Goal: Task Accomplishment & Management: Manage account settings

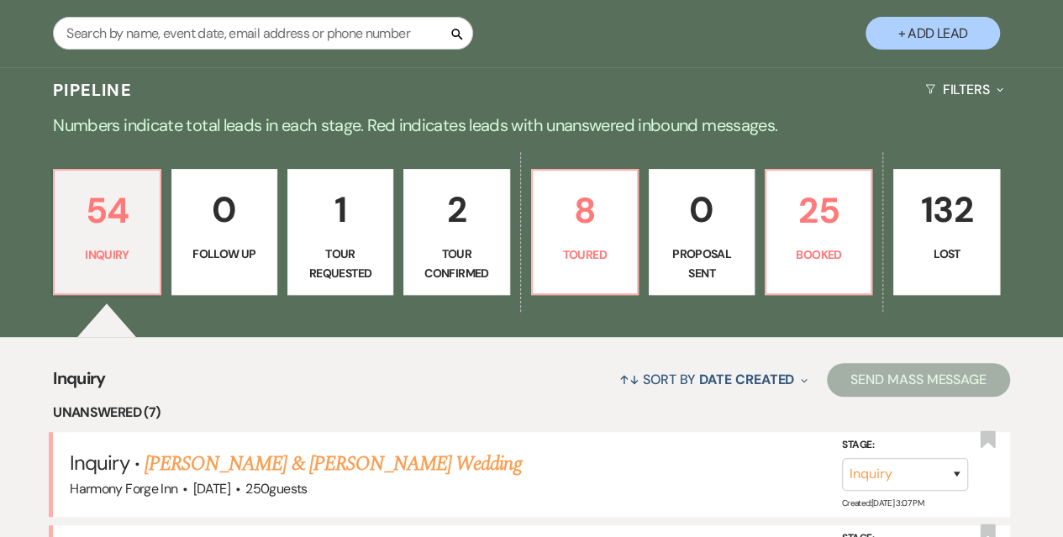
scroll to position [336, 0]
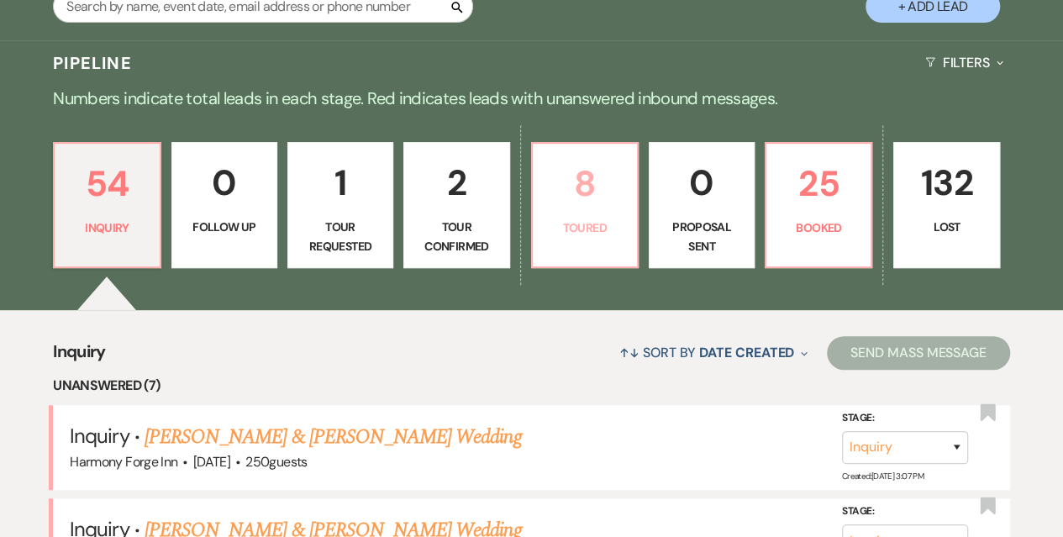
click at [618, 209] on p "8" at bounding box center [585, 183] width 84 height 56
select select "5"
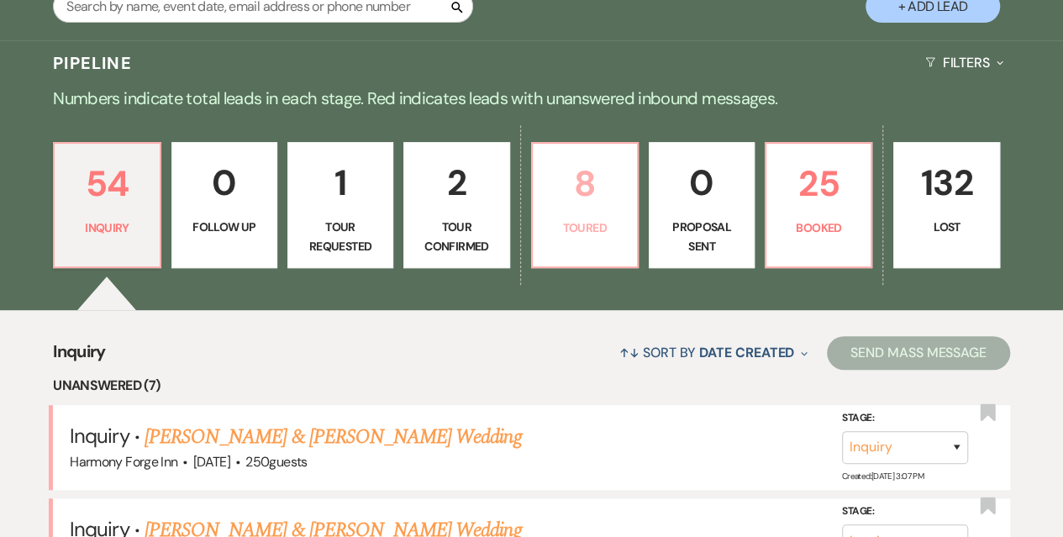
select select "5"
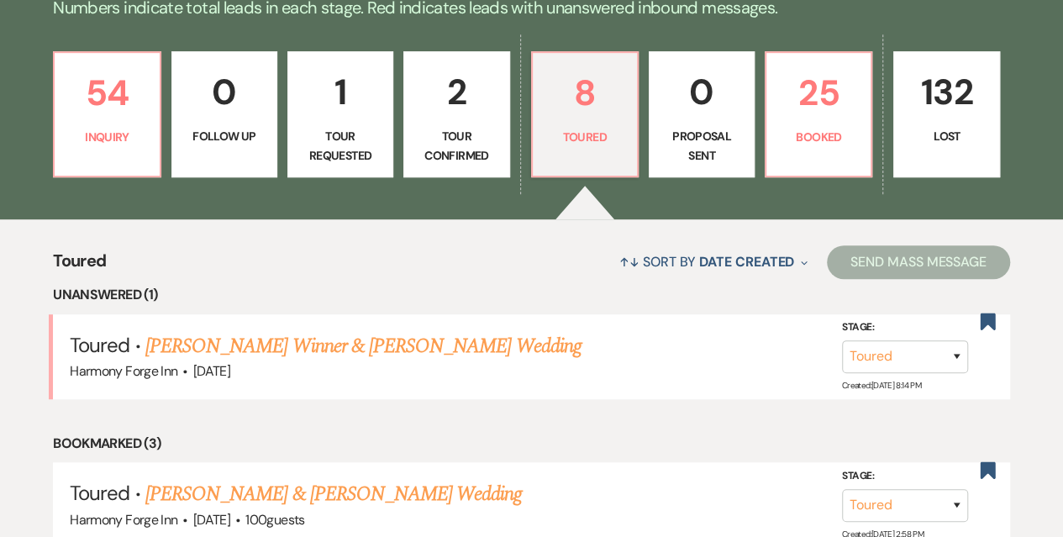
scroll to position [504, 0]
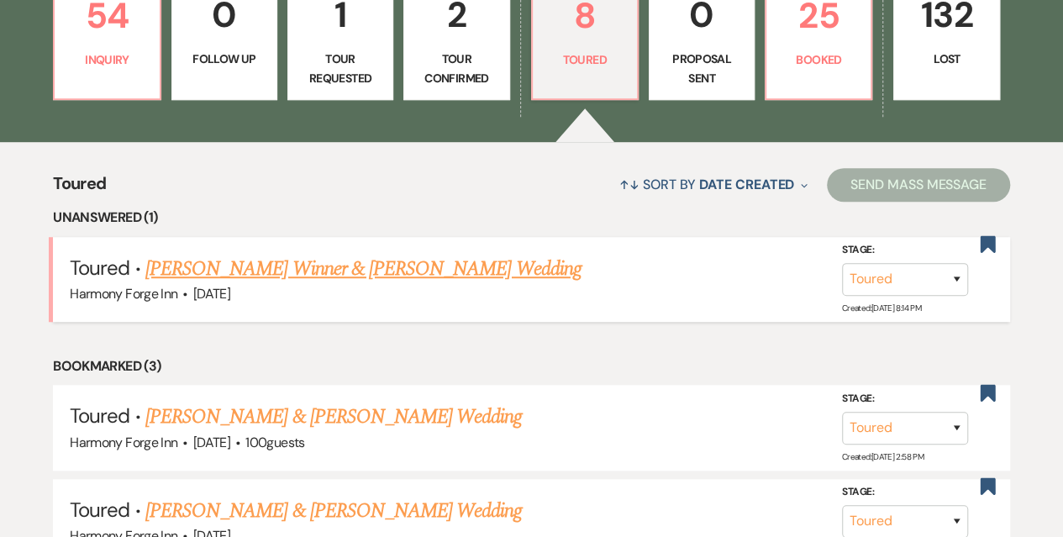
click at [303, 268] on link "[PERSON_NAME] Winner & [PERSON_NAME] Wedding" at bounding box center [363, 269] width 436 height 30
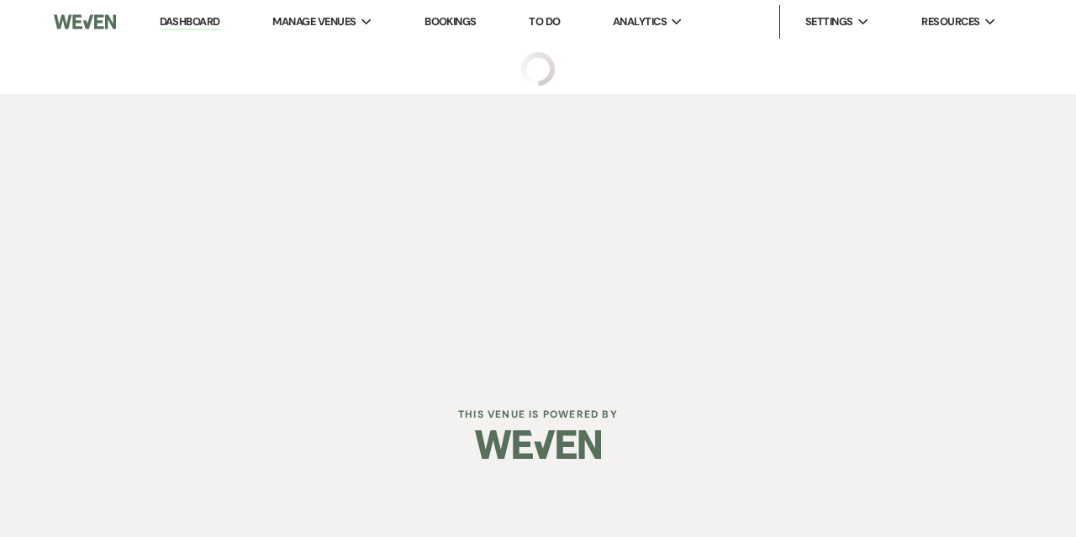
select select "5"
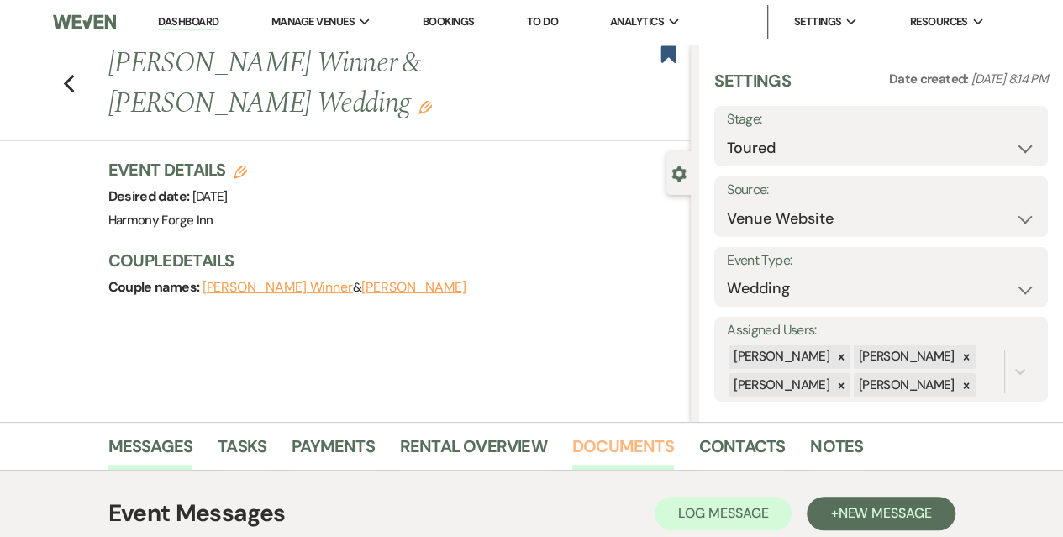
click at [650, 445] on link "Documents" at bounding box center [623, 451] width 102 height 37
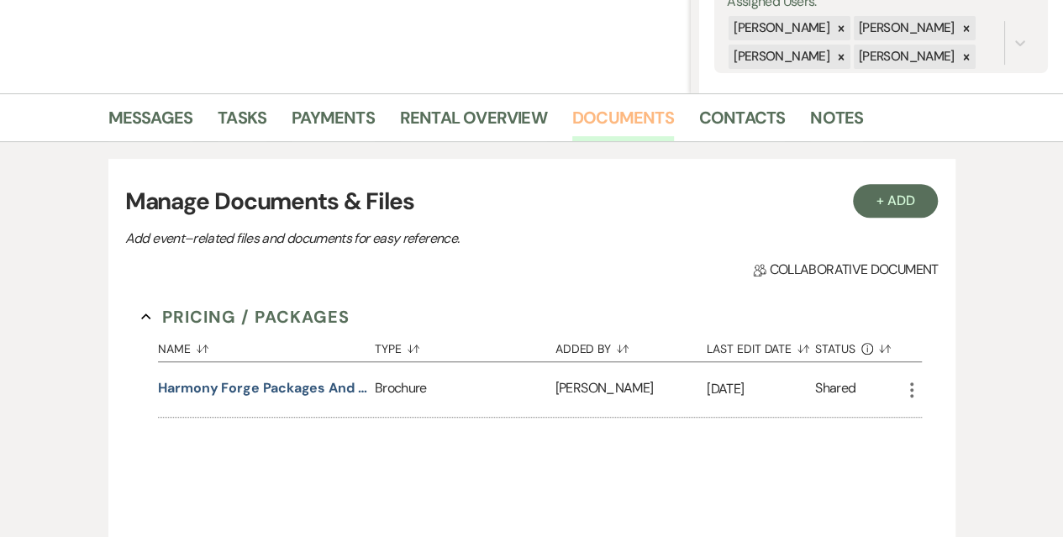
scroll to position [336, 0]
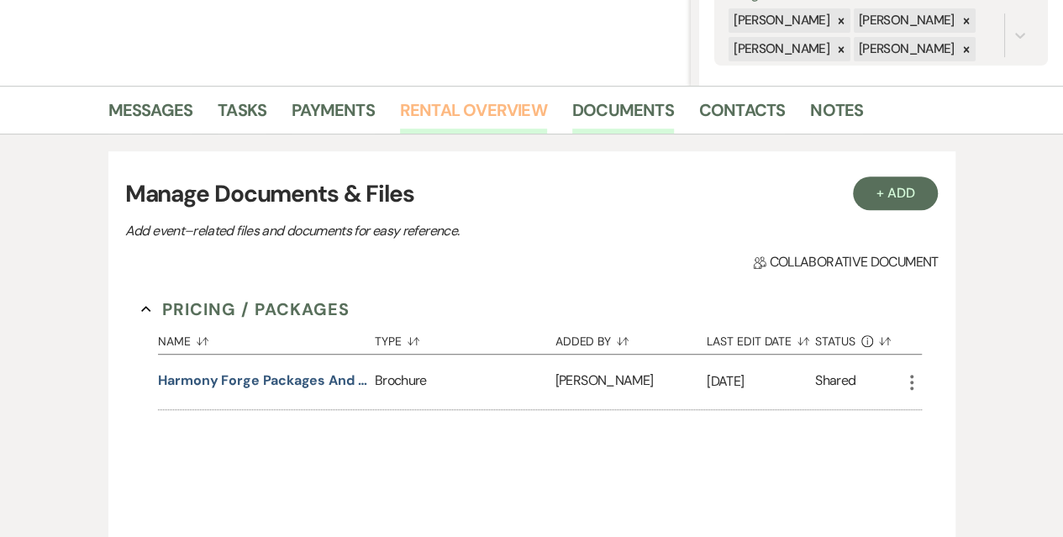
click at [470, 114] on link "Rental Overview" at bounding box center [473, 115] width 147 height 37
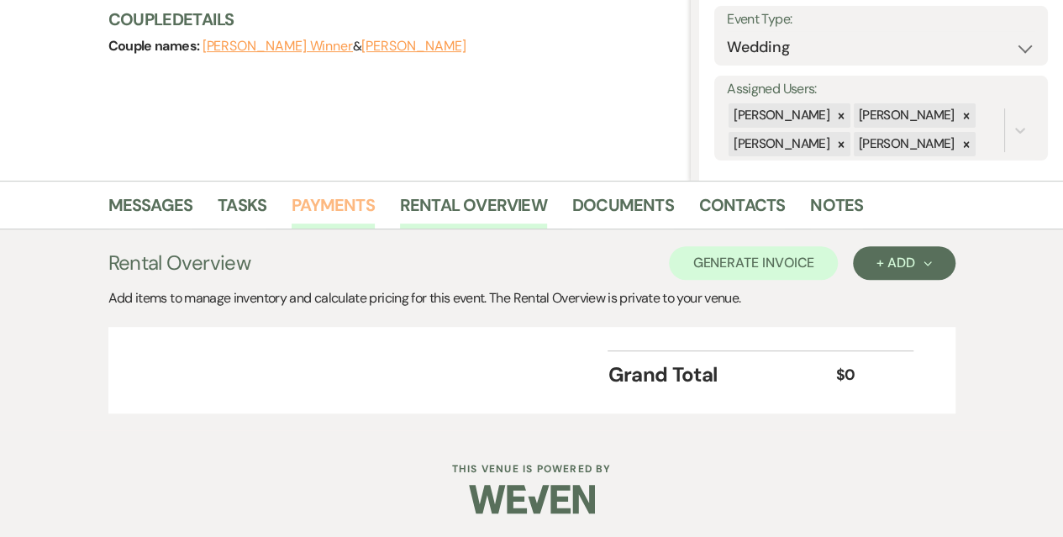
click at [337, 212] on link "Payments" at bounding box center [333, 210] width 83 height 37
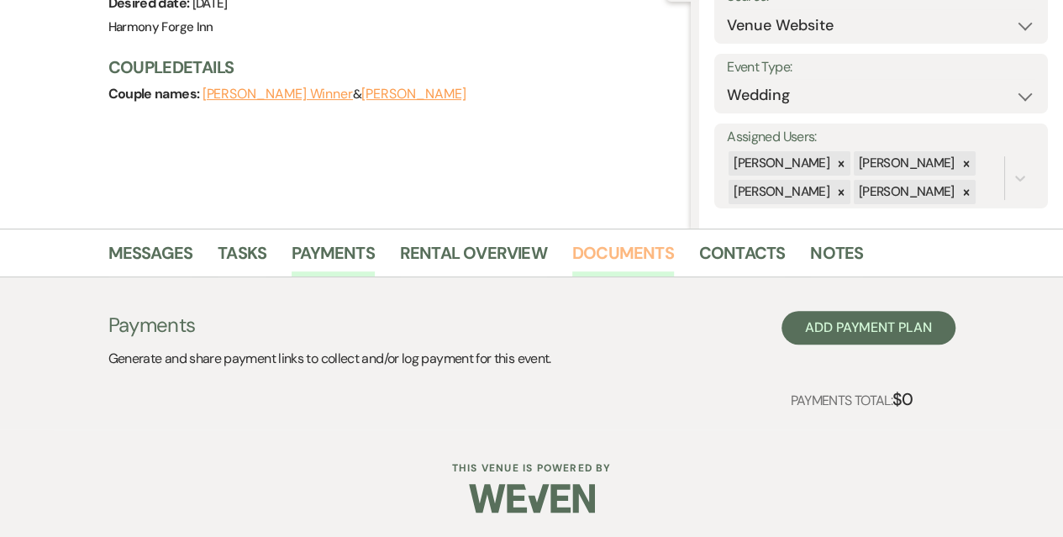
click at [602, 256] on link "Documents" at bounding box center [623, 257] width 102 height 37
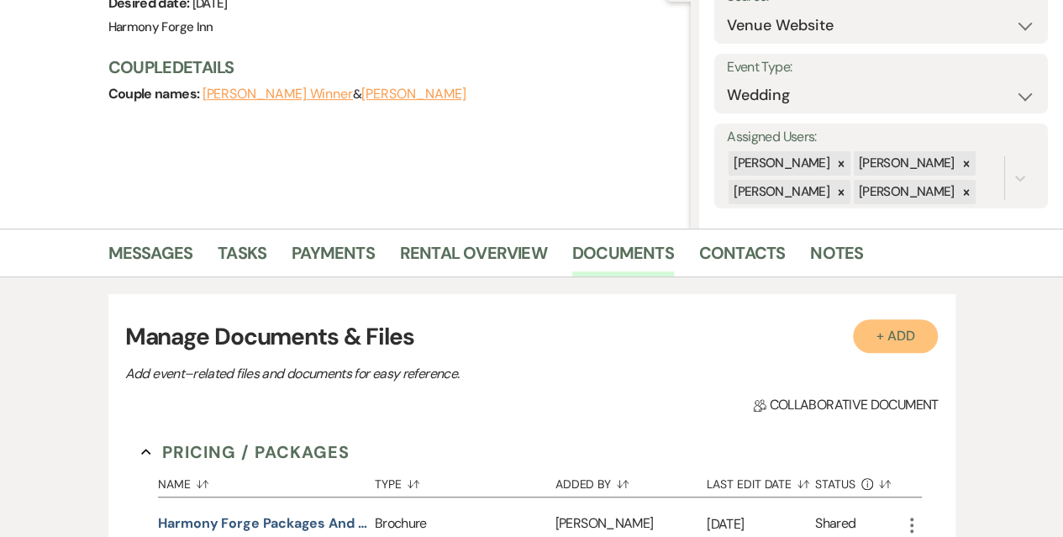
click at [895, 345] on button "+ Add" at bounding box center [896, 336] width 86 height 34
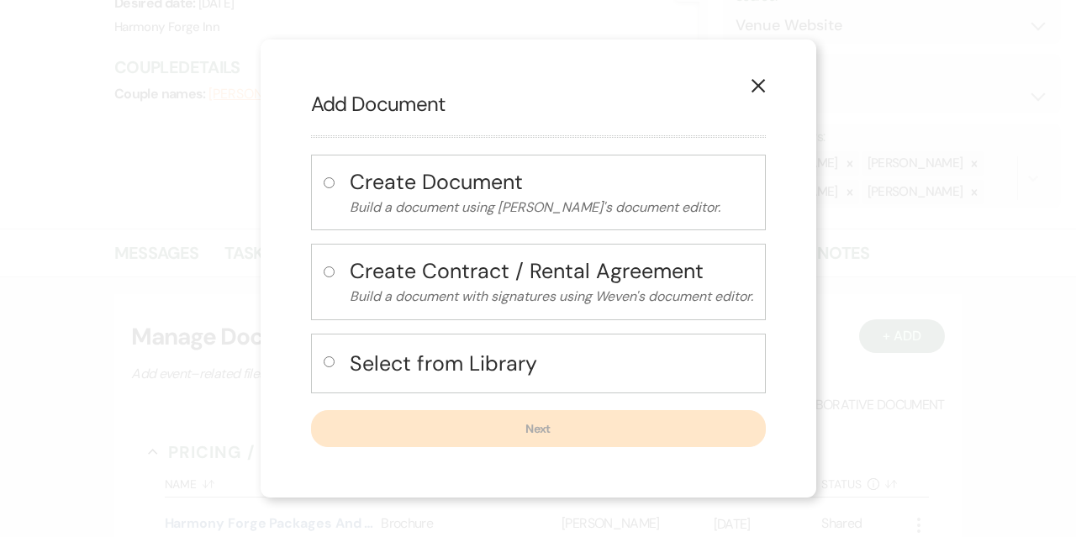
click at [326, 358] on input "radio" at bounding box center [329, 361] width 11 height 11
radio input "true"
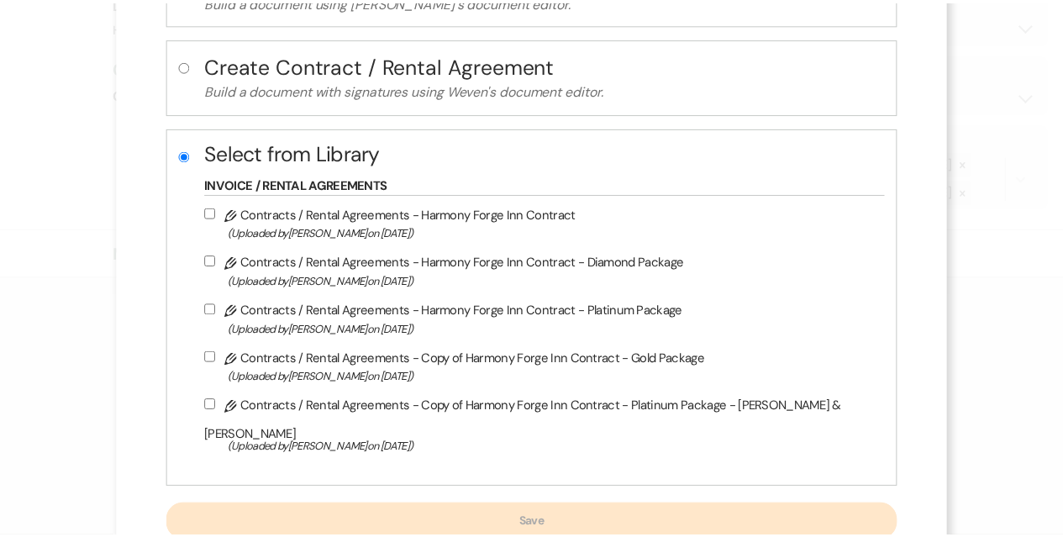
scroll to position [168, 0]
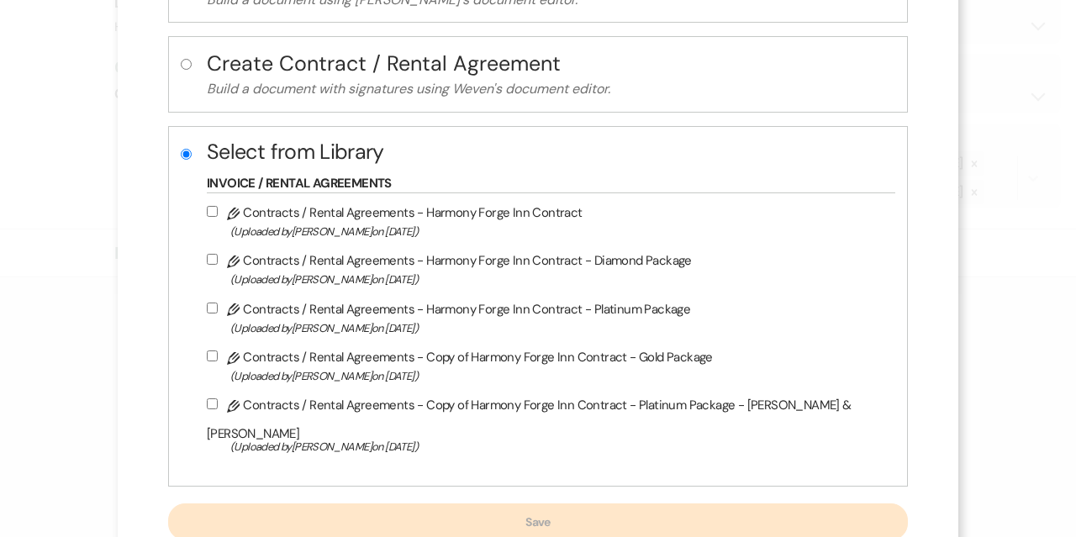
click at [218, 260] on input "Pencil Contracts / Rental Agreements - Harmony Forge Inn Contract - Diamond Pac…" at bounding box center [212, 259] width 11 height 11
checkbox input "true"
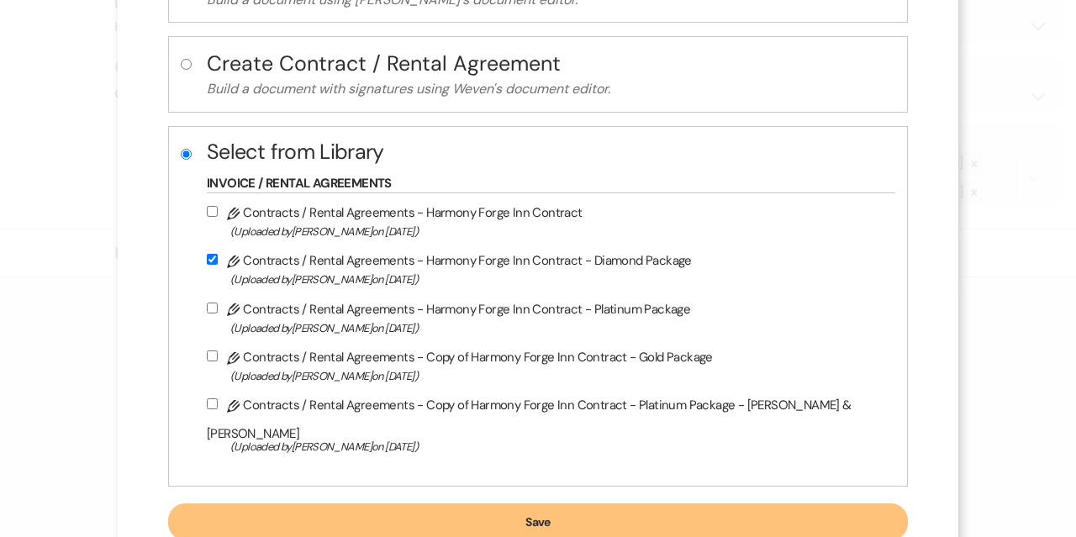
click at [658, 503] on button "Save" at bounding box center [538, 521] width 740 height 37
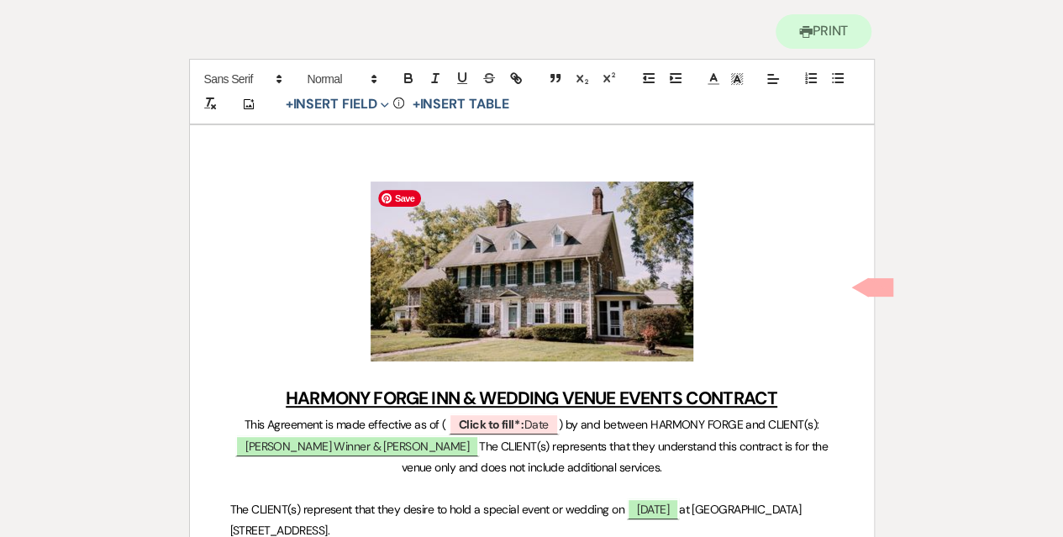
scroll to position [168, 0]
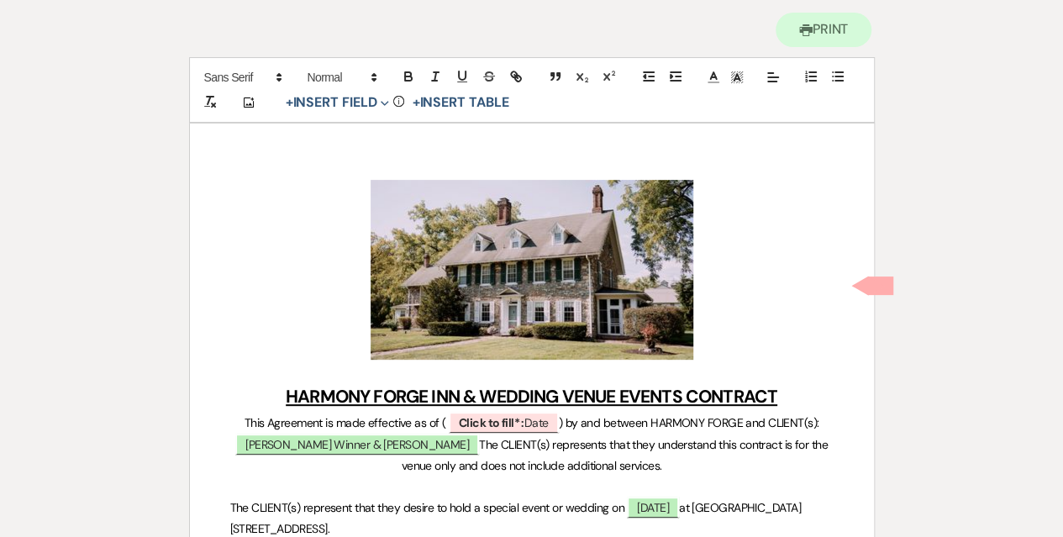
click at [730, 312] on h1 "﻿ ﻿" at bounding box center [531, 270] width 603 height 180
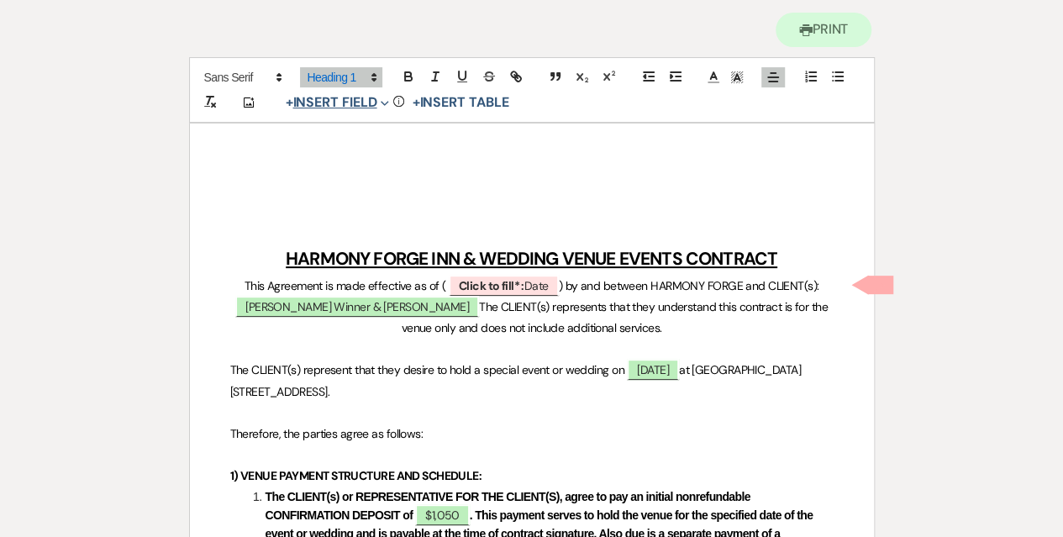
click at [336, 101] on button "+ Insert Field Expand" at bounding box center [338, 102] width 116 height 20
click at [254, 102] on icon "Add Photo" at bounding box center [248, 102] width 13 height 15
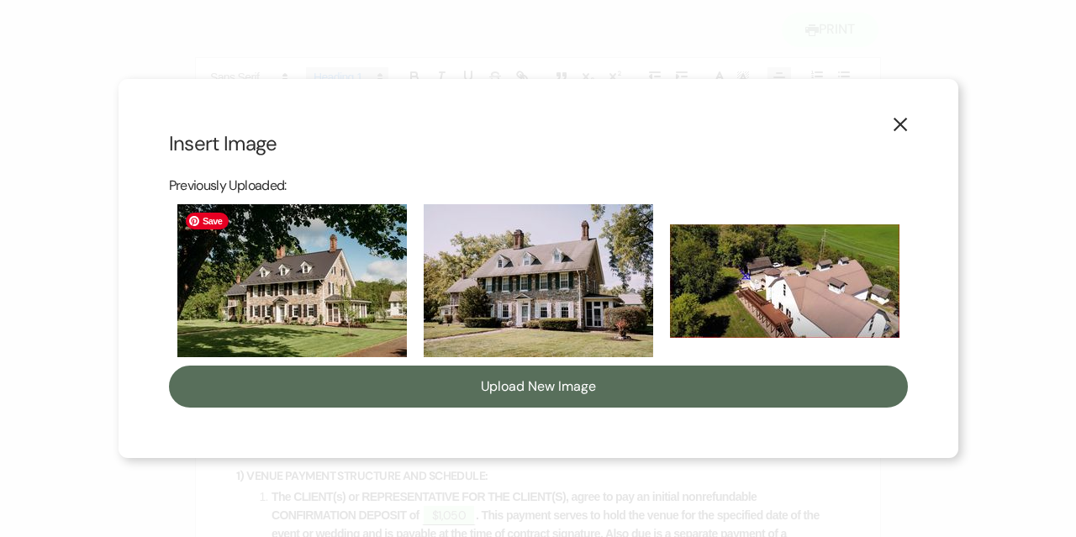
click at [293, 311] on img at bounding box center [291, 280] width 229 height 153
click at [0, 0] on input "checkbox" at bounding box center [0, 0] width 0 height 0
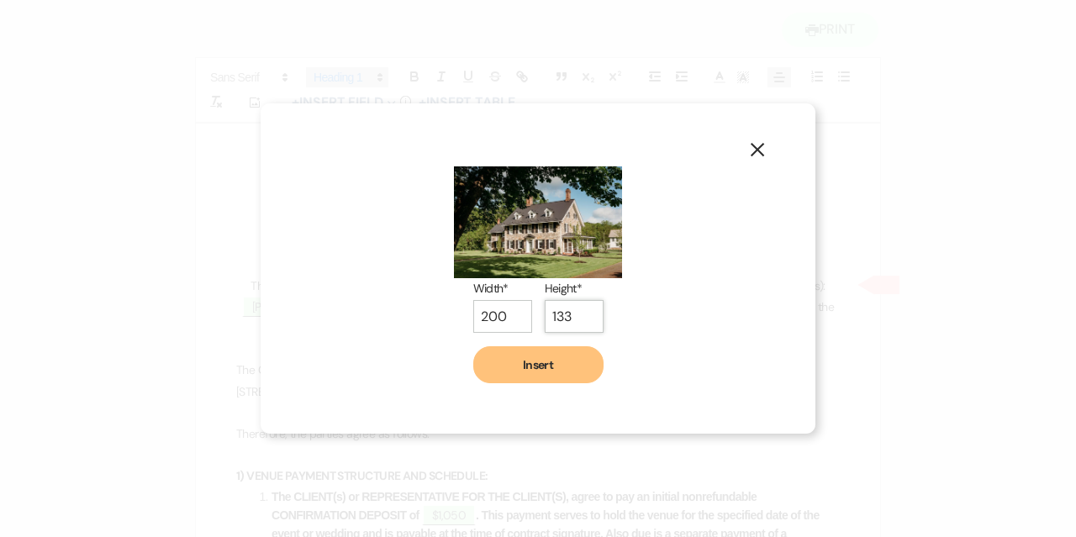
click at [576, 320] on input "133" at bounding box center [574, 316] width 59 height 33
click at [585, 308] on input "134" at bounding box center [574, 316] width 59 height 33
click at [585, 308] on input "135" at bounding box center [574, 317] width 59 height 33
click at [585, 308] on input "136" at bounding box center [574, 317] width 59 height 33
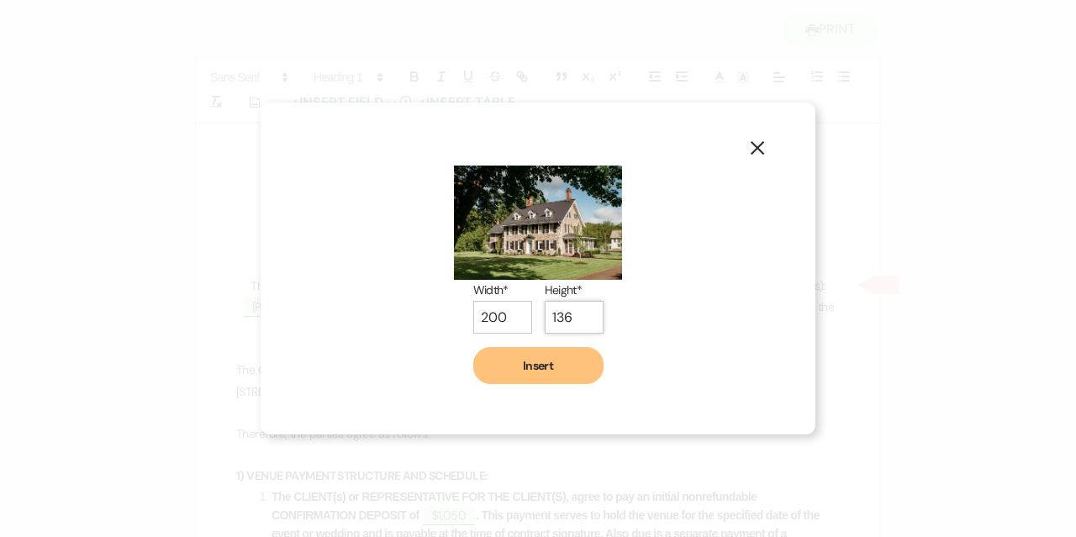
click at [585, 308] on input "136" at bounding box center [574, 317] width 59 height 33
click at [586, 313] on input "137" at bounding box center [574, 317] width 59 height 33
click at [586, 313] on input "138" at bounding box center [574, 318] width 59 height 33
click at [586, 313] on input "139" at bounding box center [574, 319] width 59 height 33
click at [586, 313] on input "140" at bounding box center [574, 319] width 59 height 33
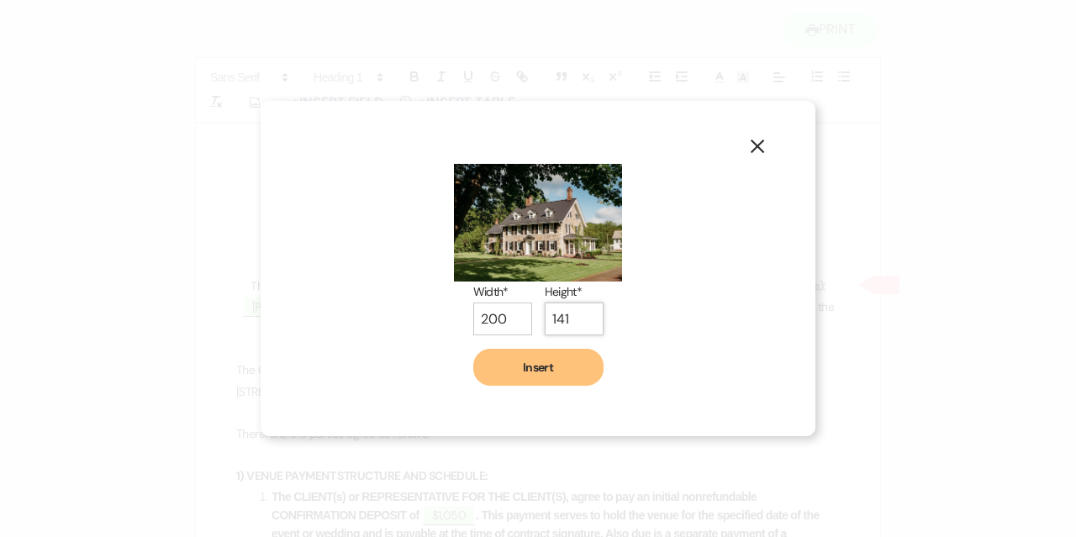
type input "141"
click at [586, 313] on input "141" at bounding box center [574, 319] width 59 height 33
drag, startPoint x: 513, startPoint y: 318, endPoint x: 411, endPoint y: 317, distance: 101.7
click at [473, 317] on input "211" at bounding box center [502, 319] width 59 height 33
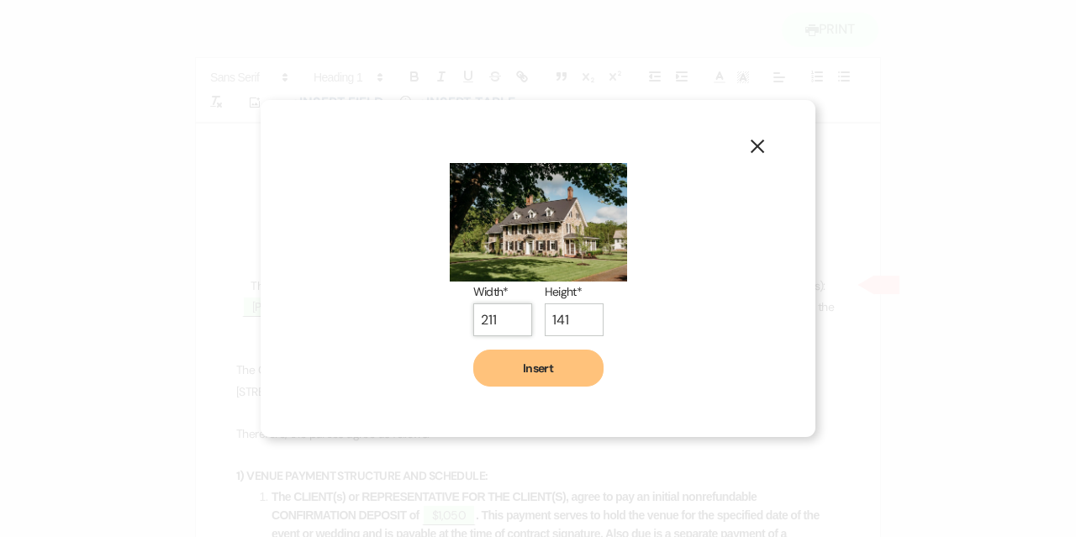
drag, startPoint x: 503, startPoint y: 319, endPoint x: 411, endPoint y: 318, distance: 91.6
click at [411, 318] on div "Width* 211 Height* 141 Insert" at bounding box center [538, 267] width 454 height 235
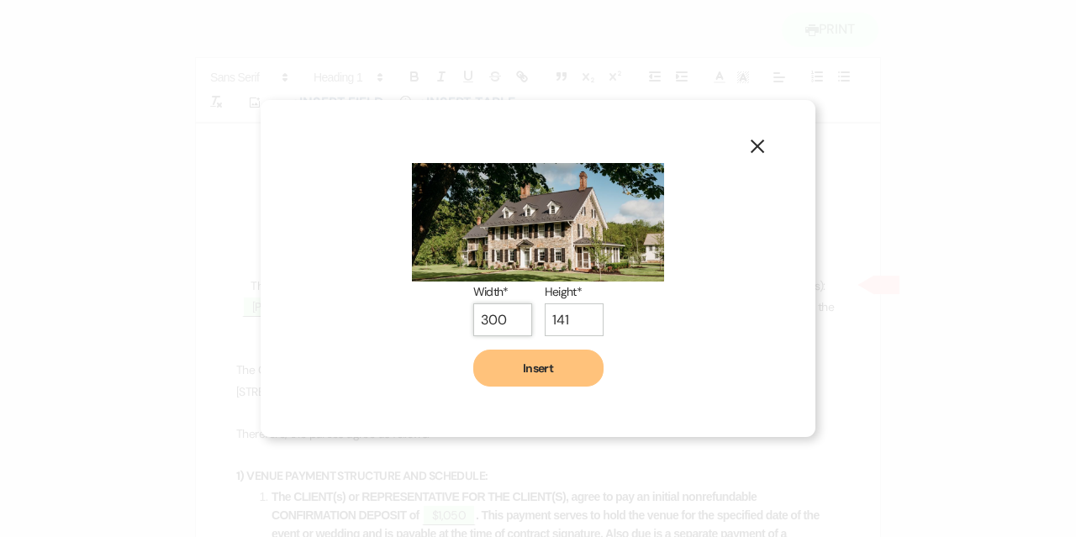
type input "300"
click at [575, 316] on input "141" at bounding box center [574, 319] width 59 height 33
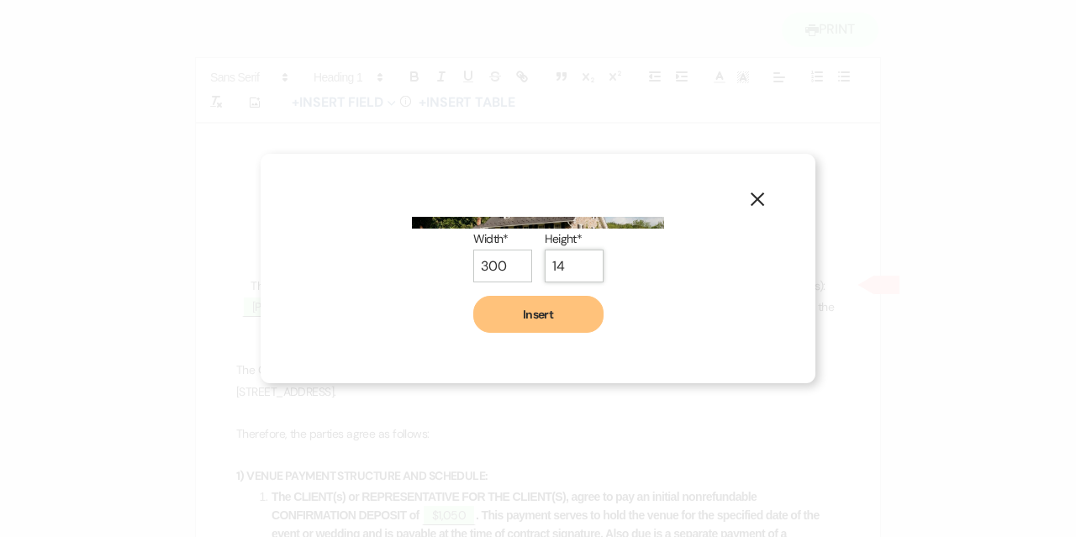
type input "1"
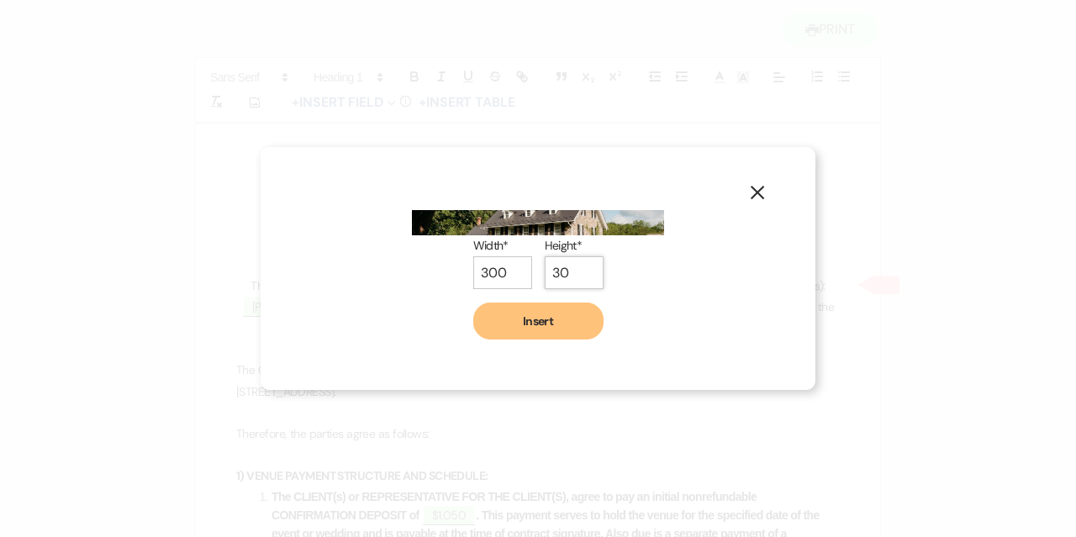
type input "3"
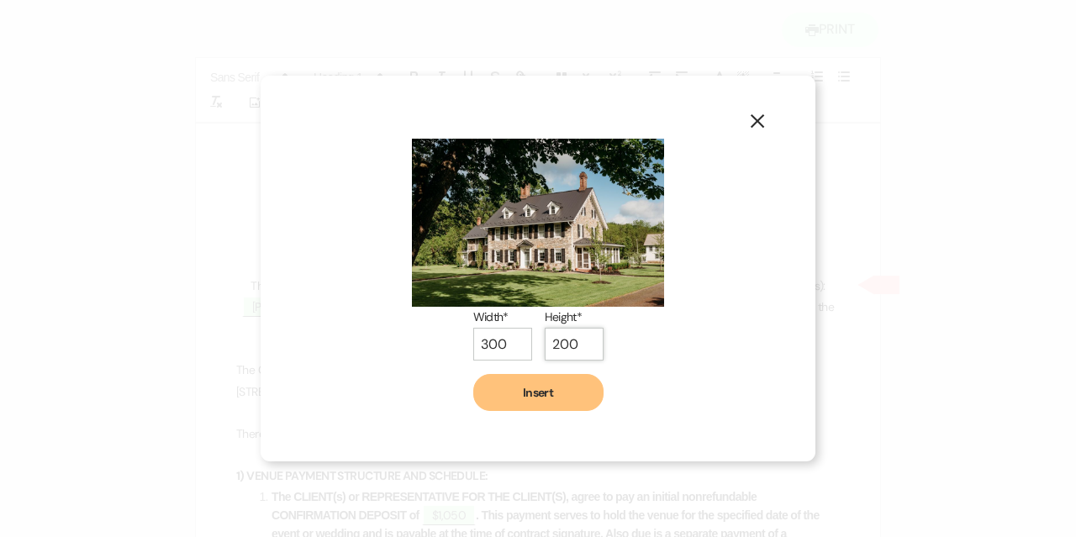
type input "200"
click at [548, 397] on button "Insert" at bounding box center [538, 392] width 130 height 37
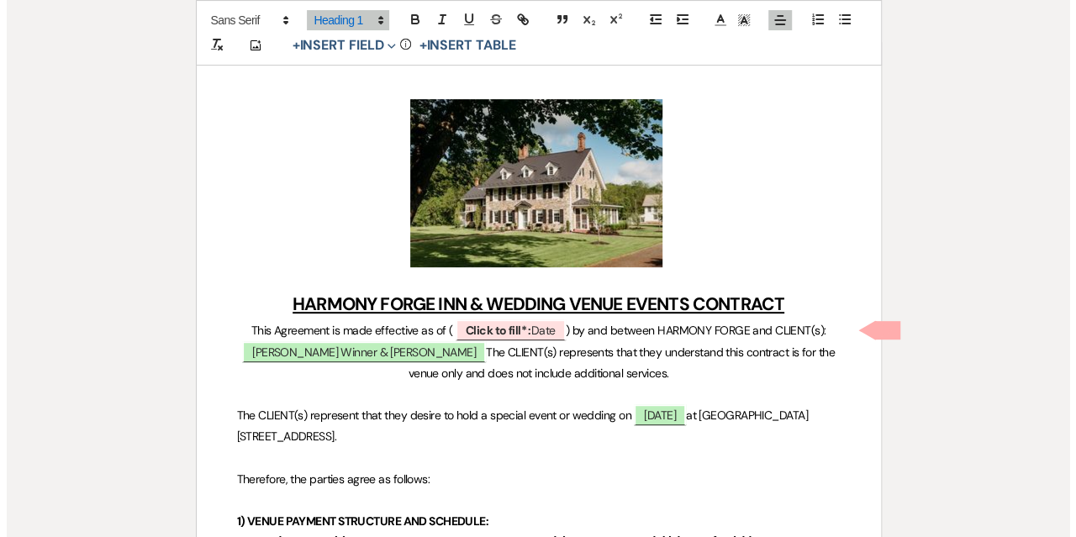
scroll to position [252, 0]
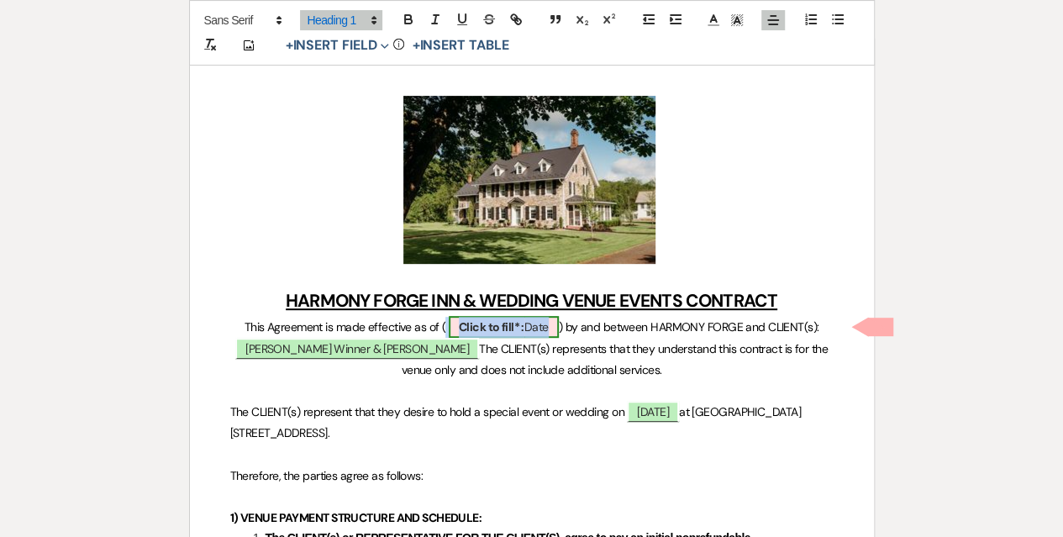
click at [507, 328] on b "Click to fill* :" at bounding box center [492, 326] width 66 height 15
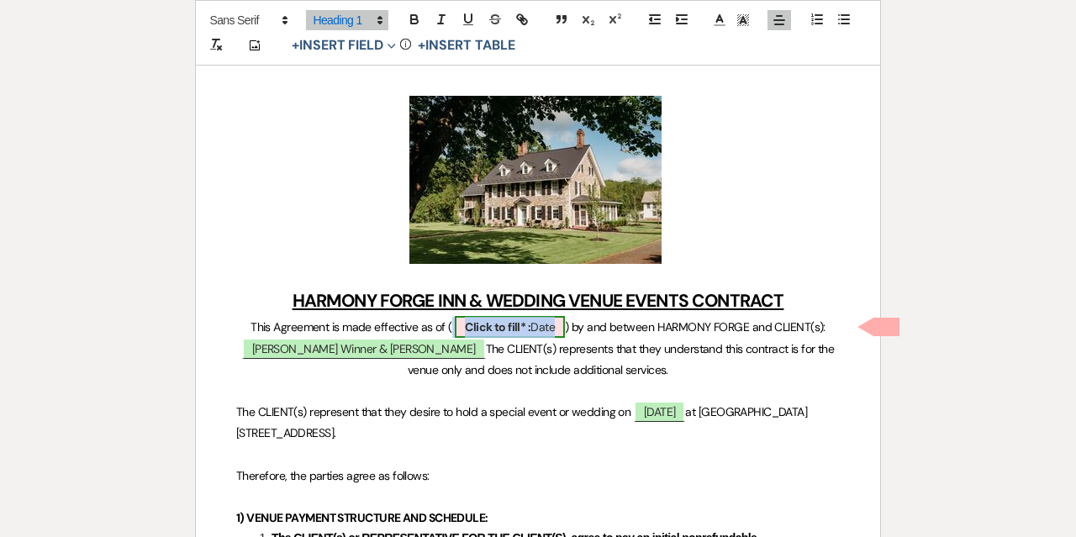
select select "owner"
select select "Date"
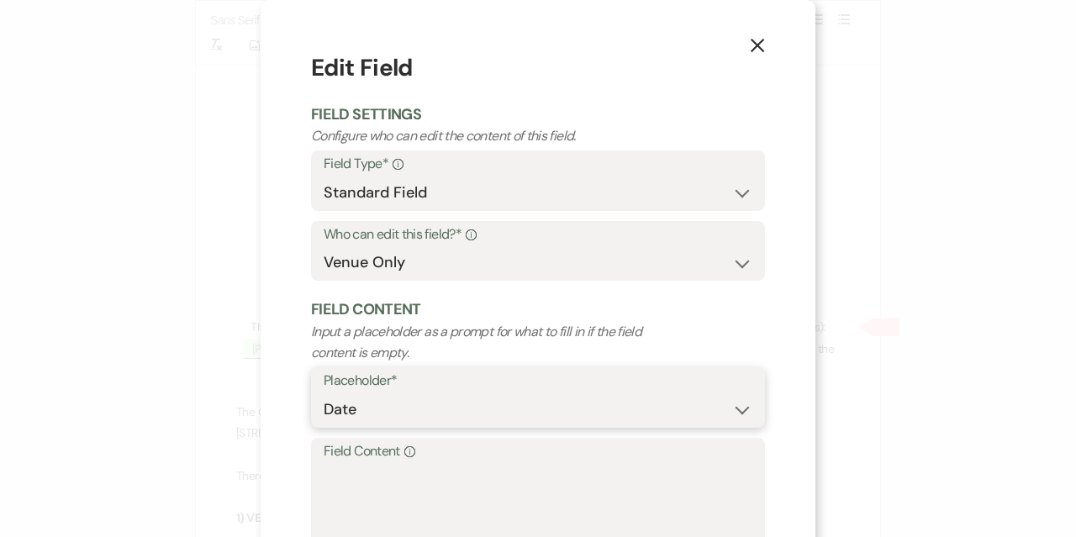
click at [450, 403] on select "Custom Placeholder Date Time Name Location Venue Name Type Number Budget Addres…" at bounding box center [538, 409] width 429 height 33
click at [455, 480] on textarea "Field Content Info" at bounding box center [538, 505] width 429 height 84
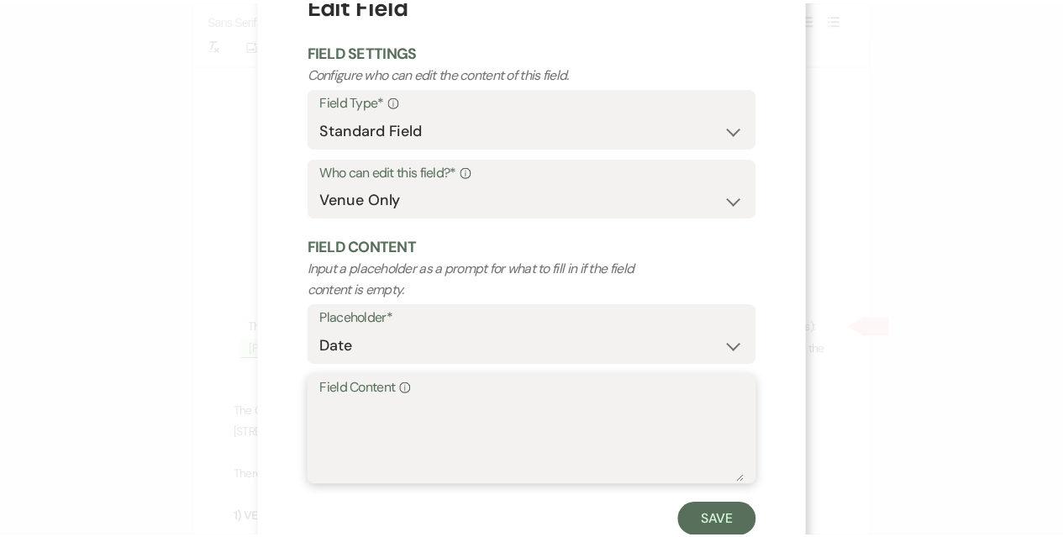
scroll to position [114, 0]
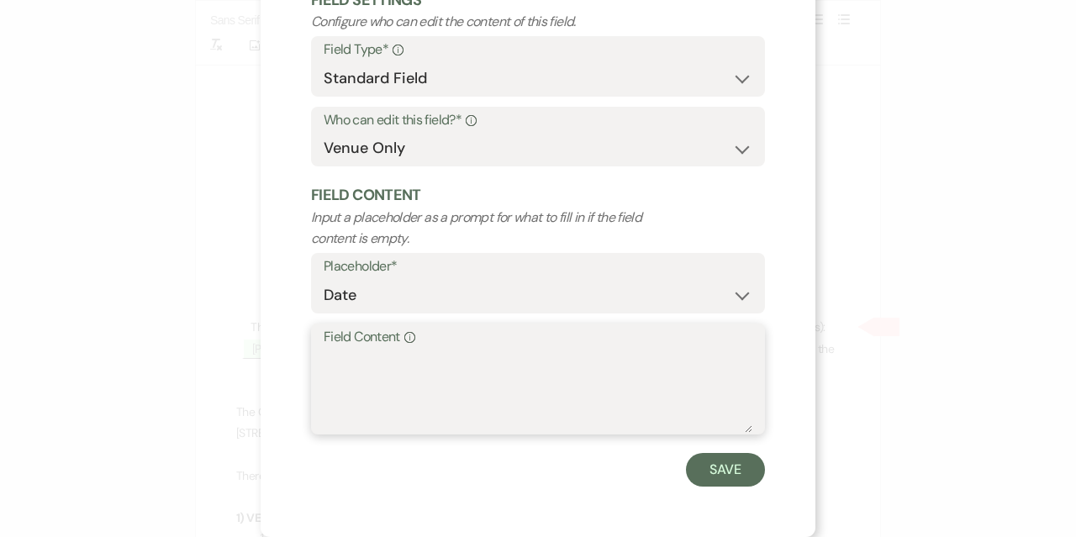
click at [459, 392] on textarea "Field Content Info" at bounding box center [538, 391] width 429 height 84
type textarea "[DATE]"
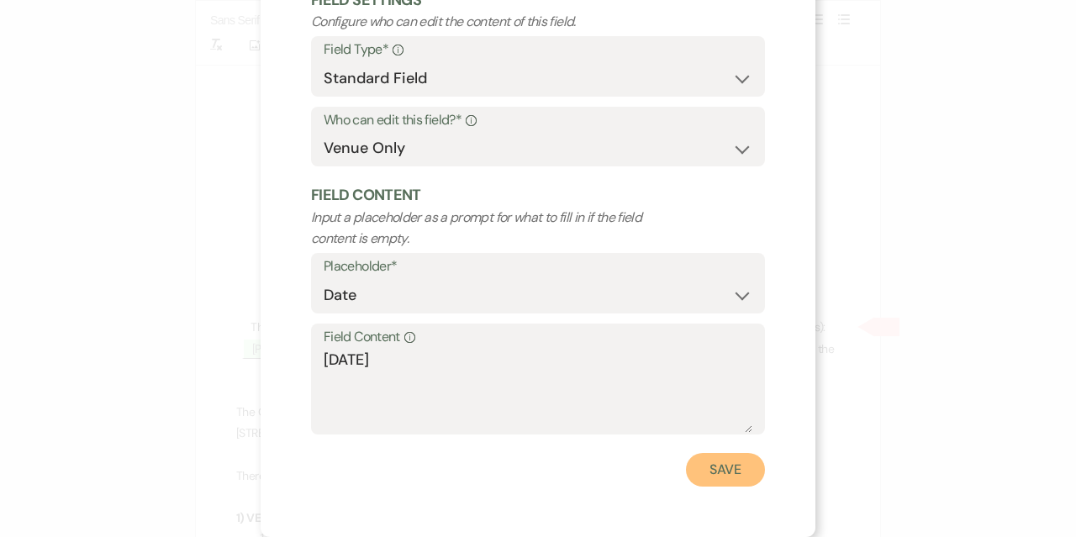
click at [724, 464] on button "Save" at bounding box center [725, 470] width 79 height 34
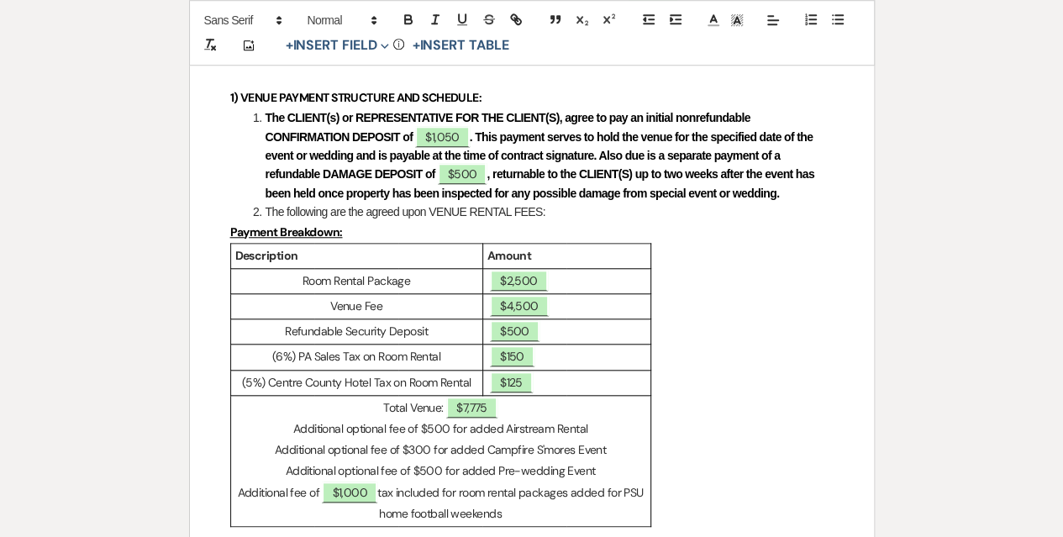
scroll to position [756, 0]
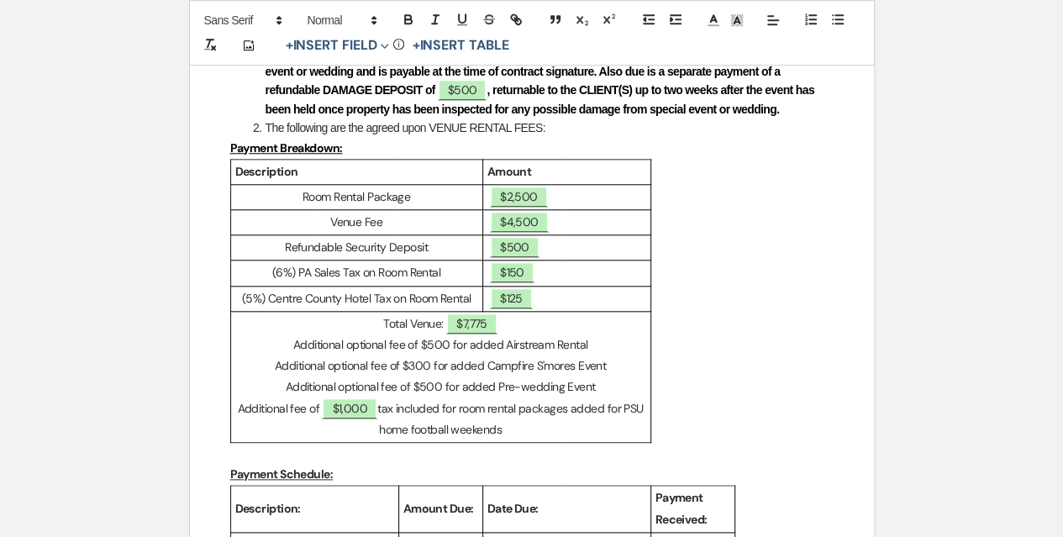
click at [507, 430] on p "Additional fee of ﻿ $1,000 ﻿ tax included for room rental packages added for PS…" at bounding box center [440, 419] width 411 height 42
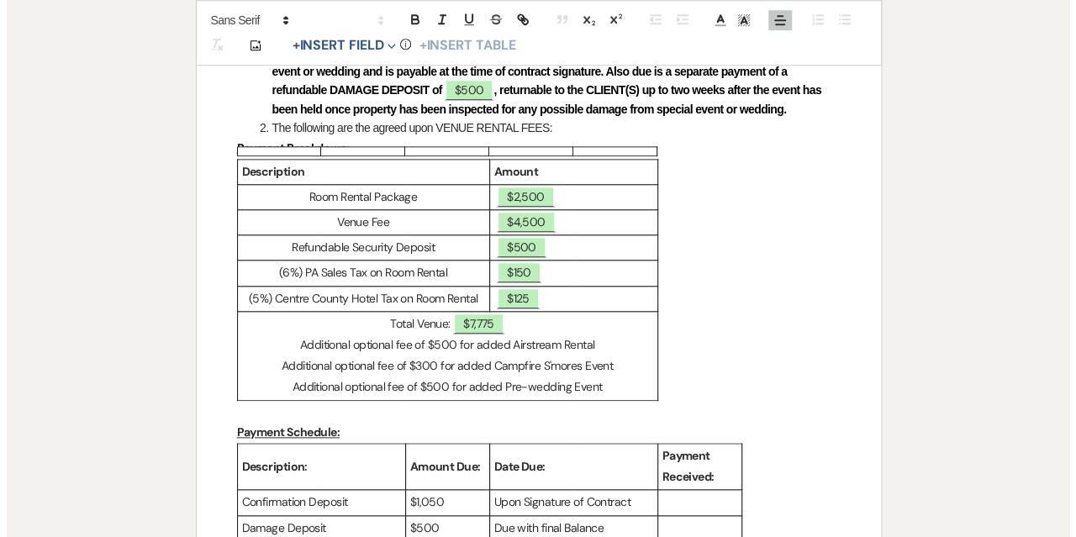
scroll to position [1008, 0]
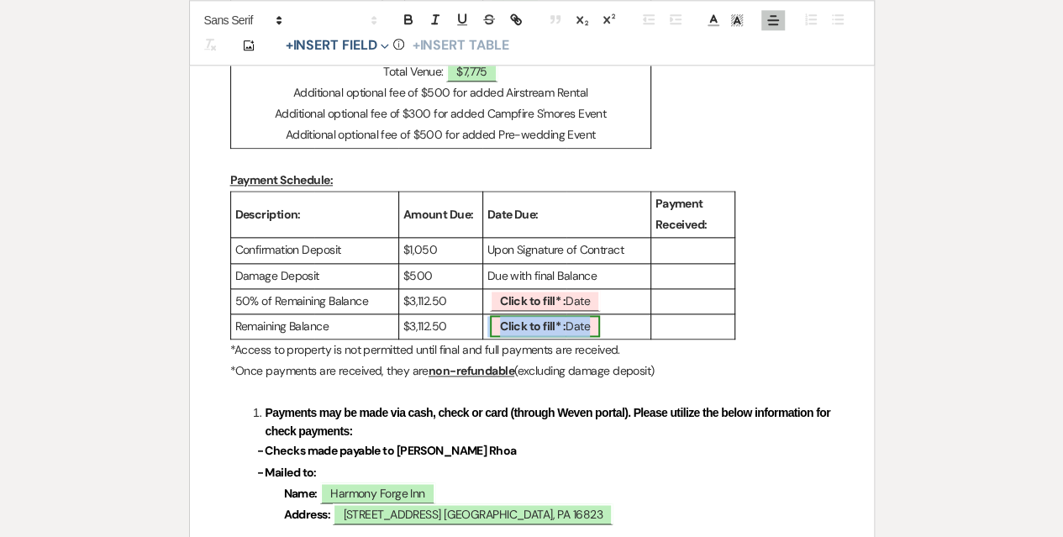
click at [551, 319] on b "Click to fill* :" at bounding box center [533, 325] width 66 height 15
select select "owner"
select select "Date"
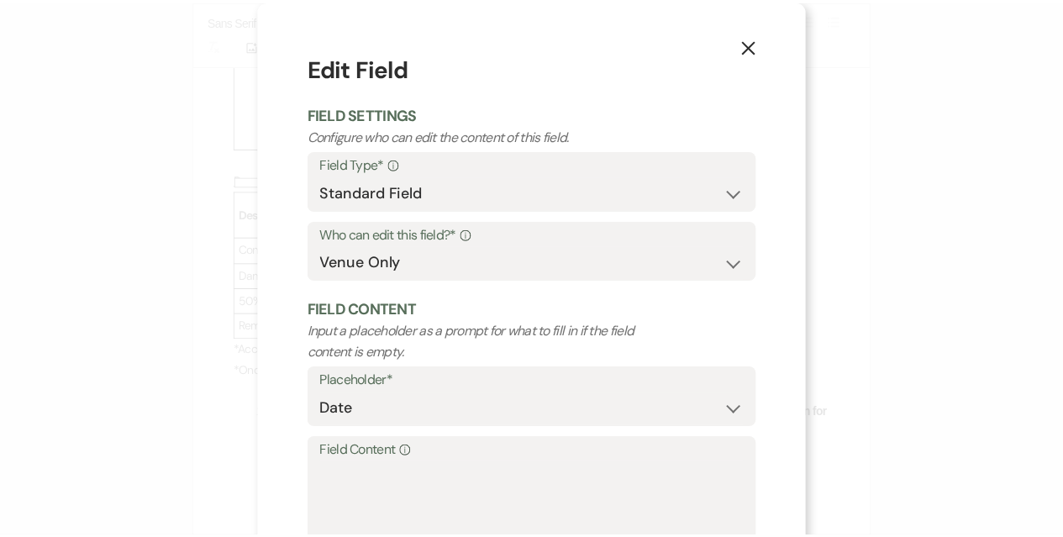
scroll to position [114, 0]
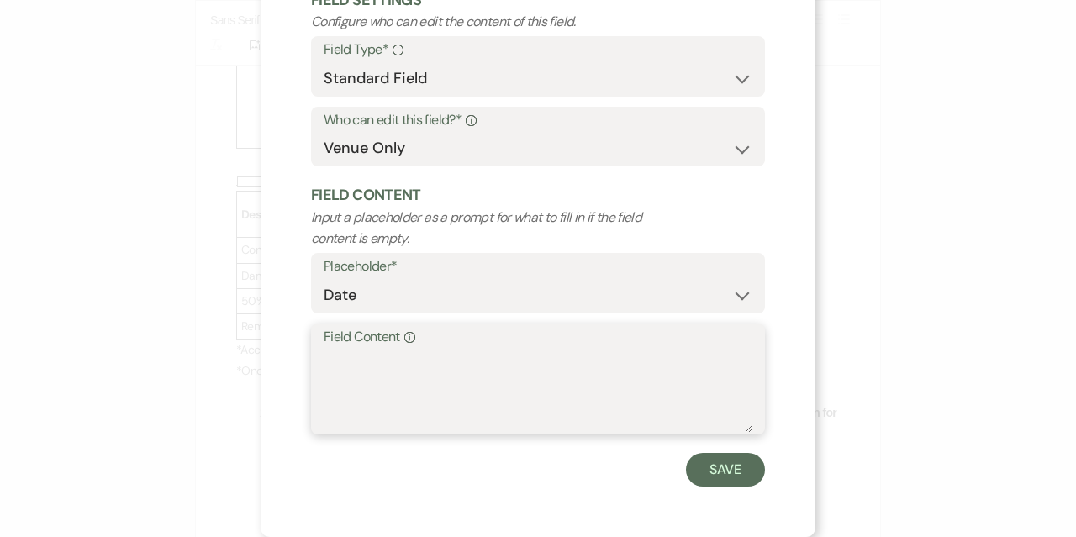
click at [450, 371] on textarea "Field Content Info" at bounding box center [538, 391] width 429 height 84
type textarea "[DATE]"
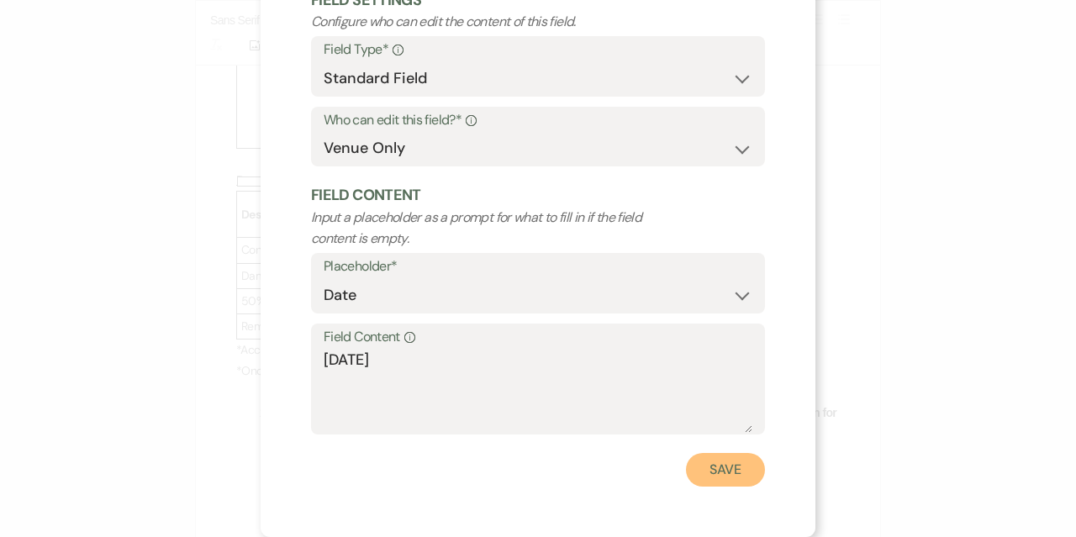
click at [710, 466] on button "Save" at bounding box center [725, 470] width 79 height 34
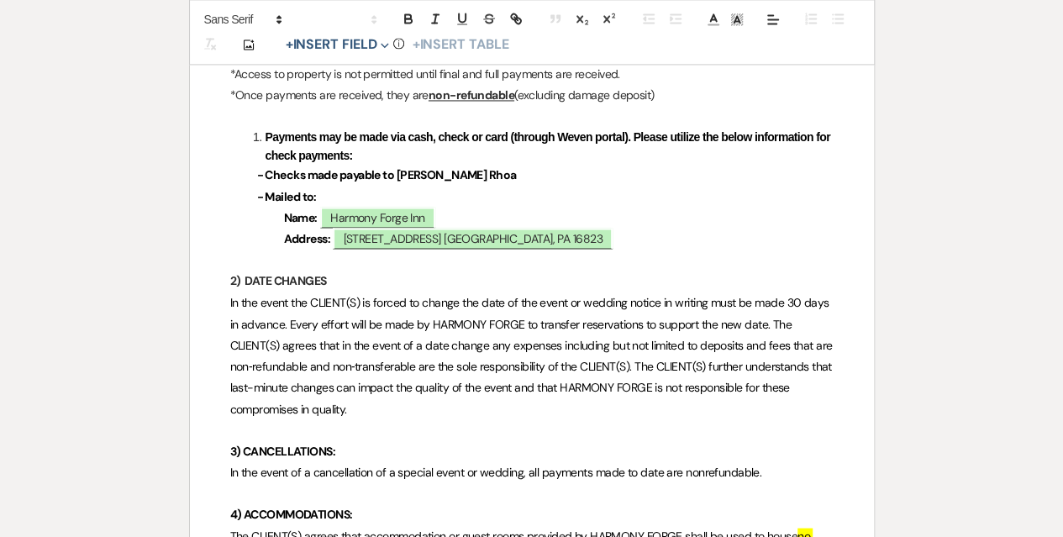
scroll to position [1261, 0]
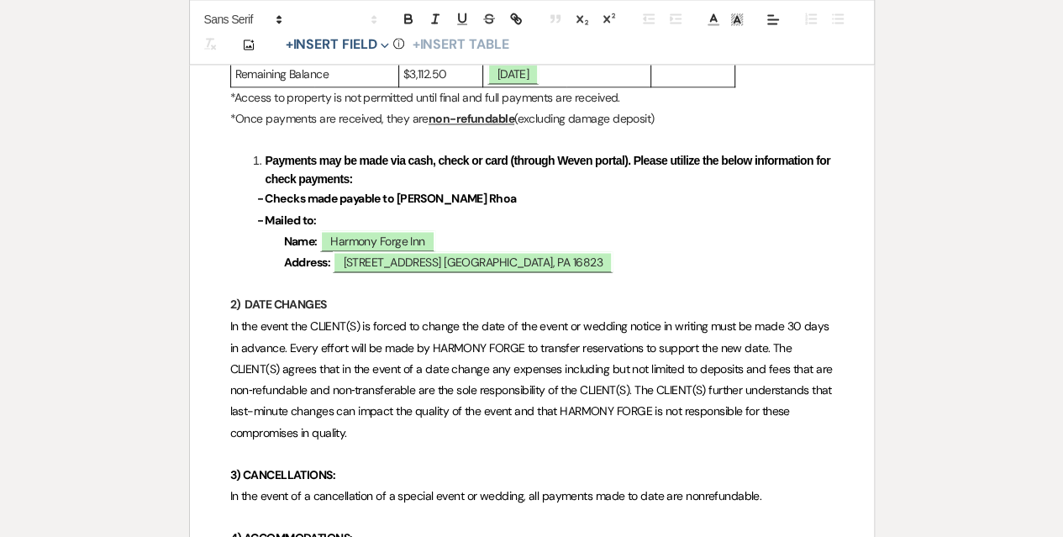
click at [479, 188] on p "- Checks made payable to [PERSON_NAME] Rhoa" at bounding box center [531, 198] width 603 height 21
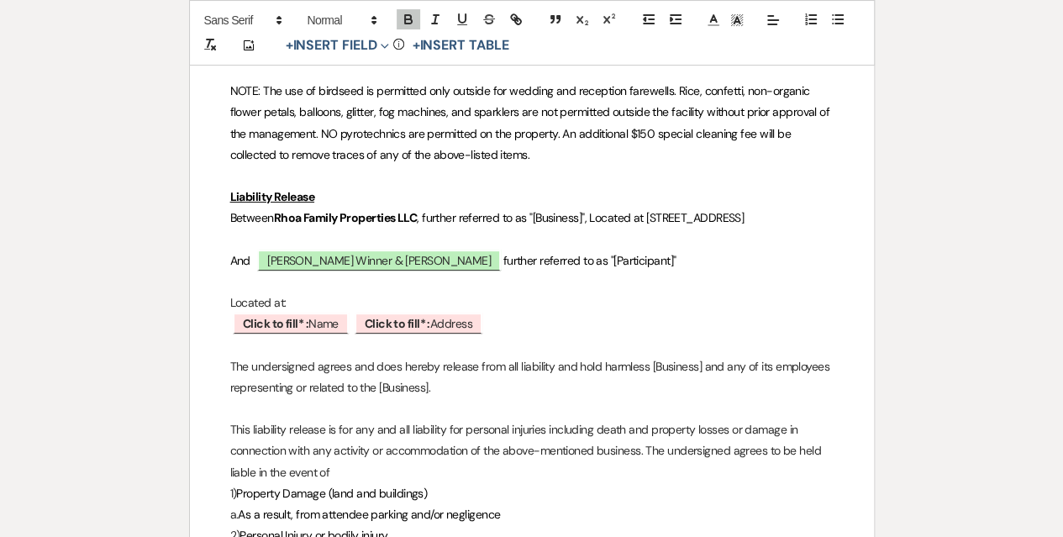
scroll to position [3361, 0]
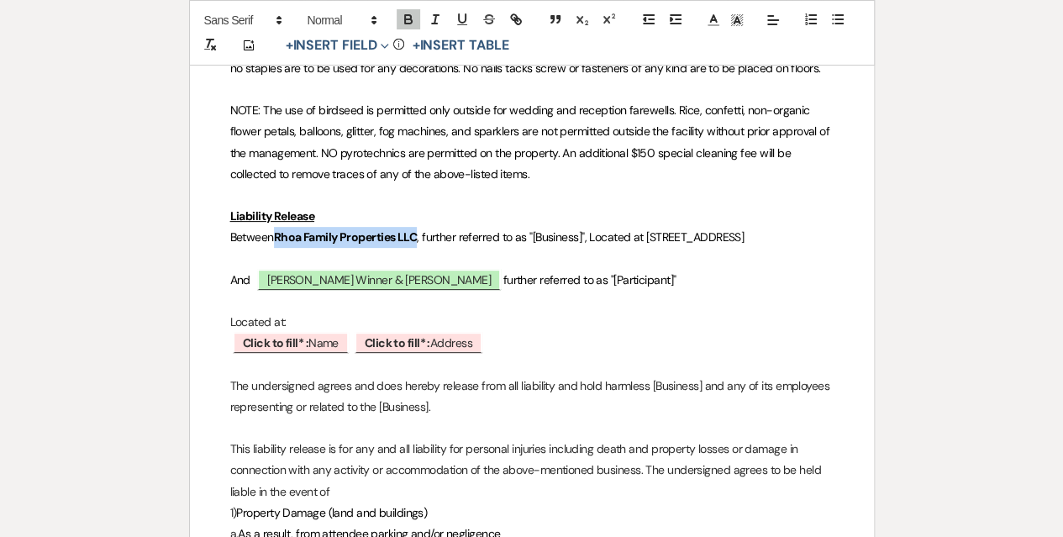
drag, startPoint x: 418, startPoint y: 234, endPoint x: 278, endPoint y: 234, distance: 140.3
click at [278, 234] on strong "Rhoa Family Properties LLC" at bounding box center [345, 236] width 143 height 15
copy strong "Rhoa Family Properties LLC"
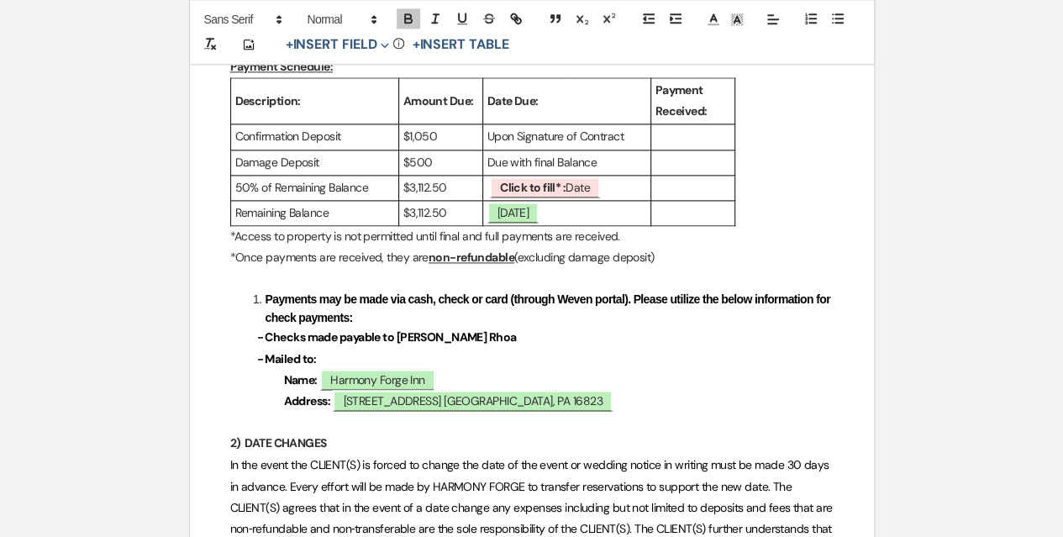
scroll to position [1092, 0]
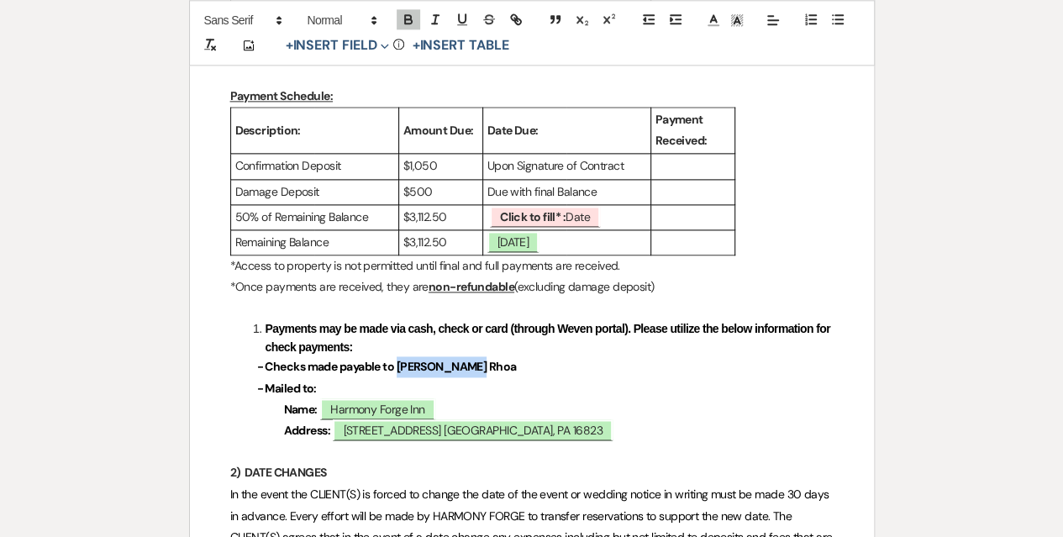
drag, startPoint x: 461, startPoint y: 366, endPoint x: 395, endPoint y: 362, distance: 66.5
click at [395, 362] on p "- Checks made payable to [PERSON_NAME] Rhoa" at bounding box center [531, 366] width 603 height 21
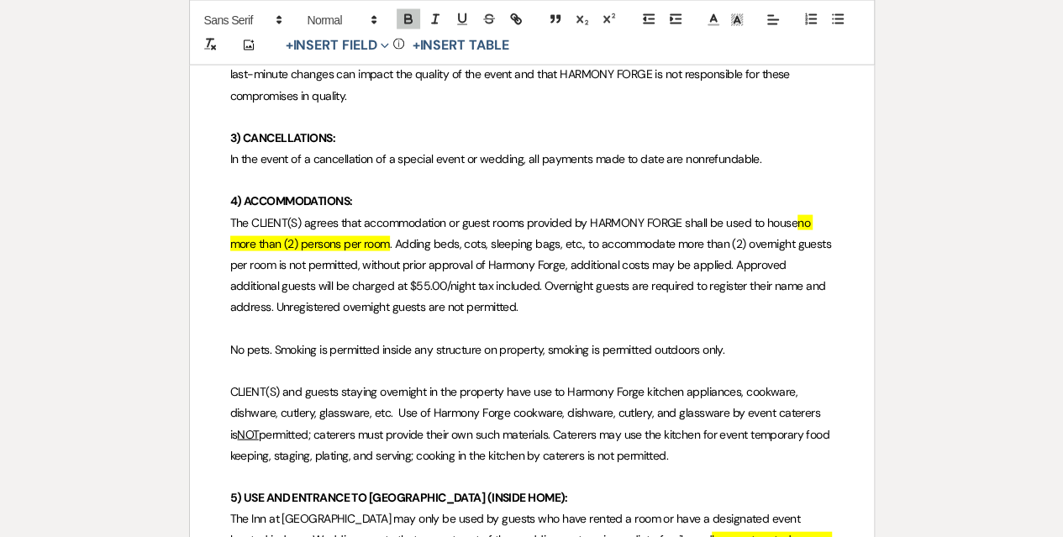
scroll to position [1681, 0]
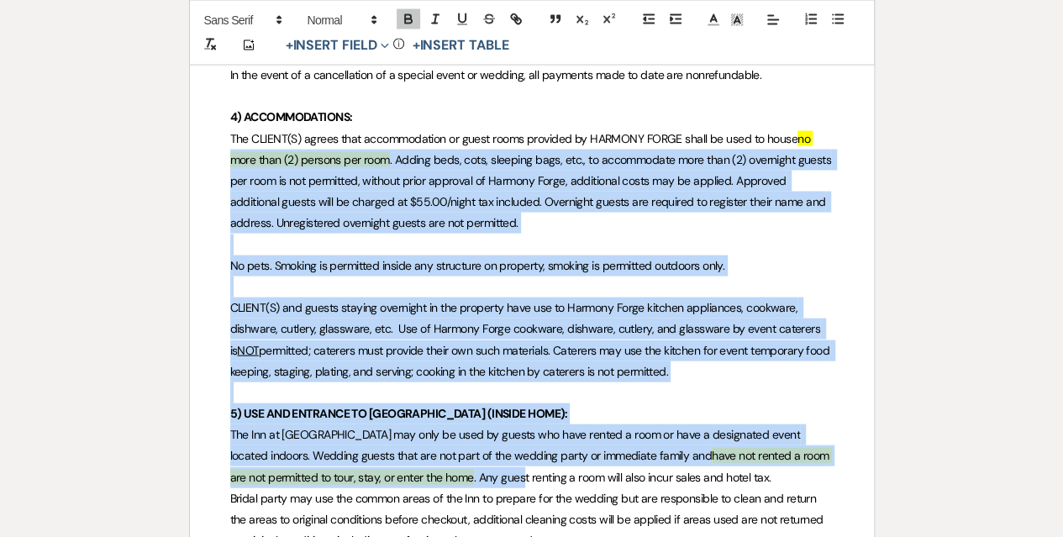
drag, startPoint x: 477, startPoint y: 482, endPoint x: 229, endPoint y: 162, distance: 404.8
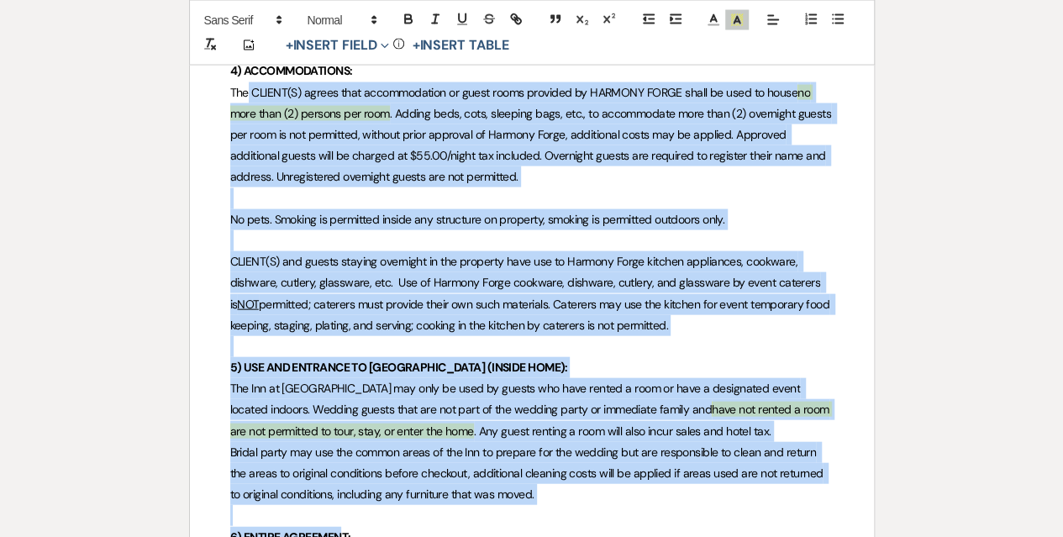
scroll to position [1812, 0]
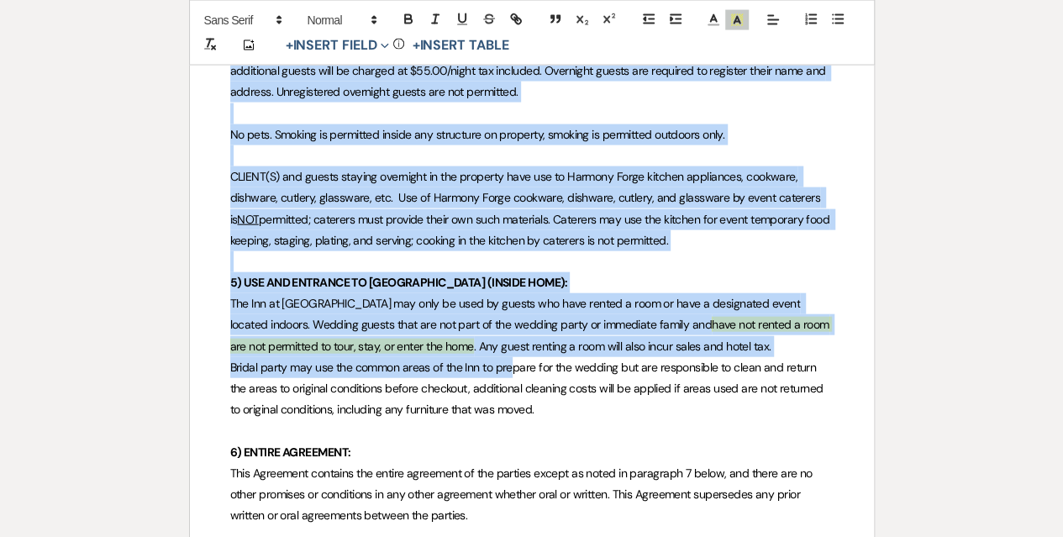
drag, startPoint x: 246, startPoint y: 129, endPoint x: 513, endPoint y: 354, distance: 348.3
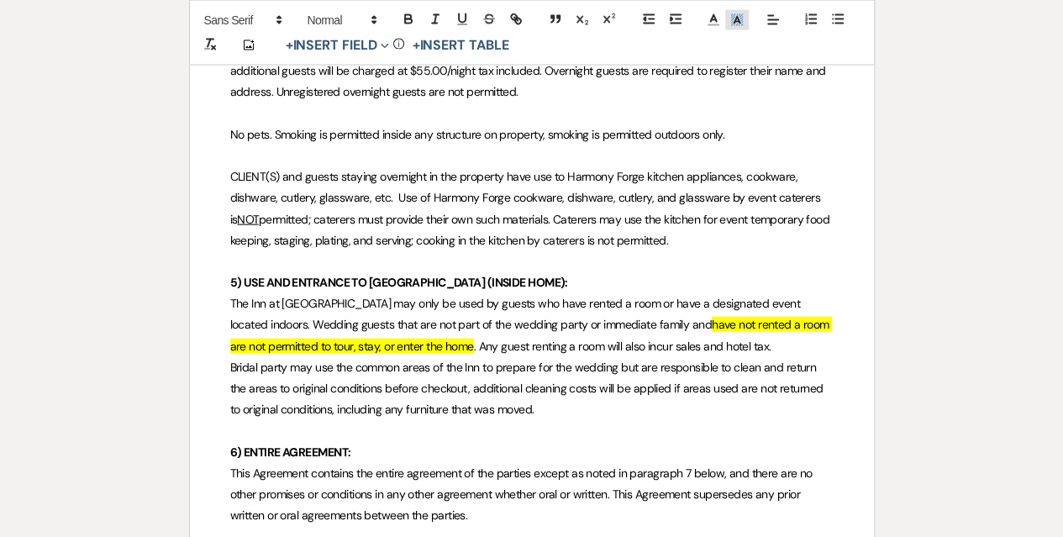
click at [744, 25] on span at bounding box center [737, 20] width 24 height 20
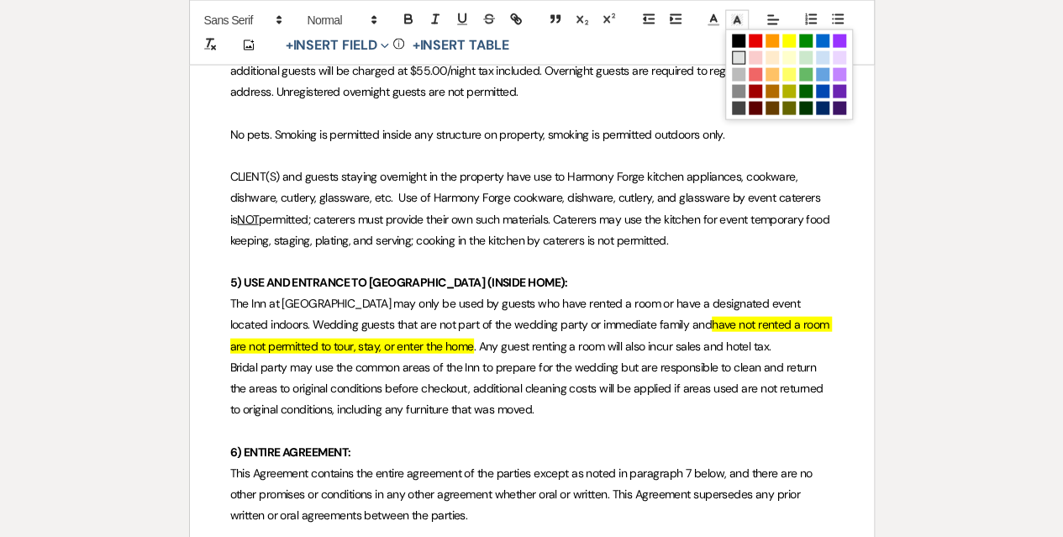
click at [738, 55] on span at bounding box center [738, 57] width 13 height 13
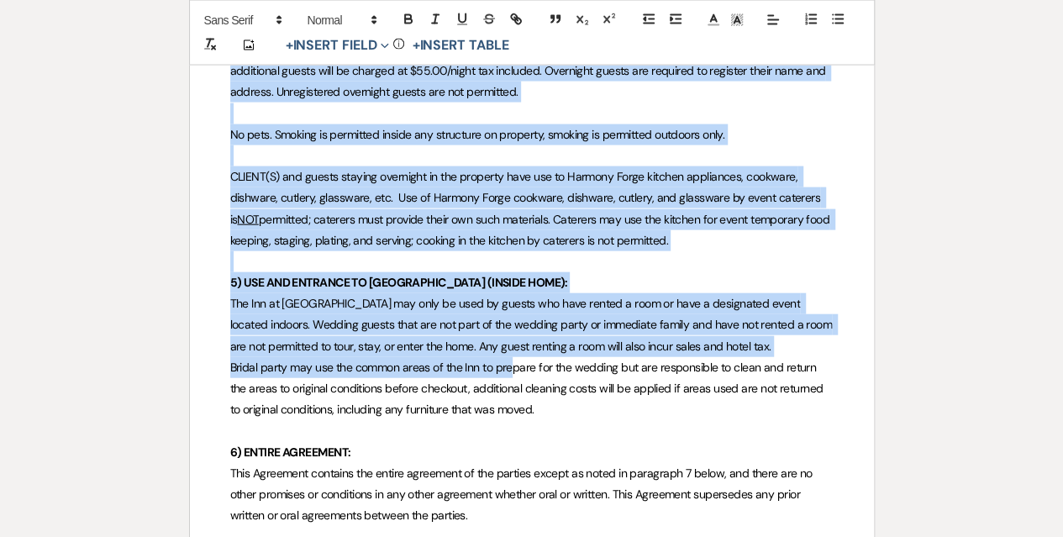
click at [466, 328] on span "The Inn at [GEOGRAPHIC_DATA] may only be used by guests who have rented a room …" at bounding box center [532, 324] width 605 height 57
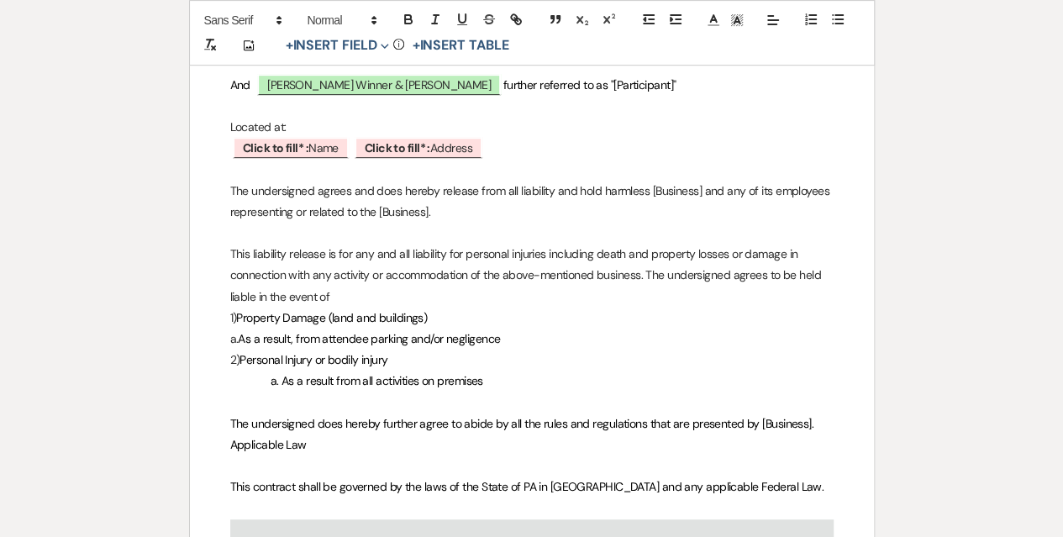
scroll to position [3577, 0]
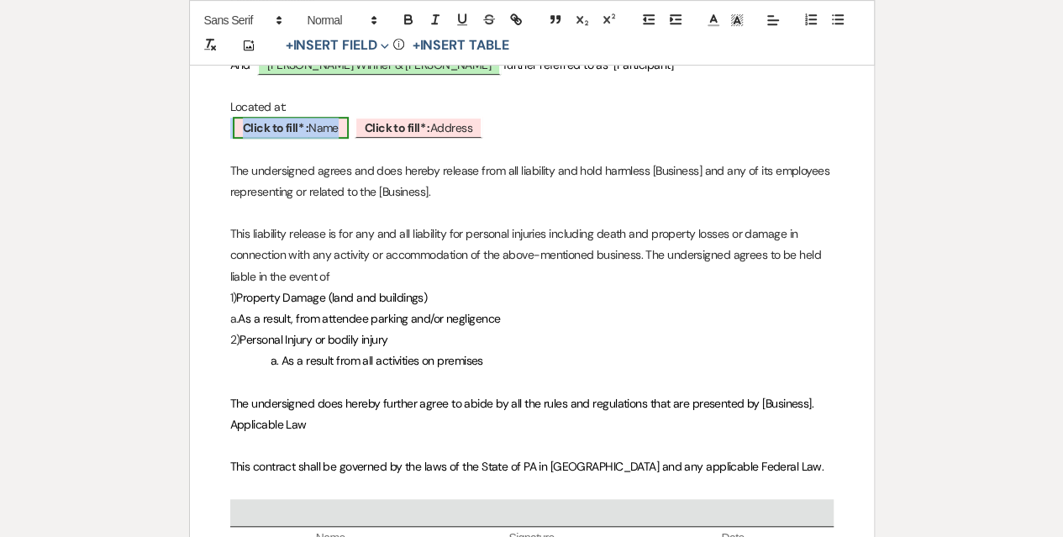
click at [313, 139] on span "Click to fill* : Name" at bounding box center [291, 128] width 116 height 22
select select "owner"
select select "Name"
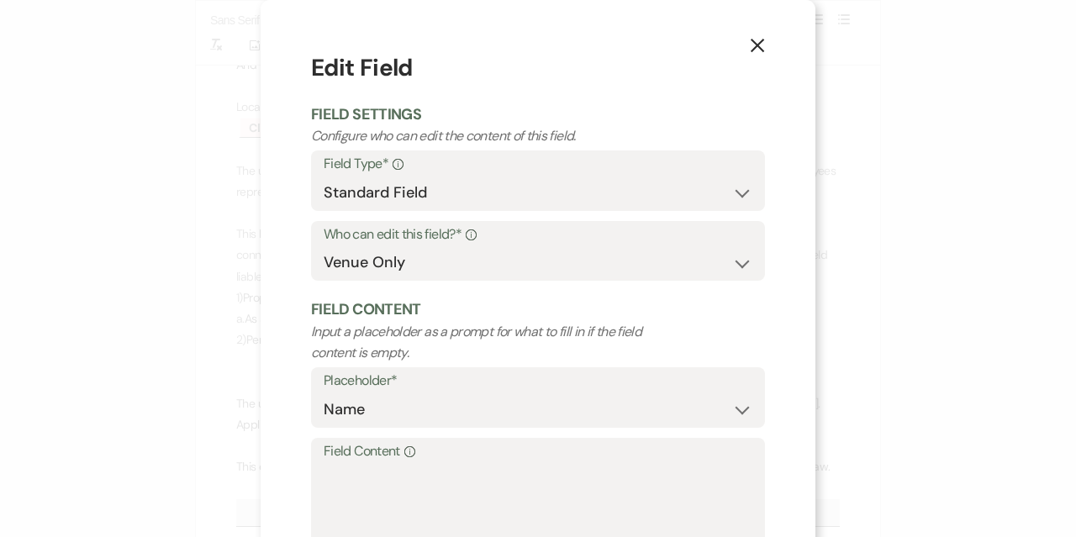
click at [96, 293] on div "X Edit Field Field Settings Configure who can edit the content of this field. F…" at bounding box center [538, 268] width 1076 height 537
click at [750, 51] on use "button" at bounding box center [756, 45] width 13 height 13
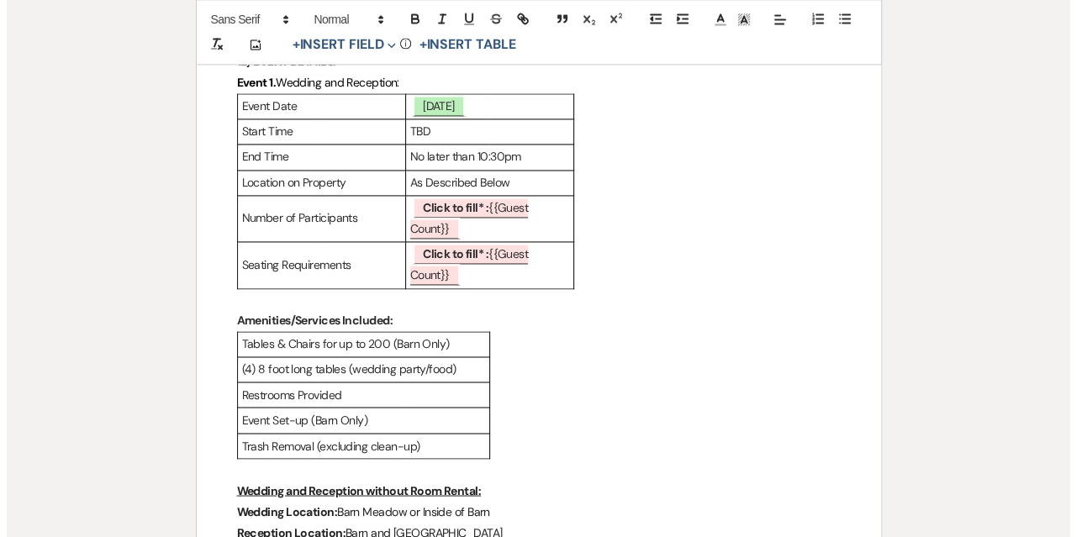
scroll to position [4417, 0]
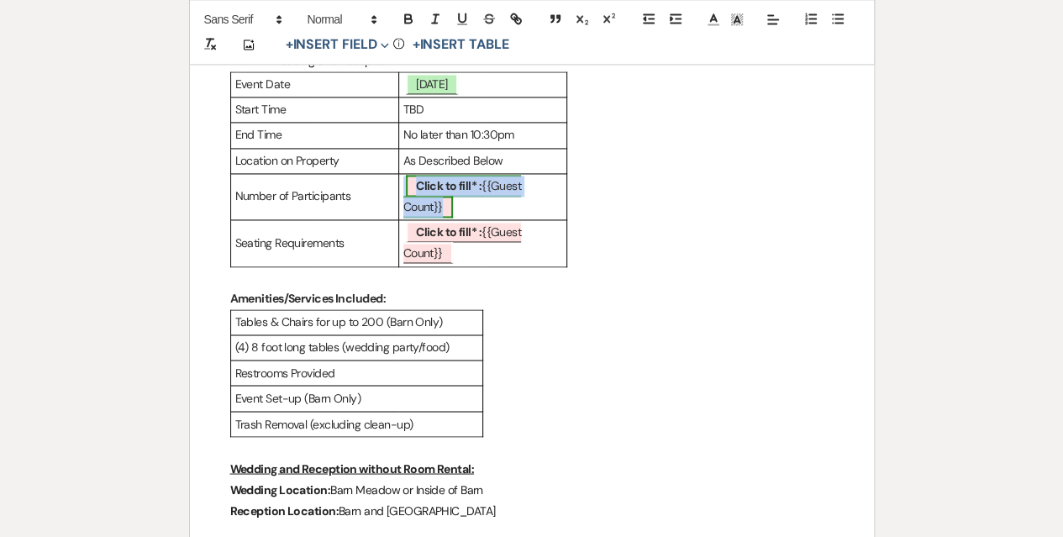
click at [430, 193] on b "Click to fill* :" at bounding box center [449, 185] width 66 height 15
select select "smartCustomField"
select select "owner"
select select "{{guestCount}}"
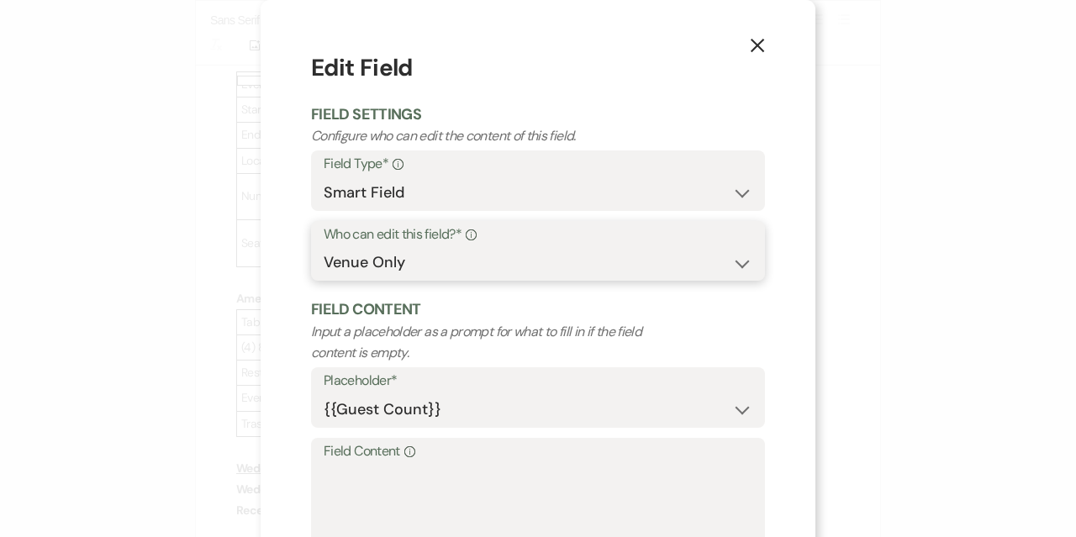
click at [452, 271] on select "Both Venue & Client Client Only Venue Only" at bounding box center [538, 262] width 429 height 33
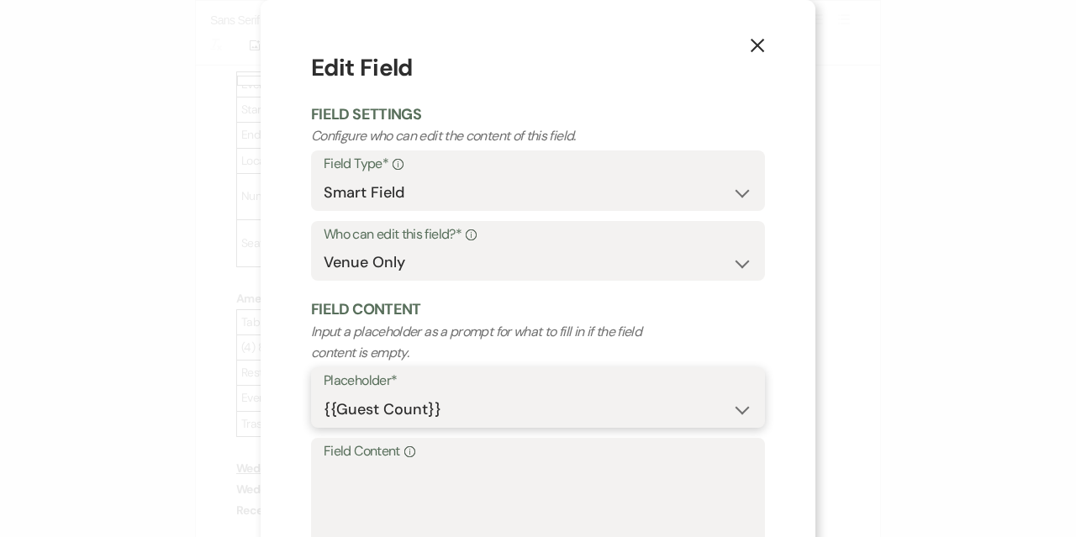
click at [447, 408] on select "{{Event Date}} {{Client Full Name(s)}} {{Client First Name(s)}} {{Venue Name}} …" at bounding box center [538, 409] width 429 height 33
click at [443, 466] on textarea "Field Content Info" at bounding box center [538, 505] width 429 height 84
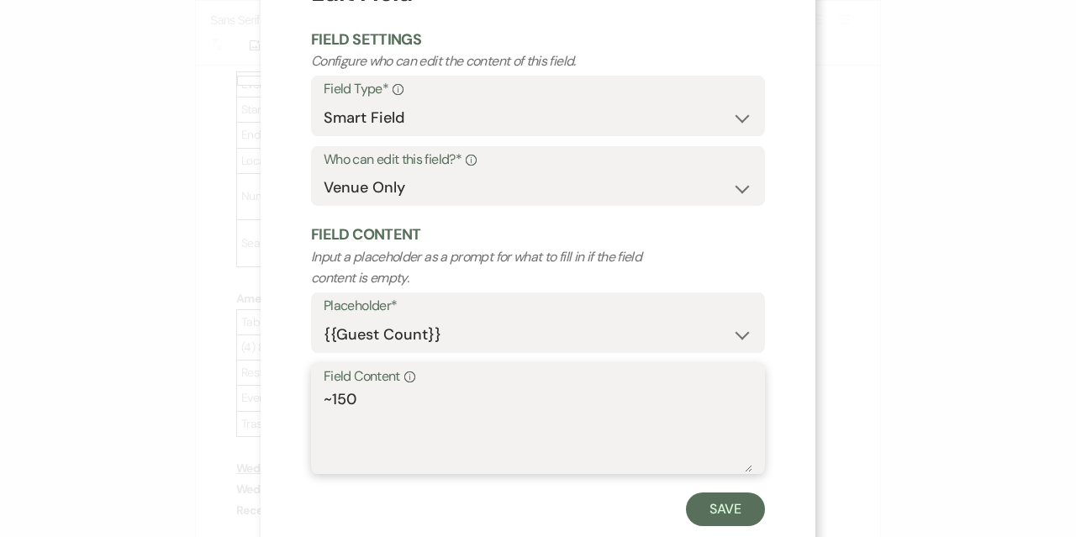
scroll to position [114, 0]
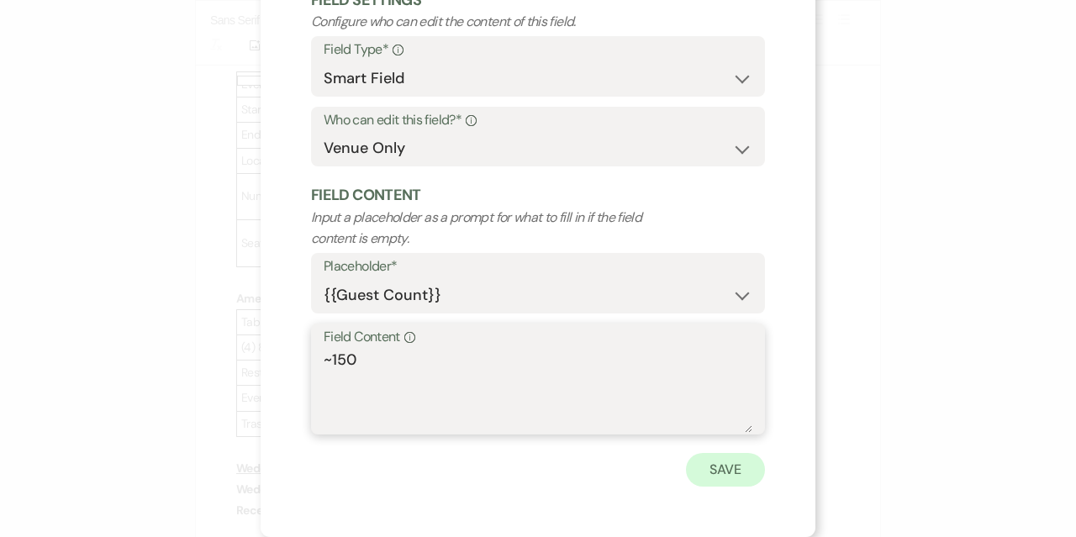
type textarea "~150"
click at [740, 468] on button "Save" at bounding box center [725, 470] width 79 height 34
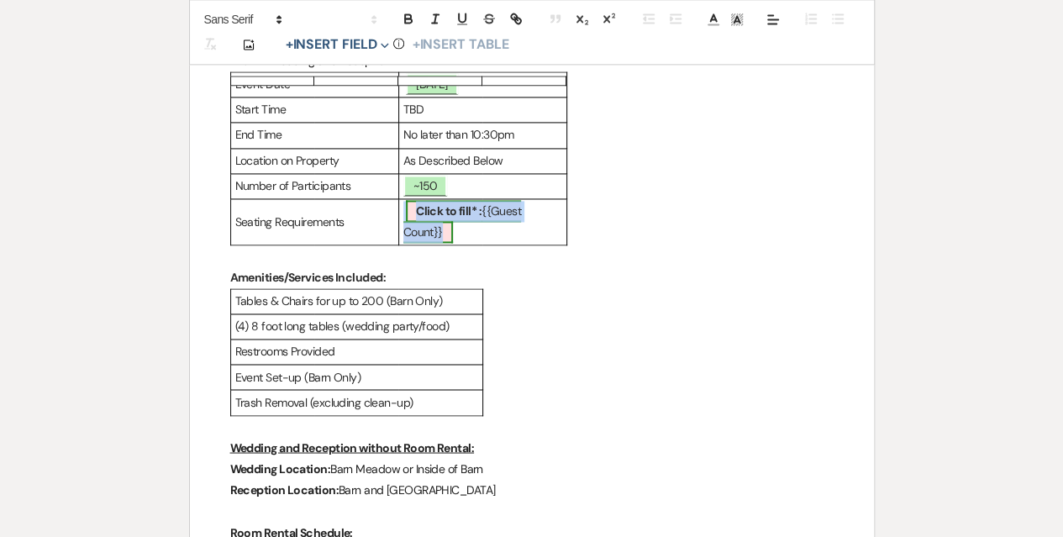
click at [432, 243] on span "Click to fill* : {{Guest Count}}" at bounding box center [462, 221] width 118 height 43
select select "smartCustomField"
select select "owner"
select select "{{guestCount}}"
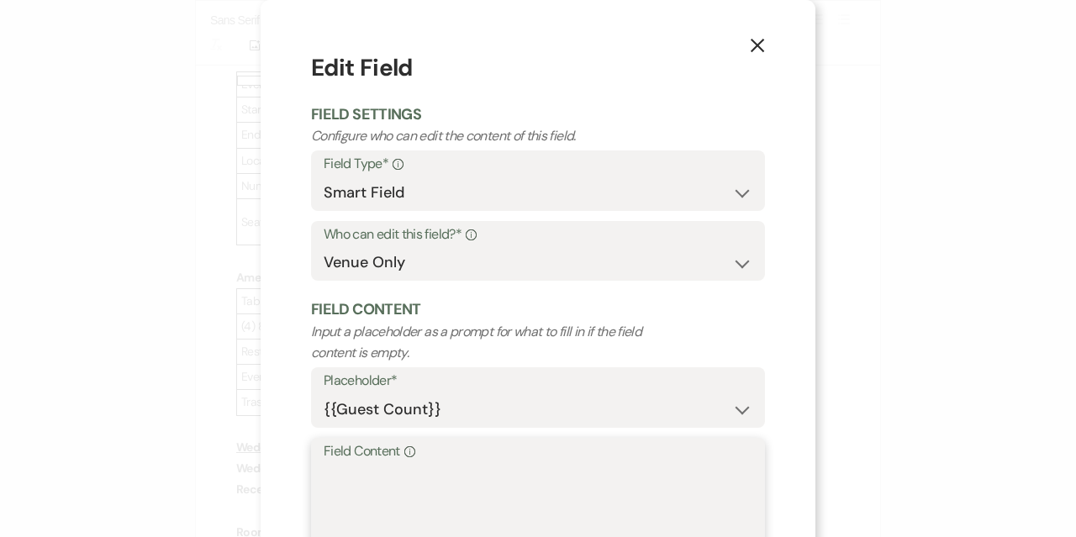
click at [346, 483] on textarea "Field Content Info" at bounding box center [538, 505] width 429 height 84
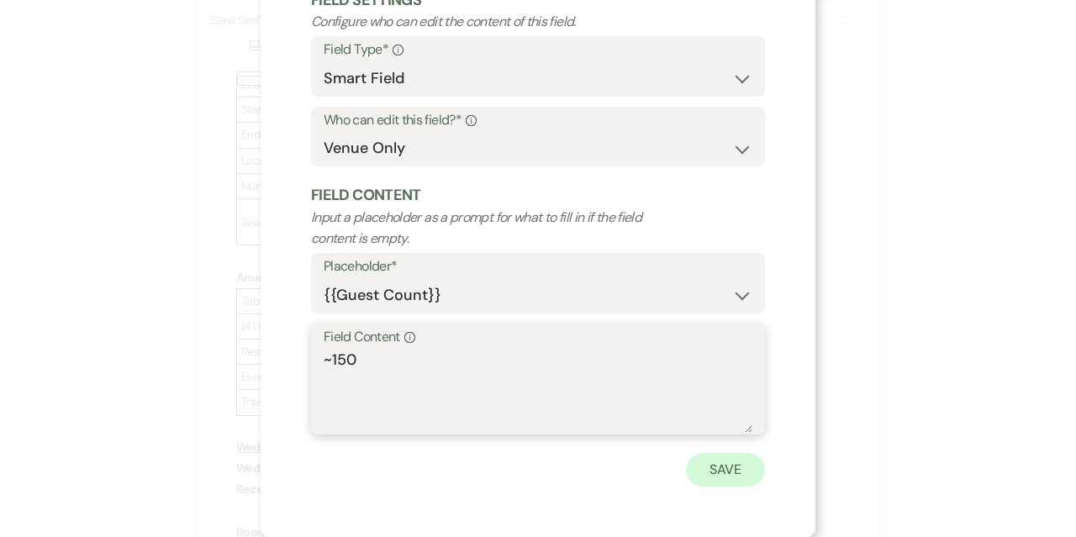
type textarea "~150"
click at [734, 475] on button "Save" at bounding box center [725, 470] width 79 height 34
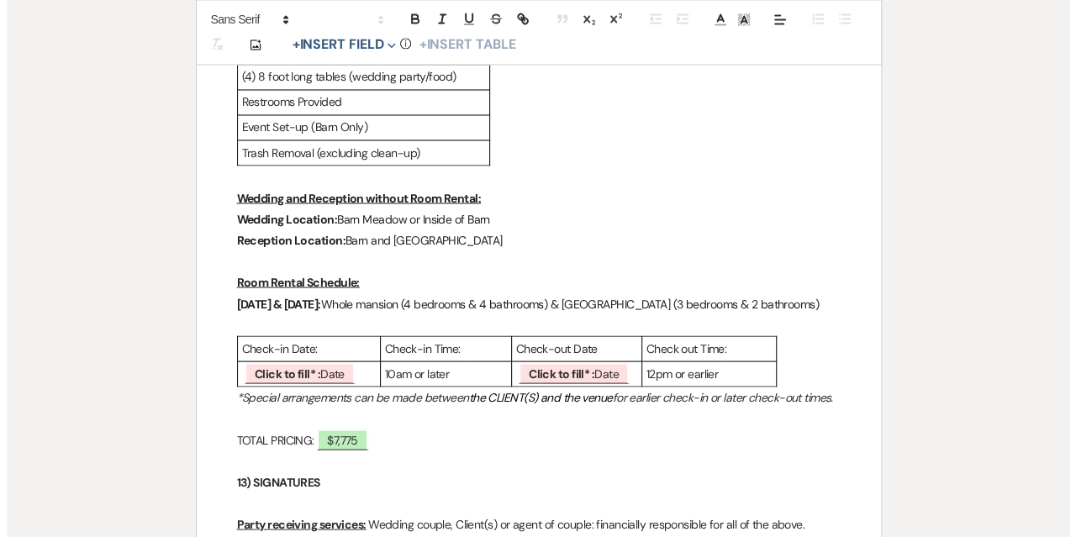
scroll to position [4669, 0]
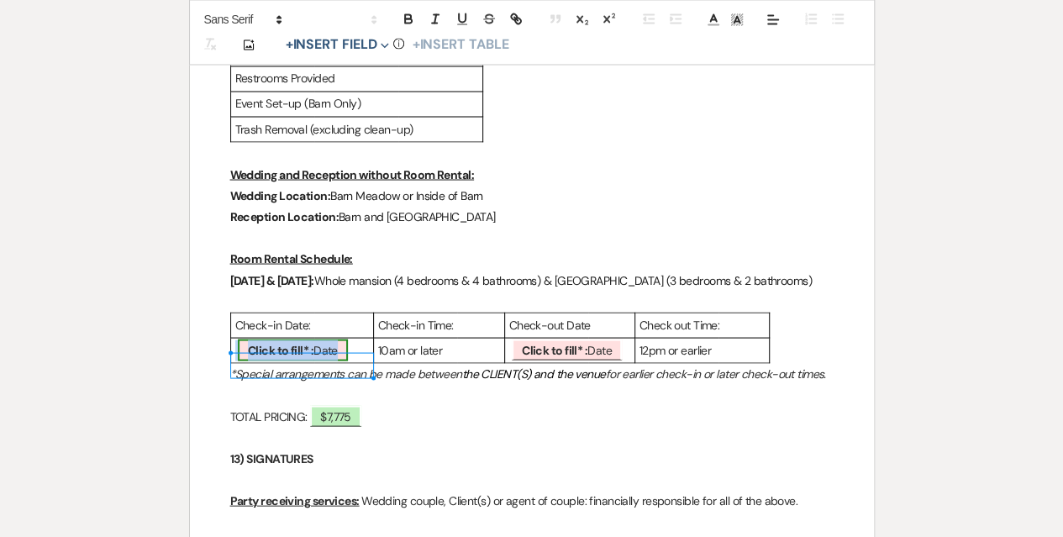
click at [329, 361] on span "Click to fill* : Date" at bounding box center [293, 350] width 110 height 22
select select "owner"
select select "Date"
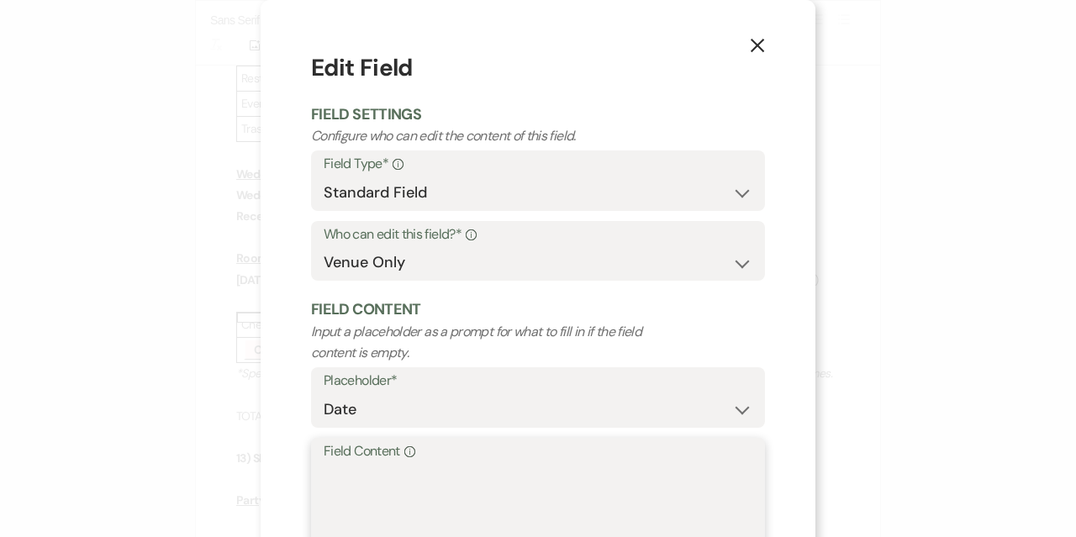
click at [396, 487] on textarea "Field Content Info" at bounding box center [538, 505] width 429 height 84
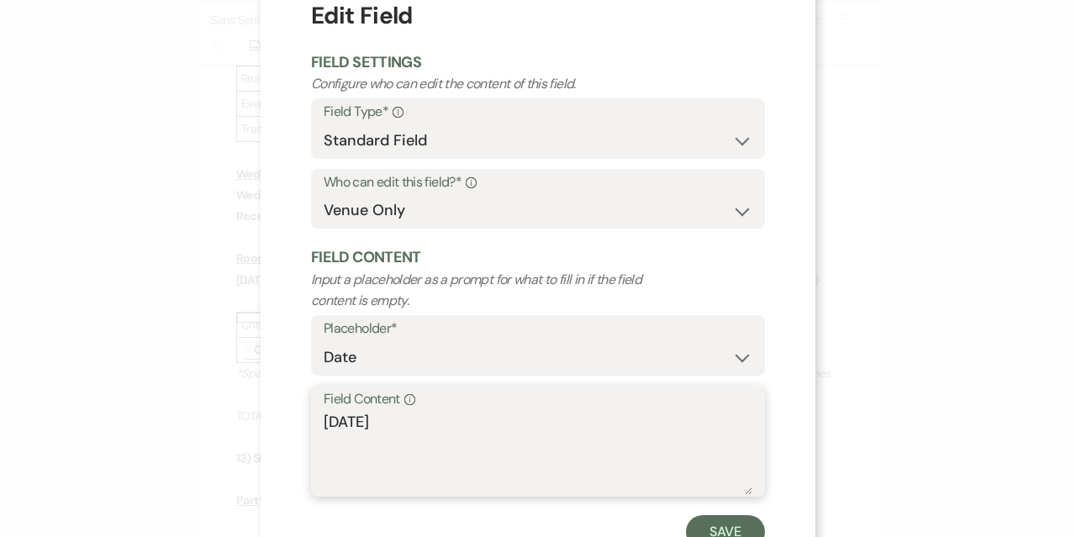
scroll to position [114, 0]
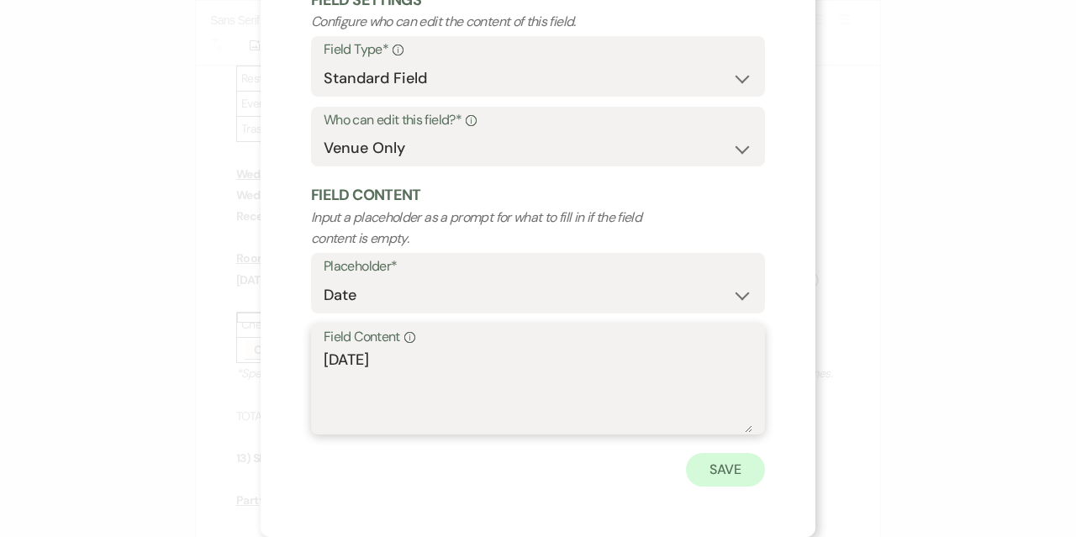
type textarea "[DATE]"
click at [738, 478] on button "Save" at bounding box center [725, 470] width 79 height 34
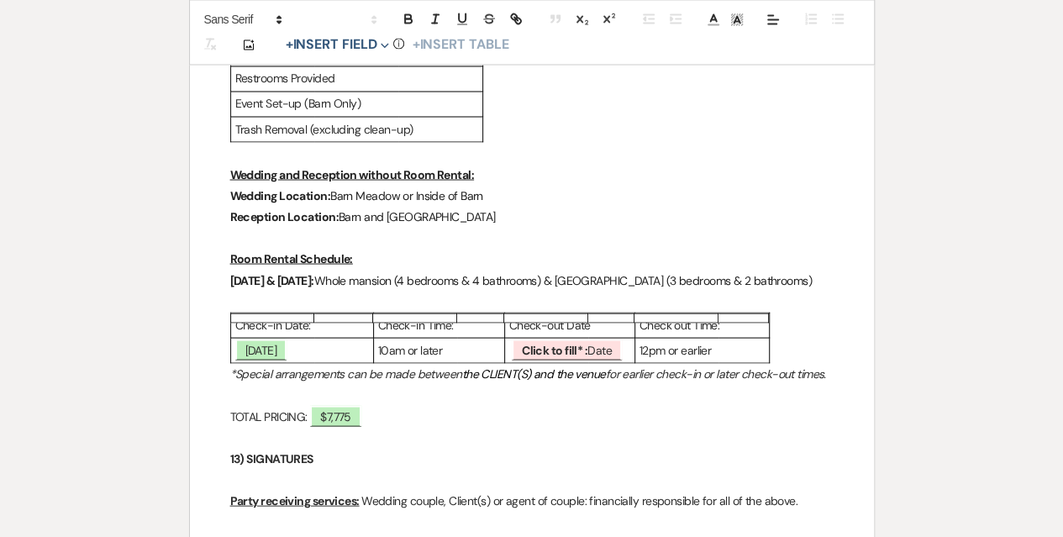
click at [444, 361] on p "10am or later" at bounding box center [439, 350] width 122 height 21
click at [740, 361] on p "12pm or earlier" at bounding box center [702, 350] width 125 height 21
click at [590, 361] on span "Click to fill* : Date" at bounding box center [567, 350] width 110 height 22
select select "owner"
select select "Date"
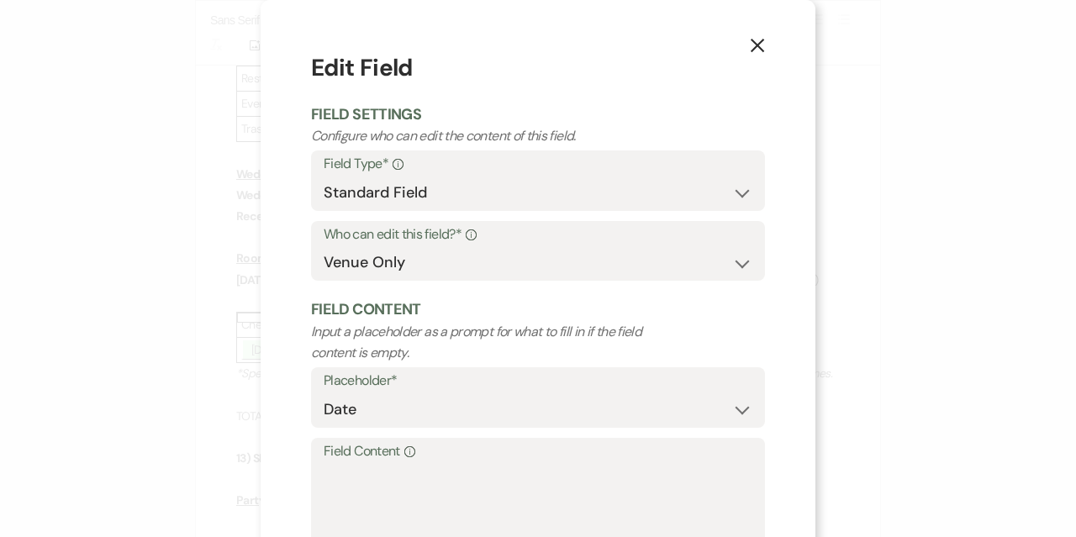
click at [416, 461] on label "Field Content Info" at bounding box center [538, 452] width 429 height 24
click at [416, 463] on textarea "Field Content Info" at bounding box center [538, 505] width 429 height 84
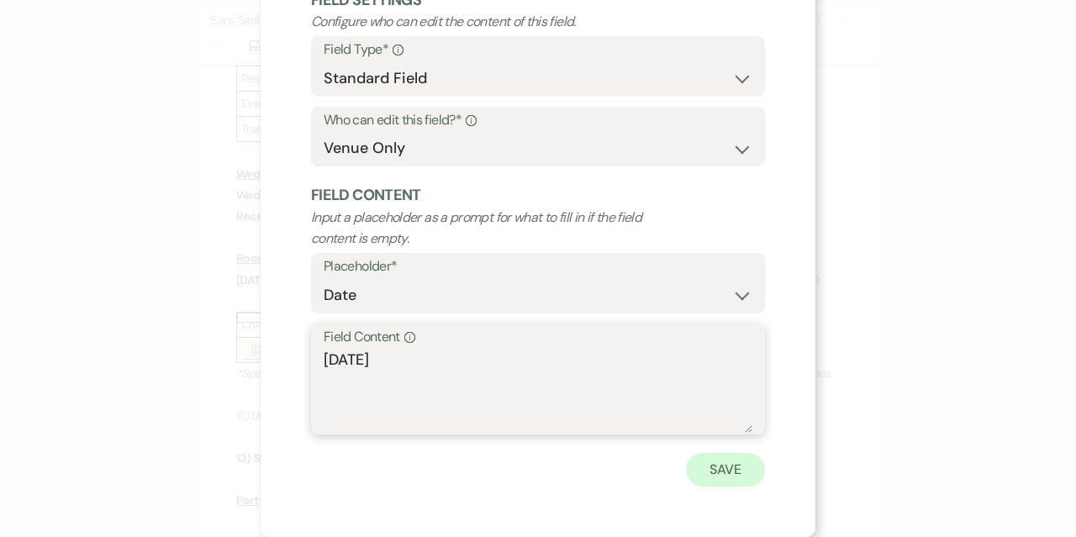
type textarea "[DATE]"
click at [709, 479] on button "Save" at bounding box center [725, 470] width 79 height 34
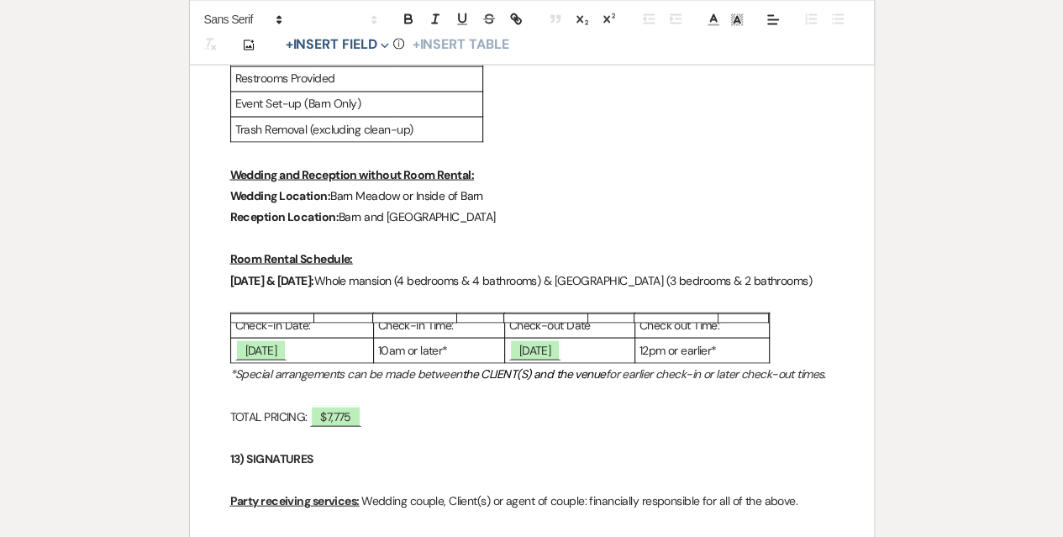
click at [592, 427] on p "TOTAL PRICING: ﻿ $7,775 ﻿" at bounding box center [531, 416] width 603 height 21
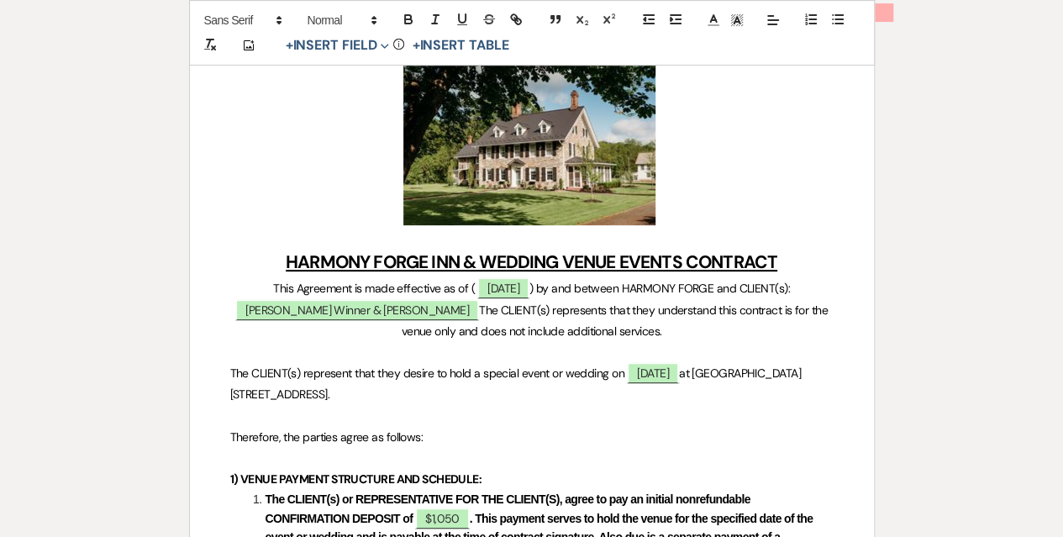
scroll to position [0, 0]
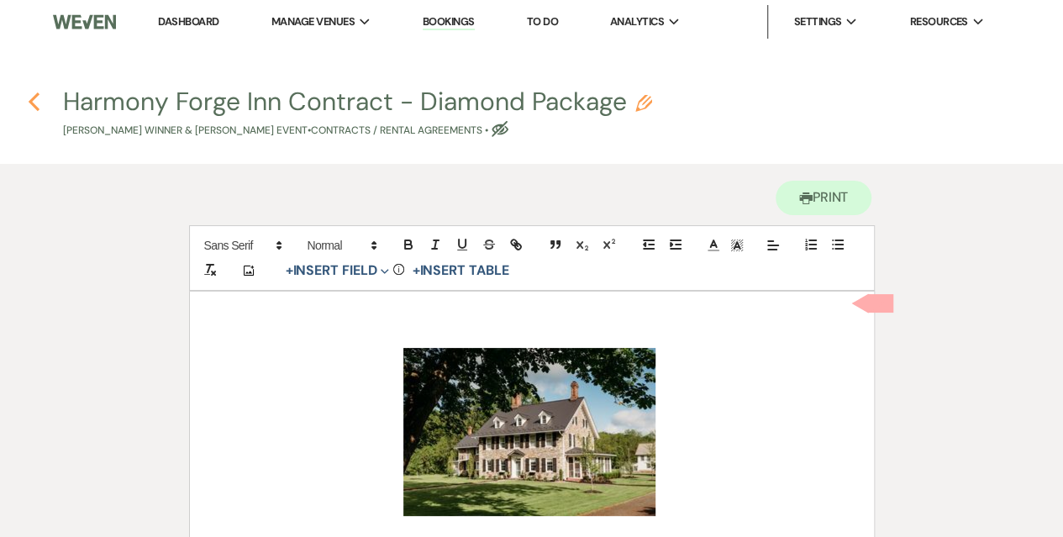
click at [30, 104] on icon "Previous" at bounding box center [34, 102] width 13 height 20
select select "5"
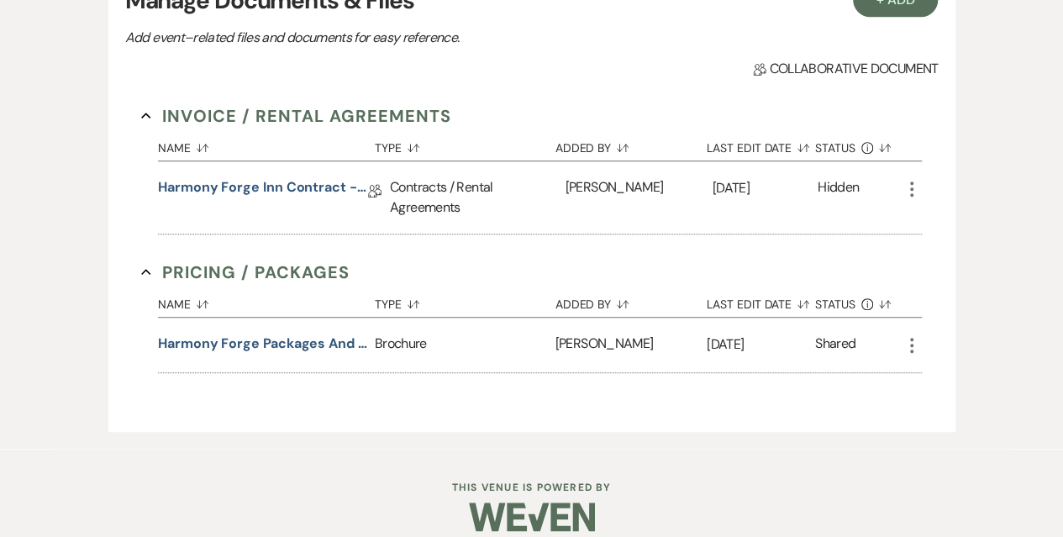
scroll to position [277, 0]
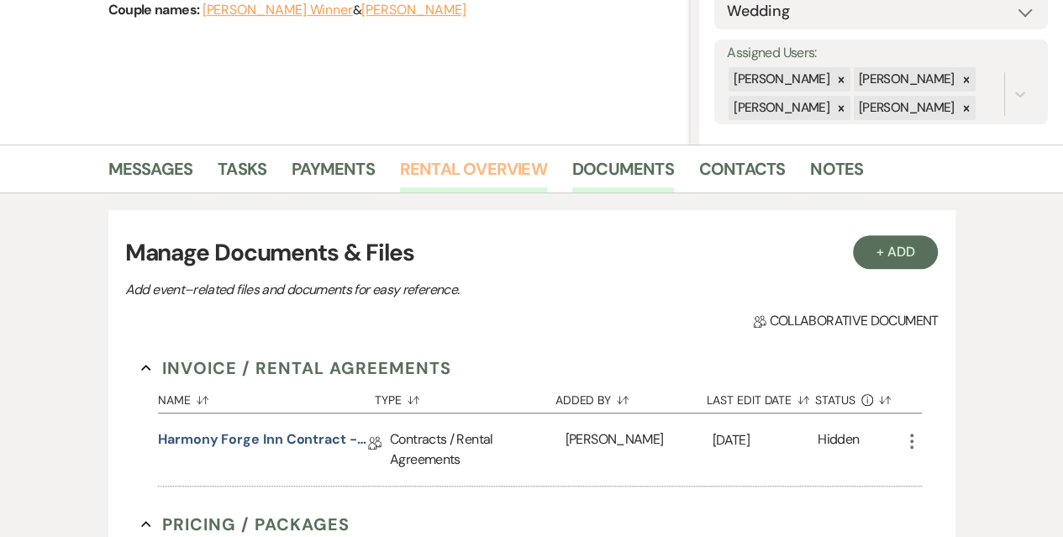
click at [491, 176] on link "Rental Overview" at bounding box center [473, 173] width 147 height 37
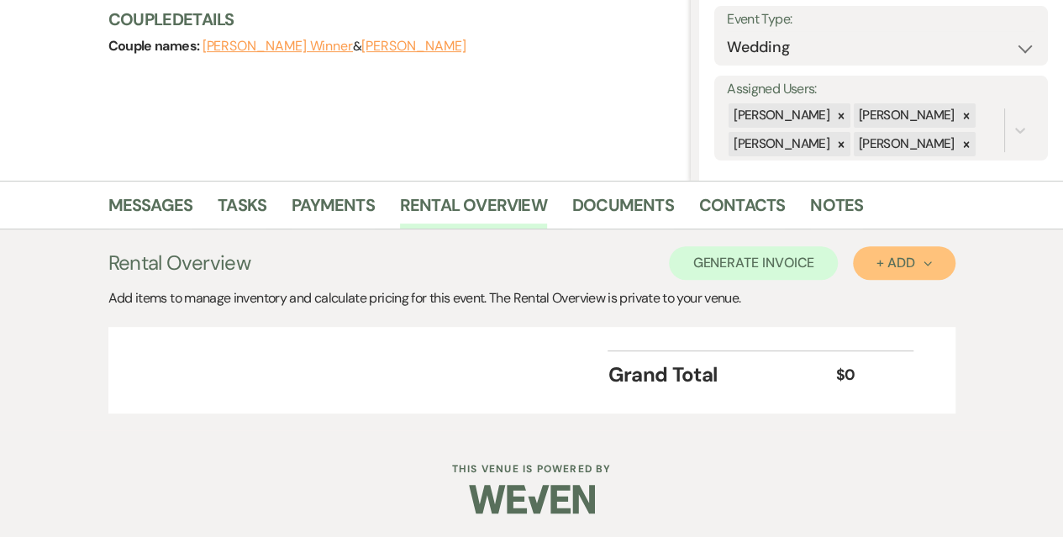
click at [893, 265] on div "+ Add Next" at bounding box center [903, 262] width 55 height 13
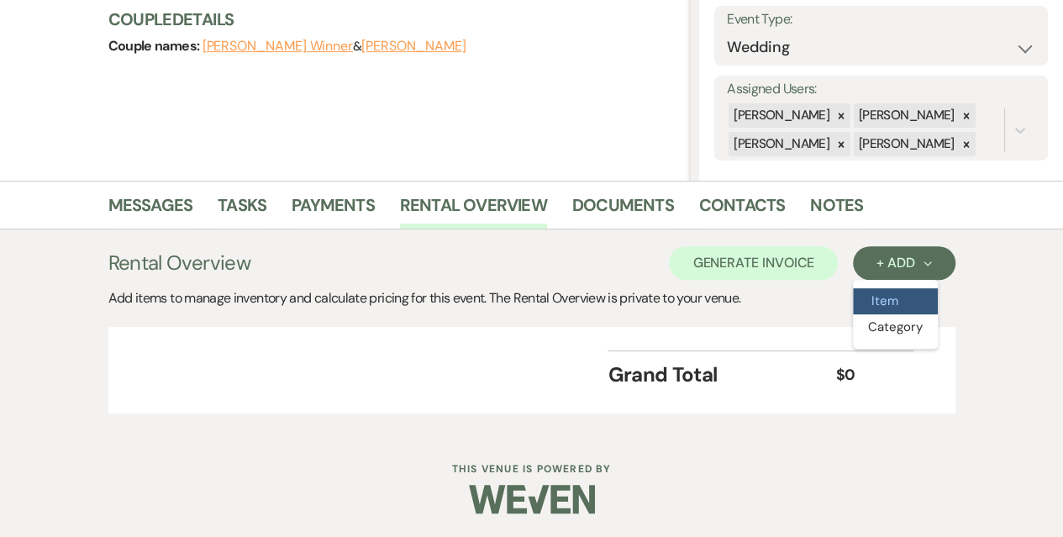
click at [891, 292] on button "Item" at bounding box center [895, 301] width 85 height 26
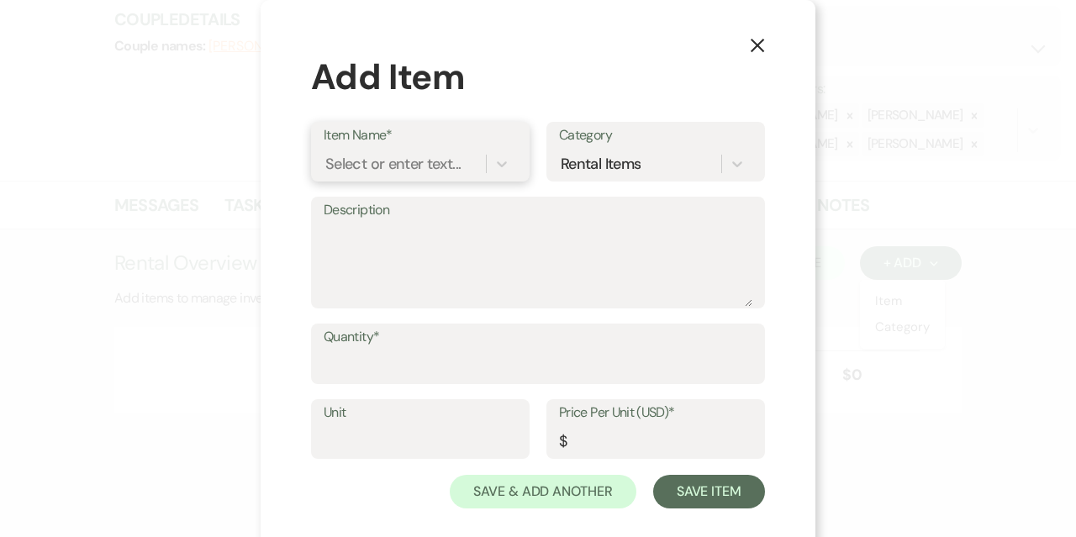
click at [425, 166] on div "Select or enter text..." at bounding box center [392, 163] width 135 height 23
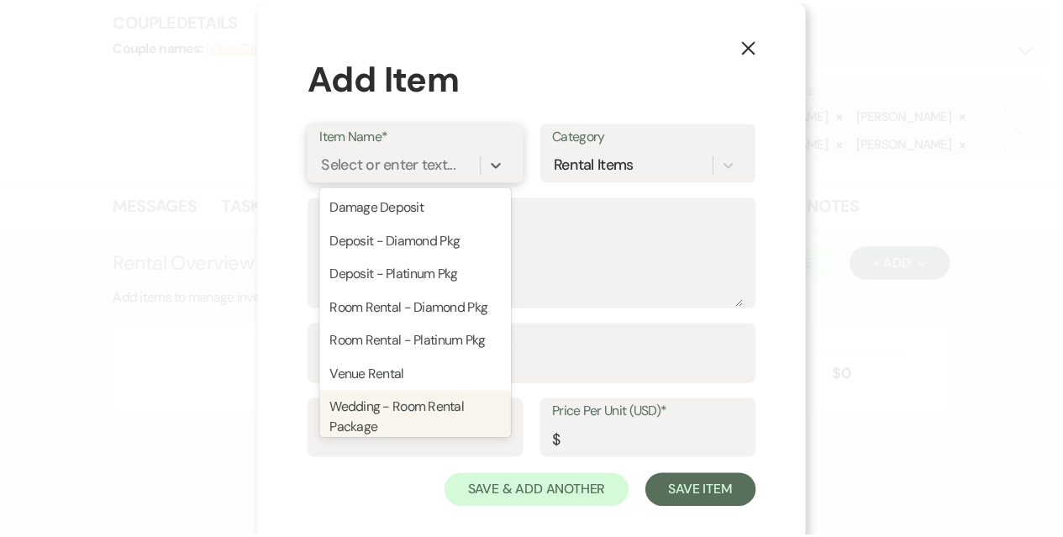
scroll to position [44, 0]
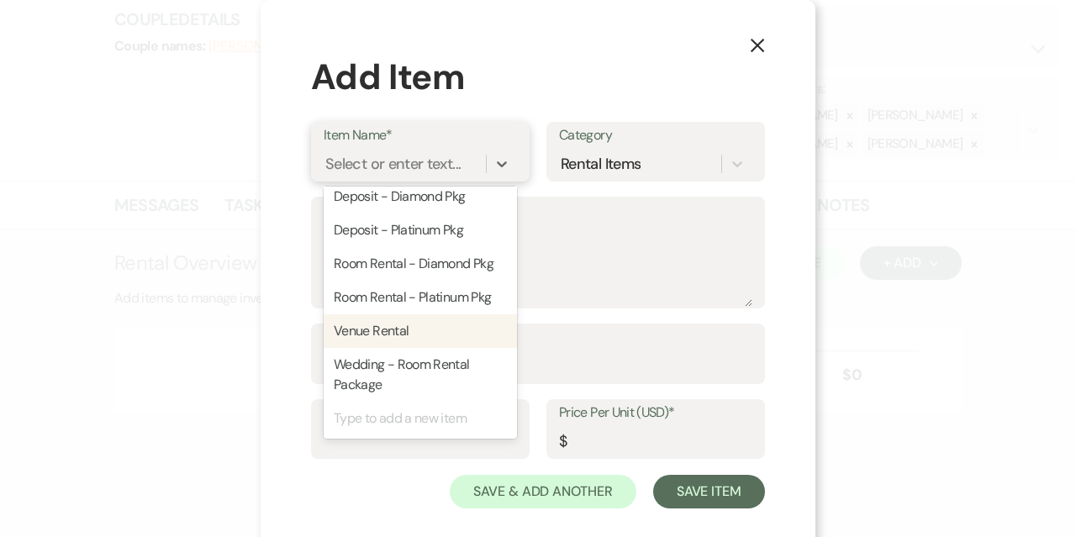
click at [397, 334] on div "Venue Rental" at bounding box center [420, 331] width 193 height 34
type textarea "Rental of Barn and surrounding property"
type input "1"
type input "4500"
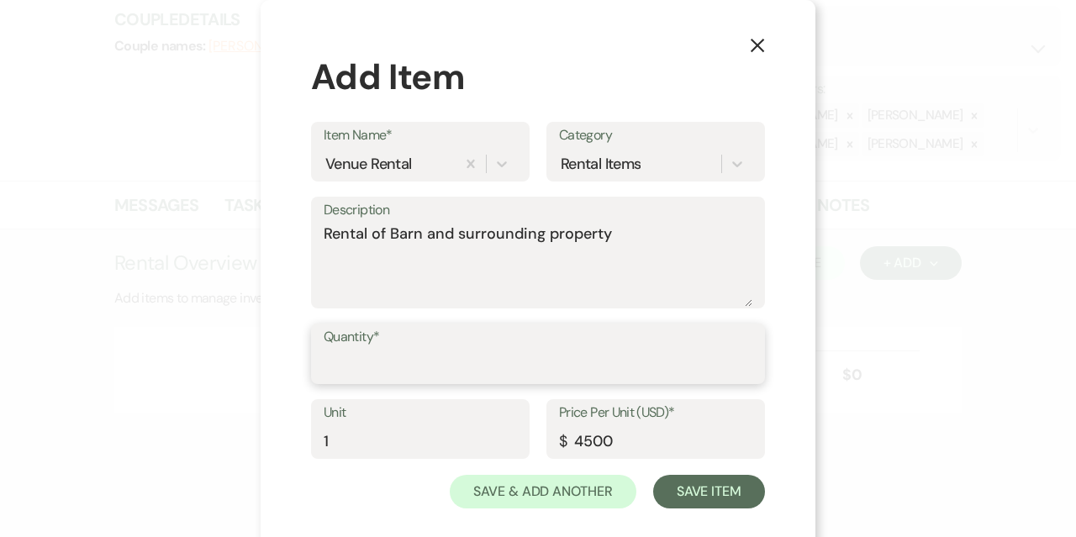
click at [392, 354] on input "Quantity*" at bounding box center [538, 366] width 429 height 33
type input "1"
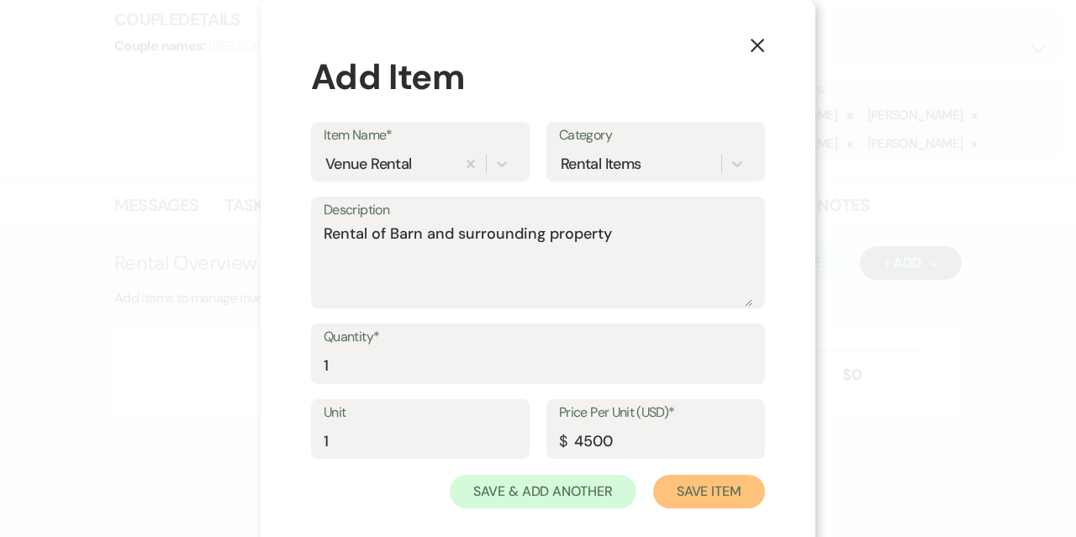
click at [683, 486] on button "Save Item" at bounding box center [709, 492] width 112 height 34
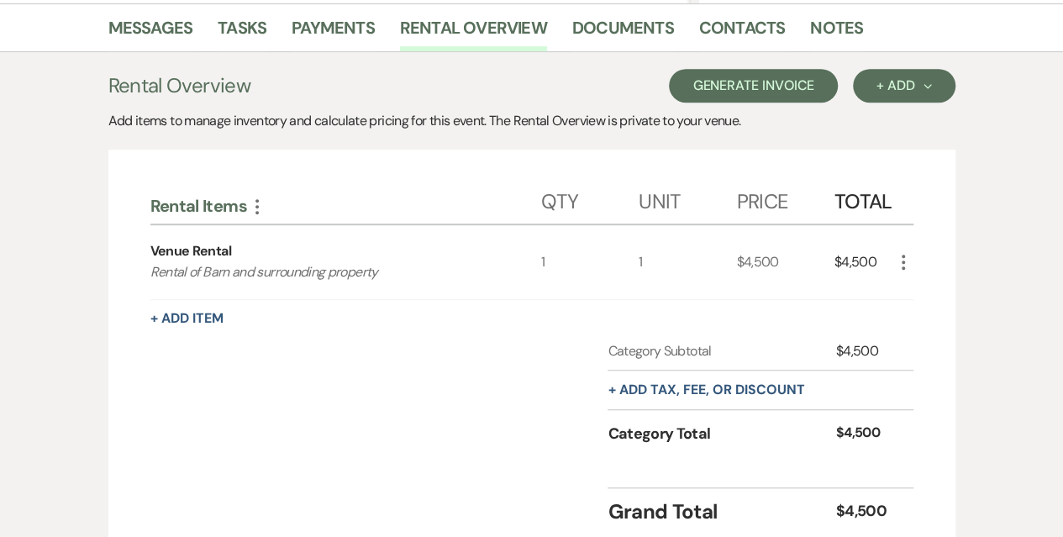
scroll to position [303, 0]
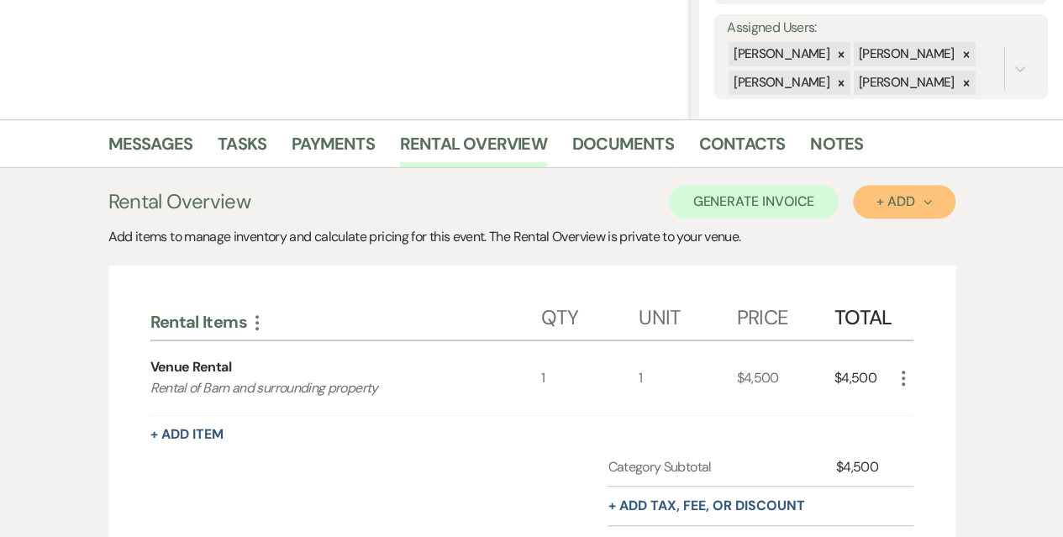
click at [918, 195] on div "+ Add Next" at bounding box center [903, 201] width 55 height 13
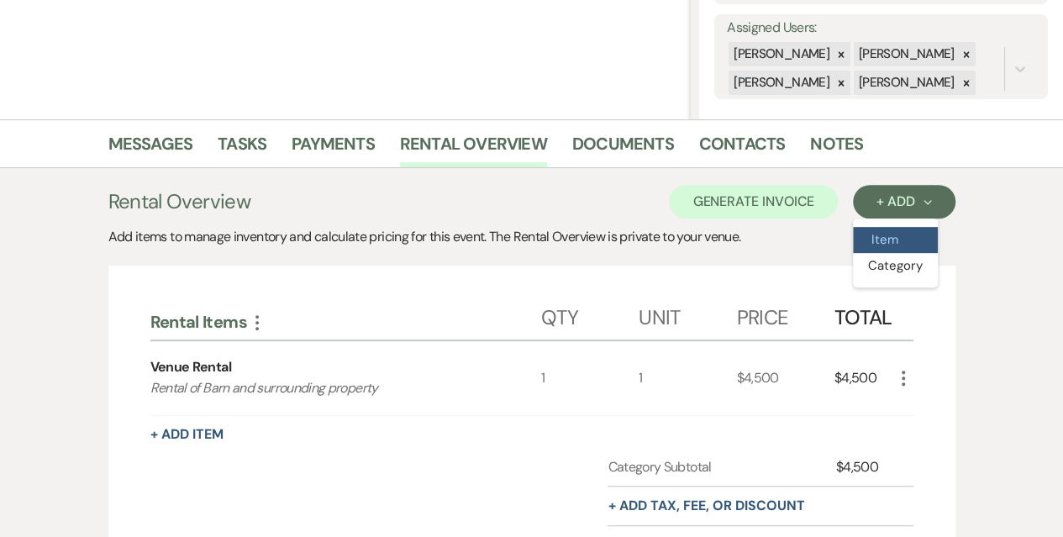
click at [897, 230] on button "Item" at bounding box center [895, 240] width 85 height 26
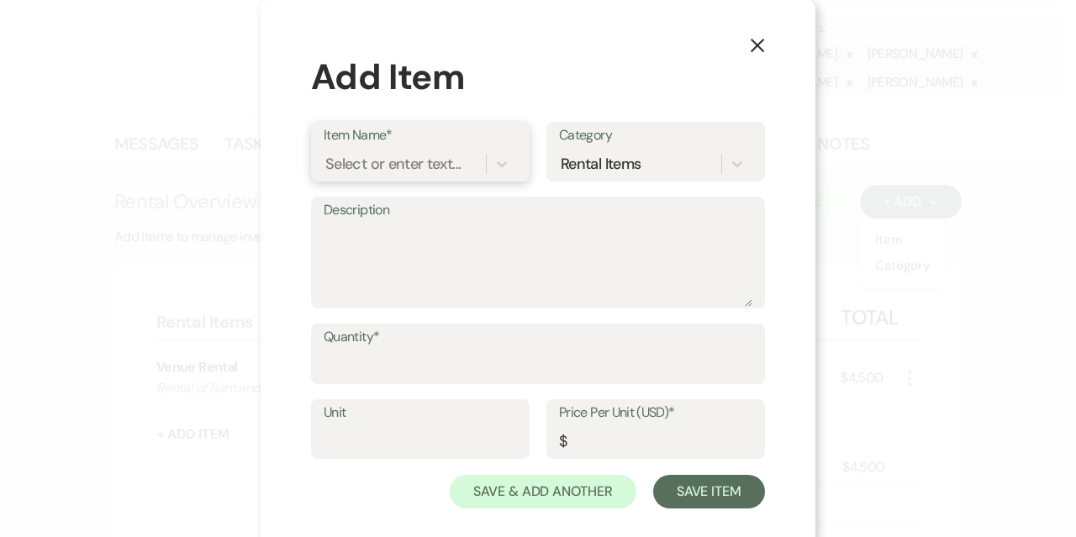
click at [432, 154] on div "Select or enter text..." at bounding box center [392, 163] width 135 height 23
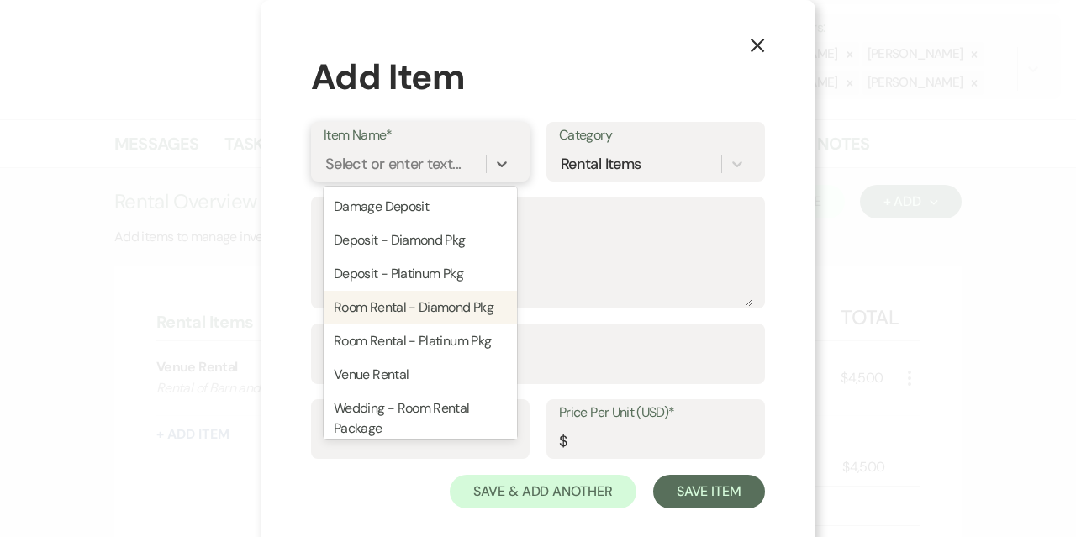
click at [403, 305] on div "Room Rental - Diamond Pkg" at bounding box center [420, 308] width 193 height 34
type textarea "Mansion and [GEOGRAPHIC_DATA]"
type input "1"
type input "2500"
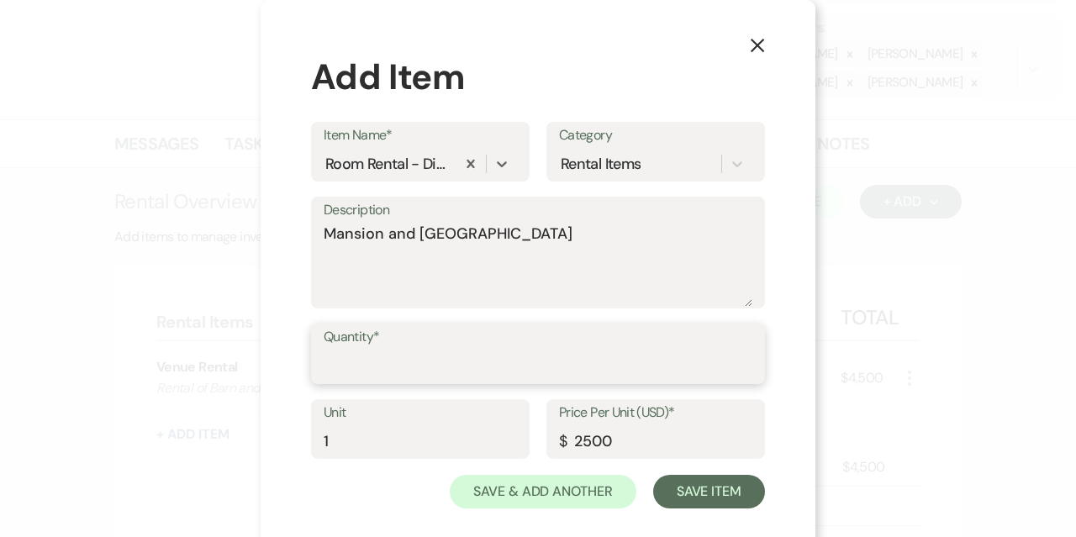
click at [383, 352] on input "Quantity*" at bounding box center [538, 366] width 429 height 33
type input "1"
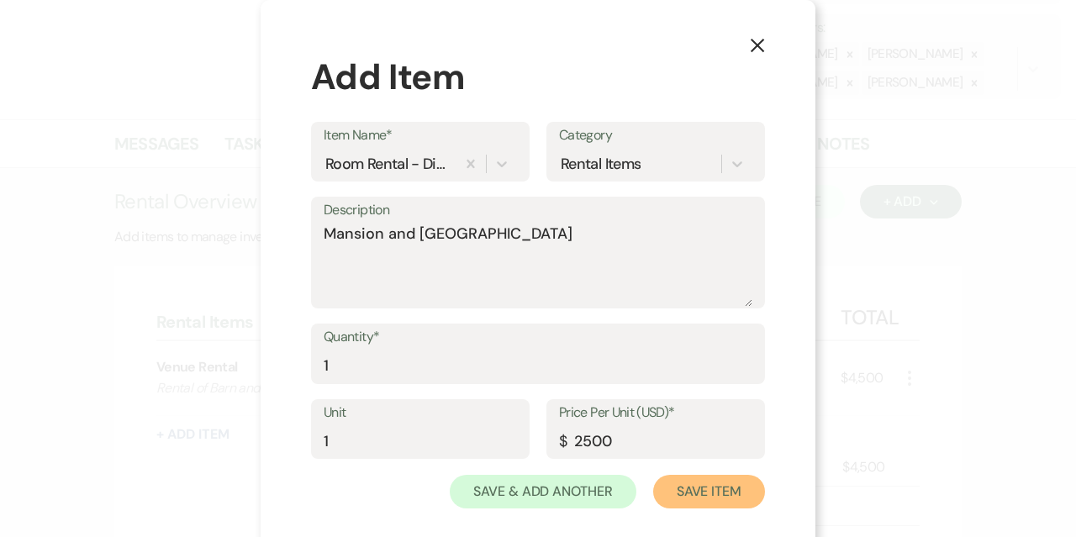
click at [662, 485] on button "Save Item" at bounding box center [709, 492] width 112 height 34
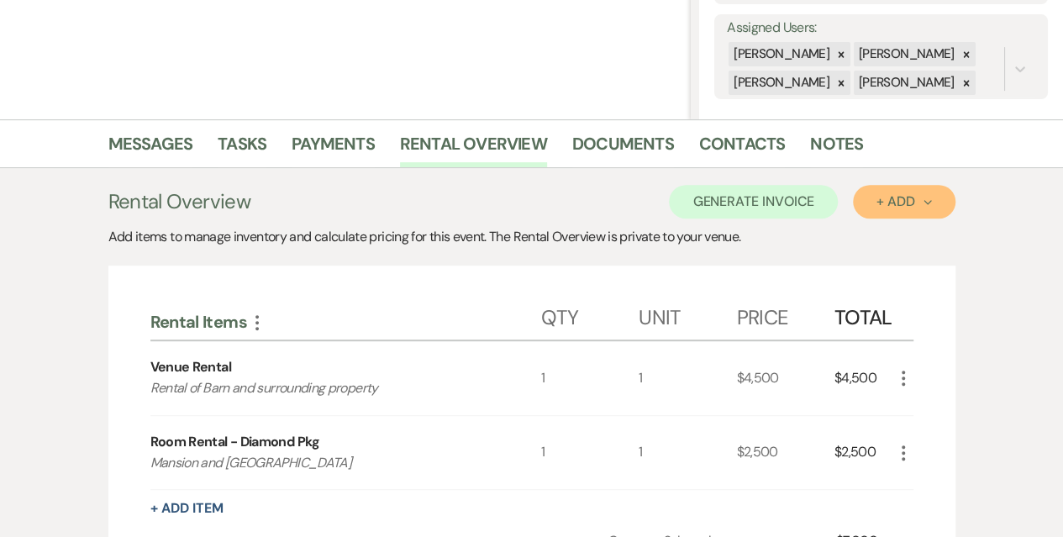
click at [874, 206] on button "+ Add Next" at bounding box center [904, 202] width 102 height 34
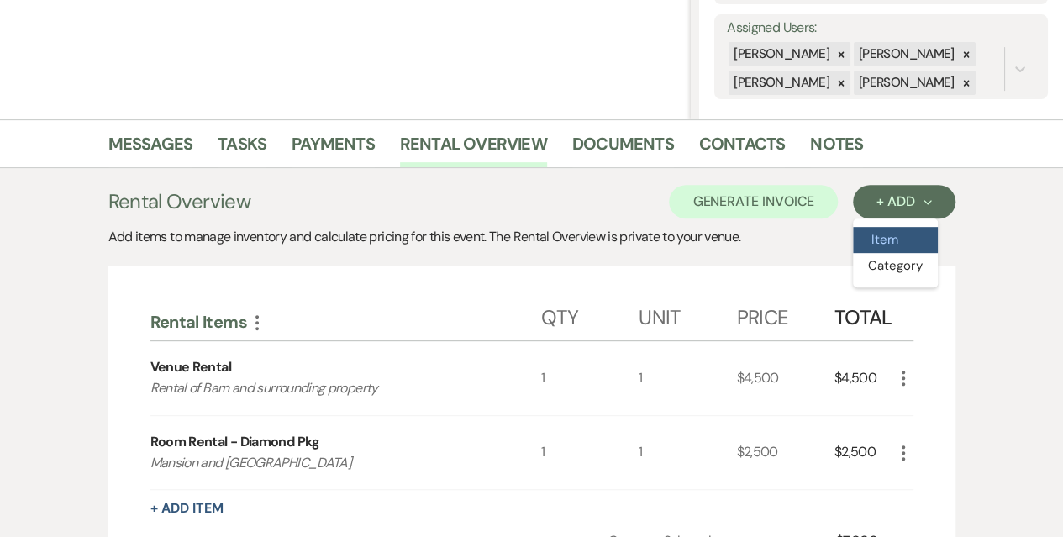
click at [877, 234] on button "Item" at bounding box center [895, 240] width 85 height 26
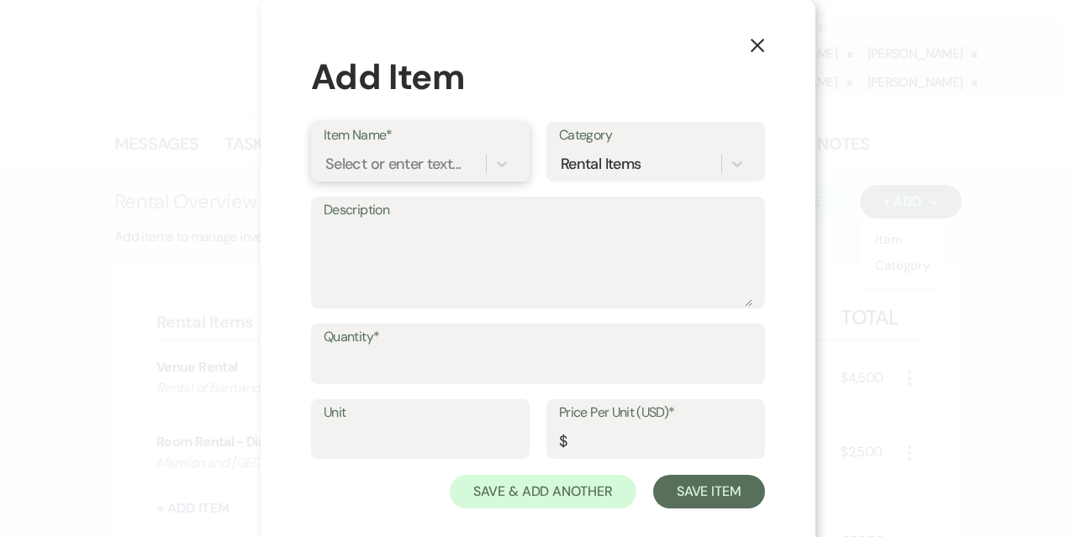
click at [407, 171] on div "Select or enter text..." at bounding box center [392, 163] width 135 height 23
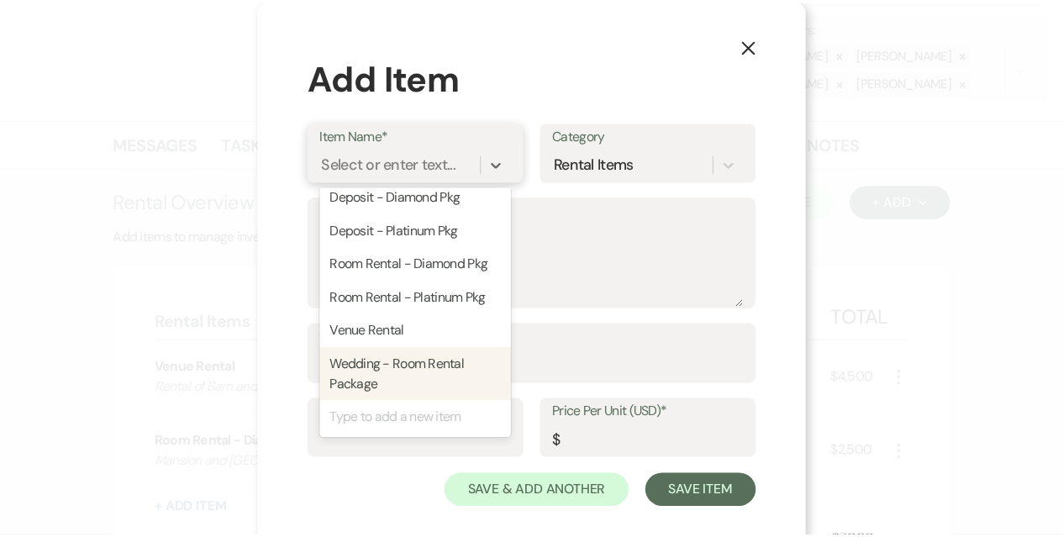
scroll to position [0, 0]
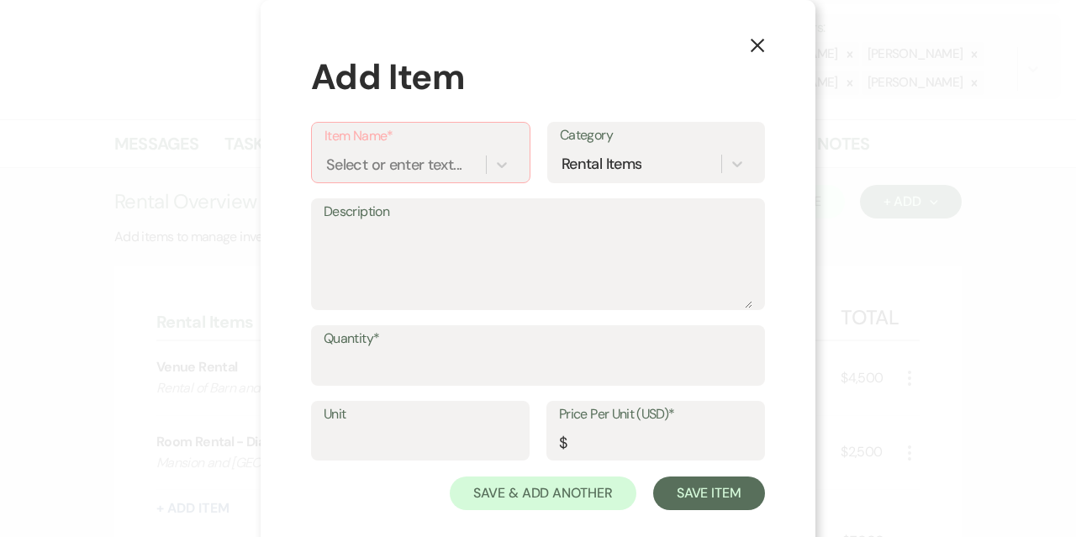
click at [379, 184] on div "Item Name* Select or enter text... Category Rental Items" at bounding box center [538, 160] width 454 height 76
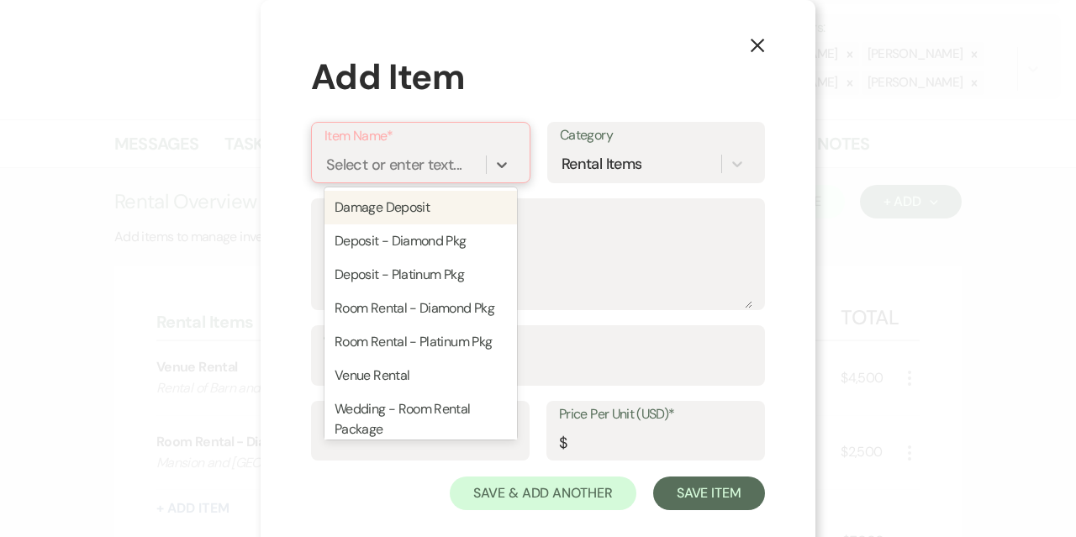
click at [391, 163] on div "Select or enter text..." at bounding box center [393, 164] width 135 height 23
click at [375, 216] on div "Damage Deposit" at bounding box center [420, 208] width 192 height 34
type textarea "Due with final payment - refunded after event"
type input "1"
type input "500"
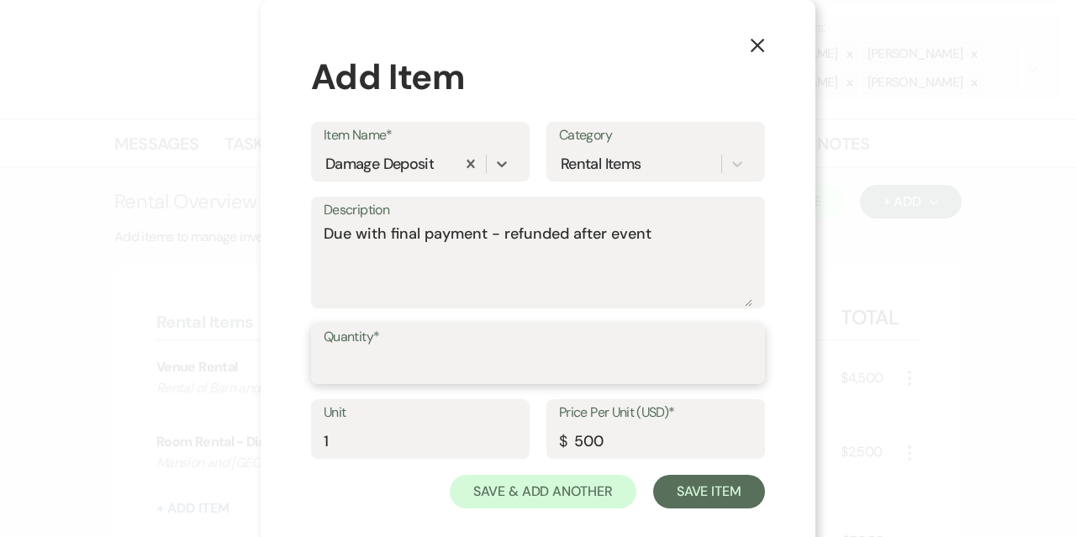
click at [437, 354] on input "Quantity*" at bounding box center [538, 366] width 429 height 33
type input "1"
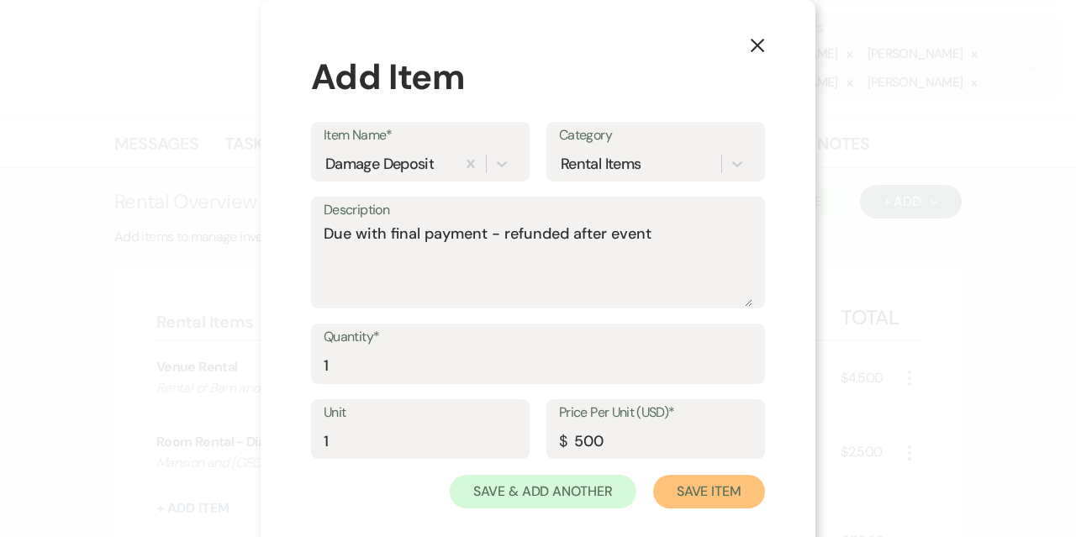
click at [707, 492] on button "Save Item" at bounding box center [709, 492] width 112 height 34
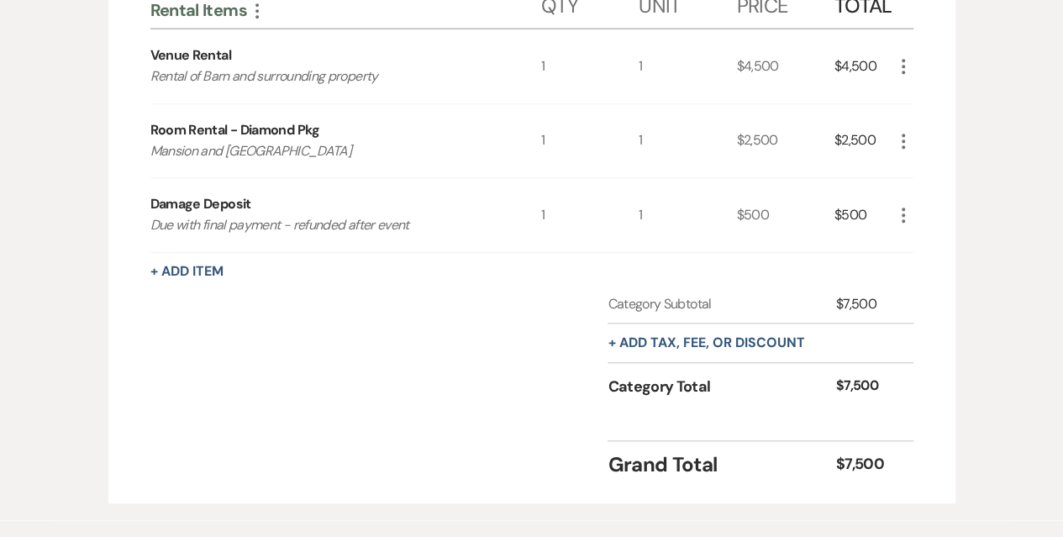
scroll to position [555, 0]
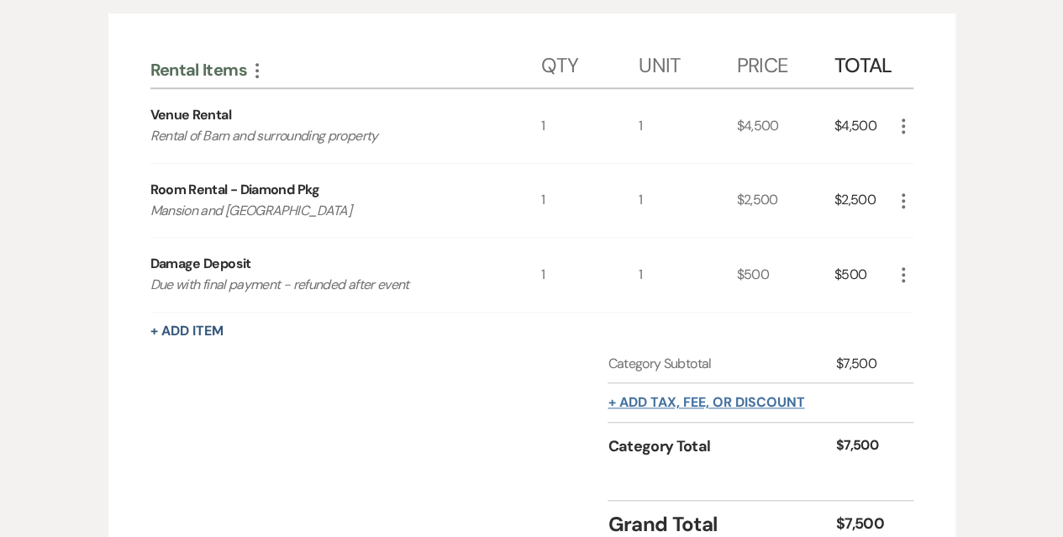
click at [672, 406] on button "+ Add tax, fee, or discount" at bounding box center [706, 402] width 197 height 13
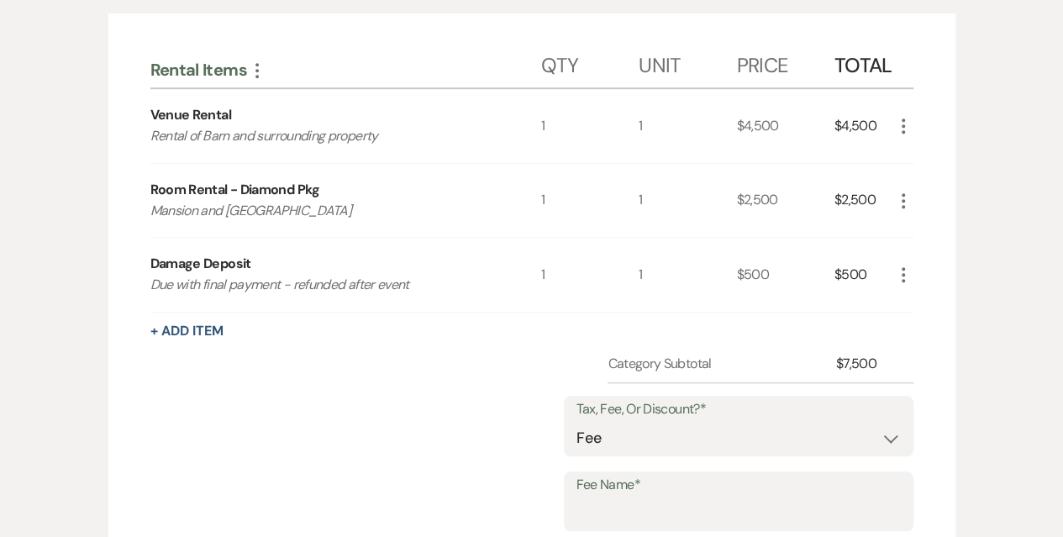
scroll to position [639, 0]
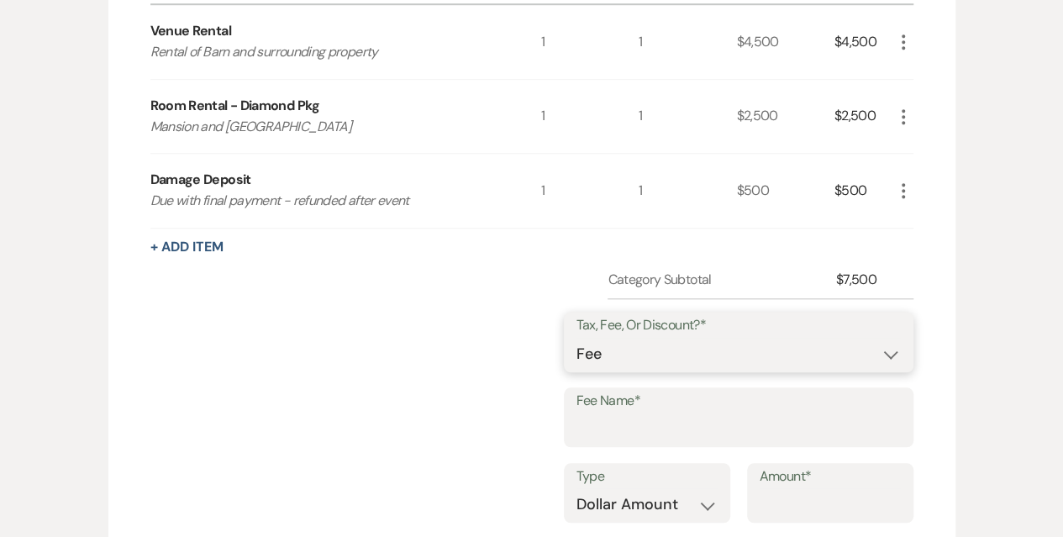
click at [684, 338] on select "Fee Discount Tax" at bounding box center [738, 354] width 324 height 33
select select "3"
click at [590, 338] on select "Fee Discount Tax" at bounding box center [738, 354] width 324 height 33
click at [645, 427] on input "Fee Name*" at bounding box center [738, 429] width 324 height 33
type input "PA Sales Tax on Room Rental"
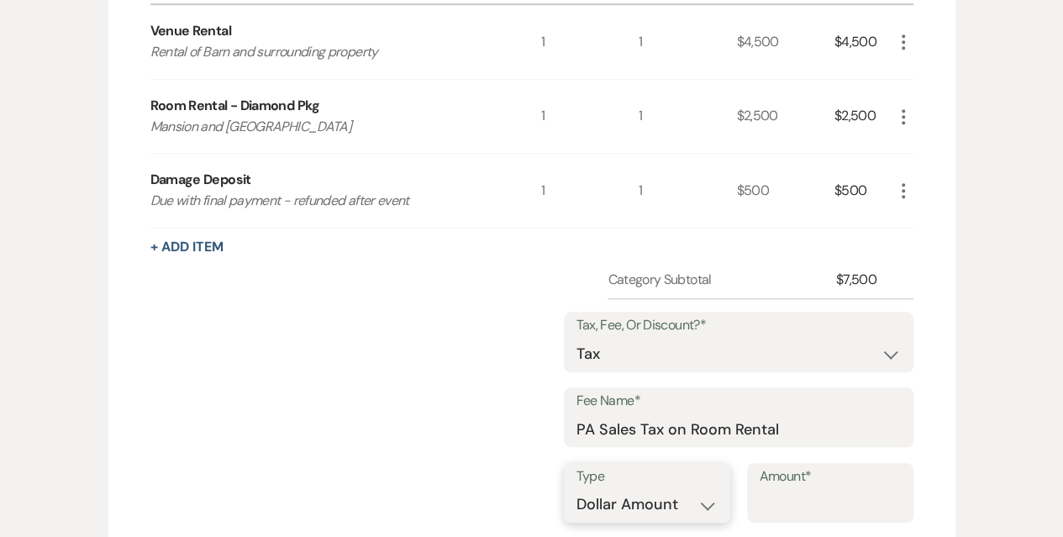
click at [645, 498] on select "Dollar Amount Percentage" at bounding box center [646, 504] width 141 height 33
select select "false"
click at [576, 488] on select "Dollar Amount Percentage" at bounding box center [646, 504] width 141 height 33
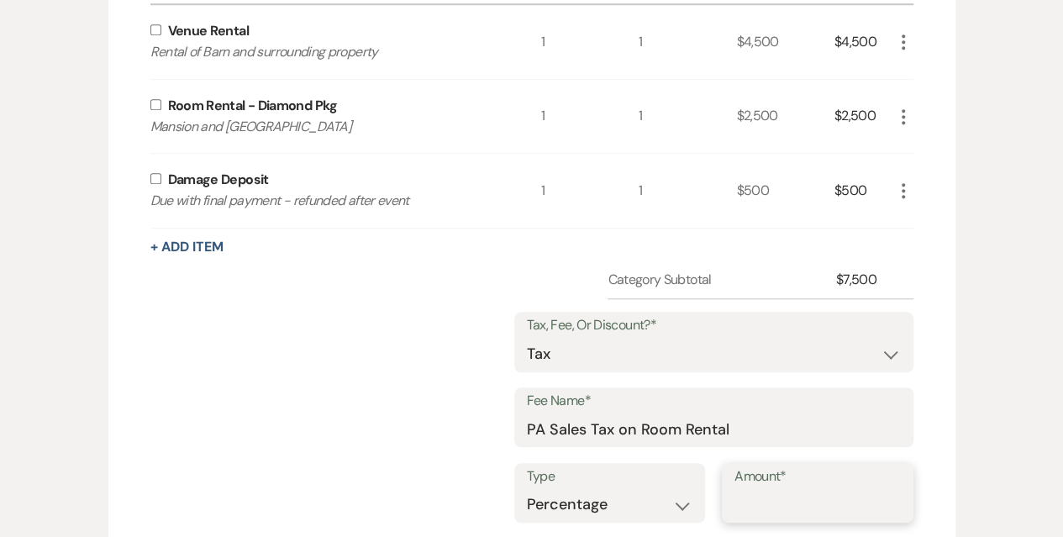
click at [839, 503] on input "Amount*" at bounding box center [817, 504] width 166 height 33
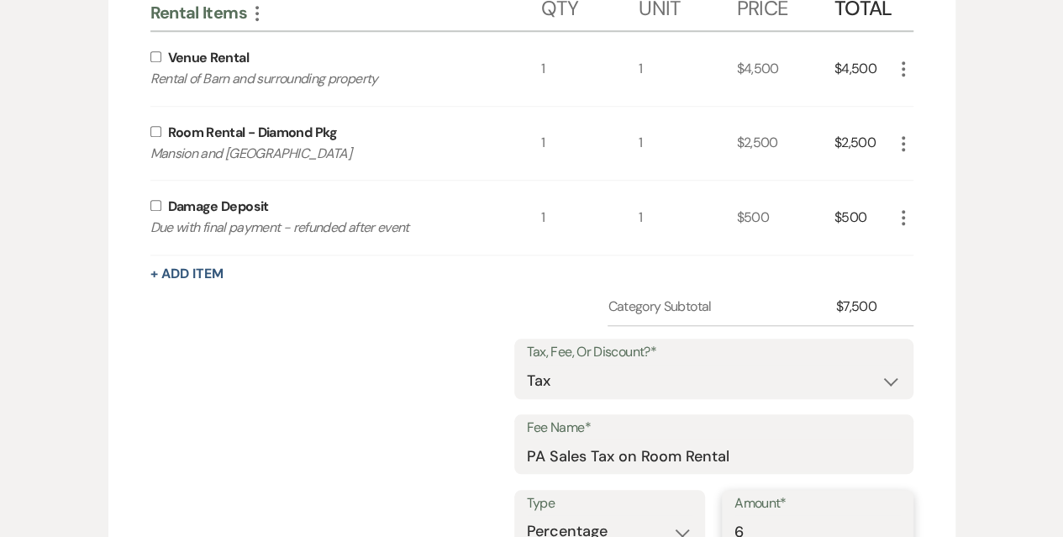
scroll to position [555, 0]
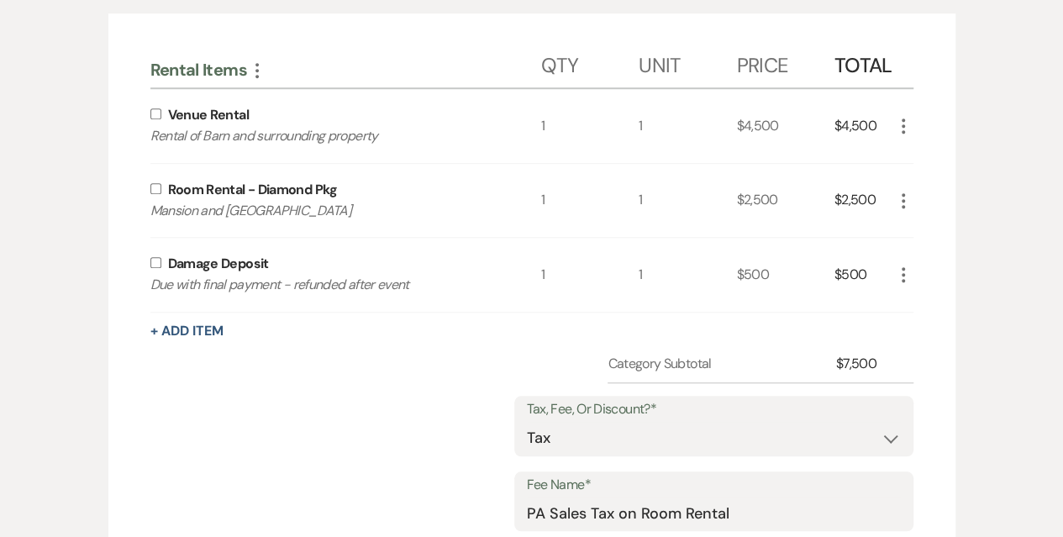
type input "6"
click at [149, 189] on div "Rental Items More Qty Unit Price Total Venue Rental Rental of Barn and surround…" at bounding box center [531, 449] width 847 height 872
click at [156, 186] on input "checkbox" at bounding box center [155, 188] width 11 height 11
checkbox input "true"
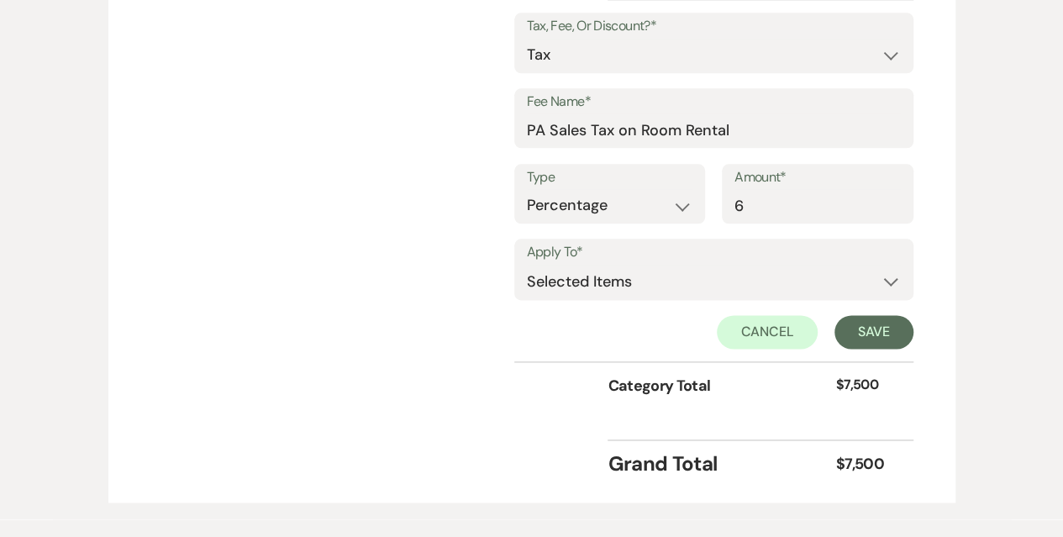
scroll to position [975, 0]
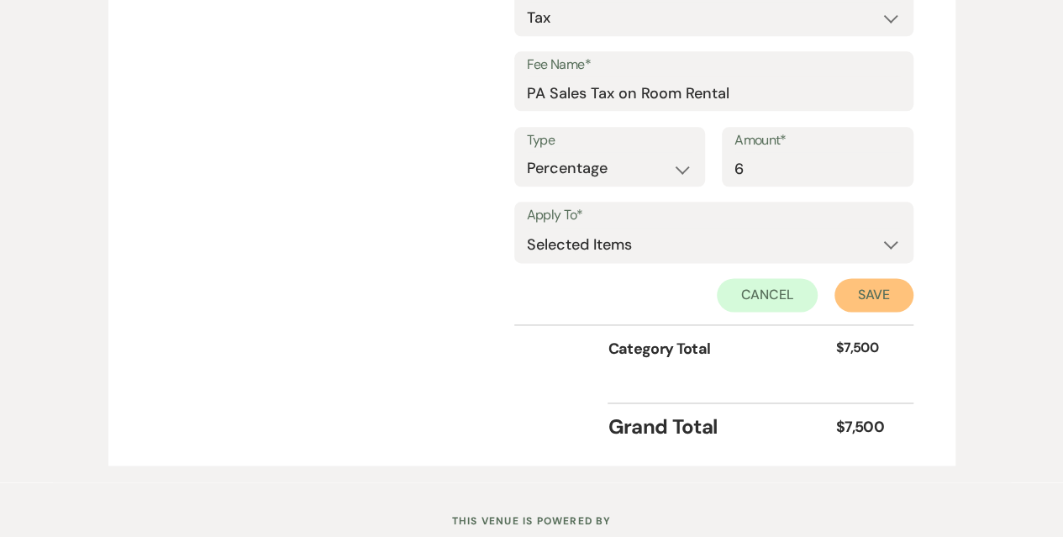
click at [889, 290] on button "Save" at bounding box center [873, 295] width 79 height 34
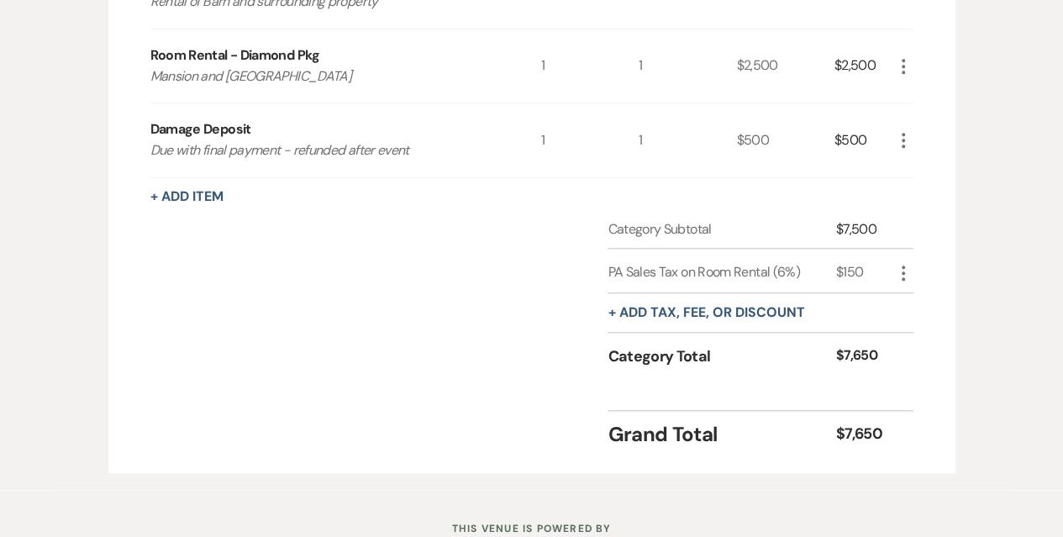
scroll to position [662, 0]
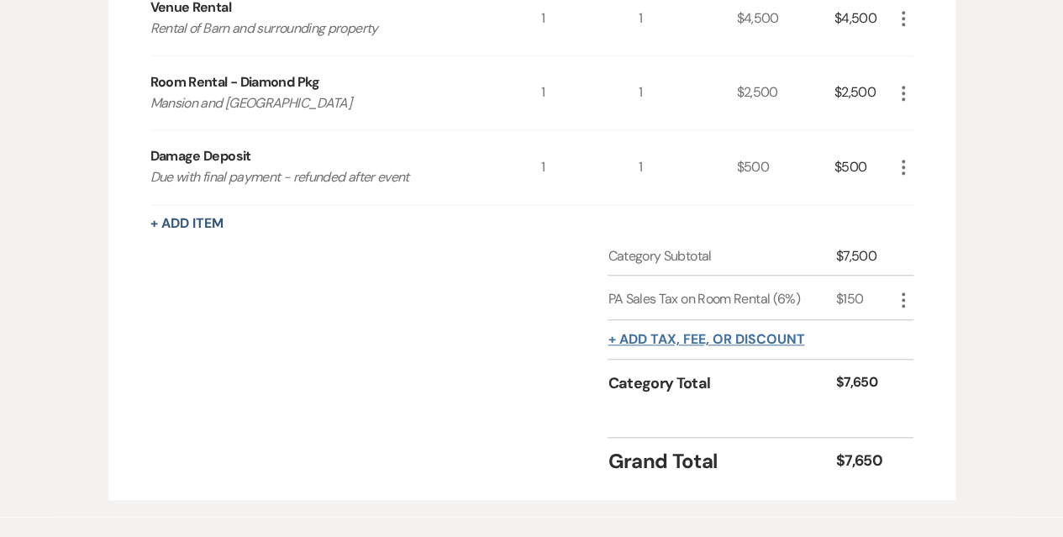
click at [650, 341] on button "+ Add tax, fee, or discount" at bounding box center [706, 339] width 197 height 13
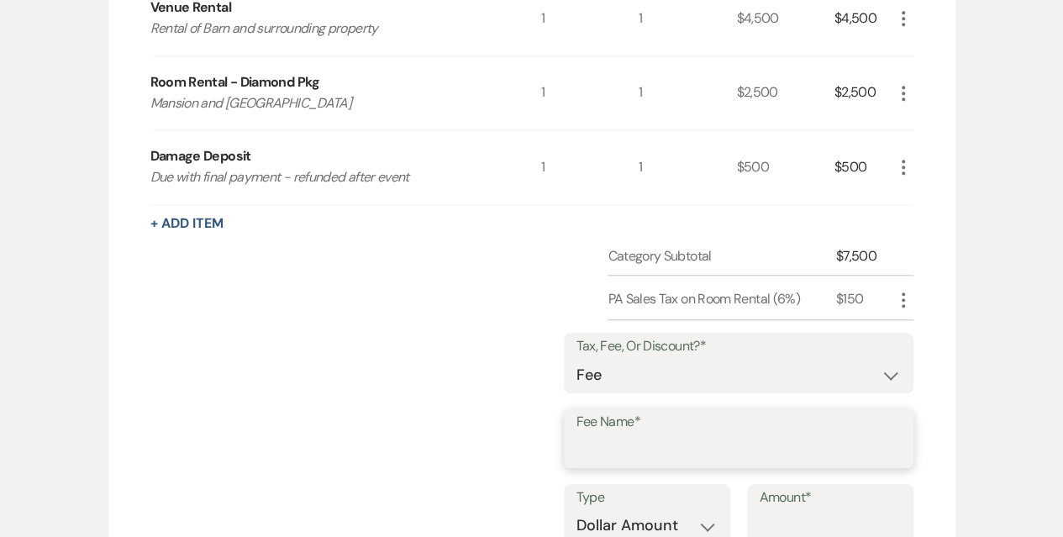
click at [664, 434] on input "Fee Name*" at bounding box center [738, 450] width 324 height 33
type input "[GEOGRAPHIC_DATA] Tax on Room Rental"
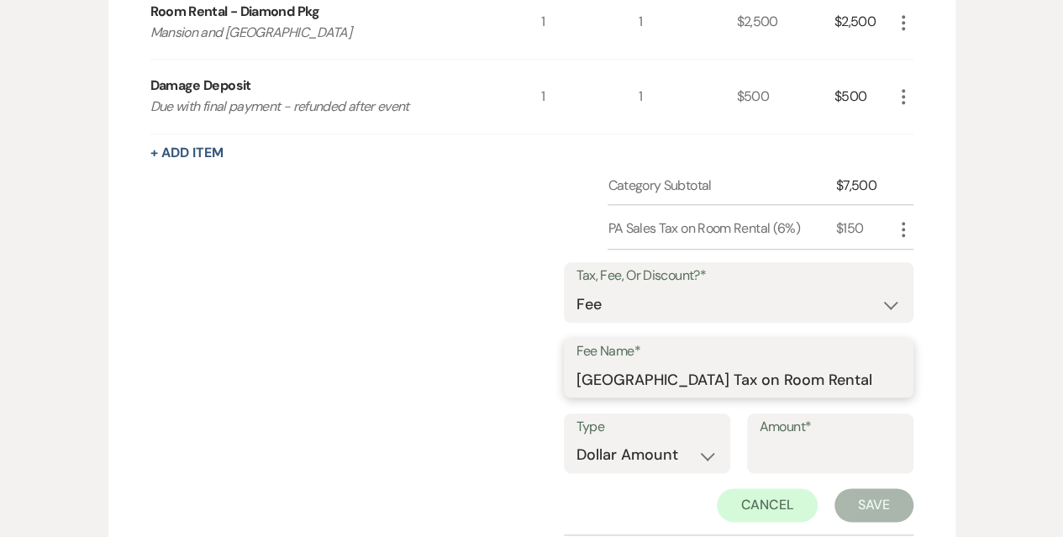
scroll to position [746, 0]
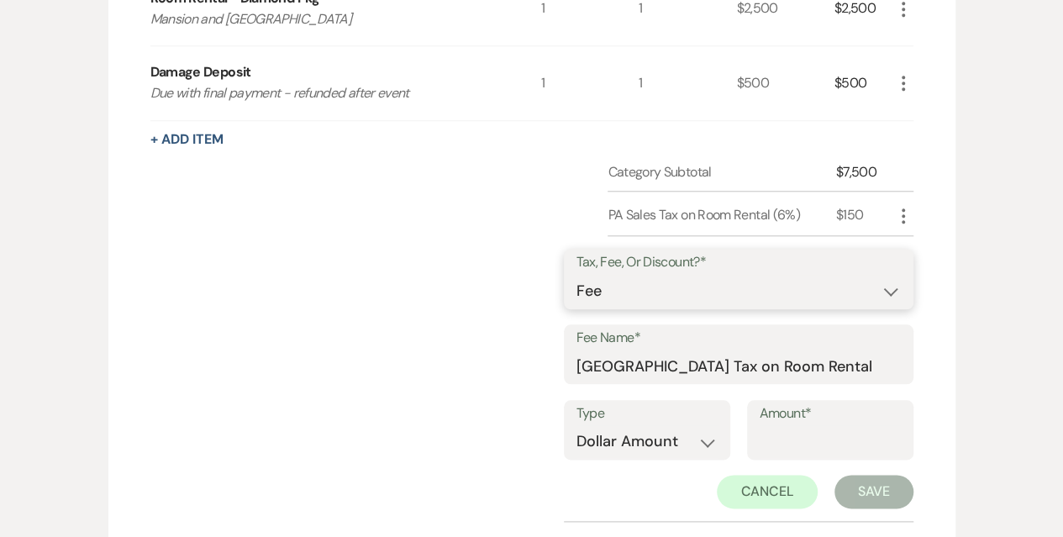
click at [690, 280] on select "Fee Discount Tax" at bounding box center [738, 291] width 324 height 33
select select "3"
click at [590, 275] on select "Fee Discount Tax" at bounding box center [738, 291] width 324 height 33
click at [650, 434] on select "Dollar Amount Percentage" at bounding box center [646, 441] width 141 height 33
select select "false"
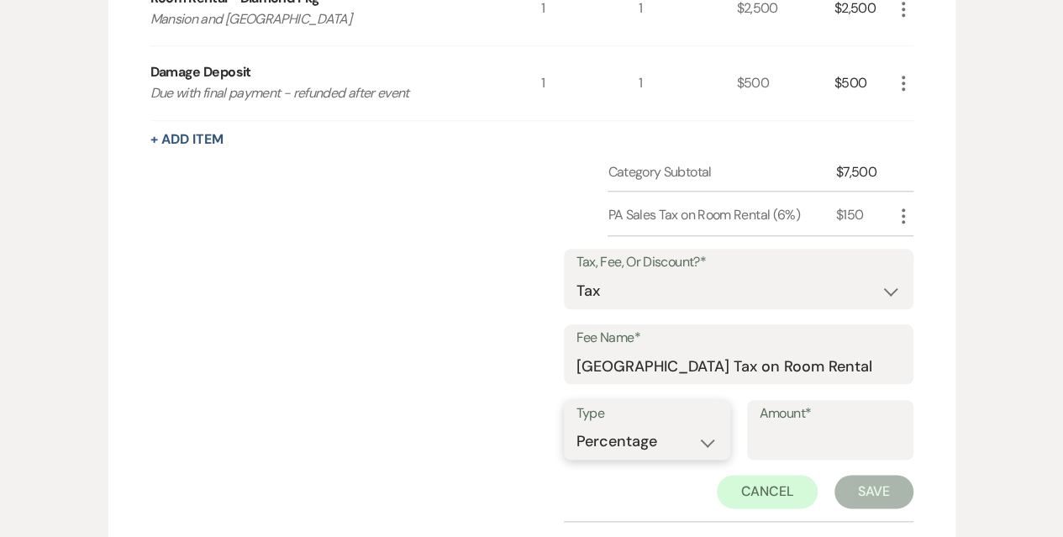
click at [576, 425] on select "Dollar Amount Percentage" at bounding box center [646, 441] width 141 height 33
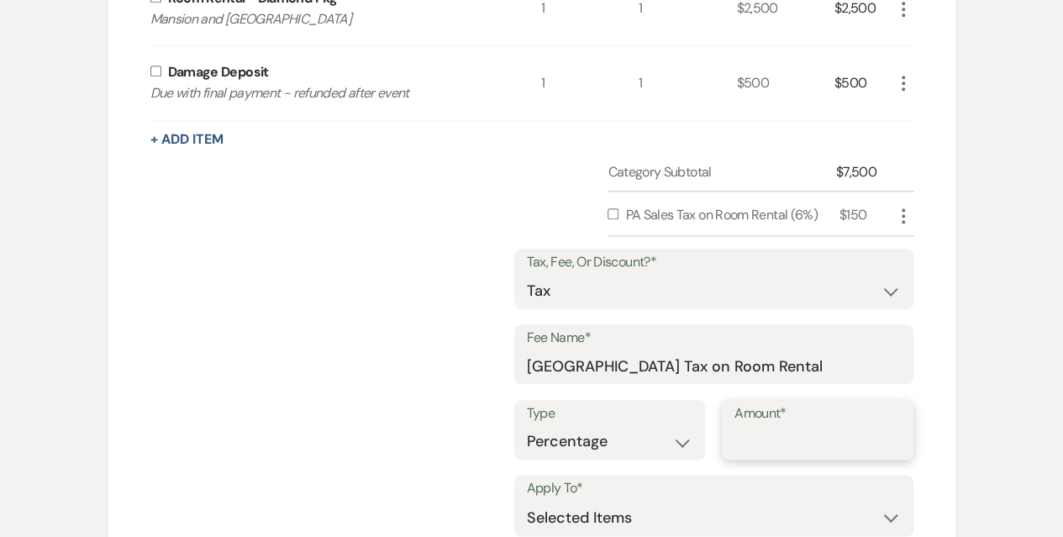
click at [788, 442] on input "Amount*" at bounding box center [817, 441] width 166 height 33
type input "5"
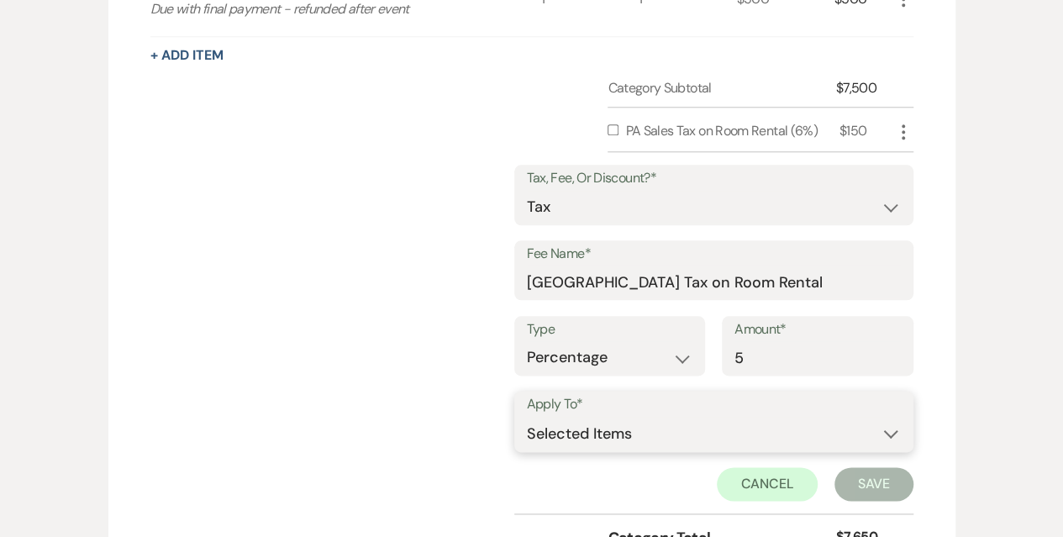
click at [676, 430] on select "Selected Items Category Subtotal (before all Taxes/Fees/Discounts) Category Tot…" at bounding box center [714, 434] width 374 height 34
click at [527, 417] on select "Selected Items Category Subtotal (before all Taxes/Fees/Discounts) Category Tot…" at bounding box center [714, 434] width 374 height 34
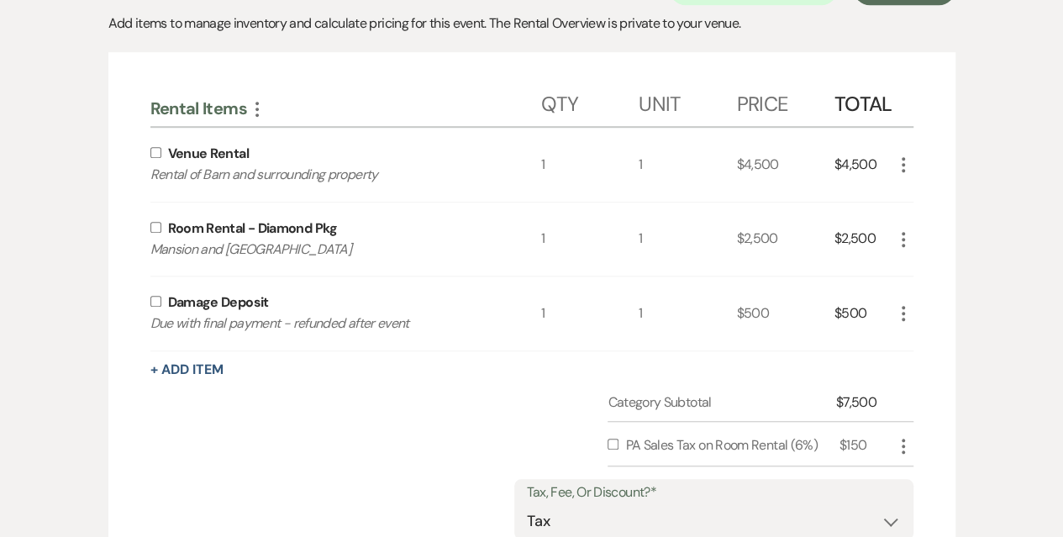
scroll to position [410, 0]
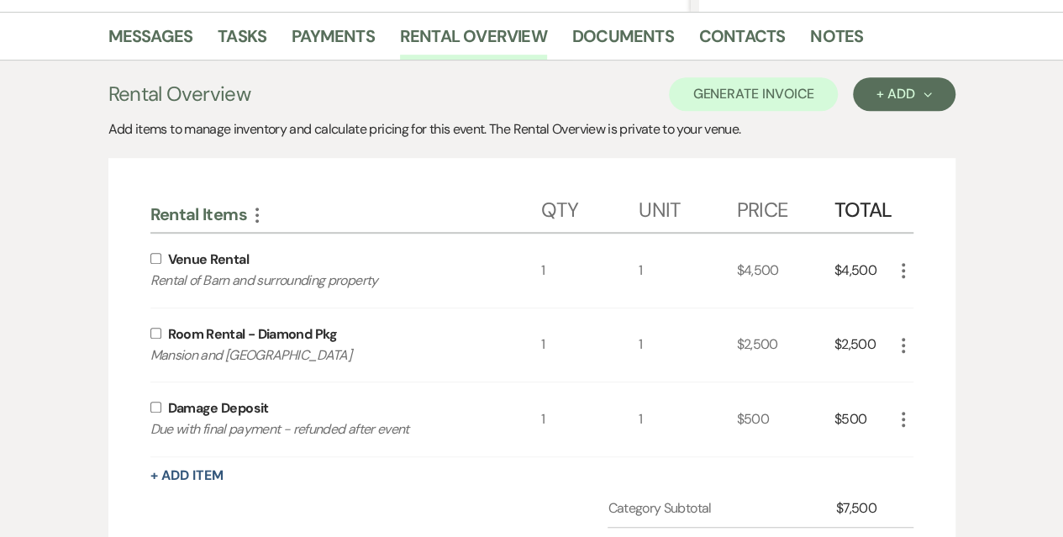
click at [156, 328] on input "checkbox" at bounding box center [155, 333] width 11 height 11
checkbox input "true"
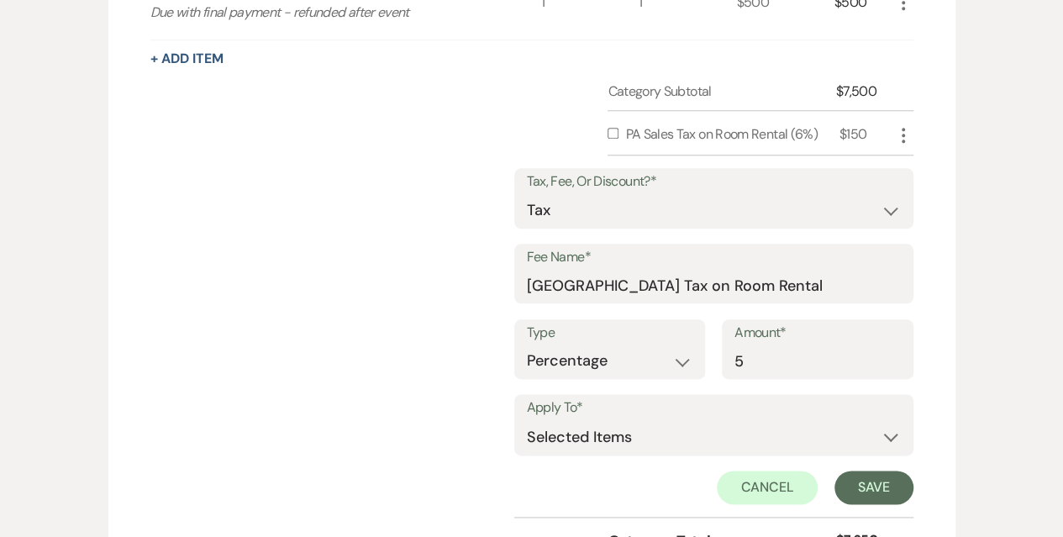
scroll to position [830, 0]
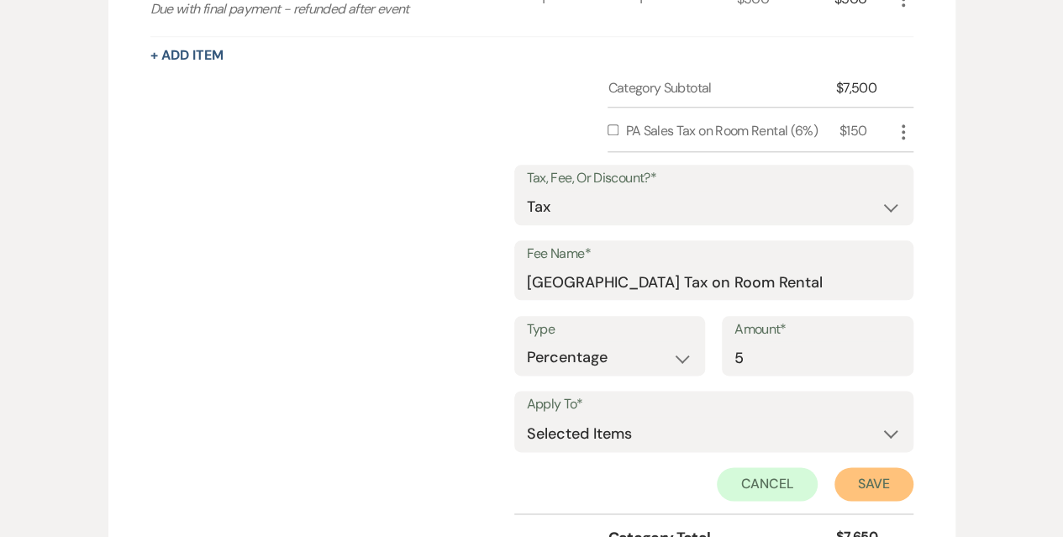
click at [864, 482] on button "Save" at bounding box center [873, 484] width 79 height 34
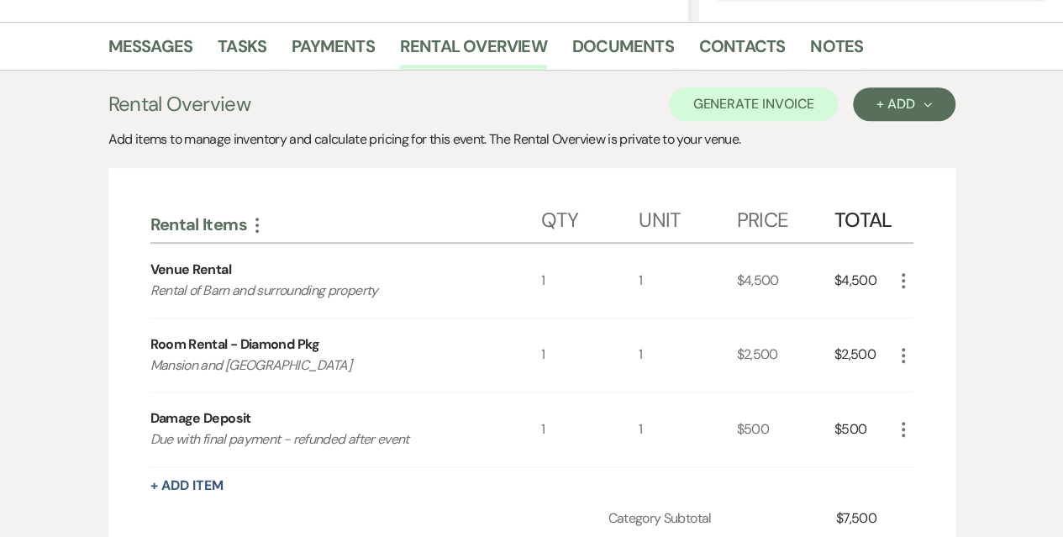
scroll to position [388, 0]
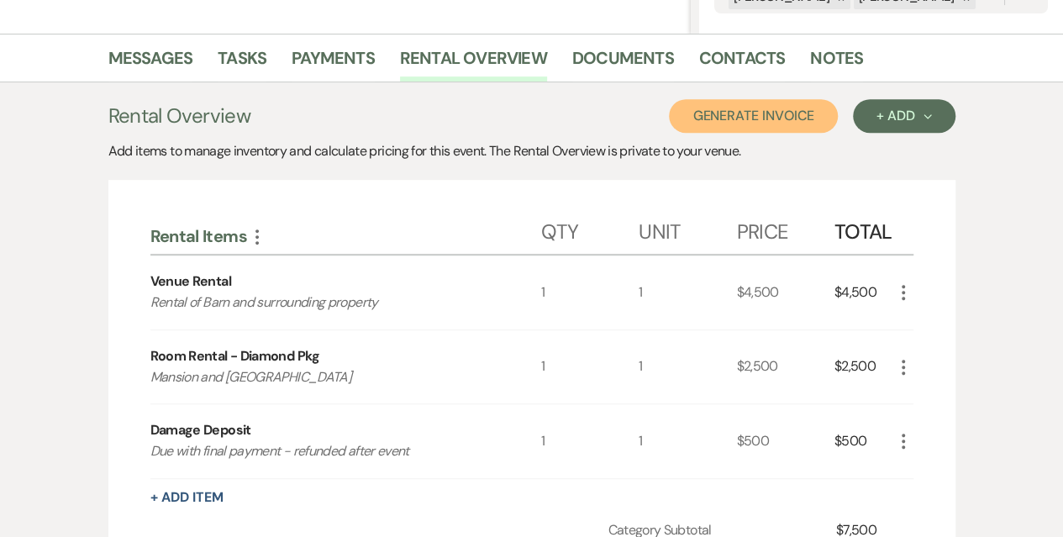
click at [761, 108] on button "Generate Invoice" at bounding box center [753, 116] width 169 height 34
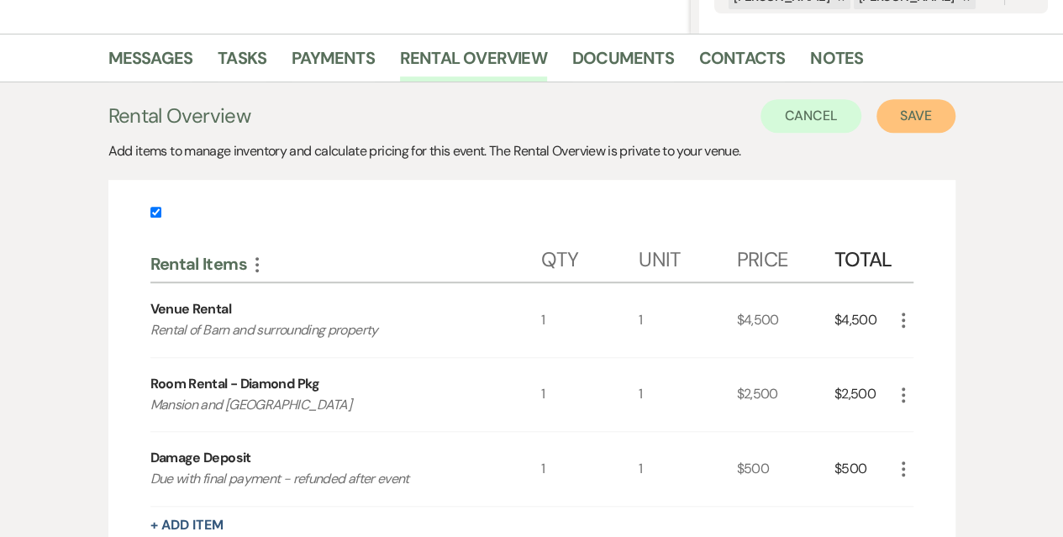
click at [938, 110] on button "Save" at bounding box center [915, 116] width 79 height 34
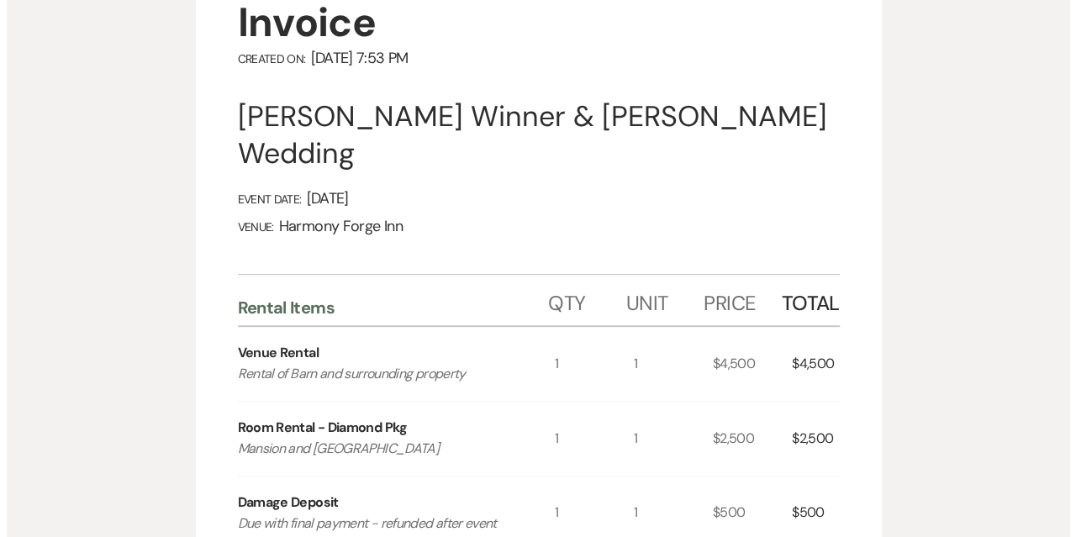
scroll to position [84, 0]
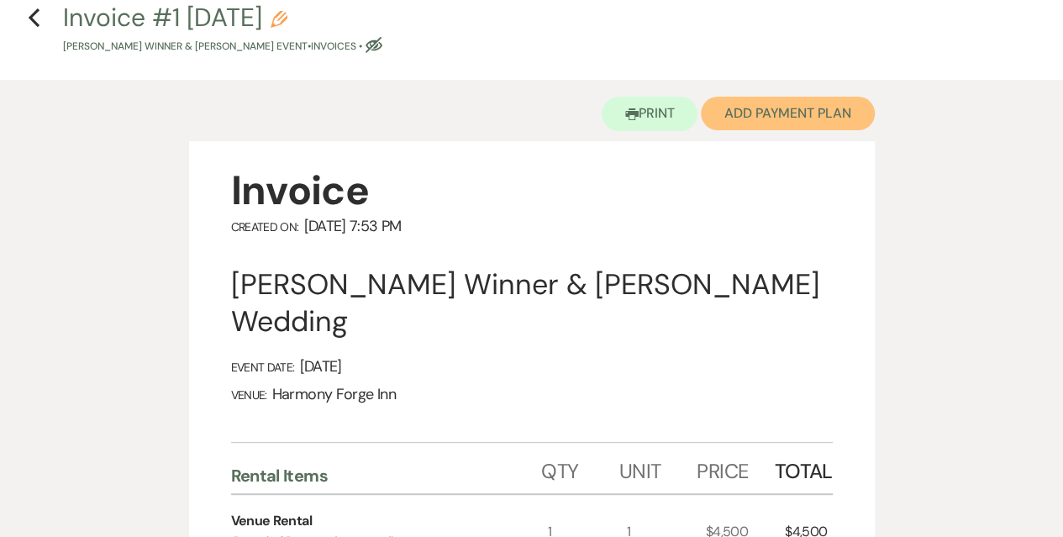
click at [776, 112] on button "Add Payment Plan" at bounding box center [788, 114] width 174 height 34
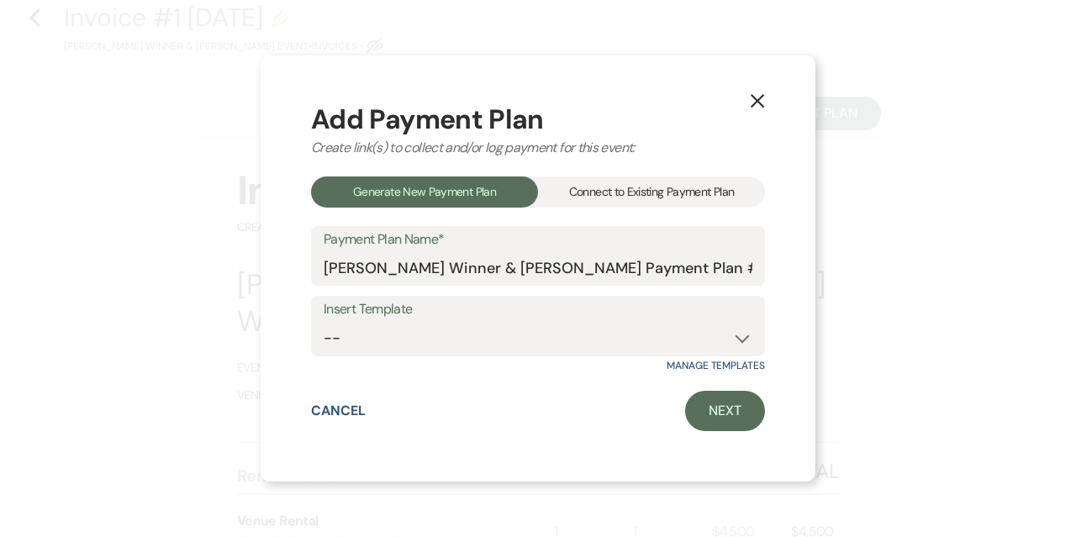
click at [462, 318] on label "Insert Template" at bounding box center [538, 309] width 429 height 24
click at [453, 332] on select "-- Diamond Package Payment Plan Platinum Package Payment Plan - 2026 wedding" at bounding box center [538, 338] width 429 height 33
select select "148"
click at [324, 322] on select "-- Diamond Package Payment Plan Platinum Package Payment Plan - 2026 wedding" at bounding box center [538, 338] width 429 height 33
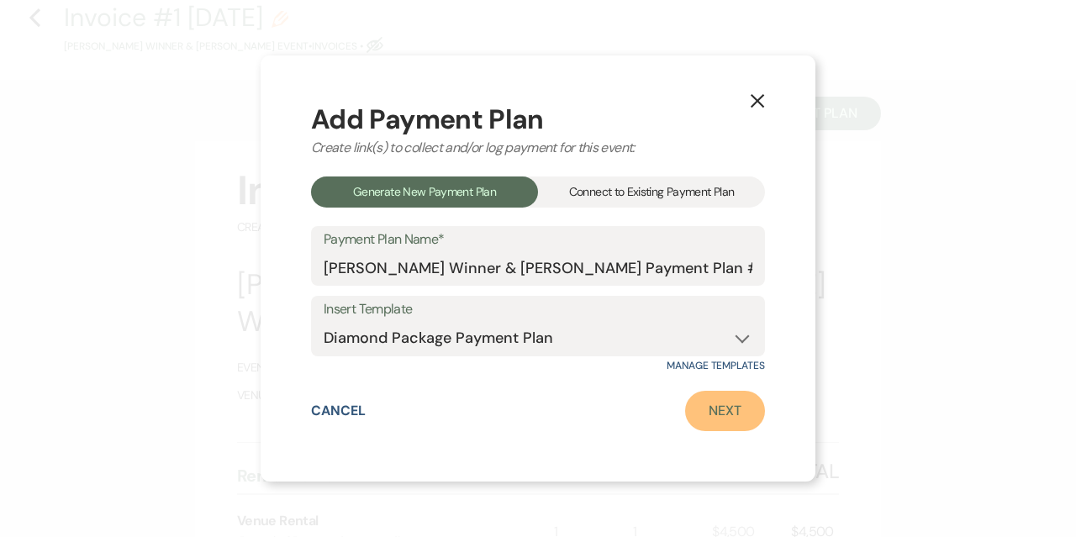
click at [739, 413] on link "Next" at bounding box center [725, 411] width 80 height 40
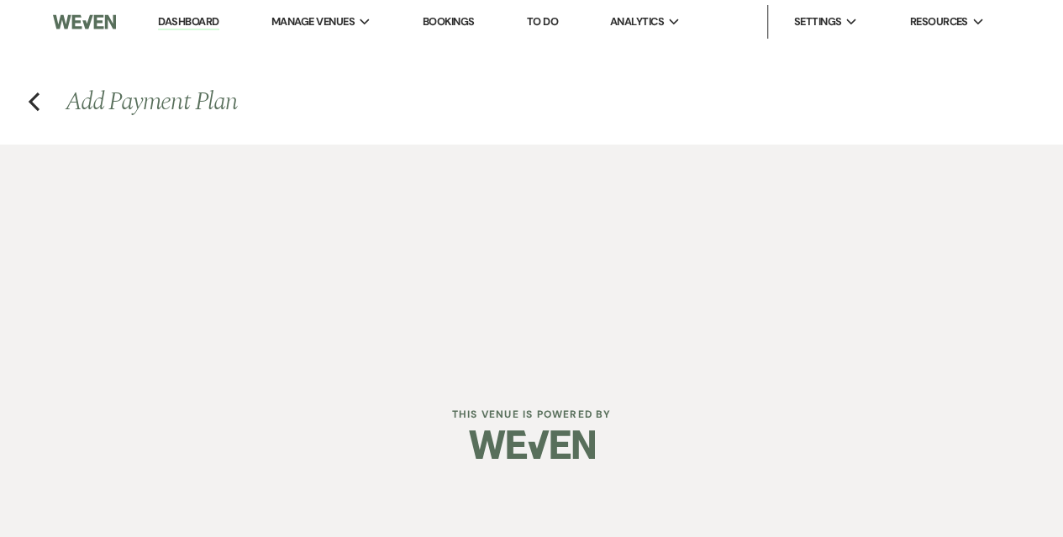
select select "29881"
select select "2"
select select "flat"
select select "true"
select select "client"
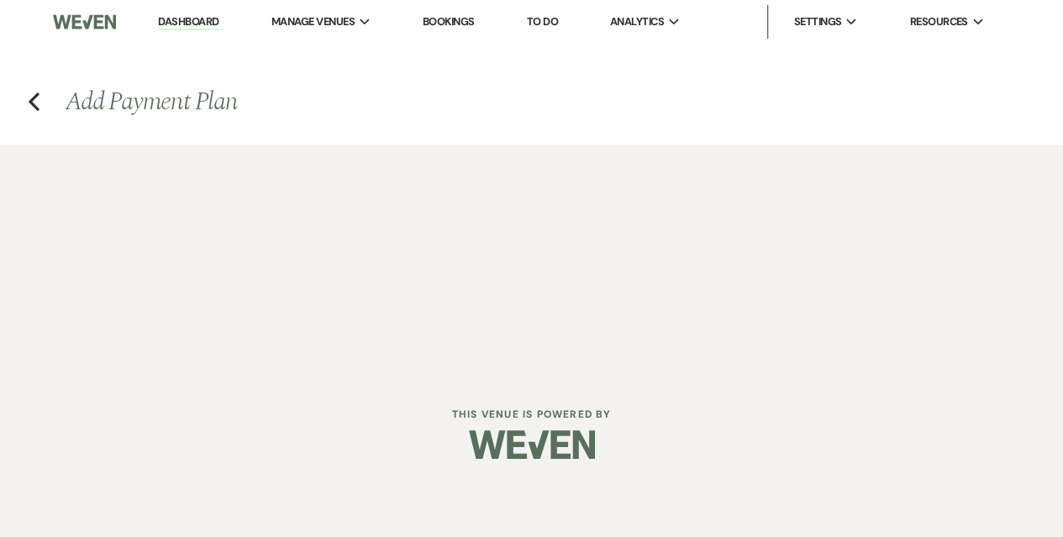
select select "weeks"
select select "2"
select select "flat"
select select "true"
select select "client"
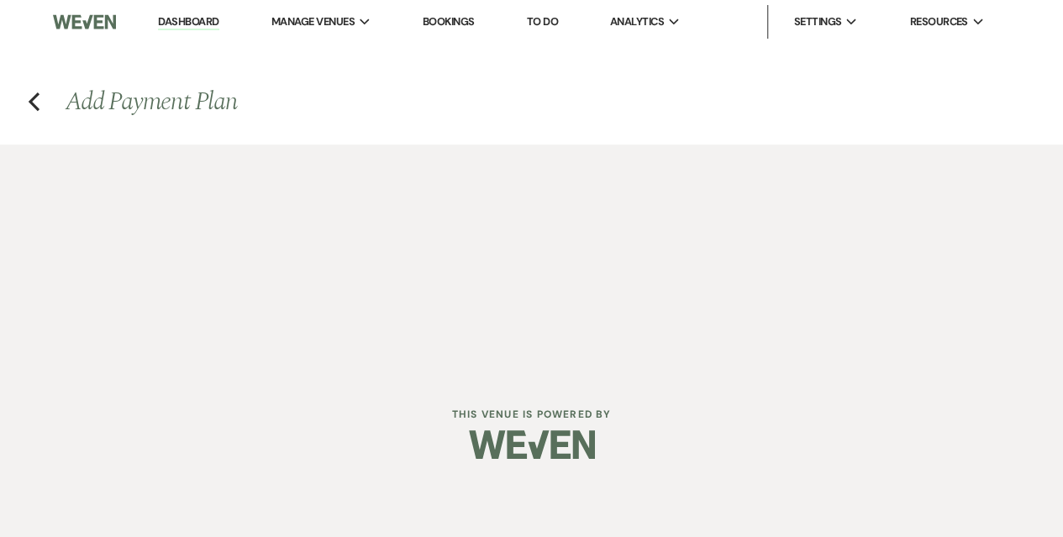
select select "weeks"
select select "2"
select select "flat"
select select "true"
select select "client"
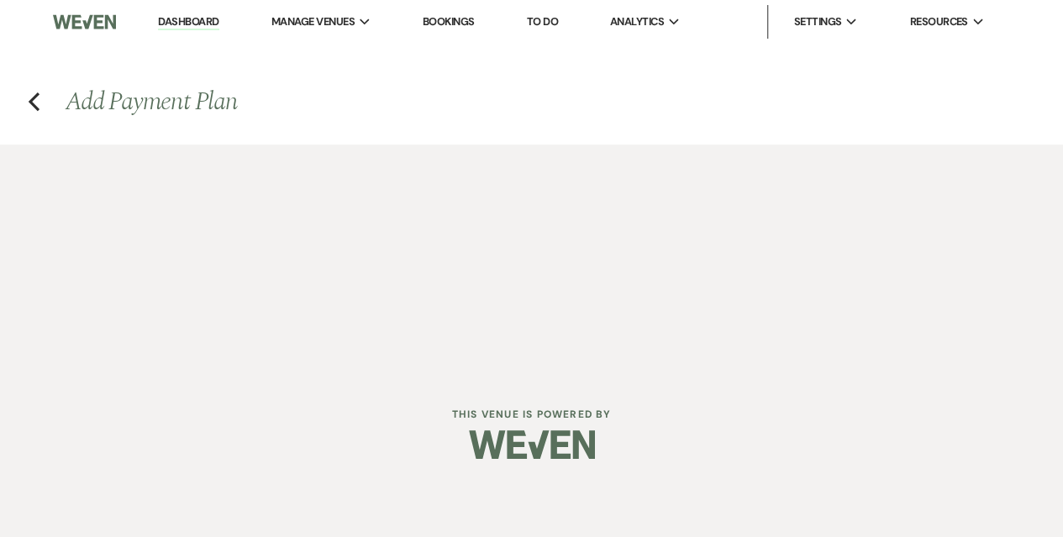
select select "weeks"
select select "2"
select select "flat"
select select "true"
select select "client"
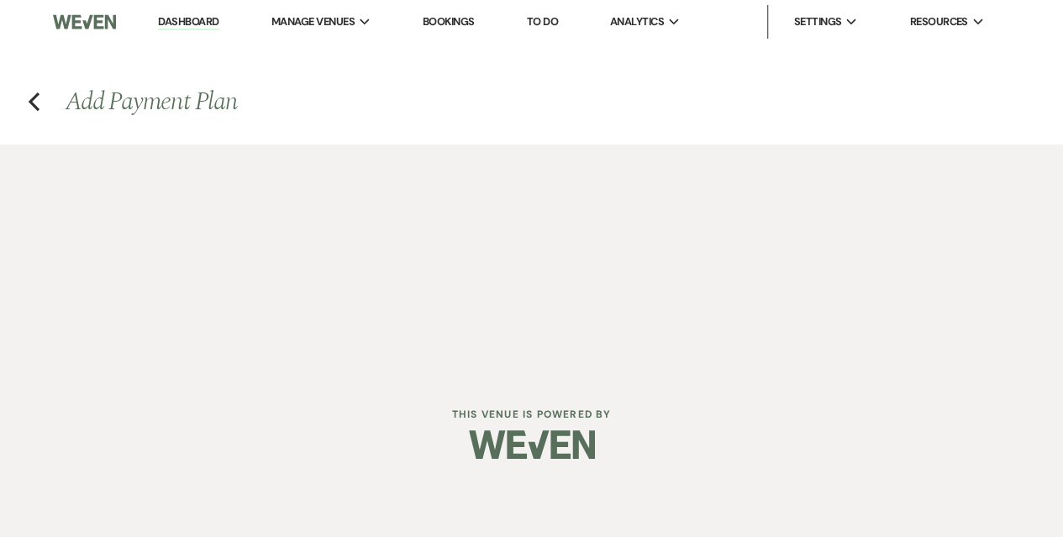
select select "weeks"
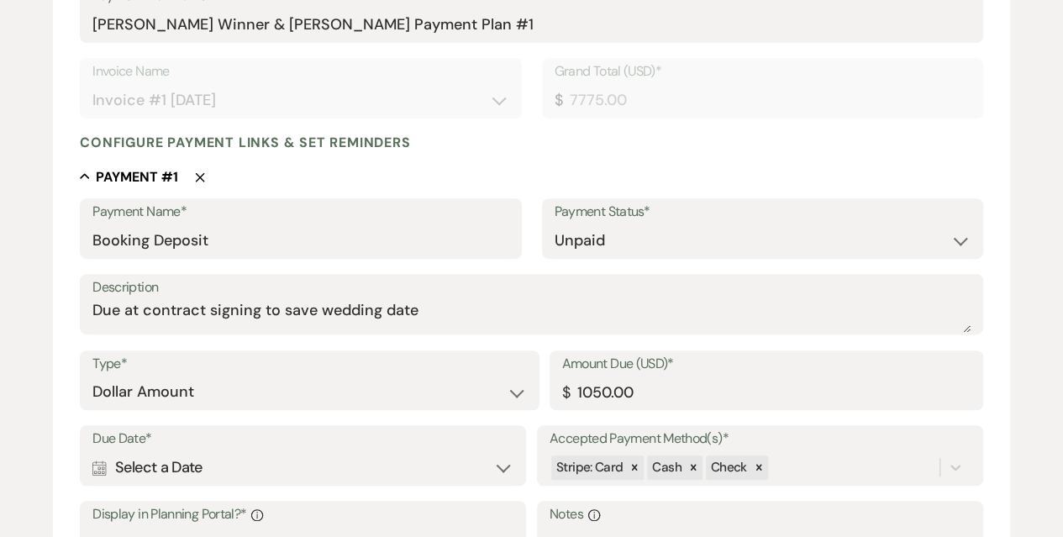
scroll to position [336, 0]
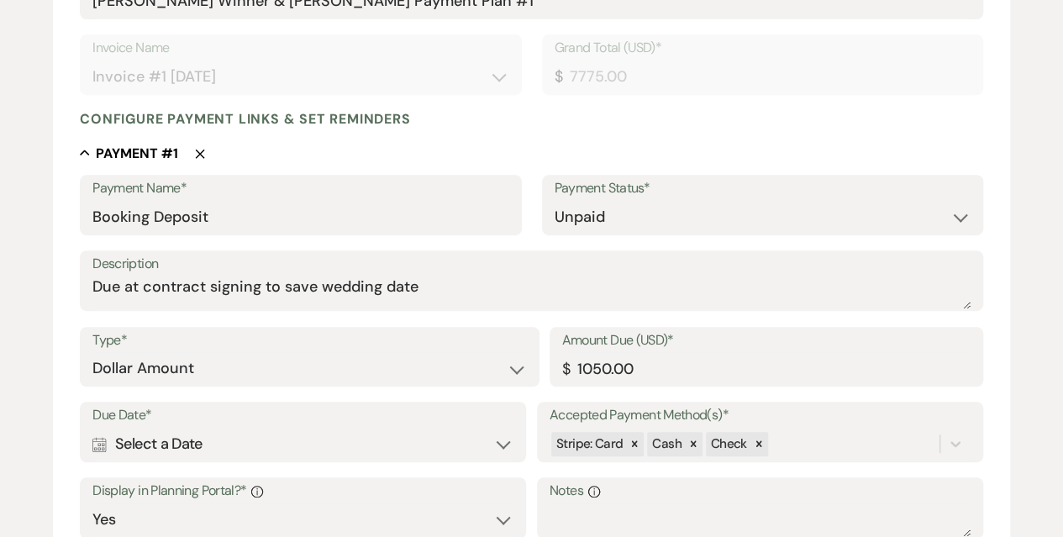
click at [299, 446] on div "Calendar Select a Date Expand" at bounding box center [302, 444] width 421 height 33
select select "day"
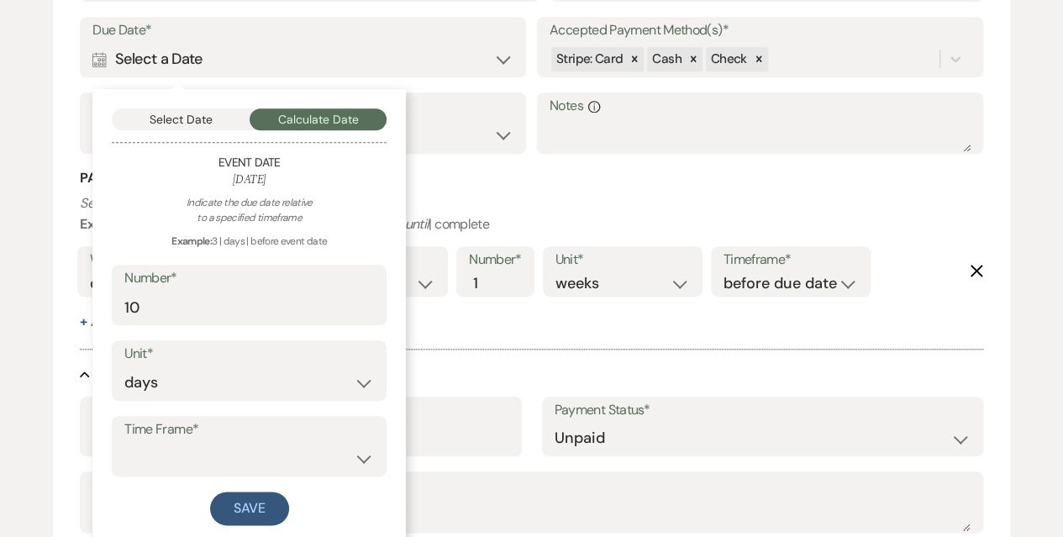
scroll to position [756, 0]
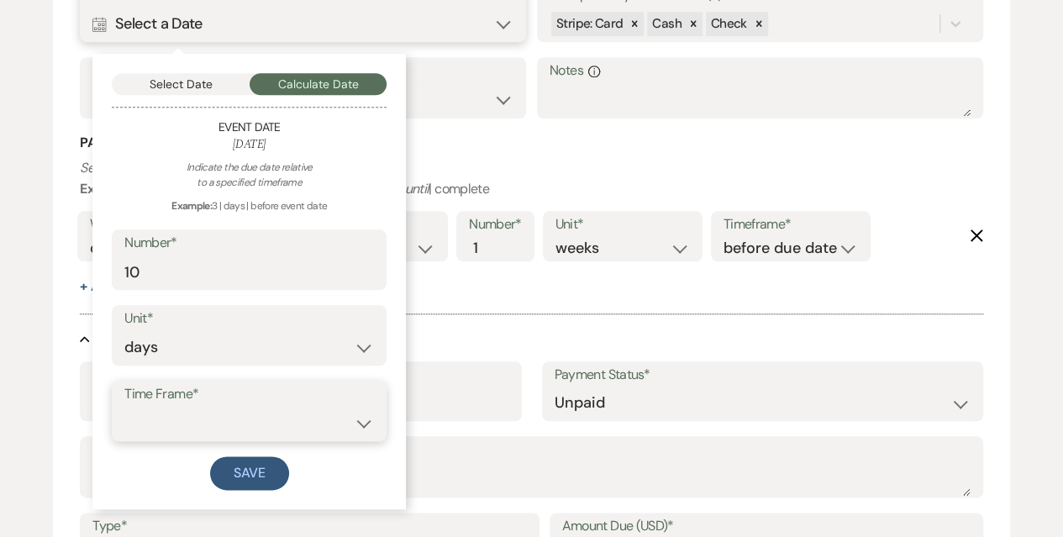
click at [249, 428] on select "before event date after event date after [DATE] date" at bounding box center [249, 423] width 250 height 33
select select "afterTodaysDate"
click at [124, 407] on select "before event date after event date after [DATE] date" at bounding box center [249, 423] width 250 height 33
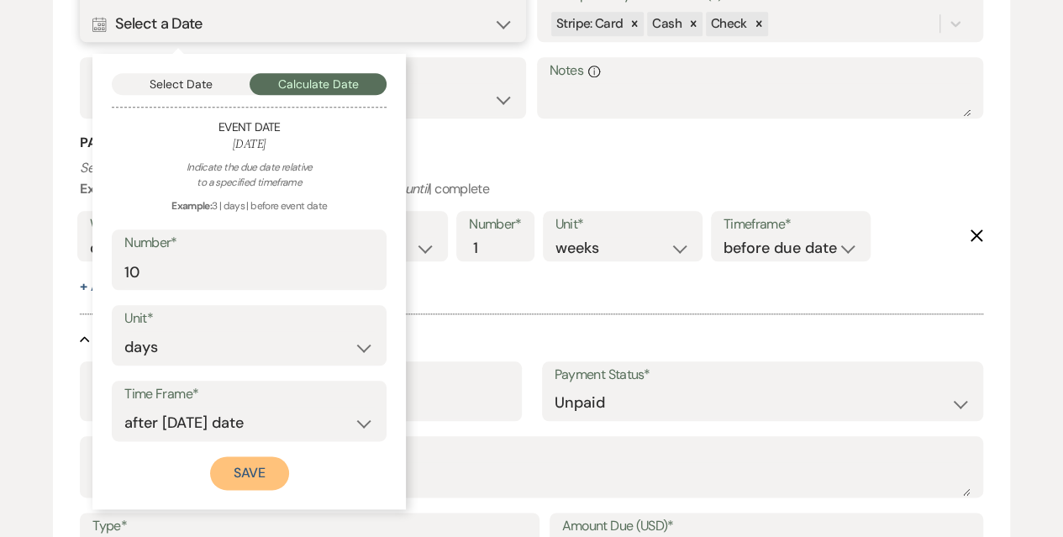
click at [259, 471] on button "Save" at bounding box center [249, 473] width 79 height 34
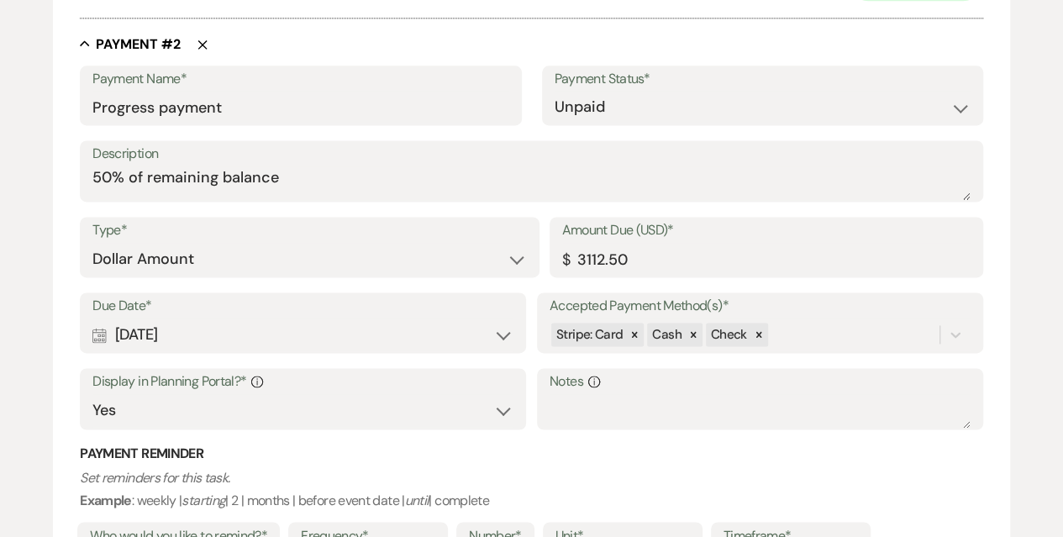
scroll to position [1176, 0]
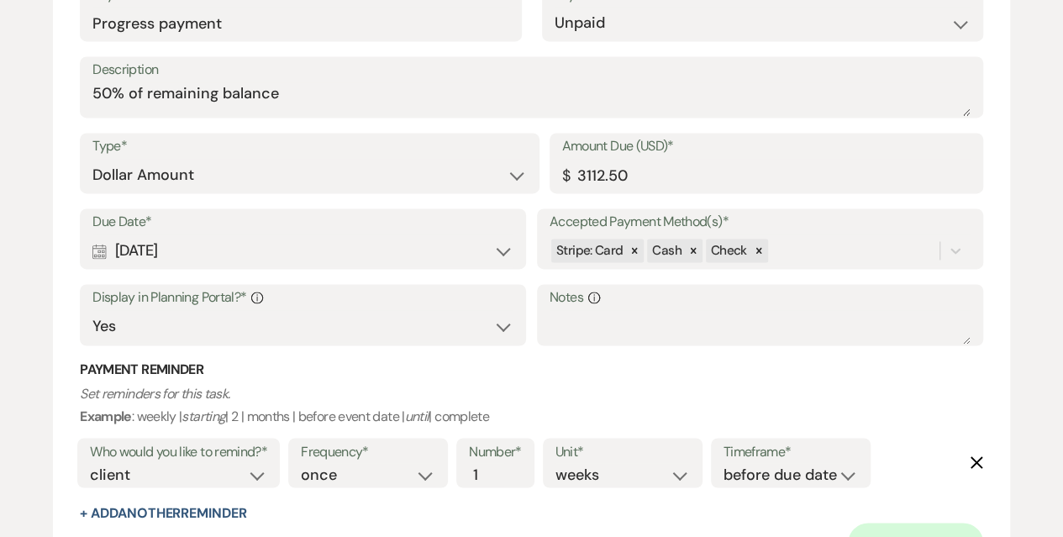
click at [310, 246] on div "Calendar [DATE] Expand" at bounding box center [302, 250] width 421 height 33
select select "month"
select select "beforeEventDate"
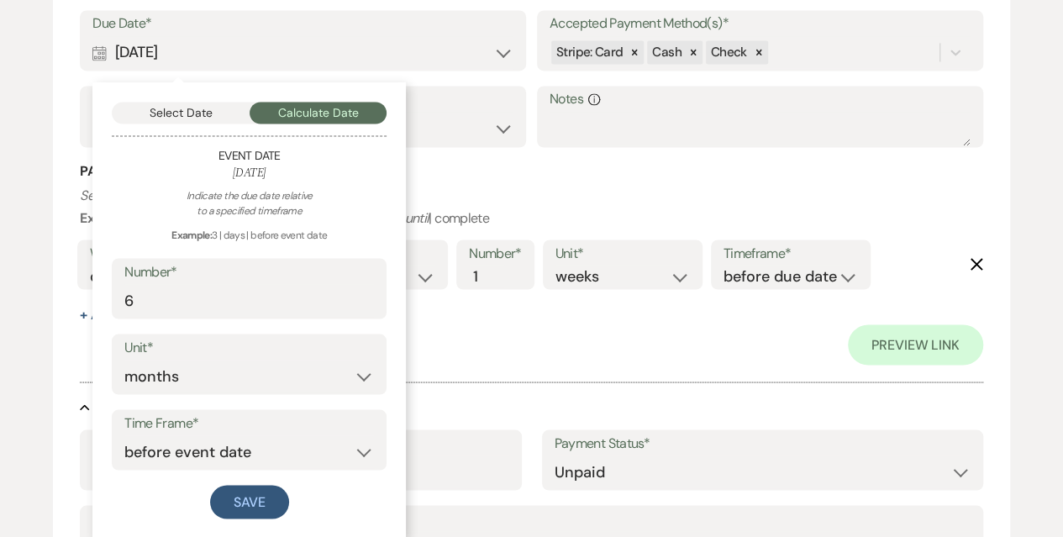
scroll to position [1429, 0]
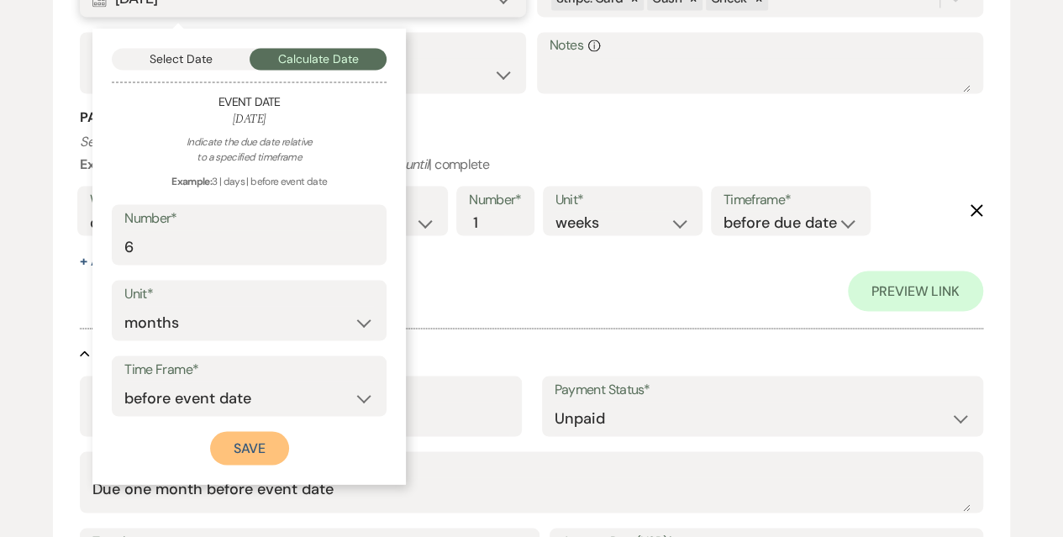
click at [224, 444] on button "Save" at bounding box center [249, 448] width 79 height 34
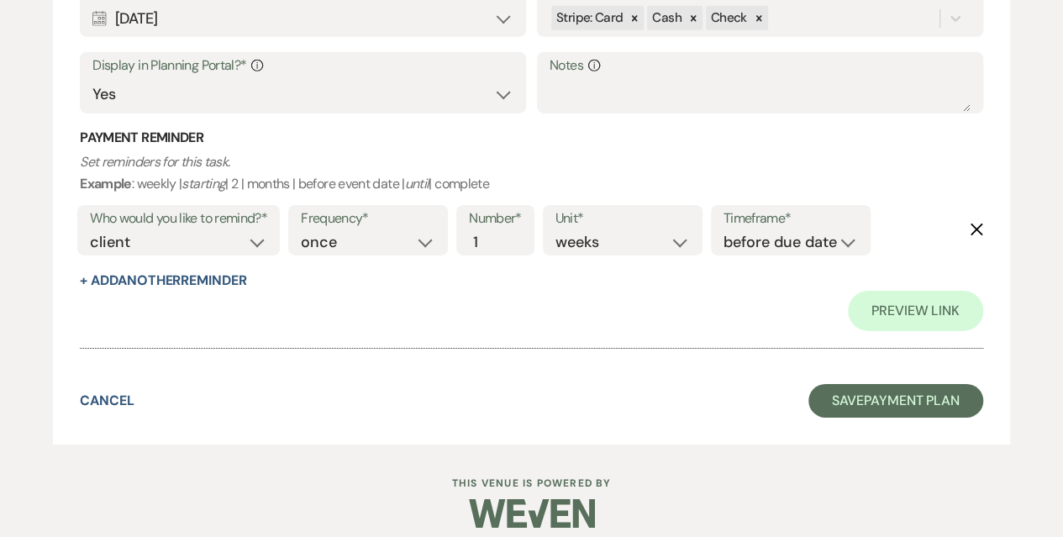
scroll to position [2716, 0]
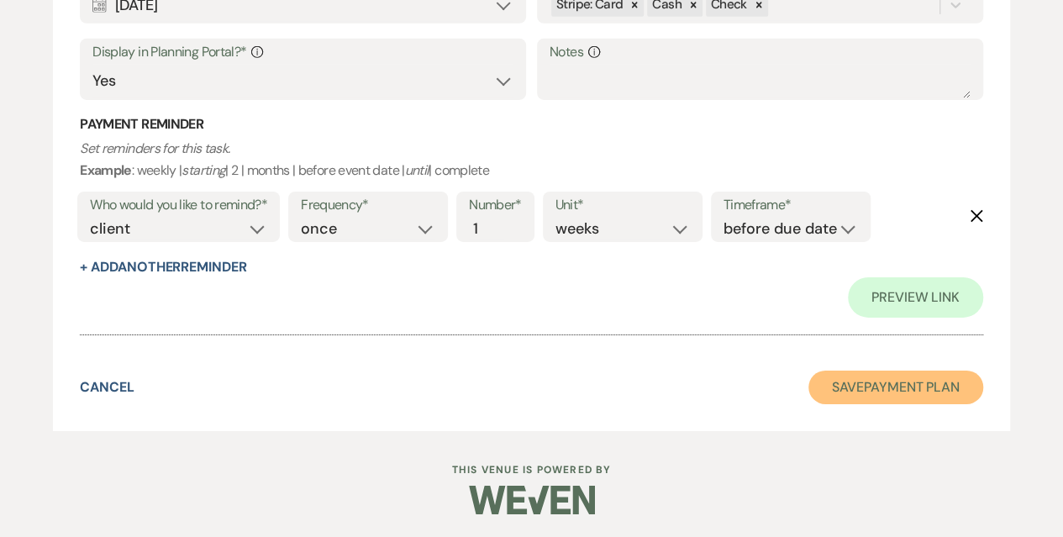
click at [934, 374] on button "Save Payment Plan" at bounding box center [895, 388] width 175 height 34
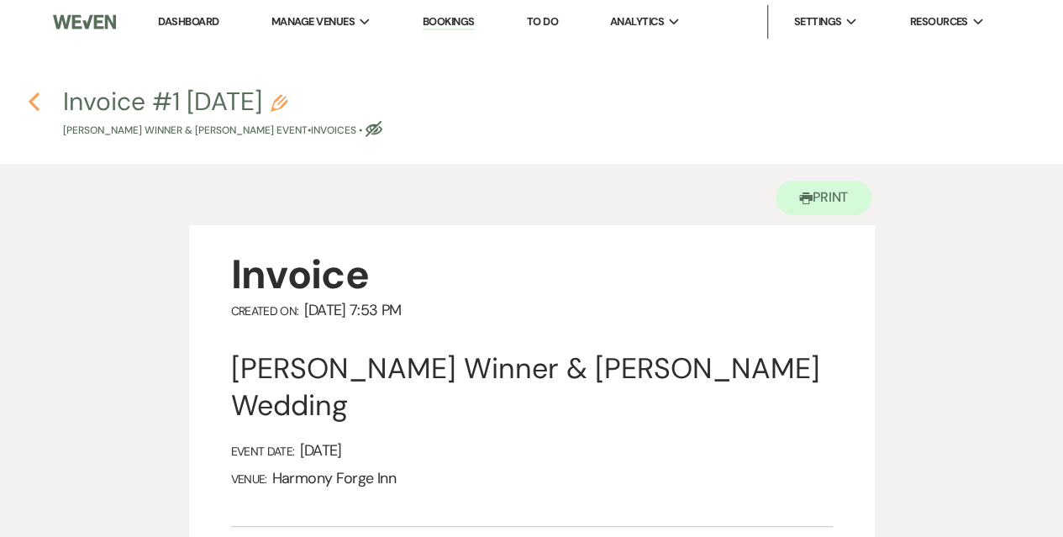
click at [38, 95] on use "button" at bounding box center [34, 101] width 11 height 18
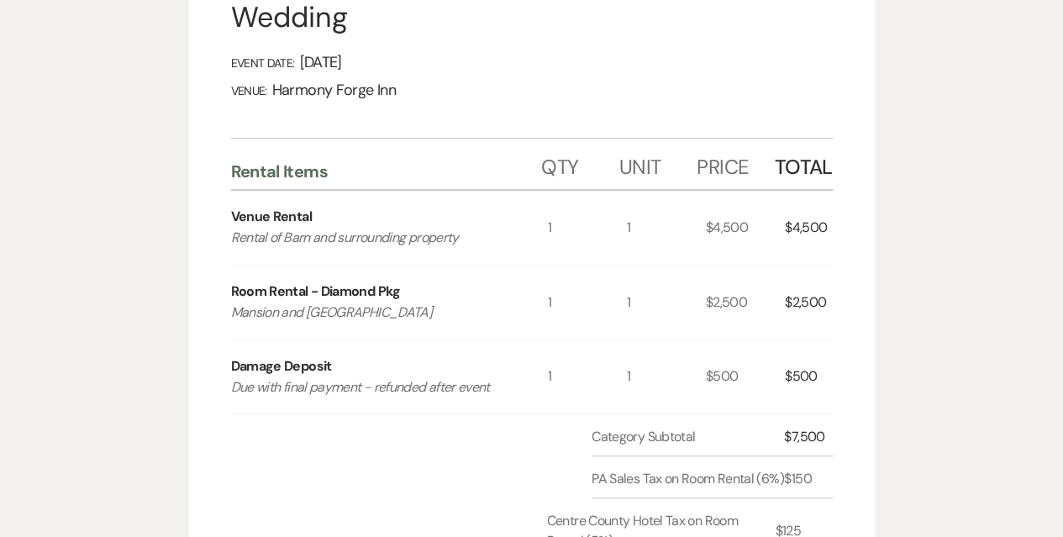
select select "5"
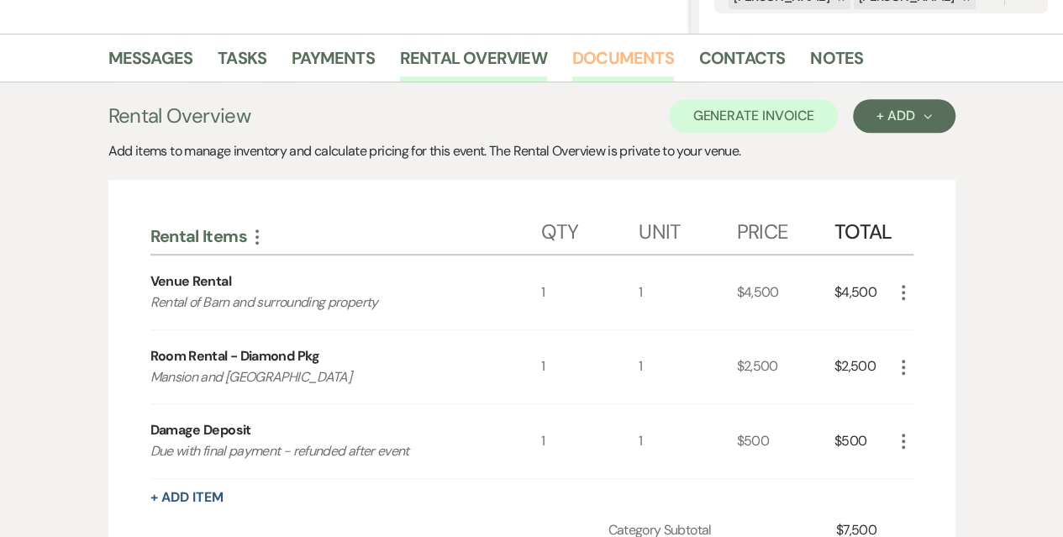
click at [630, 58] on link "Documents" at bounding box center [623, 63] width 102 height 37
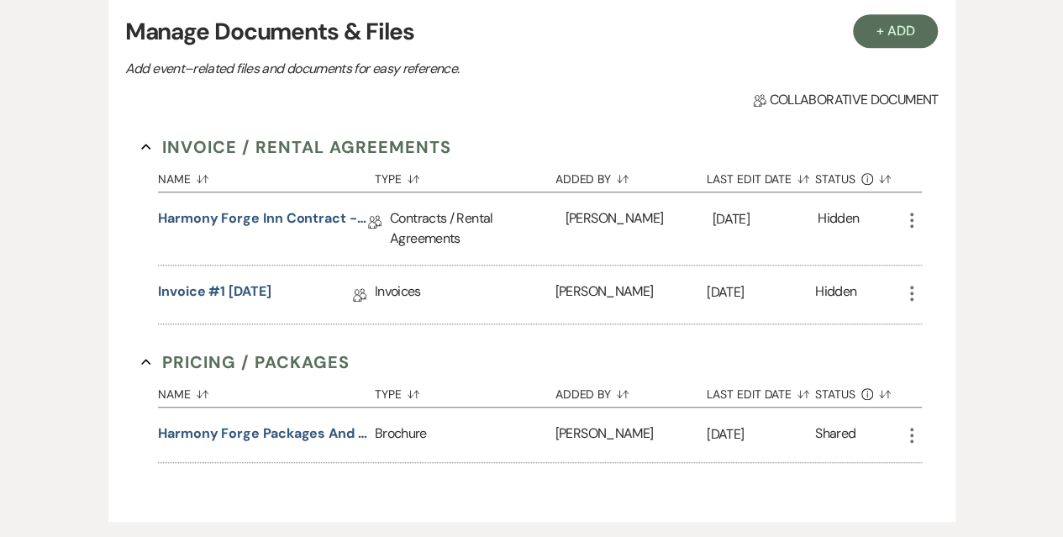
scroll to position [556, 0]
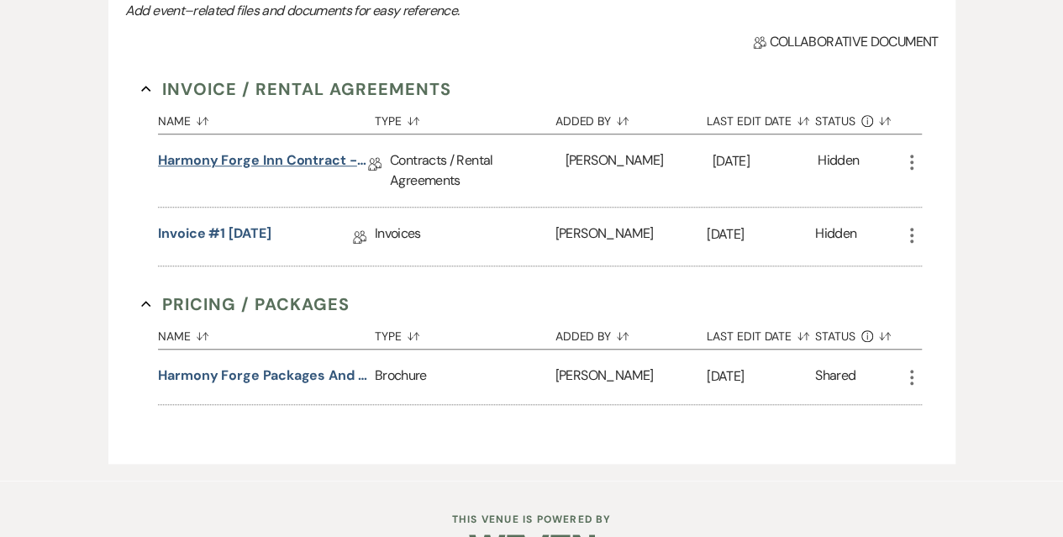
click at [297, 157] on link "Harmony Forge Inn Contract - Diamond Package" at bounding box center [263, 163] width 210 height 26
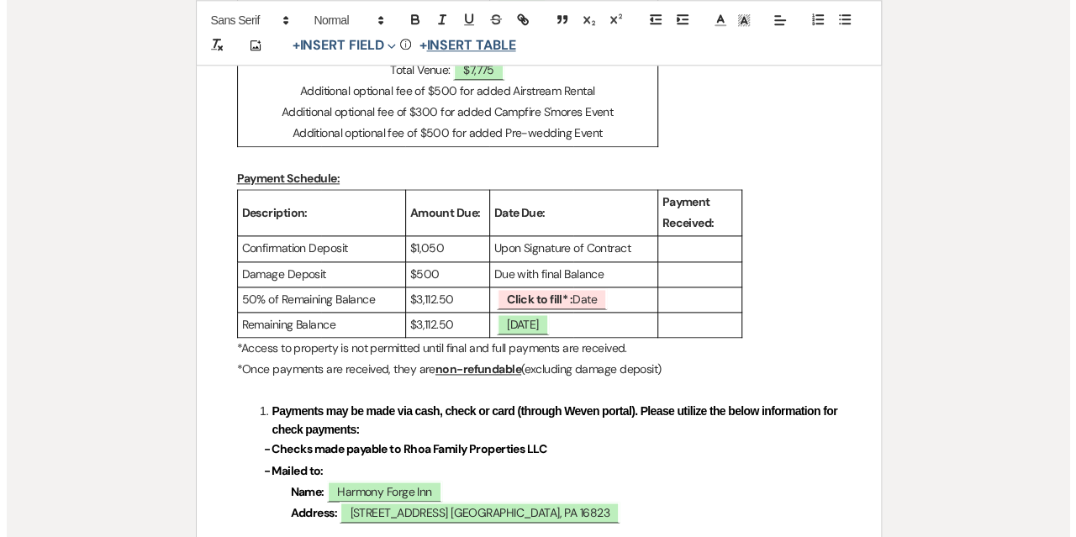
scroll to position [1176, 0]
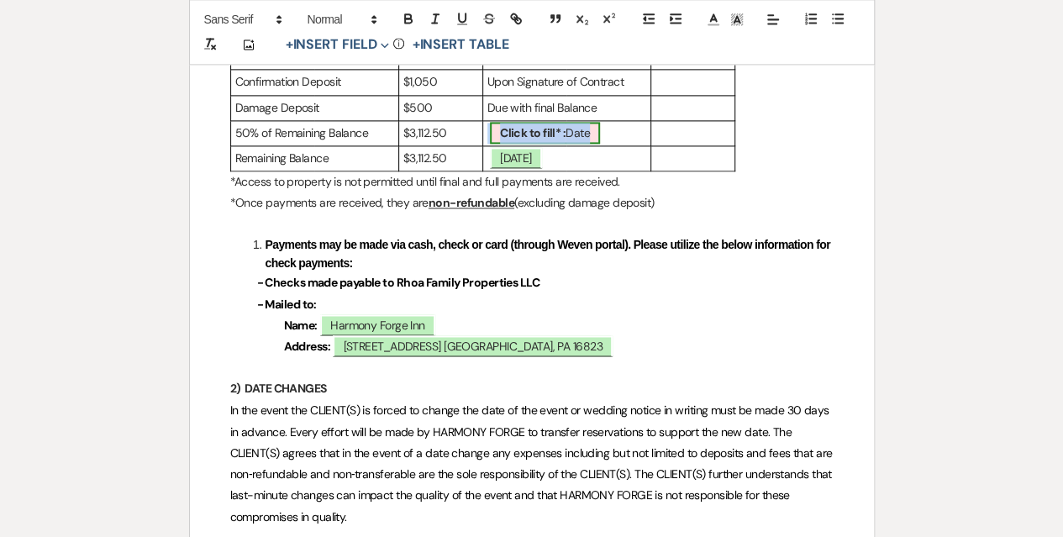
click at [539, 130] on b "Click to fill* :" at bounding box center [533, 132] width 66 height 15
select select "owner"
select select "Date"
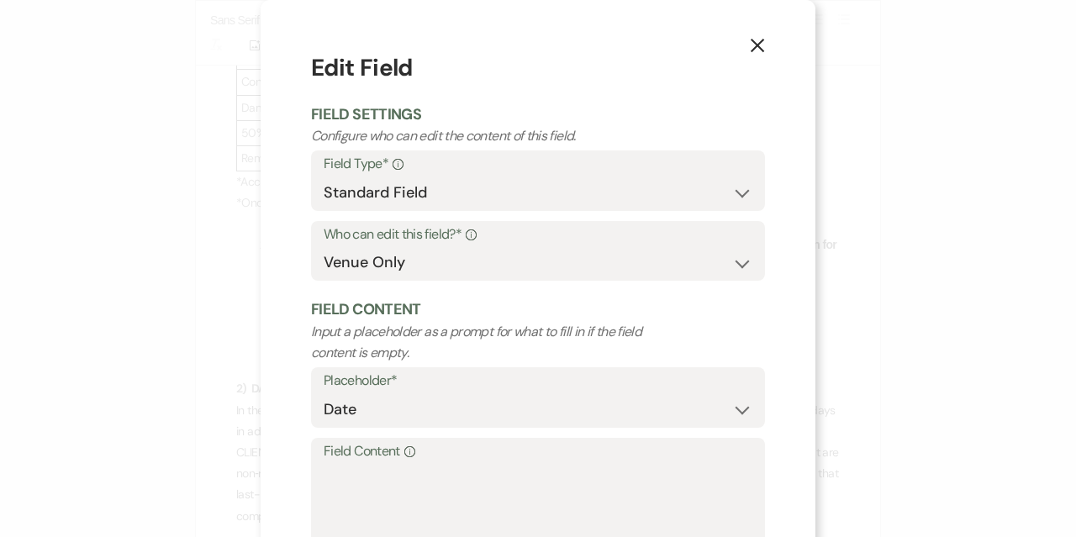
click at [418, 452] on label "Field Content Info" at bounding box center [538, 452] width 429 height 24
click at [418, 463] on textarea "Field Content Info" at bounding box center [538, 505] width 429 height 84
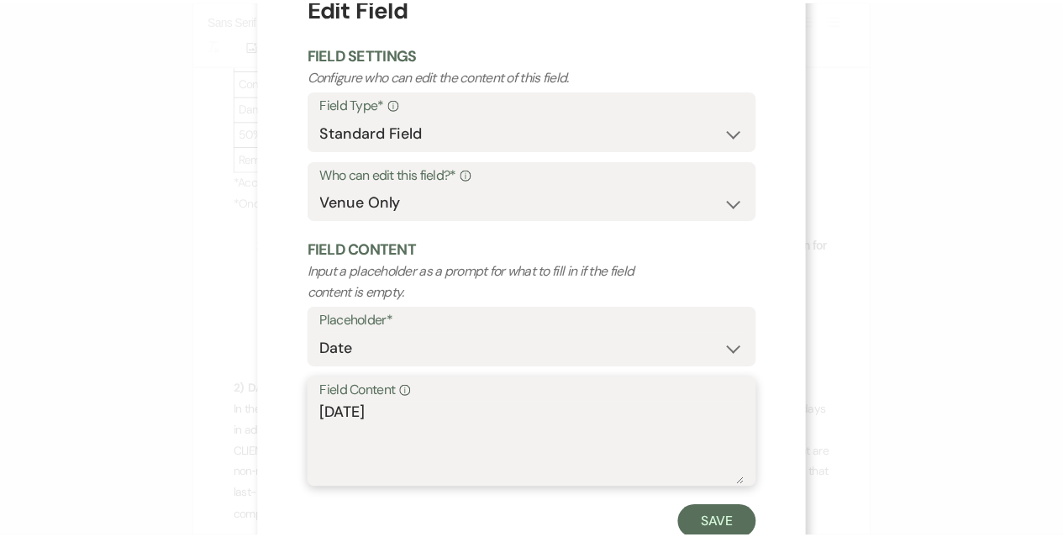
scroll to position [114, 0]
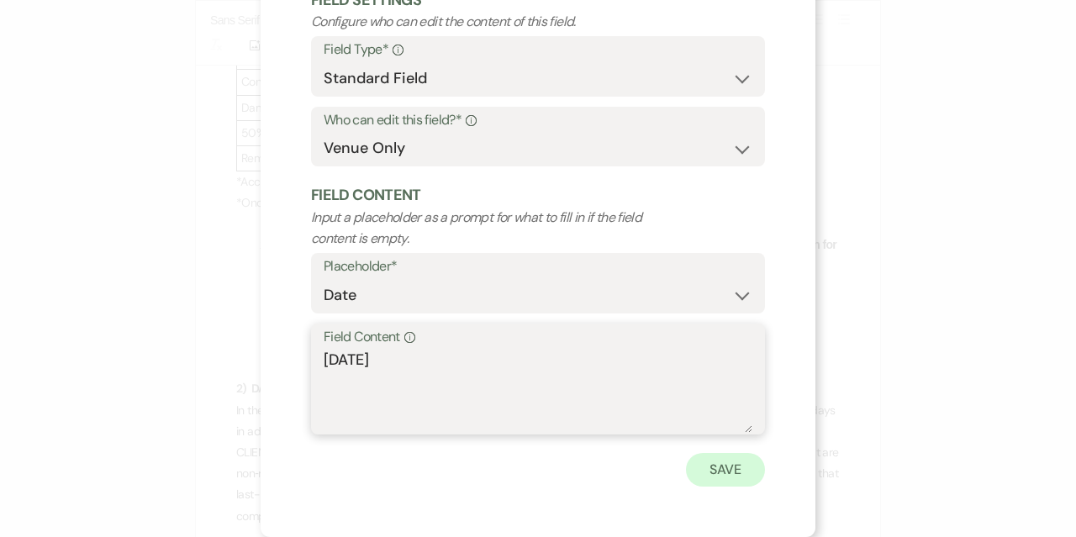
type textarea "[DATE]"
click at [728, 466] on button "Save" at bounding box center [725, 470] width 79 height 34
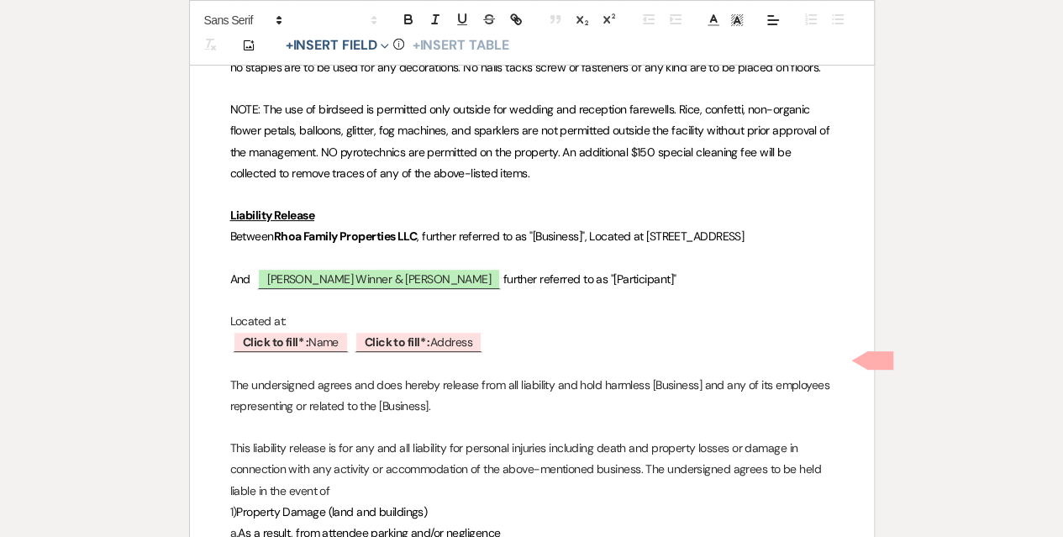
scroll to position [3277, 0]
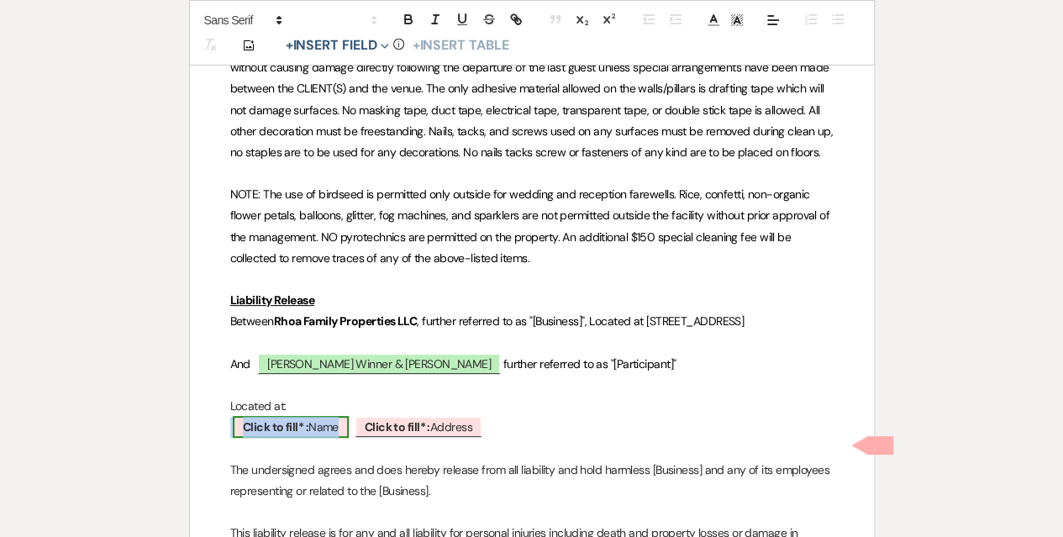
click at [309, 438] on span "Click to fill* : Name" at bounding box center [291, 427] width 116 height 22
select select "owner"
select select "Name"
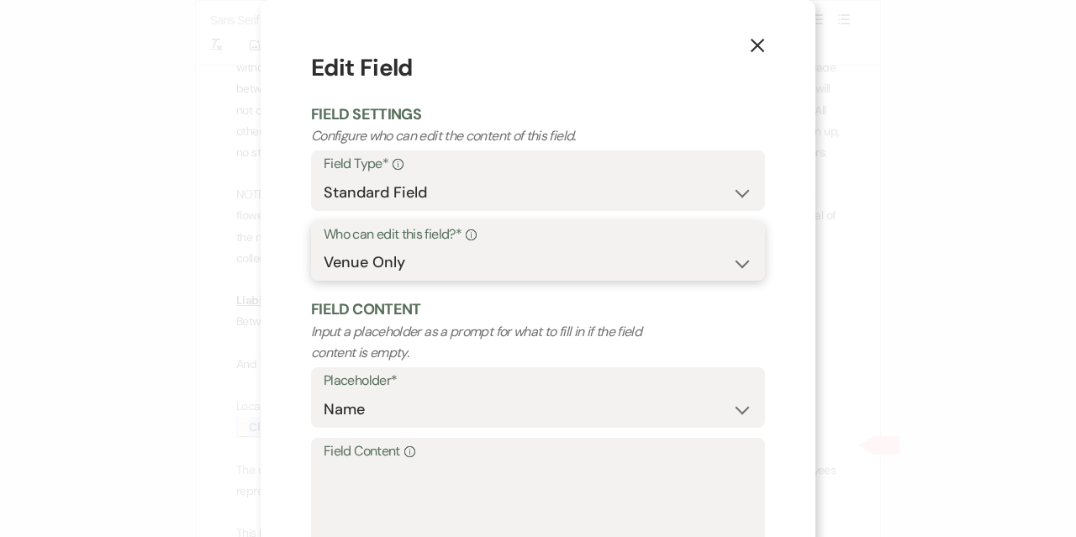
click at [363, 269] on select "Both Venue & Client Client Only Venue Only" at bounding box center [538, 262] width 429 height 33
select select "client"
click at [324, 247] on select "Both Venue & Client Client Only Venue Only" at bounding box center [538, 262] width 429 height 33
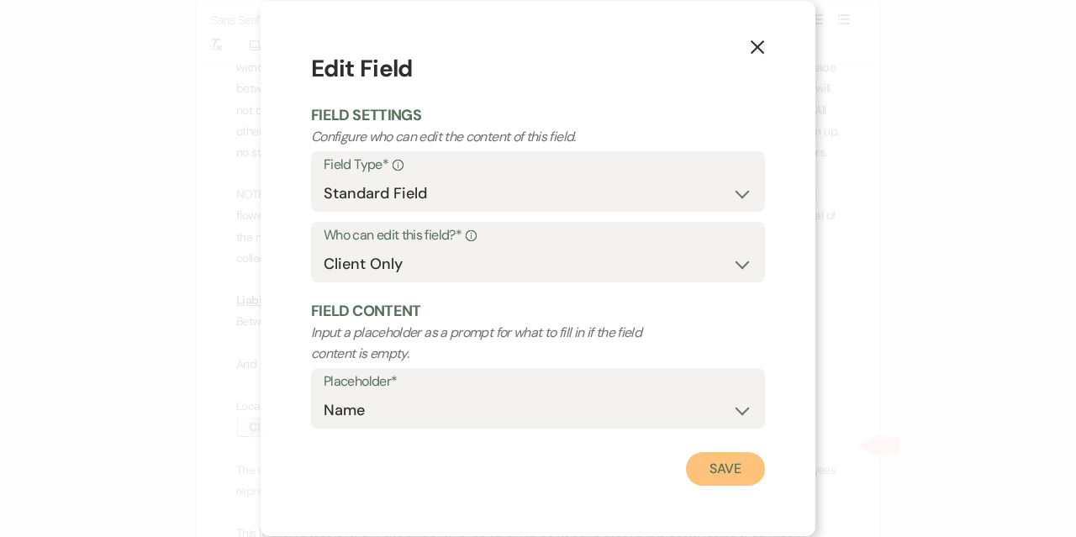
click at [743, 465] on button "Save" at bounding box center [725, 469] width 79 height 34
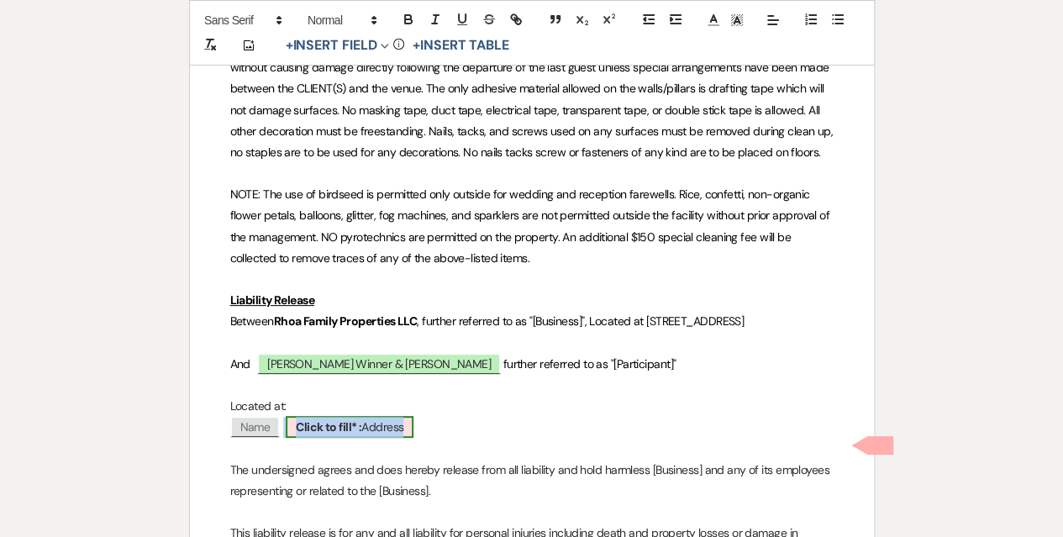
click at [363, 438] on span "Click to fill* : Address" at bounding box center [350, 427] width 128 height 22
select select "owner"
select select "Address"
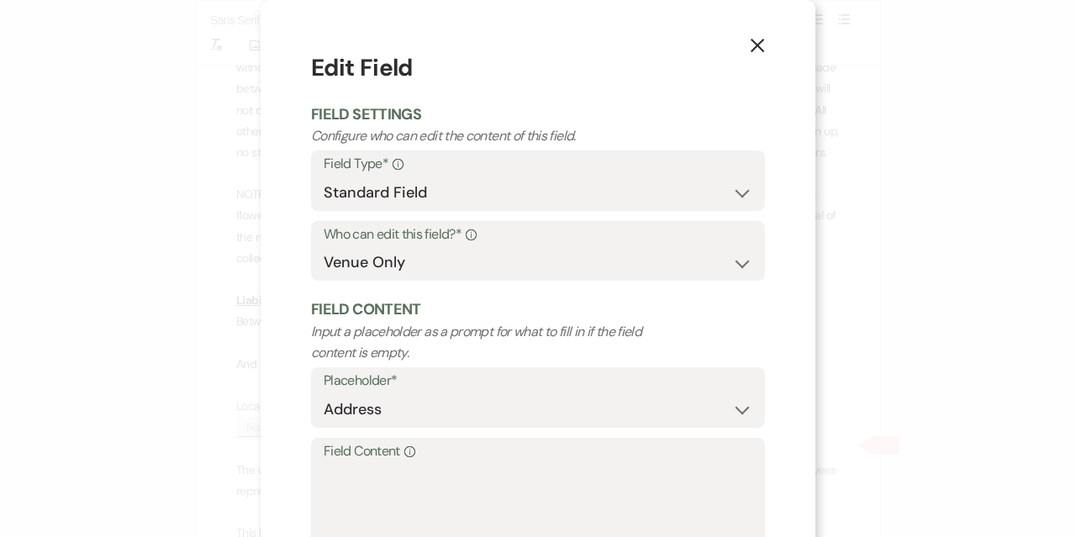
click at [384, 290] on form "Edit Field Field Settings Configure who can edit the content of this field. Fie…" at bounding box center [538, 325] width 454 height 550
click at [387, 281] on div "Who can edit this field?* Info Both Venue & Client Client Only Venue Only" at bounding box center [538, 251] width 454 height 61
click at [388, 265] on select "Both Venue & Client Client Only Venue Only" at bounding box center [538, 262] width 429 height 33
select select "client"
click at [324, 247] on select "Both Venue & Client Client Only Venue Only" at bounding box center [538, 262] width 429 height 33
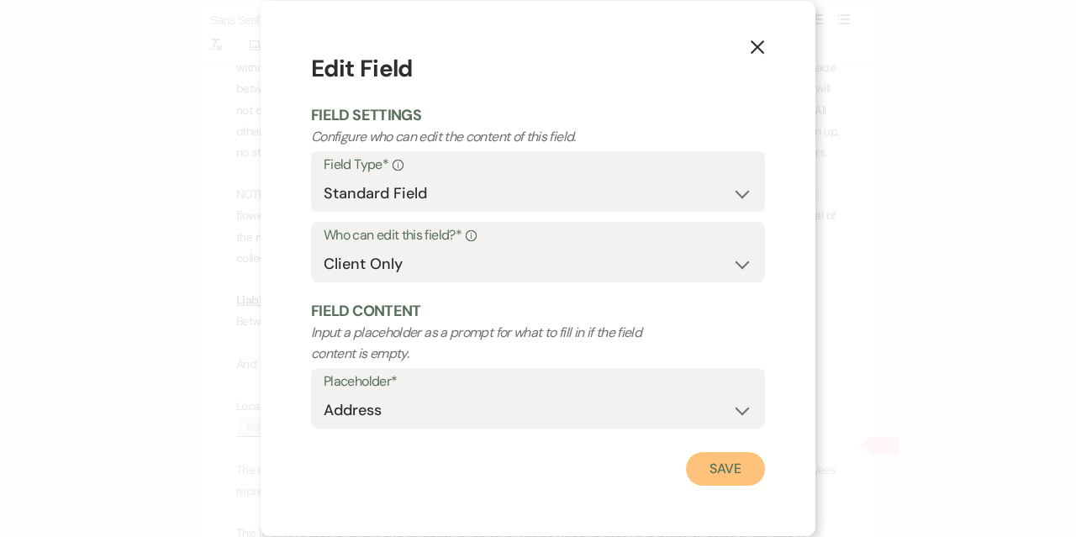
click at [711, 466] on button "Save" at bounding box center [725, 469] width 79 height 34
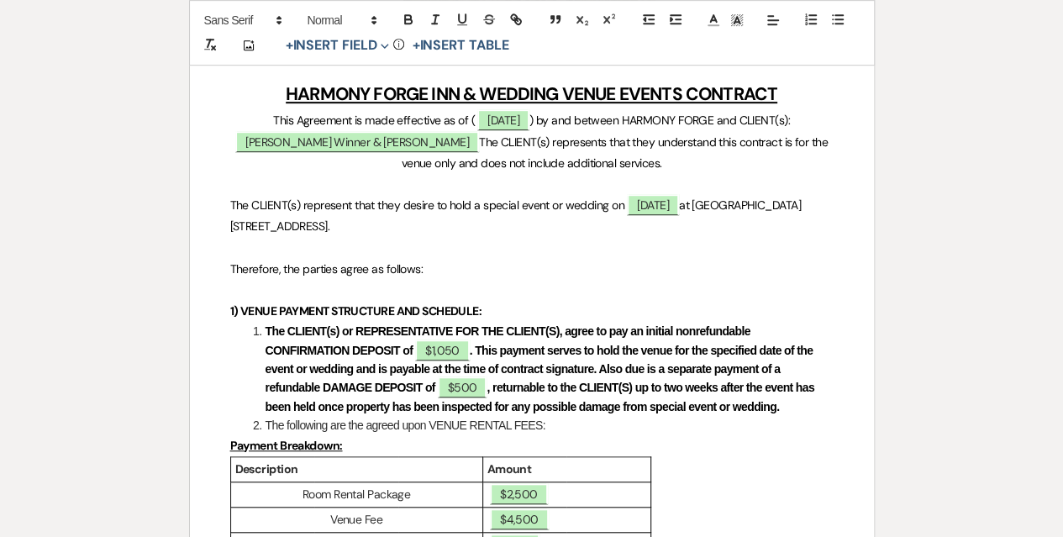
scroll to position [0, 0]
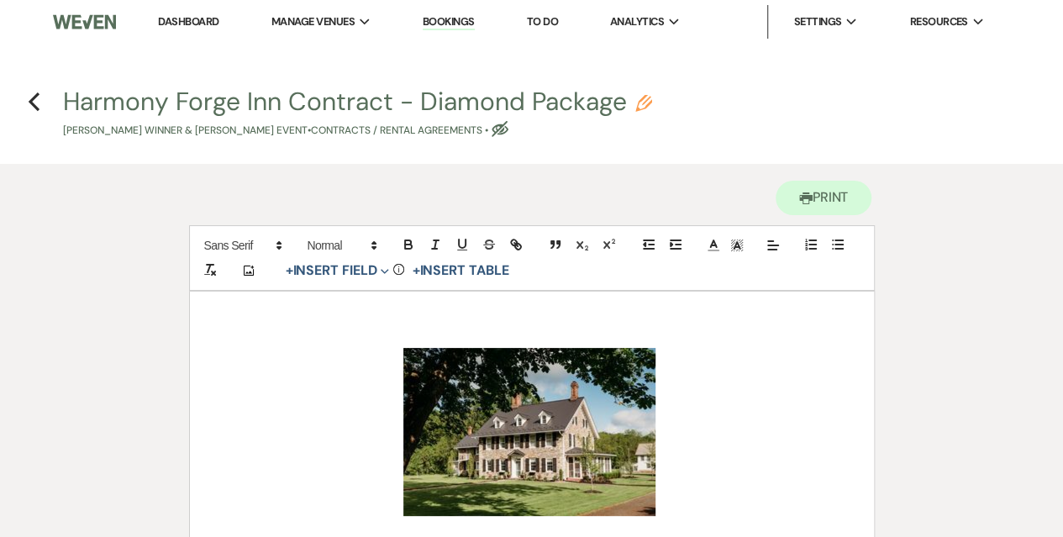
click at [180, 19] on link "Dashboard" at bounding box center [188, 21] width 61 height 14
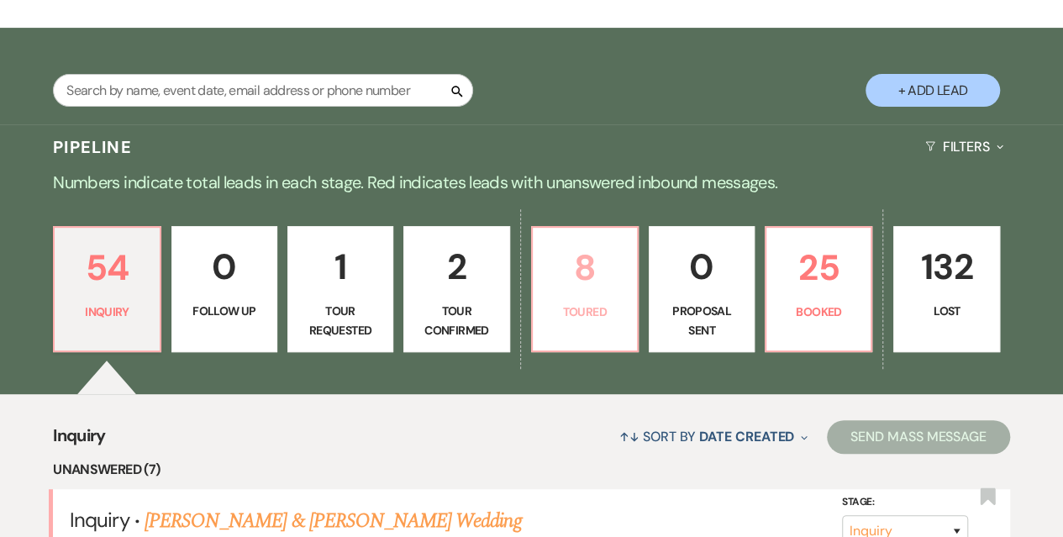
click at [590, 275] on p "8" at bounding box center [585, 267] width 84 height 56
select select "5"
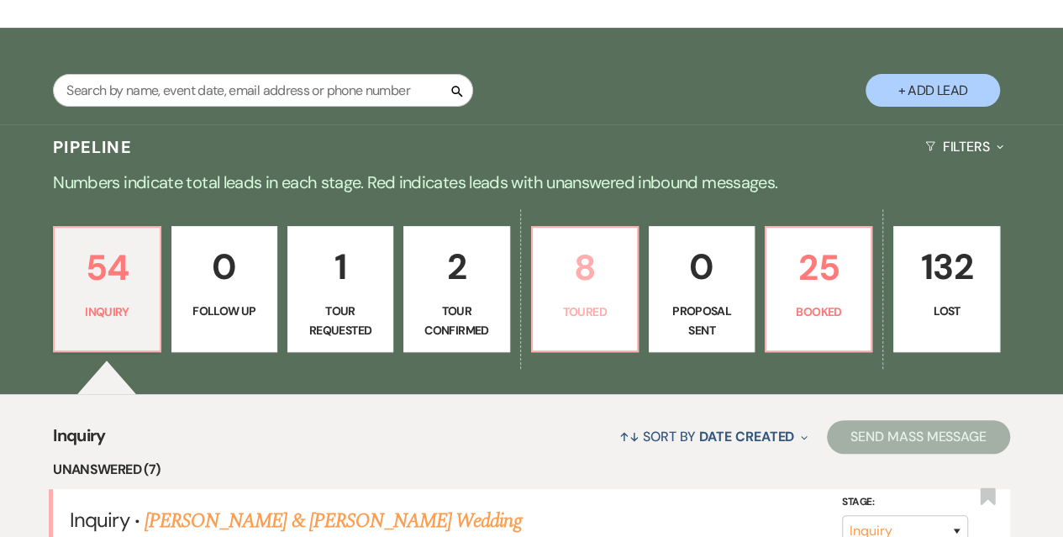
select select "5"
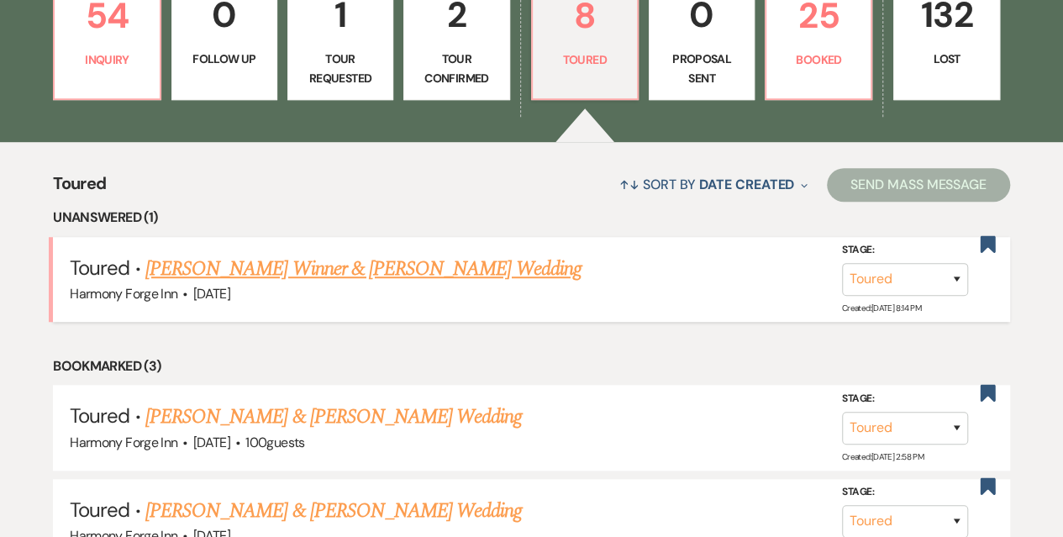
click at [351, 265] on link "[PERSON_NAME] Winner & [PERSON_NAME] Wedding" at bounding box center [363, 269] width 436 height 30
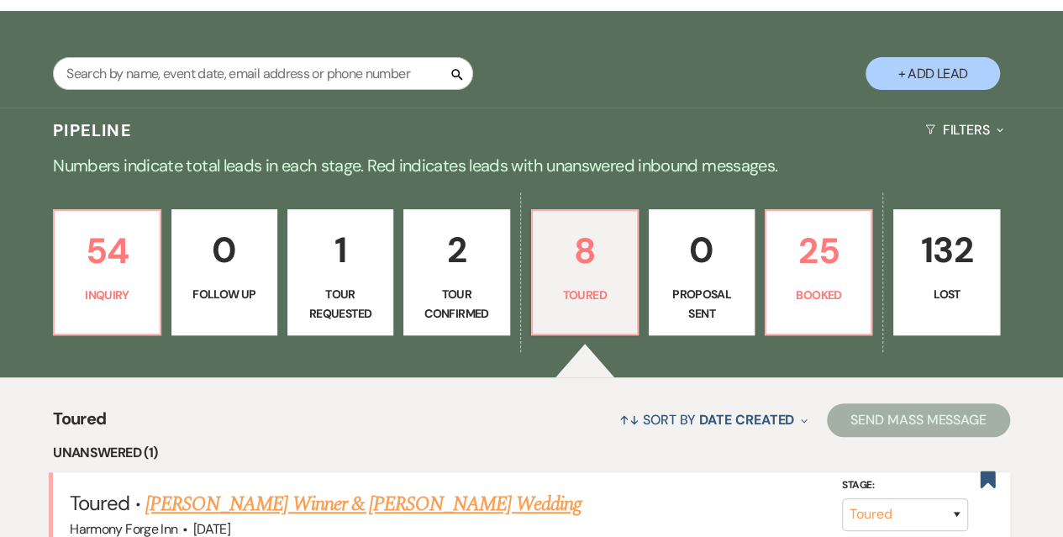
select select "5"
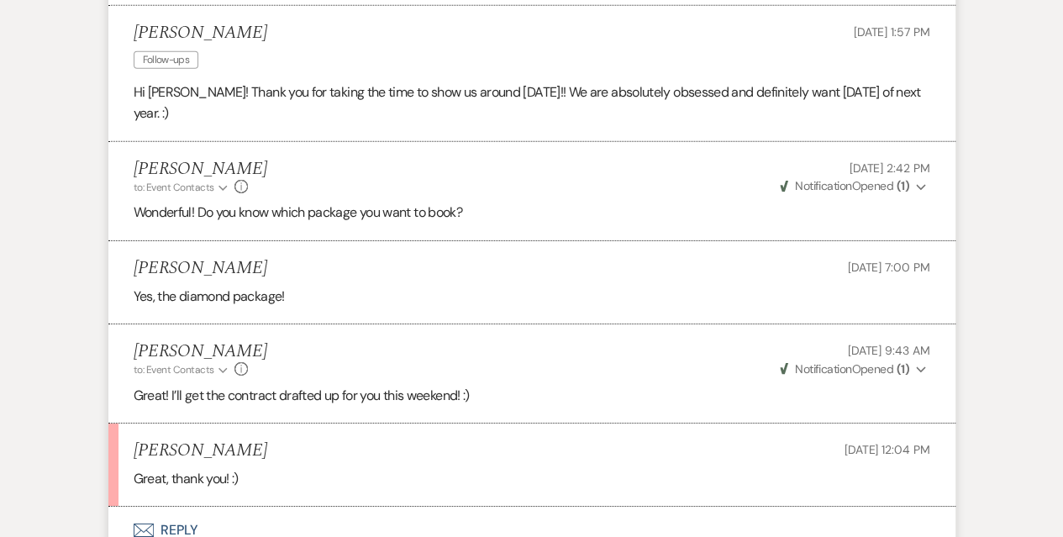
scroll to position [2777, 0]
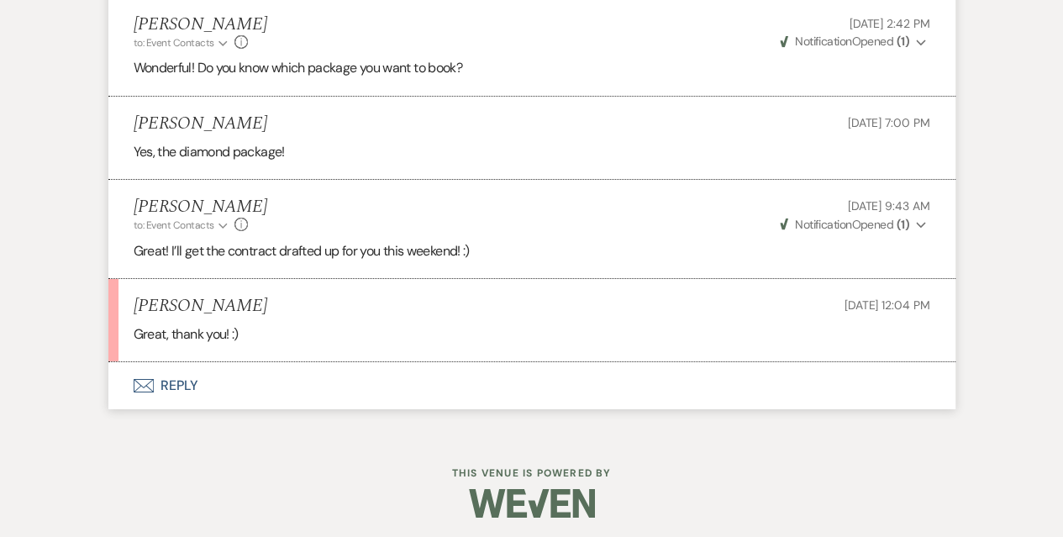
click at [165, 379] on button "Envelope Reply" at bounding box center [531, 385] width 847 height 47
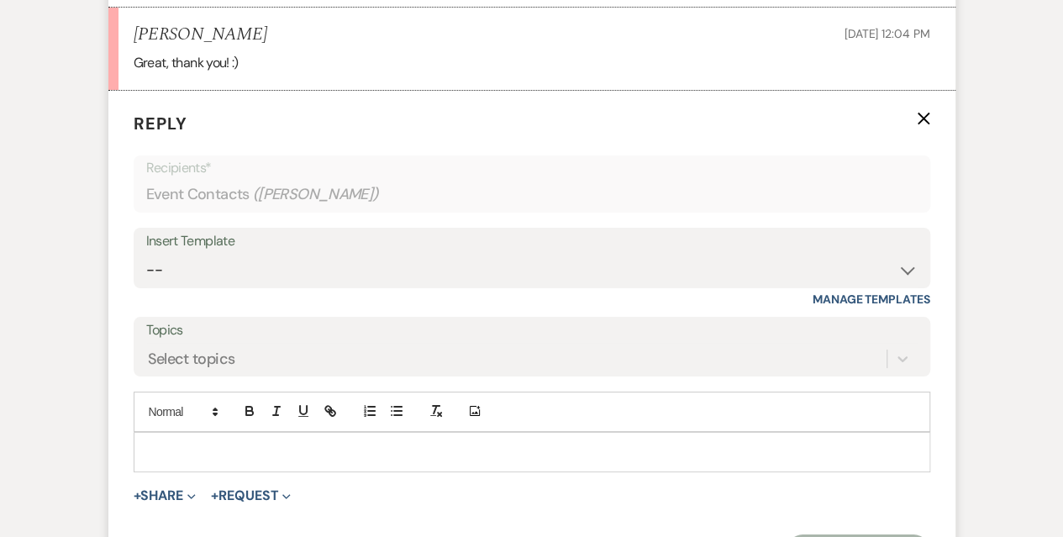
scroll to position [3069, 0]
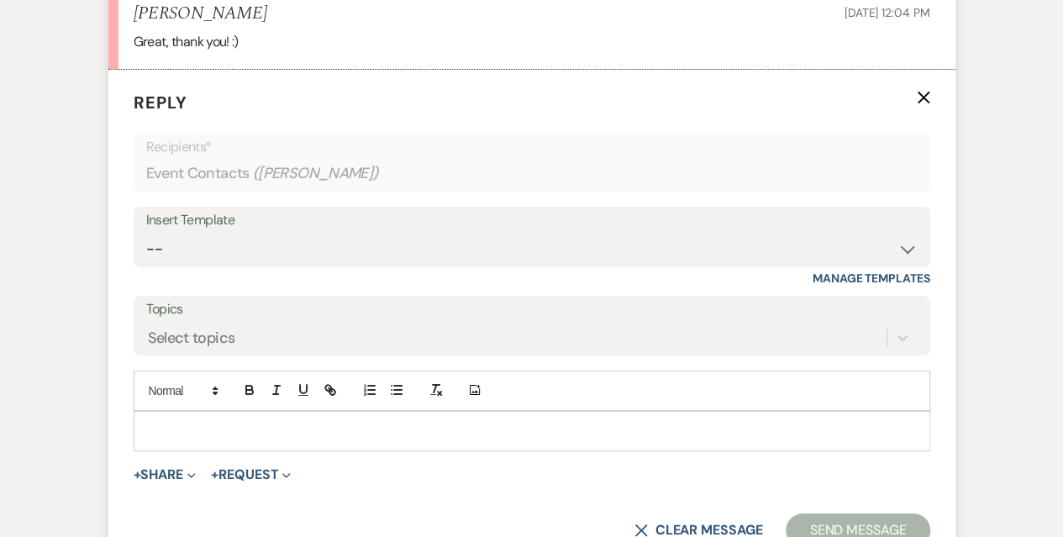
click at [208, 217] on div "Insert Template" at bounding box center [531, 220] width 771 height 24
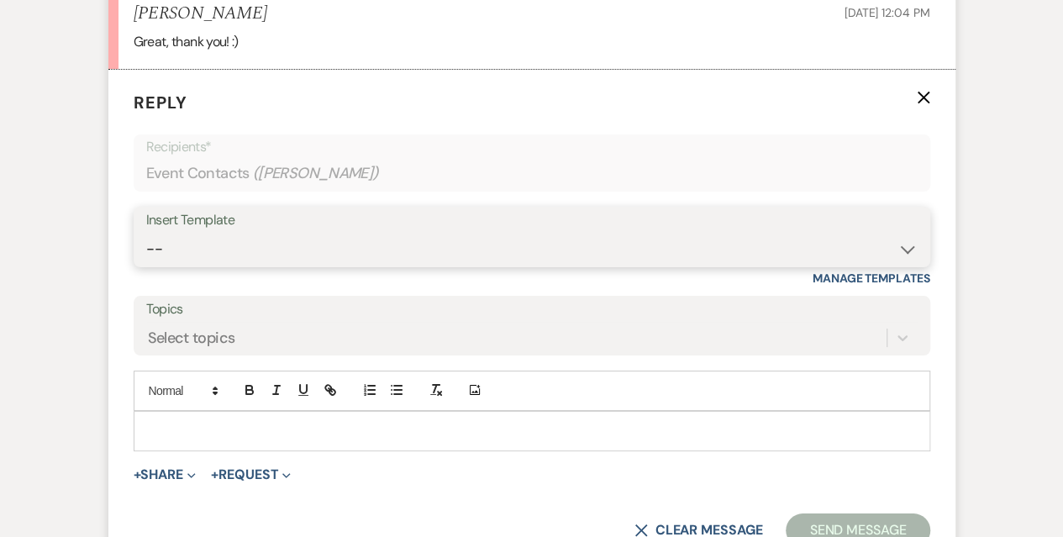
click at [208, 245] on select "-- Weven Planning Portal Introduction (Booked Events) Initial Inquiry Response …" at bounding box center [531, 249] width 771 height 33
select select "978"
click at [146, 233] on select "-- Weven Planning Portal Introduction (Booked Events) Initial Inquiry Response …" at bounding box center [531, 249] width 771 height 33
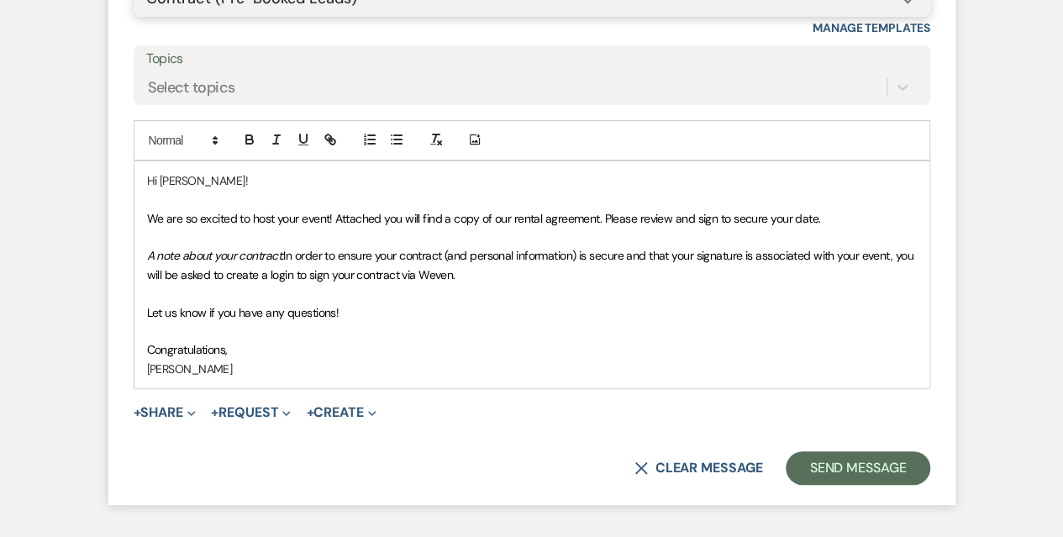
scroll to position [3321, 0]
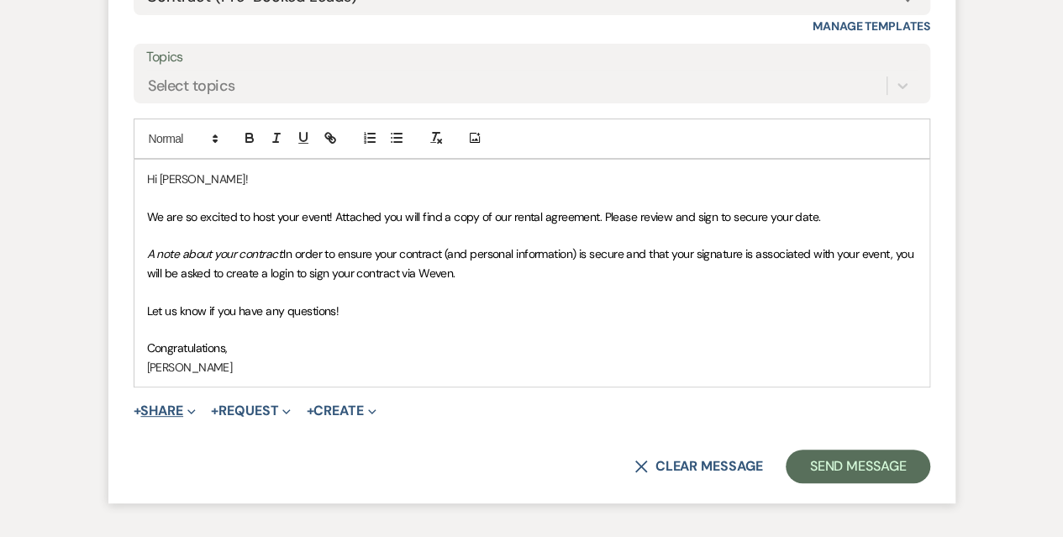
click at [160, 406] on button "+ Share Expand" at bounding box center [165, 410] width 63 height 13
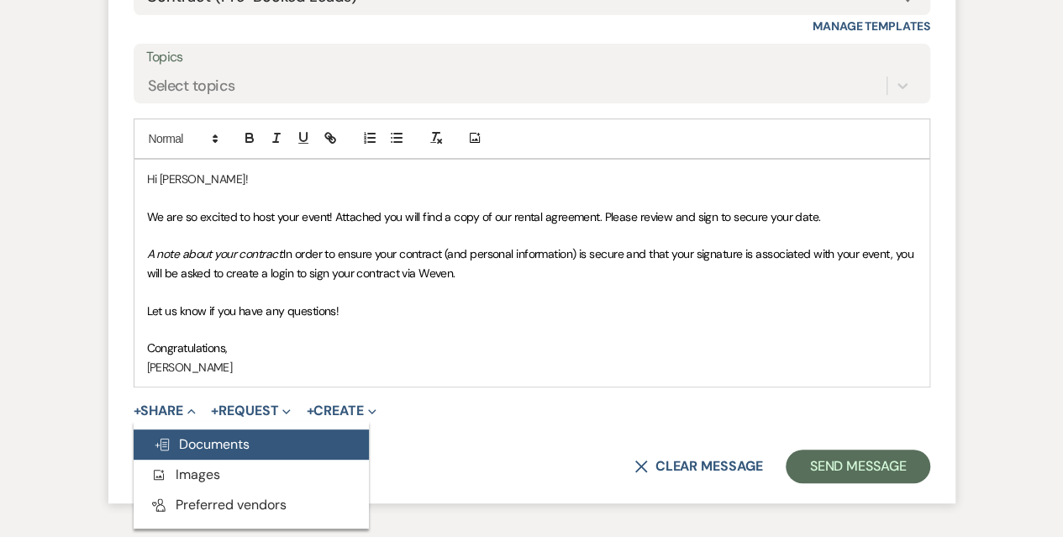
click at [176, 435] on span "Doc Upload Documents" at bounding box center [202, 444] width 96 height 18
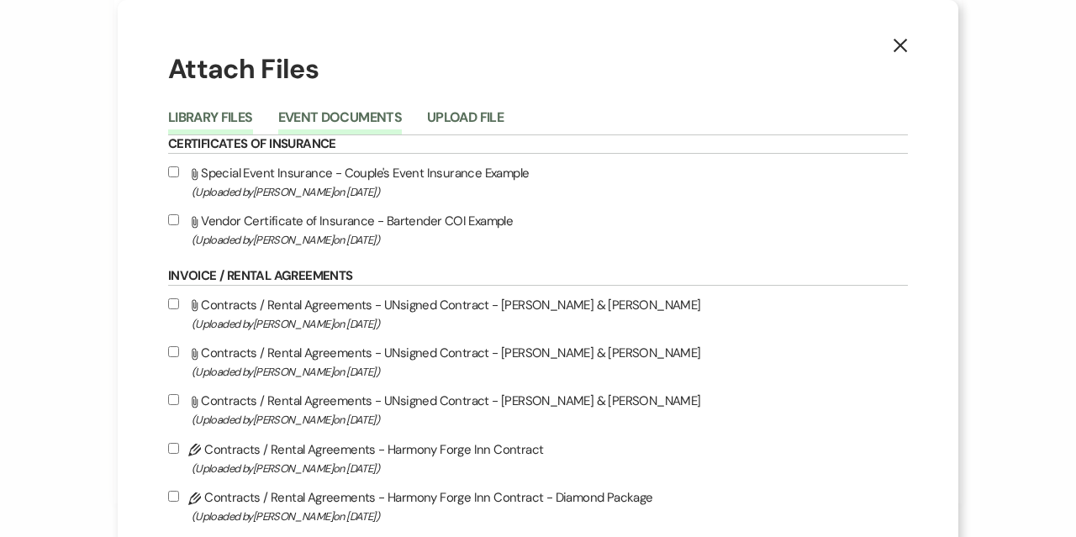
click at [359, 115] on button "Event Documents" at bounding box center [340, 123] width 124 height 24
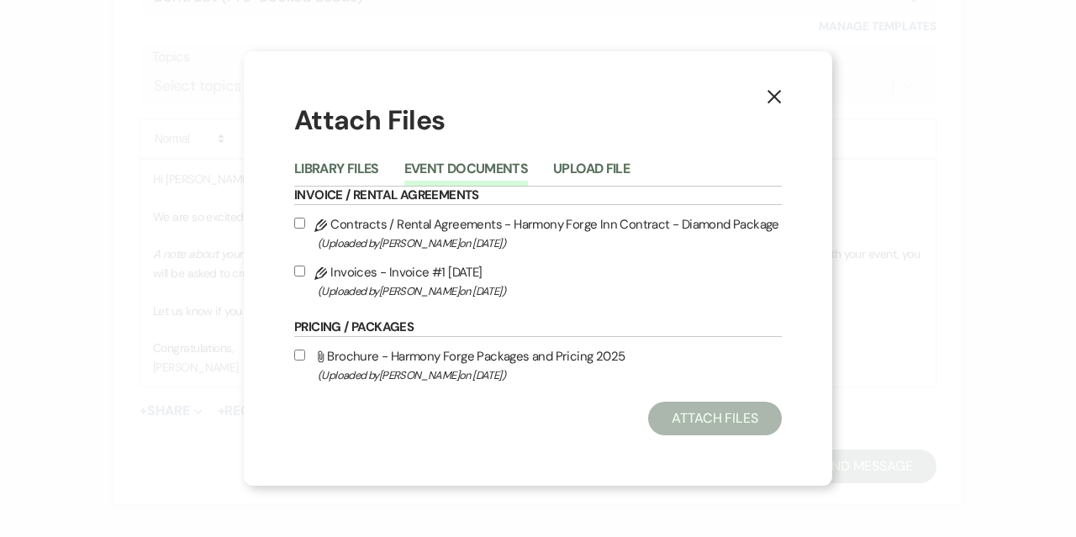
click at [296, 220] on input "Pencil Contracts / Rental Agreements - Harmony Forge Inn Contract - Diamond Pac…" at bounding box center [299, 223] width 11 height 11
checkbox input "true"
click at [687, 413] on button "Attach Files" at bounding box center [715, 419] width 134 height 34
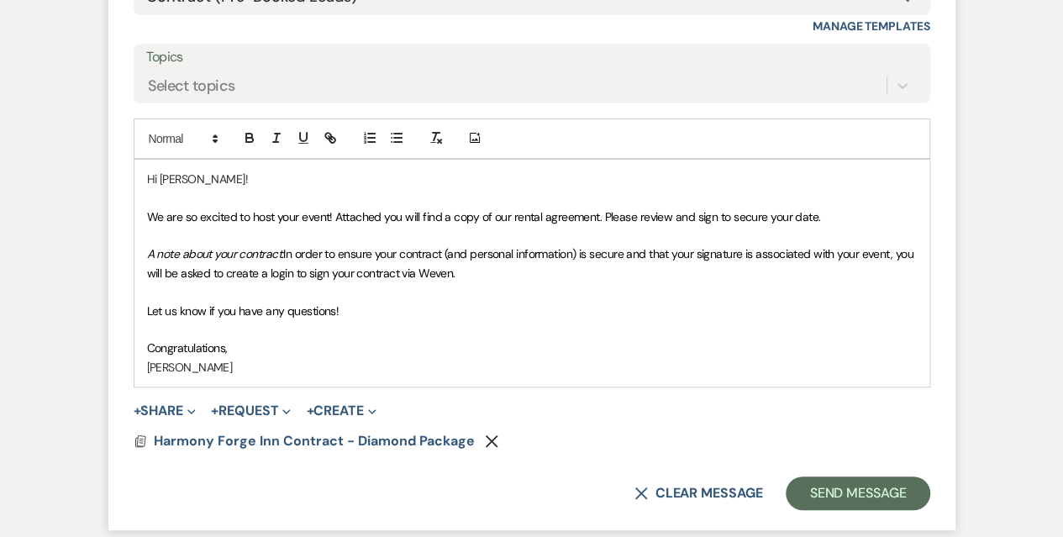
click at [220, 366] on p "[PERSON_NAME]" at bounding box center [532, 367] width 770 height 18
click at [226, 342] on span "Congratulations," at bounding box center [187, 347] width 81 height 15
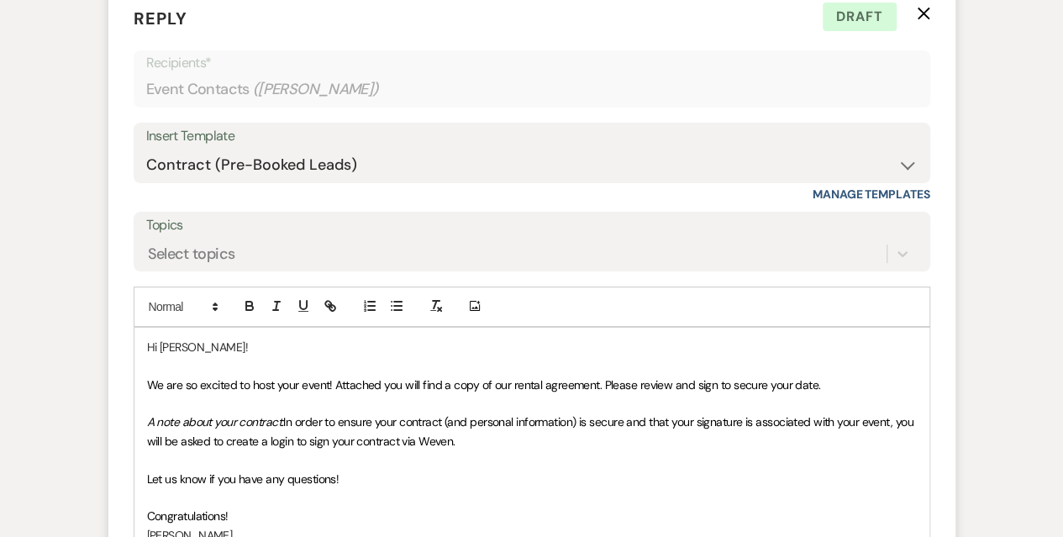
scroll to position [3405, 0]
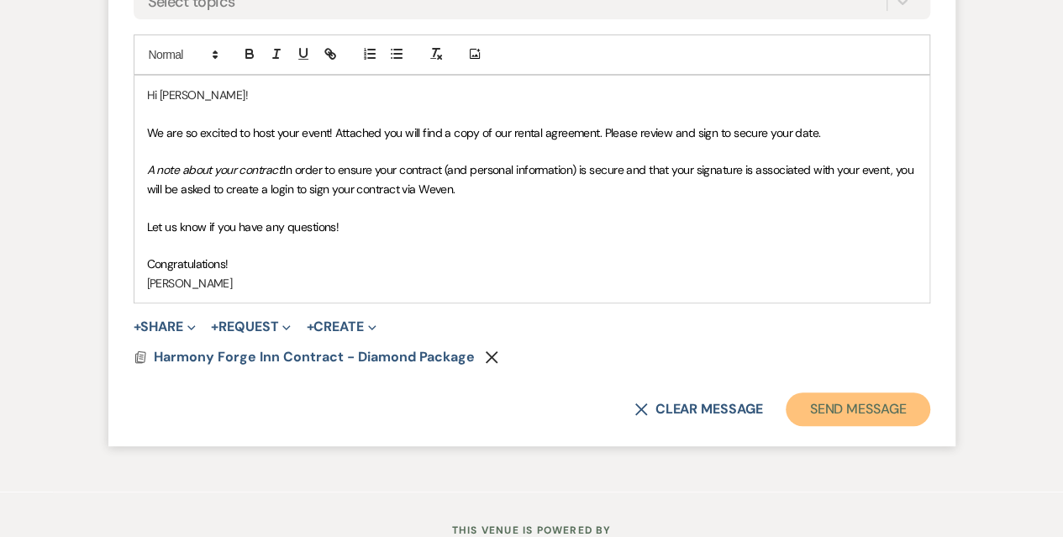
click at [861, 397] on button "Send Message" at bounding box center [858, 409] width 144 height 34
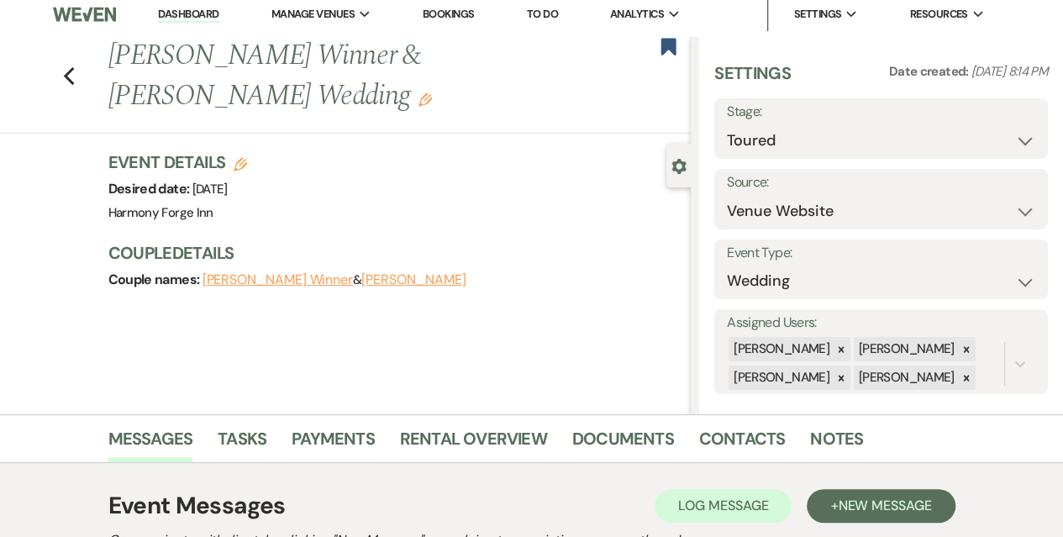
scroll to position [0, 0]
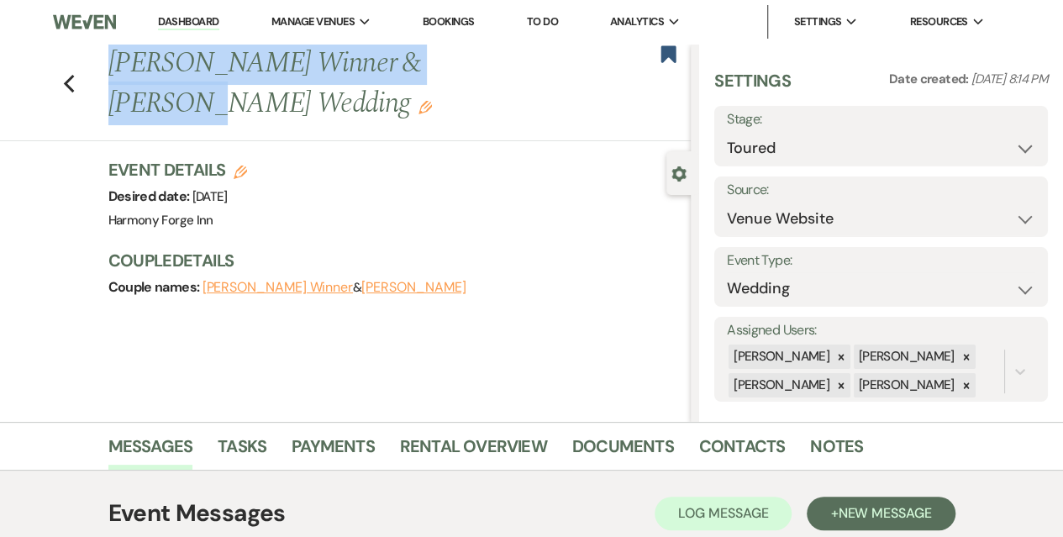
drag, startPoint x: 487, startPoint y: 60, endPoint x: 111, endPoint y: 61, distance: 375.6
click at [111, 61] on div "Previous [PERSON_NAME] Winner & [PERSON_NAME] Wedding Edit" at bounding box center [396, 84] width 592 height 80
copy h1 "[PERSON_NAME] Winner & [PERSON_NAME]"
click at [196, 20] on link "Dashboard" at bounding box center [188, 22] width 61 height 16
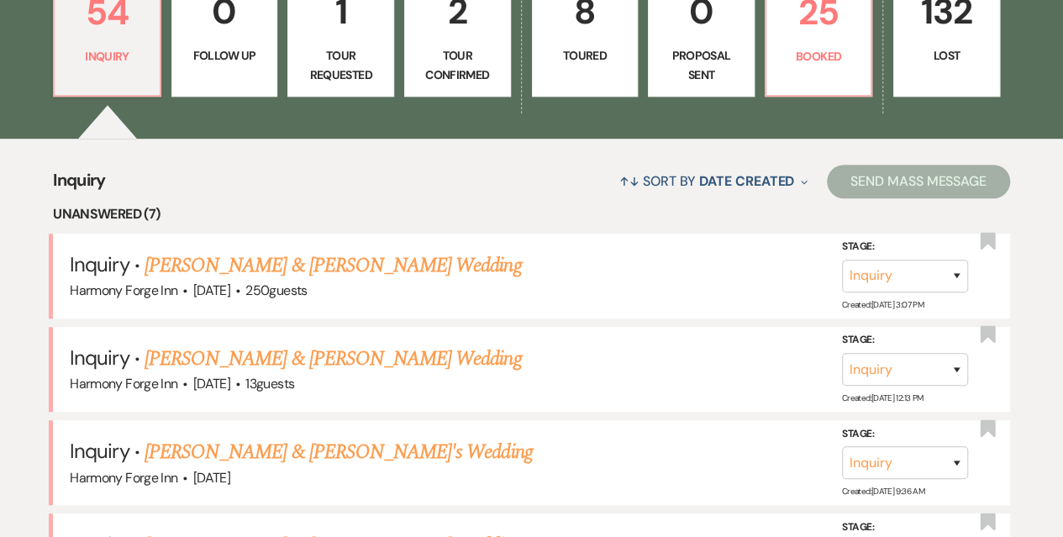
scroll to position [588, 0]
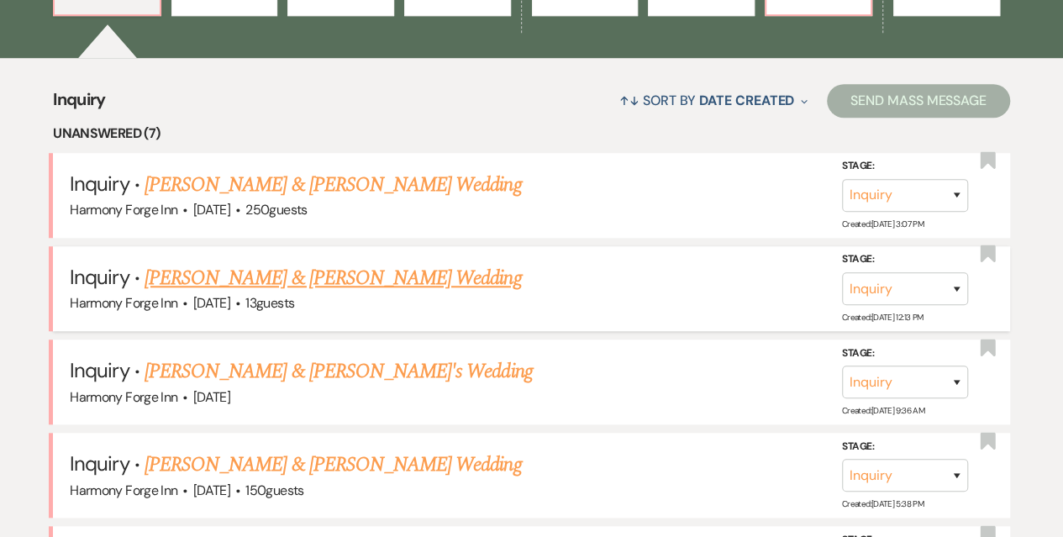
click at [276, 275] on link "[PERSON_NAME] & [PERSON_NAME] Wedding" at bounding box center [333, 278] width 376 height 30
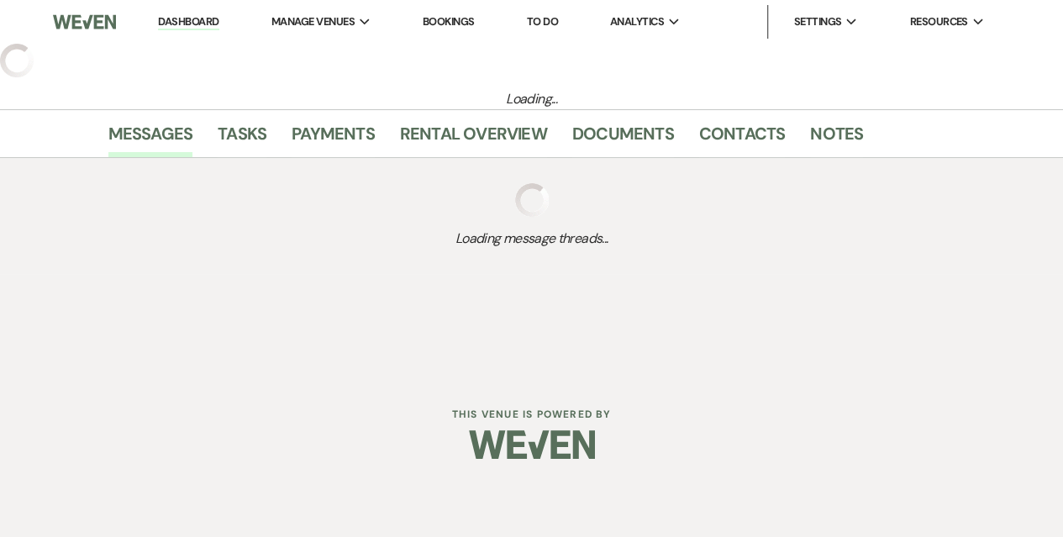
select select "5"
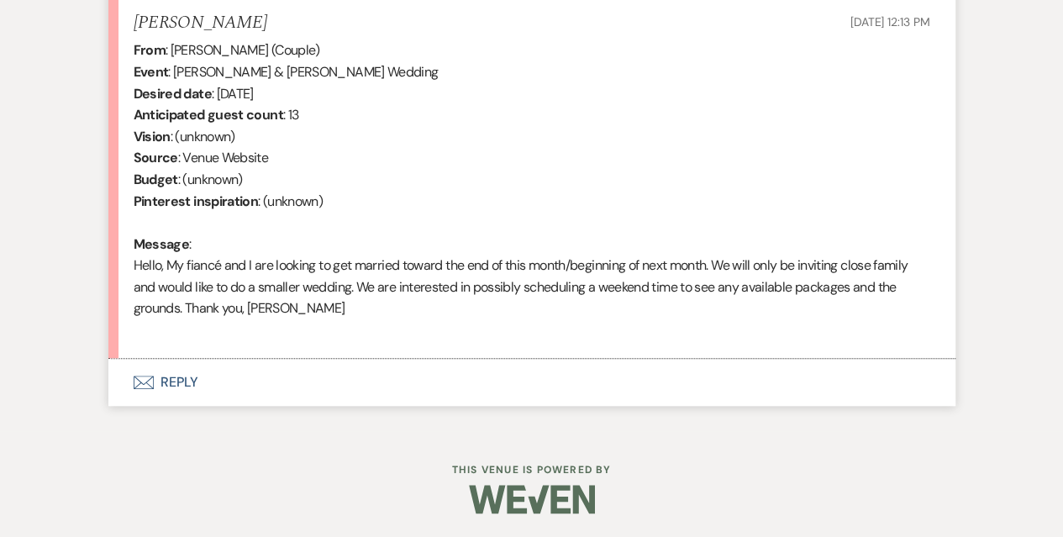
scroll to position [662, 0]
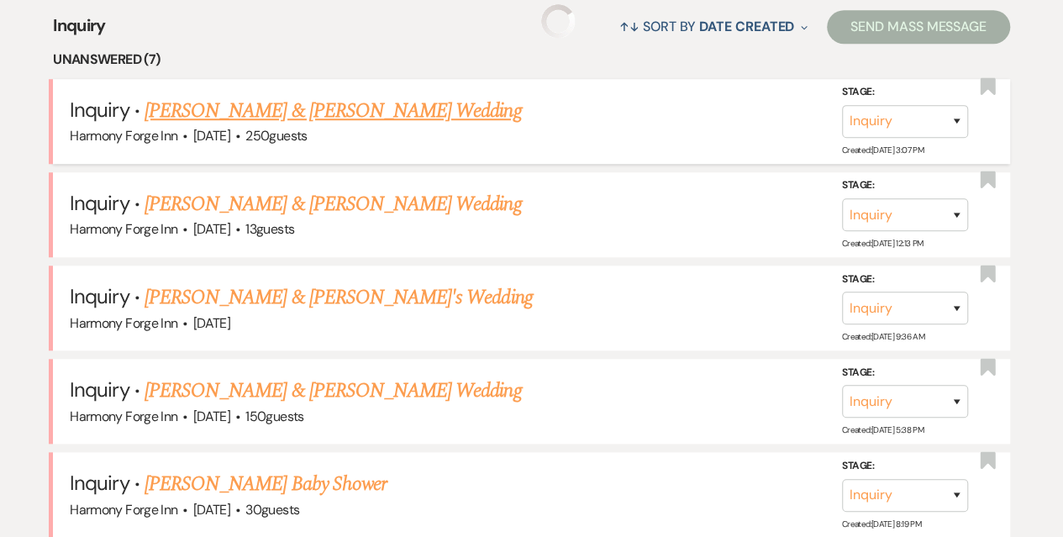
scroll to position [588, 0]
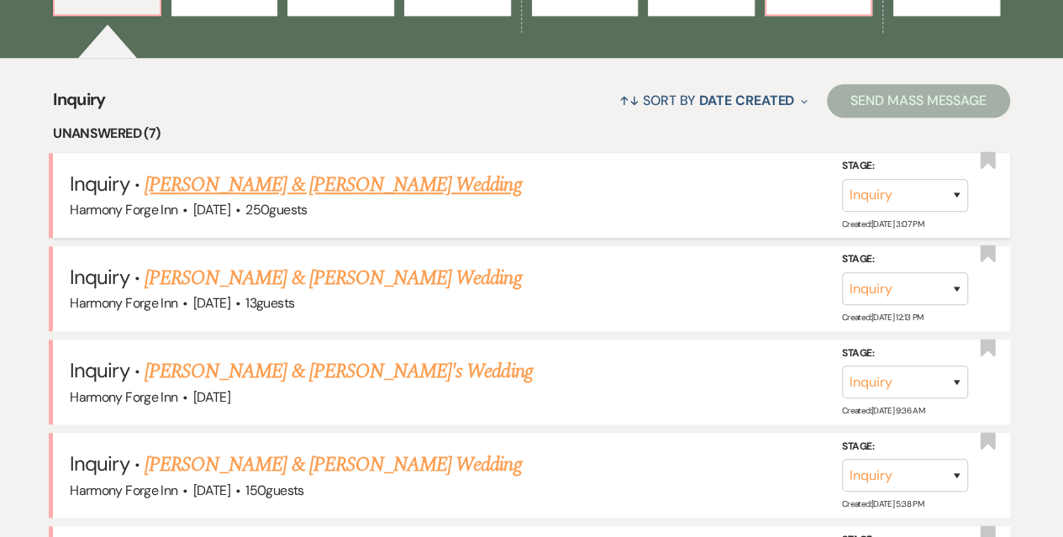
click at [313, 182] on link "[PERSON_NAME] & [PERSON_NAME] Wedding" at bounding box center [333, 185] width 376 height 30
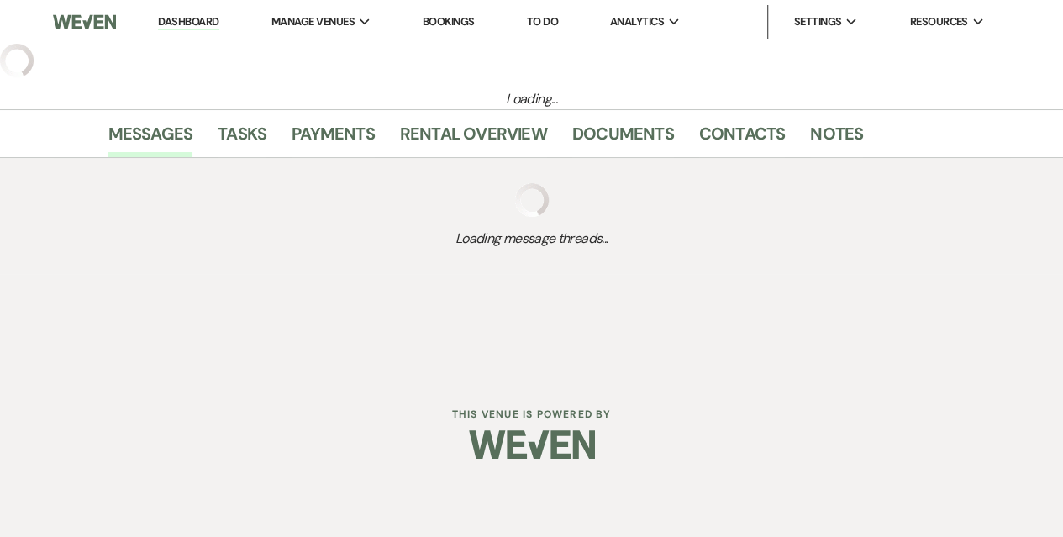
select select "5"
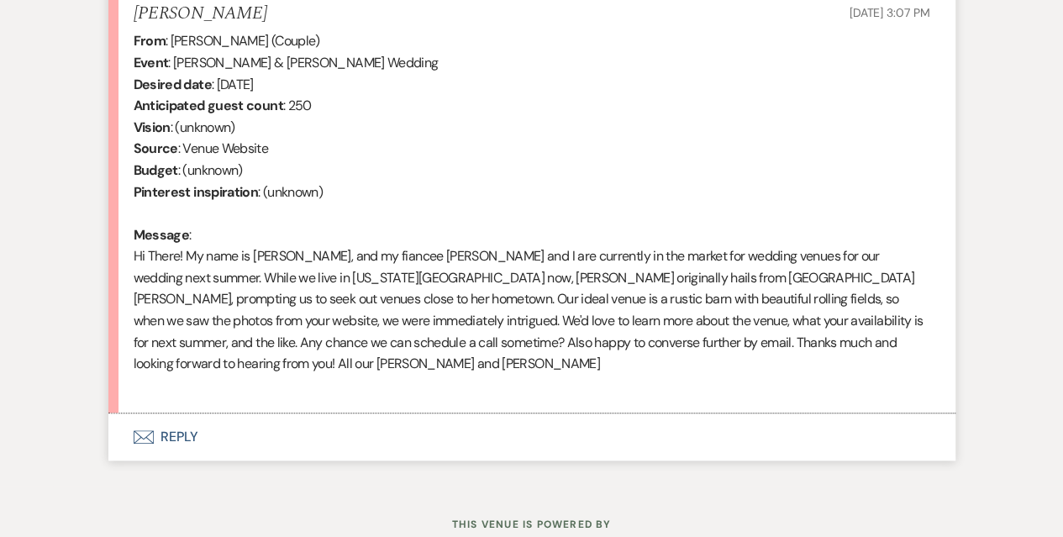
scroll to position [672, 0]
click at [181, 414] on button "Envelope Reply" at bounding box center [531, 435] width 847 height 47
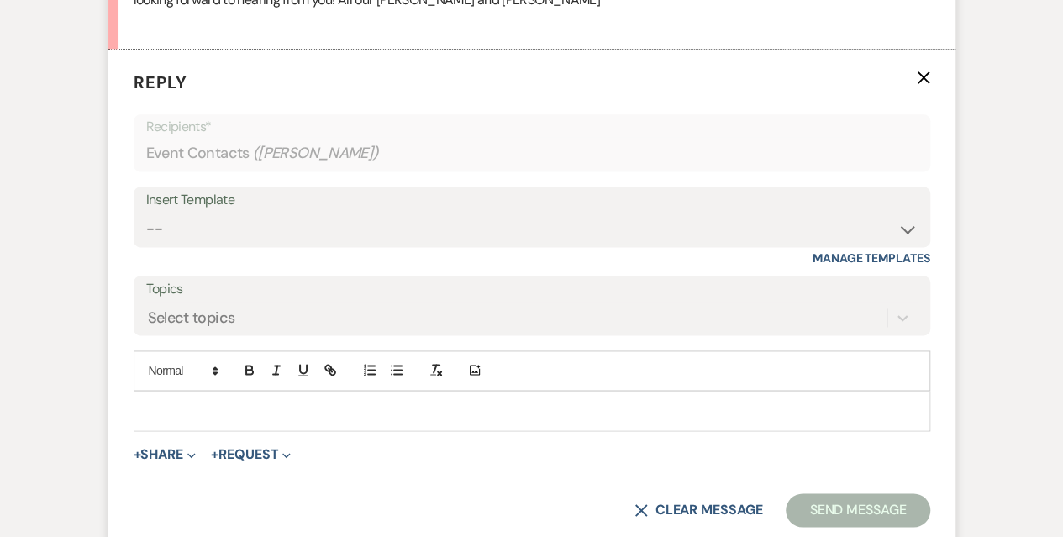
scroll to position [1042, 0]
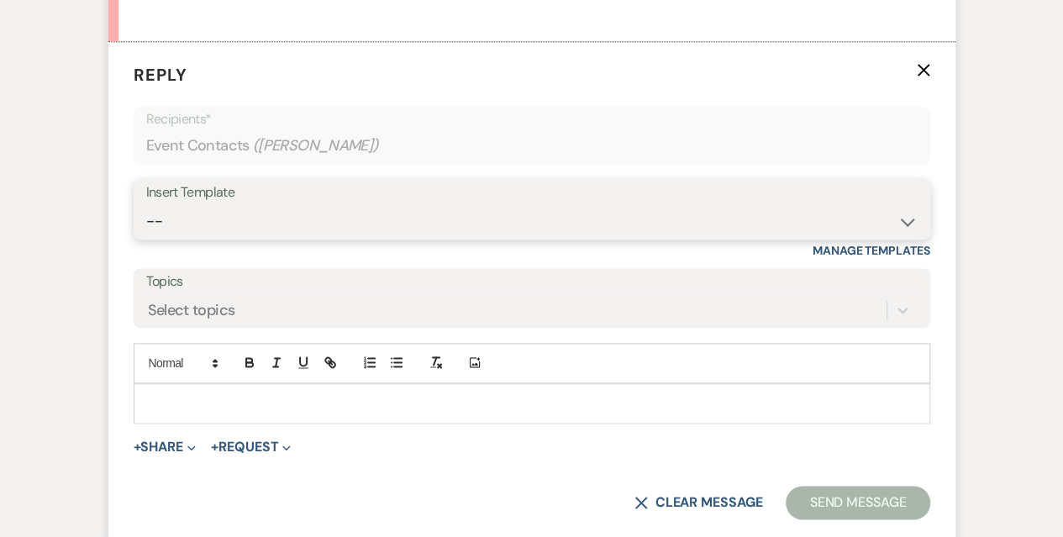
click at [234, 205] on select "-- Weven Planning Portal Introduction (Booked Events) Initial Inquiry Response …" at bounding box center [531, 221] width 771 height 33
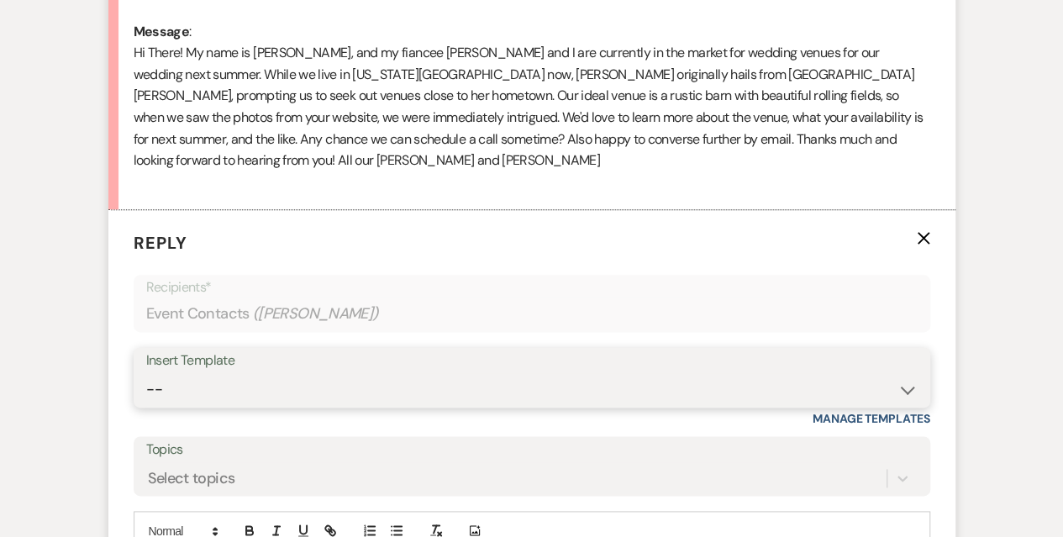
scroll to position [958, 0]
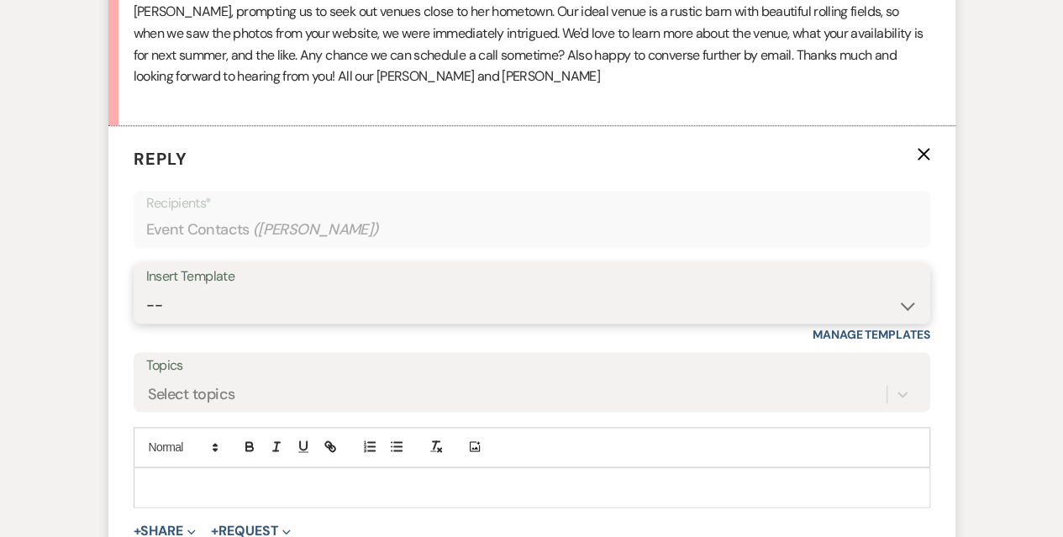
click at [232, 289] on select "-- Weven Planning Portal Introduction (Booked Events) Initial Inquiry Response …" at bounding box center [531, 305] width 771 height 33
select select "5003"
click at [146, 289] on select "-- Weven Planning Portal Introduction (Booked Events) Initial Inquiry Response …" at bounding box center [531, 305] width 771 height 33
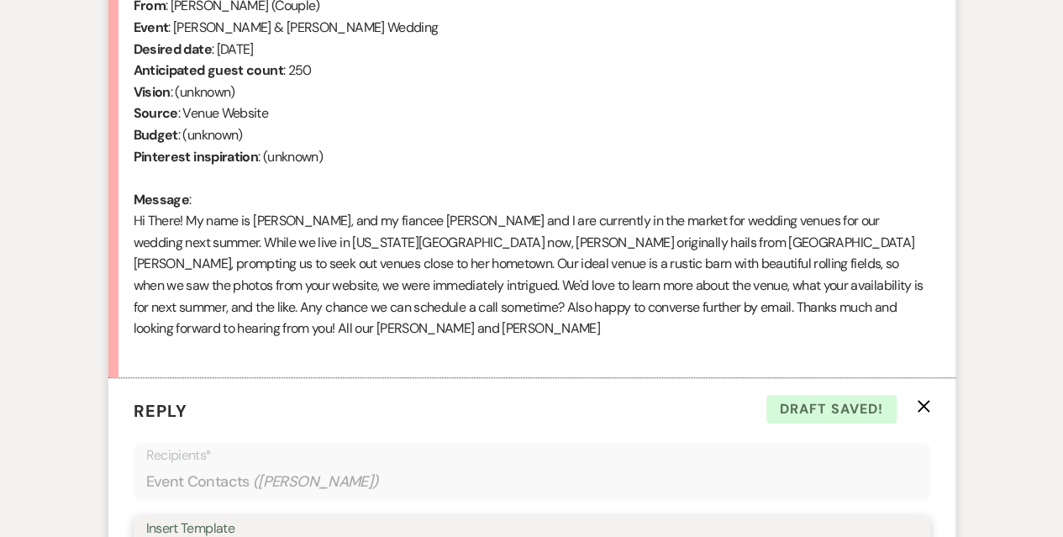
scroll to position [622, 0]
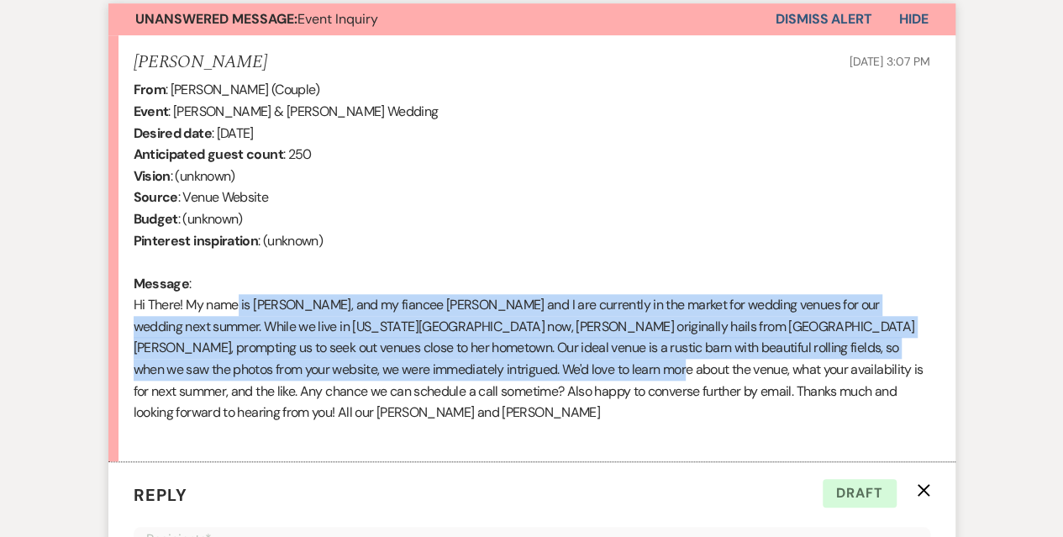
drag, startPoint x: 232, startPoint y: 307, endPoint x: 529, endPoint y: 376, distance: 305.4
click at [529, 376] on div "From : [PERSON_NAME] (Couple) Event : [PERSON_NAME] & [PERSON_NAME] Wedding Des…" at bounding box center [532, 262] width 797 height 366
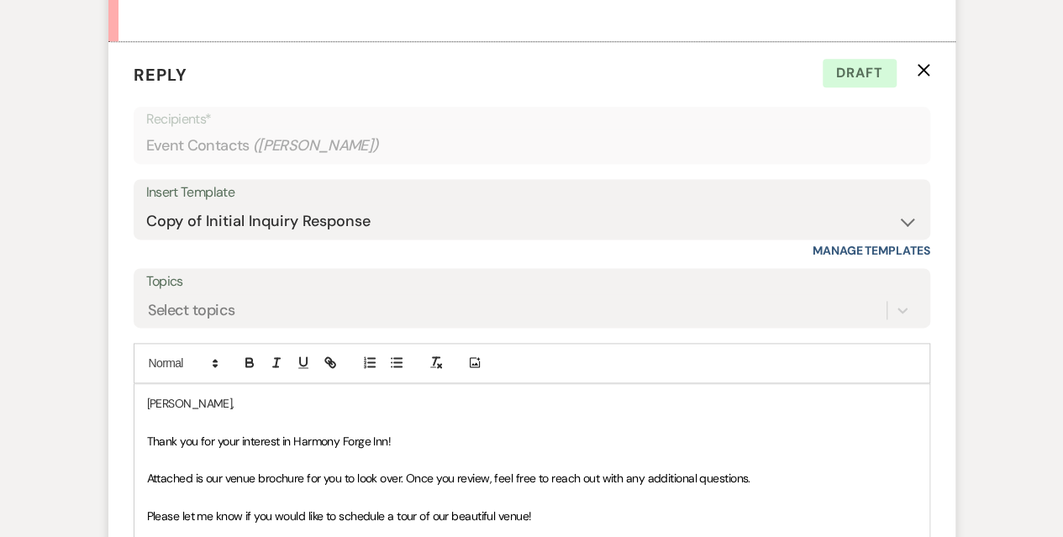
scroll to position [1126, 0]
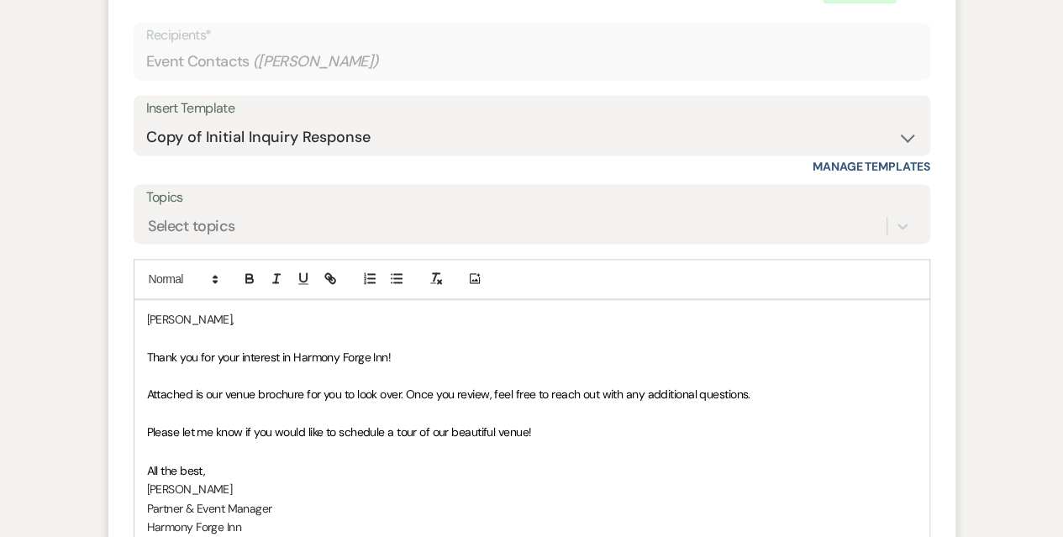
click at [276, 404] on p at bounding box center [532, 413] width 770 height 18
click at [273, 387] on span "Attached is our venue brochure for you to look over. Once you review, feel free…" at bounding box center [448, 394] width 603 height 15
click at [416, 387] on span "Attached is our venue brochure for you to look over. Once you review, feel free…" at bounding box center [448, 394] width 603 height 15
click at [383, 424] on span "Please let me know if you would like to schedule a tour of our beautiful venue!" at bounding box center [339, 431] width 385 height 15
click at [197, 424] on span "Please let me know if you would like to schedule a tour of our beautiful venue!" at bounding box center [339, 431] width 385 height 15
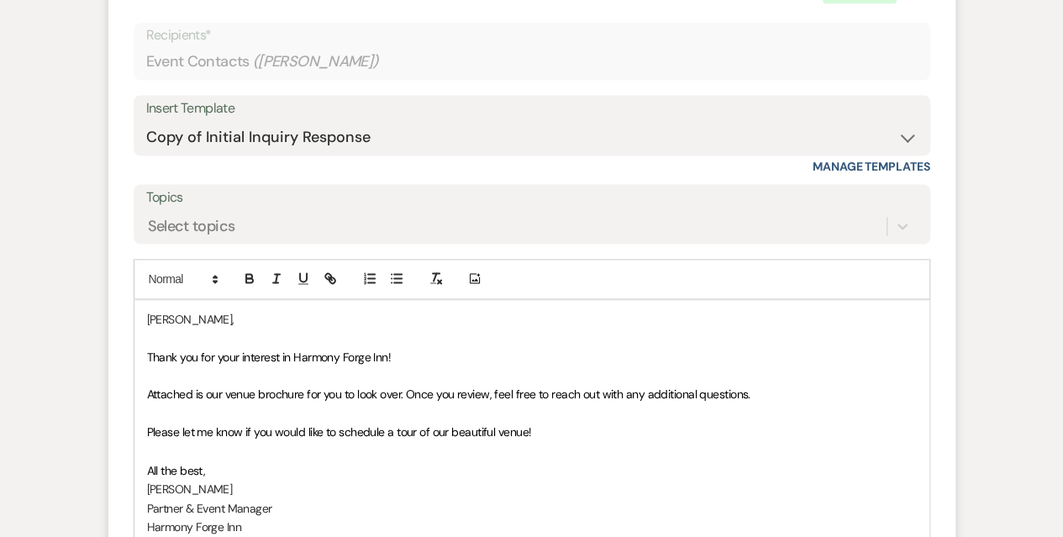
click at [419, 424] on span "Please let me know if you would like to schedule a tour of our beautiful venue!" at bounding box center [339, 431] width 385 height 15
click at [522, 424] on span "Please let me know if you would like to schedule a tour of our beautiful venue!" at bounding box center [339, 431] width 385 height 15
click at [393, 424] on span "Please let me know if you would like to schedule a tour of our beautiful venue!" at bounding box center [339, 431] width 385 height 15
click at [644, 387] on span "Attached is our venue brochure for you to look over. Once you review, feel free…" at bounding box center [448, 394] width 603 height 15
click at [302, 366] on p at bounding box center [532, 375] width 770 height 18
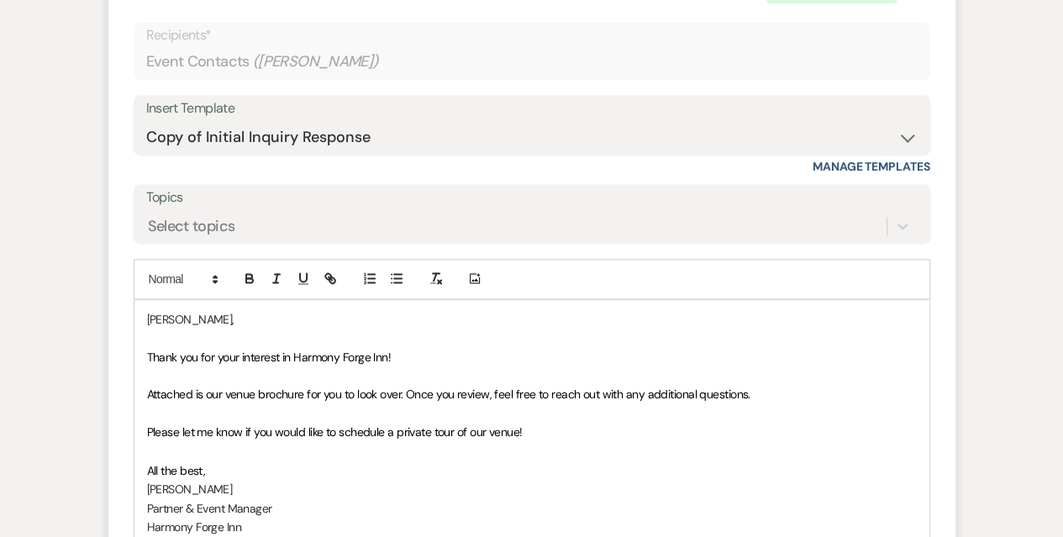
click at [383, 387] on span "Attached is our venue brochure for you to look over. Once you review, feel free…" at bounding box center [448, 394] width 603 height 15
click at [148, 387] on span "Attached is our venue brochure for you to look over. Once you review, feel free…" at bounding box center [448, 394] width 603 height 15
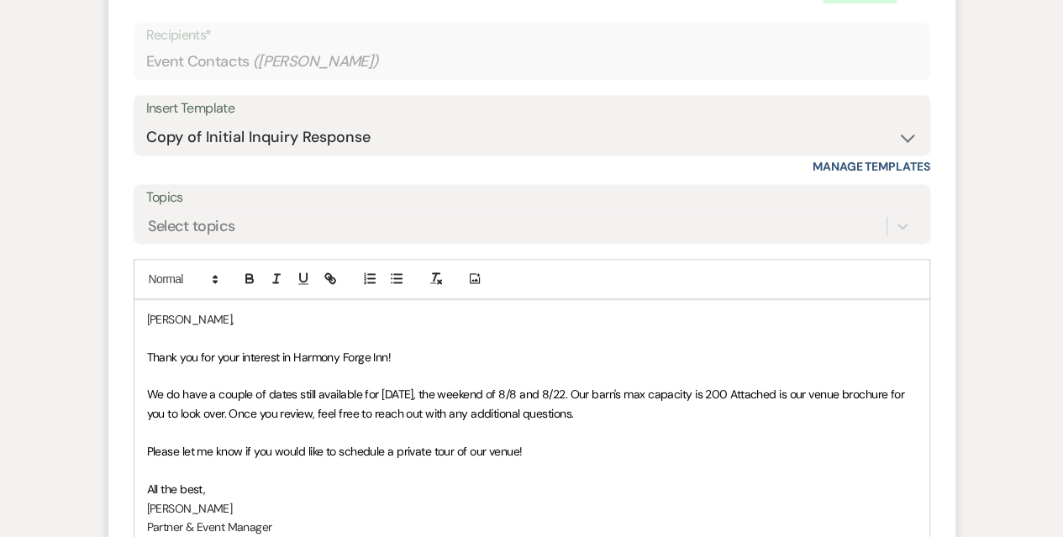
click at [508, 329] on p at bounding box center [532, 338] width 770 height 18
click at [593, 387] on span "We do have a couple of dates still available for [DATE], the weekend of 8/8 and…" at bounding box center [527, 404] width 761 height 34
click at [754, 387] on span "We do have a couple of dates still available for [DATE], the weekend of 8/8 and…" at bounding box center [527, 404] width 761 height 34
drag, startPoint x: 208, startPoint y: 400, endPoint x: 171, endPoint y: 389, distance: 37.8
click at [156, 387] on span "We do have a couple of dates still available for [DATE], the weekend of 8/8 and…" at bounding box center [523, 404] width 753 height 34
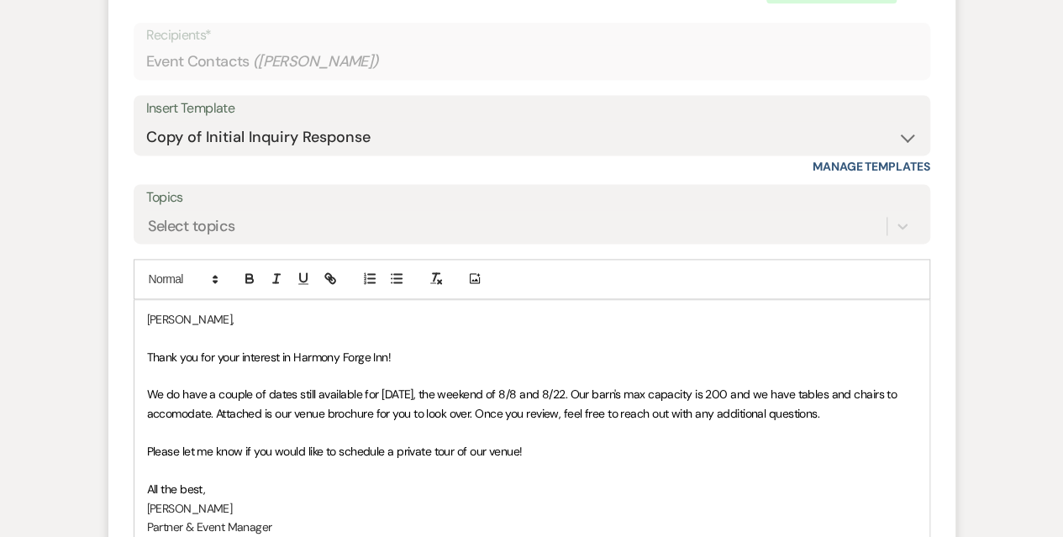
click at [173, 392] on span "We do have a couple of dates still available for [DATE], the weekend of 8/8 and…" at bounding box center [523, 404] width 753 height 34
click at [239, 391] on span "We do have a couple of dates still available for [DATE], the weekend of 8/8 and…" at bounding box center [523, 404] width 753 height 34
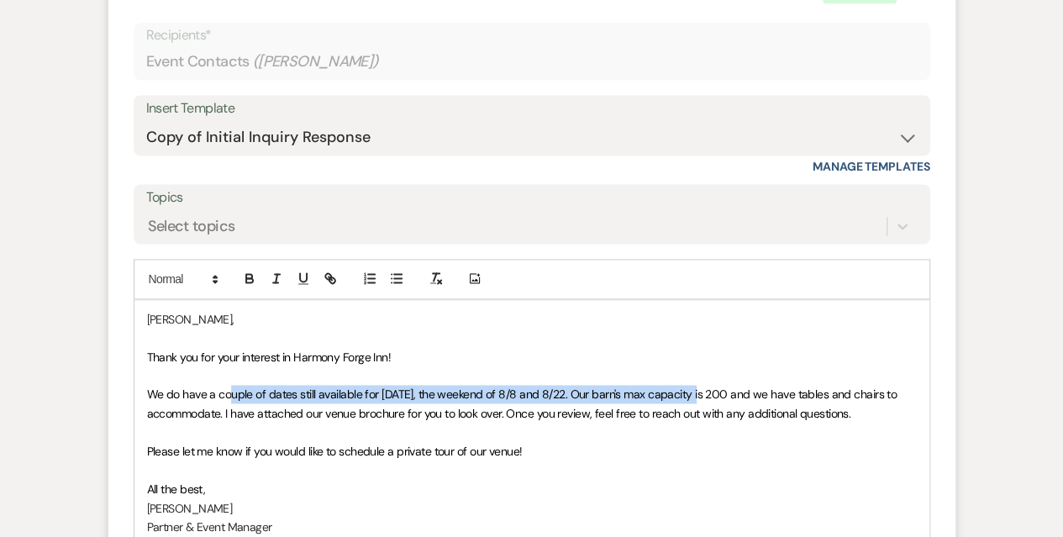
drag, startPoint x: 232, startPoint y: 369, endPoint x: 701, endPoint y: 367, distance: 468.9
click at [701, 387] on span "We do have a couple of dates still available for [DATE], the weekend of 8/8 and…" at bounding box center [523, 404] width 753 height 34
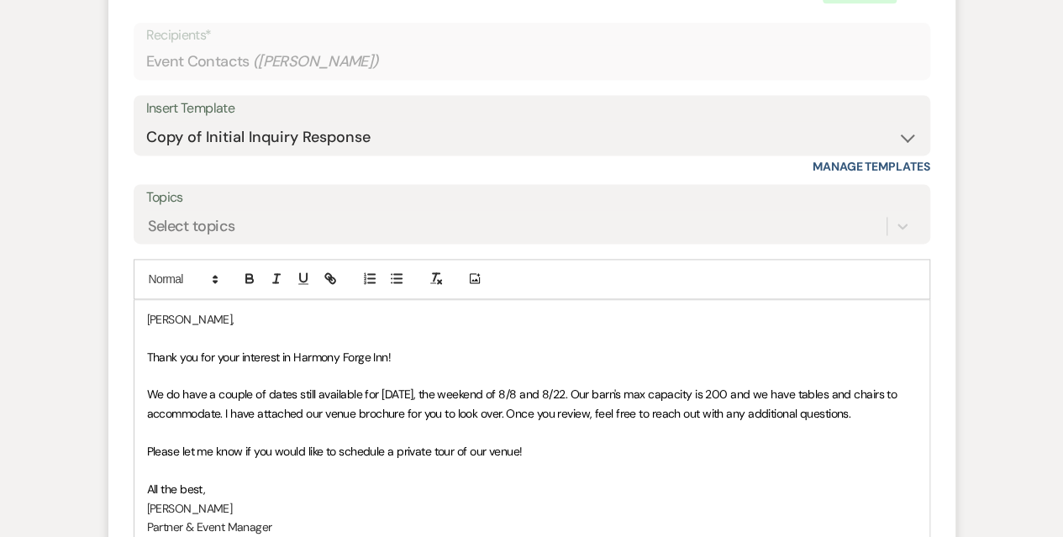
click at [262, 387] on span "We do have a couple of dates still available for [DATE], the weekend of 8/8 and…" at bounding box center [523, 404] width 753 height 34
drag, startPoint x: 263, startPoint y: 390, endPoint x: 513, endPoint y: 394, distance: 249.6
click at [513, 394] on span "We do have a couple of dates still available for [DATE], the weekend of 8/8 and…" at bounding box center [523, 404] width 753 height 34
click at [642, 423] on p at bounding box center [532, 432] width 770 height 18
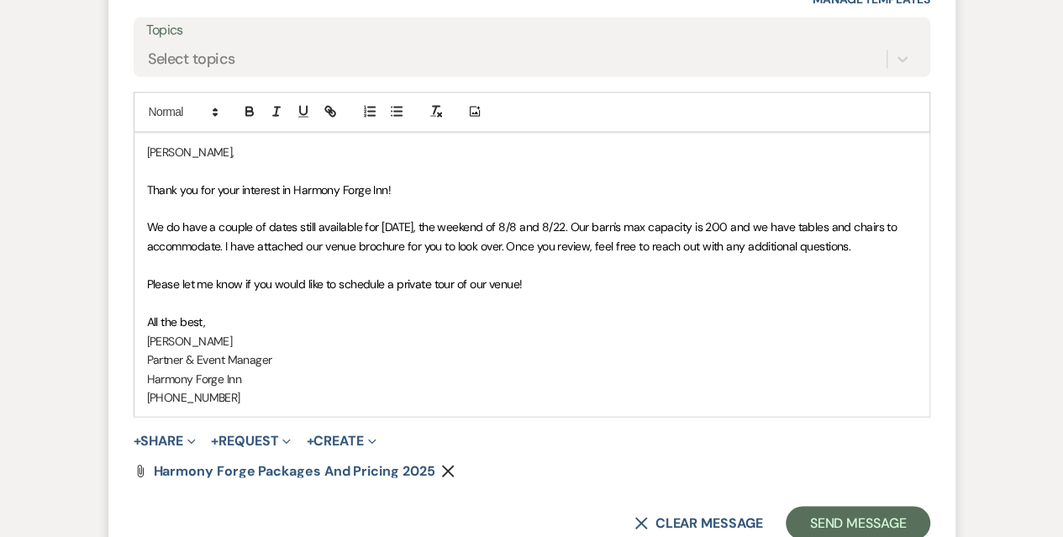
scroll to position [1294, 0]
click at [836, 505] on button "Send Message" at bounding box center [858, 522] width 144 height 34
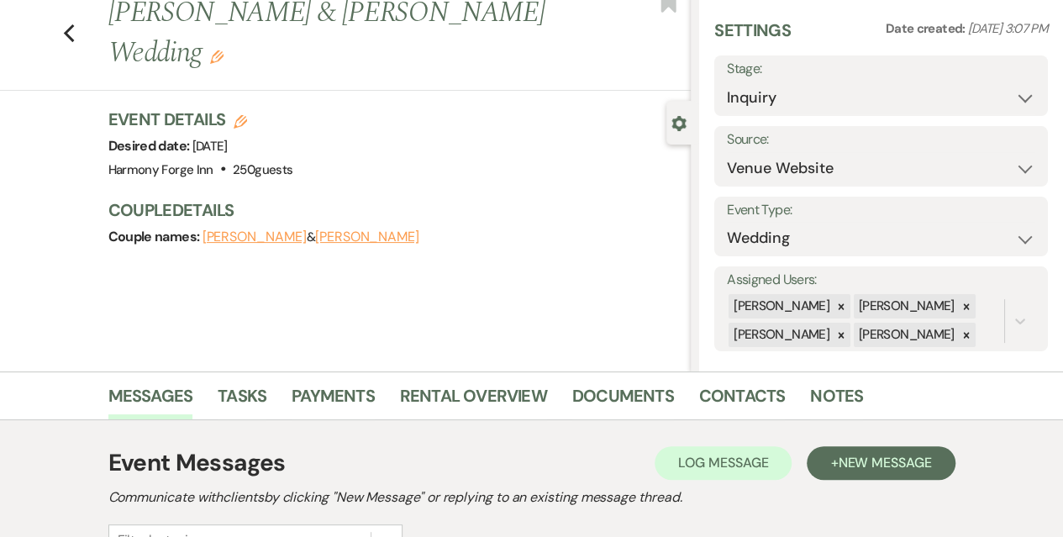
scroll to position [0, 0]
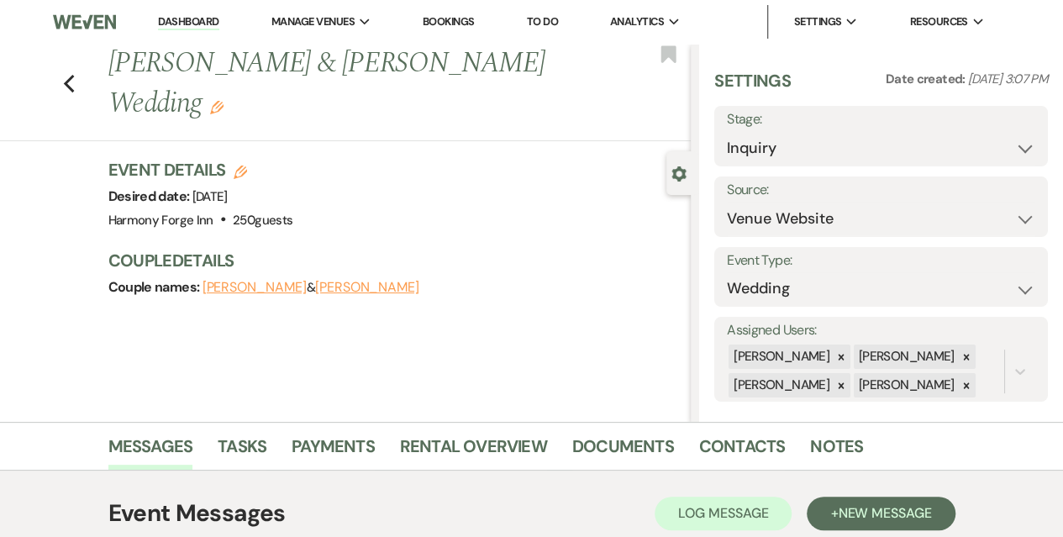
click at [185, 27] on link "Dashboard" at bounding box center [188, 22] width 61 height 16
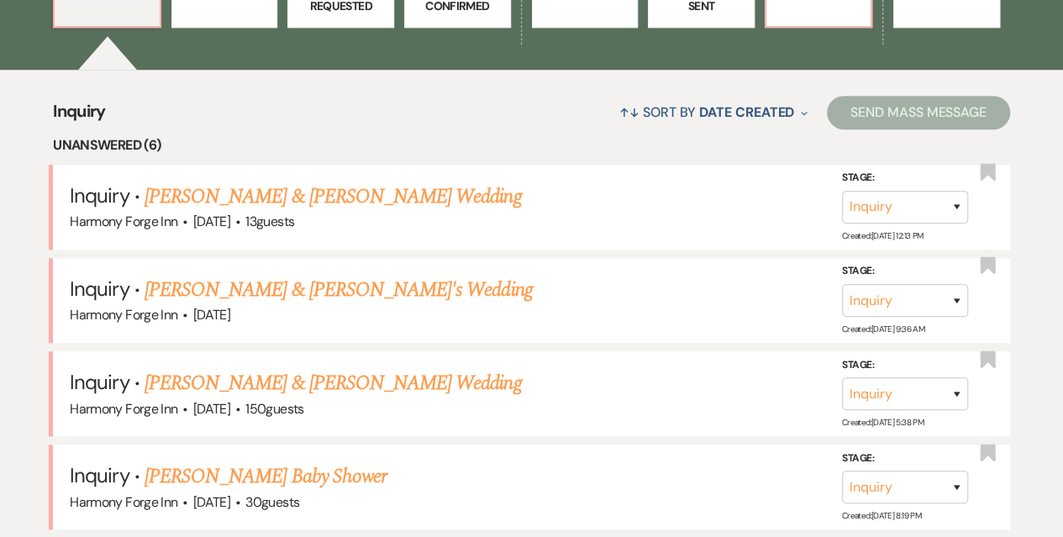
scroll to position [588, 0]
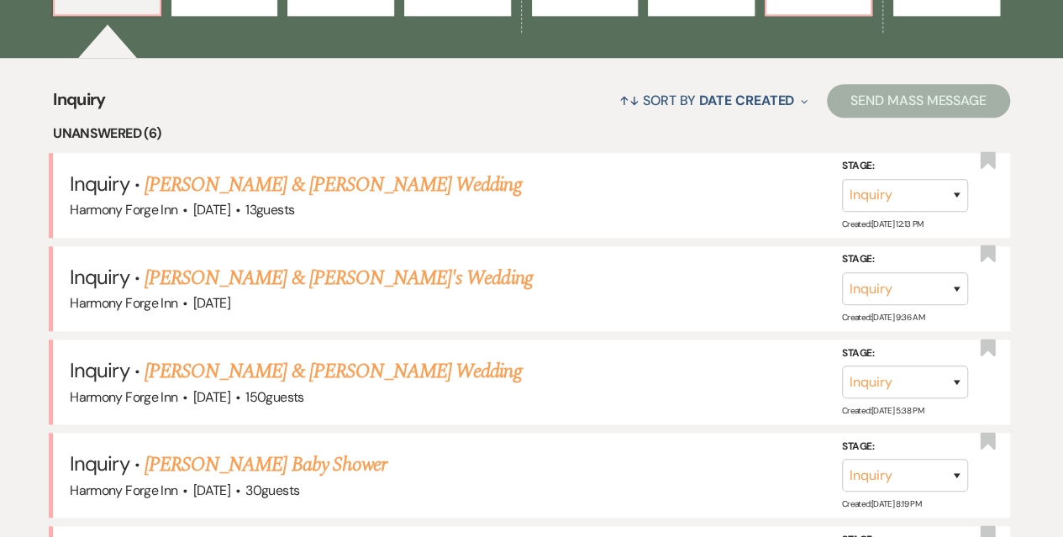
click at [280, 282] on link "[PERSON_NAME] & [PERSON_NAME]'s Wedding" at bounding box center [339, 278] width 388 height 30
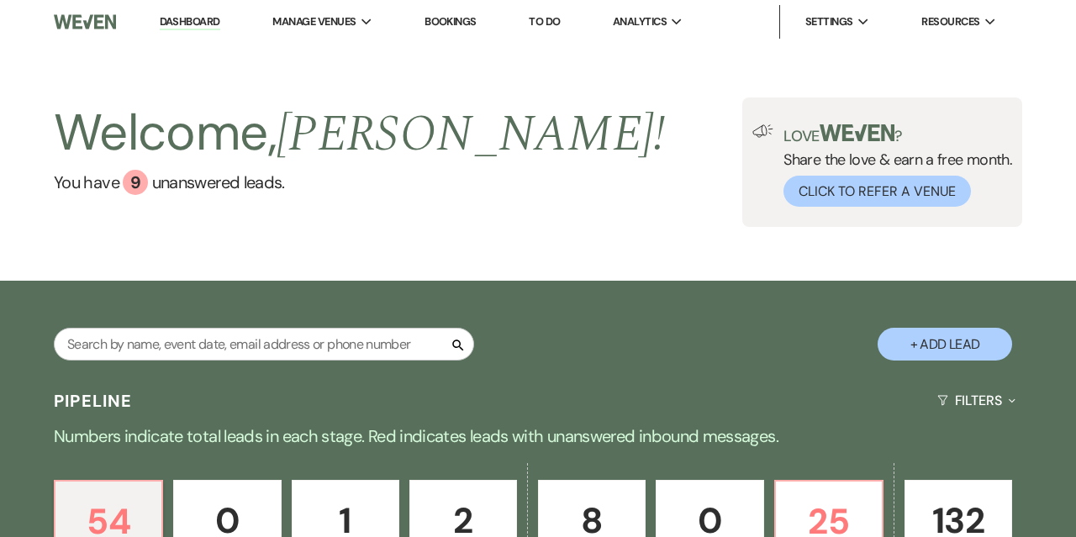
select select "5"
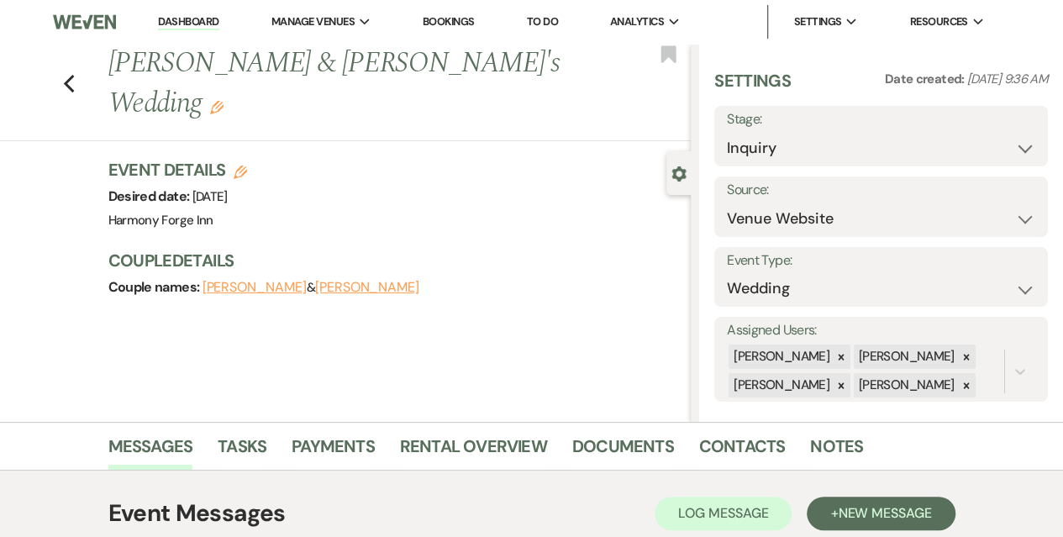
click at [172, 20] on link "Dashboard" at bounding box center [188, 22] width 61 height 16
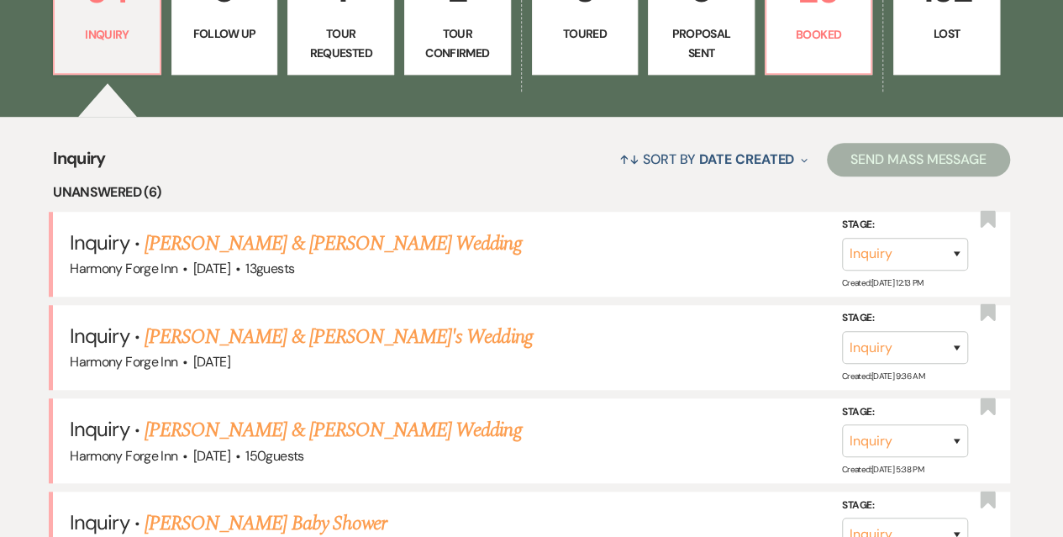
scroll to position [672, 0]
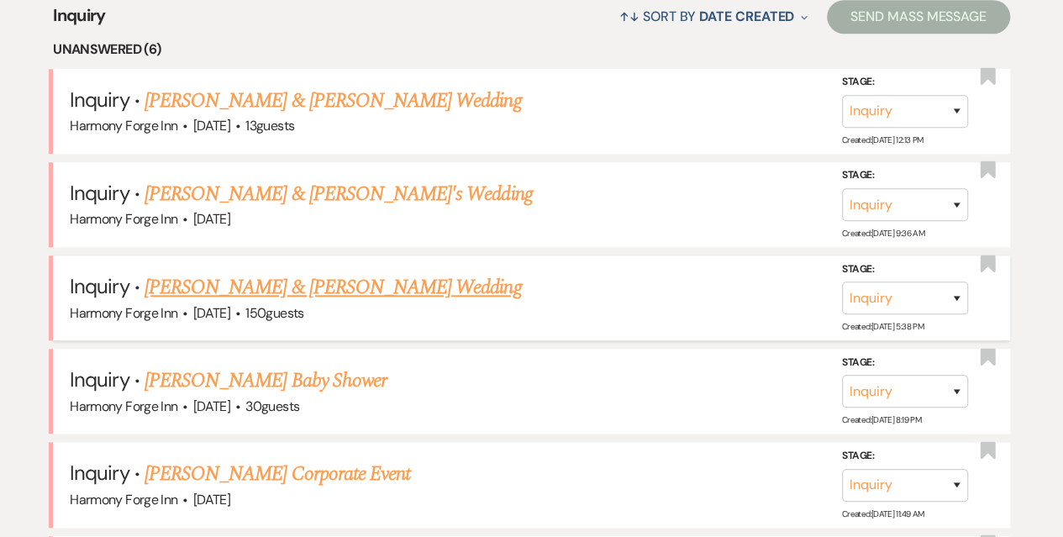
click at [366, 282] on link "[PERSON_NAME] & [PERSON_NAME] Wedding" at bounding box center [333, 287] width 376 height 30
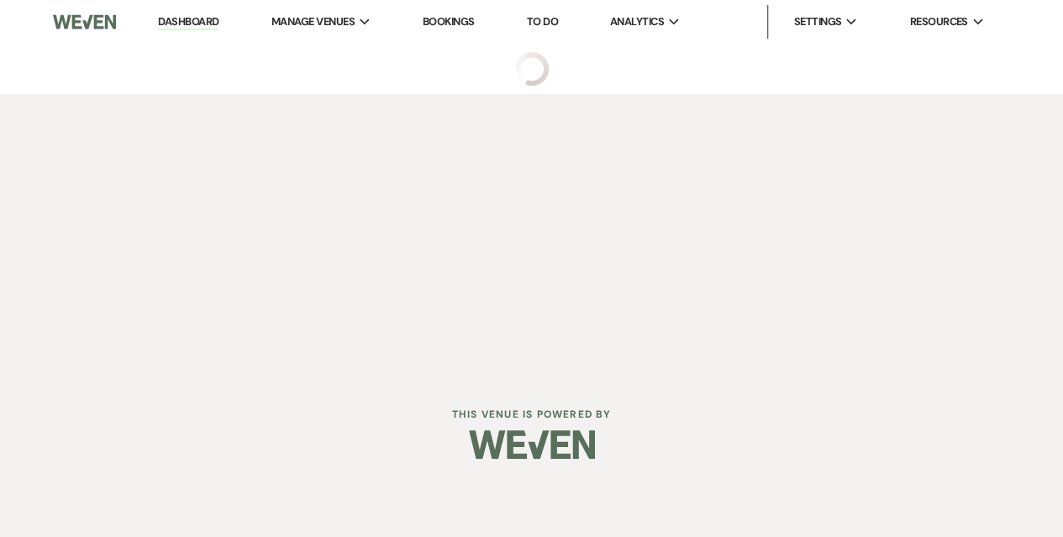
select select "5"
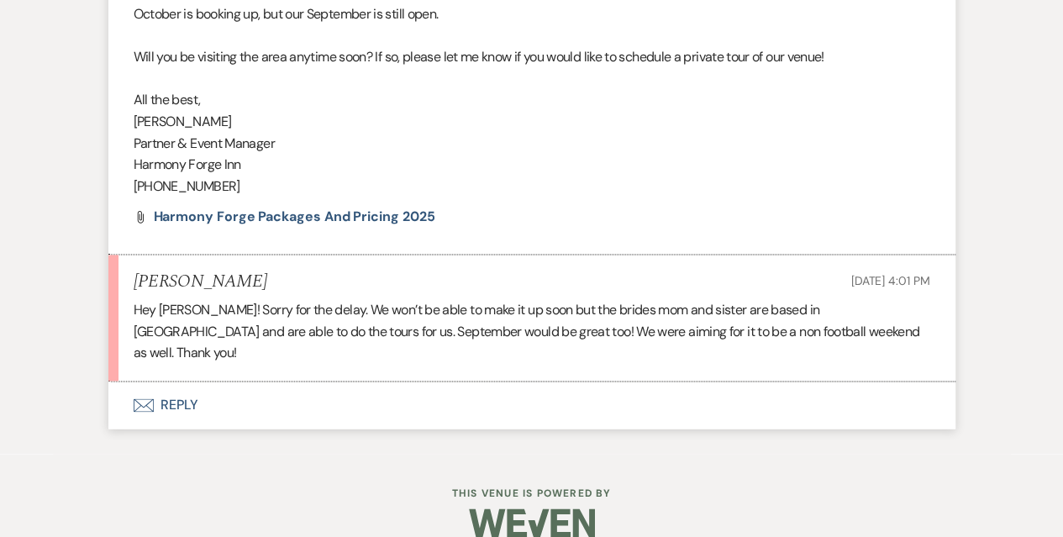
scroll to position [1186, 0]
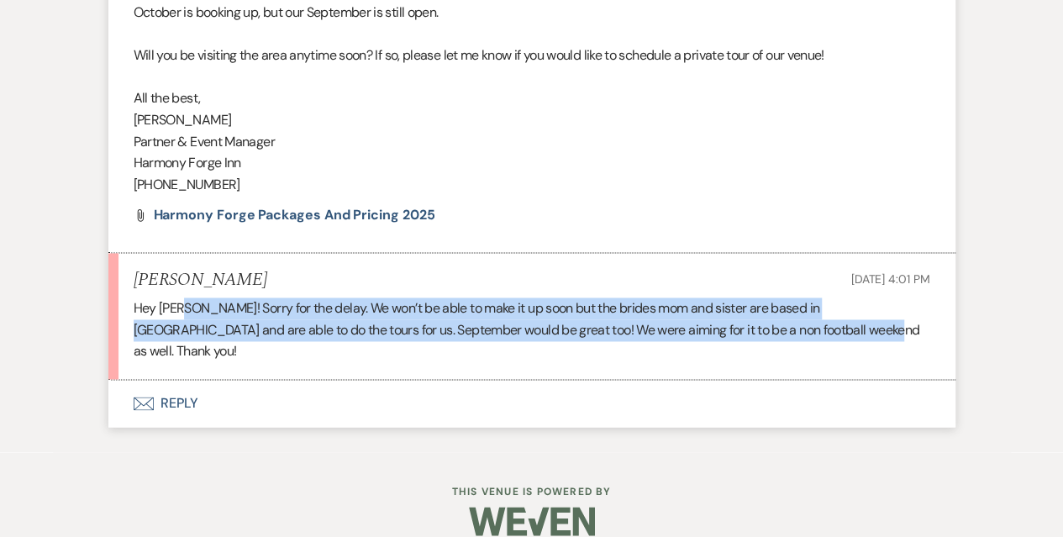
drag, startPoint x: 185, startPoint y: 312, endPoint x: 768, endPoint y: 329, distance: 583.5
click at [768, 329] on p "Hey [PERSON_NAME]! Sorry for the delay. We won’t be able to make it up soon but…" at bounding box center [532, 329] width 797 height 65
click at [771, 326] on p "Hey [PERSON_NAME]! Sorry for the delay. We won’t be able to make it up soon but…" at bounding box center [532, 329] width 797 height 65
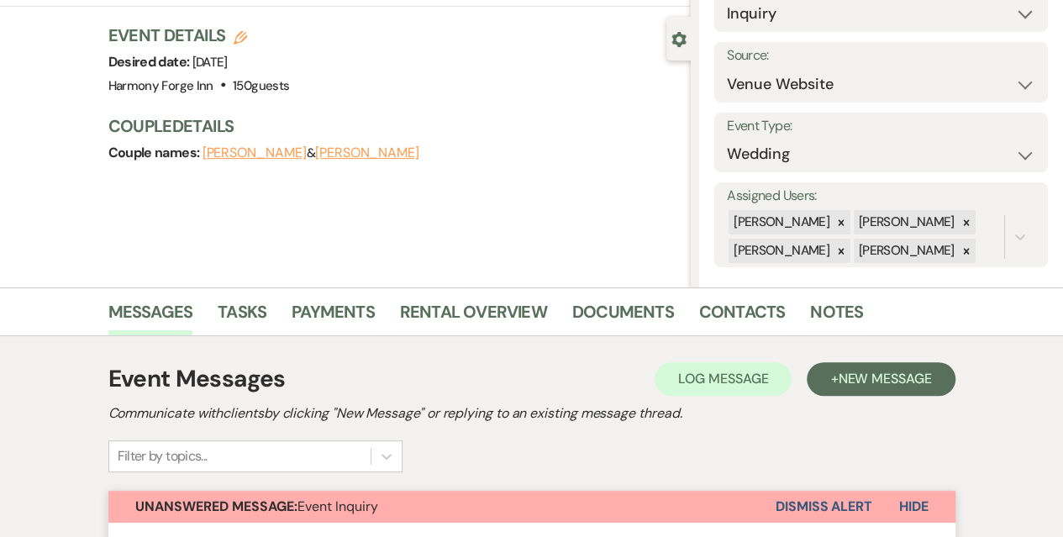
scroll to position [0, 0]
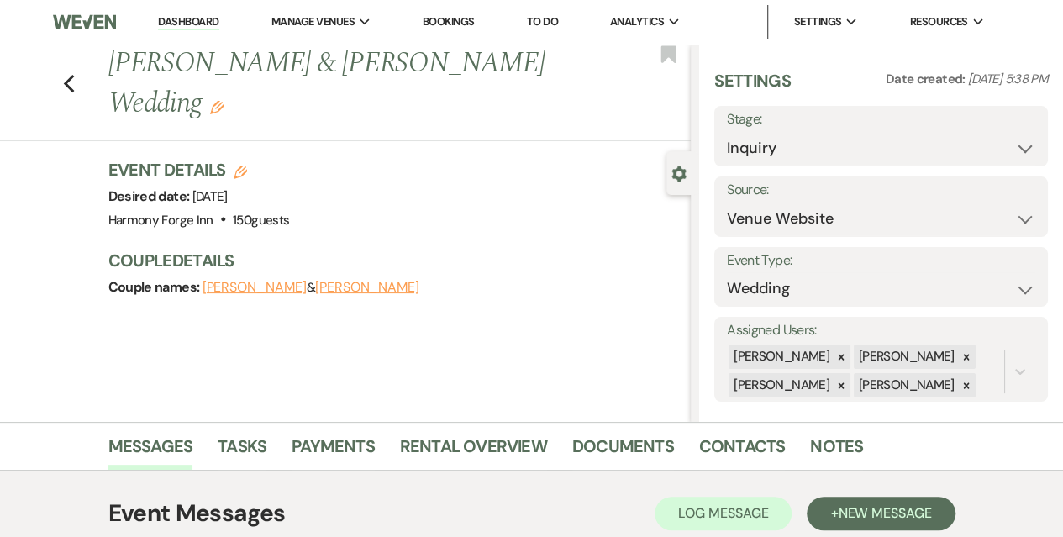
click at [218, 24] on link "Dashboard" at bounding box center [188, 22] width 61 height 16
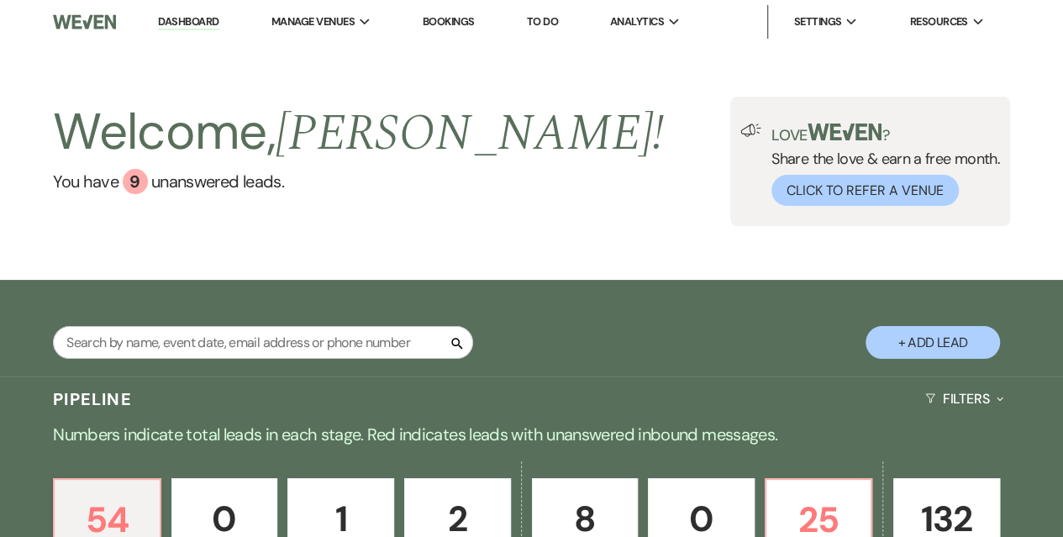
scroll to position [252, 0]
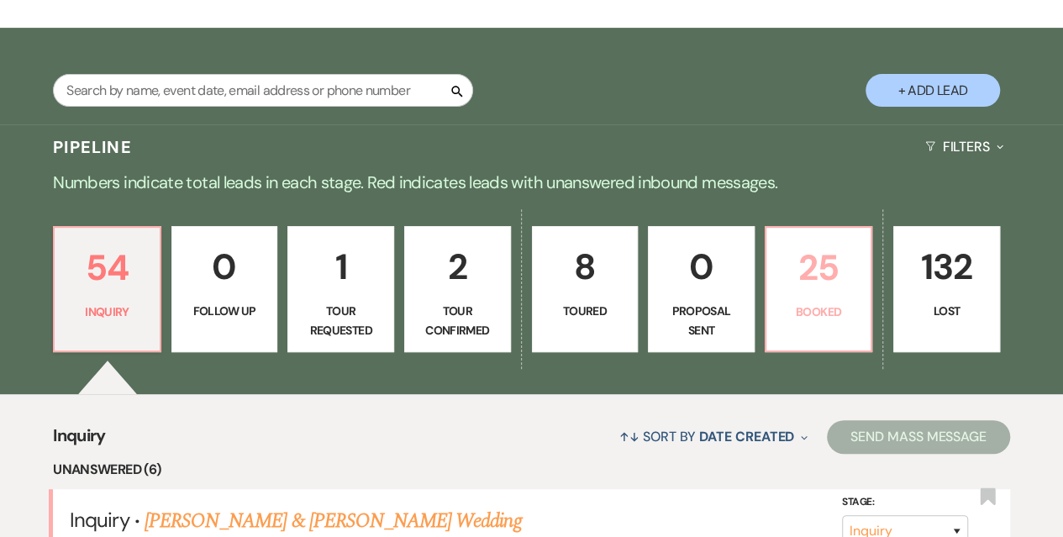
click at [802, 318] on p "Booked" at bounding box center [818, 312] width 85 height 18
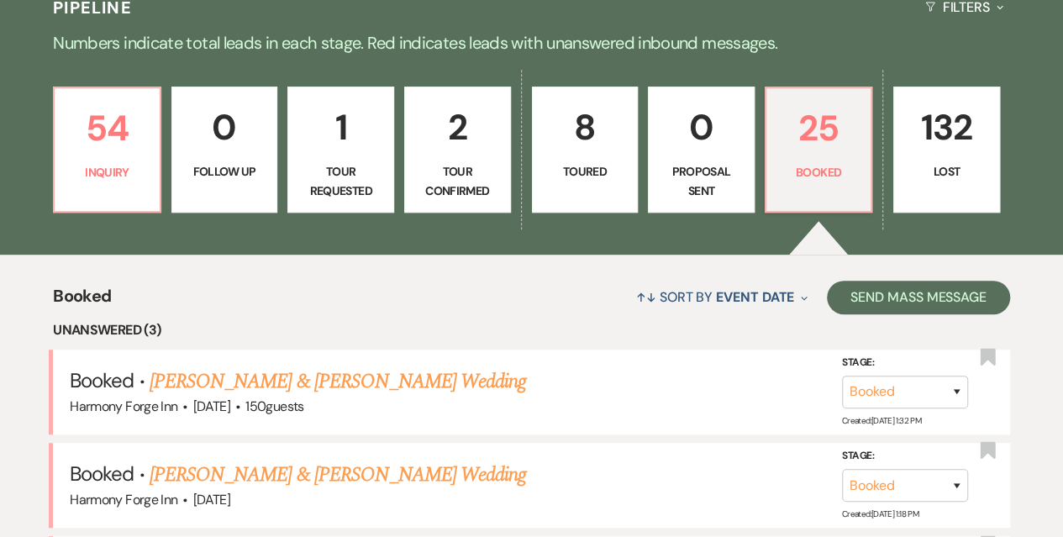
scroll to position [504, 0]
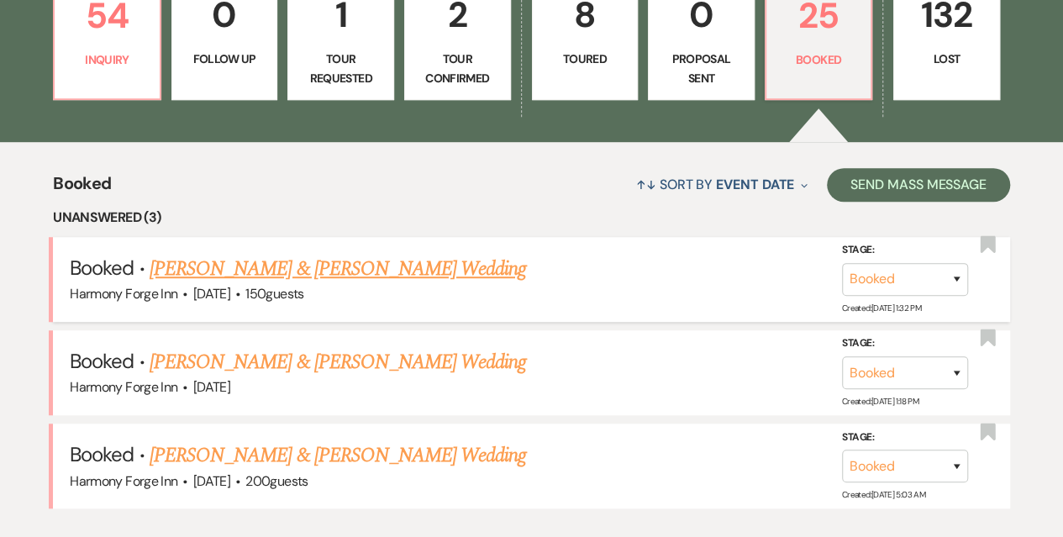
click at [319, 273] on link "[PERSON_NAME] & [PERSON_NAME] Wedding" at bounding box center [338, 269] width 376 height 30
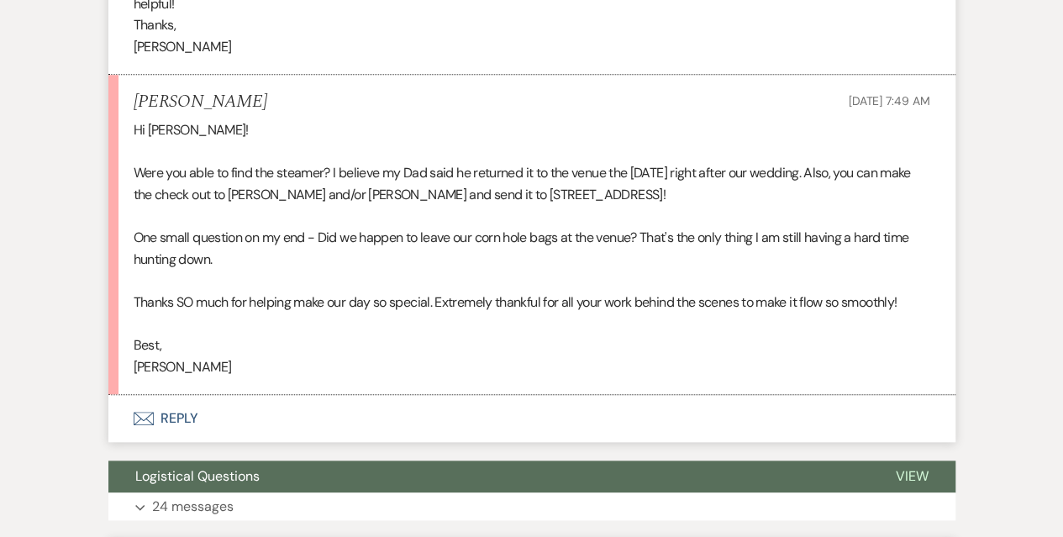
scroll to position [672, 0]
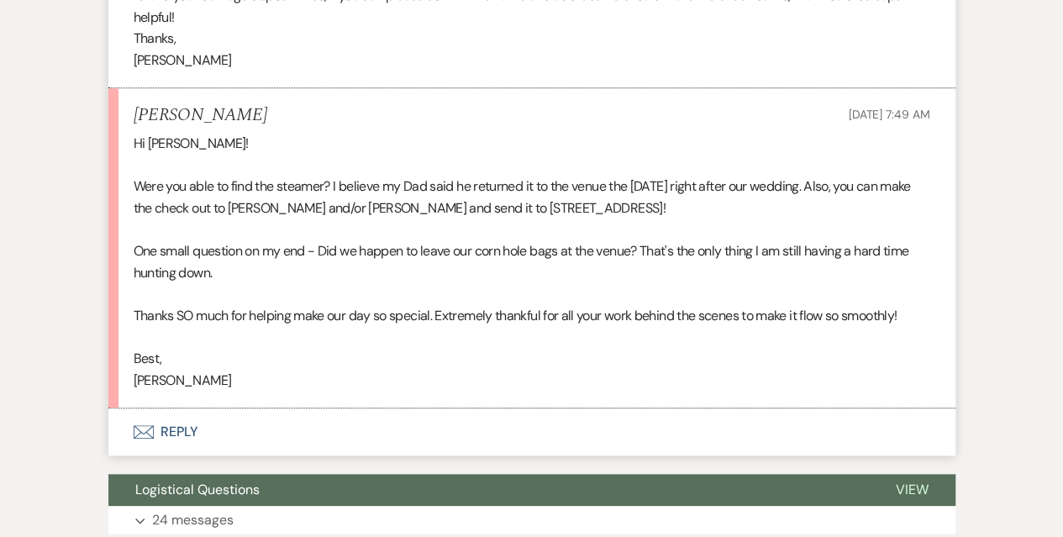
click at [156, 434] on button "Envelope Reply" at bounding box center [531, 431] width 847 height 47
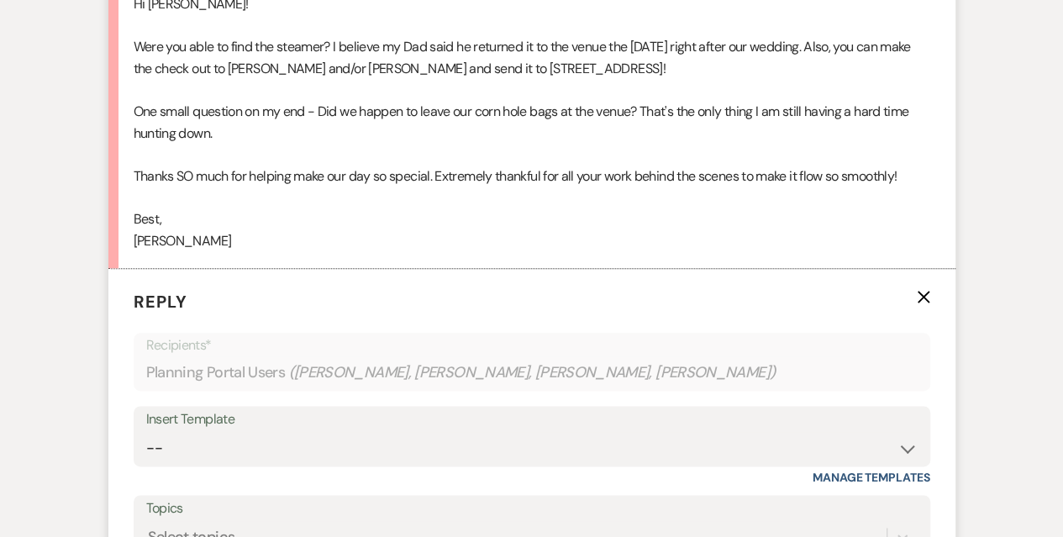
scroll to position [807, 0]
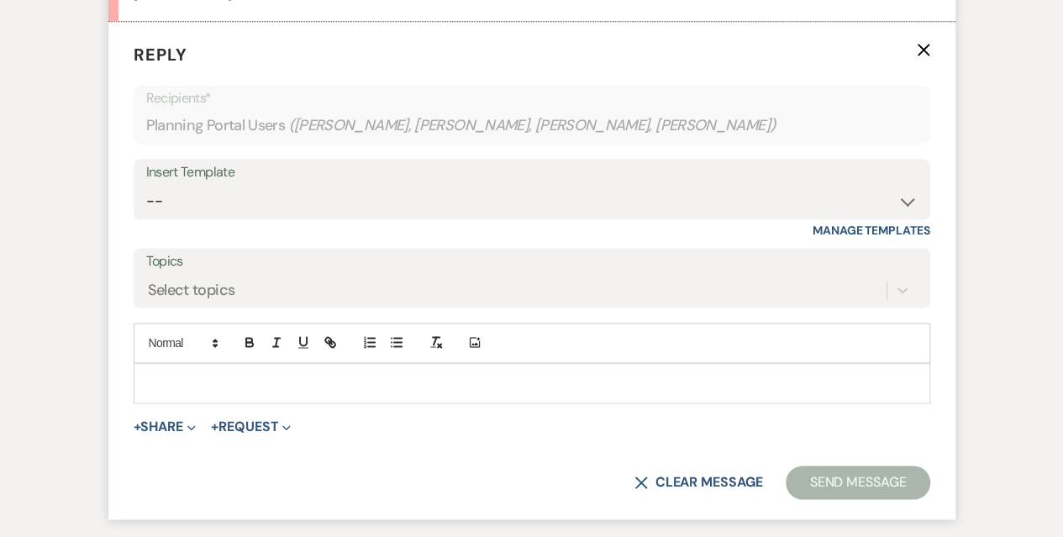
click at [208, 388] on p at bounding box center [532, 383] width 770 height 18
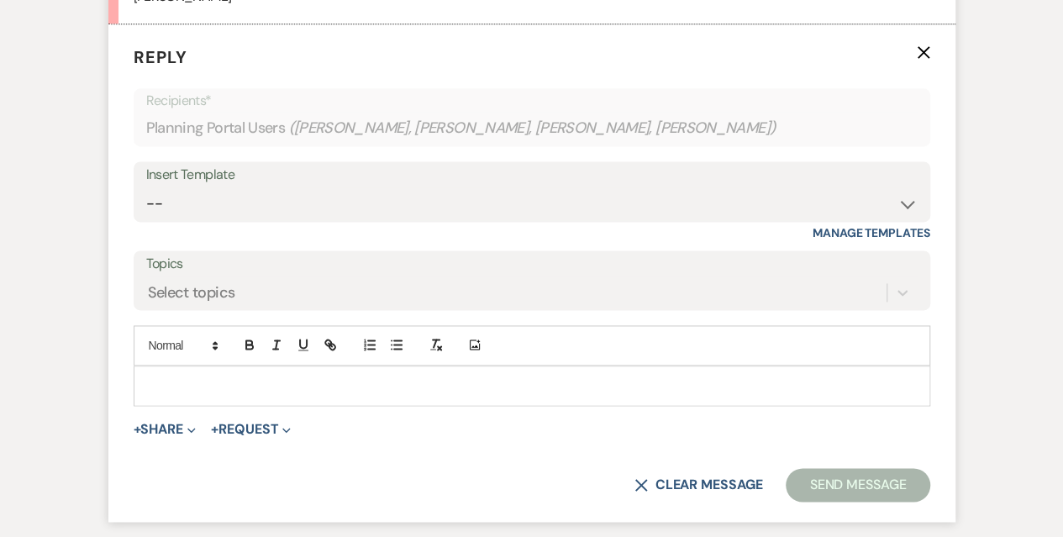
scroll to position [1059, 0]
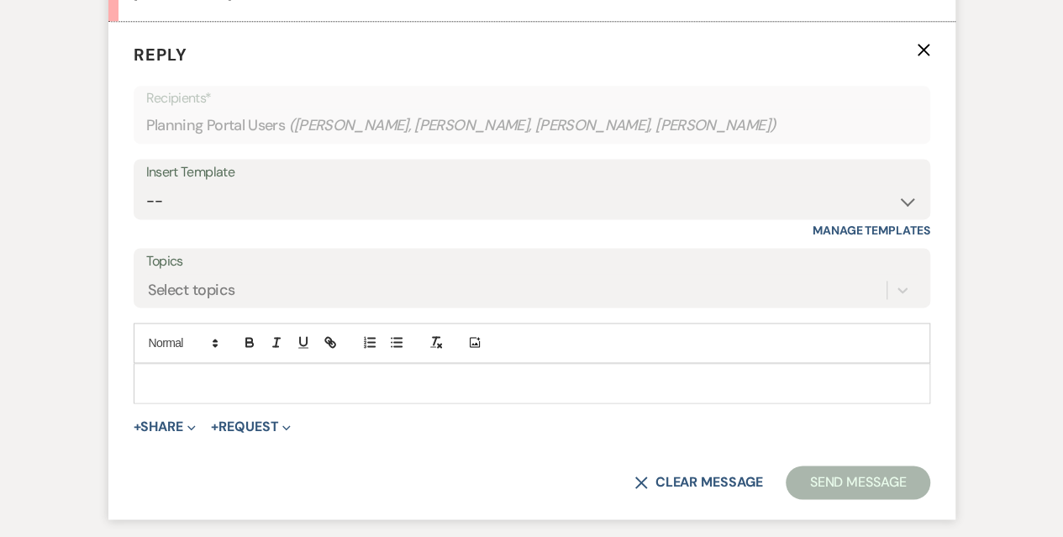
click at [139, 379] on div at bounding box center [531, 383] width 795 height 39
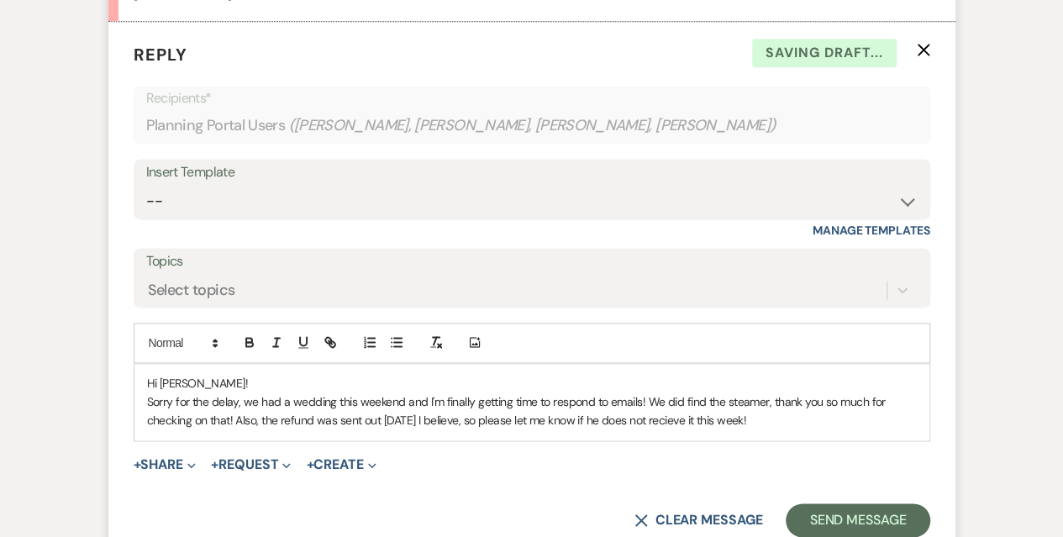
click at [684, 426] on p "Sorry for the delay, we had a wedding this weekend and I'm finally getting time…" at bounding box center [532, 411] width 770 height 38
click at [683, 418] on p "Sorry for the delay, we had a wedding this weekend and I'm finally getting time…" at bounding box center [532, 411] width 770 height 38
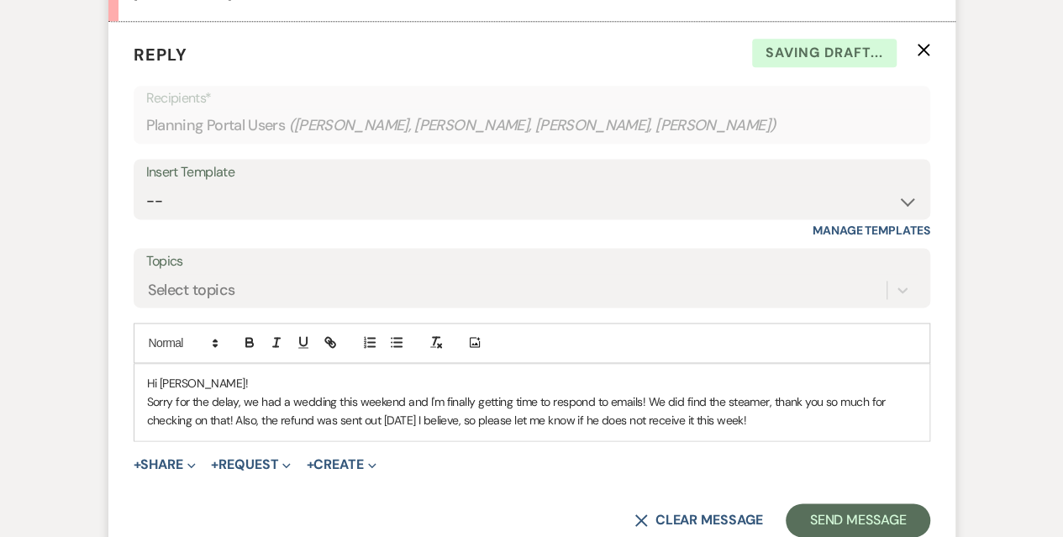
click at [771, 413] on p "Sorry for the delay, we had a wedding this weekend and I'm finally getting time…" at bounding box center [532, 411] width 770 height 38
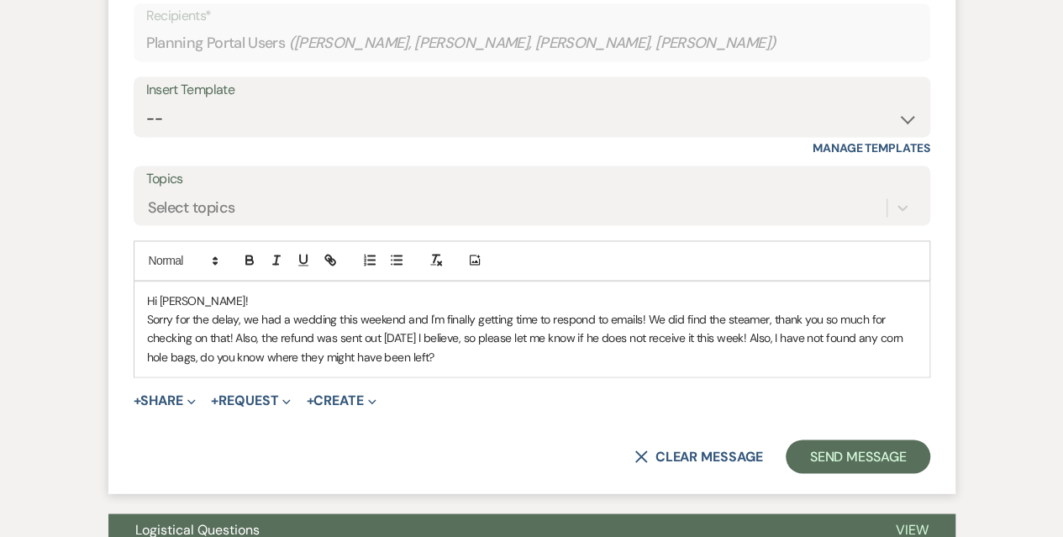
scroll to position [1143, 0]
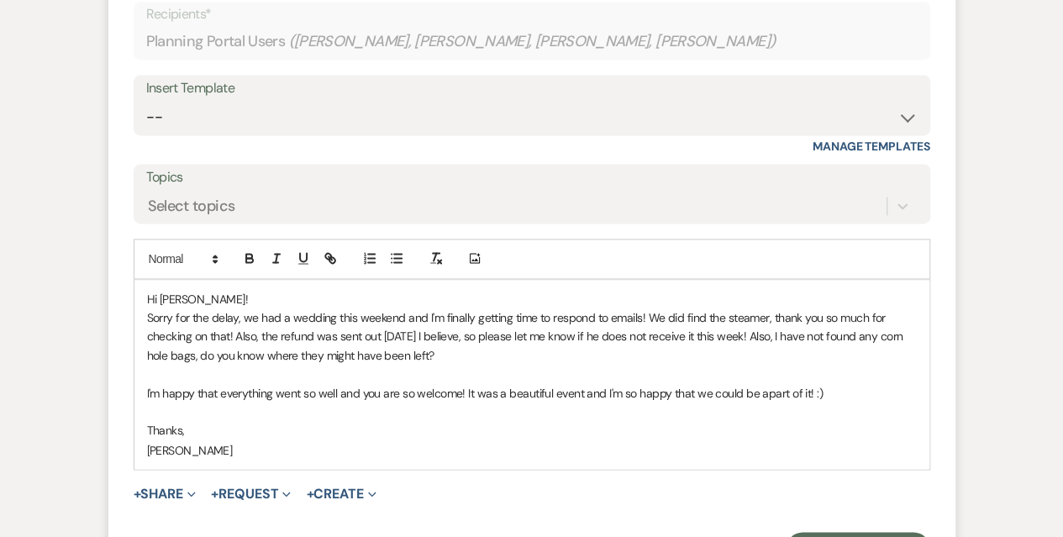
click at [285, 297] on p "Hi [PERSON_NAME]!" at bounding box center [532, 299] width 770 height 18
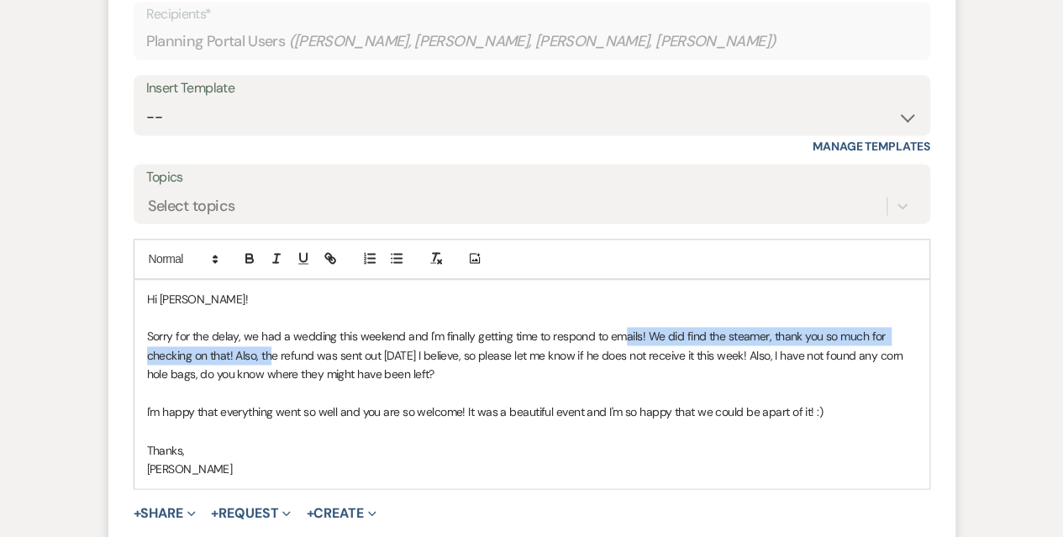
drag, startPoint x: 624, startPoint y: 337, endPoint x: 269, endPoint y: 350, distance: 355.7
click at [269, 350] on p "Sorry for the delay, we had a wedding this weekend and I'm finally getting time…" at bounding box center [532, 355] width 770 height 56
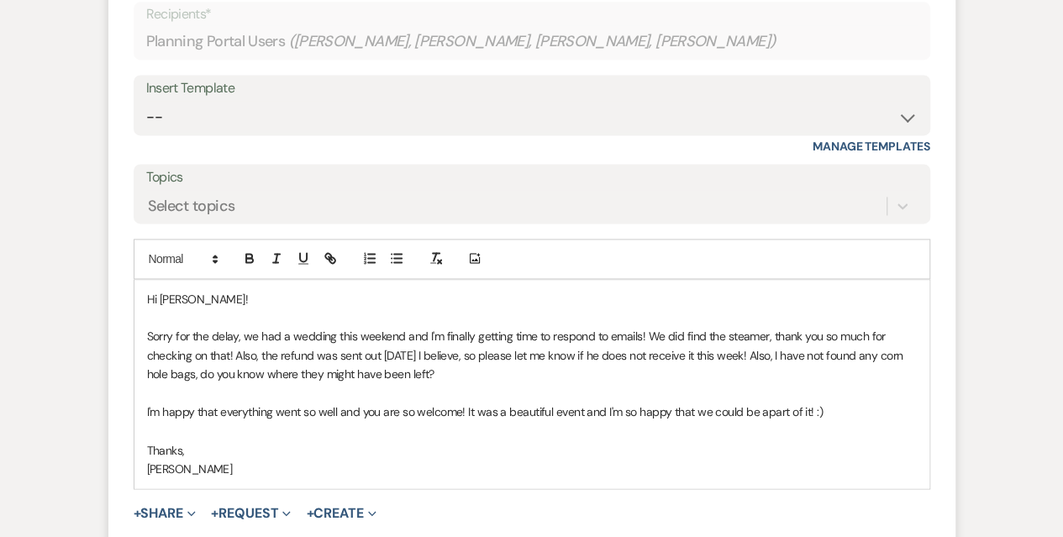
click at [427, 352] on p "Sorry for the delay, we had a wedding this weekend and I'm finally getting time…" at bounding box center [532, 355] width 770 height 56
drag, startPoint x: 331, startPoint y: 403, endPoint x: 867, endPoint y: 402, distance: 536.1
click at [867, 403] on p "I'm happy that everything went so well and you are so welcome! It was a beautif…" at bounding box center [532, 412] width 770 height 18
click at [738, 429] on p at bounding box center [532, 430] width 770 height 18
click at [581, 413] on p "I'm happy that everything went so well and you are so welcome! It was a beautif…" at bounding box center [532, 412] width 770 height 18
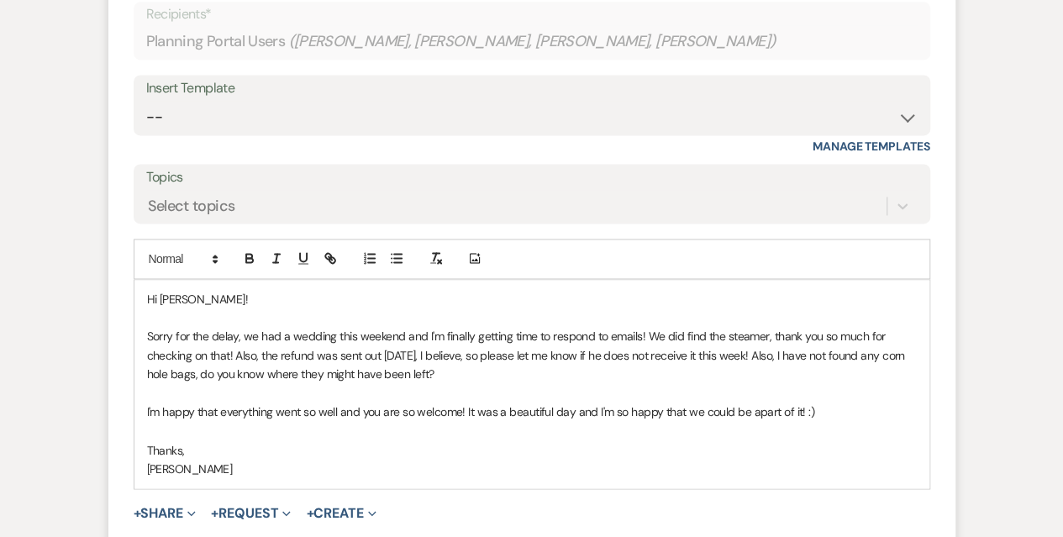
scroll to position [1227, 0]
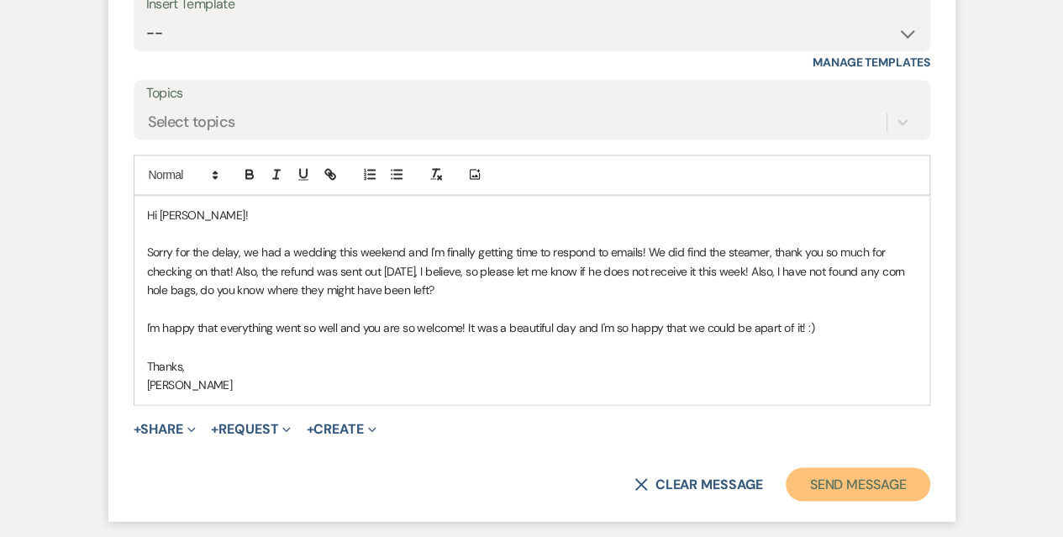
click at [871, 480] on button "Send Message" at bounding box center [858, 484] width 144 height 34
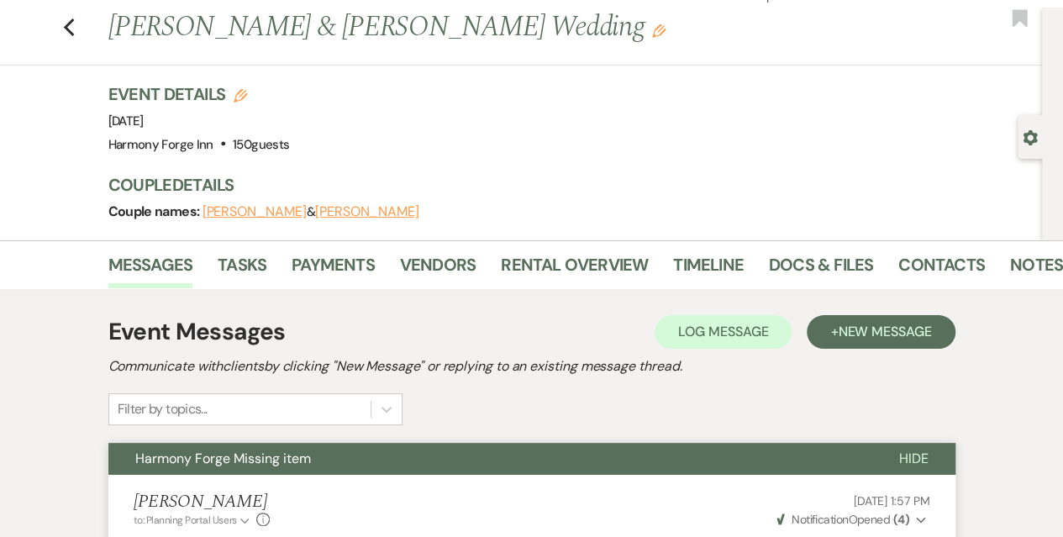
scroll to position [0, 0]
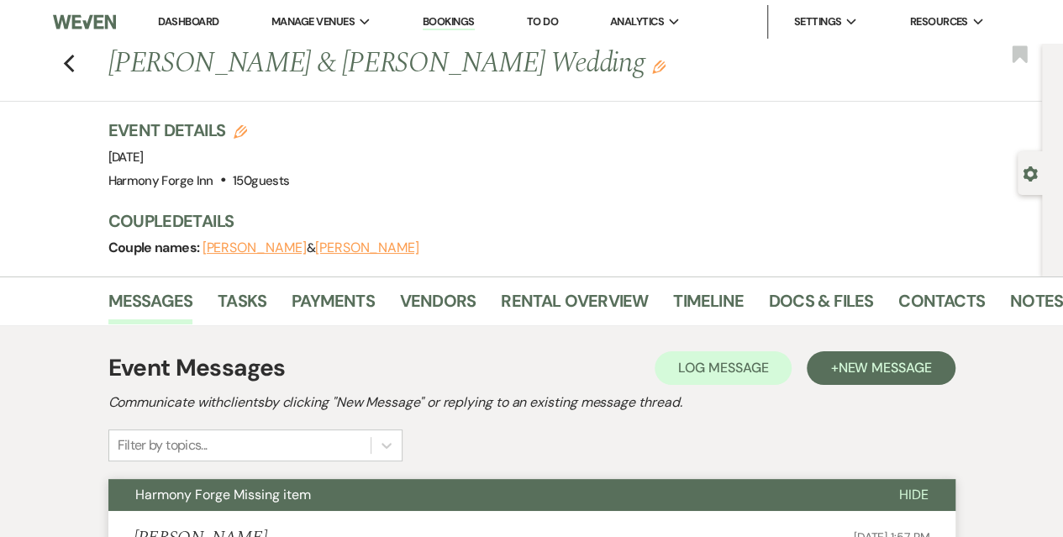
click at [163, 12] on li "Dashboard" at bounding box center [188, 22] width 77 height 34
click at [178, 25] on link "Dashboard" at bounding box center [188, 21] width 61 height 14
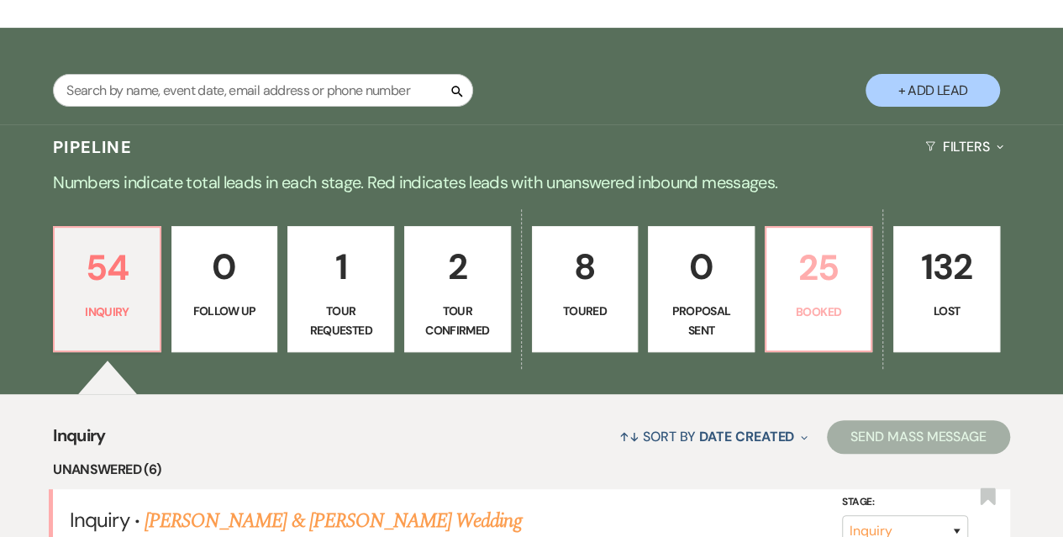
click at [827, 287] on p "25" at bounding box center [818, 267] width 85 height 56
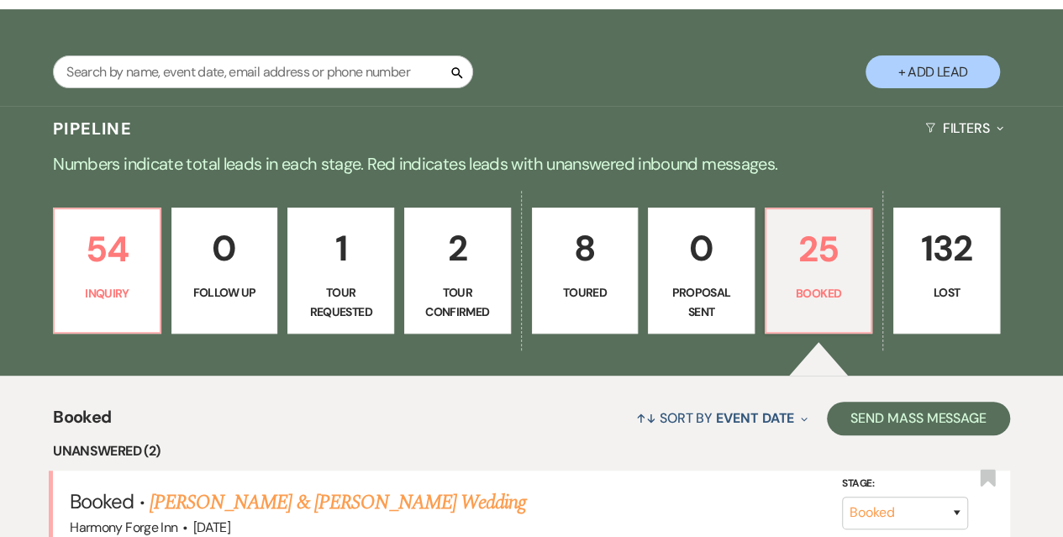
scroll to position [588, 0]
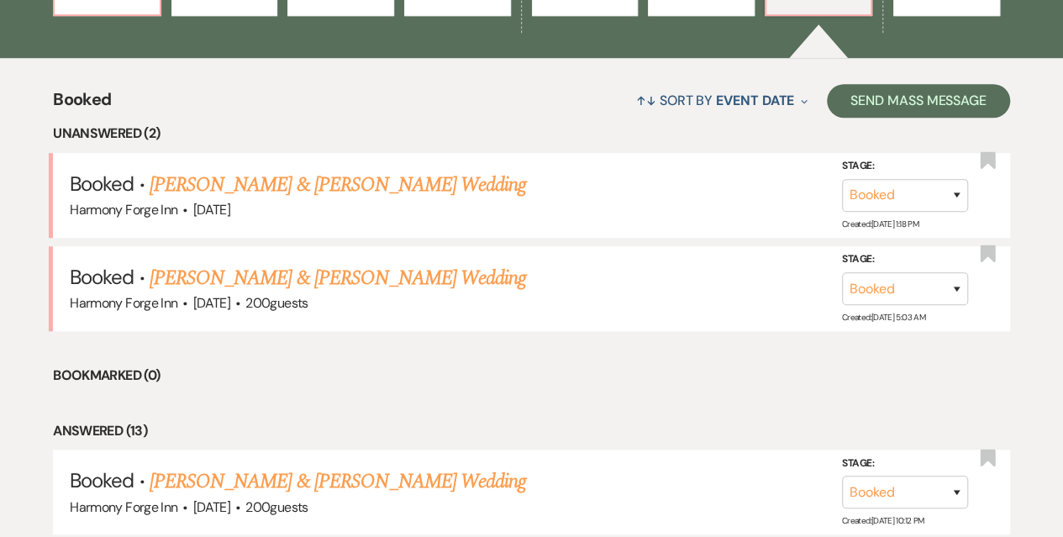
click at [326, 187] on link "[PERSON_NAME] & [PERSON_NAME] Wedding" at bounding box center [338, 185] width 376 height 30
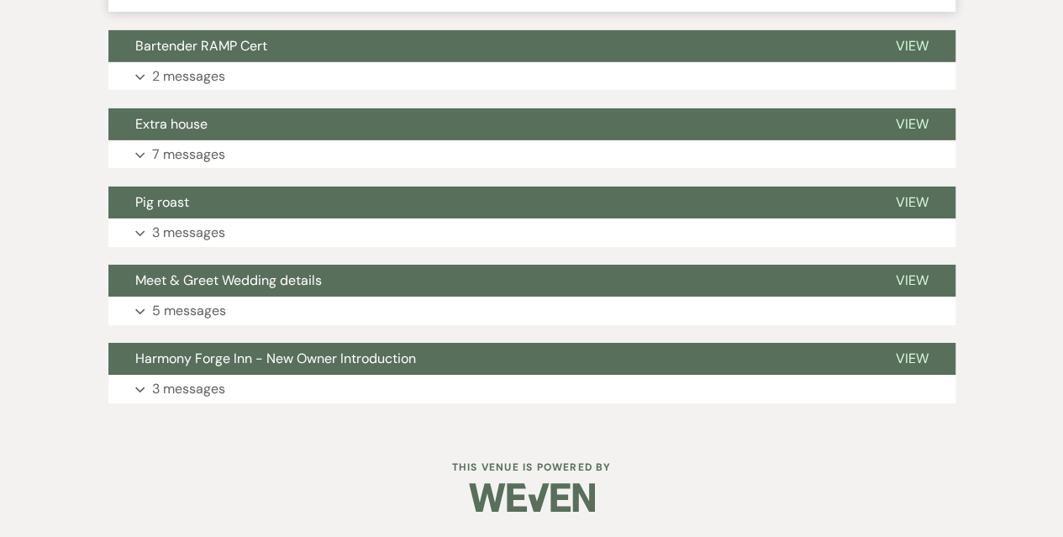
scroll to position [5598, 0]
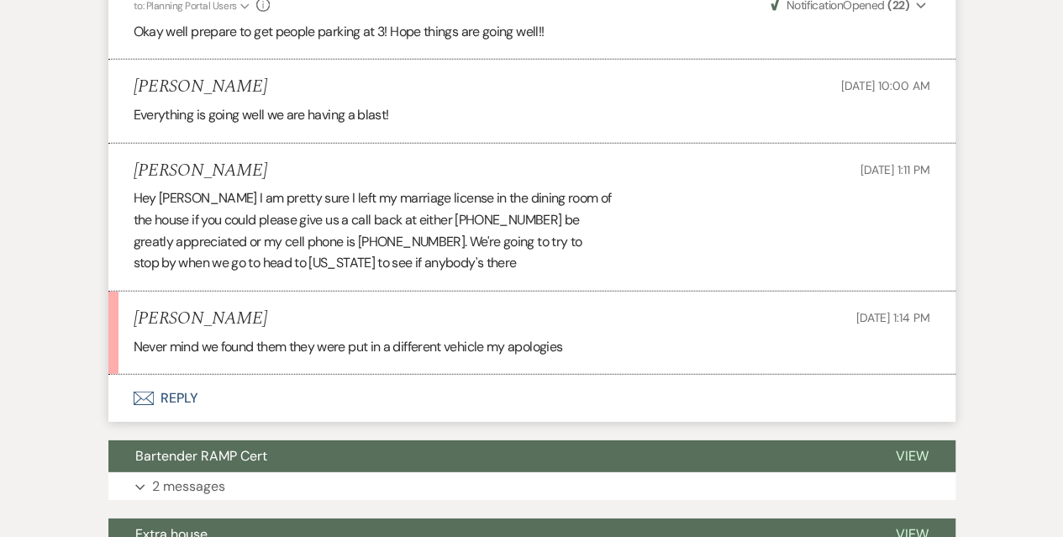
click at [168, 403] on button "Envelope Reply" at bounding box center [531, 398] width 847 height 47
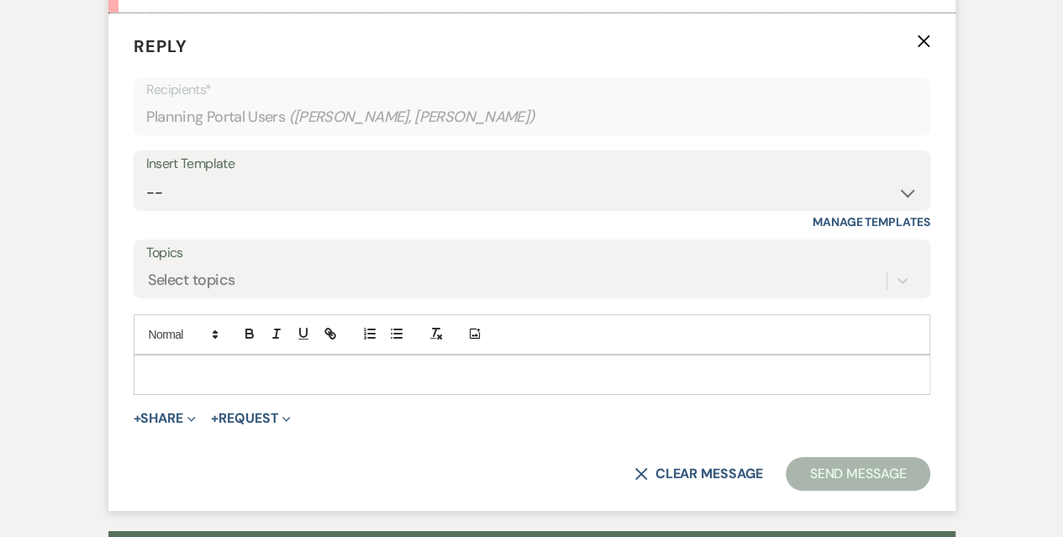
scroll to position [5964, 0]
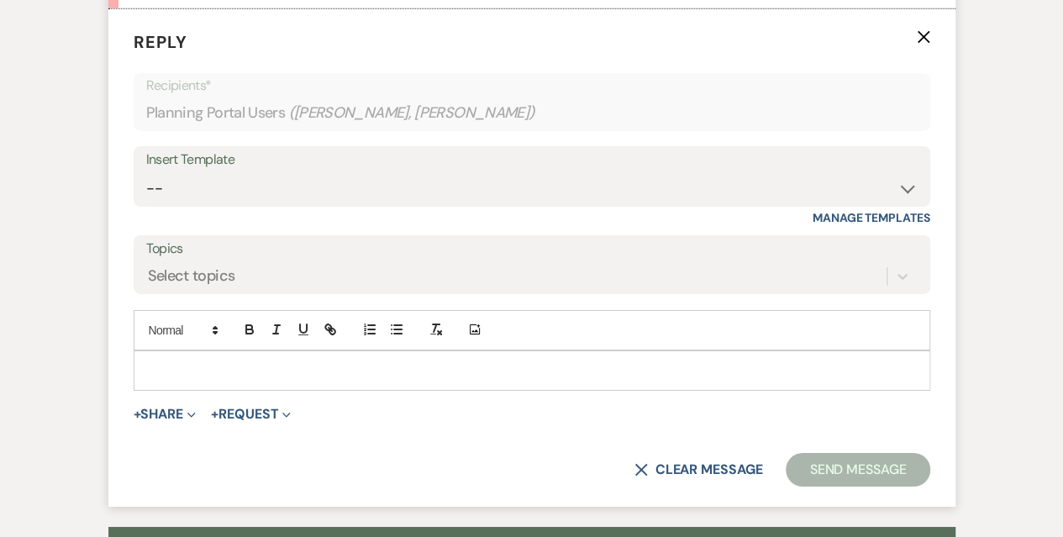
click at [182, 367] on div at bounding box center [531, 370] width 795 height 39
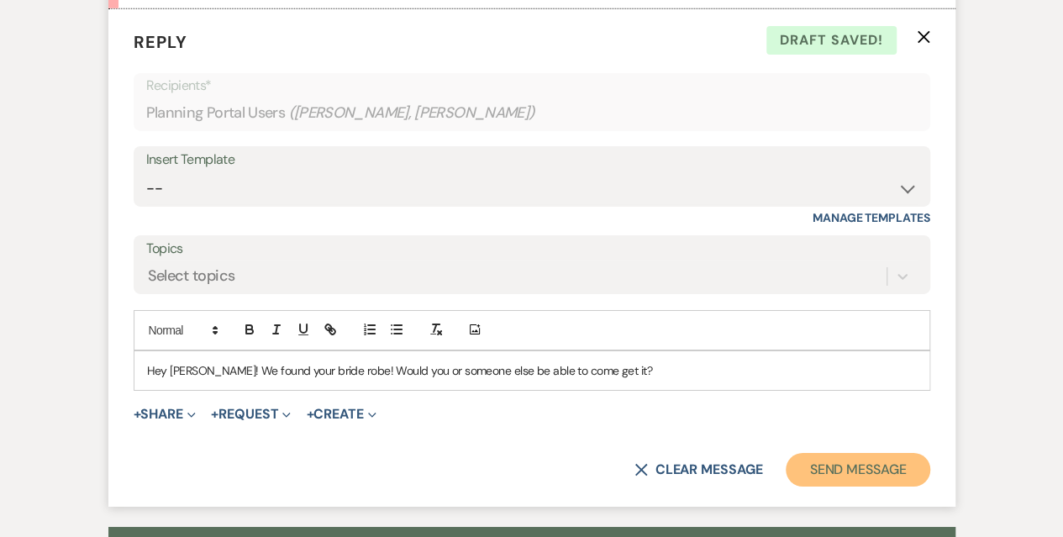
click at [822, 485] on button "Send Message" at bounding box center [858, 470] width 144 height 34
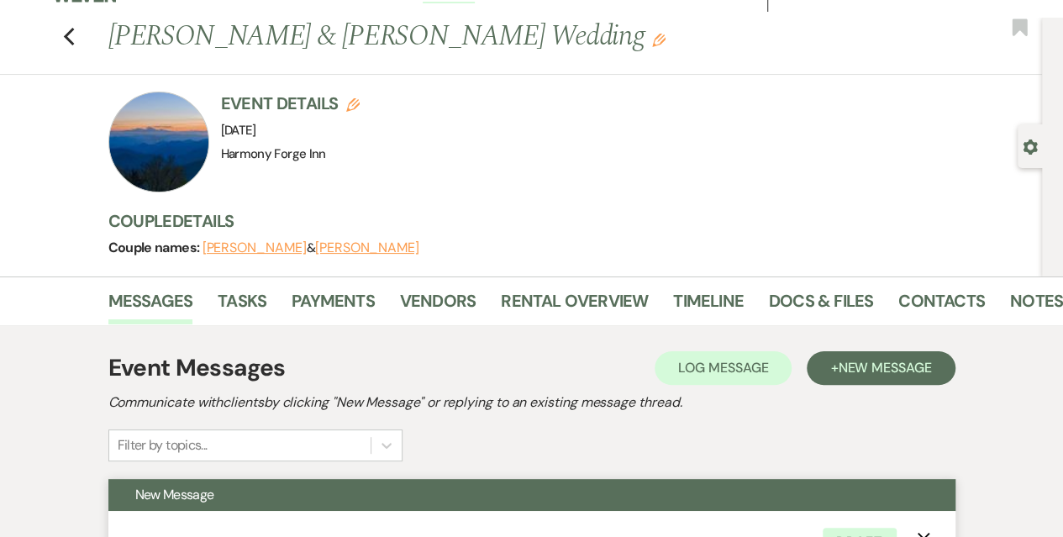
scroll to position [0, 0]
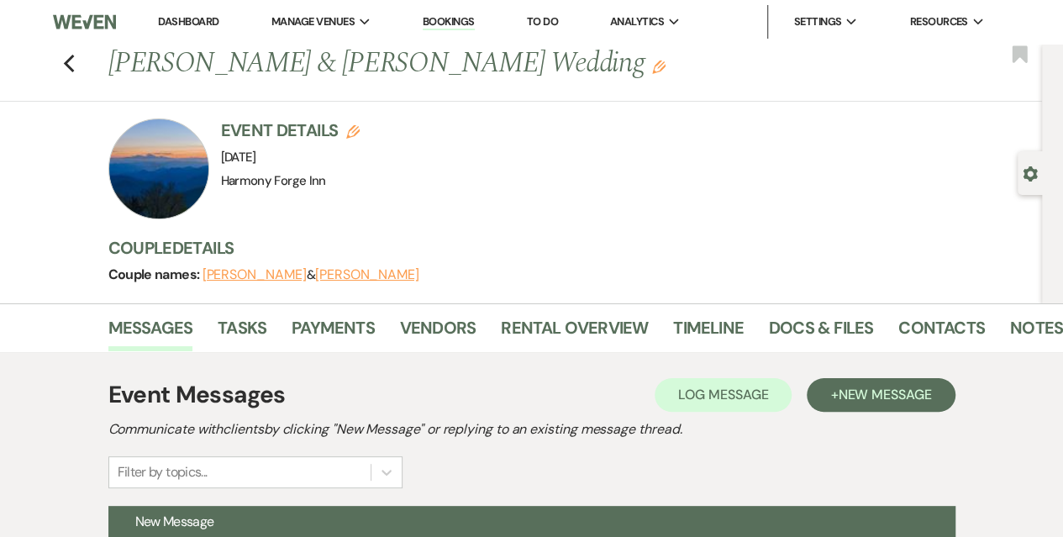
click at [178, 26] on link "Dashboard" at bounding box center [188, 21] width 61 height 14
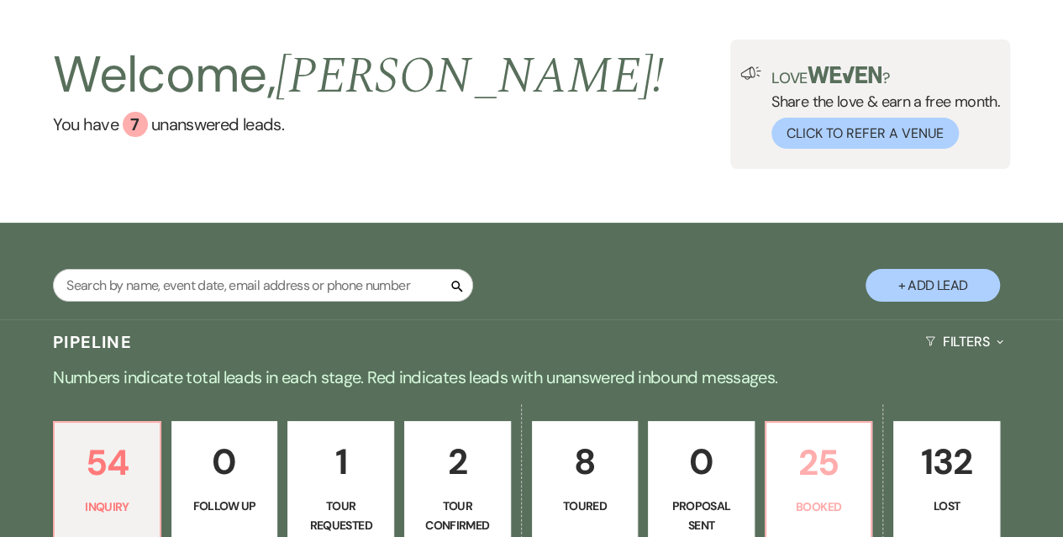
scroll to position [168, 0]
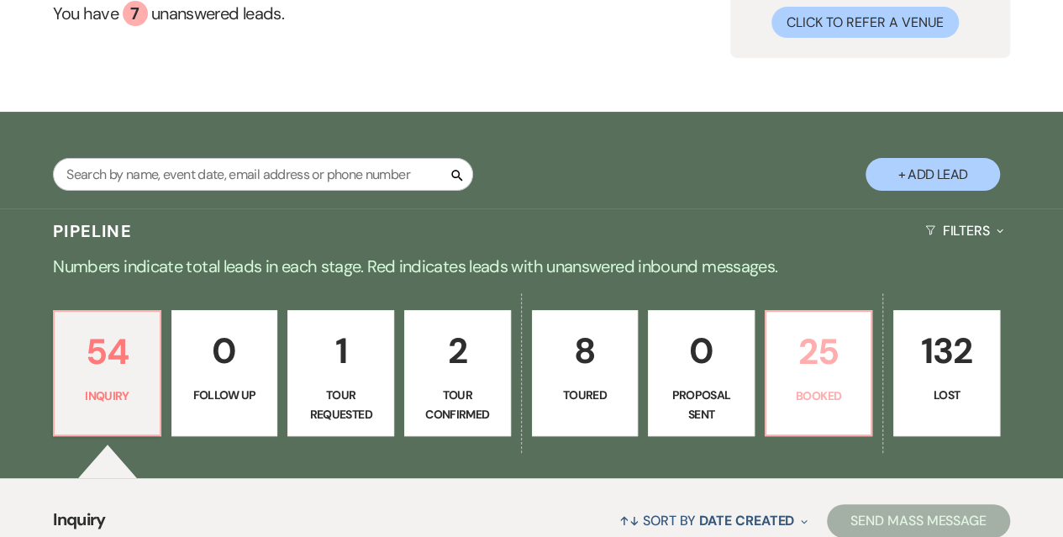
click at [798, 353] on p "25" at bounding box center [818, 352] width 85 height 56
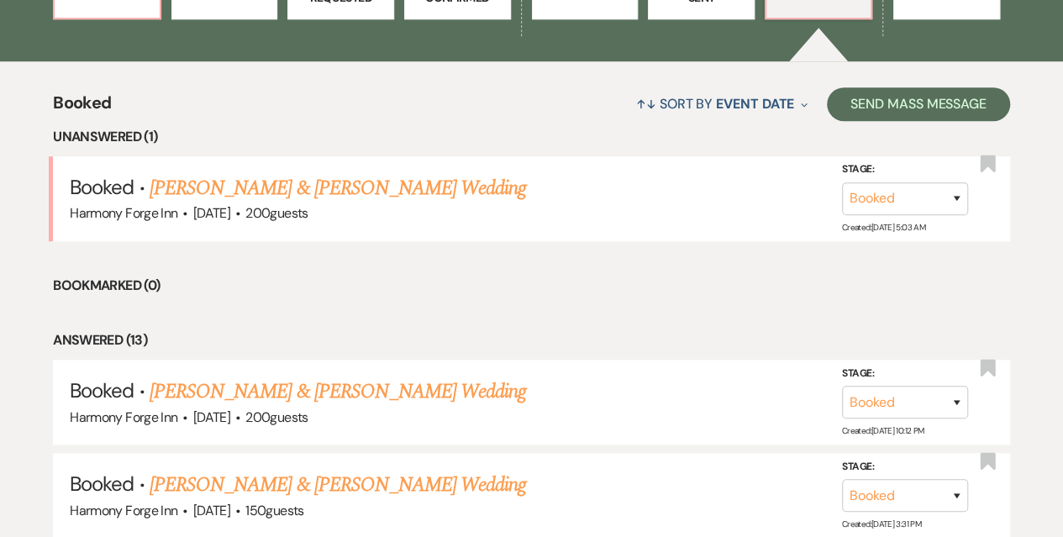
scroll to position [672, 0]
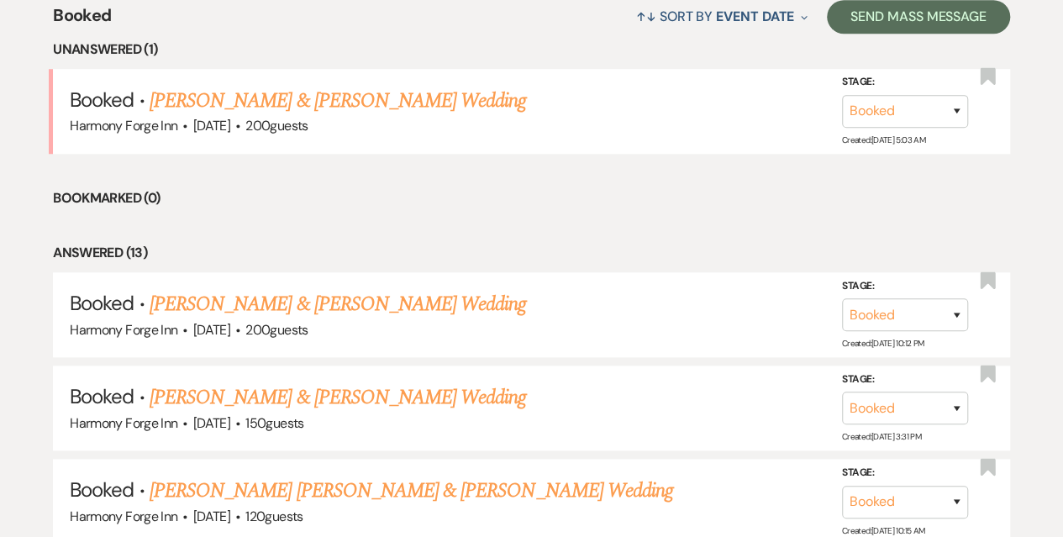
click at [192, 97] on link "[PERSON_NAME] & [PERSON_NAME] Wedding" at bounding box center [338, 101] width 376 height 30
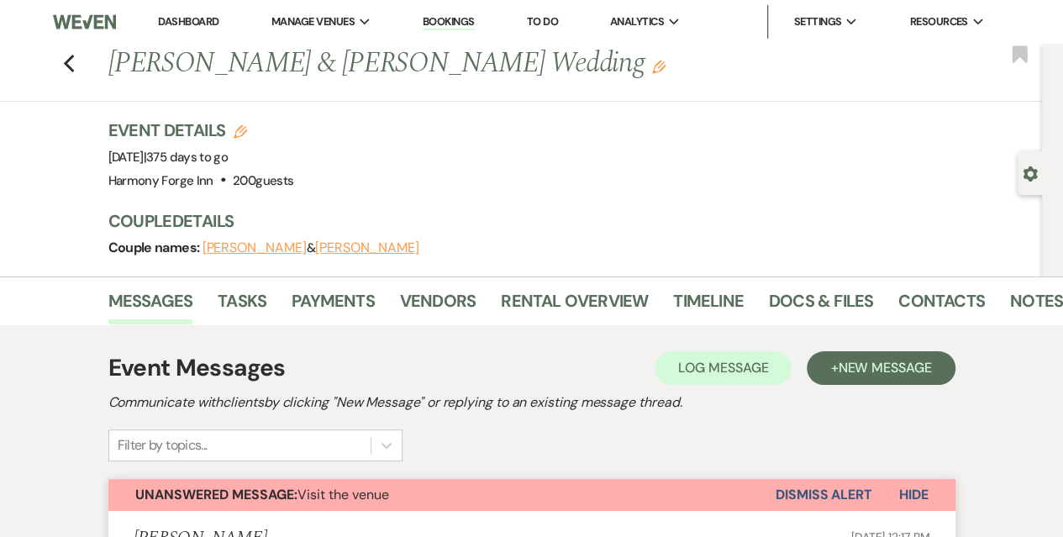
click at [198, 24] on link "Dashboard" at bounding box center [188, 21] width 61 height 14
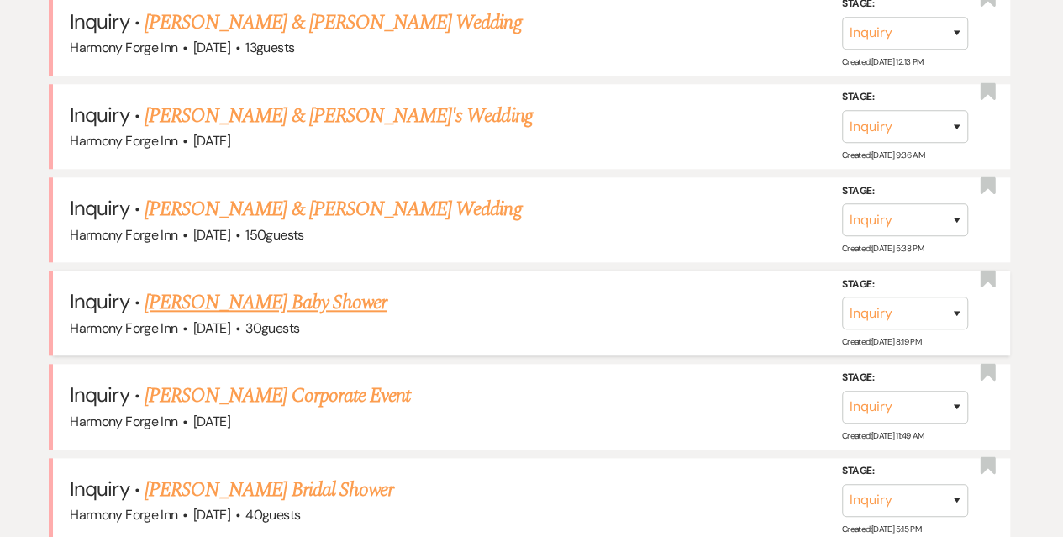
scroll to position [672, 0]
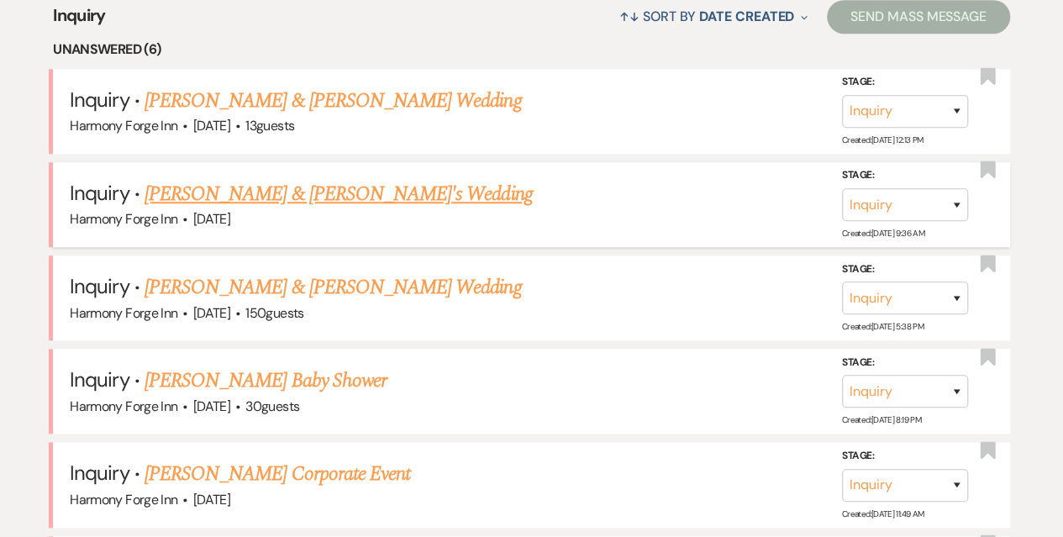
click at [244, 188] on link "[PERSON_NAME] & [PERSON_NAME]'s Wedding" at bounding box center [339, 194] width 388 height 30
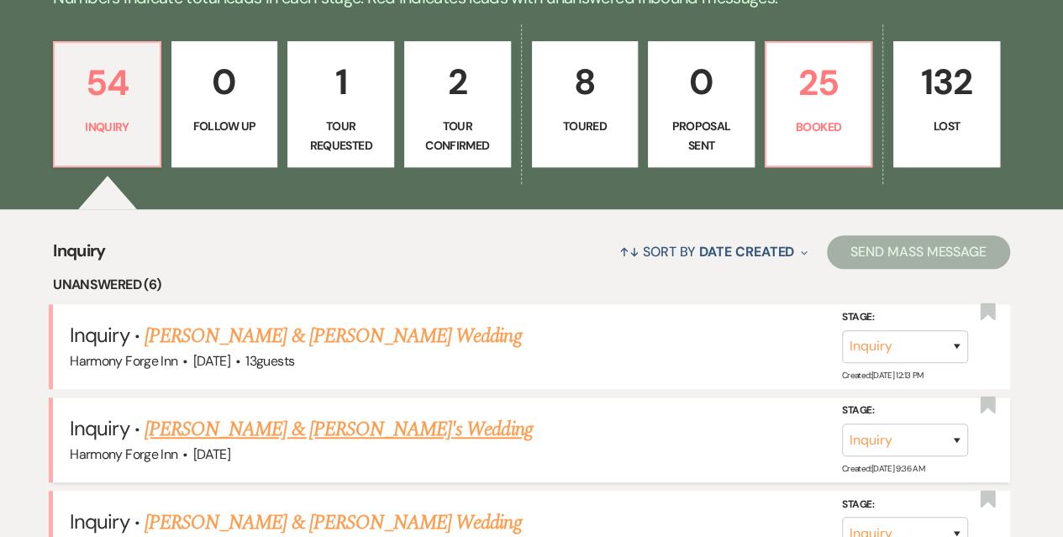
select select "5"
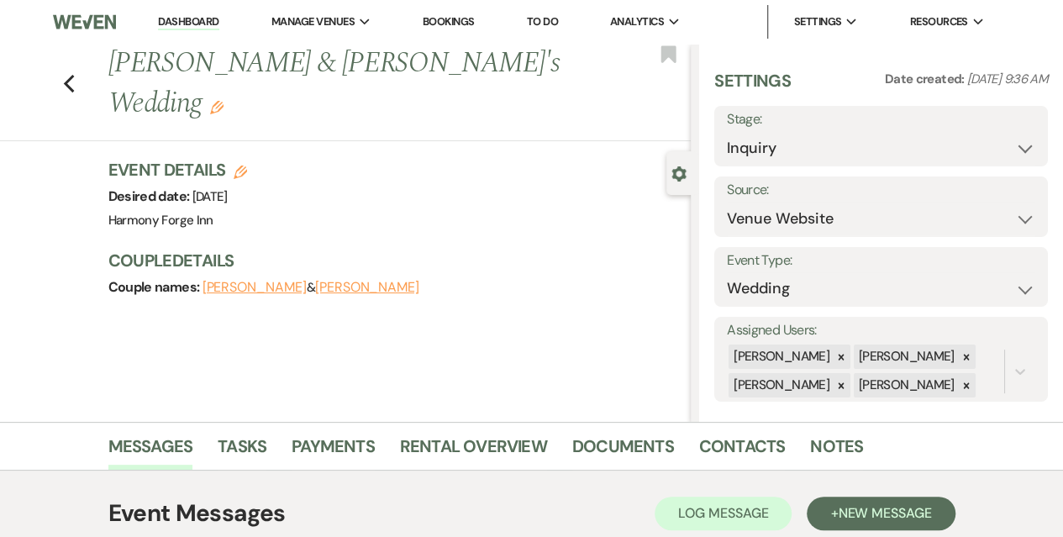
drag, startPoint x: 170, startPoint y: 19, endPoint x: 195, endPoint y: 18, distance: 25.3
click at [170, 19] on link "Dashboard" at bounding box center [188, 22] width 61 height 16
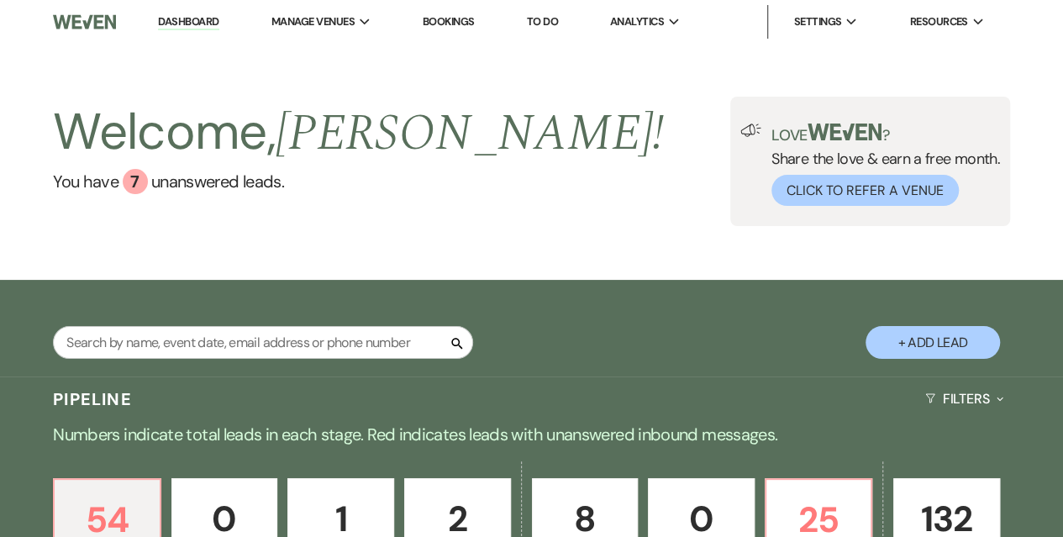
click at [936, 335] on button "+ Add Lead" at bounding box center [933, 342] width 134 height 33
select select "786"
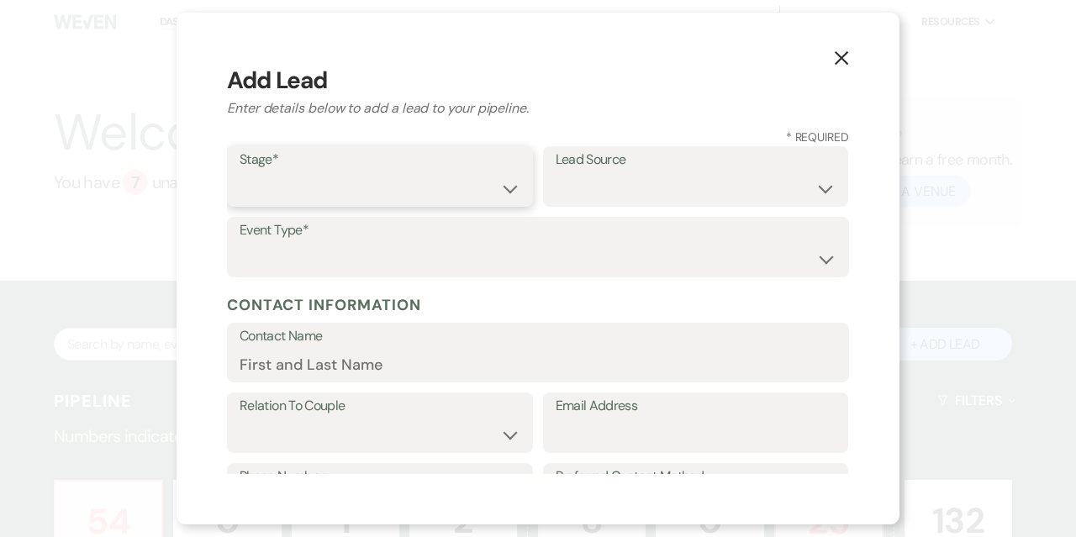
click at [355, 174] on select "Inquiry Follow Up Tour Requested Tour Confirmed Toured Proposal Sent Booked Lost" at bounding box center [379, 188] width 281 height 33
select select "5"
click at [239, 172] on select "Inquiry Follow Up Tour Requested Tour Confirmed Toured Proposal Sent Booked Lost" at bounding box center [379, 188] width 281 height 33
click at [603, 197] on select "Weven Venue Website Instagram Facebook Pinterest Google The Knot Wedding Wire H…" at bounding box center [695, 188] width 281 height 33
select select "20"
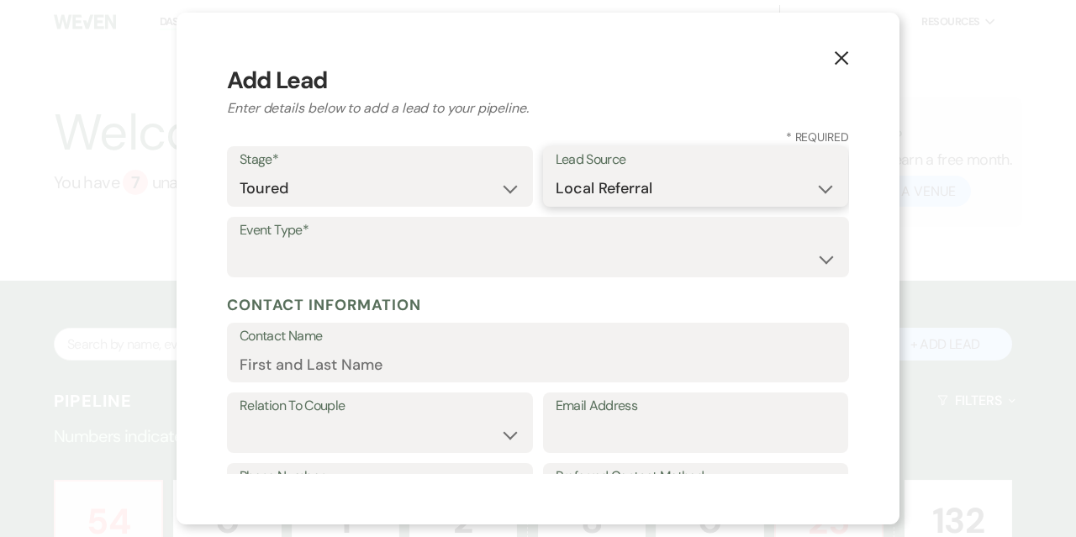
click at [555, 172] on select "Weven Venue Website Instagram Facebook Pinterest Google The Knot Wedding Wire H…" at bounding box center [695, 188] width 281 height 33
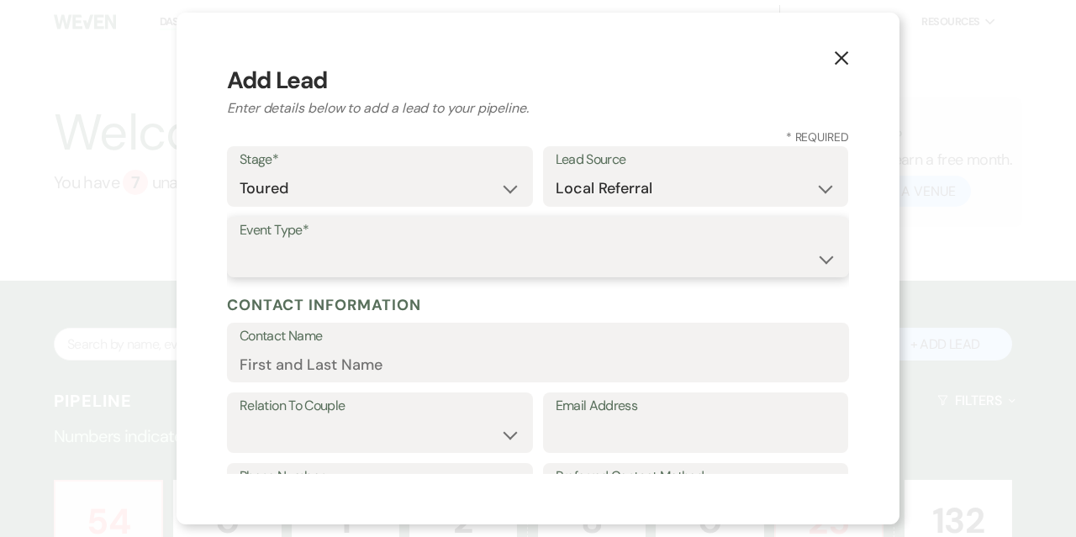
click at [276, 250] on select "Wedding Anniversary Party Baby Shower Bachelorette / Bachelor Party Birthday Pa…" at bounding box center [537, 259] width 597 height 33
select select "1"
click at [239, 243] on select "Wedding Anniversary Party Baby Shower Bachelorette / Bachelor Party Birthday Pa…" at bounding box center [537, 259] width 597 height 33
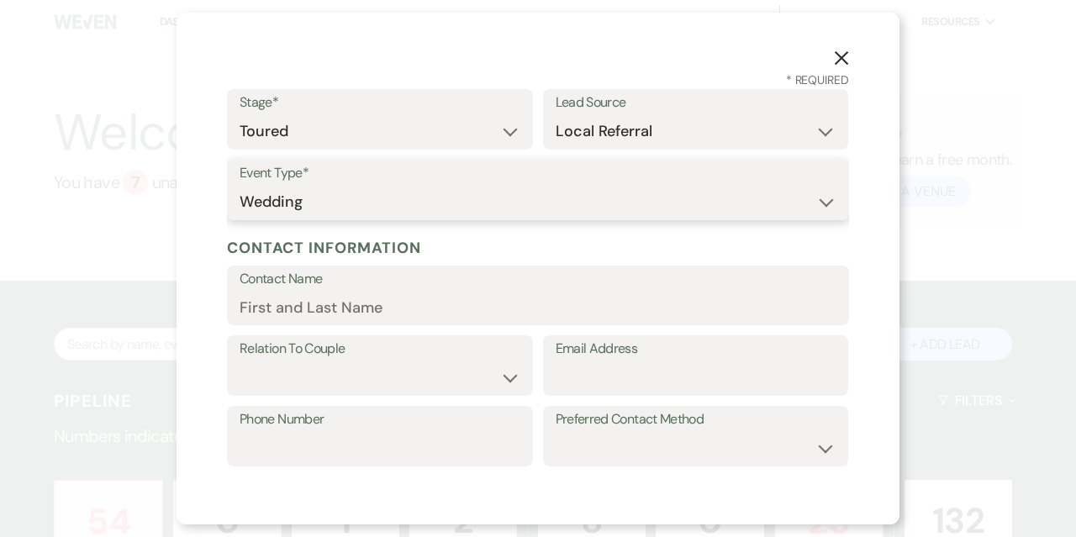
scroll to position [84, 0]
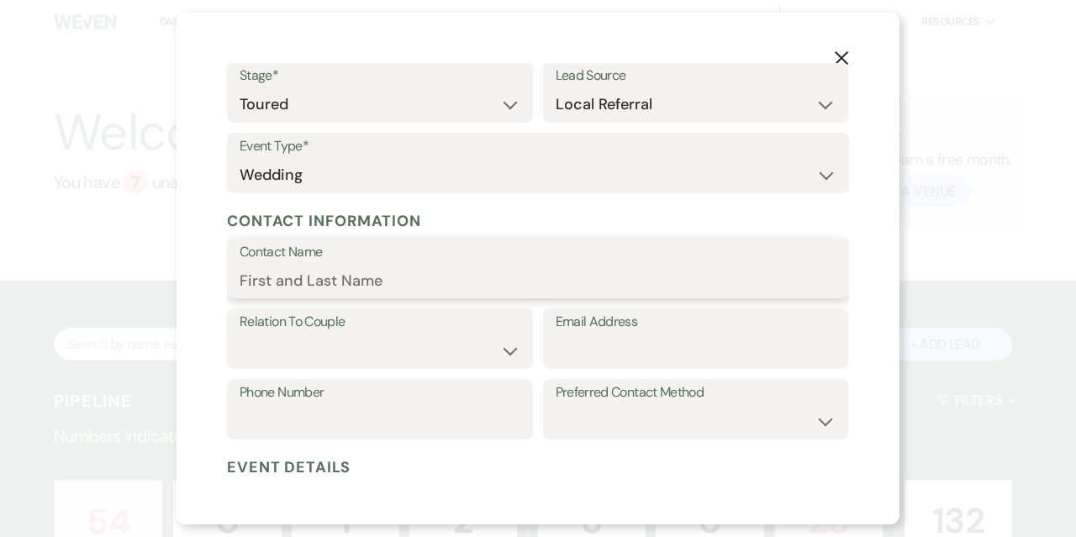
click at [333, 285] on input "Contact Name" at bounding box center [537, 280] width 597 height 33
type input "[PERSON_NAME]"
click at [289, 351] on select "Couple Planner Parent of Couple Family Member Friend Other" at bounding box center [379, 350] width 281 height 33
select select "1"
click at [239, 334] on select "Couple Planner Parent of Couple Family Member Friend Other" at bounding box center [379, 350] width 281 height 33
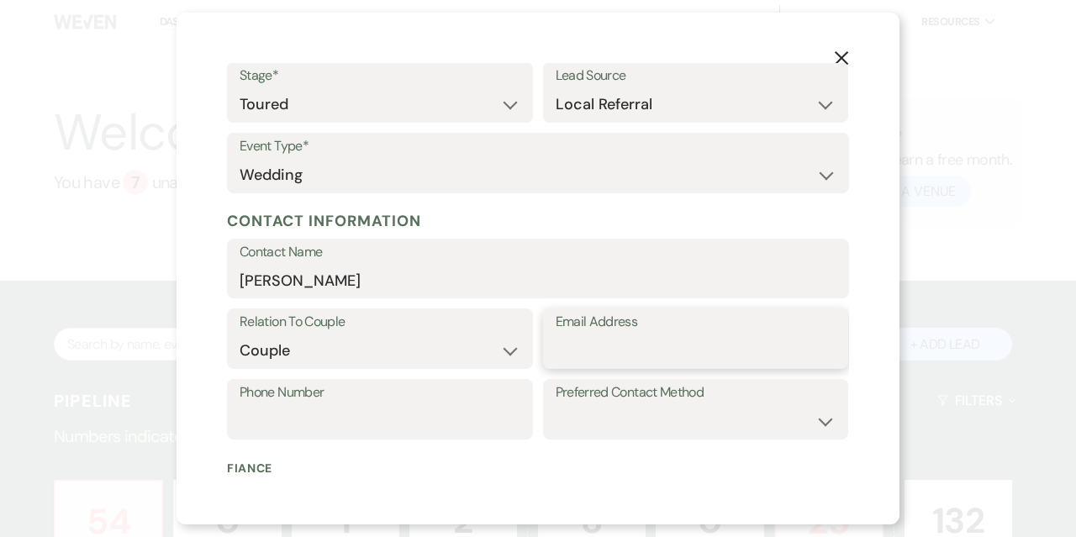
click at [623, 355] on input "Email Address" at bounding box center [695, 350] width 281 height 33
type input "[EMAIL_ADDRESS][DOMAIN_NAME]"
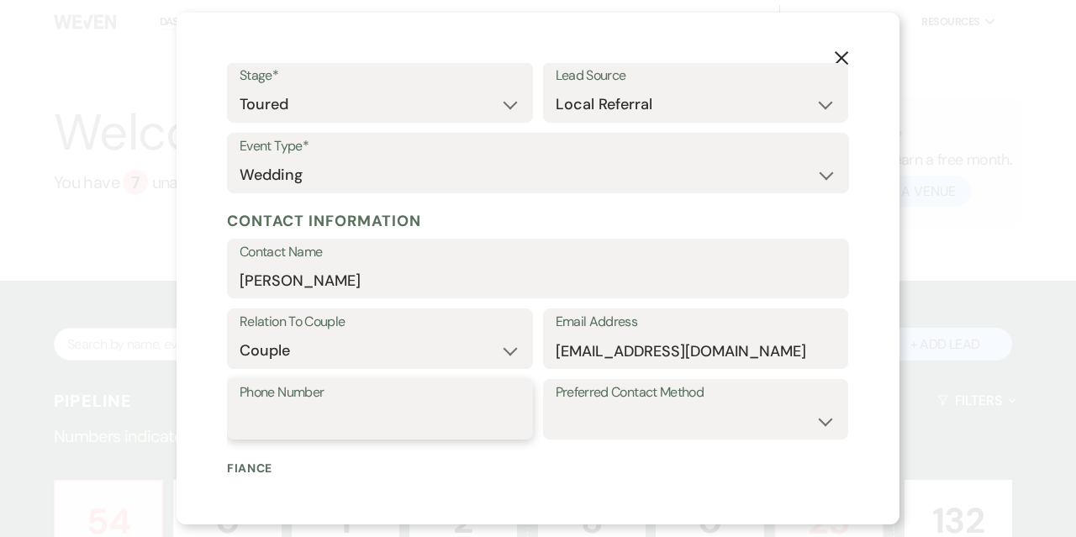
click at [266, 422] on input "Phone Number" at bounding box center [379, 421] width 281 height 33
type input "5706604518"
click at [593, 429] on select "Email Phone Text" at bounding box center [695, 421] width 281 height 33
select select "email"
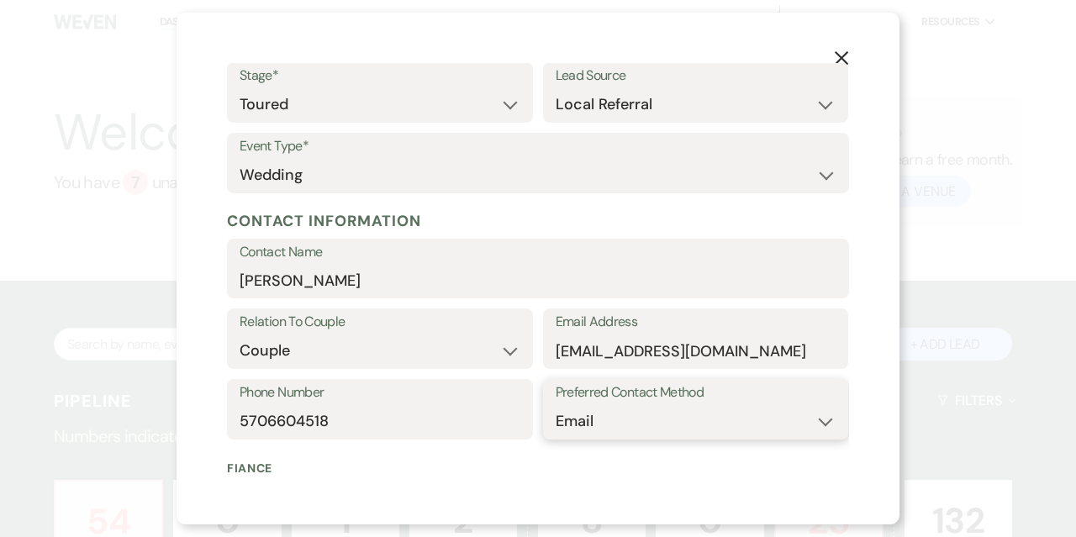
click at [555, 405] on select "Email Phone Text" at bounding box center [695, 421] width 281 height 33
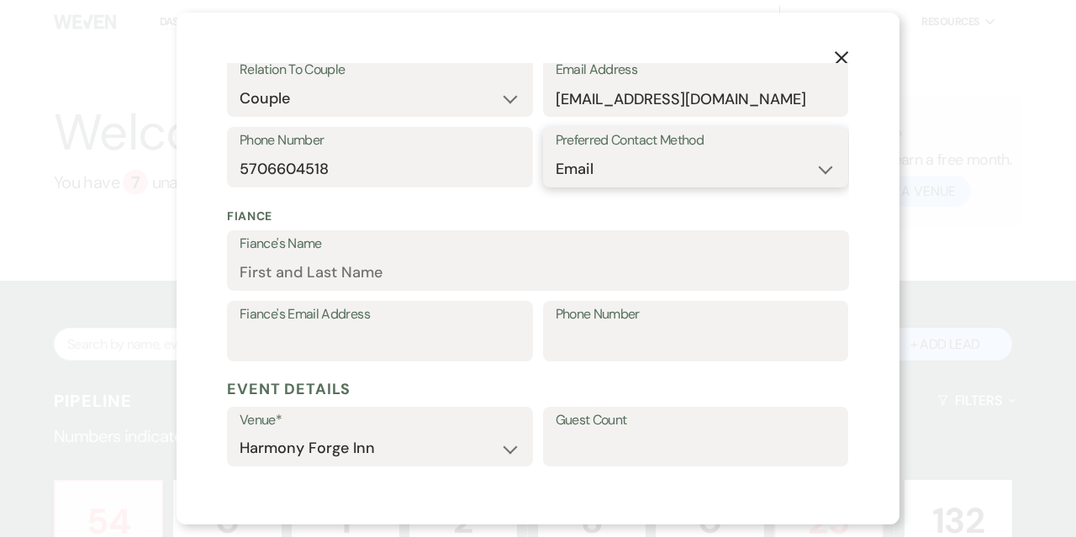
scroll to position [420, 0]
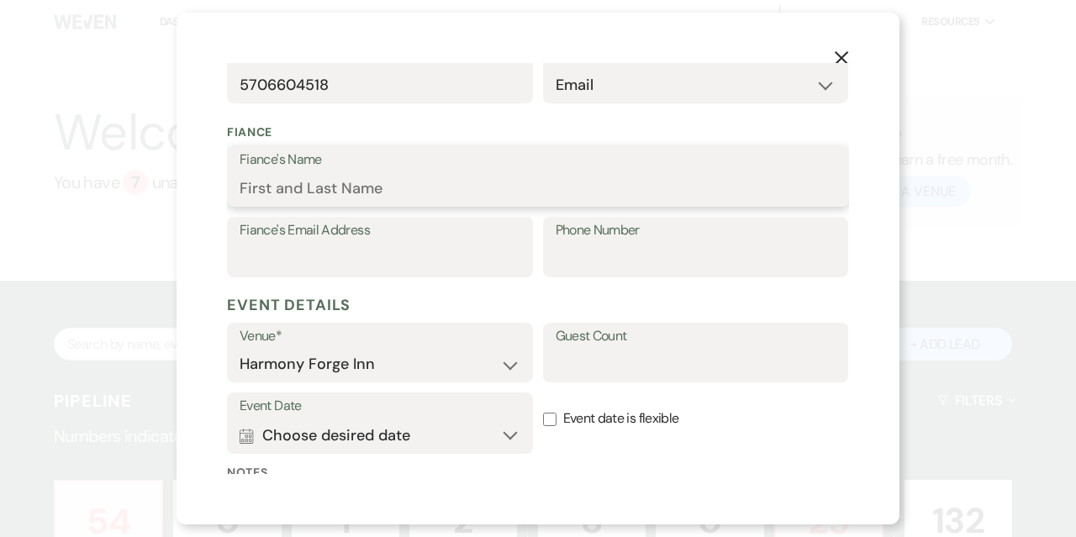
click at [341, 187] on input "Fiance's Name" at bounding box center [537, 188] width 597 height 33
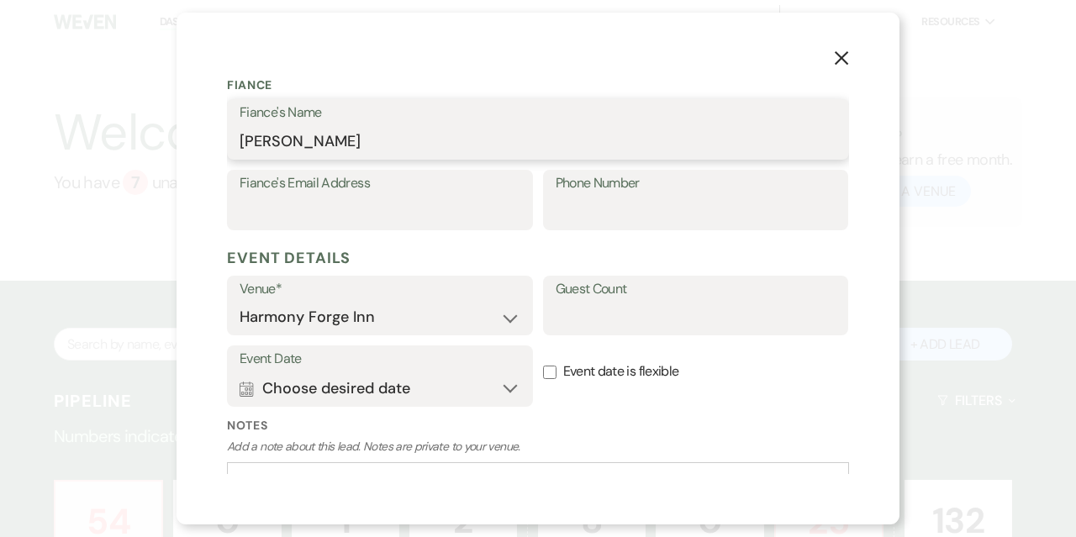
scroll to position [504, 0]
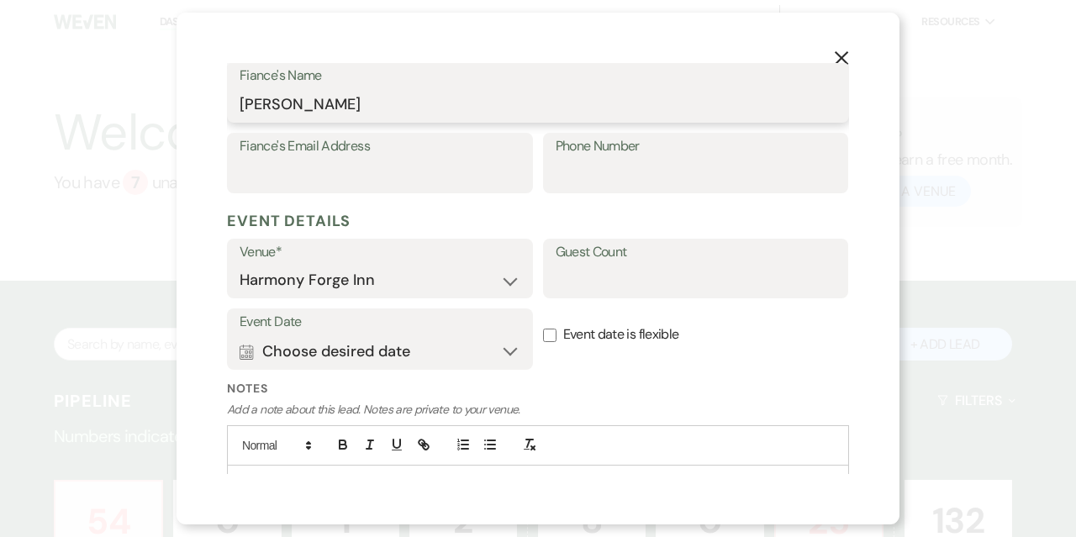
type input "[PERSON_NAME]"
click at [618, 274] on input "Guest Count" at bounding box center [695, 280] width 281 height 33
type input "100"
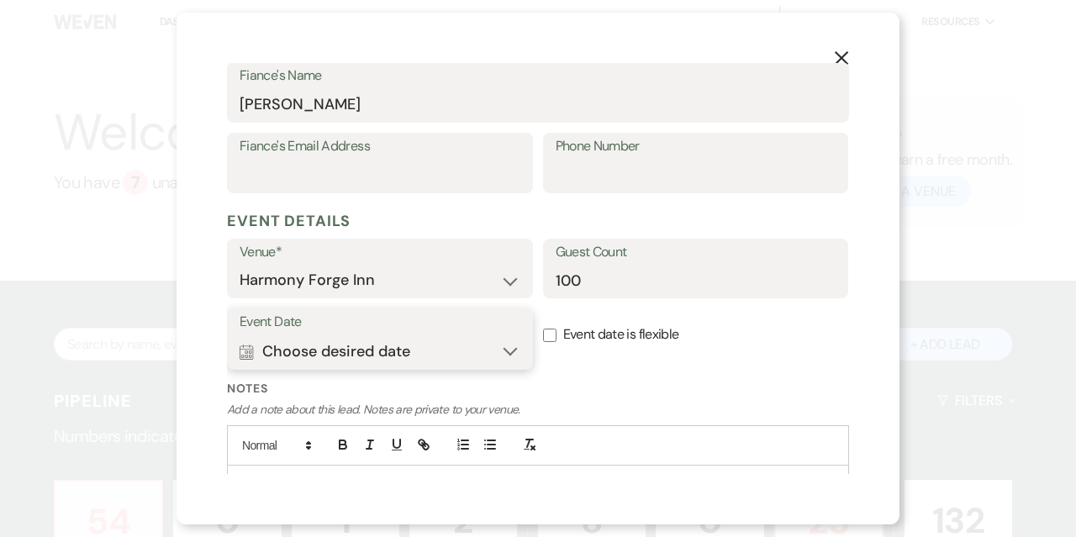
click at [454, 360] on button "Calendar Choose desired date Expand" at bounding box center [379, 351] width 281 height 34
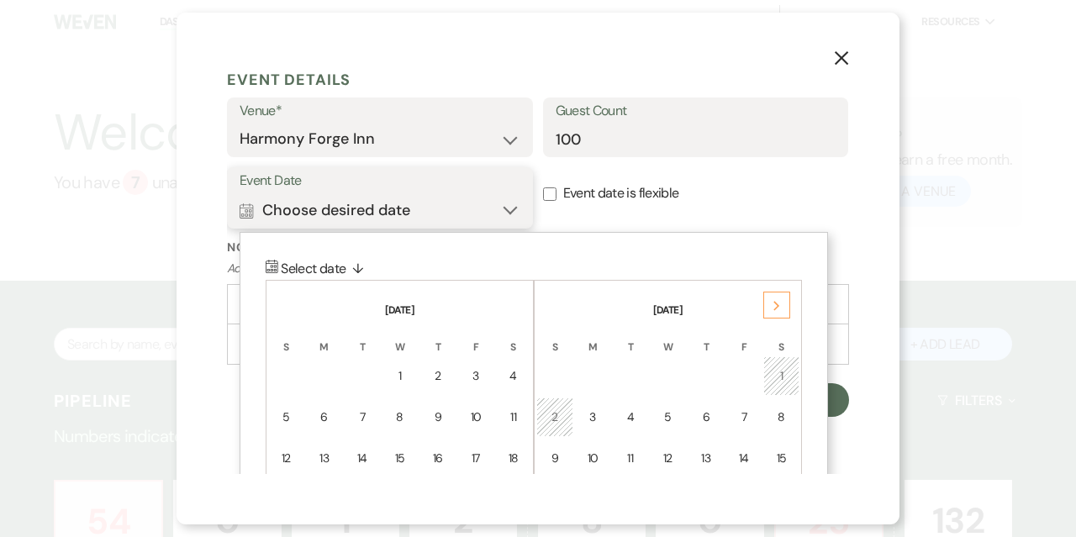
scroll to position [670, 0]
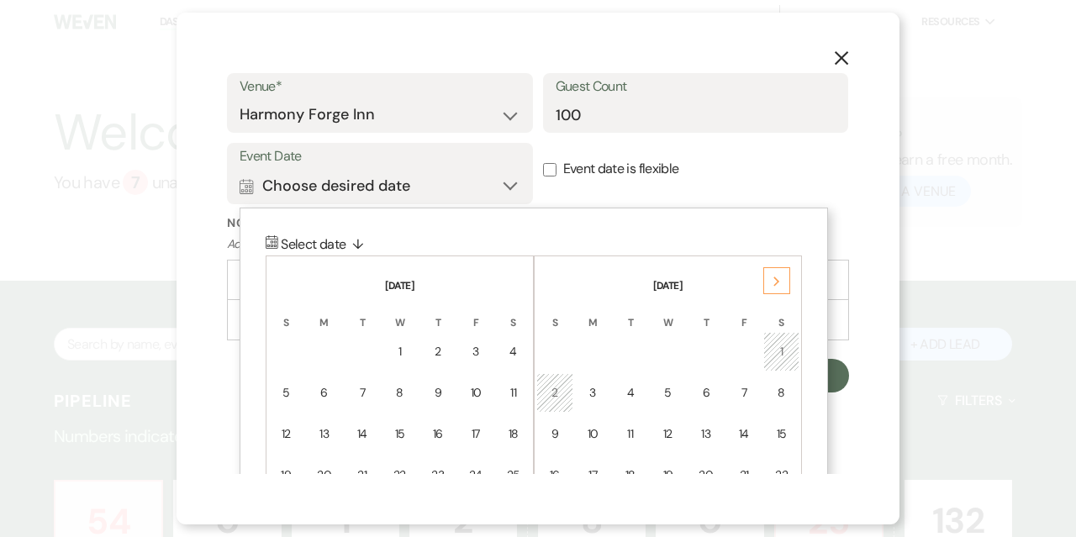
click at [778, 282] on icon "Next" at bounding box center [776, 281] width 8 height 10
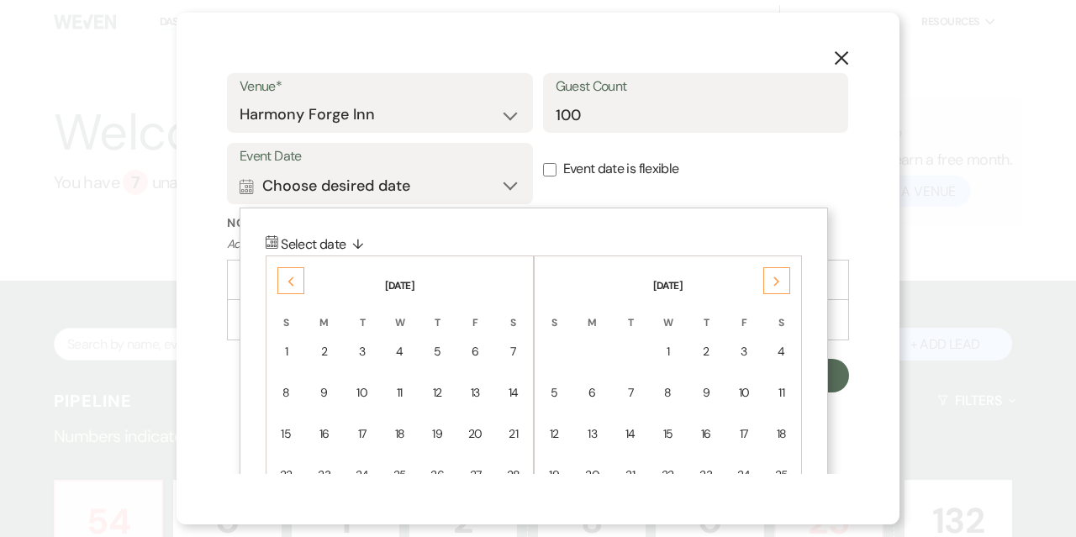
click at [778, 282] on icon "Next" at bounding box center [776, 281] width 8 height 10
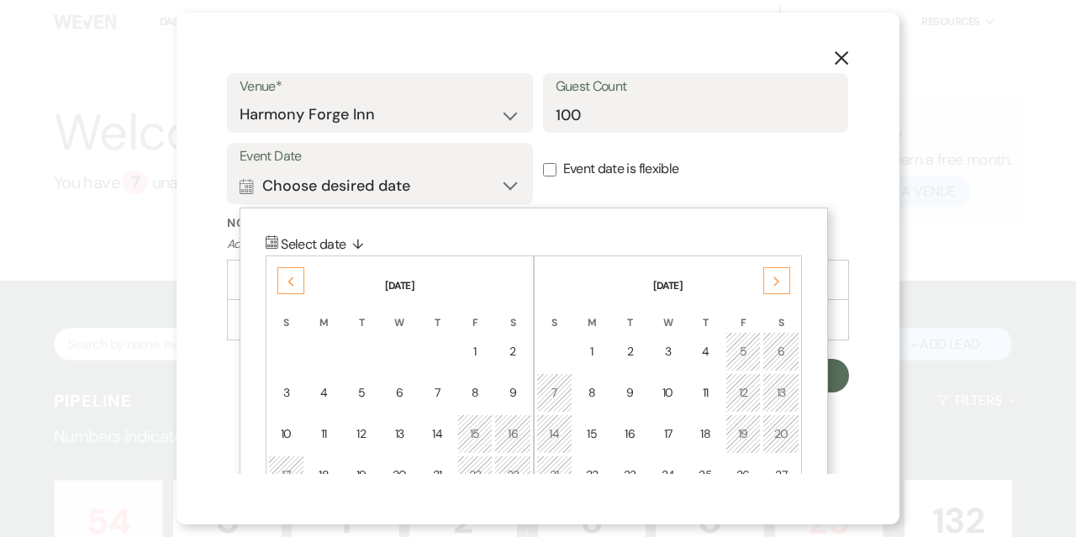
click at [778, 282] on icon "Next" at bounding box center [776, 281] width 8 height 10
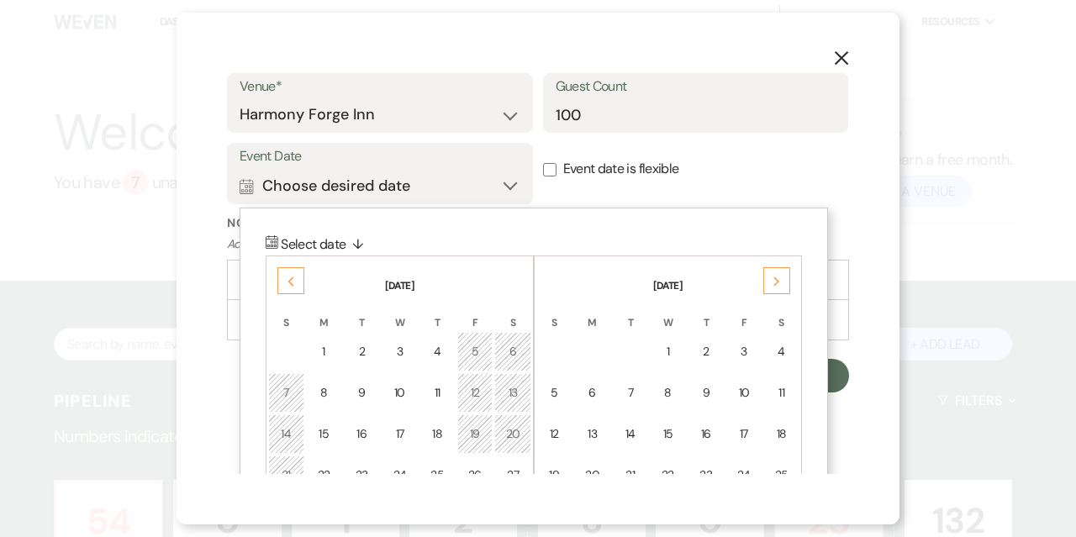
click at [778, 282] on icon "Next" at bounding box center [776, 281] width 8 height 10
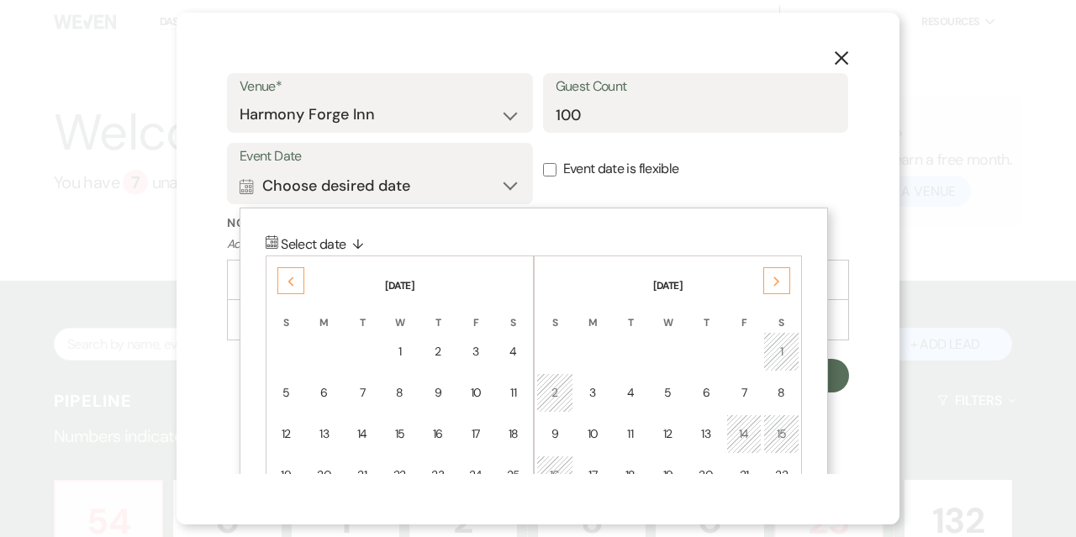
click at [778, 282] on icon "Next" at bounding box center [776, 281] width 8 height 10
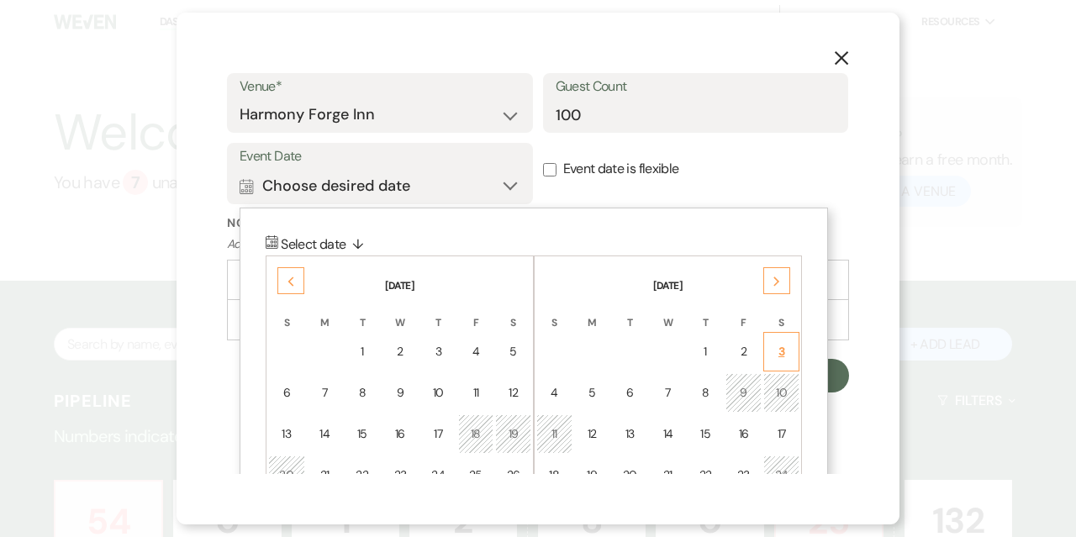
click at [778, 344] on div "3" at bounding box center [781, 352] width 14 height 18
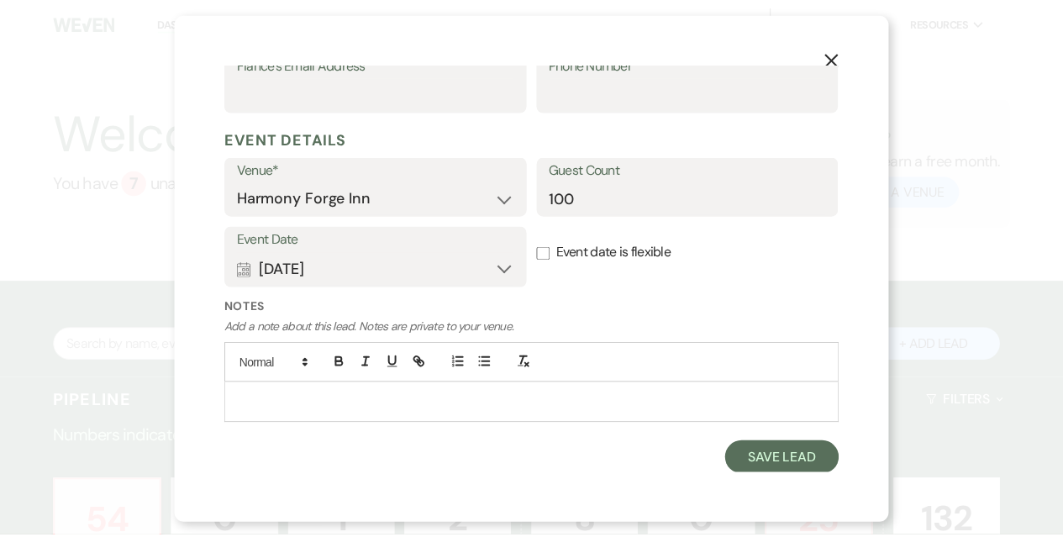
scroll to position [586, 0]
click at [790, 454] on button "Save Lead" at bounding box center [791, 460] width 115 height 34
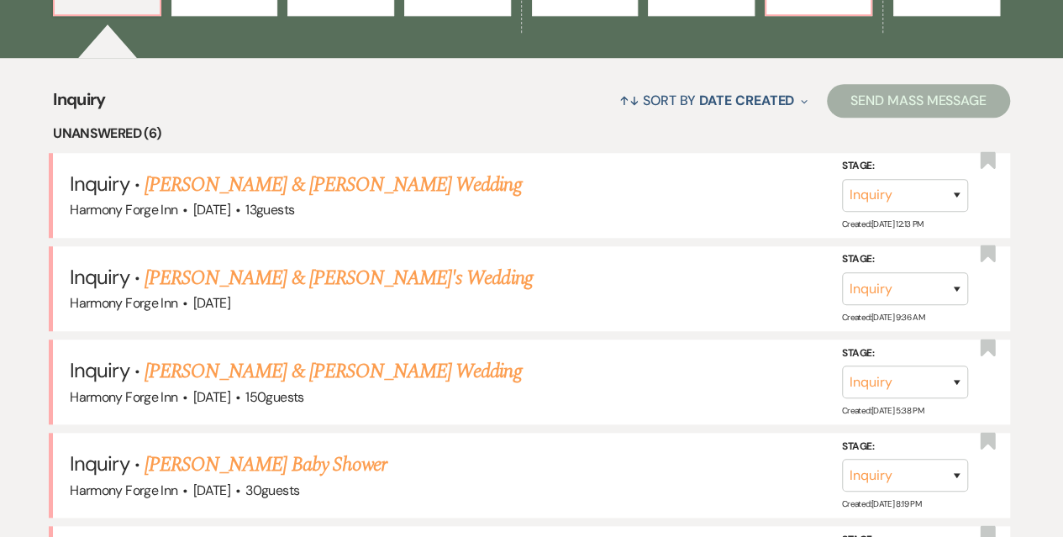
scroll to position [336, 0]
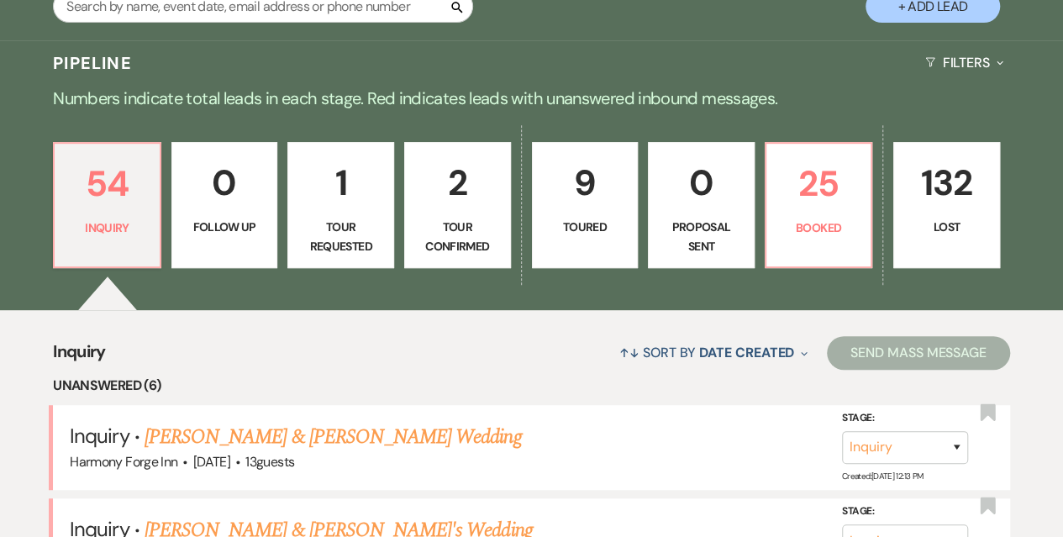
click at [457, 219] on p "Tour Confirmed" at bounding box center [457, 237] width 85 height 38
select select "4"
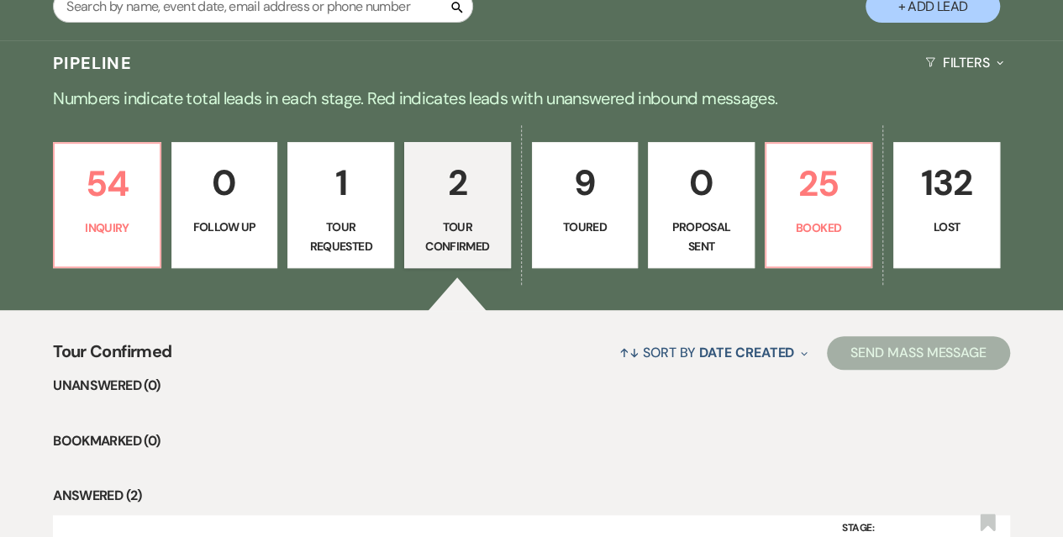
click at [588, 213] on link "9 Toured" at bounding box center [585, 205] width 107 height 126
select select "5"
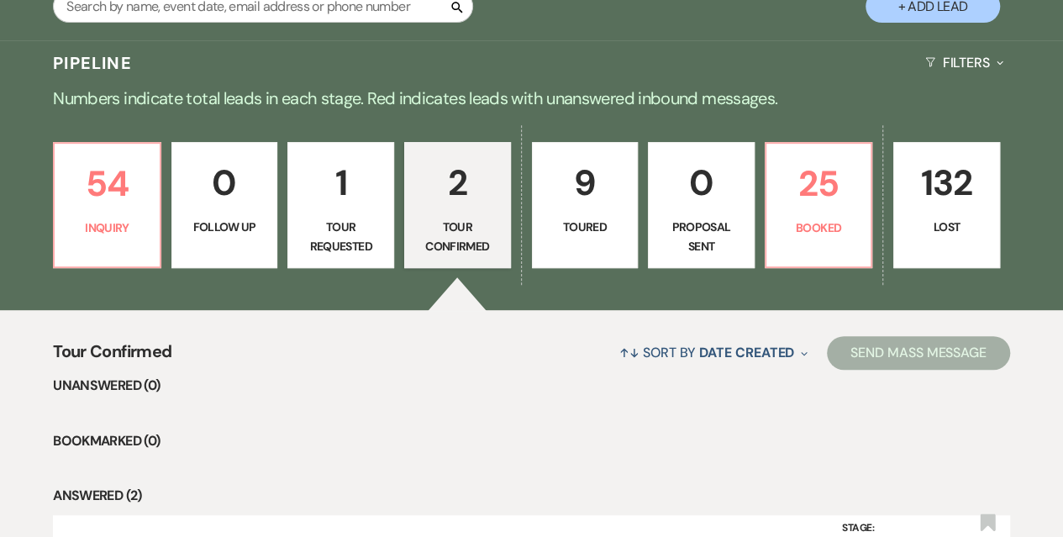
select select "5"
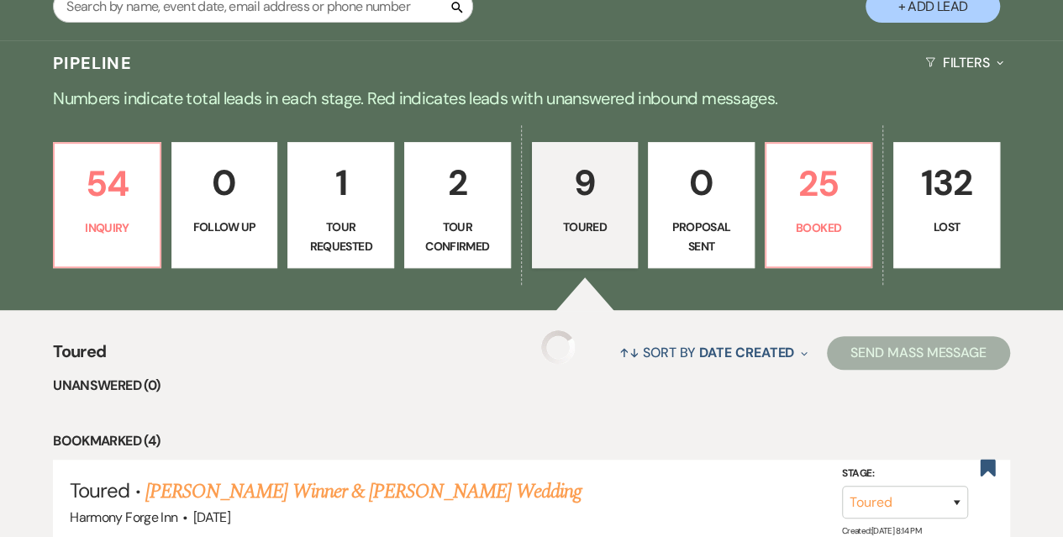
select select "5"
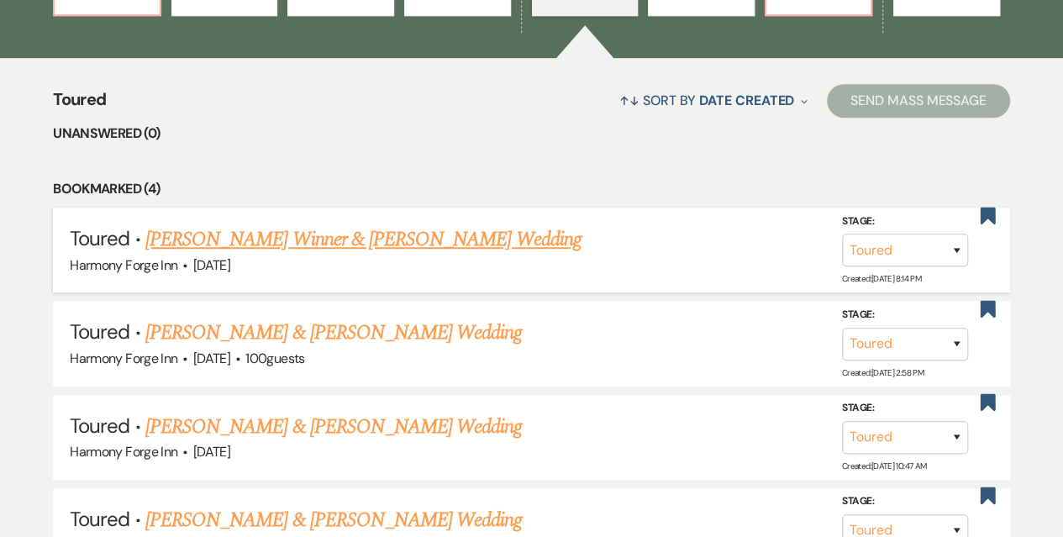
scroll to position [672, 0]
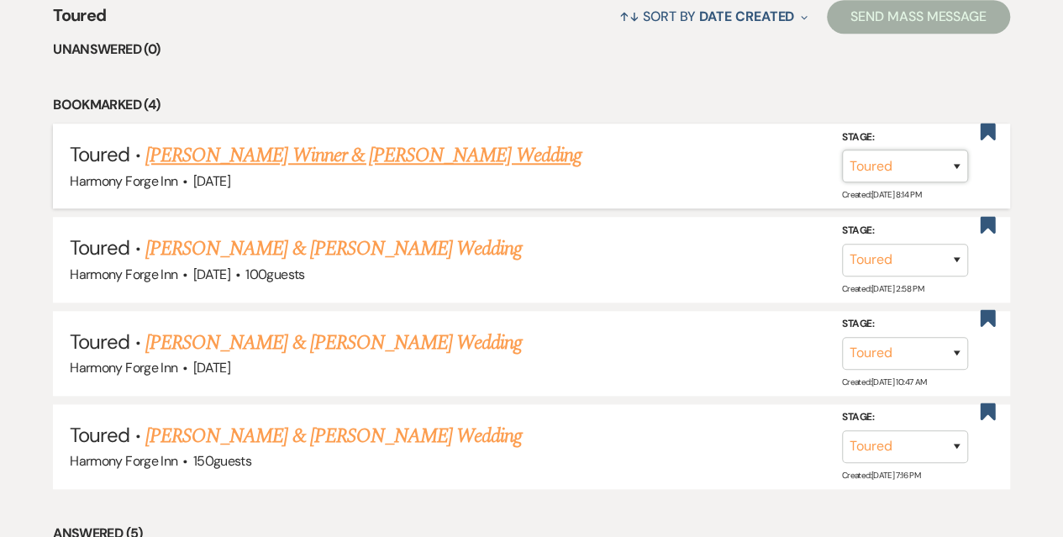
click at [940, 169] on select "Inquiry Follow Up Tour Requested Tour Confirmed Toured Proposal Sent Booked Lost" at bounding box center [905, 166] width 126 height 33
select select "6"
click at [842, 150] on select "Inquiry Follow Up Tour Requested Tour Confirmed Toured Proposal Sent Booked Lost" at bounding box center [905, 166] width 126 height 33
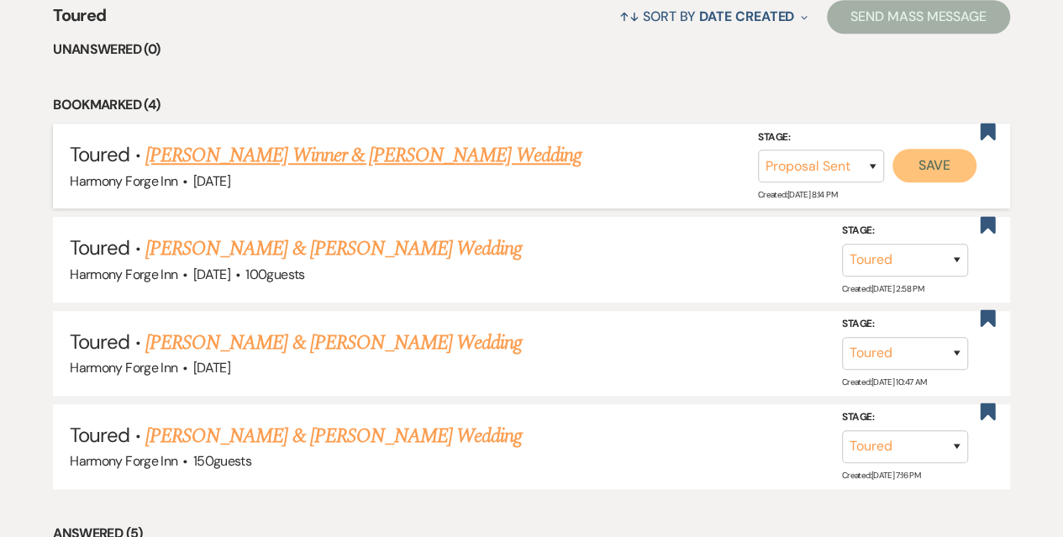
click at [933, 155] on button "Save" at bounding box center [934, 166] width 84 height 34
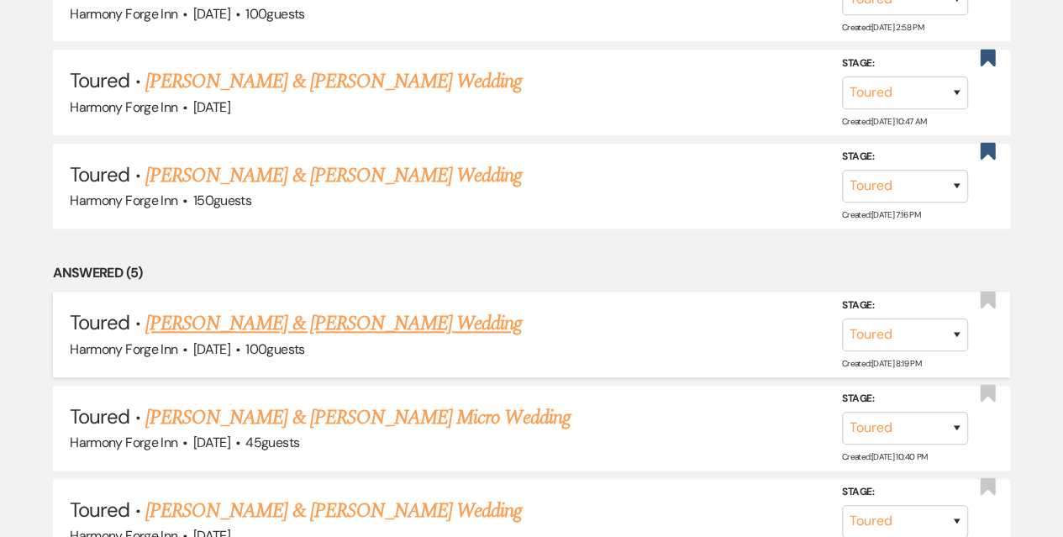
scroll to position [840, 0]
click at [265, 322] on link "[PERSON_NAME] & [PERSON_NAME] Wedding" at bounding box center [333, 323] width 376 height 30
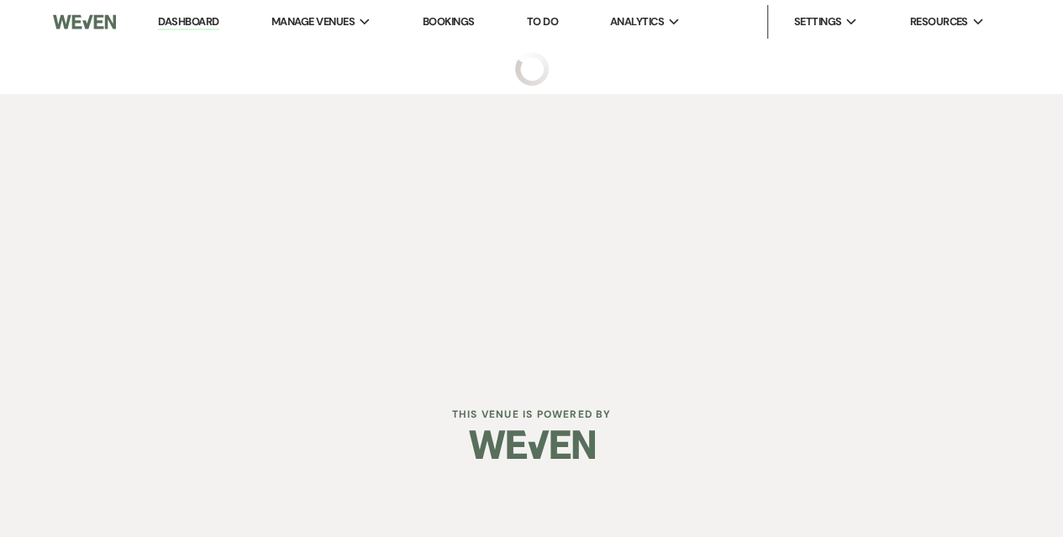
select select "5"
select select "20"
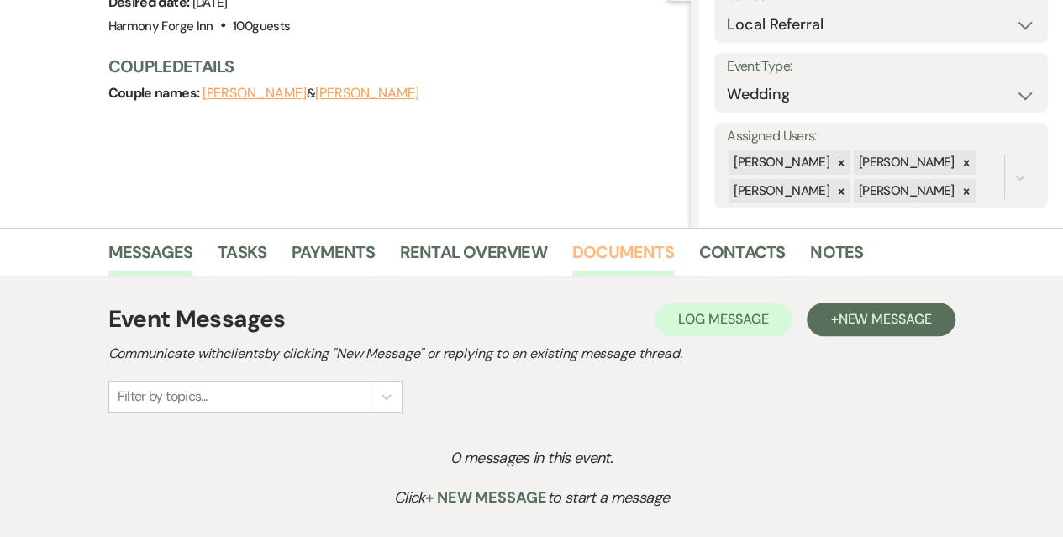
scroll to position [168, 0]
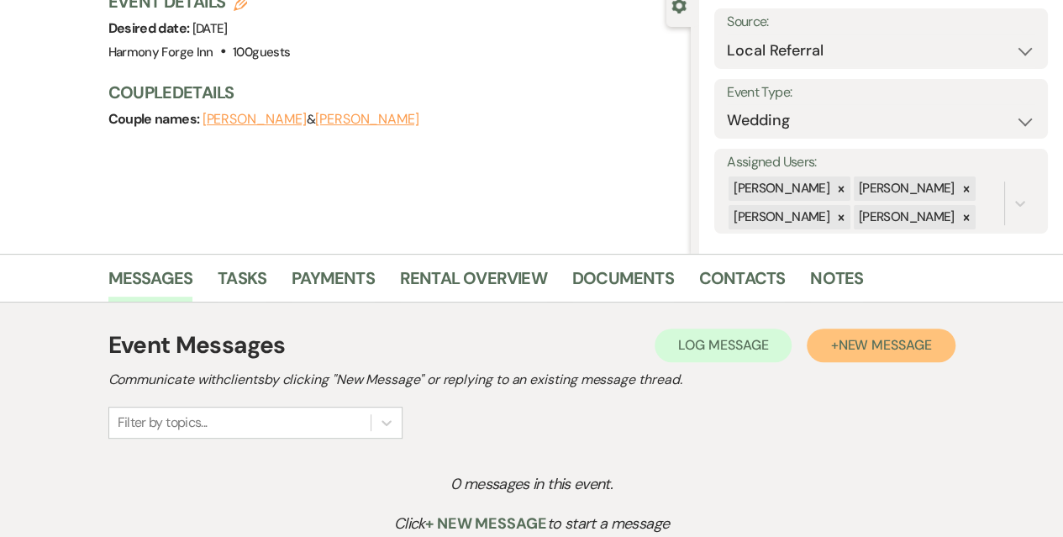
click at [822, 350] on button "+ New Message" at bounding box center [881, 346] width 148 height 34
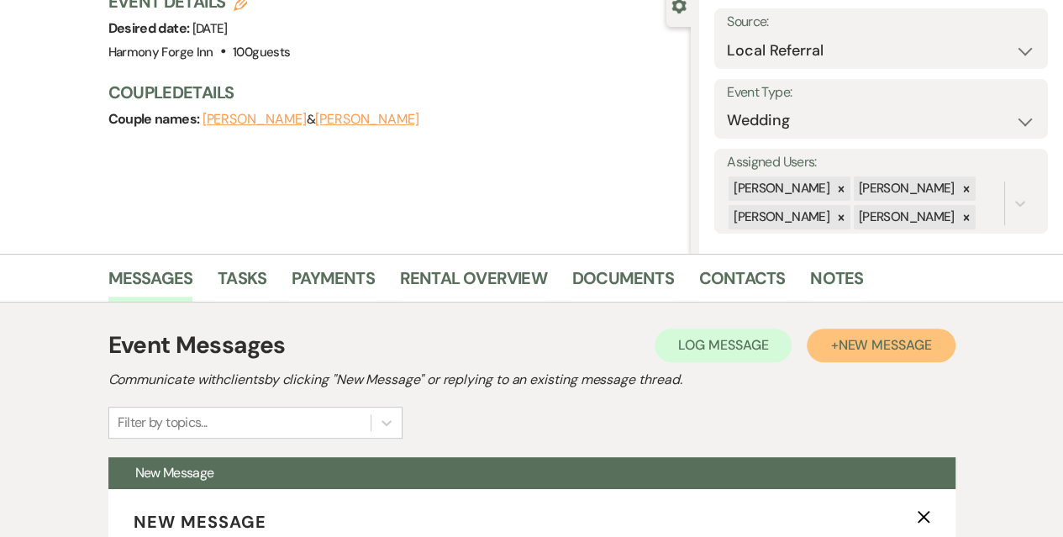
scroll to position [420, 0]
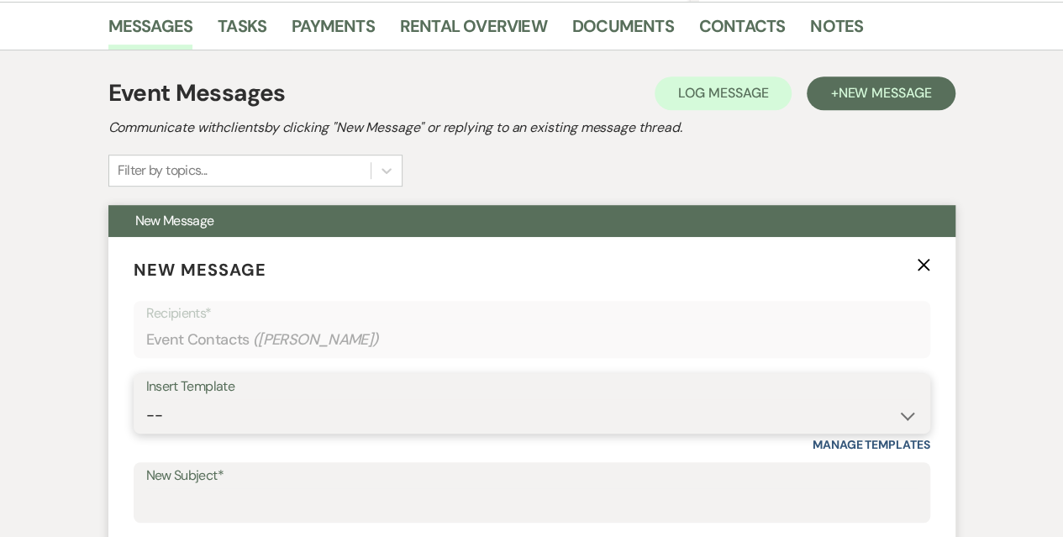
click at [191, 415] on select "-- Weven Planning Portal Introduction (Booked Events) Initial Inquiry Response …" at bounding box center [531, 415] width 771 height 33
click at [34, 350] on div "Messages Tasks Payments Rental Overview Documents Contacts Notes Event Messages…" at bounding box center [531, 485] width 1063 height 967
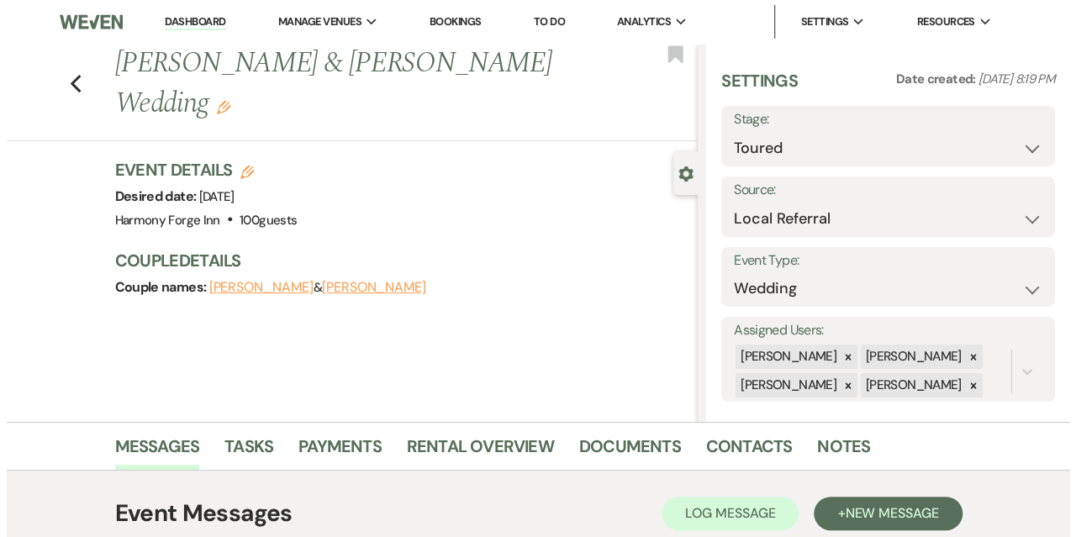
scroll to position [168, 0]
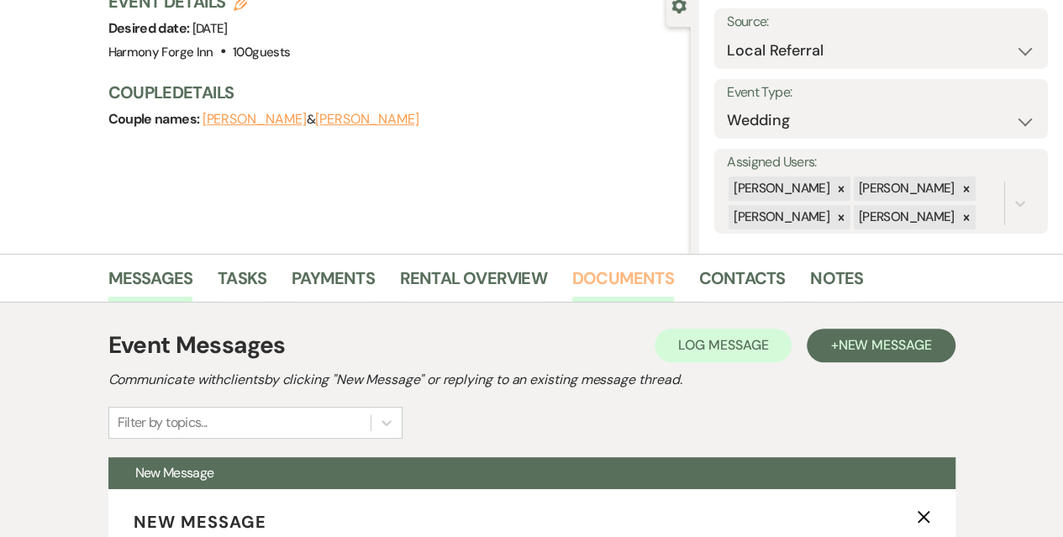
click at [613, 271] on link "Documents" at bounding box center [623, 283] width 102 height 37
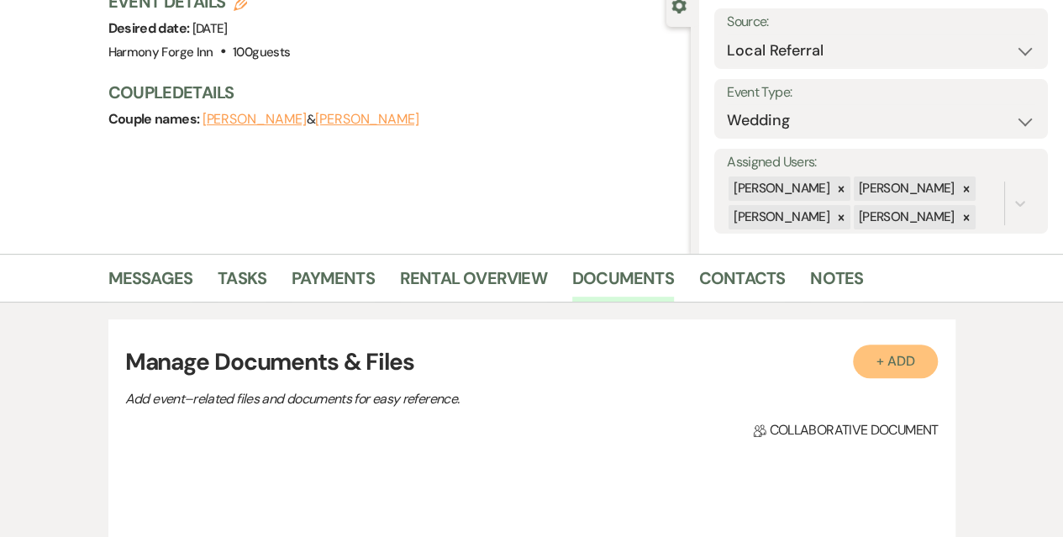
click at [884, 357] on button "+ Add" at bounding box center [896, 362] width 86 height 34
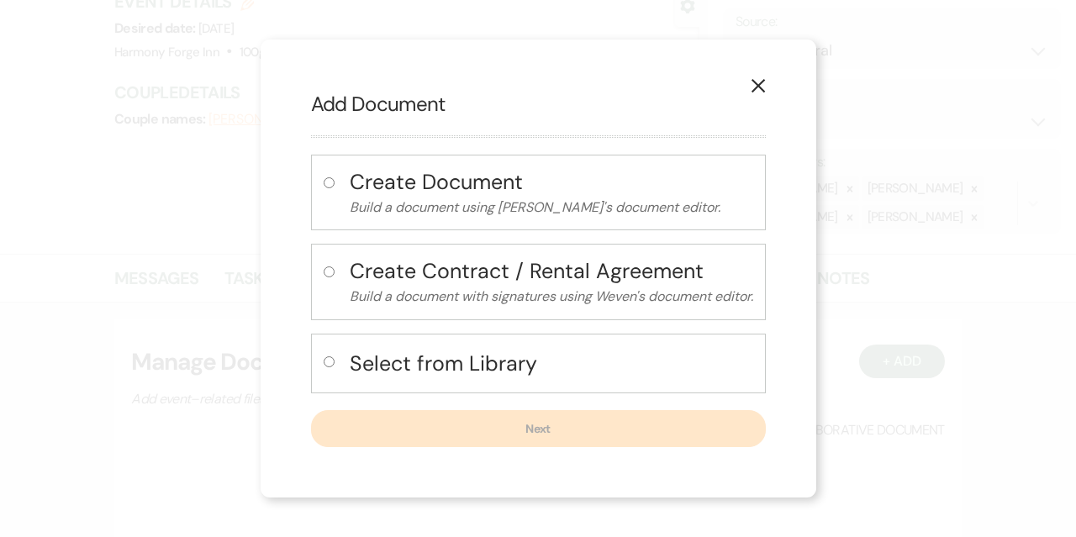
click at [324, 357] on input "radio" at bounding box center [329, 361] width 11 height 11
radio input "true"
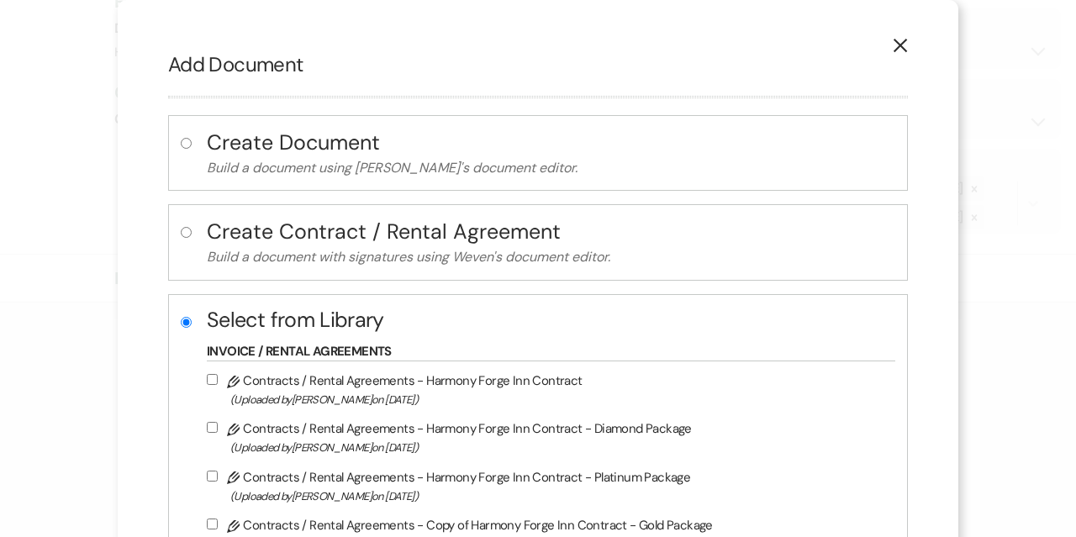
click at [893, 50] on use "button" at bounding box center [899, 45] width 13 height 13
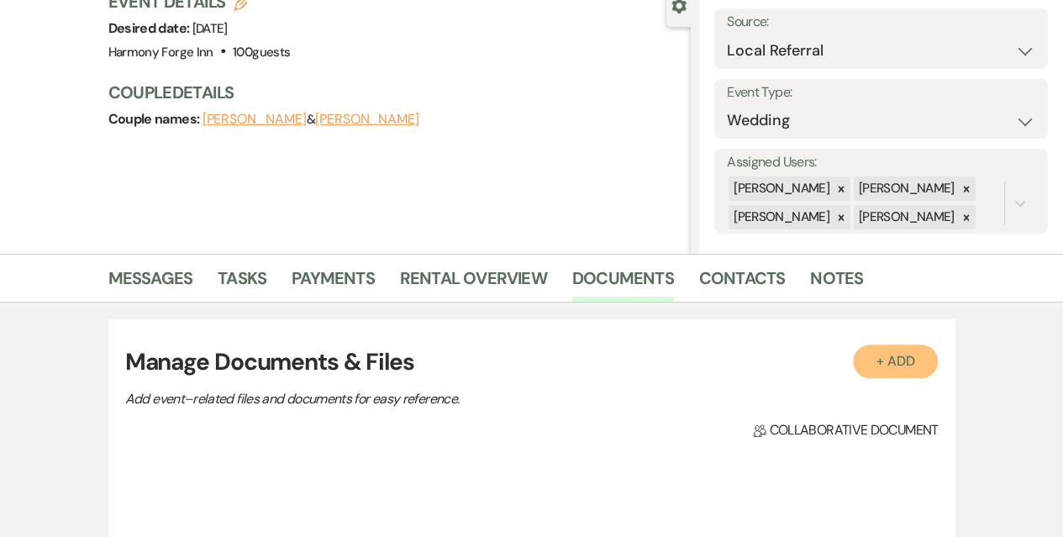
click at [897, 367] on button "+ Add" at bounding box center [896, 362] width 86 height 34
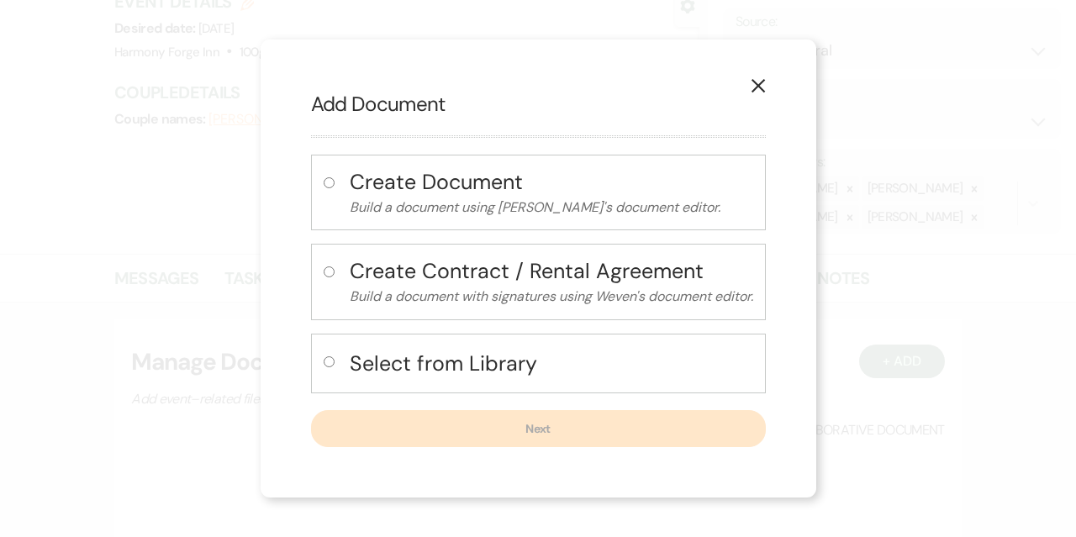
click at [327, 362] on input "radio" at bounding box center [329, 361] width 11 height 11
radio input "true"
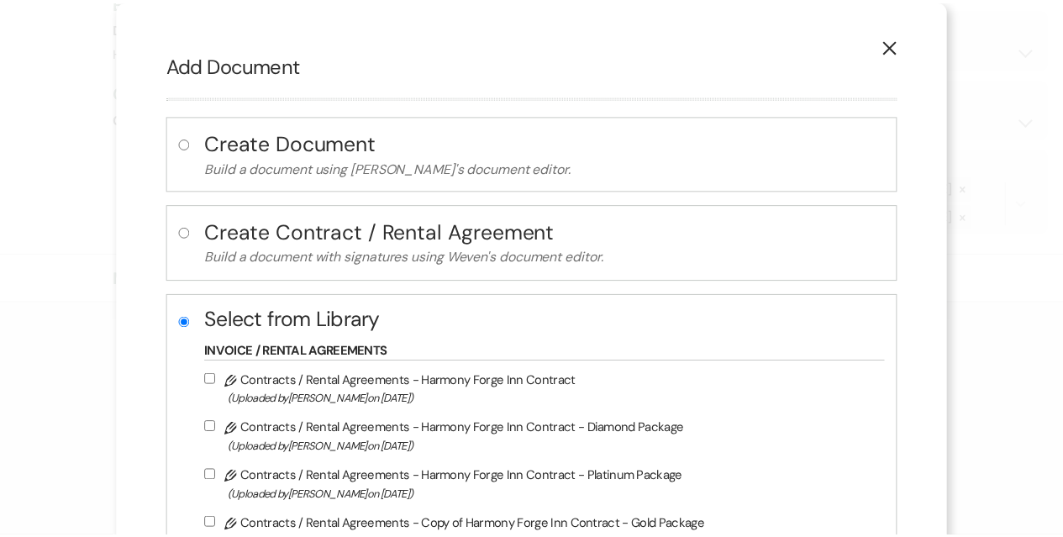
scroll to position [168, 0]
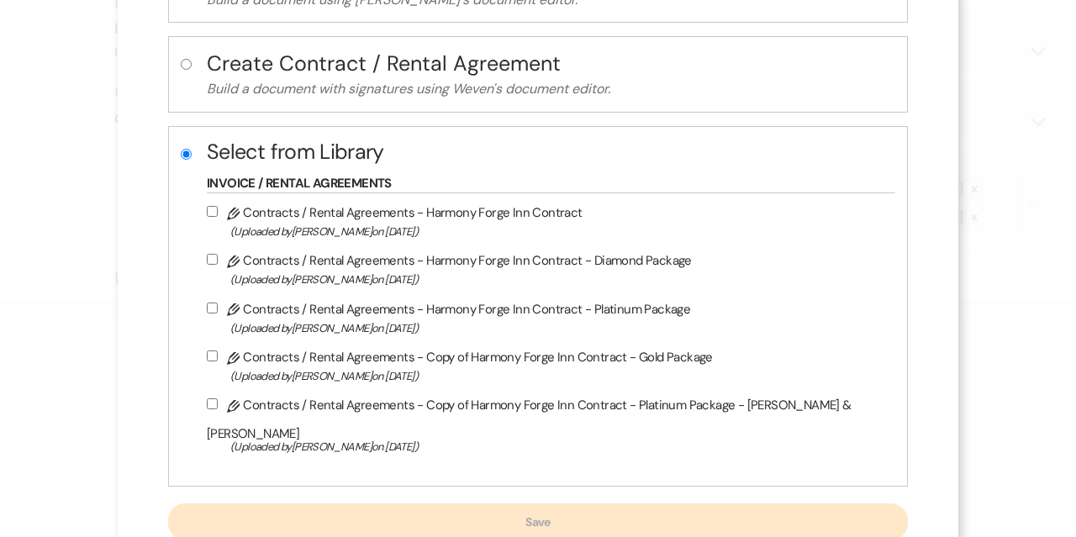
click at [218, 260] on input "Pencil Contracts / Rental Agreements - Harmony Forge Inn Contract - Diamond Pac…" at bounding box center [212, 259] width 11 height 11
checkbox input "true"
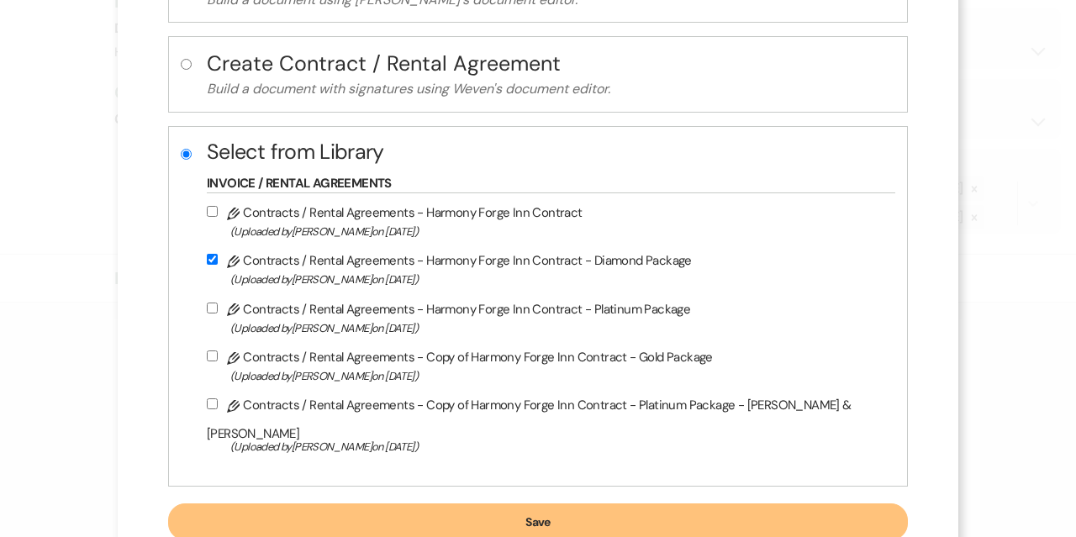
click at [464, 503] on button "Save" at bounding box center [538, 521] width 740 height 37
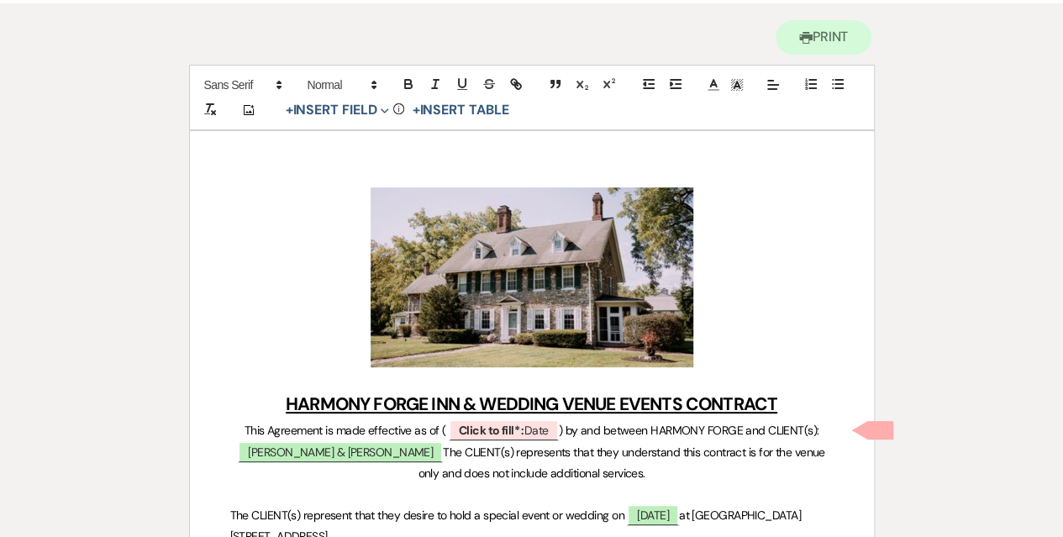
scroll to position [168, 0]
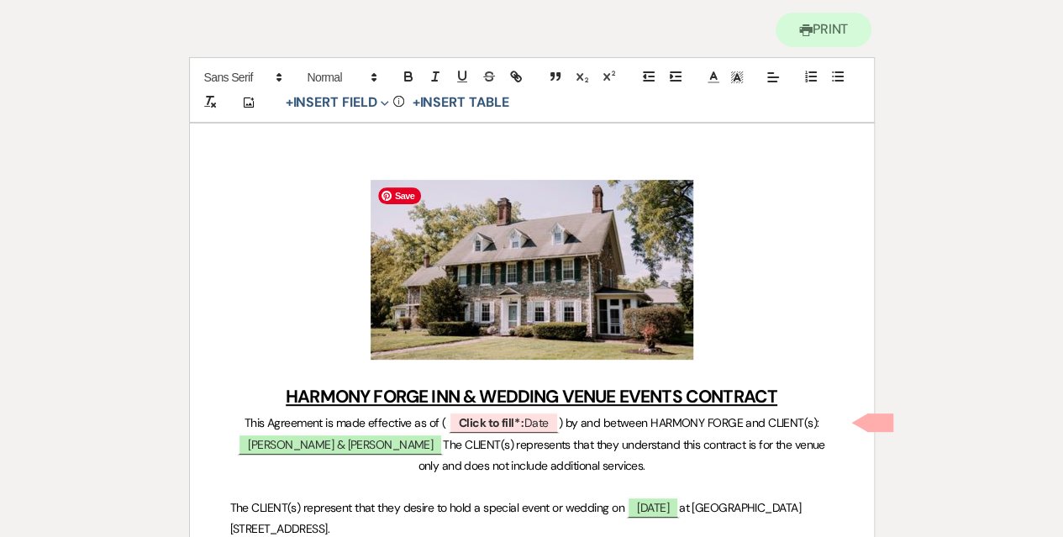
click at [702, 329] on h1 "﻿ ﻿" at bounding box center [531, 270] width 603 height 180
drag, startPoint x: 702, startPoint y: 329, endPoint x: 488, endPoint y: 334, distance: 213.5
click at [488, 334] on h1 "﻿ ﻿" at bounding box center [531, 270] width 603 height 180
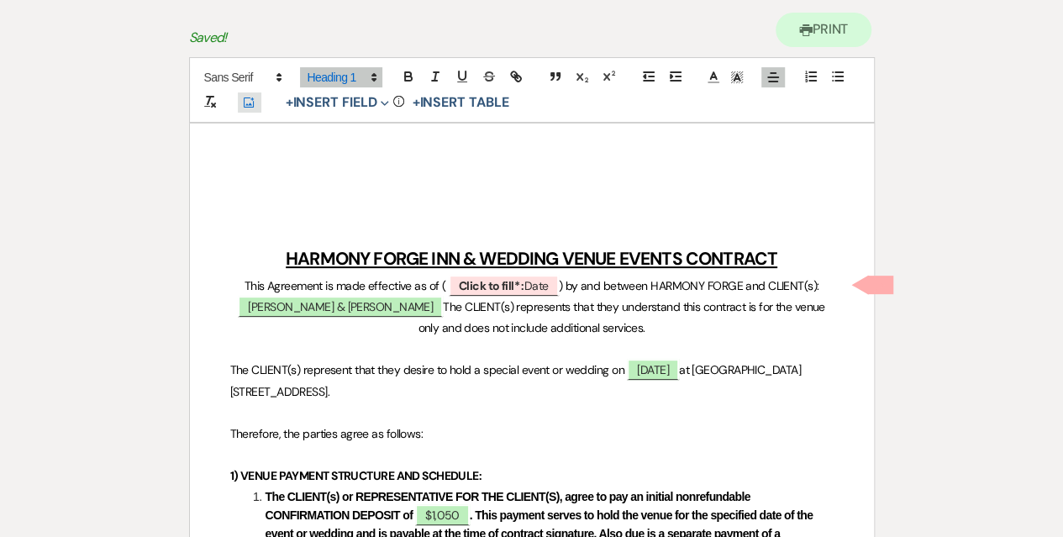
click at [249, 100] on icon "Add Photo" at bounding box center [248, 102] width 13 height 15
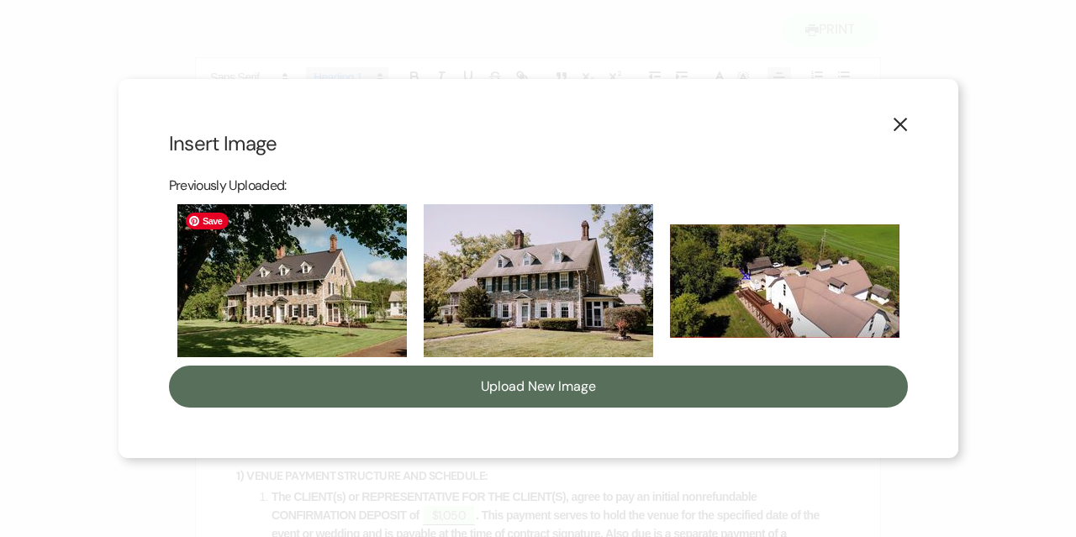
click at [334, 291] on img at bounding box center [291, 280] width 229 height 153
click at [0, 0] on input "checkbox" at bounding box center [0, 0] width 0 height 0
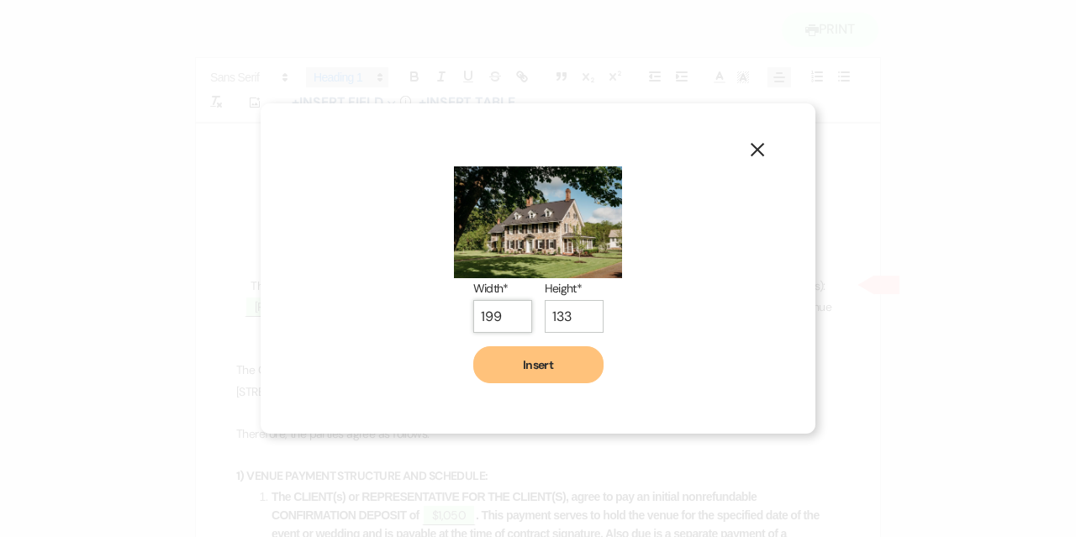
click at [511, 318] on input "199" at bounding box center [502, 316] width 59 height 33
drag, startPoint x: 509, startPoint y: 320, endPoint x: 429, endPoint y: 325, distance: 80.8
click at [429, 325] on div "Width* 199 Height* 133 Insert" at bounding box center [538, 268] width 454 height 229
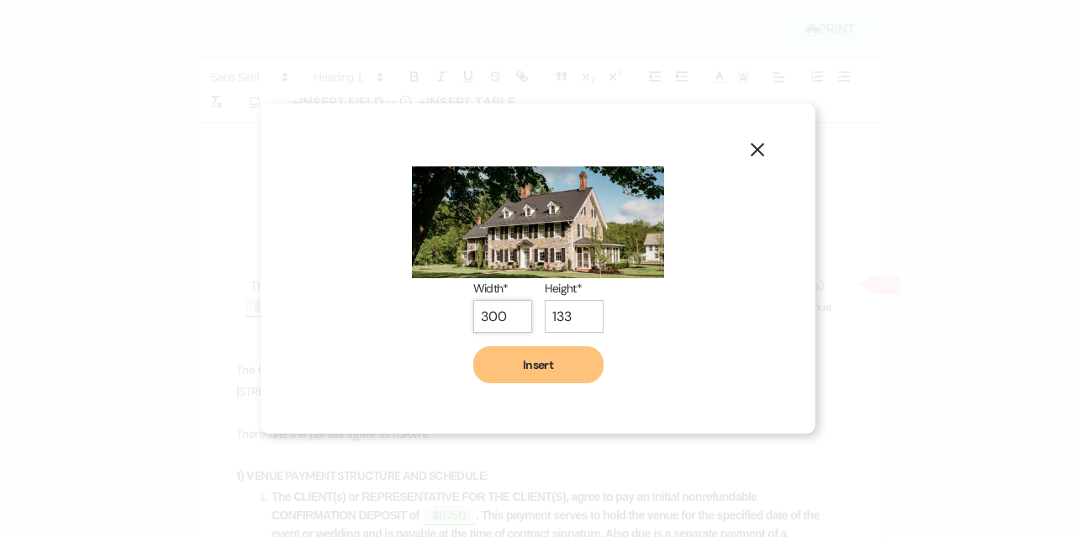
type input "300"
click at [560, 312] on input "133" at bounding box center [574, 316] width 59 height 33
drag, startPoint x: 576, startPoint y: 312, endPoint x: 524, endPoint y: 313, distance: 52.1
click at [524, 313] on div "Width* 300 Height* 133" at bounding box center [538, 311] width 130 height 67
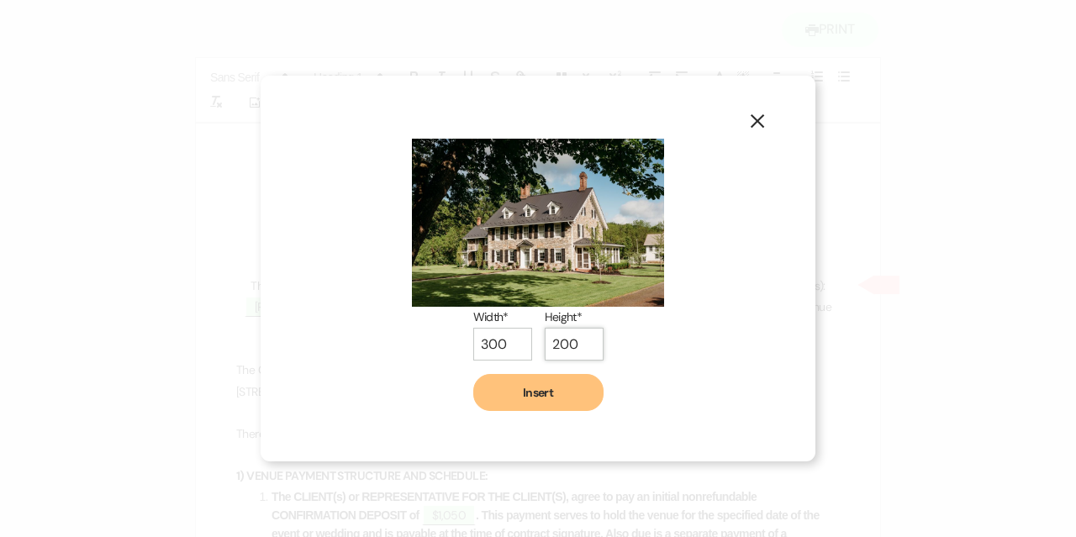
type input "200"
click at [518, 397] on button "Insert" at bounding box center [538, 392] width 130 height 37
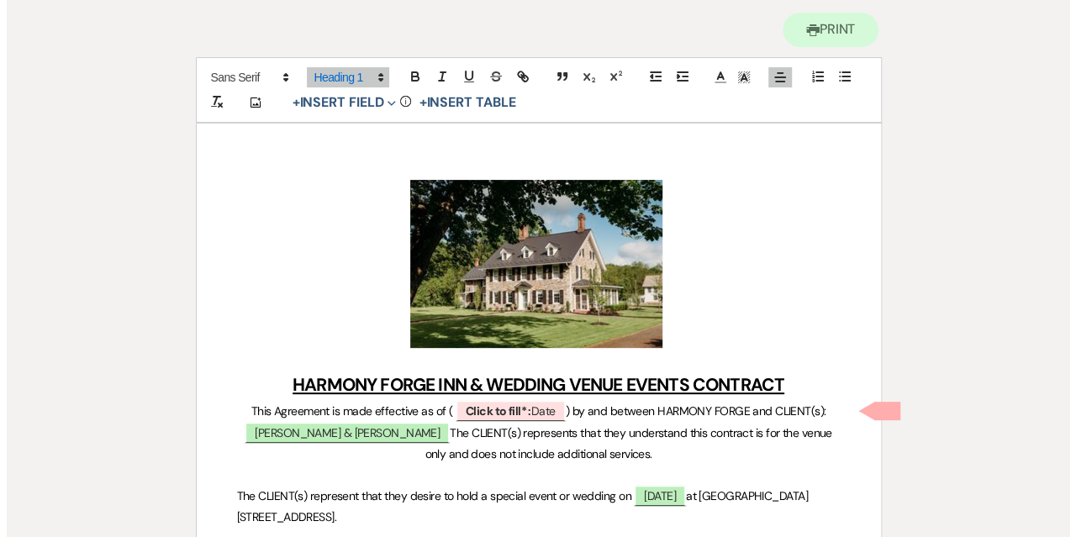
scroll to position [252, 0]
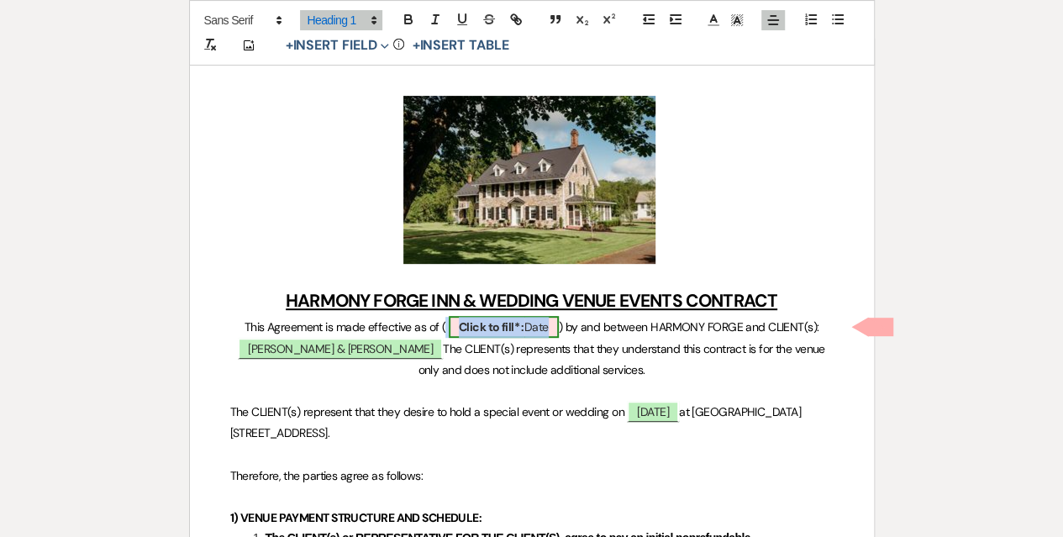
click at [518, 327] on b "Click to fill* :" at bounding box center [492, 326] width 66 height 15
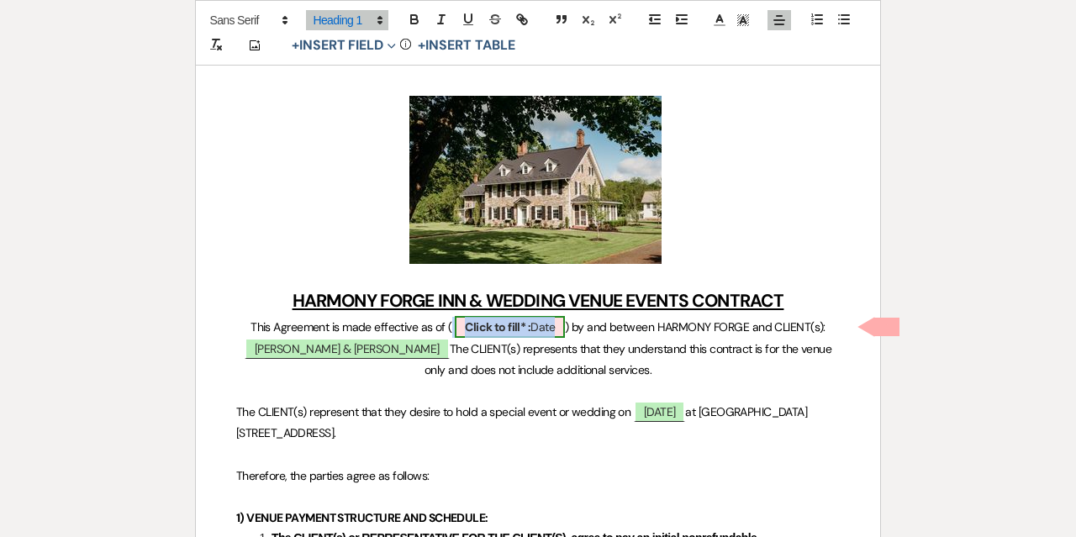
select select "owner"
select select "Date"
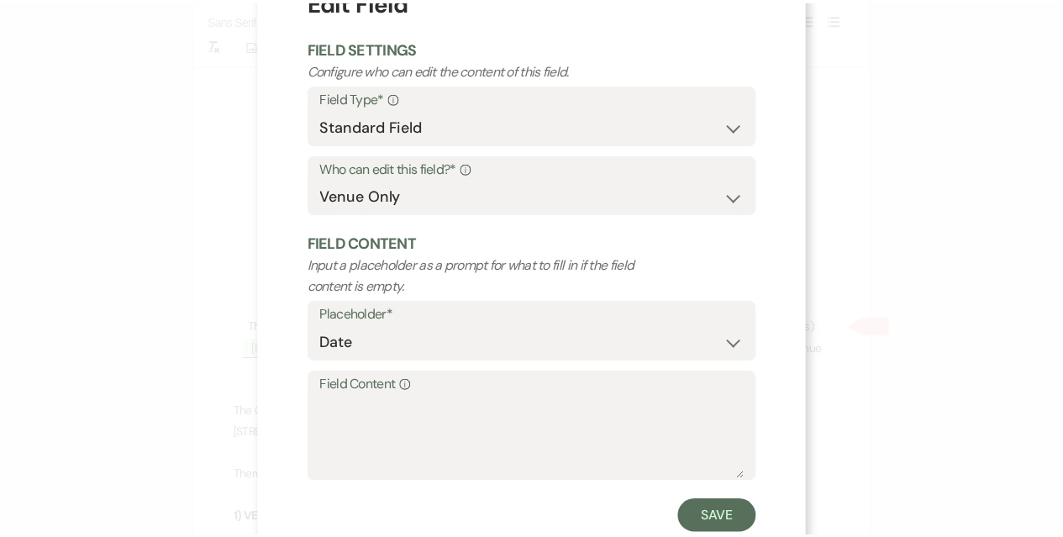
scroll to position [114, 0]
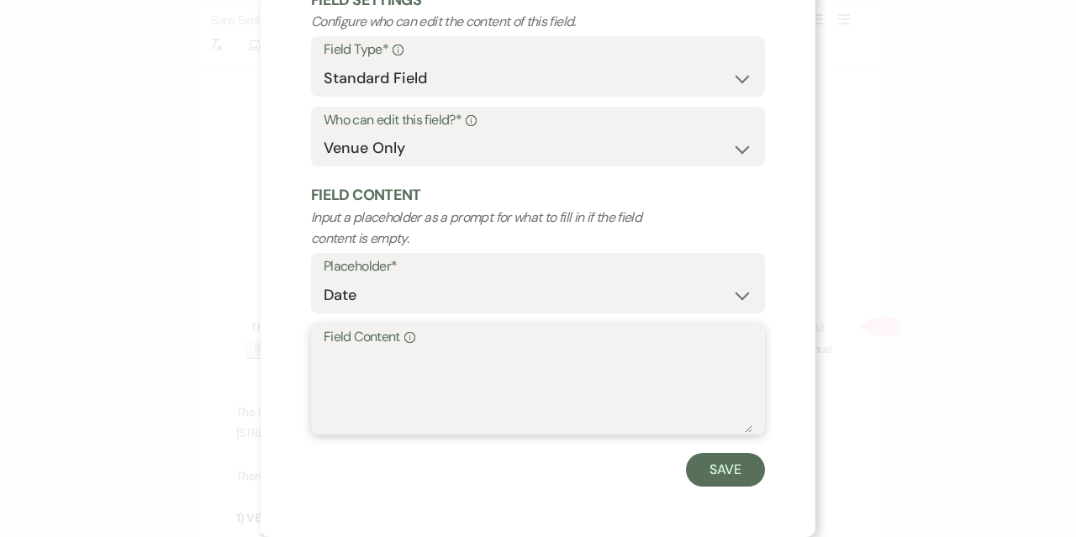
click at [413, 361] on textarea "Field Content Info" at bounding box center [538, 391] width 429 height 84
type textarea "[DATE]"
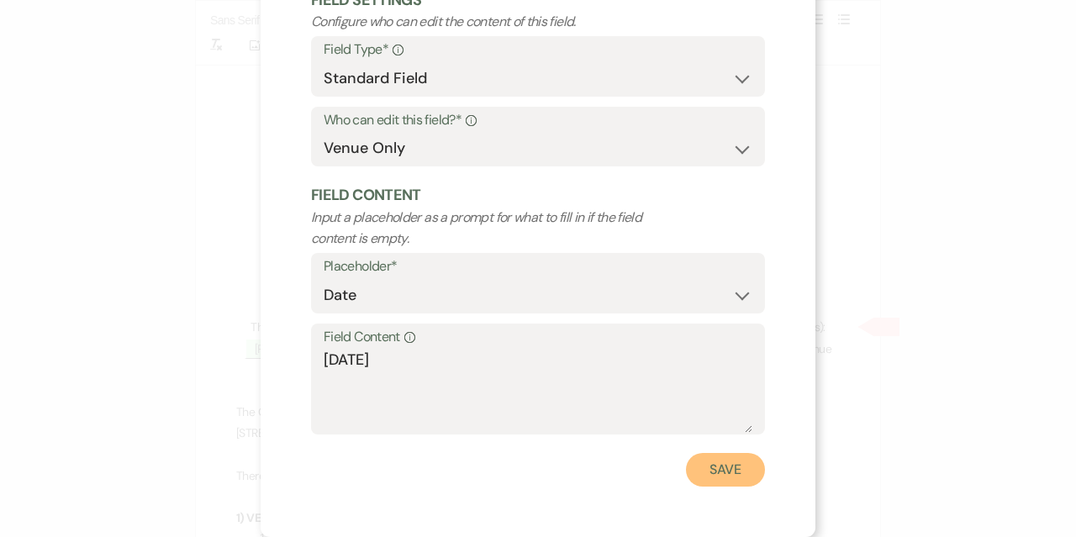
click at [707, 464] on button "Save" at bounding box center [725, 470] width 79 height 34
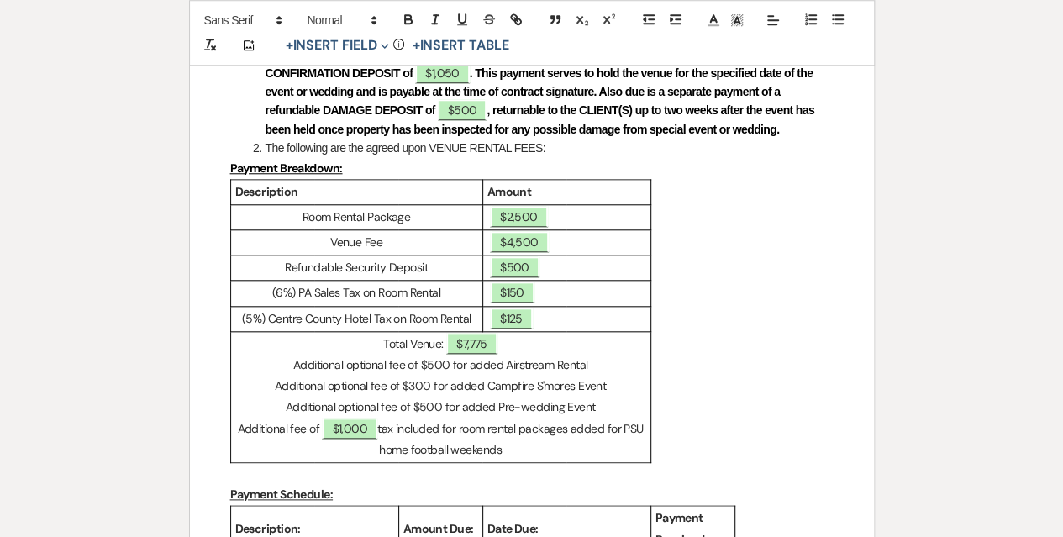
scroll to position [756, 0]
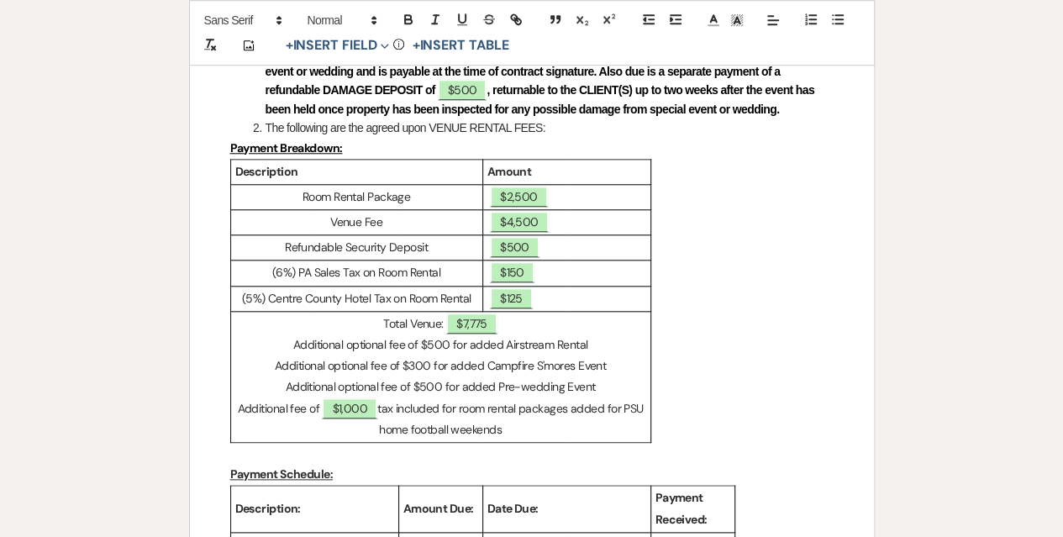
drag, startPoint x: 528, startPoint y: 434, endPoint x: 229, endPoint y: 408, distance: 300.4
click at [326, 409] on span "$1,000" at bounding box center [349, 408] width 55 height 22
select select "owner"
select select "Amount"
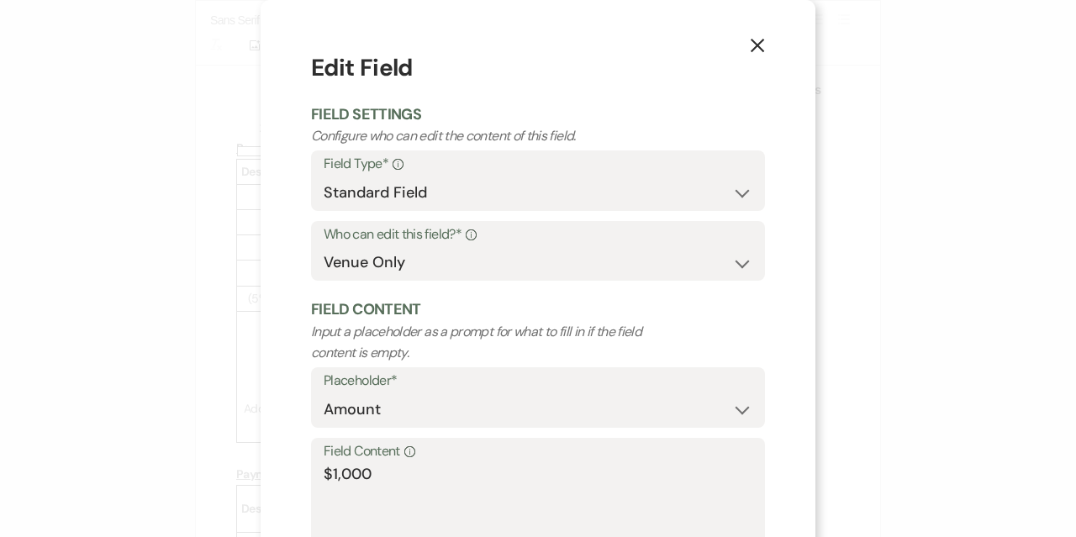
click at [745, 53] on button "X" at bounding box center [757, 44] width 25 height 29
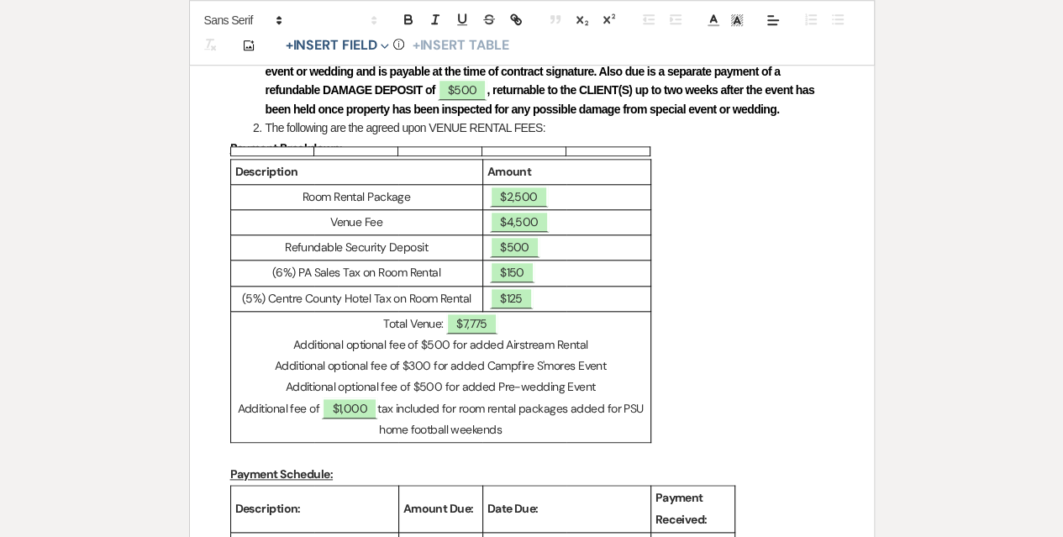
click at [540, 443] on p at bounding box center [531, 453] width 603 height 21
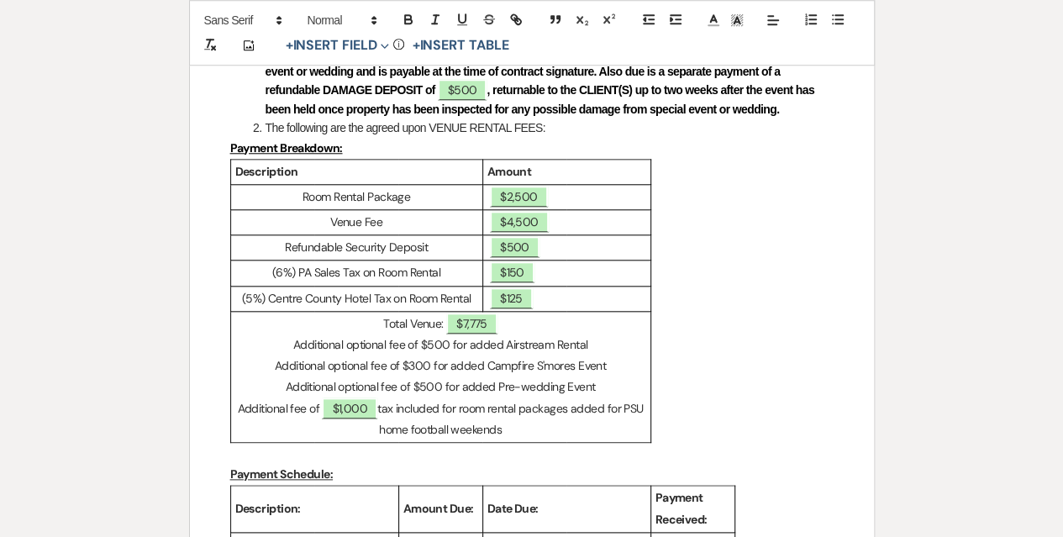
click at [533, 429] on p "Additional fee of ﻿ $1,000 ﻿ tax included for room rental packages added for PS…" at bounding box center [440, 419] width 411 height 42
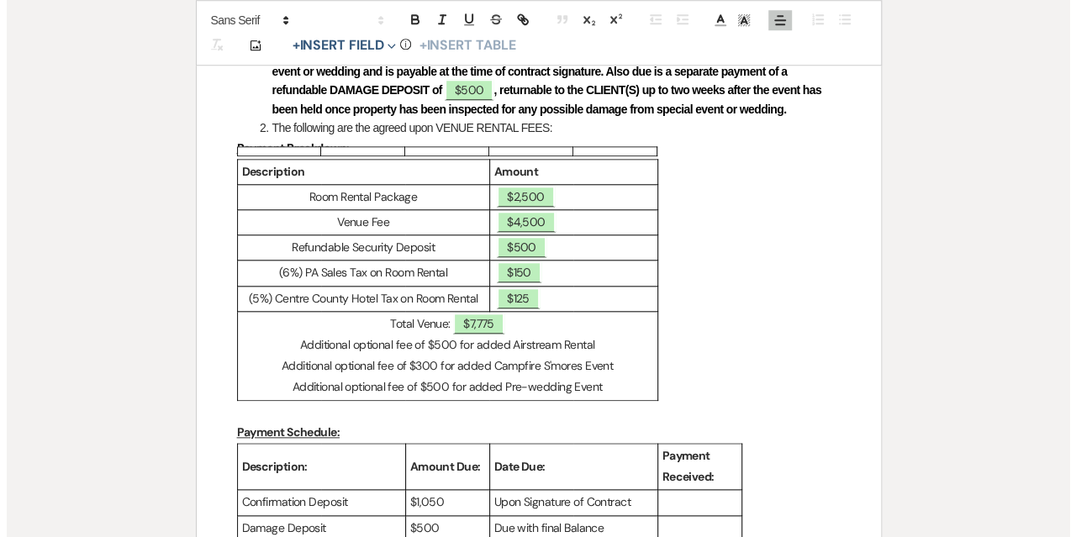
scroll to position [924, 0]
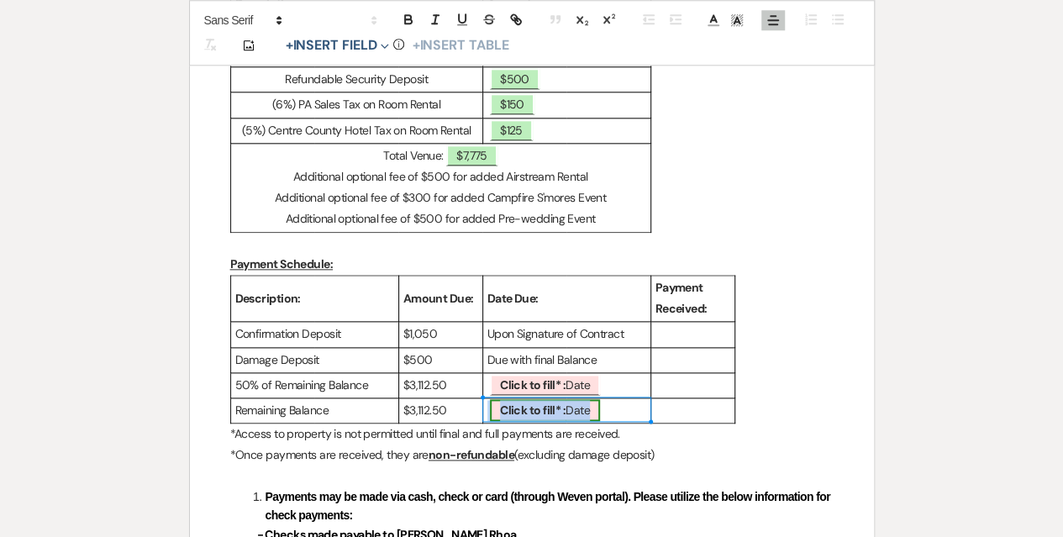
click at [526, 410] on b "Click to fill* :" at bounding box center [533, 410] width 66 height 15
select select "owner"
select select "Date"
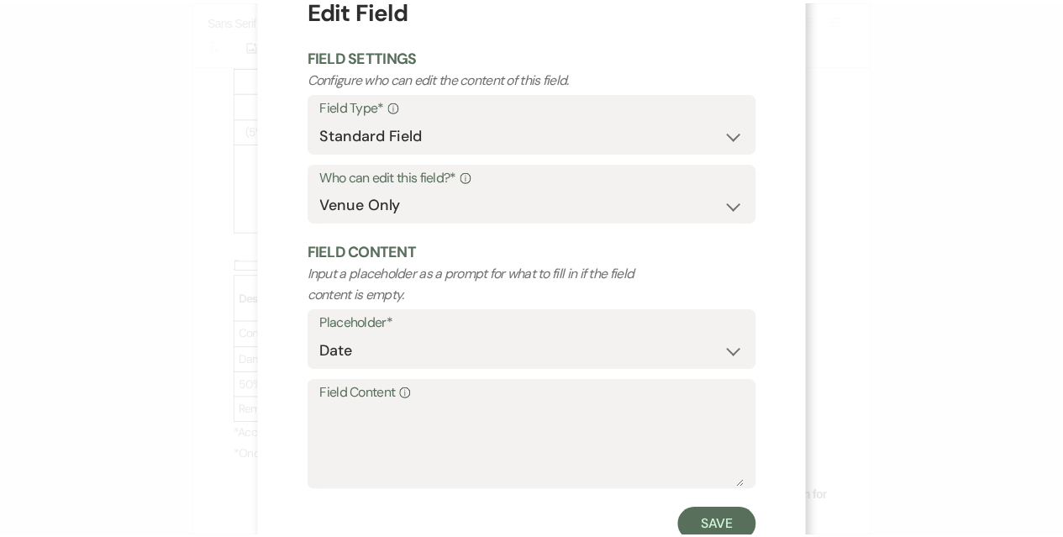
scroll to position [84, 0]
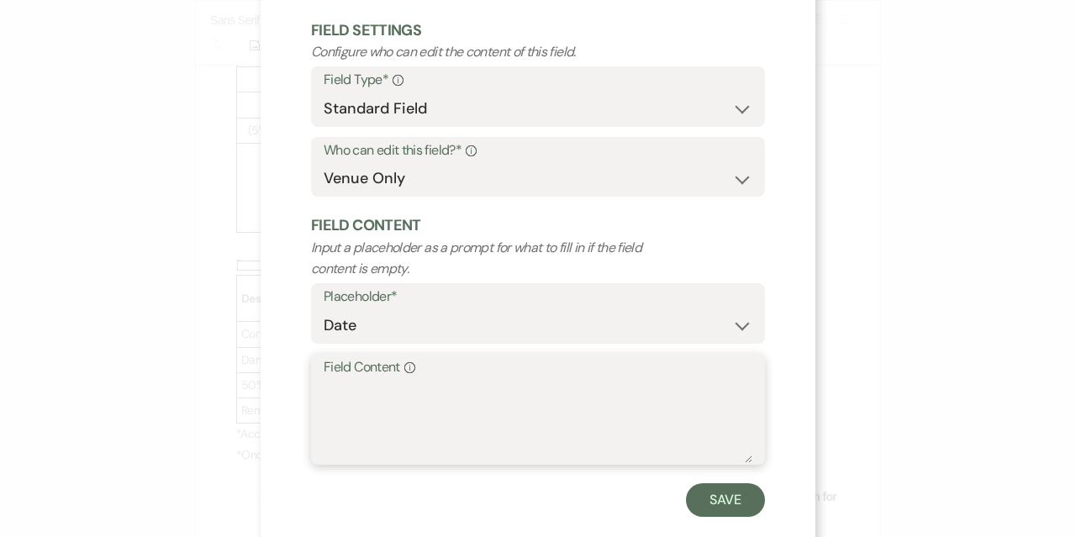
click at [524, 411] on textarea "Field Content Info" at bounding box center [538, 421] width 429 height 84
click at [571, 380] on textarea "Field Content Info" at bounding box center [538, 421] width 429 height 84
type textarea "[DATE]"
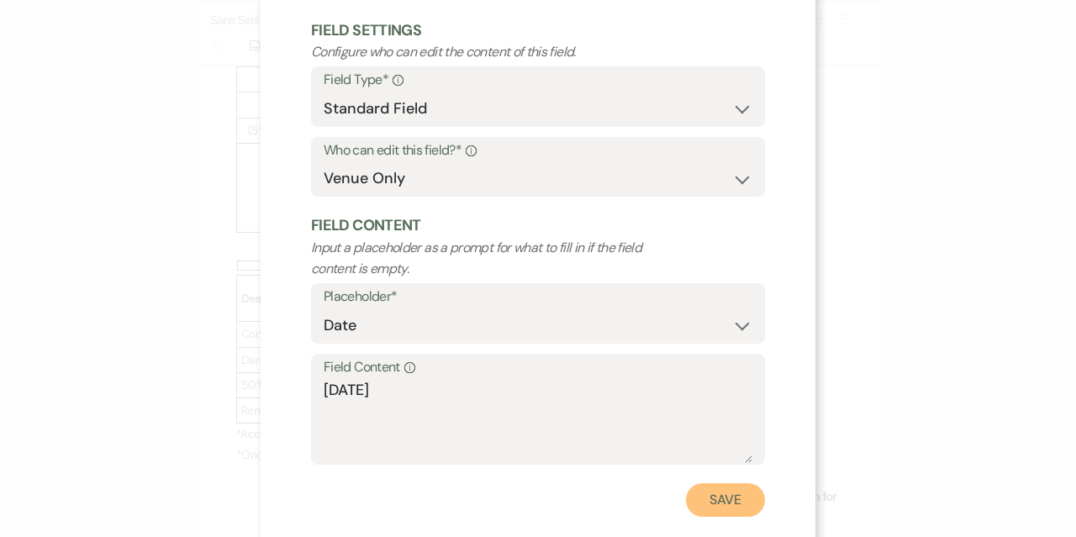
click at [721, 503] on button "Save" at bounding box center [725, 500] width 79 height 34
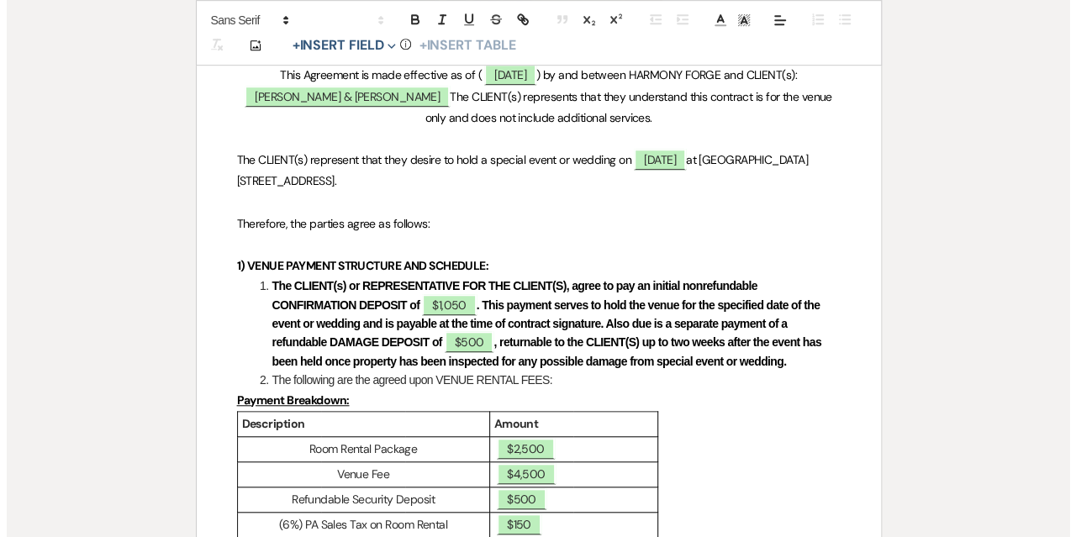
scroll to position [420, 0]
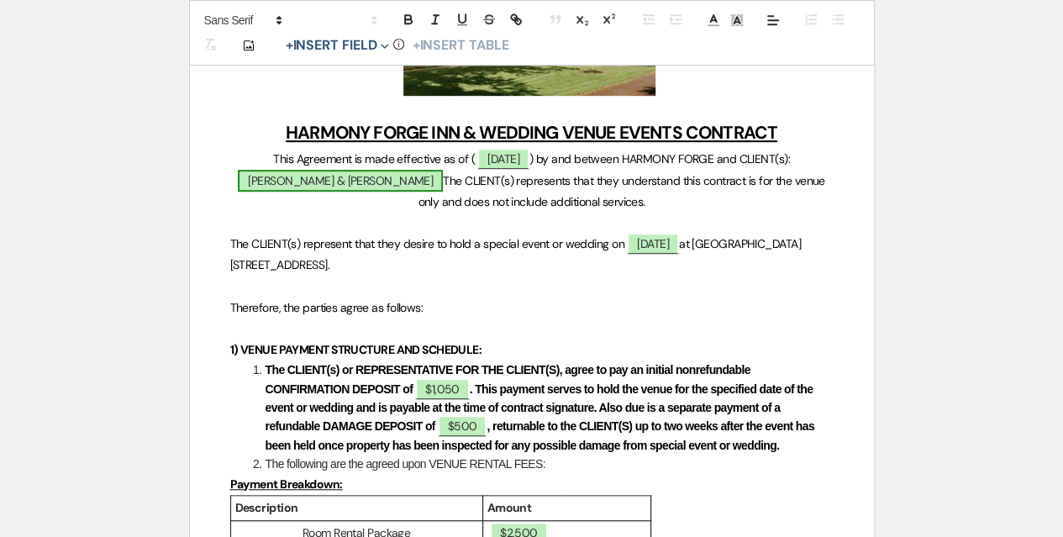
click at [443, 170] on span "[PERSON_NAME] & [PERSON_NAME]" at bounding box center [340, 181] width 205 height 22
select select "smartCustomField"
select select "owner"
select select "{{clientNames}}"
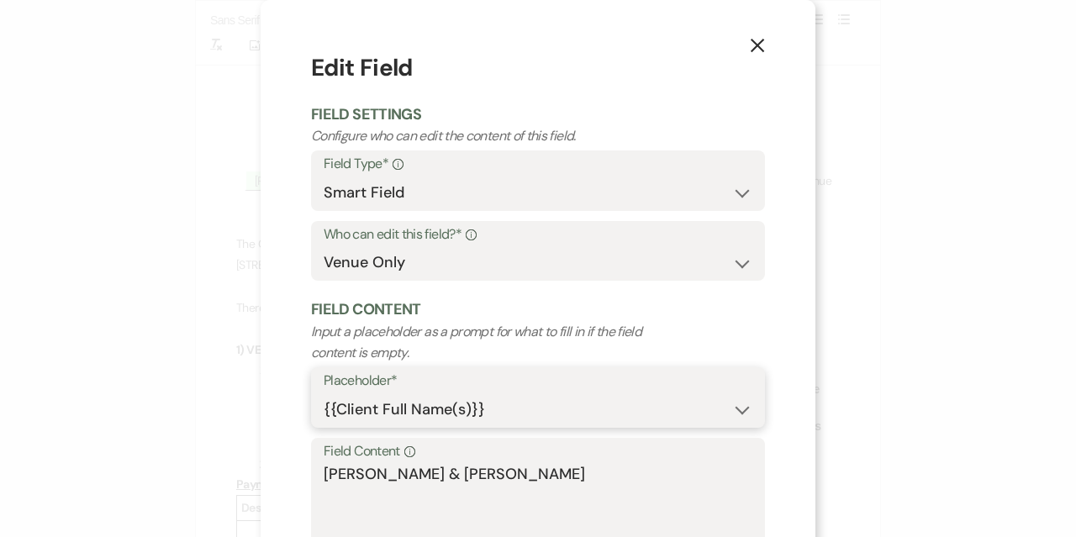
click at [465, 414] on select "{{Event Date}} {{Client Full Name(s)}} {{Client First Name(s)}} {{Venue Name}} …" at bounding box center [538, 409] width 429 height 33
select select
click at [324, 393] on select "{{Event Date}} {{Client Full Name(s)}} {{Client First Name(s)}} {{Venue Name}} …" at bounding box center [538, 409] width 429 height 33
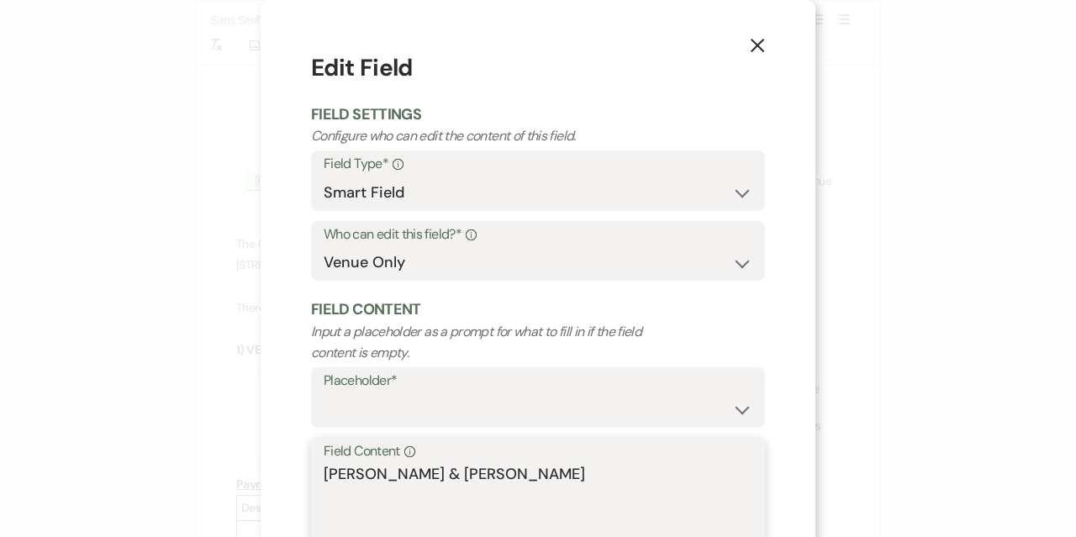
click at [429, 472] on textarea "[PERSON_NAME] & [PERSON_NAME]" at bounding box center [538, 505] width 429 height 84
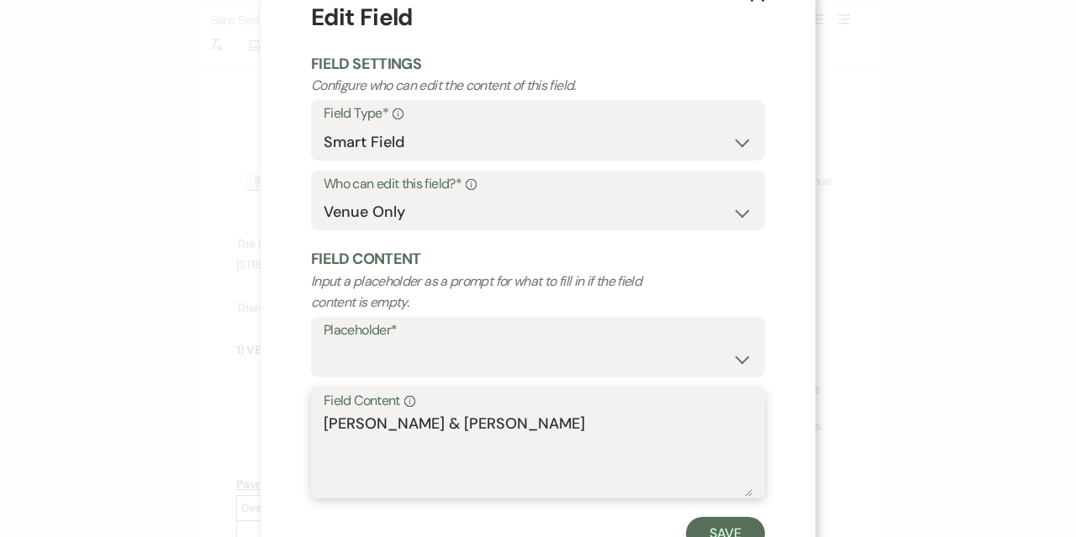
scroll to position [84, 0]
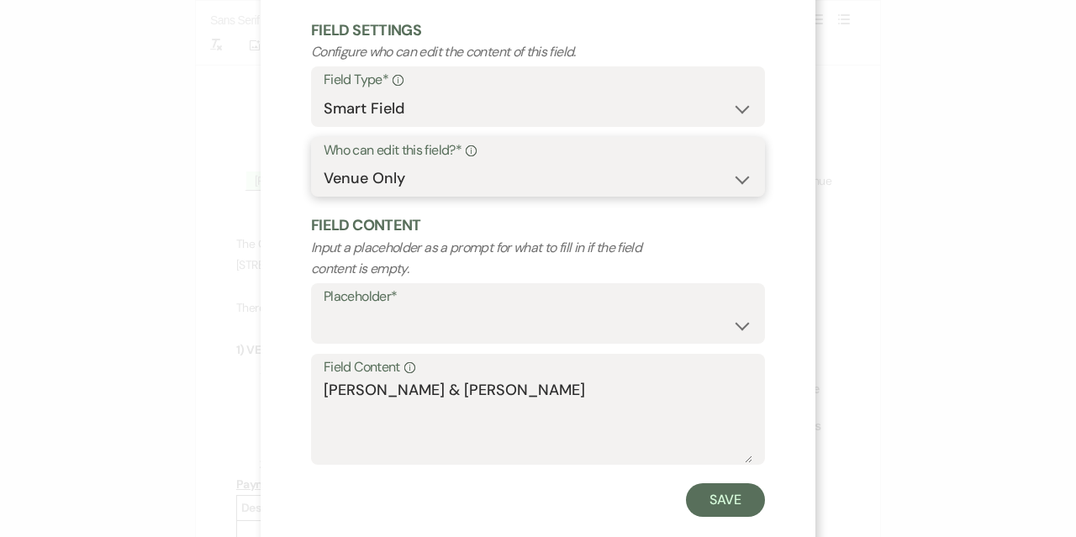
click at [439, 166] on select "Both Venue & Client Client Only Venue Only" at bounding box center [538, 178] width 429 height 33
select select "client"
click at [324, 195] on select "Both Venue & Client Client Only Venue Only" at bounding box center [538, 178] width 429 height 33
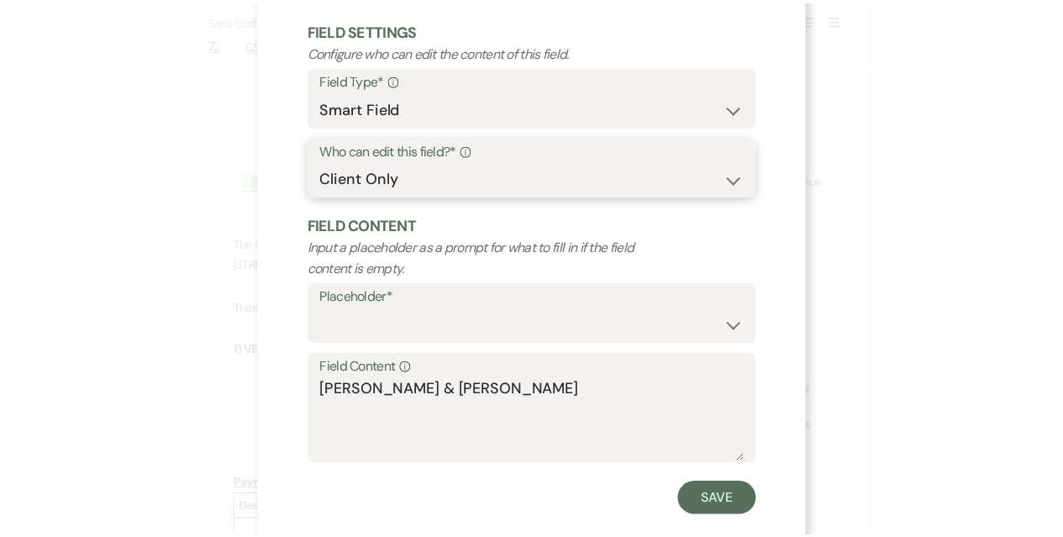
scroll to position [0, 0]
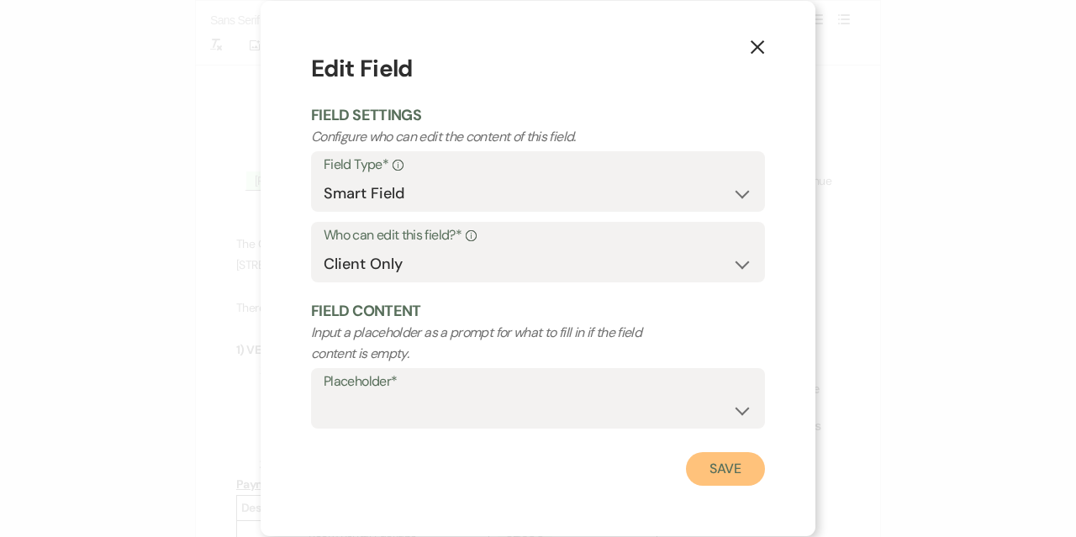
click at [724, 471] on button "Save" at bounding box center [725, 469] width 79 height 34
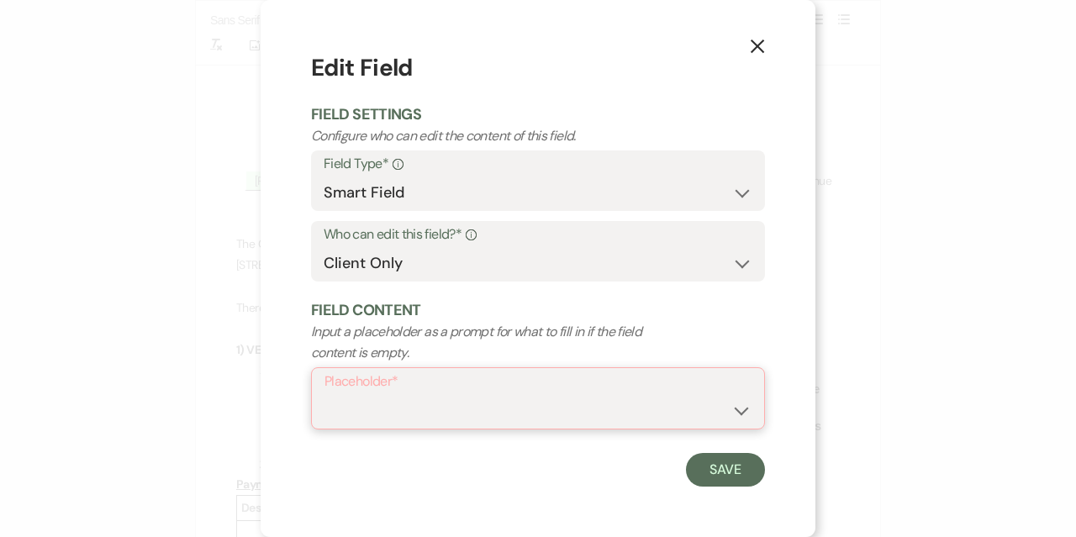
click at [534, 408] on select "{{Event Date}} {{Client Full Name(s)}} {{Client First Name(s)}} {{Venue Name}} …" at bounding box center [537, 410] width 427 height 33
click at [484, 413] on select "{{Event Date}} {{Client Full Name(s)}} {{Client First Name(s)}} {{Venue Name}} …" at bounding box center [537, 410] width 427 height 33
click at [324, 394] on select "{{Event Date}} {{Client Full Name(s)}} {{Client First Name(s)}} {{Venue Name}} …" at bounding box center [537, 410] width 427 height 33
click at [437, 369] on div "Placeholder* {{Event Date}} {{Client Full Name(s)}} {{Client First Name(s)}} {{…" at bounding box center [538, 398] width 454 height 62
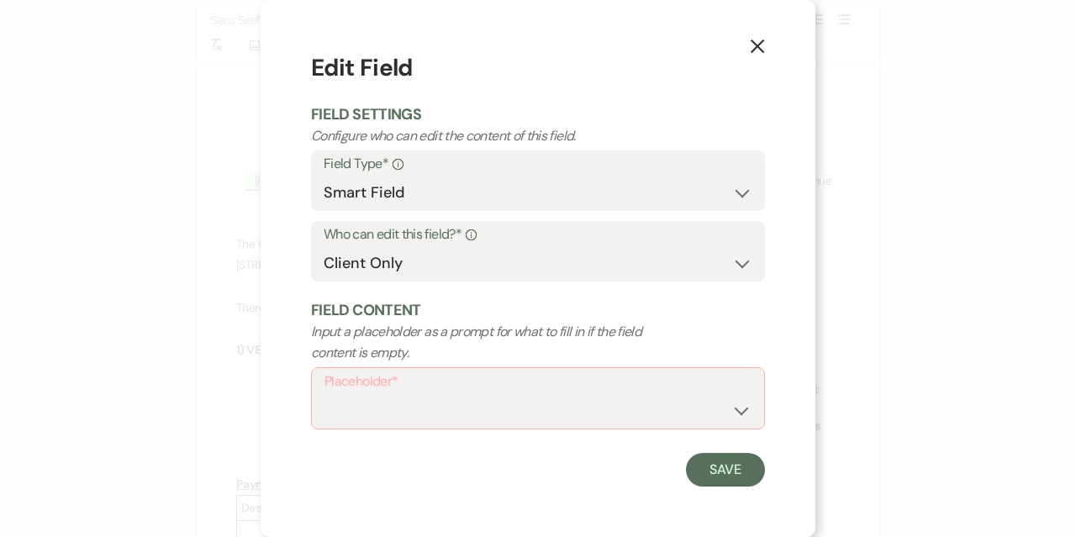
click at [440, 386] on label "Placeholder*" at bounding box center [537, 382] width 427 height 24
click at [740, 405] on select "{{Event Date}} {{Client Full Name(s)}} {{Client First Name(s)}} {{Venue Name}} …" at bounding box center [537, 410] width 427 height 33
select select "{{clientNames}}"
click at [324, 394] on select "{{Event Date}} {{Client Full Name(s)}} {{Client First Name(s)}} {{Venue Name}} …" at bounding box center [537, 410] width 427 height 33
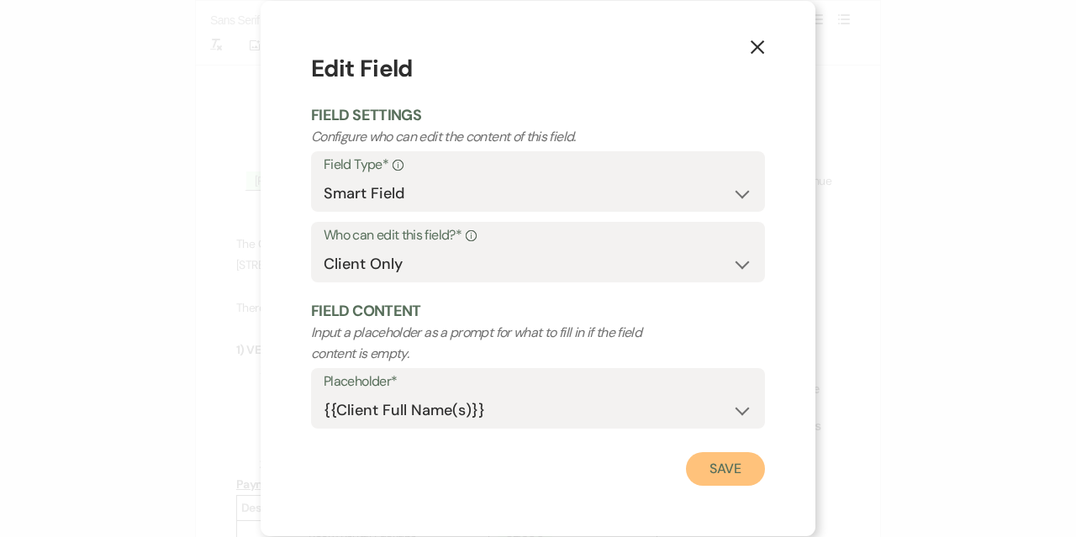
click at [733, 460] on button "Save" at bounding box center [725, 469] width 79 height 34
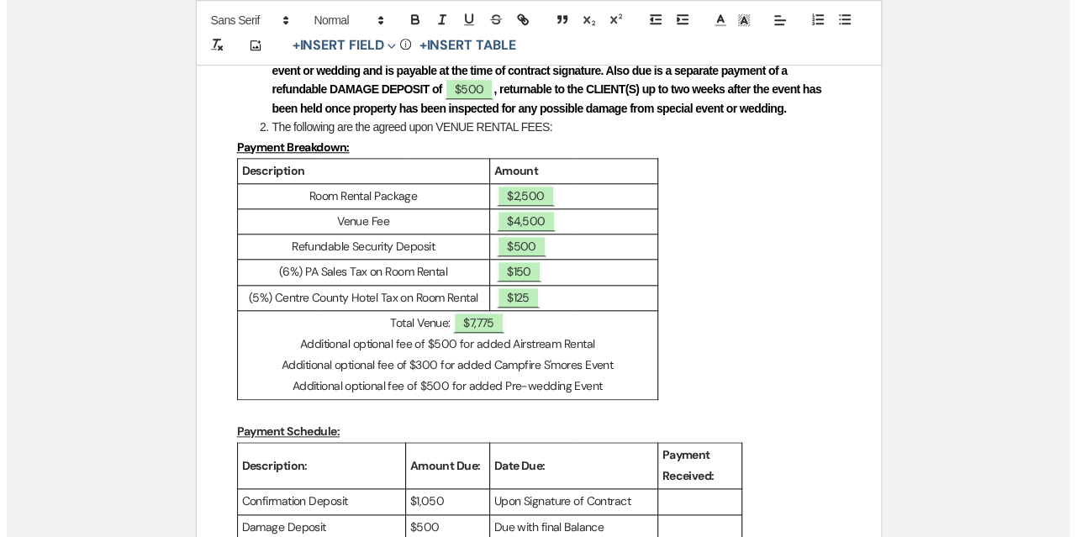
scroll to position [840, 0]
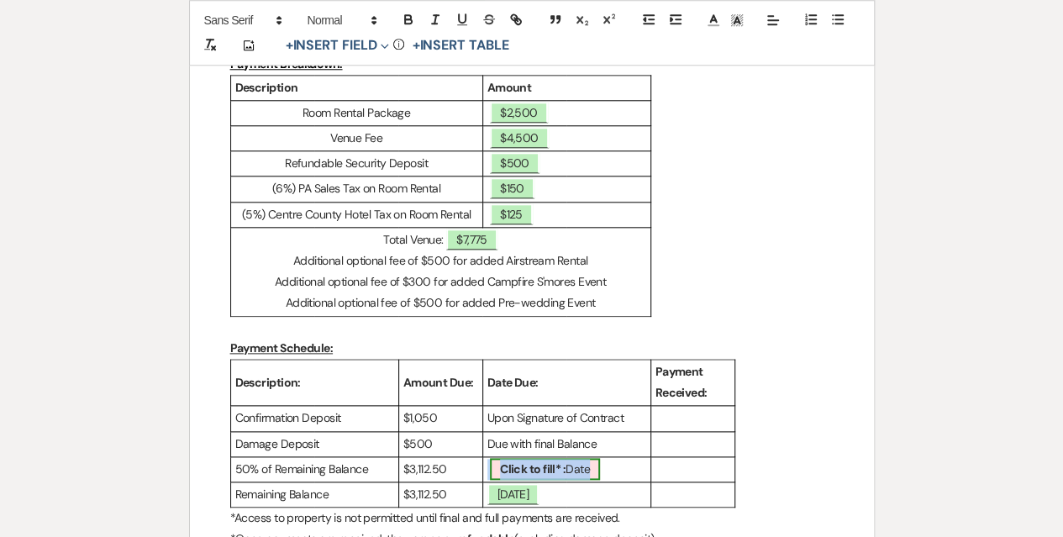
click at [591, 466] on span "Click to fill* : Date" at bounding box center [545, 469] width 110 height 22
select select "owner"
select select "Date"
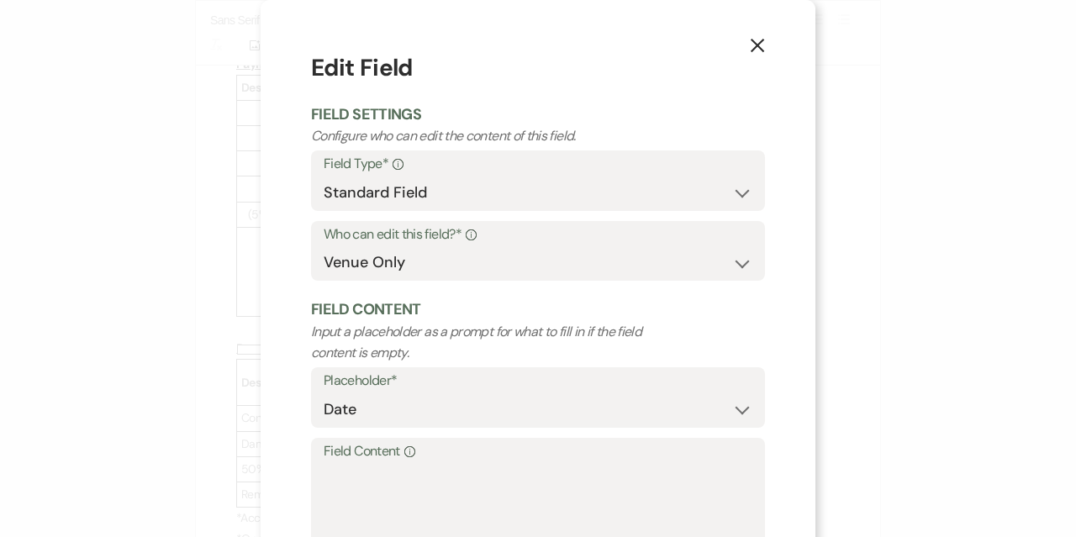
click at [420, 456] on label "Field Content Info" at bounding box center [538, 452] width 429 height 24
click at [420, 463] on textarea "Field Content Info" at bounding box center [538, 505] width 429 height 84
click at [427, 469] on textarea "Field Content Info" at bounding box center [538, 505] width 429 height 84
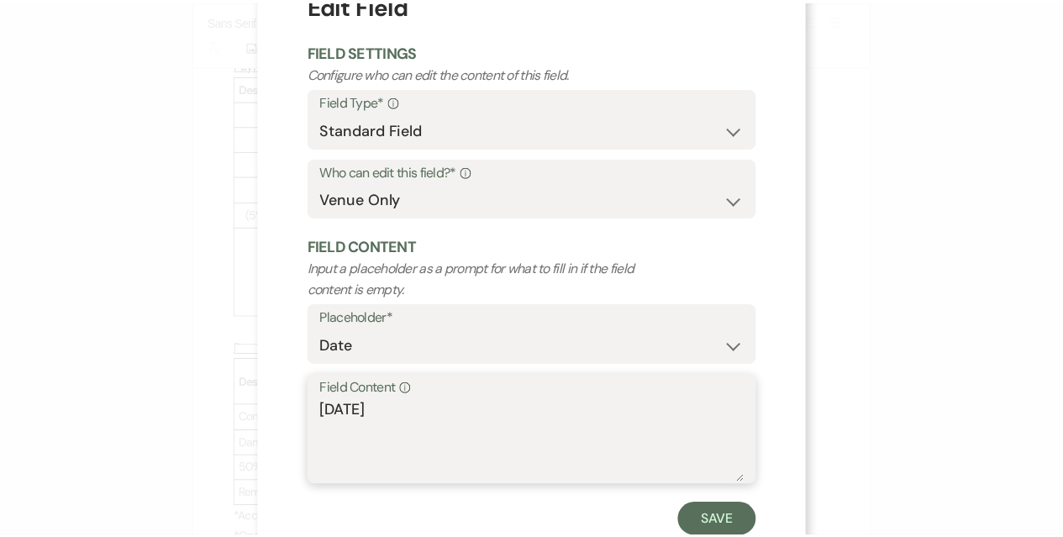
scroll to position [114, 0]
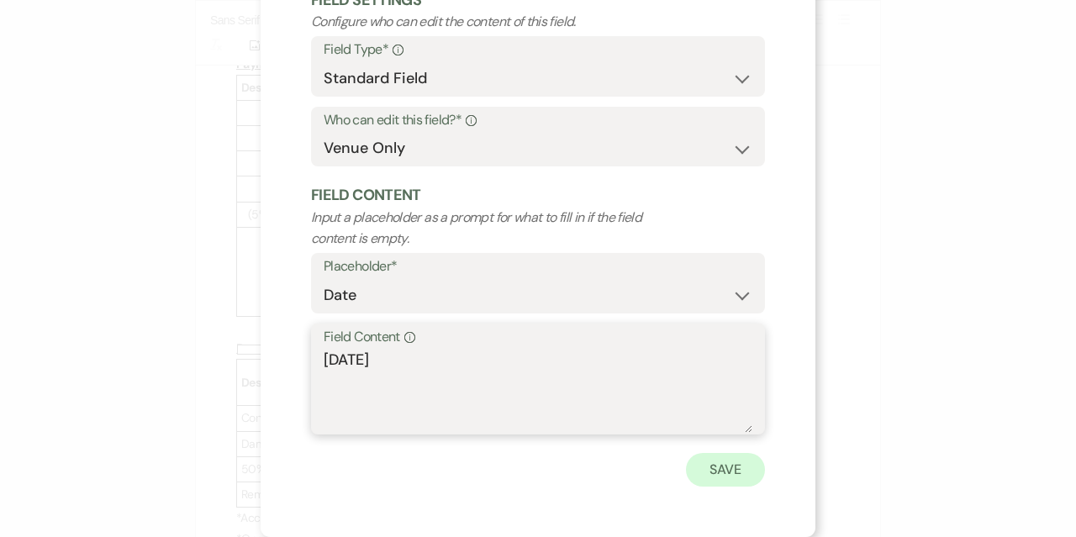
type textarea "[DATE]"
click at [719, 461] on button "Save" at bounding box center [725, 470] width 79 height 34
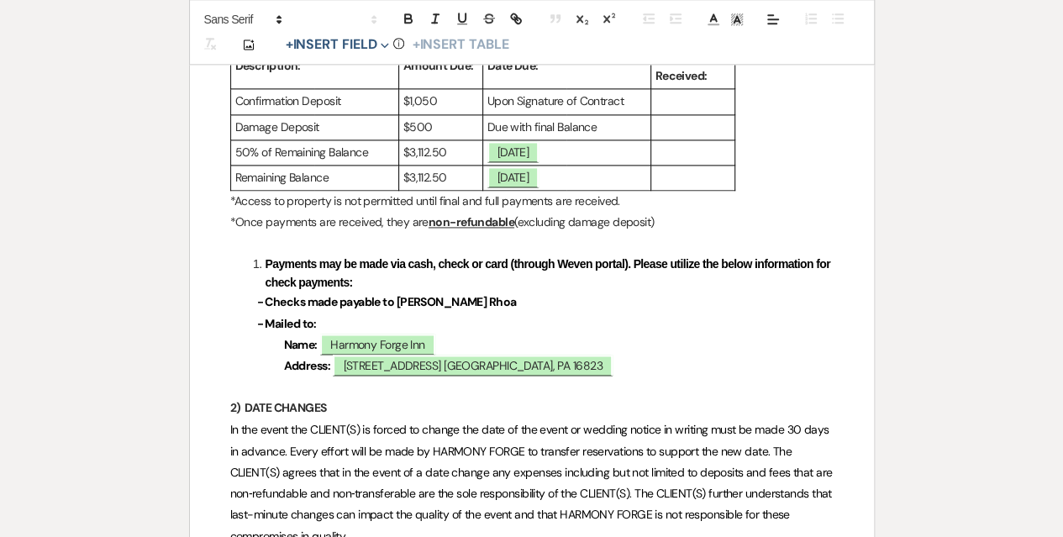
scroll to position [1176, 0]
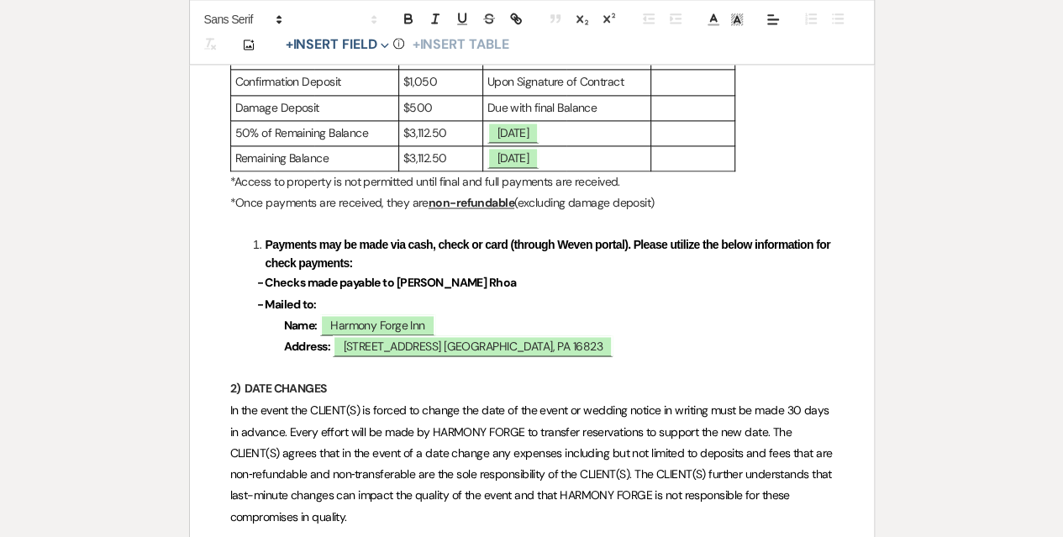
click at [499, 276] on p "- Checks made payable to [PERSON_NAME] Rhoa" at bounding box center [531, 282] width 603 height 21
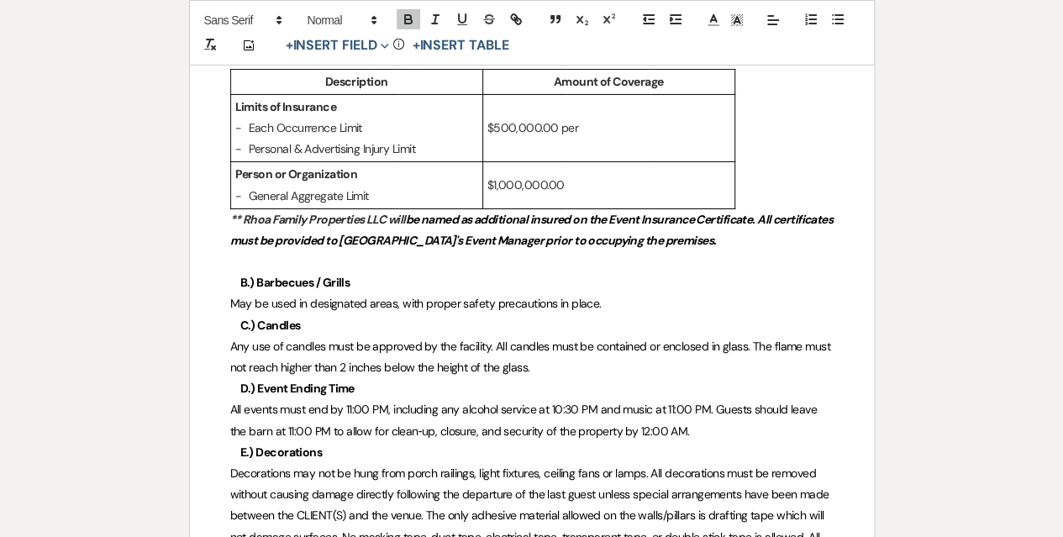
scroll to position [2941, 0]
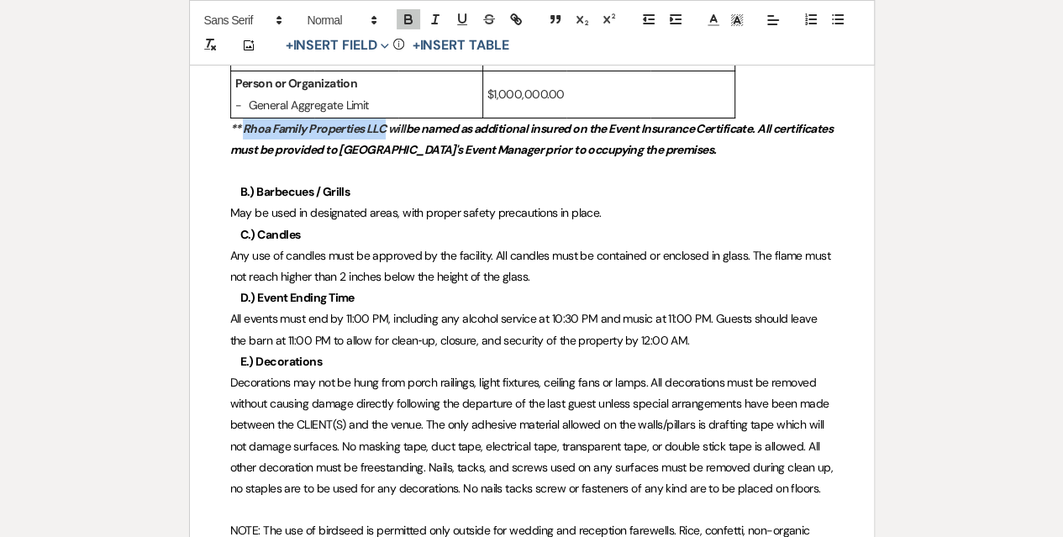
drag, startPoint x: 387, startPoint y: 122, endPoint x: 245, endPoint y: 120, distance: 142.0
click at [245, 121] on em "** Rhoa Family Properties LLC will" at bounding box center [318, 128] width 176 height 15
copy em "Rhoa Family Properties LLC"
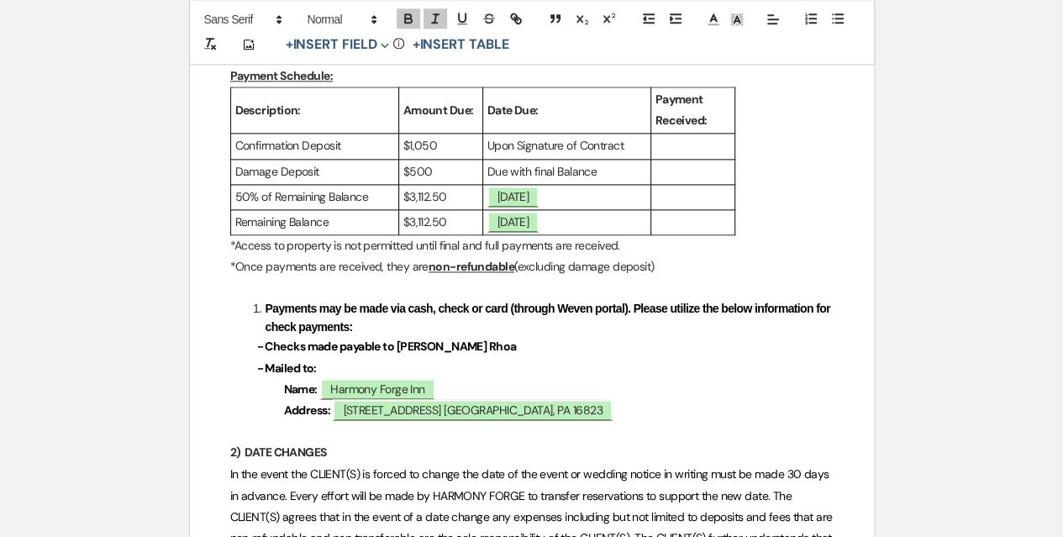
scroll to position [1092, 0]
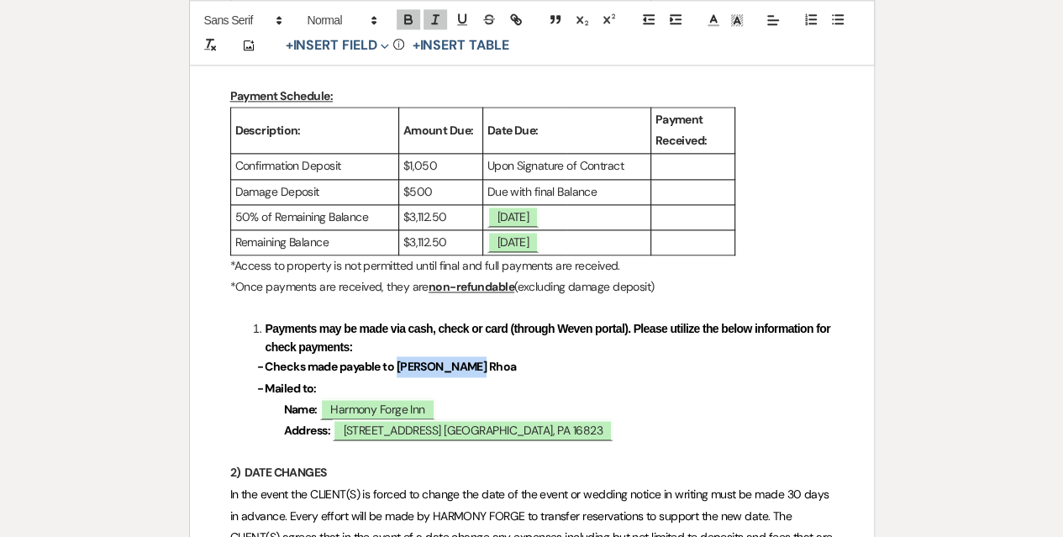
drag, startPoint x: 469, startPoint y: 364, endPoint x: 393, endPoint y: 369, distance: 75.8
click at [393, 369] on p "- Checks made payable to [PERSON_NAME] Rhoa" at bounding box center [531, 366] width 603 height 21
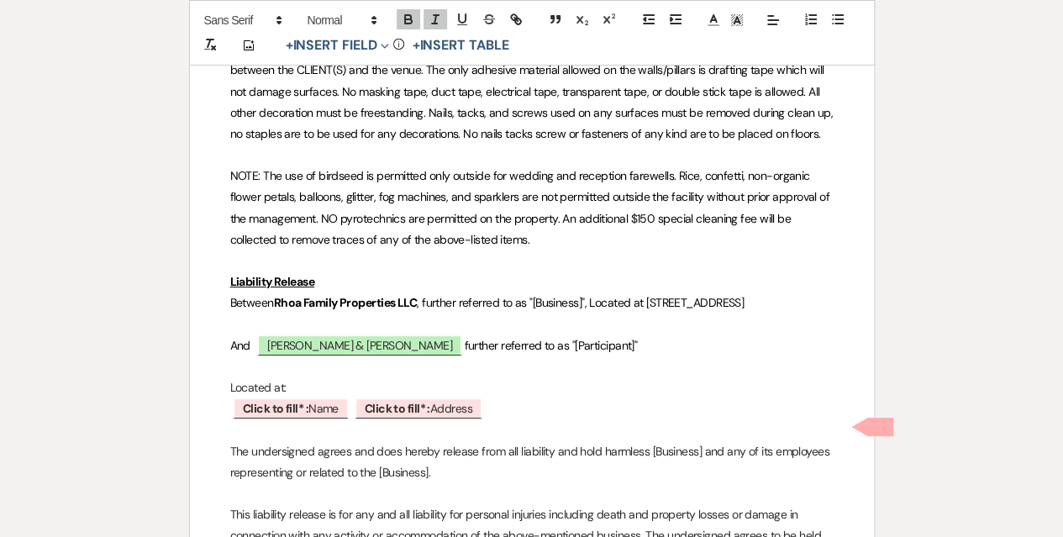
scroll to position [3445, 0]
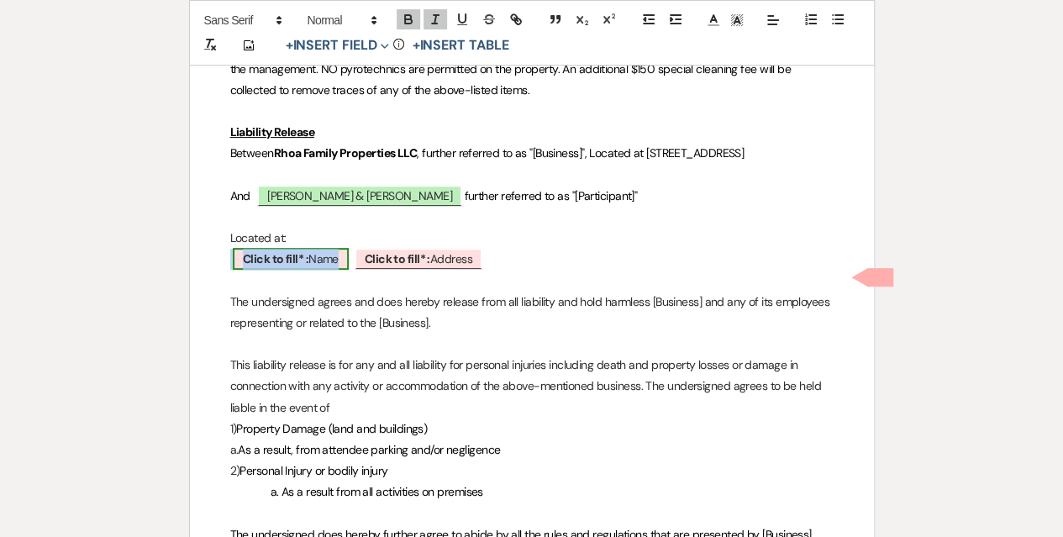
click at [328, 270] on span "Click to fill* : Name" at bounding box center [291, 259] width 116 height 22
select select "owner"
select select "Name"
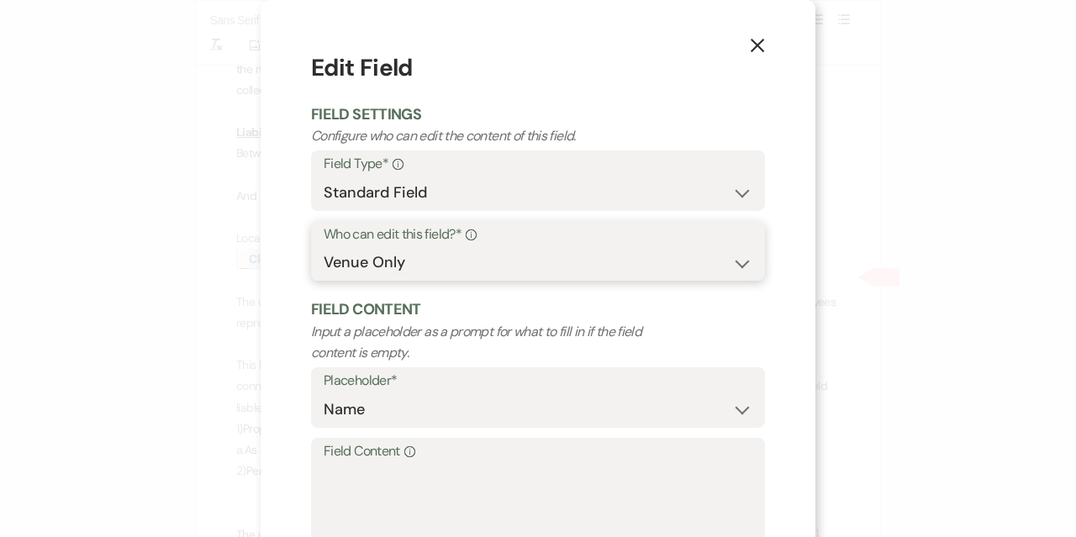
click at [365, 261] on select "Both Venue & Client Client Only Venue Only" at bounding box center [538, 262] width 429 height 33
select select "client"
click at [324, 247] on select "Both Venue & Client Client Only Venue Only" at bounding box center [538, 262] width 429 height 33
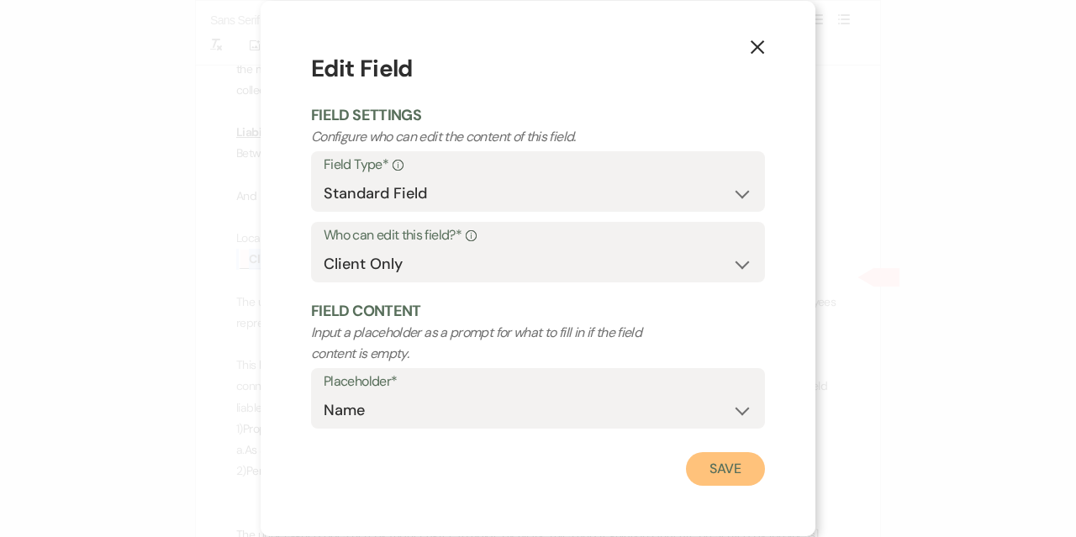
click at [753, 476] on button "Save" at bounding box center [725, 469] width 79 height 34
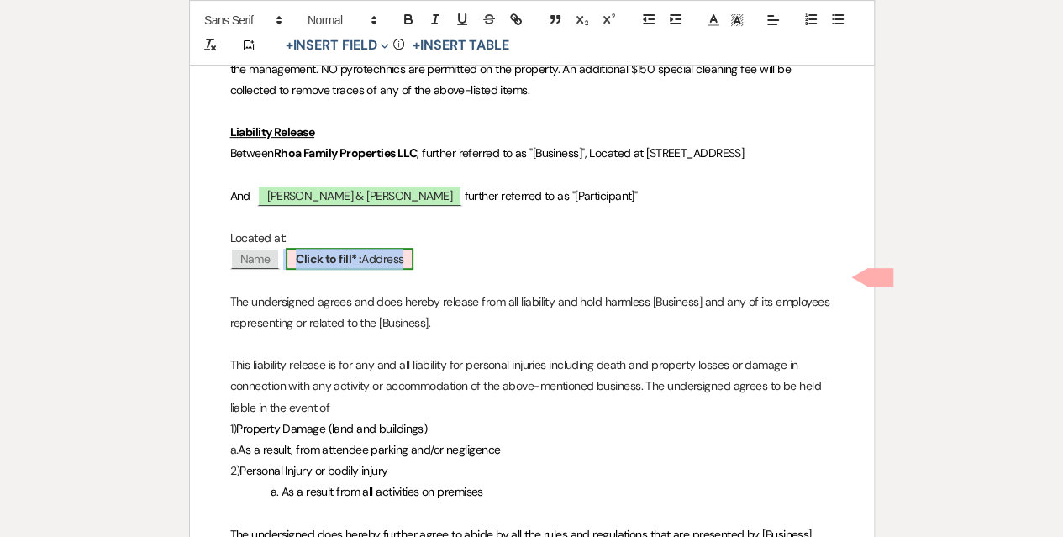
click at [354, 266] on b "Click to fill* :" at bounding box center [329, 258] width 66 height 15
select select "owner"
select select "Address"
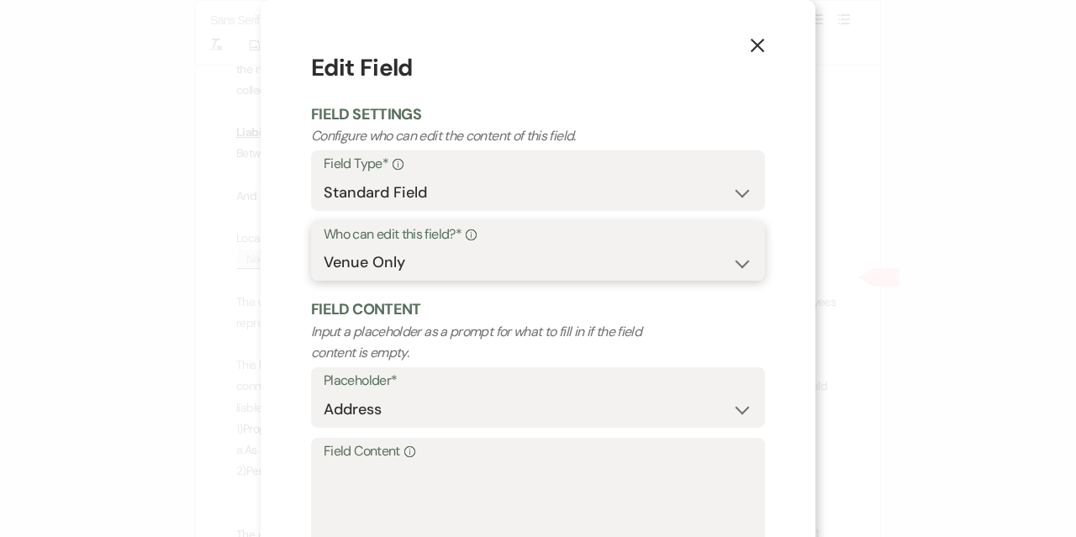
click at [397, 268] on select "Both Venue & Client Client Only Venue Only" at bounding box center [538, 262] width 429 height 33
select select "client"
click at [324, 247] on select "Both Venue & Client Client Only Venue Only" at bounding box center [538, 262] width 429 height 33
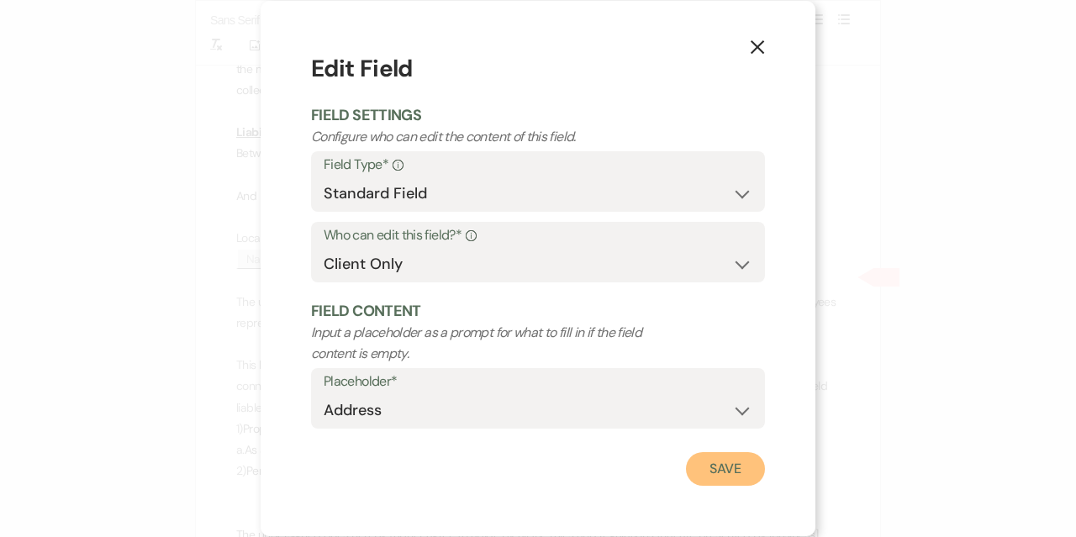
click at [724, 461] on button "Save" at bounding box center [725, 469] width 79 height 34
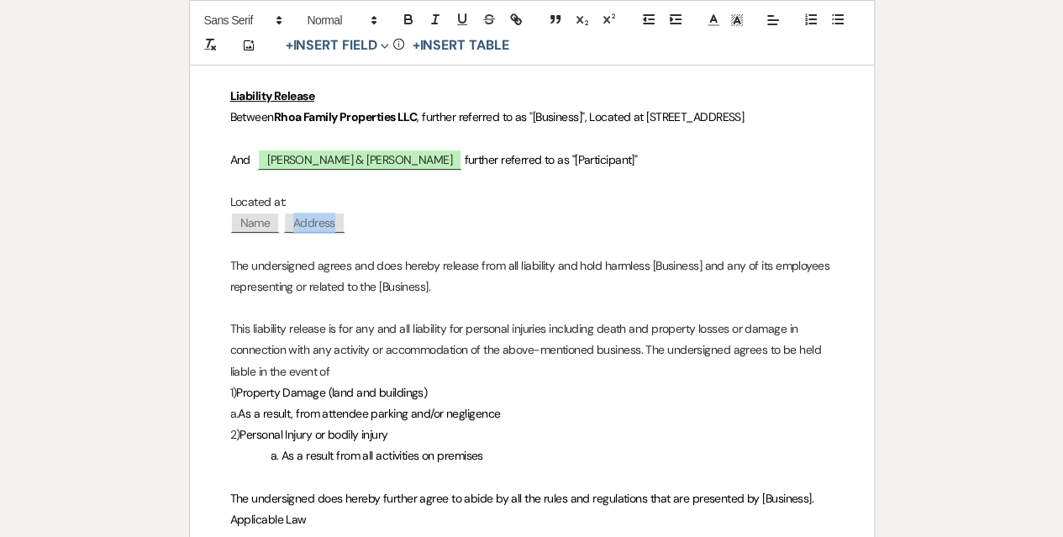
scroll to position [3361, 0]
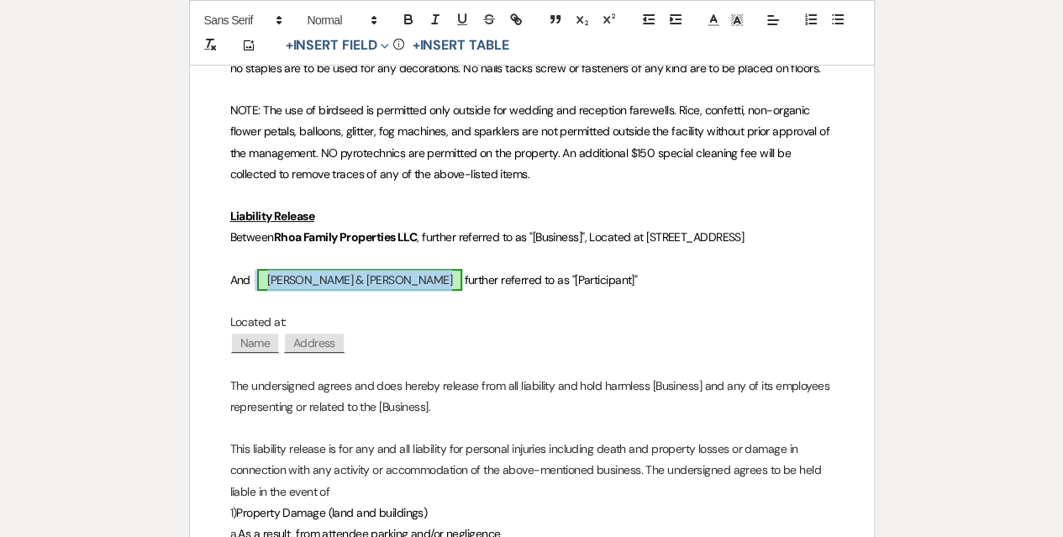
click at [356, 291] on span "[PERSON_NAME] & [PERSON_NAME]" at bounding box center [359, 280] width 205 height 22
select select "smartCustomField"
select select "owner"
select select "{{clientNames}}"
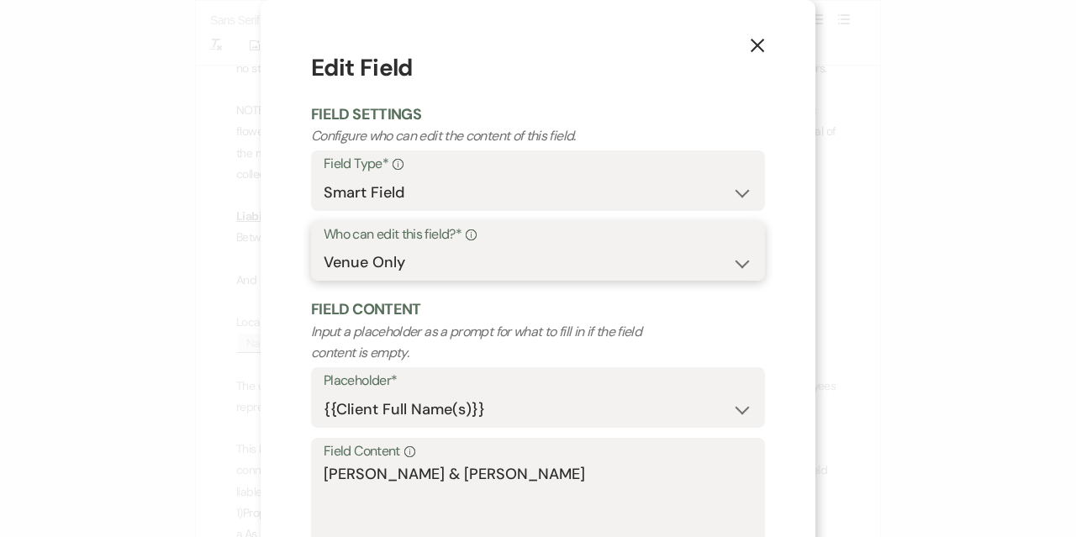
click at [395, 257] on select "Both Venue & Client Client Only Venue Only" at bounding box center [538, 262] width 429 height 33
select select "client"
click at [324, 247] on select "Both Venue & Client Client Only Venue Only" at bounding box center [538, 262] width 429 height 33
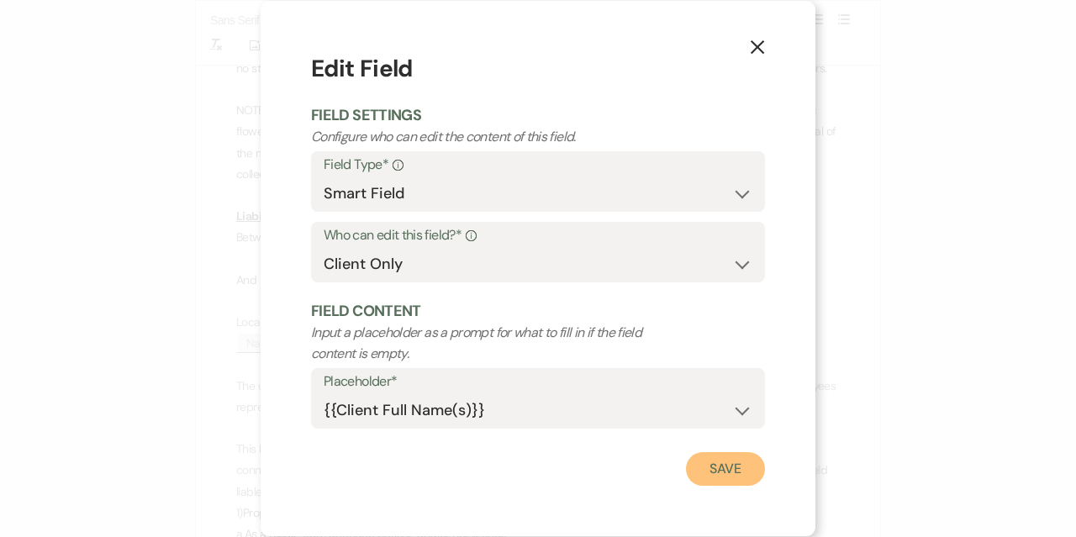
click at [744, 471] on button "Save" at bounding box center [725, 469] width 79 height 34
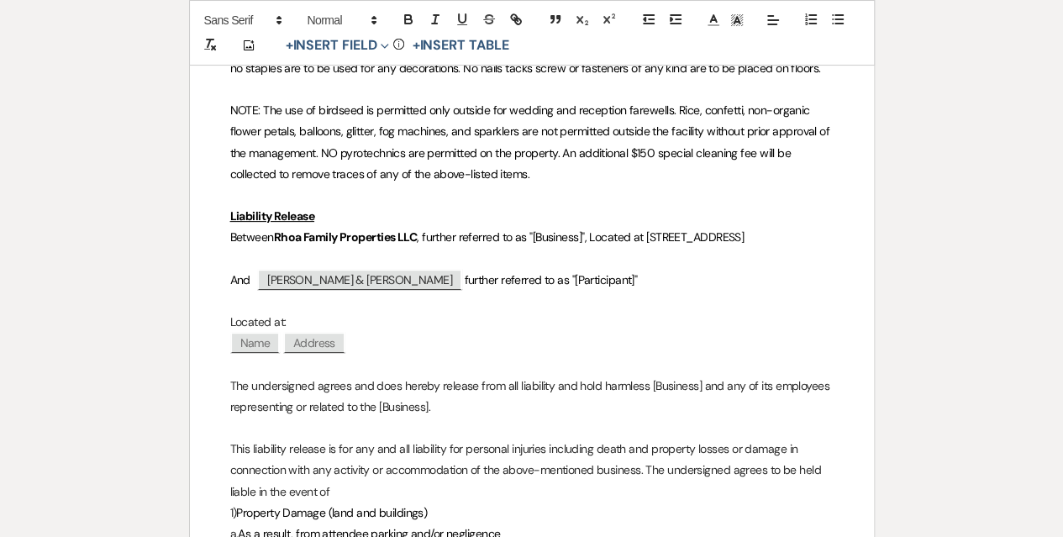
click at [477, 333] on p "Located at:" at bounding box center [531, 322] width 603 height 21
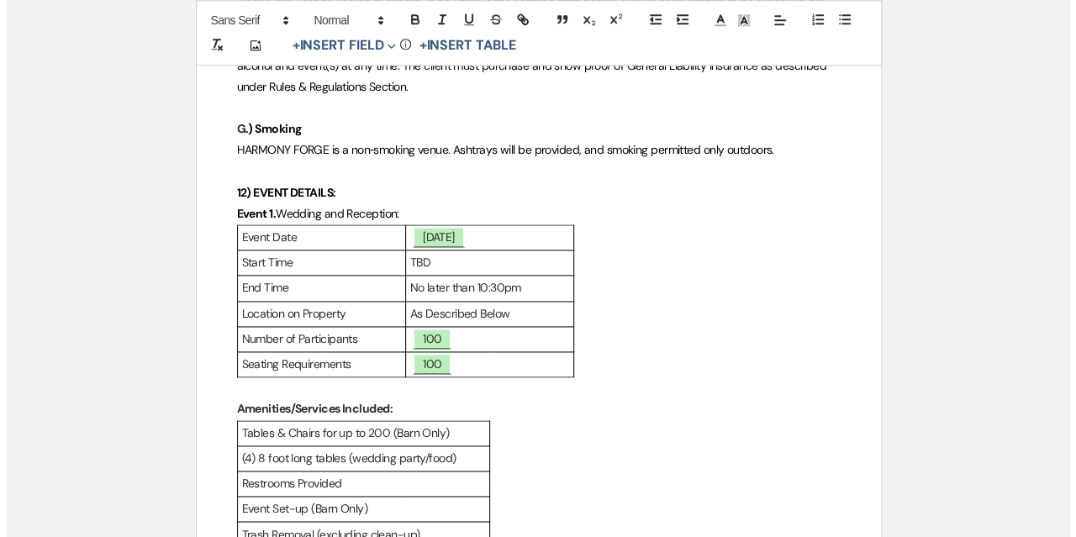
scroll to position [4370, 0]
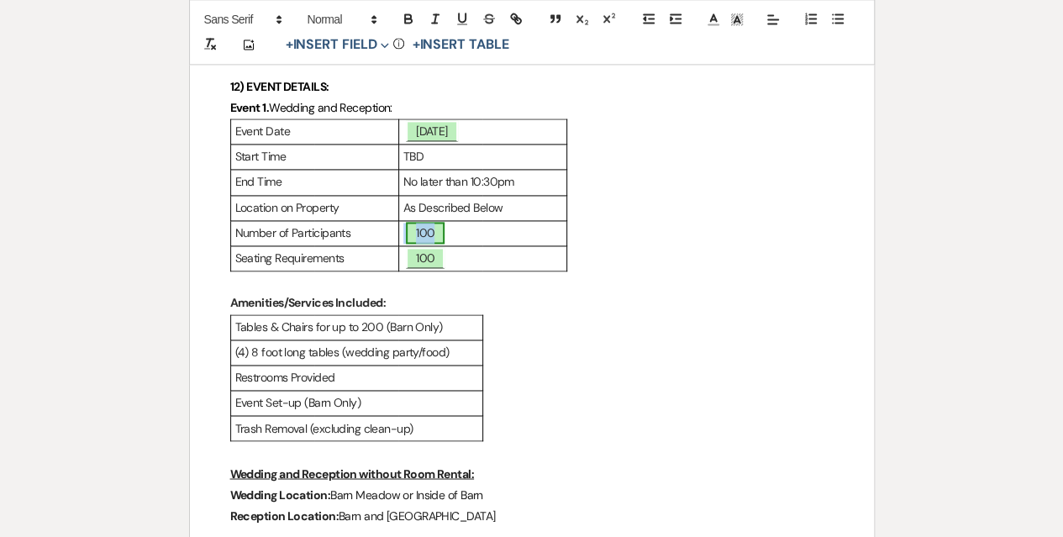
click at [416, 244] on span "100" at bounding box center [425, 233] width 39 height 22
select select "smartCustomField"
select select "owner"
select select "{{guestCount}}"
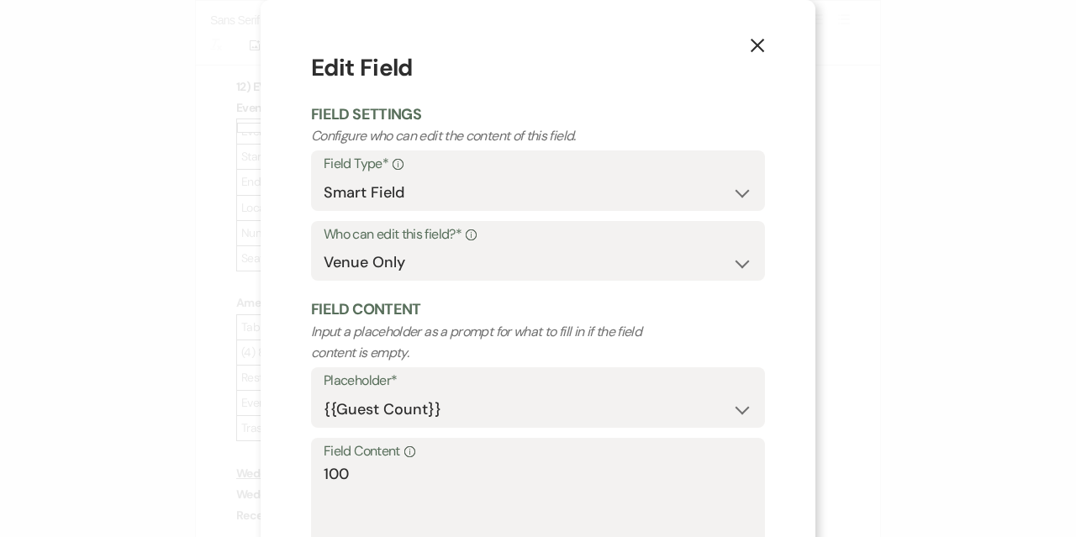
click at [314, 471] on div "Field Content Info 100" at bounding box center [538, 494] width 454 height 112
click at [324, 469] on textarea "100" at bounding box center [538, 505] width 429 height 84
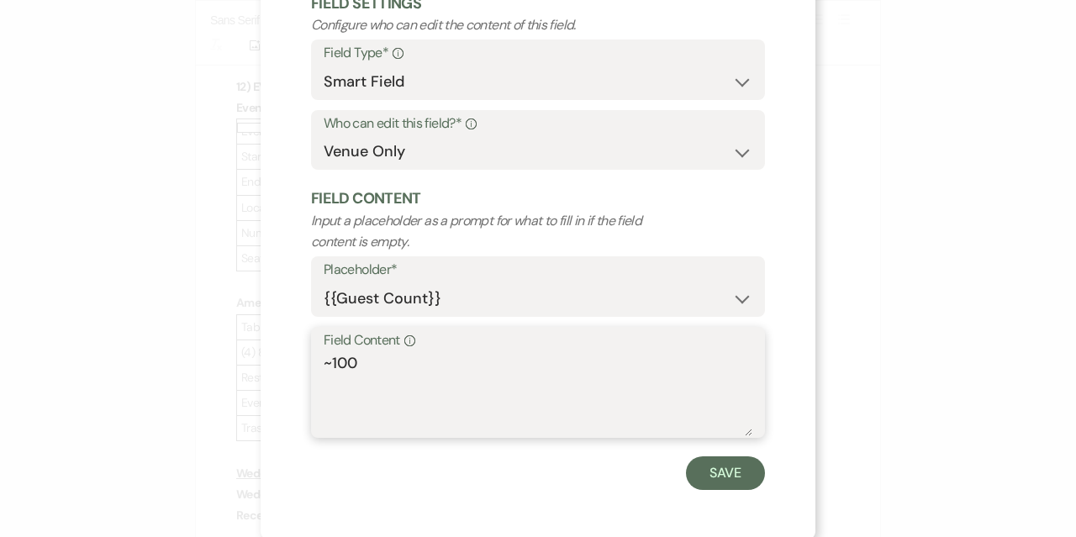
scroll to position [114, 0]
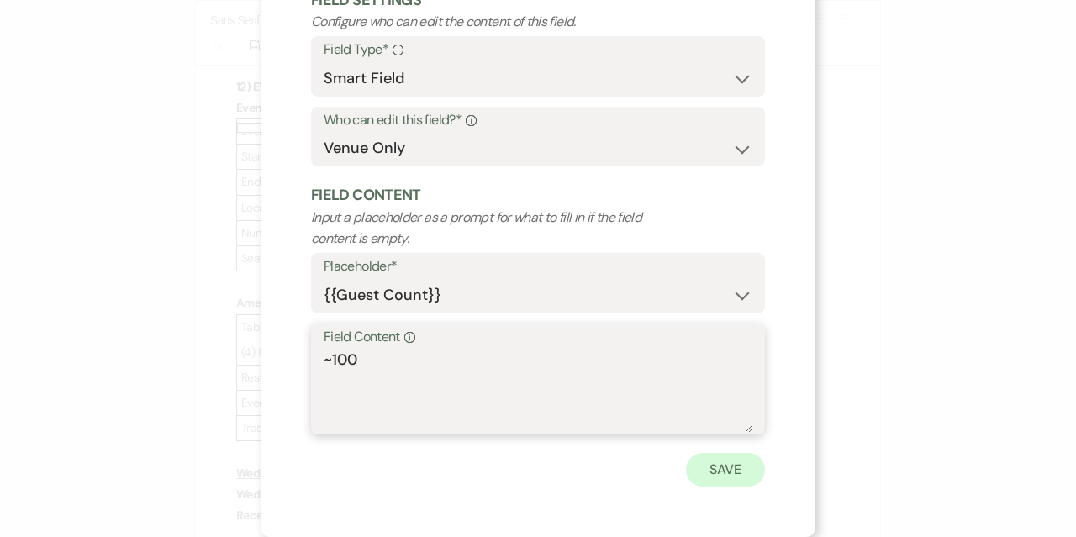
type textarea "~100"
click at [709, 477] on button "Save" at bounding box center [725, 470] width 79 height 34
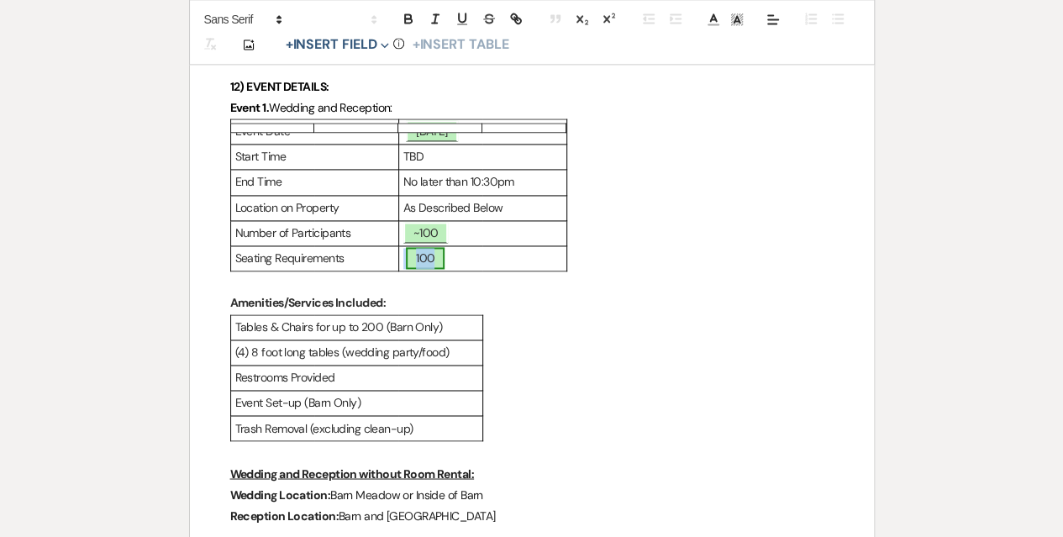
click at [416, 269] on span "100" at bounding box center [425, 258] width 39 height 22
select select "smartCustomField"
select select "owner"
select select "{{guestCount}}"
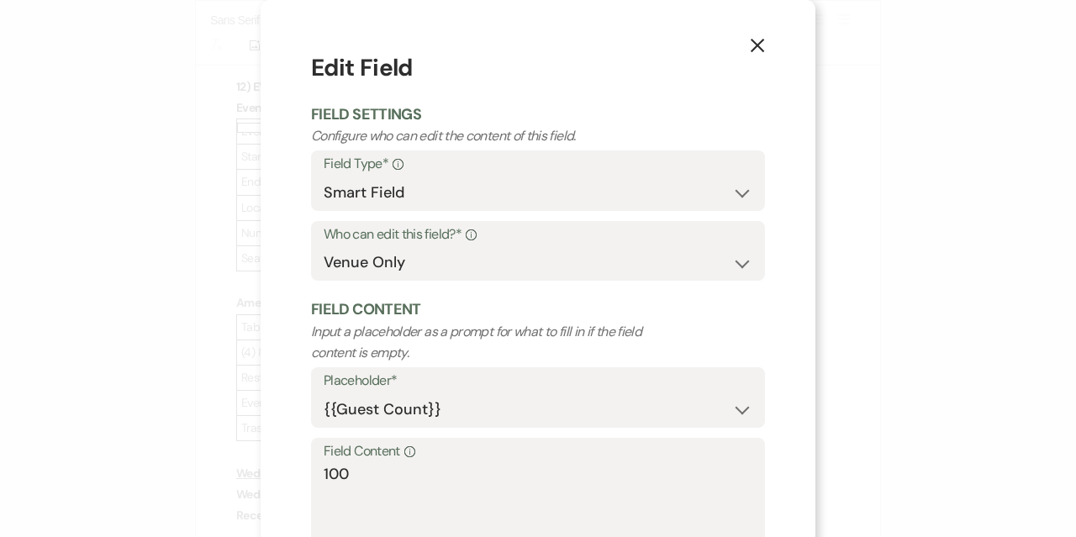
click at [311, 474] on div "Field Content Info 100" at bounding box center [538, 494] width 454 height 112
click at [324, 473] on textarea "100" at bounding box center [538, 505] width 429 height 84
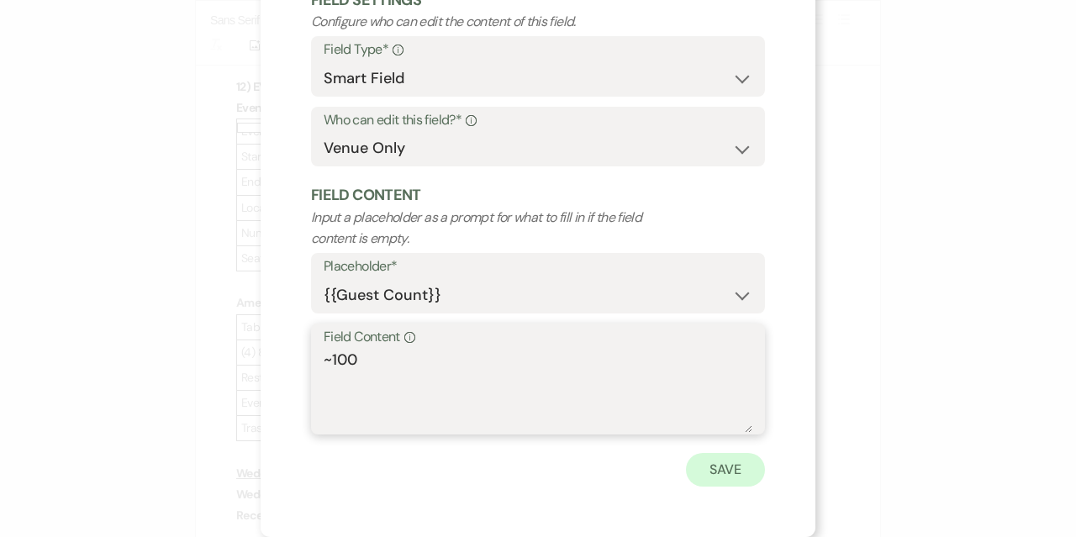
type textarea "~100"
click at [707, 478] on button "Save" at bounding box center [725, 470] width 79 height 34
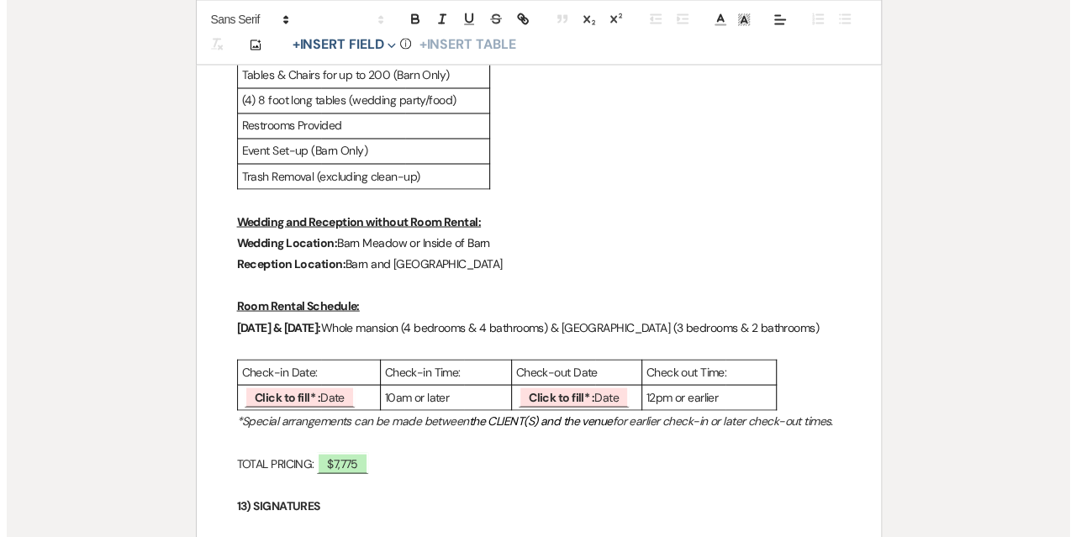
scroll to position [4706, 0]
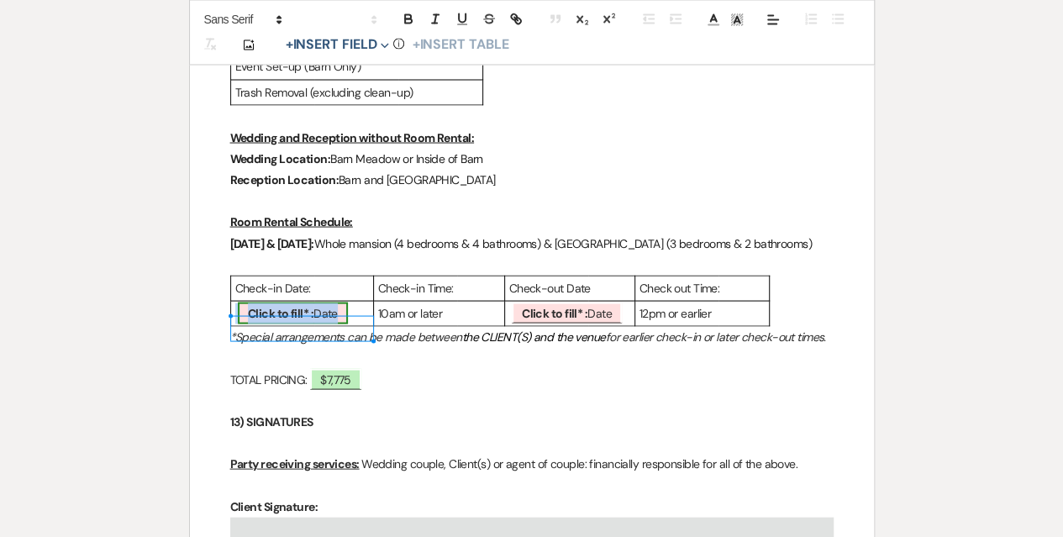
click at [288, 320] on b "Click to fill* :" at bounding box center [281, 312] width 66 height 15
select select "owner"
select select "Date"
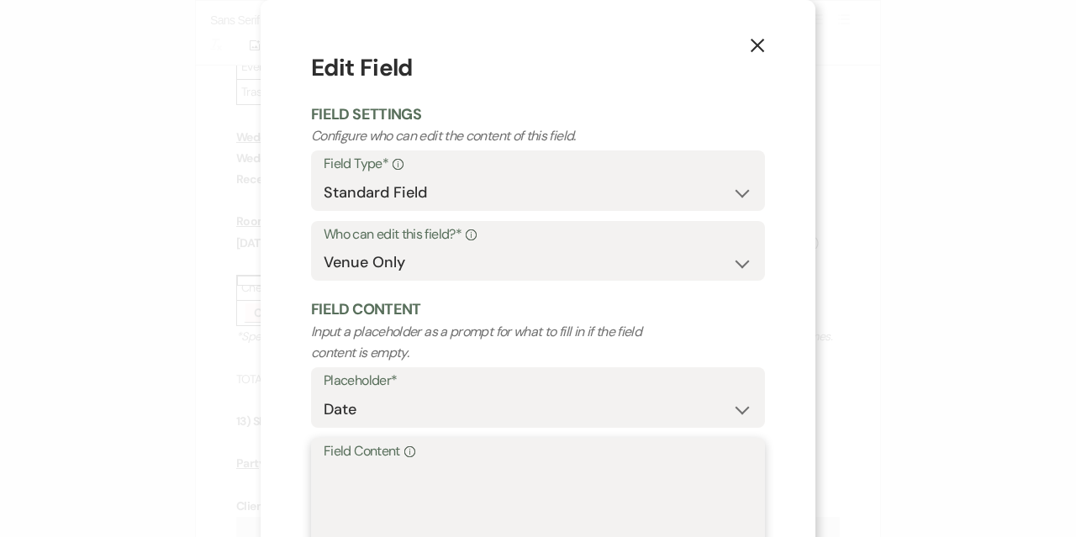
click at [390, 471] on textarea "Field Content Info" at bounding box center [538, 505] width 429 height 84
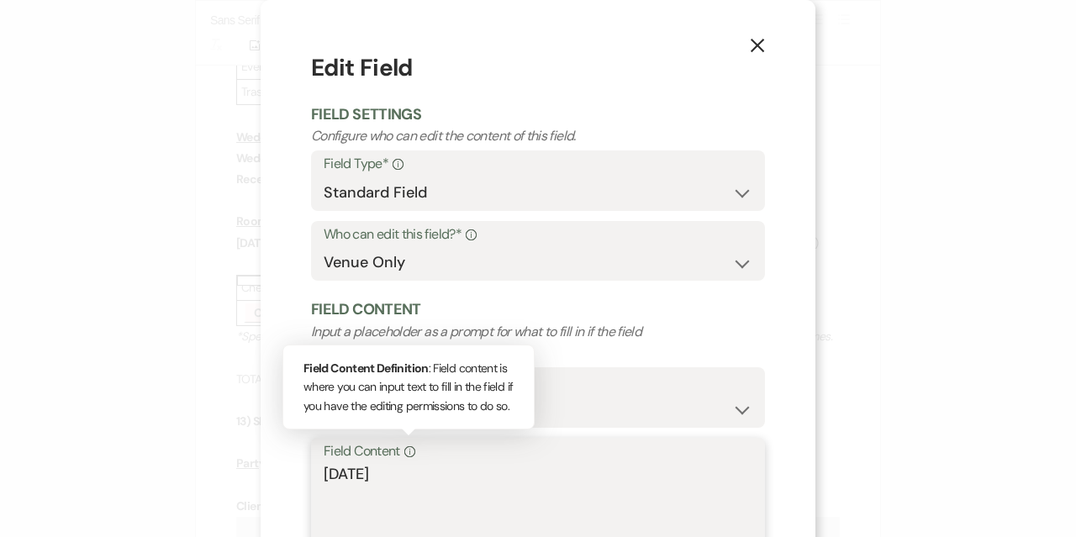
scroll to position [114, 0]
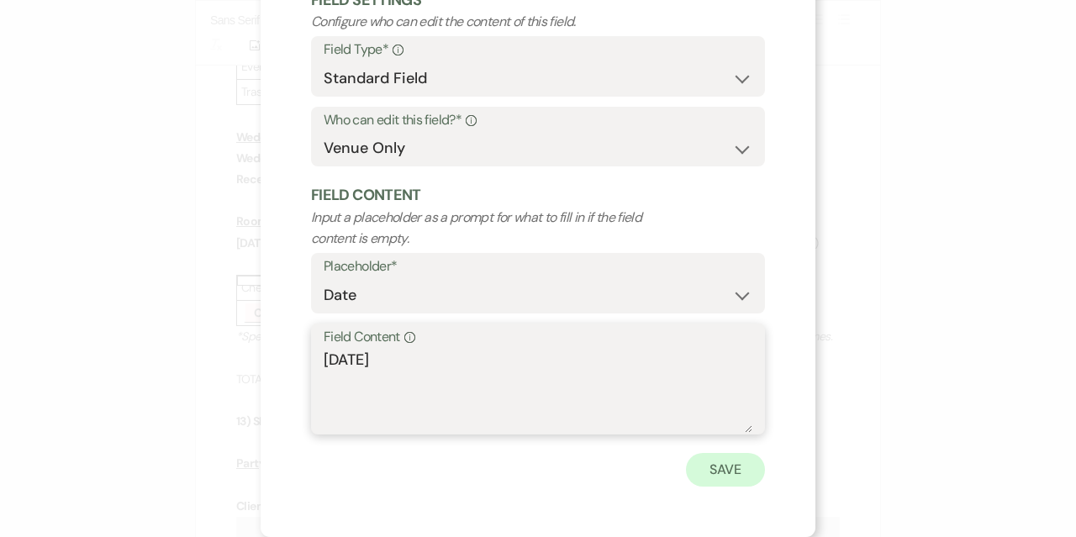
type textarea "[DATE]"
click at [711, 461] on button "Save" at bounding box center [725, 470] width 79 height 34
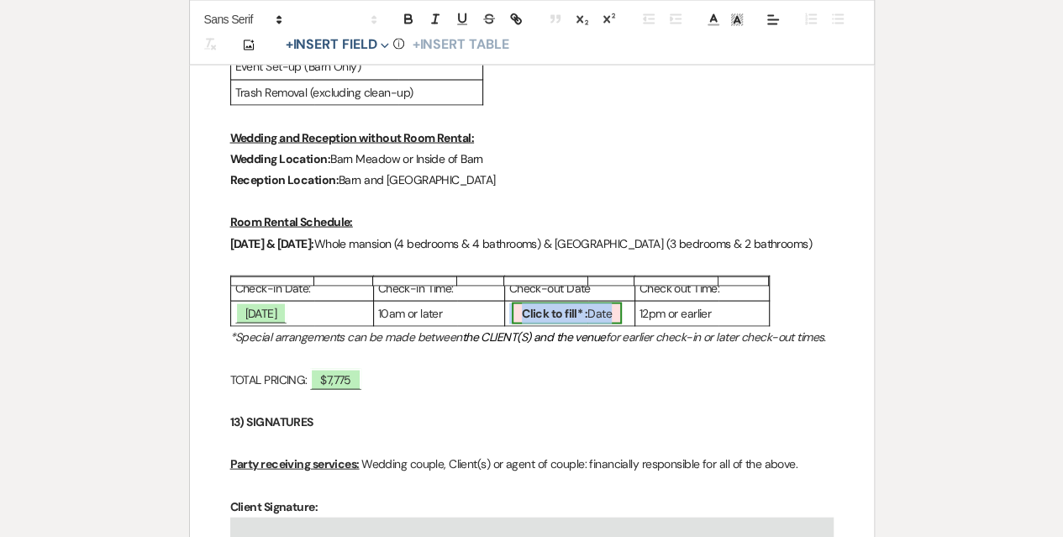
click at [530, 320] on b "Click to fill* :" at bounding box center [555, 312] width 66 height 15
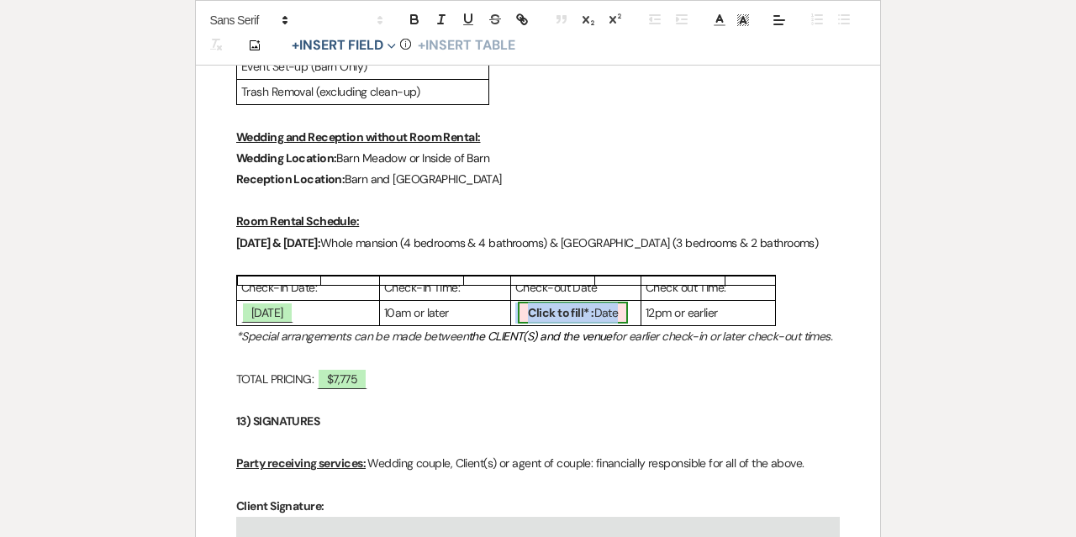
select select "owner"
select select "Date"
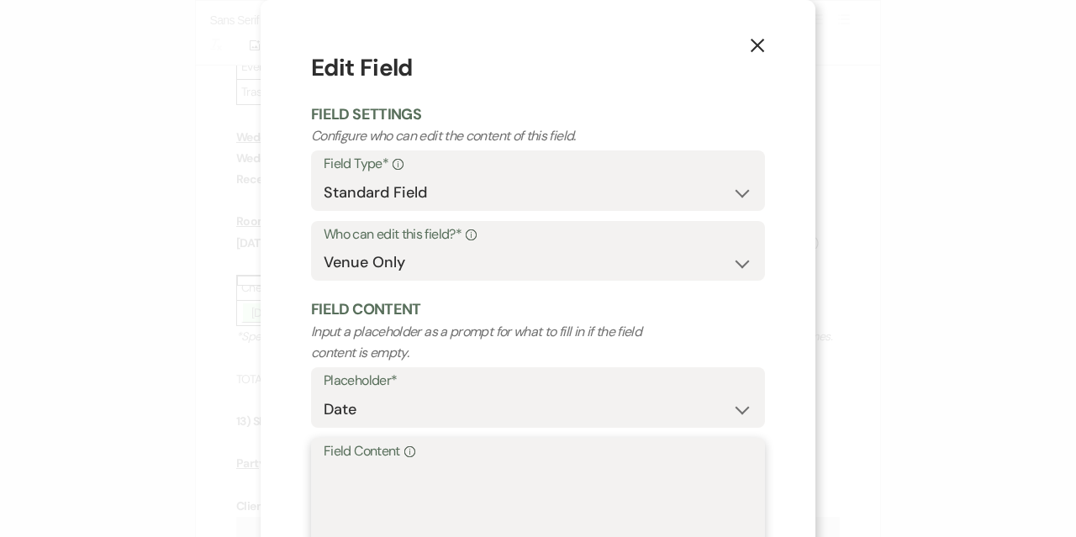
click at [387, 471] on textarea "Field Content Info" at bounding box center [538, 505] width 429 height 84
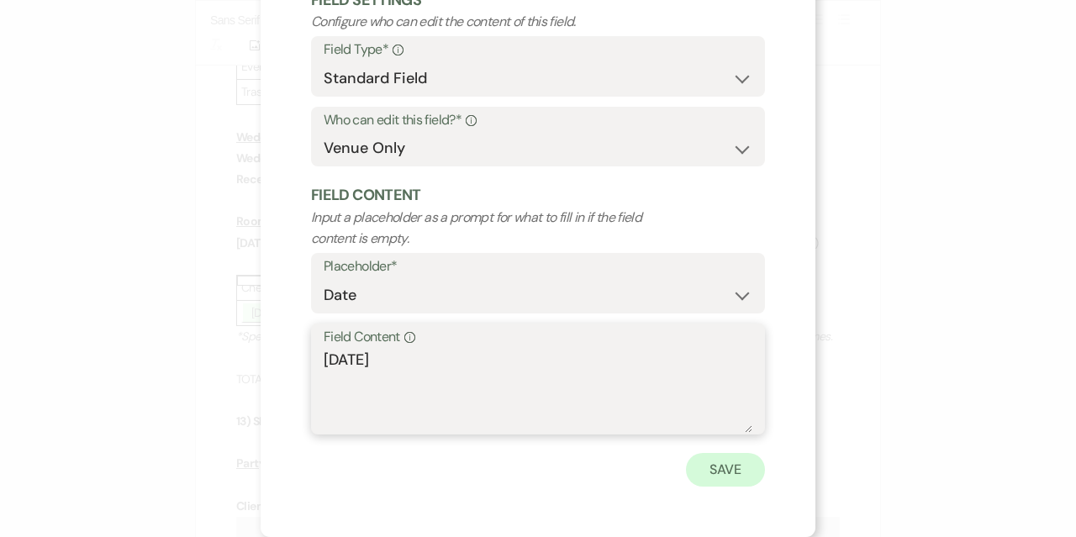
type textarea "[DATE]"
click at [704, 466] on button "Save" at bounding box center [725, 470] width 79 height 34
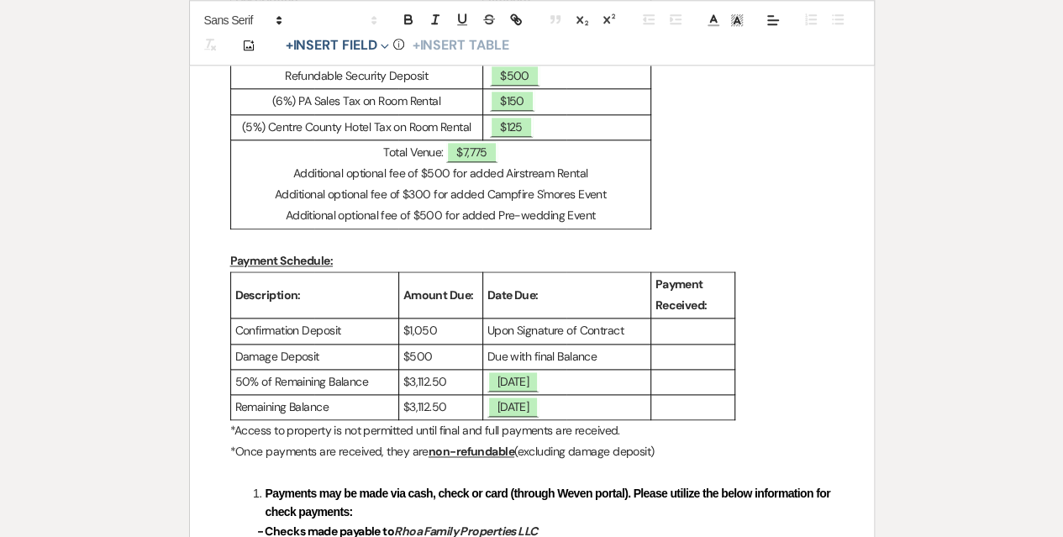
scroll to position [924, 0]
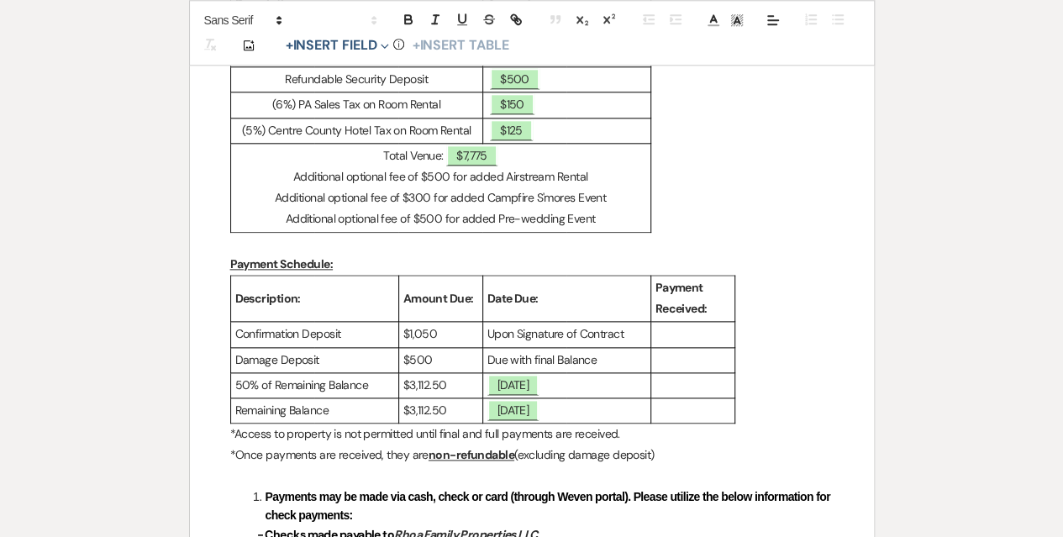
click at [682, 335] on p at bounding box center [692, 334] width 75 height 21
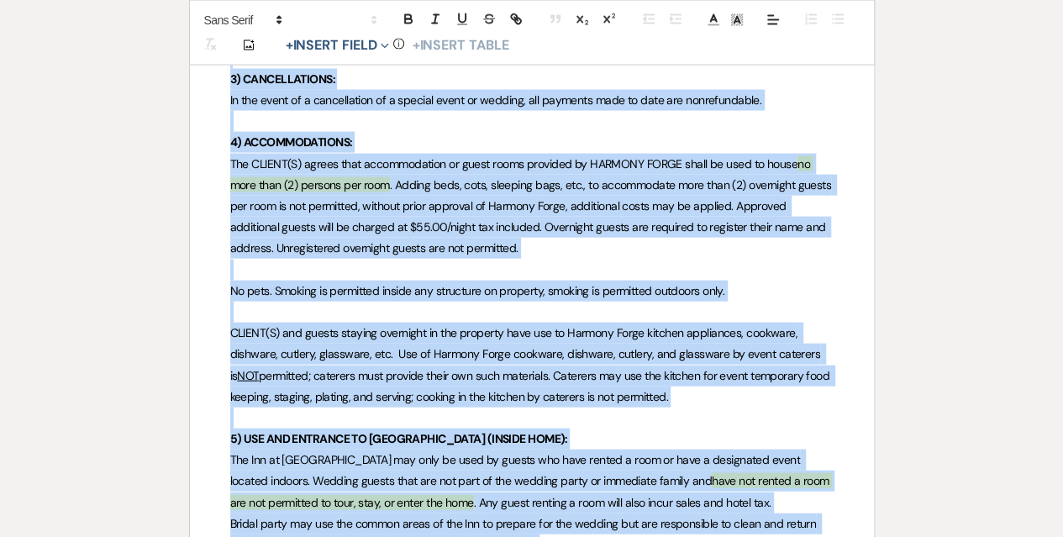
scroll to position [1628, 0]
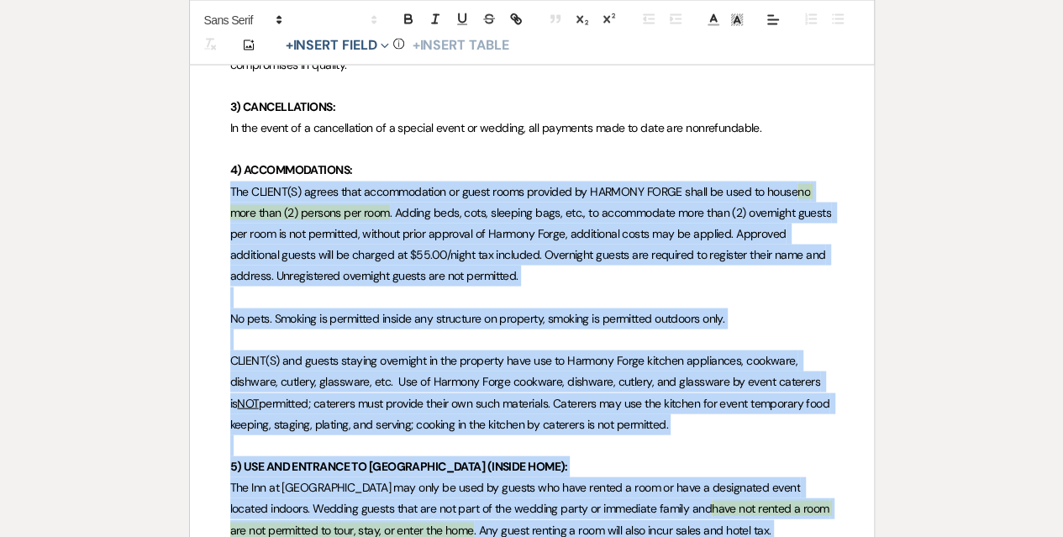
drag, startPoint x: 519, startPoint y: 347, endPoint x: 229, endPoint y: 184, distance: 333.3
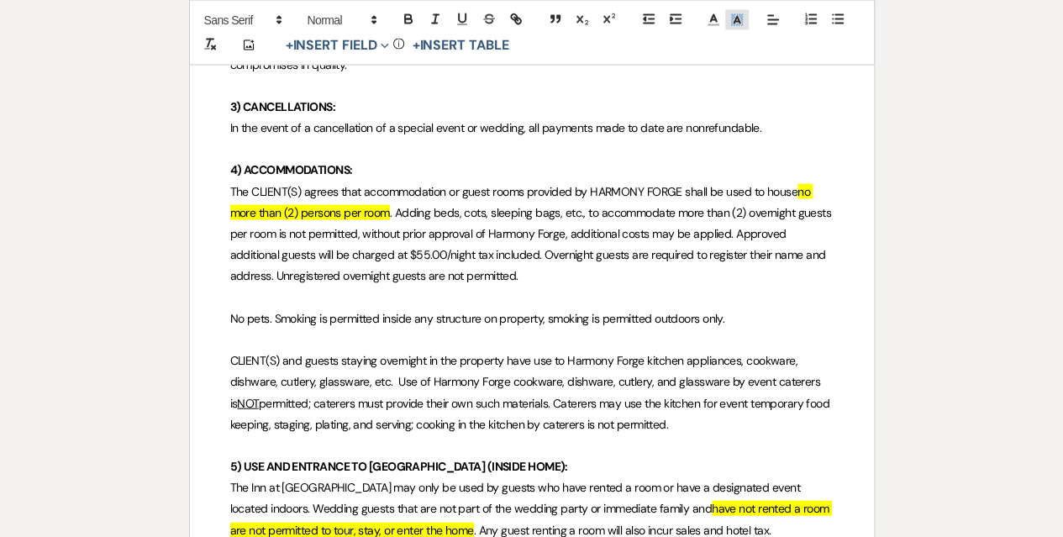
click at [738, 16] on icon at bounding box center [738, 16] width 0 height 1
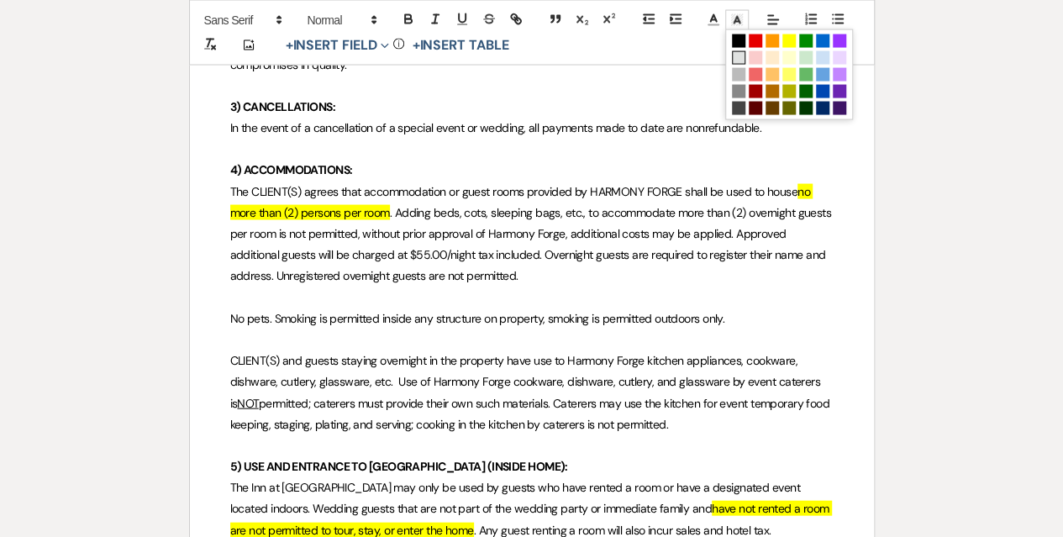
click at [740, 58] on span at bounding box center [738, 57] width 13 height 13
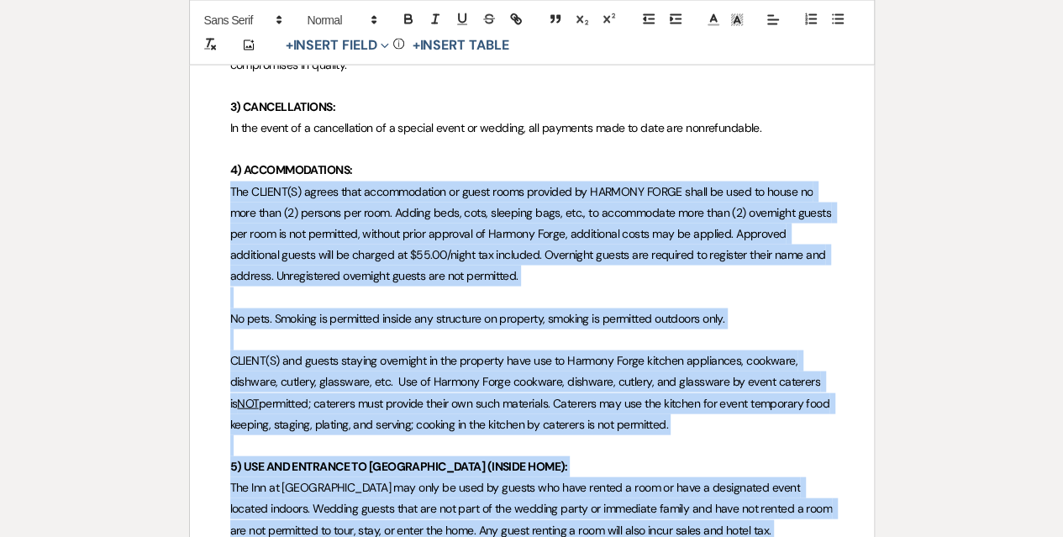
click at [423, 320] on span "No pets. Smoking is permitted inside any structure on property, smoking is perm…" at bounding box center [477, 318] width 495 height 15
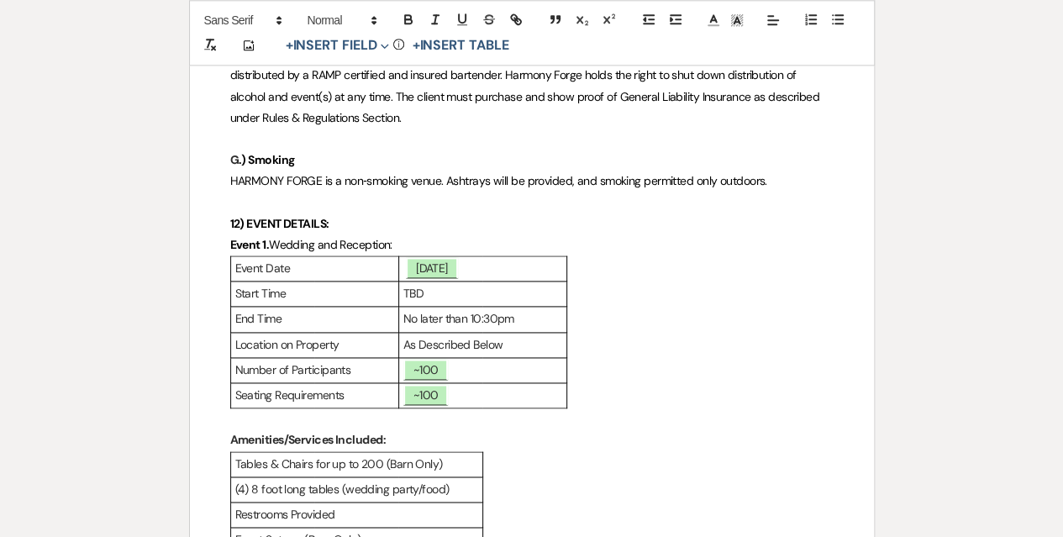
scroll to position [4317, 0]
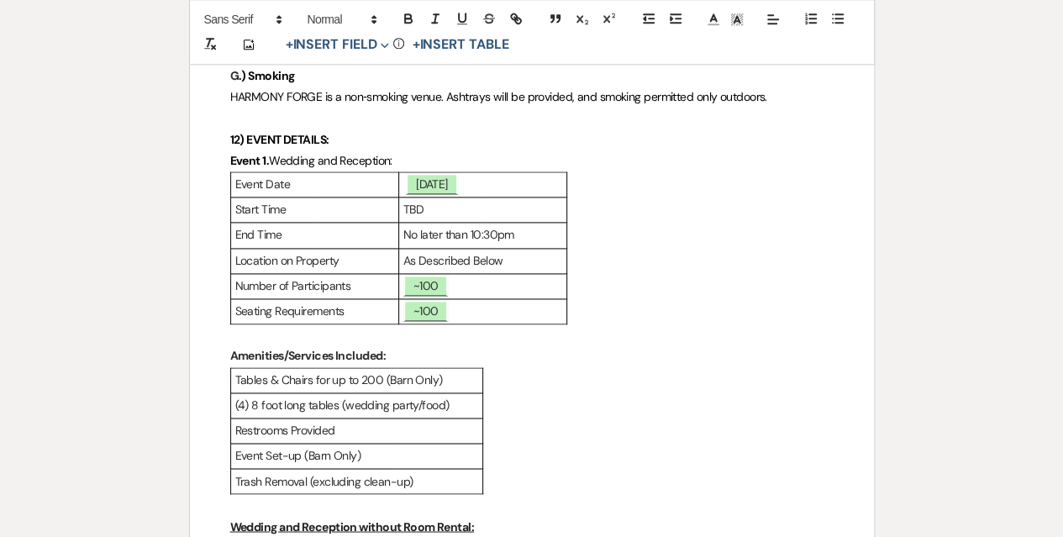
click at [501, 245] on p "No later than 10:30pm" at bounding box center [482, 234] width 159 height 21
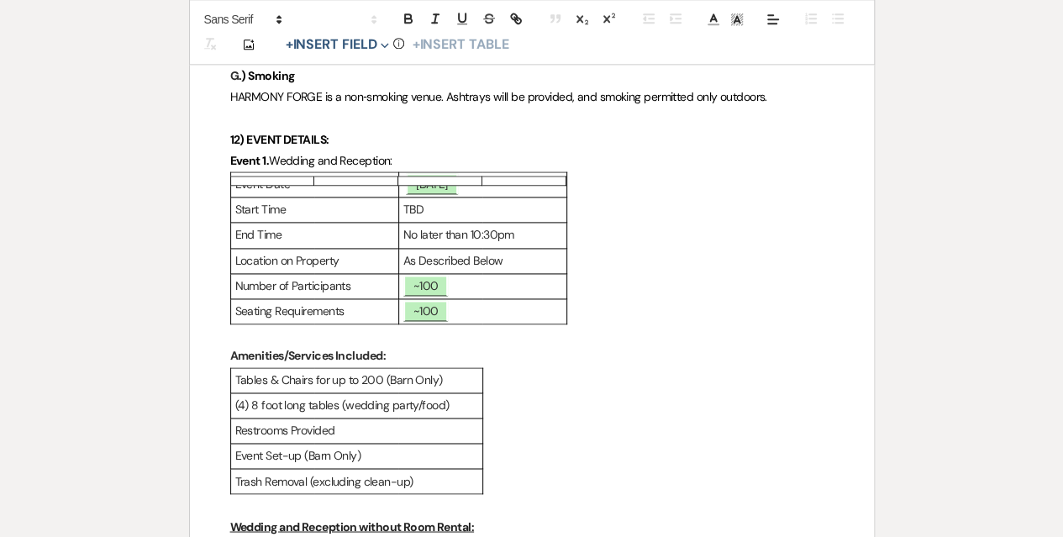
click at [479, 245] on p "No later than 10:30pm" at bounding box center [482, 234] width 159 height 21
click at [693, 302] on div "Event Date ﻿ [DATE] ﻿ Start Time TBD End Time No later than 11:00pm Location on…" at bounding box center [531, 247] width 603 height 153
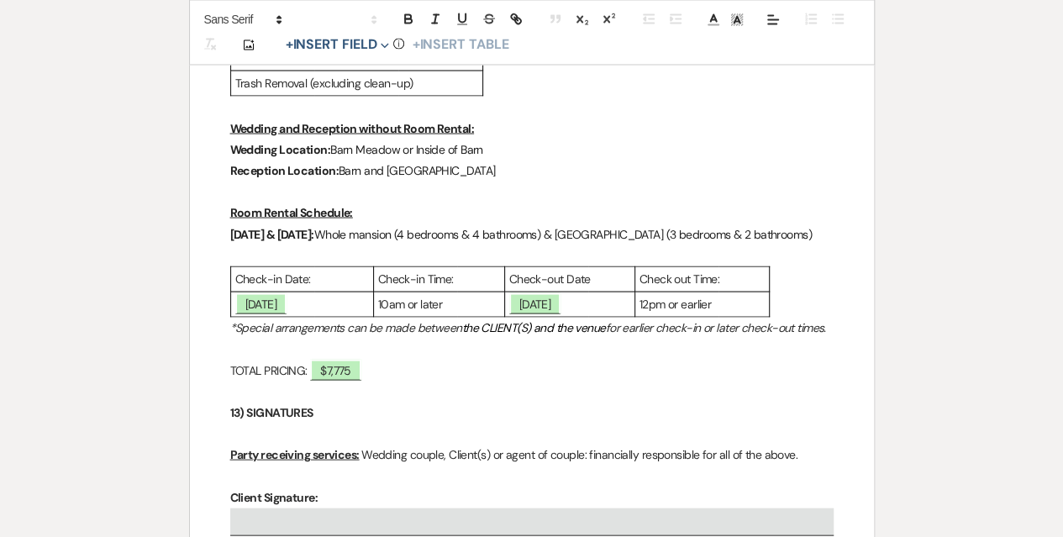
scroll to position [4737, 0]
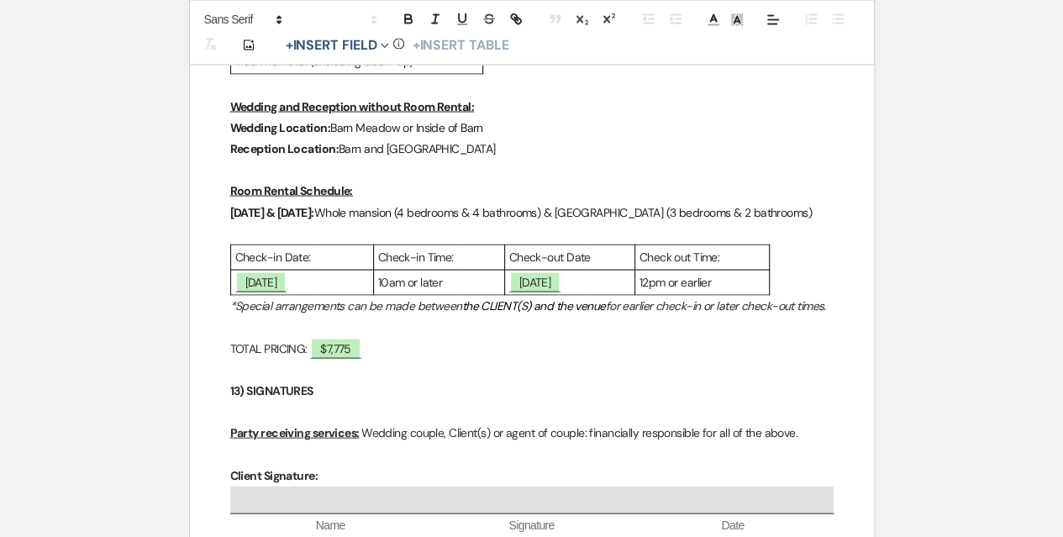
click at [477, 292] on p "10am or later" at bounding box center [439, 281] width 122 height 21
click at [755, 292] on p "12pm or earlier" at bounding box center [702, 281] width 125 height 21
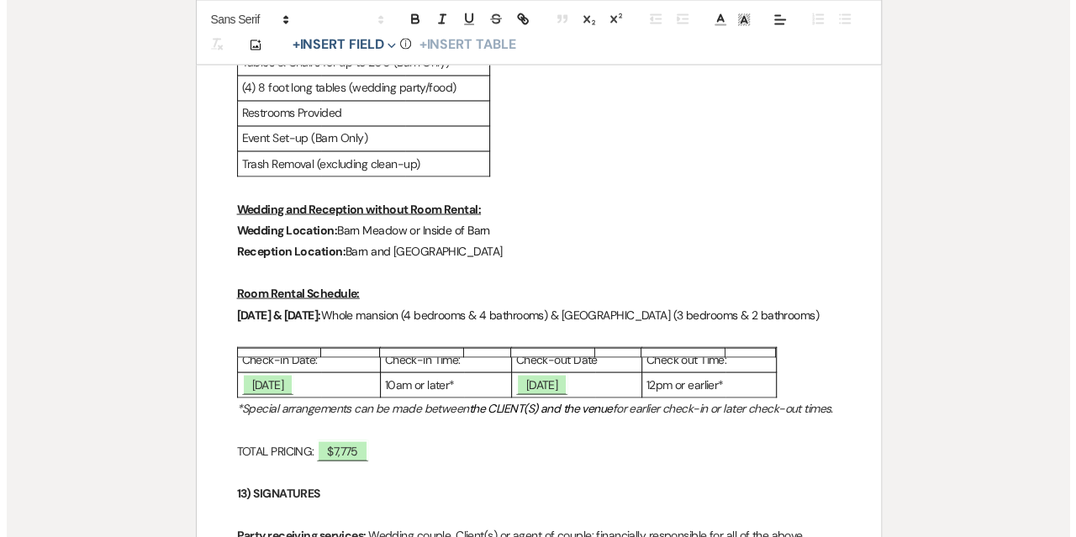
scroll to position [4661, 0]
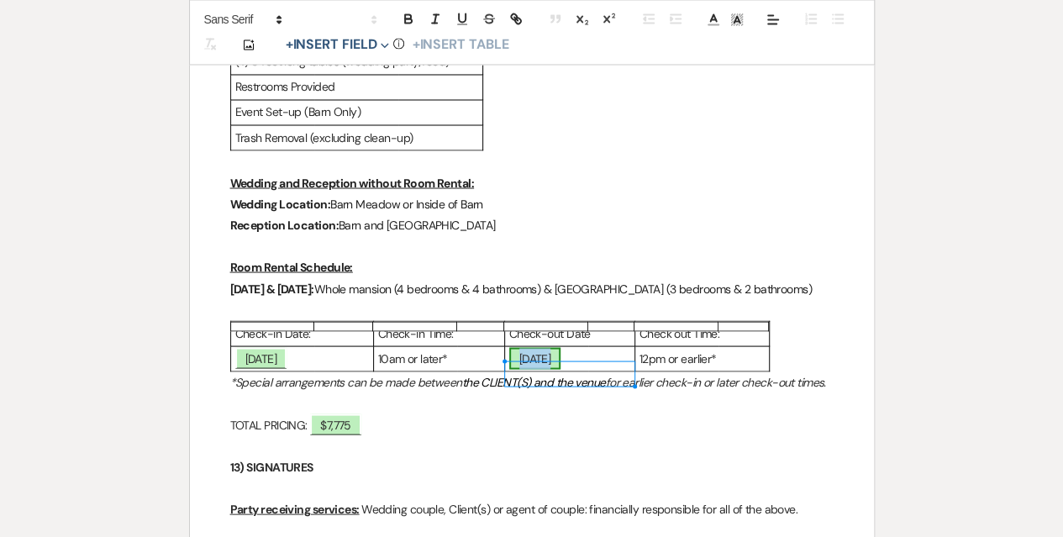
click at [545, 362] on span "[DATE]" at bounding box center [535, 358] width 52 height 22
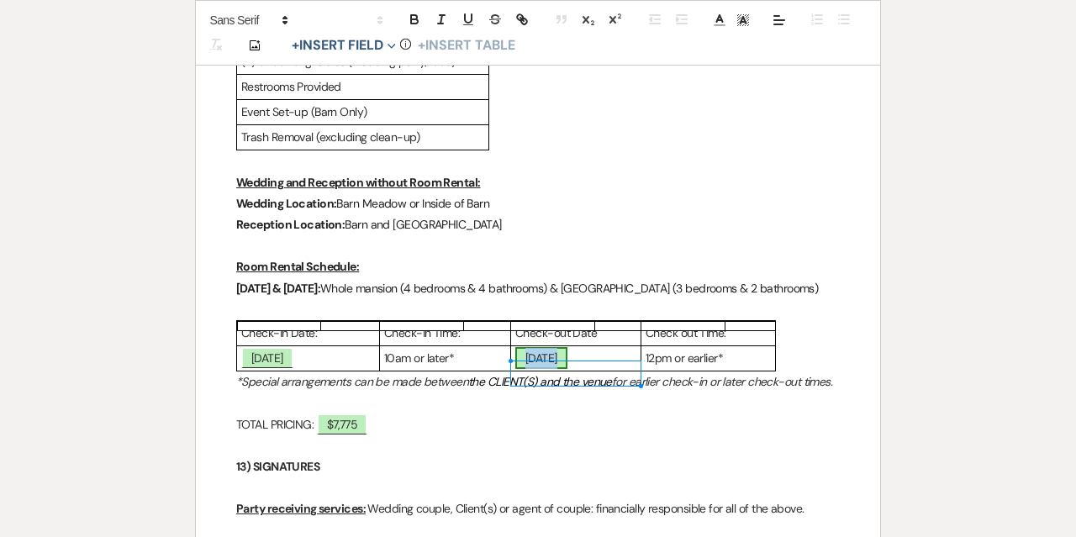
select select "owner"
select select "Date"
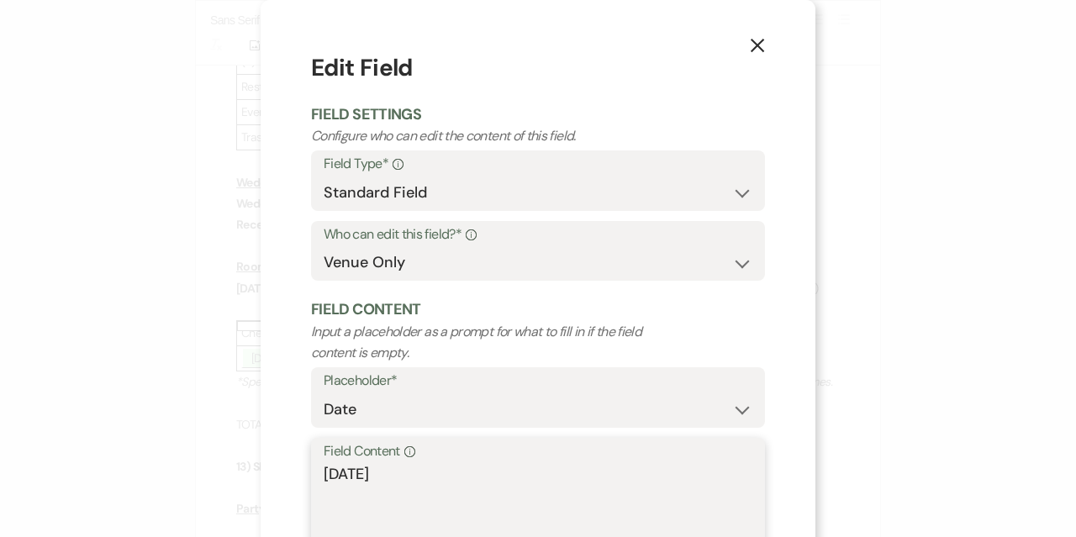
click at [357, 469] on textarea "[DATE]" at bounding box center [538, 505] width 429 height 84
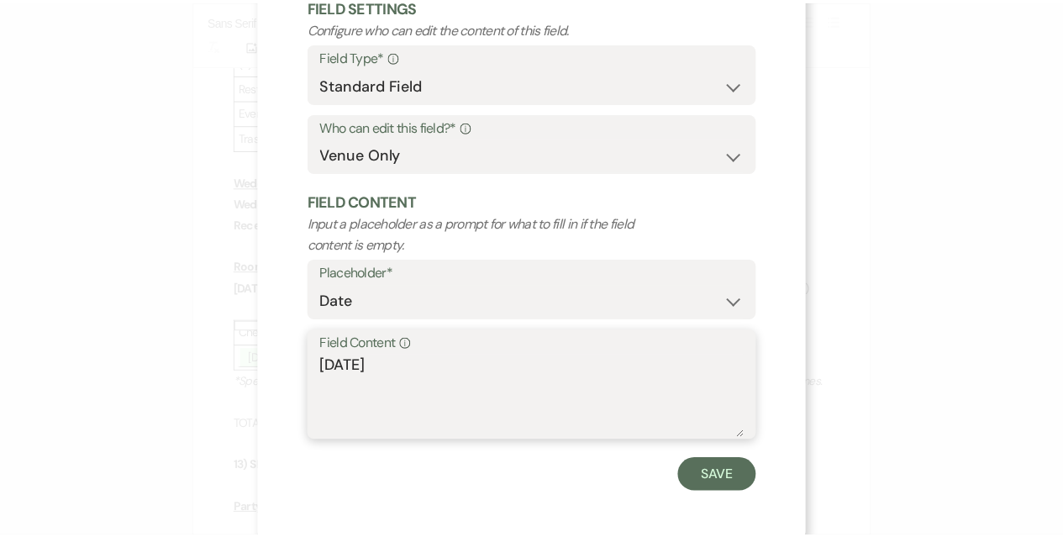
scroll to position [114, 0]
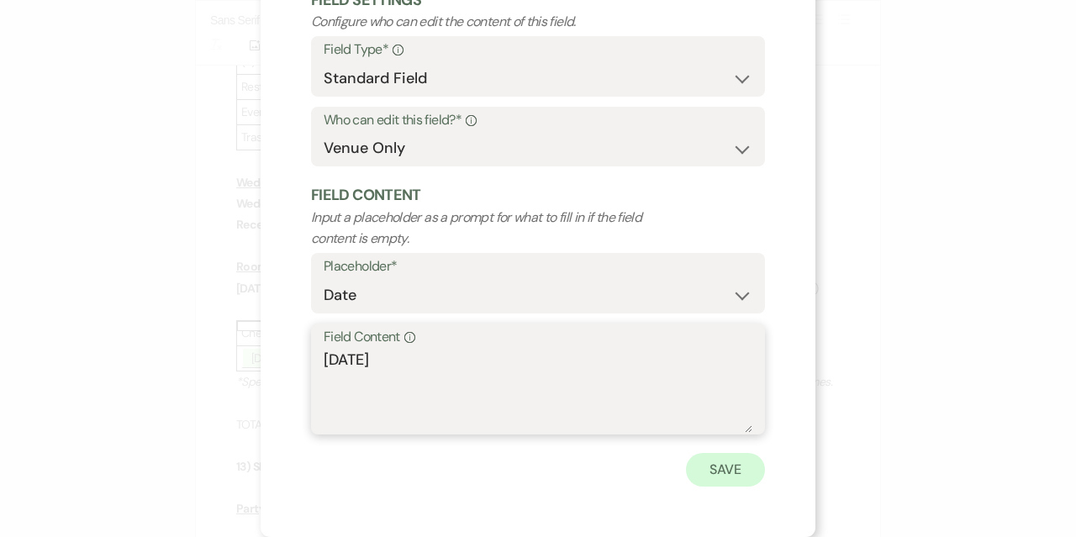
type textarea "[DATE]"
click at [732, 470] on button "Save" at bounding box center [725, 470] width 79 height 34
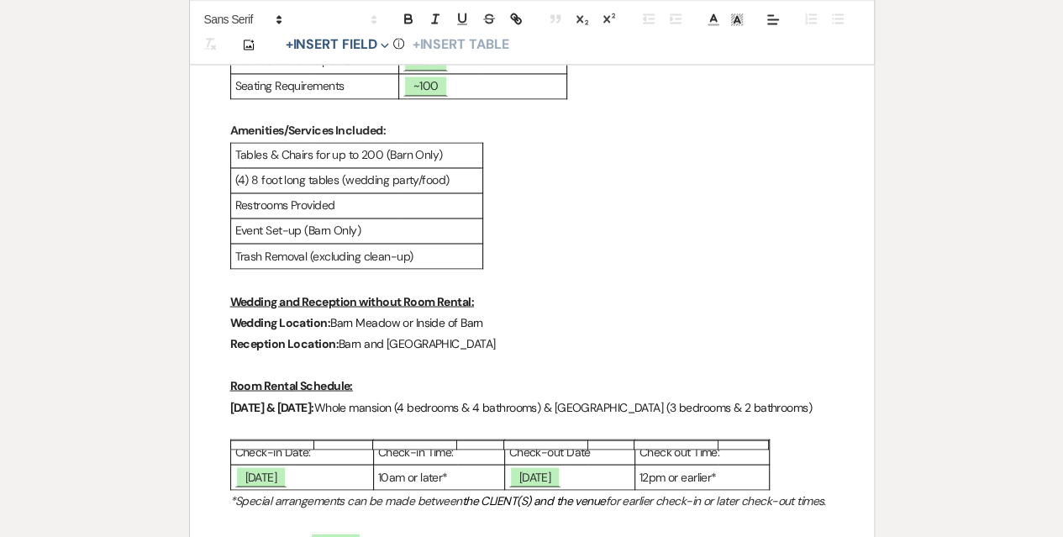
scroll to position [4493, 0]
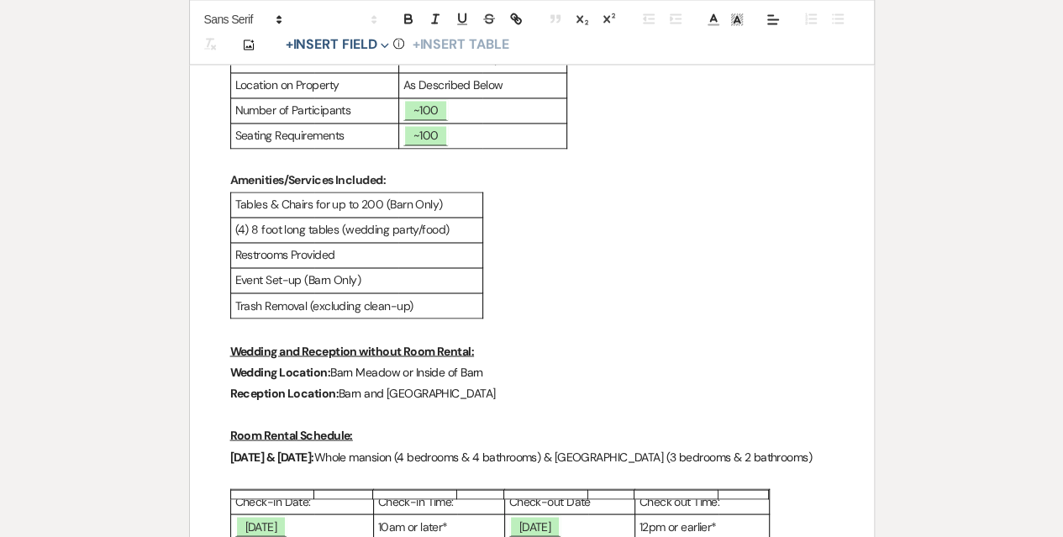
click at [666, 268] on div "Tables & Chairs for up to 200 (Barn Only) (4) 8 foot long tables (wedding party…" at bounding box center [531, 256] width 603 height 128
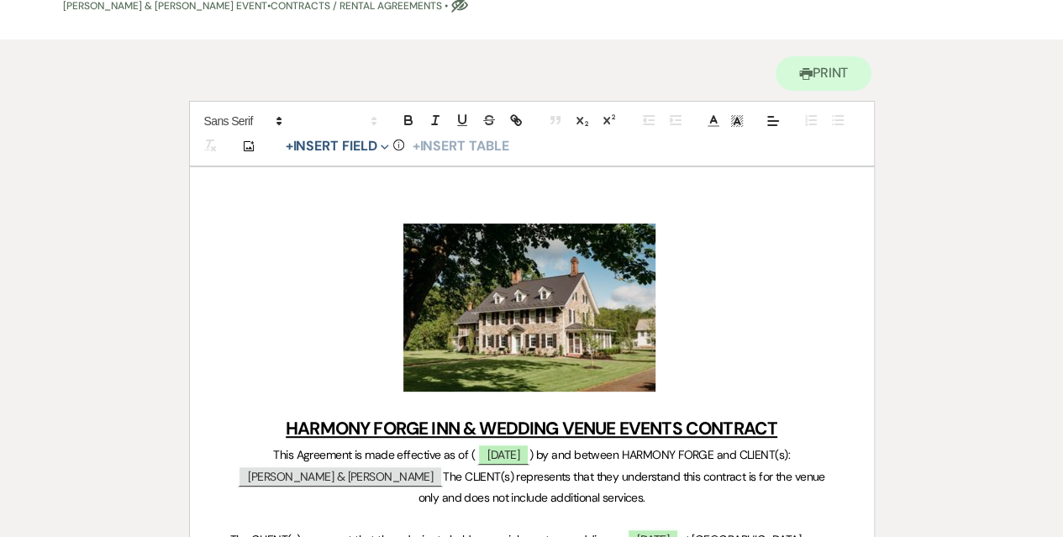
scroll to position [0, 0]
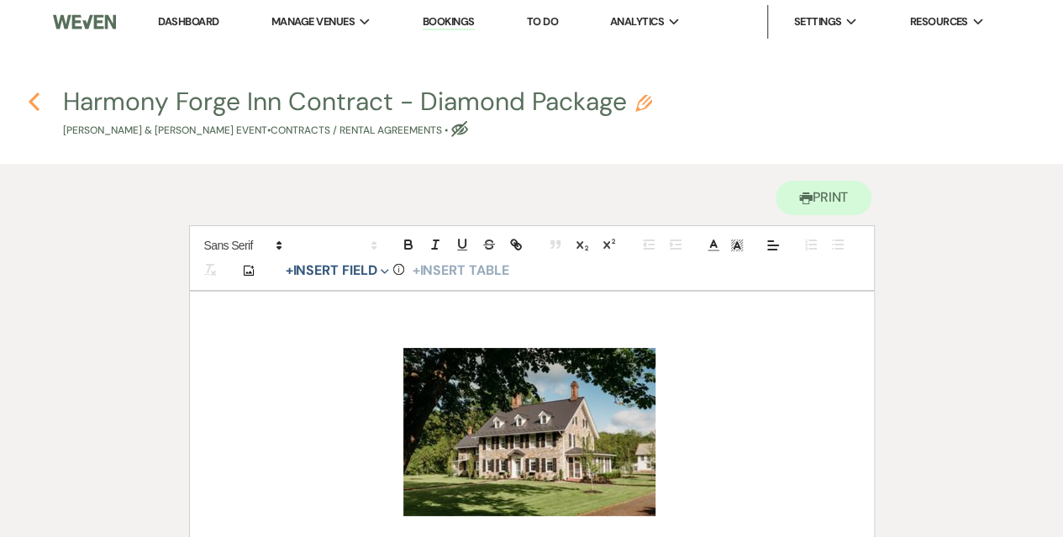
click at [35, 103] on icon "Previous" at bounding box center [34, 102] width 13 height 20
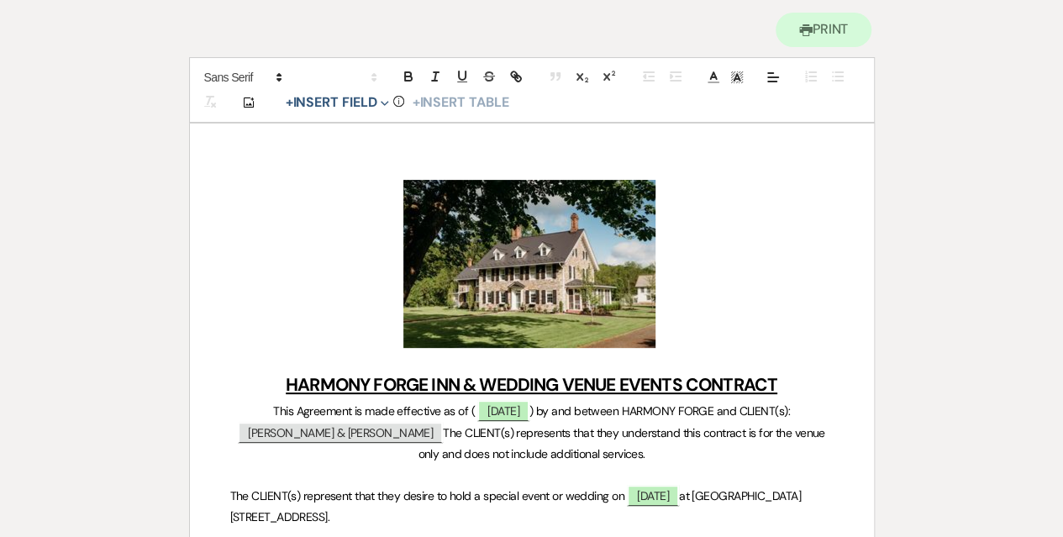
select select "5"
select select "20"
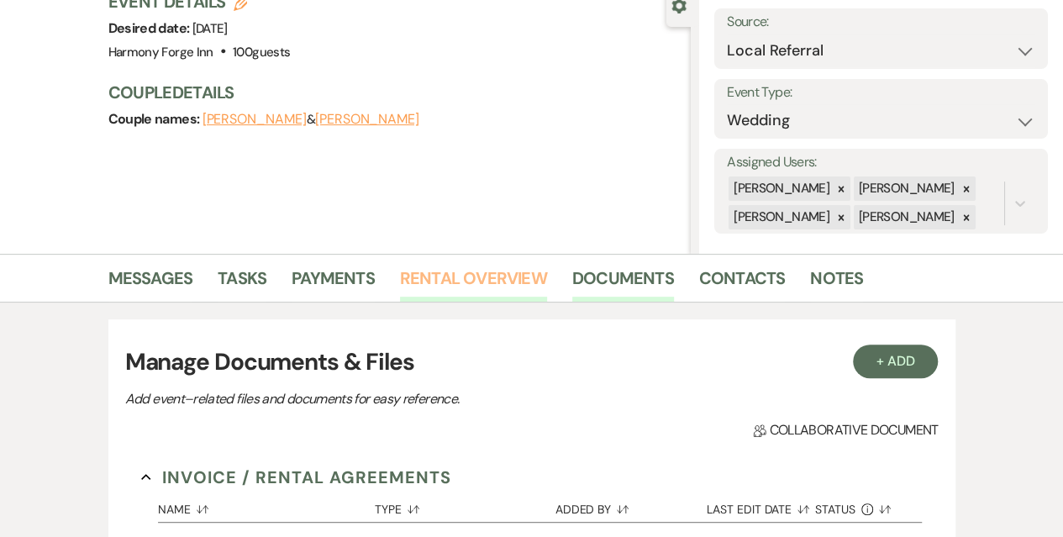
click at [461, 274] on link "Rental Overview" at bounding box center [473, 283] width 147 height 37
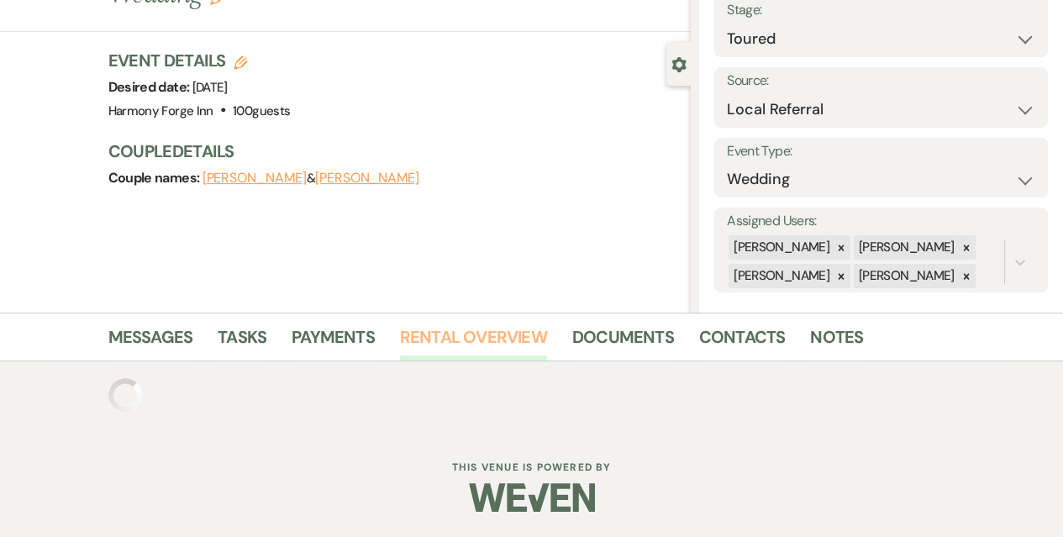
scroll to position [168, 0]
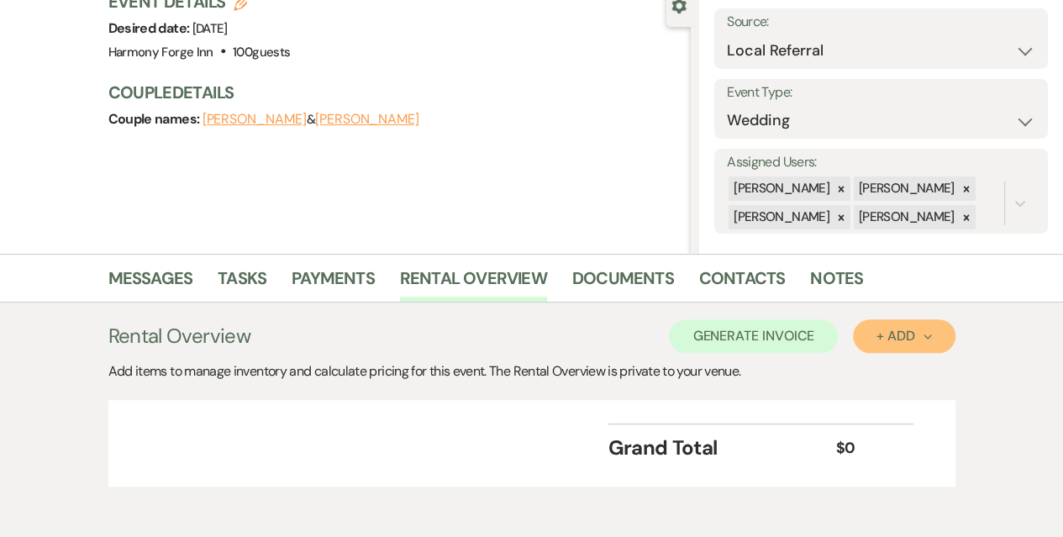
click at [891, 340] on div "+ Add Next" at bounding box center [903, 335] width 55 height 13
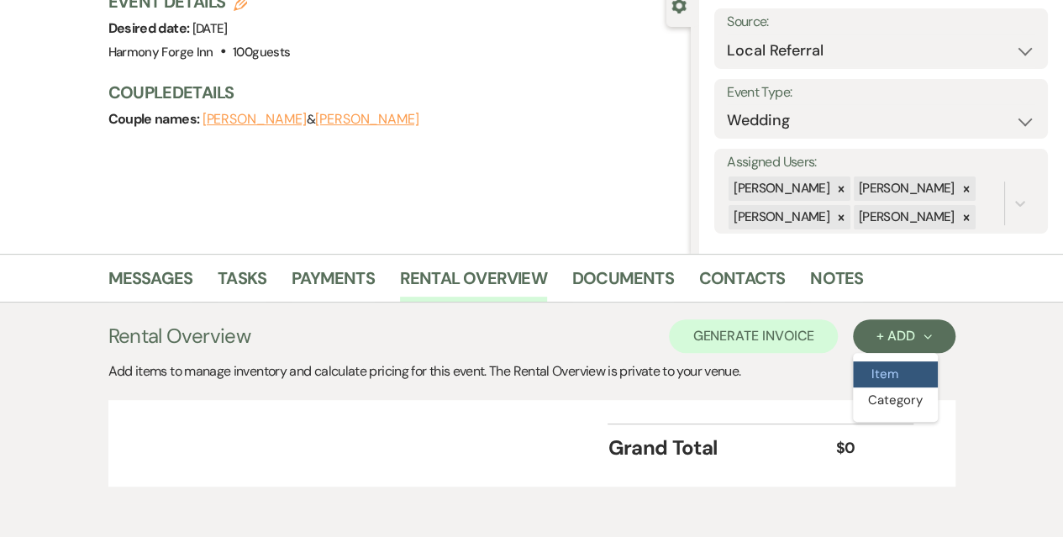
click at [892, 364] on button "Item" at bounding box center [895, 374] width 85 height 26
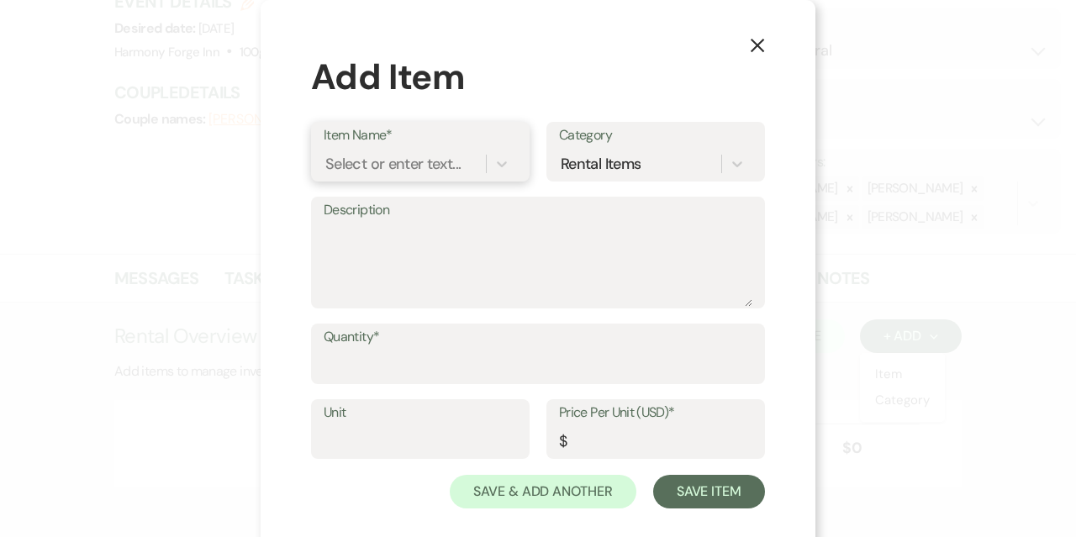
click at [350, 160] on div "Select or enter text..." at bounding box center [392, 163] width 135 height 23
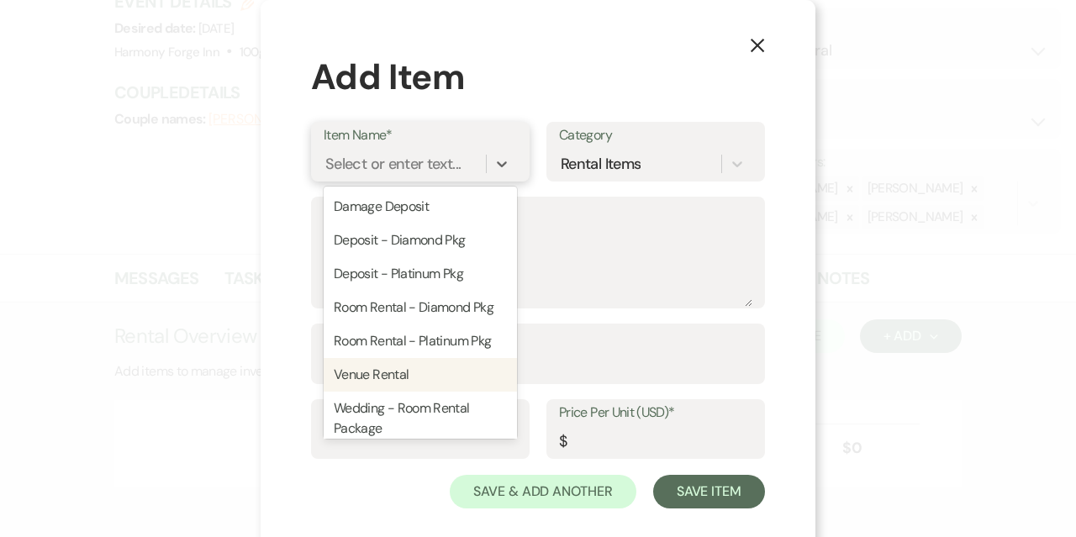
click at [360, 383] on div "Venue Rental" at bounding box center [420, 375] width 193 height 34
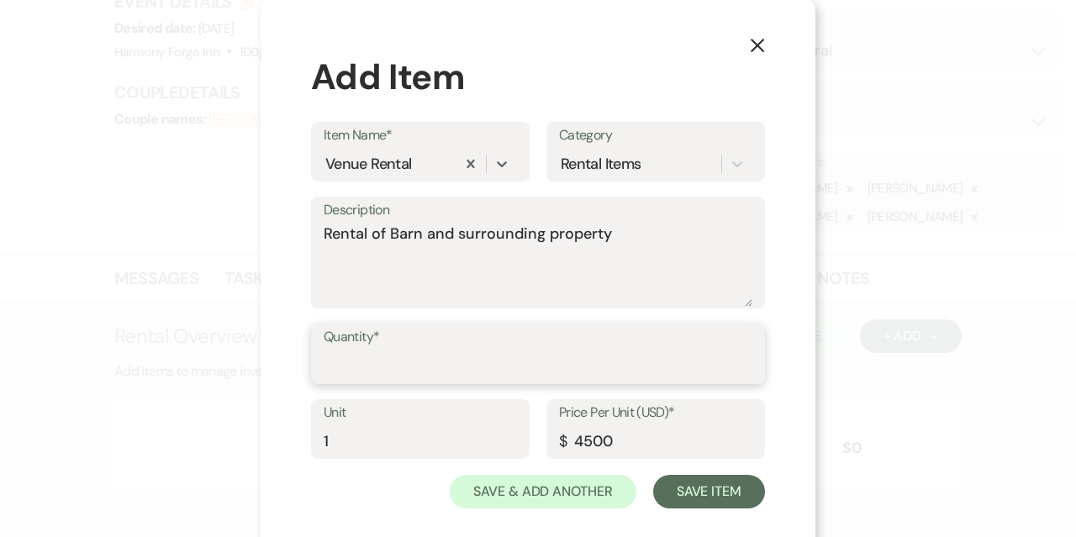
click at [368, 357] on input "Quantity*" at bounding box center [538, 366] width 429 height 33
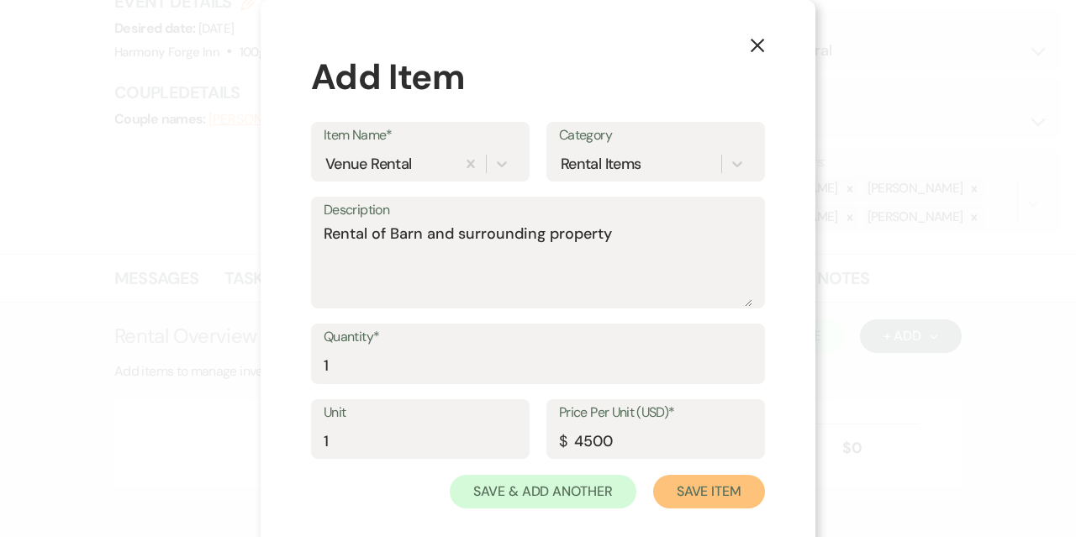
click at [699, 490] on button "Save Item" at bounding box center [709, 492] width 112 height 34
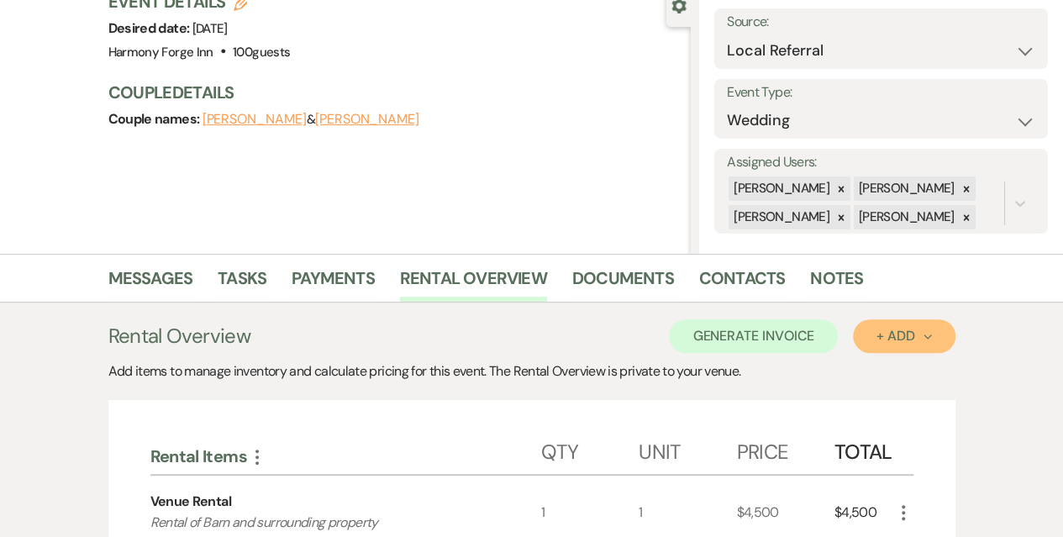
click at [869, 337] on button "+ Add Next" at bounding box center [904, 336] width 102 height 34
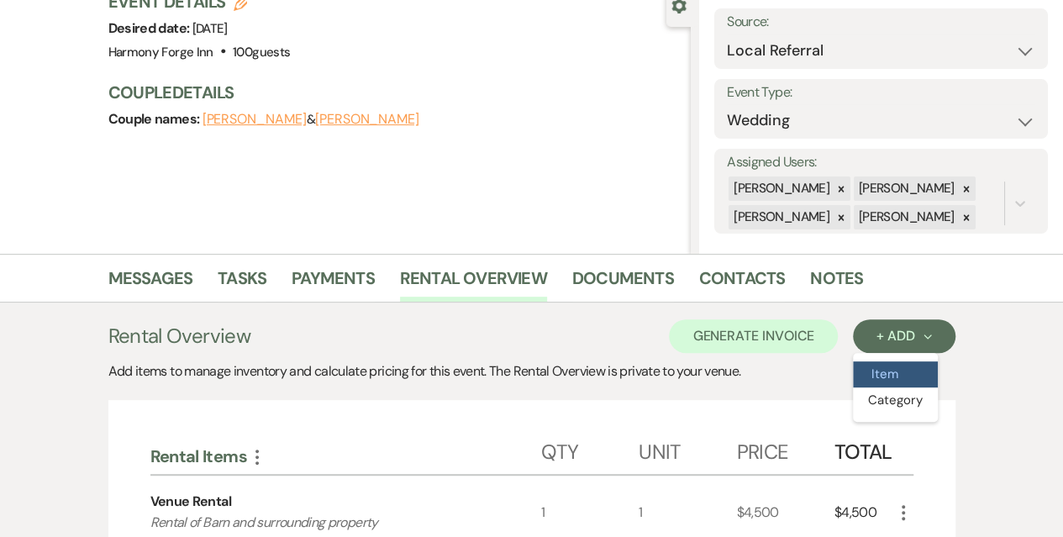
click at [876, 370] on button "Item" at bounding box center [895, 374] width 85 height 26
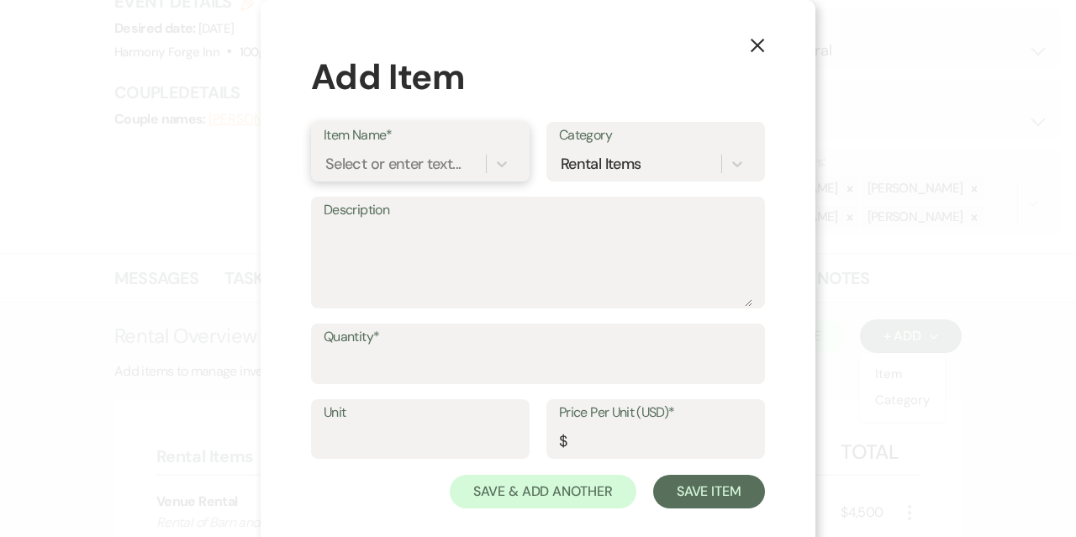
click at [396, 160] on div "Select or enter text..." at bounding box center [392, 163] width 135 height 23
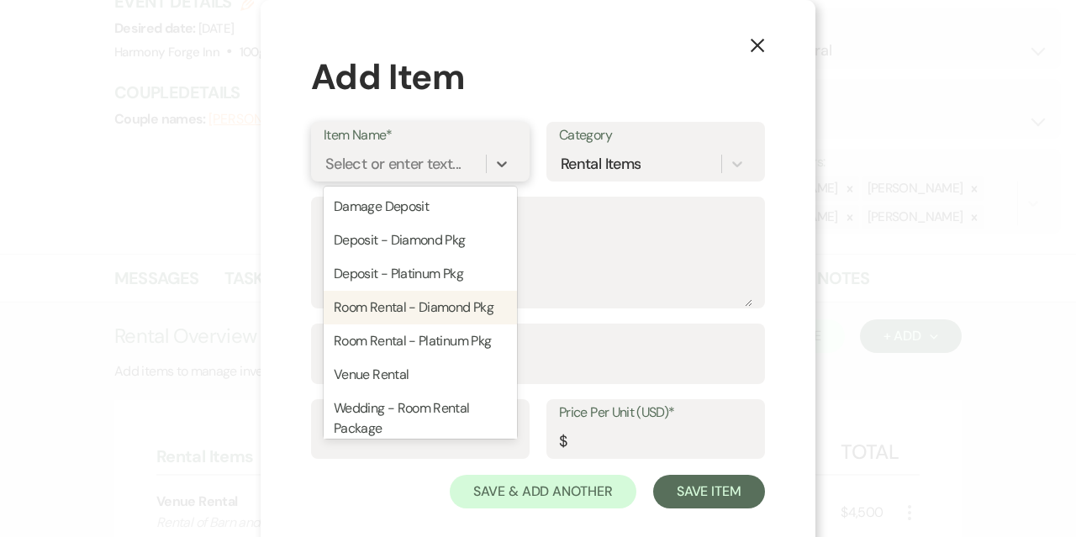
click at [384, 305] on div "Room Rental - Diamond Pkg" at bounding box center [420, 308] width 193 height 34
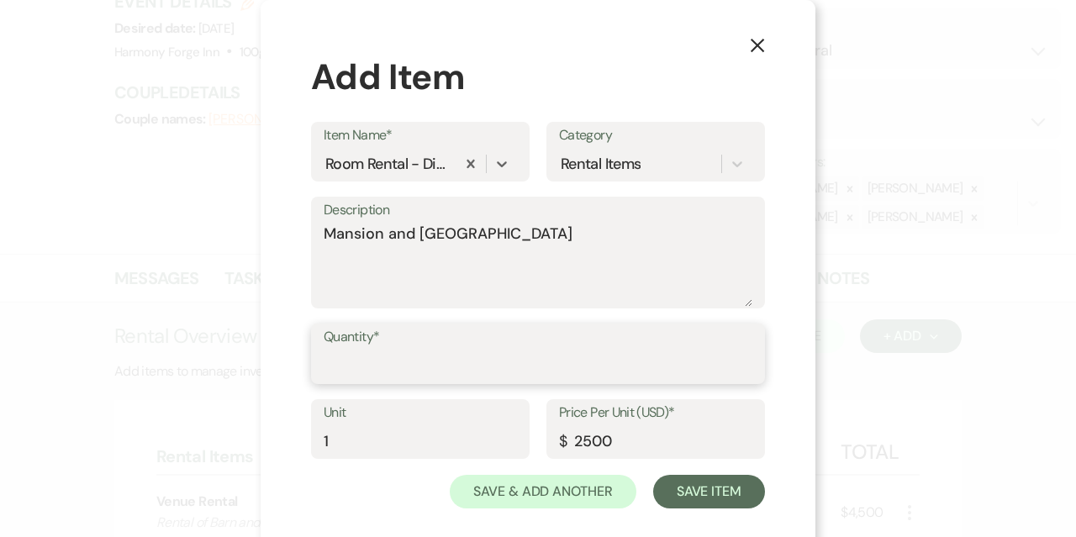
click at [387, 359] on input "Quantity*" at bounding box center [538, 366] width 429 height 33
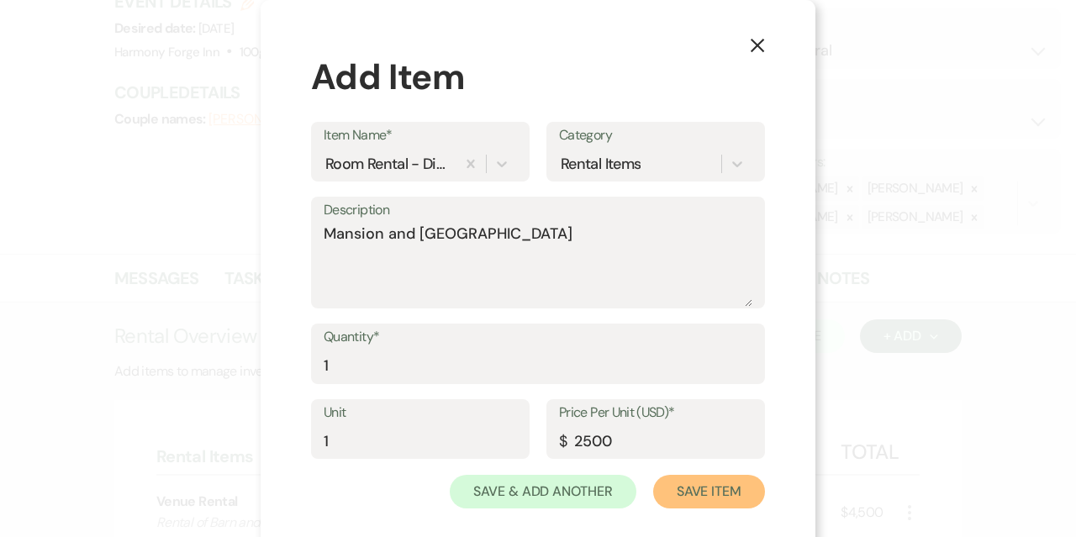
click at [721, 496] on button "Save Item" at bounding box center [709, 492] width 112 height 34
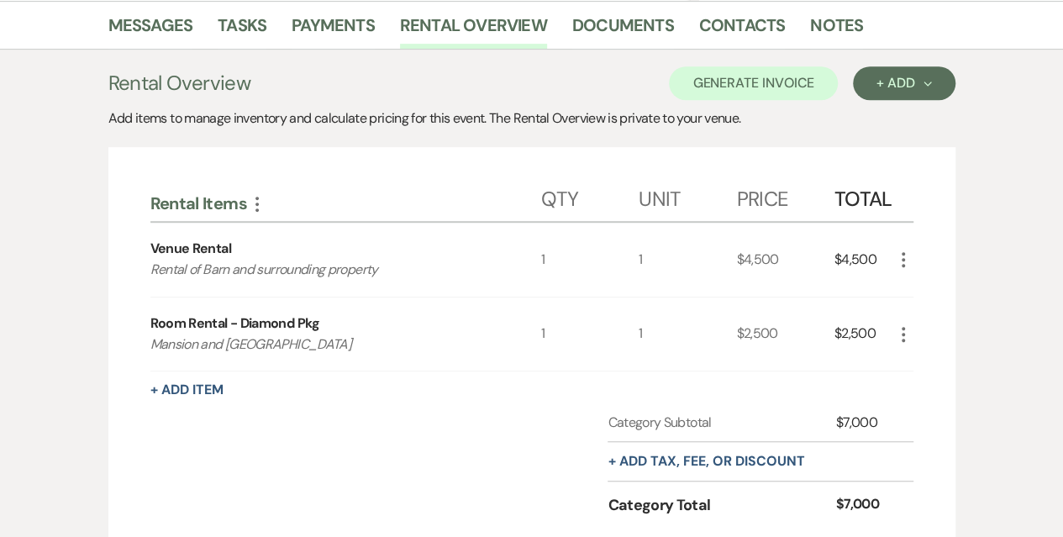
scroll to position [420, 0]
click at [886, 71] on button "+ Add Next" at bounding box center [904, 84] width 102 height 34
click at [900, 112] on button "Item" at bounding box center [895, 122] width 85 height 26
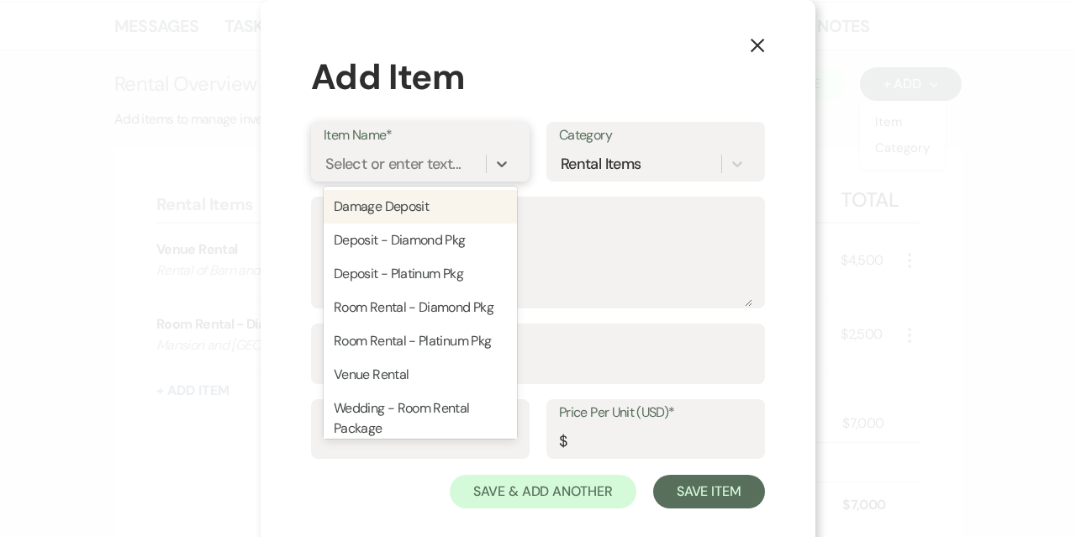
click at [356, 170] on div "Select or enter text..." at bounding box center [392, 163] width 135 height 23
click at [403, 215] on div "Damage Deposit" at bounding box center [420, 207] width 193 height 34
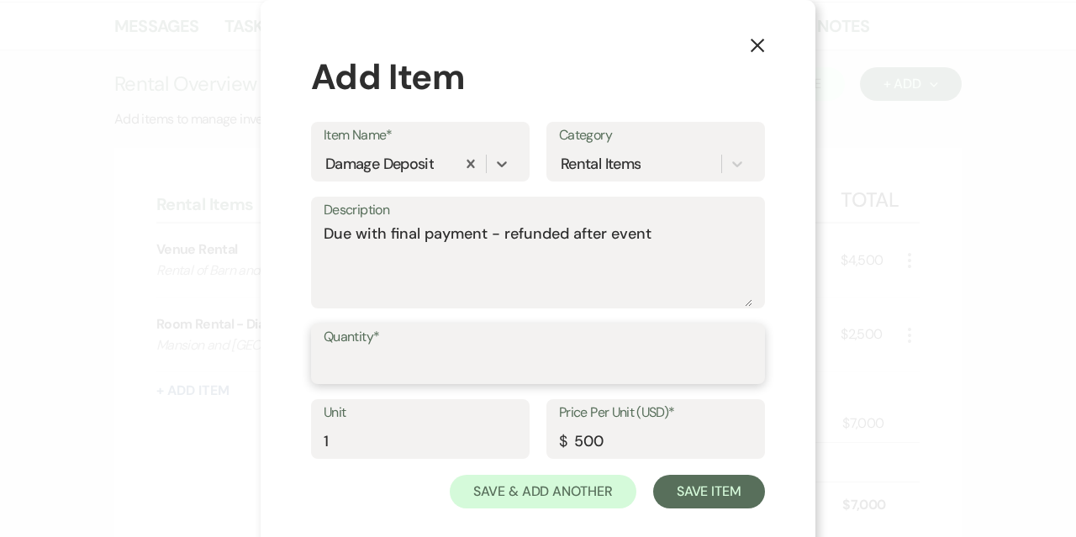
click at [341, 355] on input "Quantity*" at bounding box center [538, 366] width 429 height 33
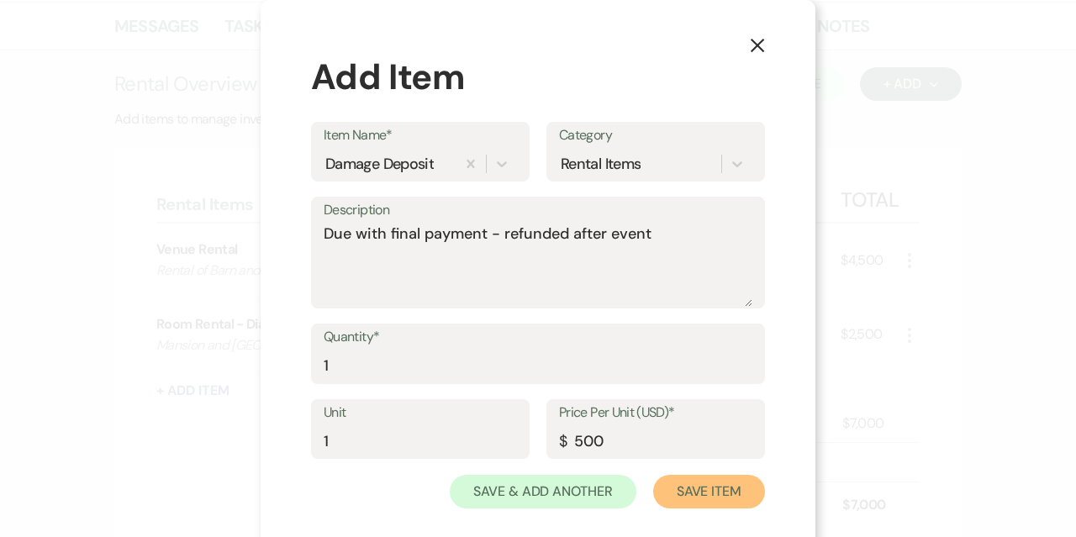
click at [704, 492] on button "Save Item" at bounding box center [709, 492] width 112 height 34
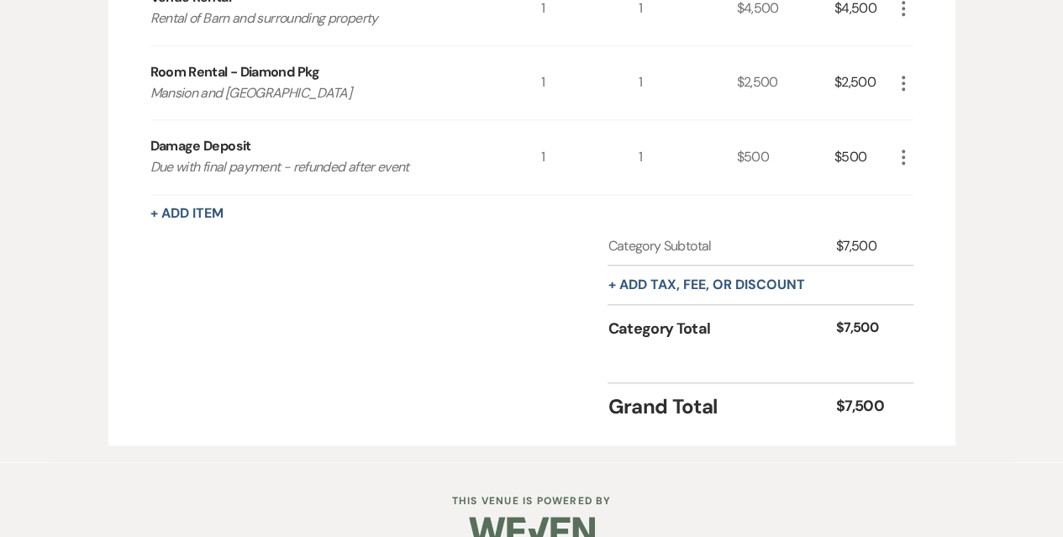
scroll to position [703, 0]
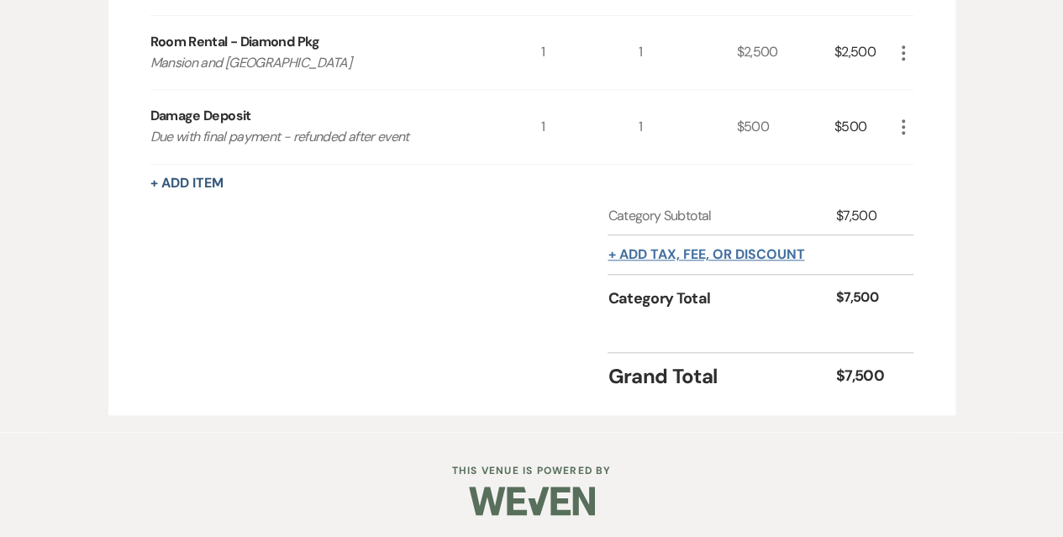
click at [687, 255] on button "+ Add tax, fee, or discount" at bounding box center [706, 254] width 197 height 13
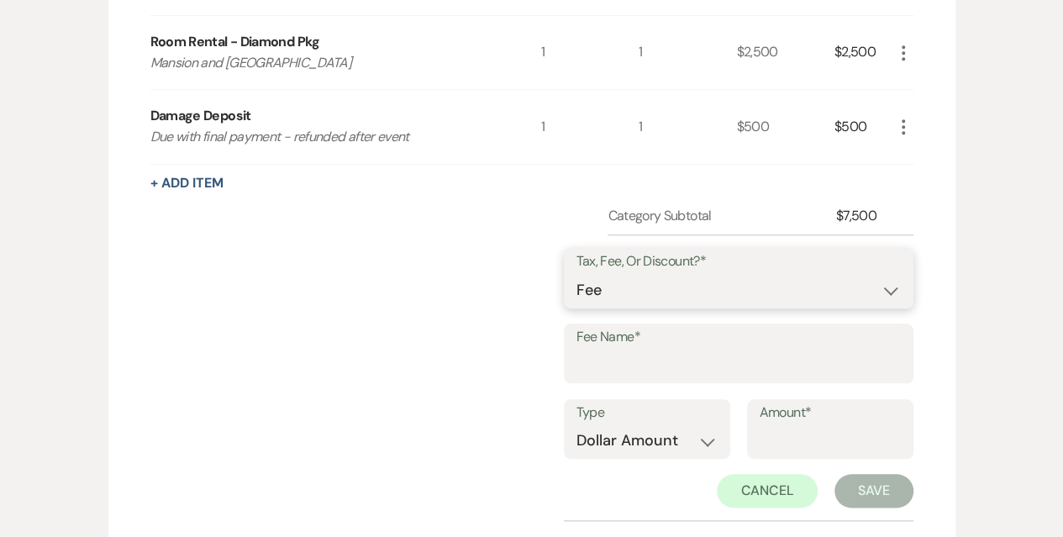
click at [693, 274] on select "Fee Discount Tax" at bounding box center [738, 290] width 324 height 33
click at [590, 274] on select "Fee Discount Tax" at bounding box center [738, 290] width 324 height 33
click at [632, 361] on input "Fee Name*" at bounding box center [738, 365] width 324 height 33
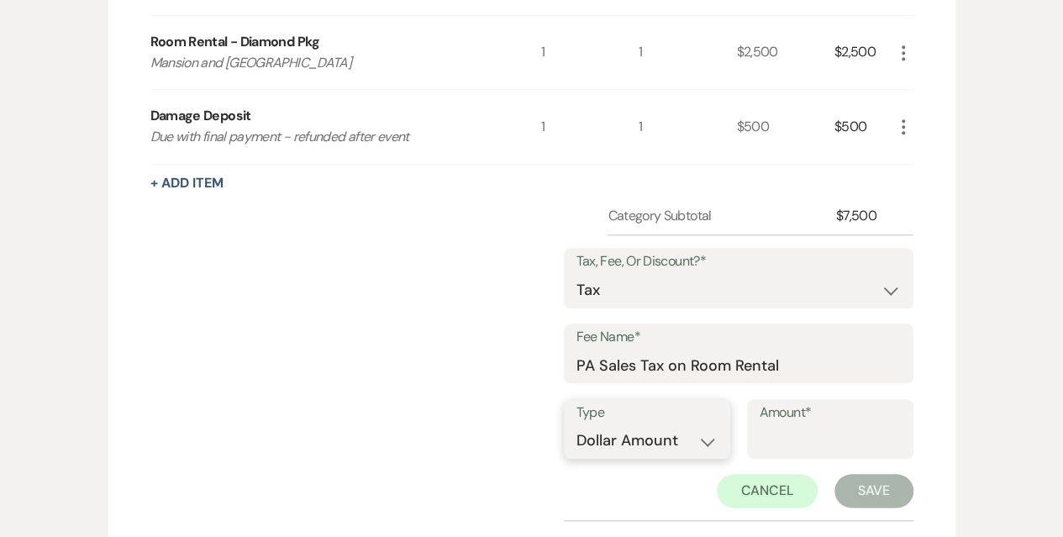
click at [681, 431] on select "Dollar Amount Percentage" at bounding box center [646, 440] width 141 height 33
click at [576, 424] on select "Dollar Amount Percentage" at bounding box center [646, 440] width 141 height 33
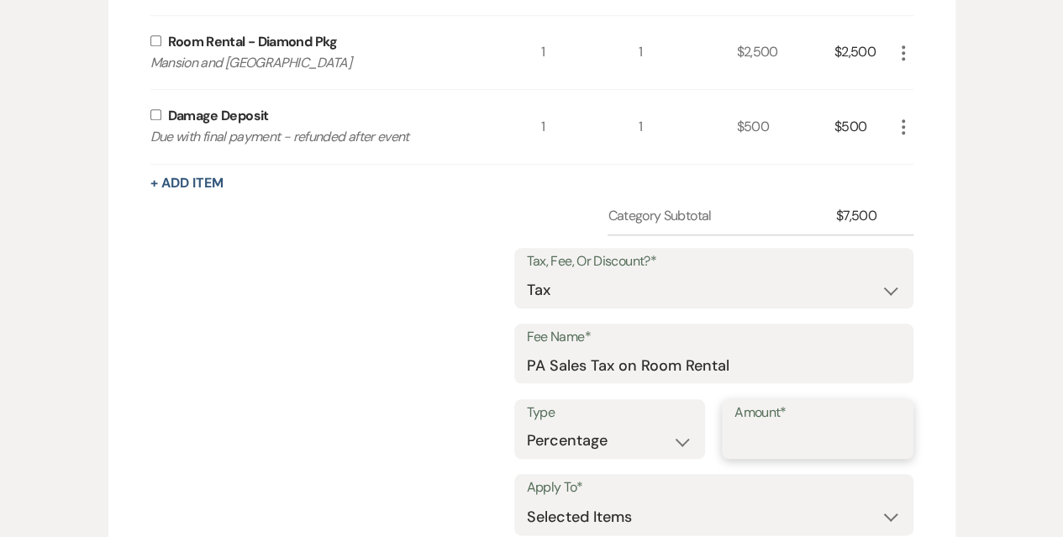
click at [795, 445] on input "Amount*" at bounding box center [817, 440] width 166 height 33
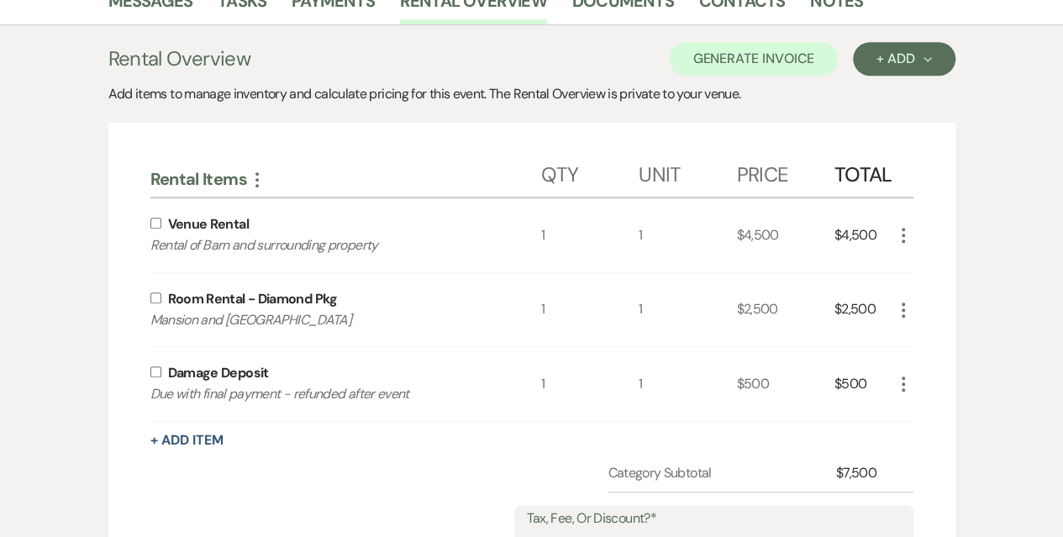
scroll to position [366, 0]
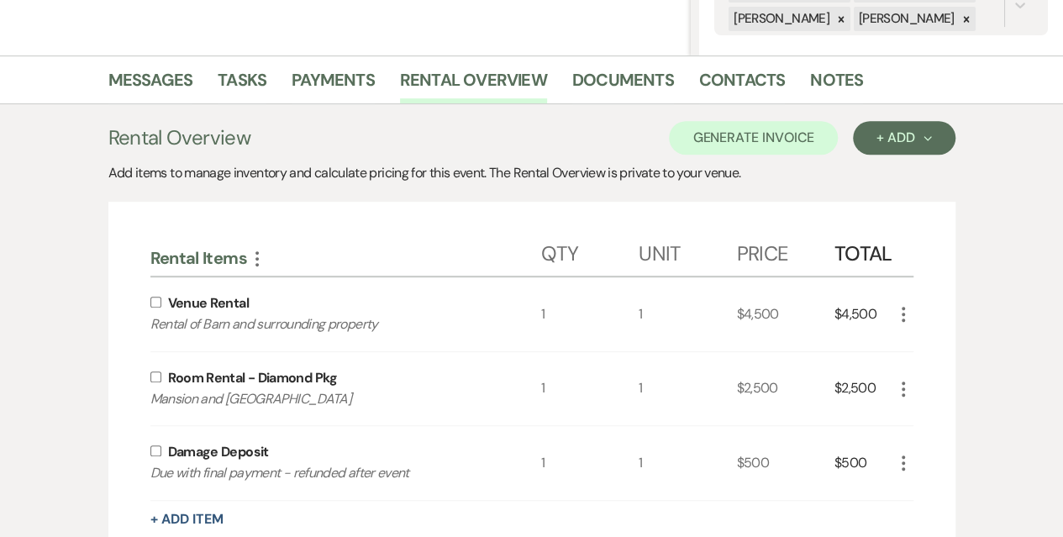
click at [153, 376] on input "checkbox" at bounding box center [155, 376] width 11 height 11
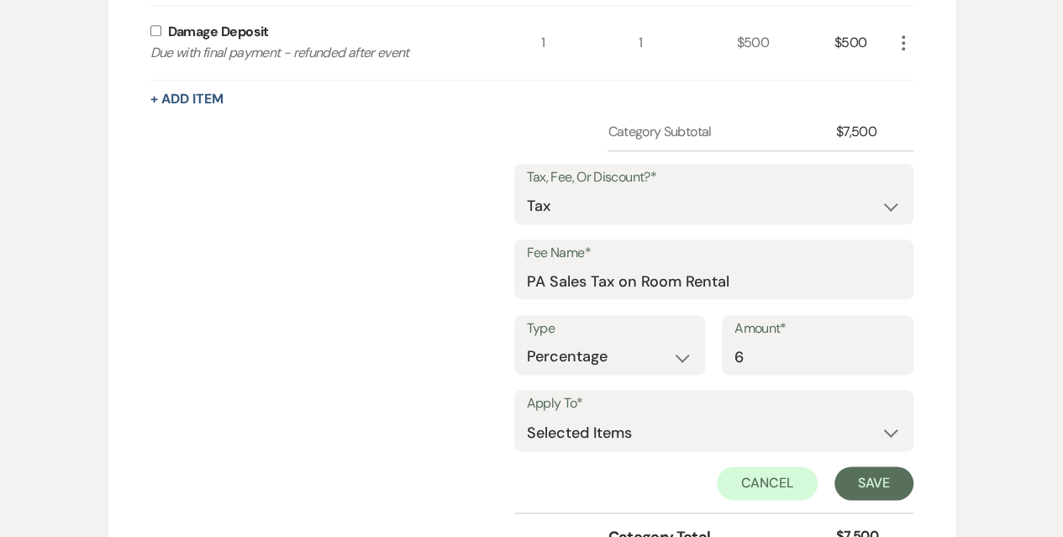
scroll to position [955, 0]
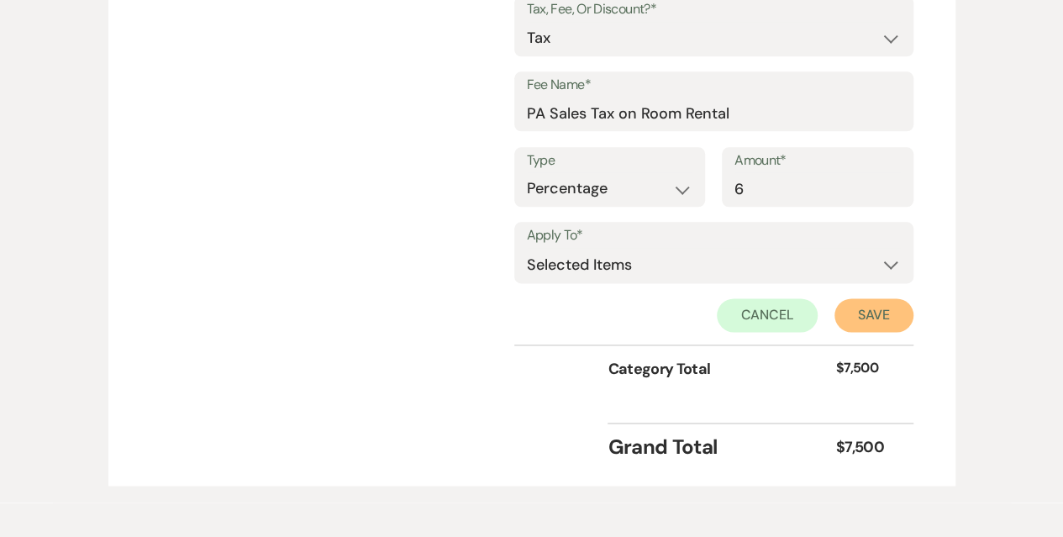
click at [854, 320] on button "Save" at bounding box center [873, 315] width 79 height 34
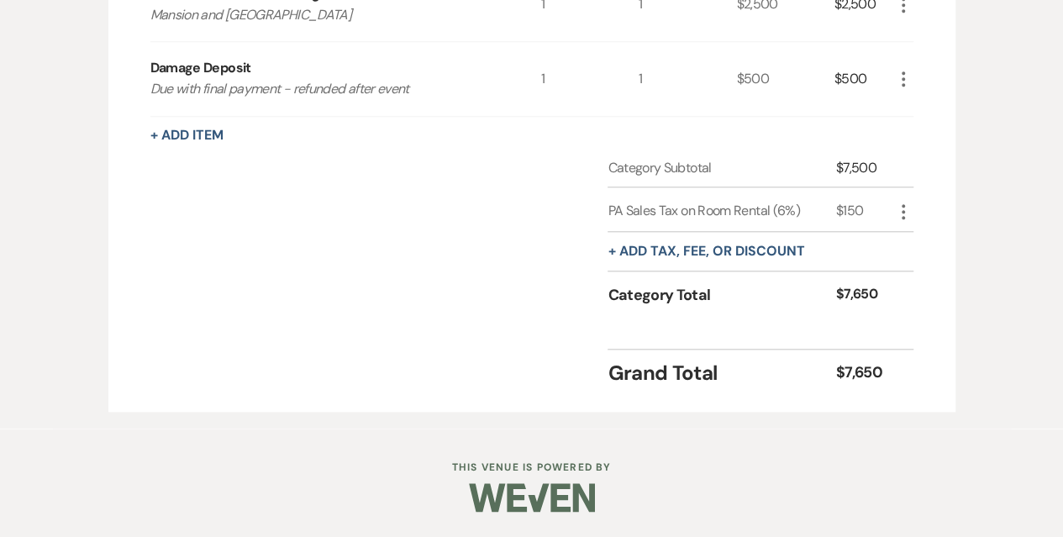
scroll to position [746, 0]
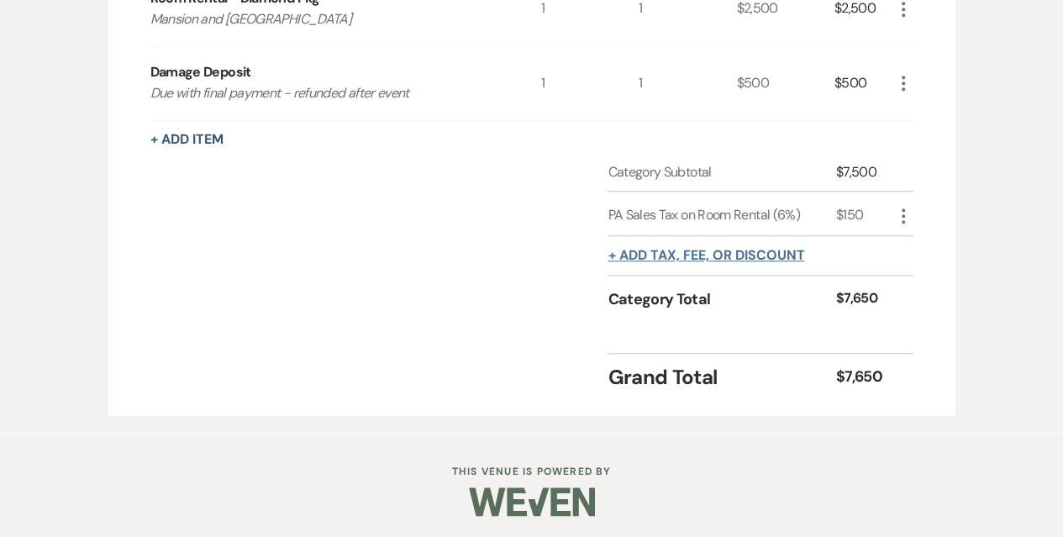
click at [645, 250] on button "+ Add tax, fee, or discount" at bounding box center [706, 255] width 197 height 13
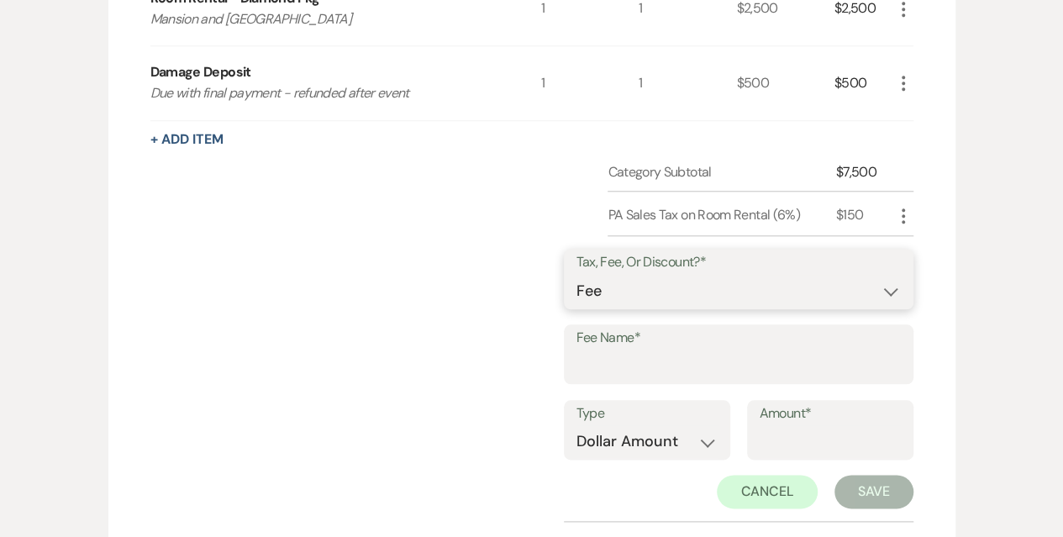
click at [645, 287] on select "Fee Discount Tax" at bounding box center [738, 291] width 324 height 33
click at [590, 275] on select "Fee Discount Tax" at bounding box center [738, 291] width 324 height 33
click at [631, 359] on input "Fee Name*" at bounding box center [738, 366] width 324 height 33
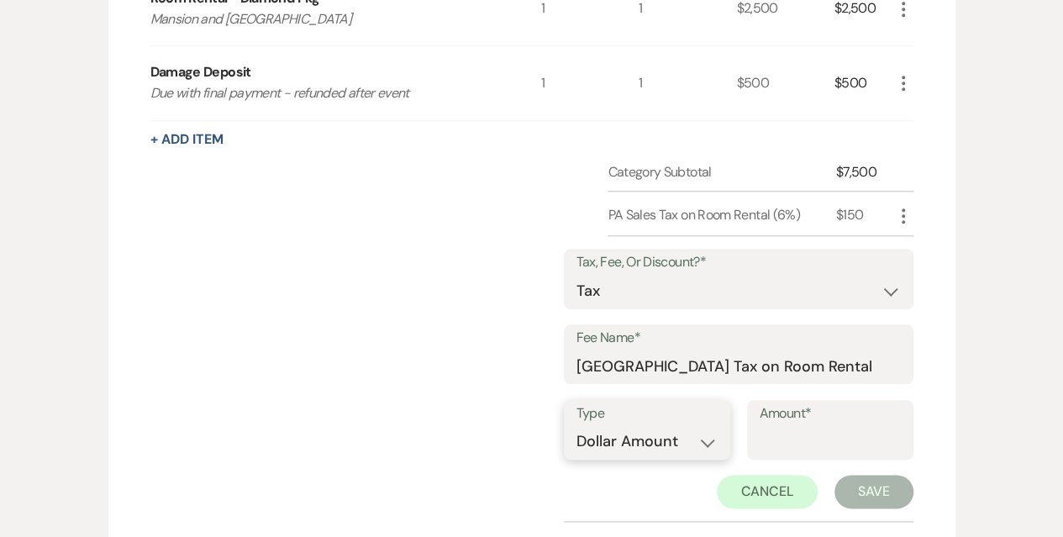
click at [718, 440] on select "Dollar Amount Percentage" at bounding box center [646, 441] width 141 height 33
click at [576, 425] on select "Dollar Amount Percentage" at bounding box center [646, 441] width 141 height 33
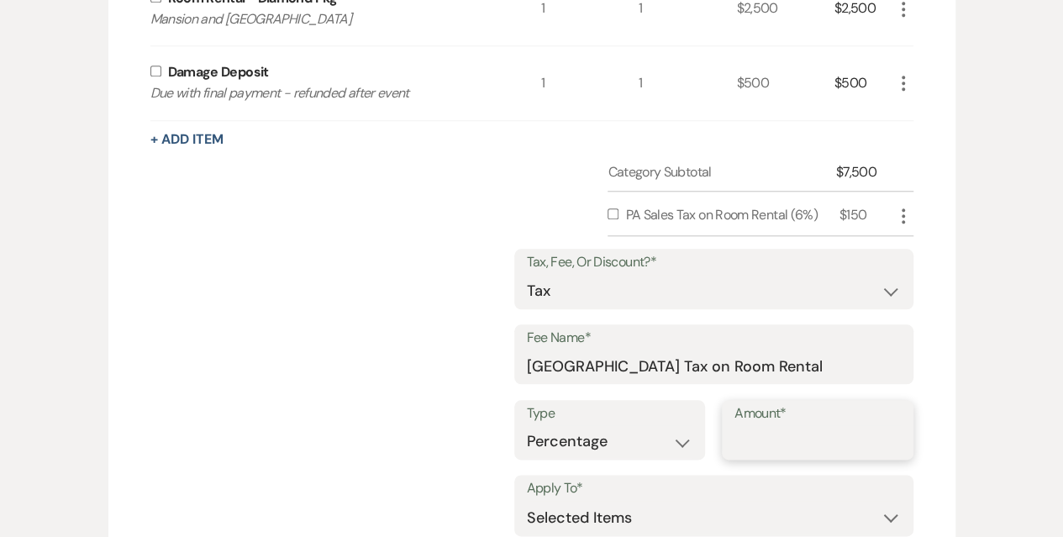
click at [737, 440] on input "Amount*" at bounding box center [817, 441] width 166 height 33
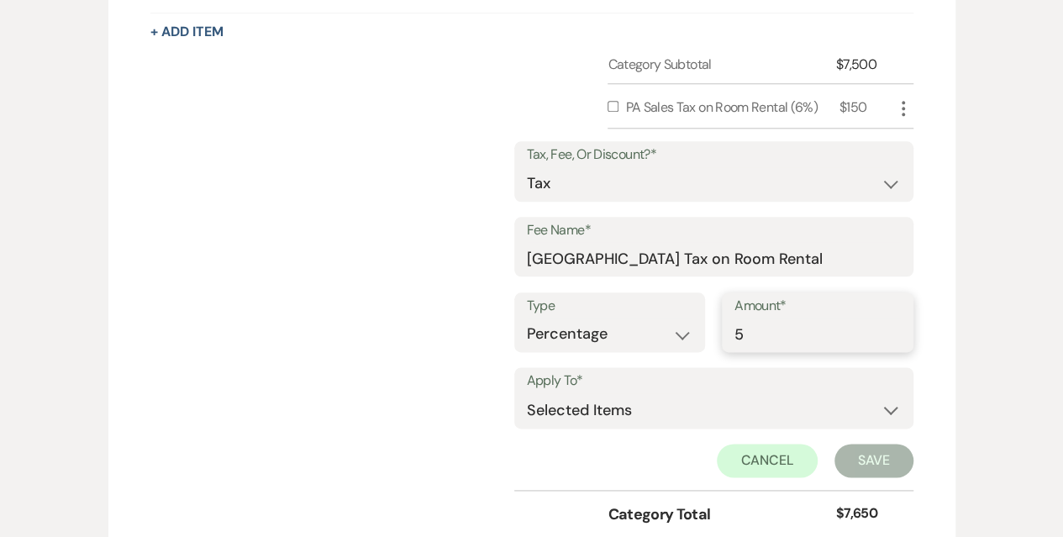
scroll to position [914, 0]
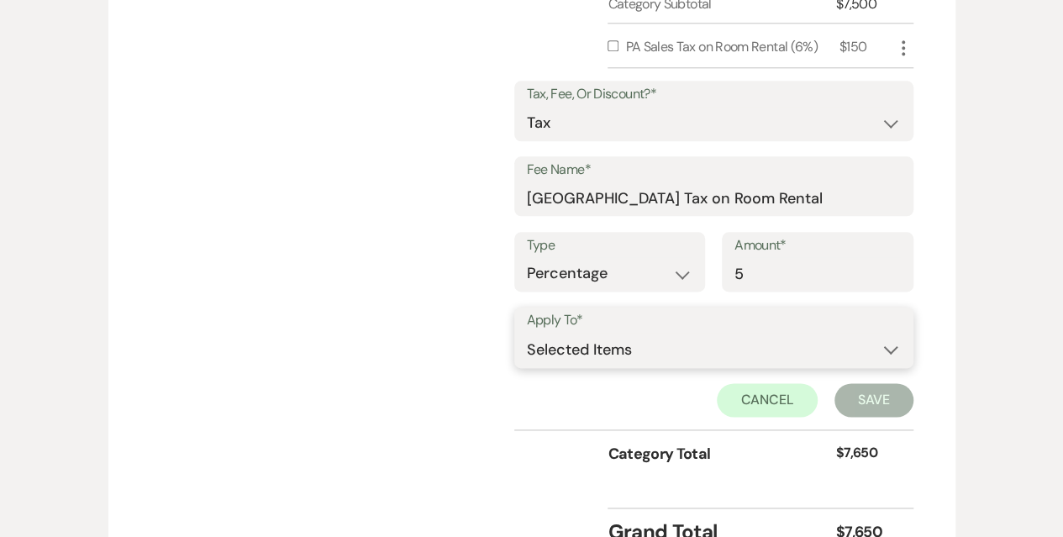
click at [782, 356] on select "Selected Items Category Subtotal (before all Taxes/Fees/Discounts) Category Tot…" at bounding box center [714, 350] width 374 height 34
click at [390, 341] on div "Category Subtotal $7,500 PA Sales Tax on Room Rental (6%) $150 More Tax, Fee, O…" at bounding box center [531, 245] width 763 height 502
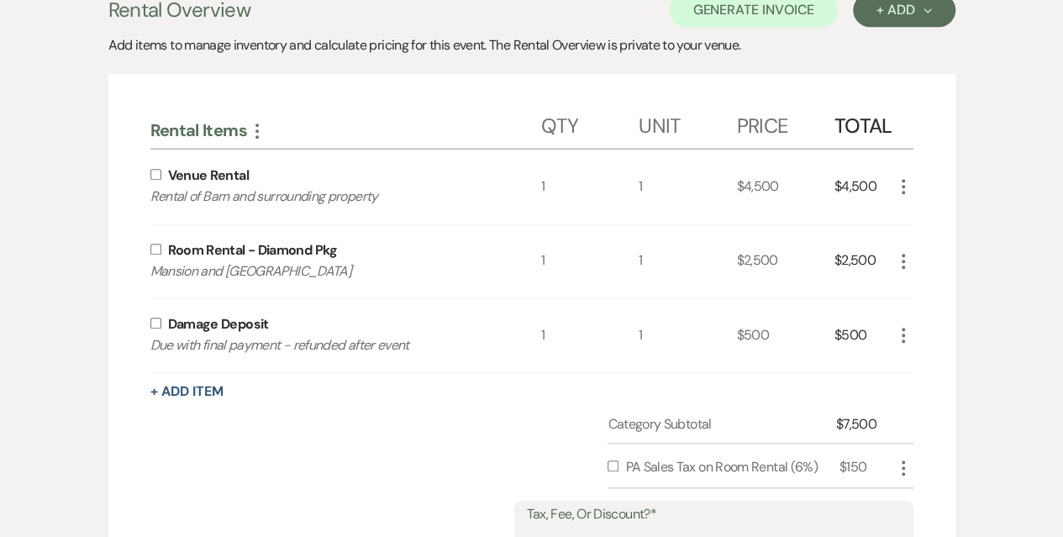
scroll to position [410, 0]
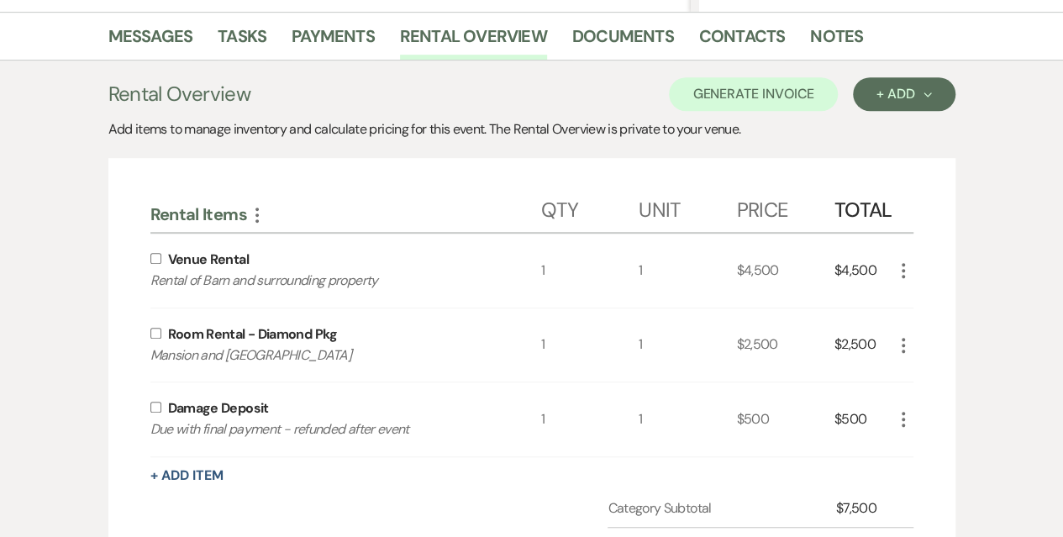
click at [156, 329] on input "checkbox" at bounding box center [155, 333] width 11 height 11
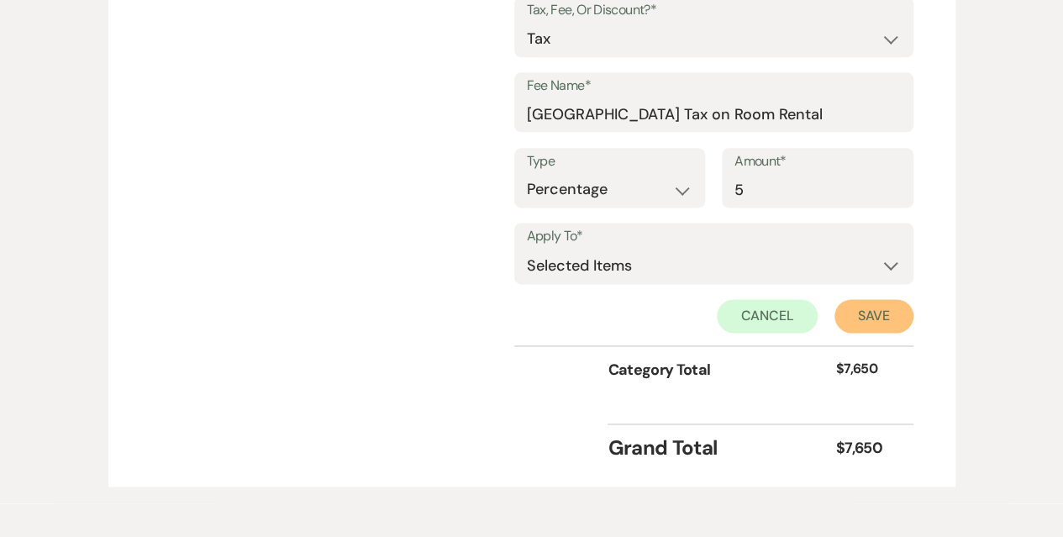
click at [884, 317] on button "Save" at bounding box center [873, 316] width 79 height 34
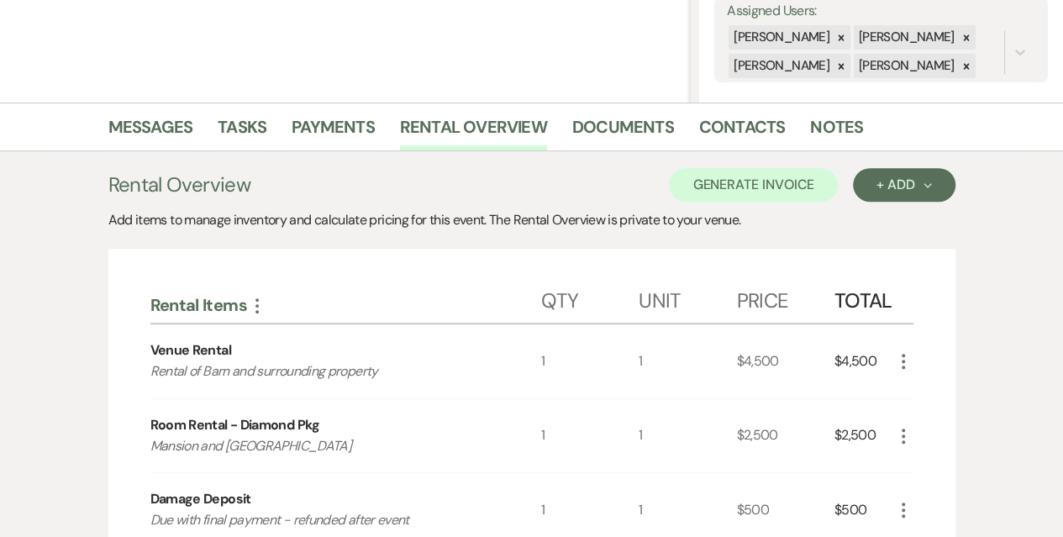
scroll to position [336, 0]
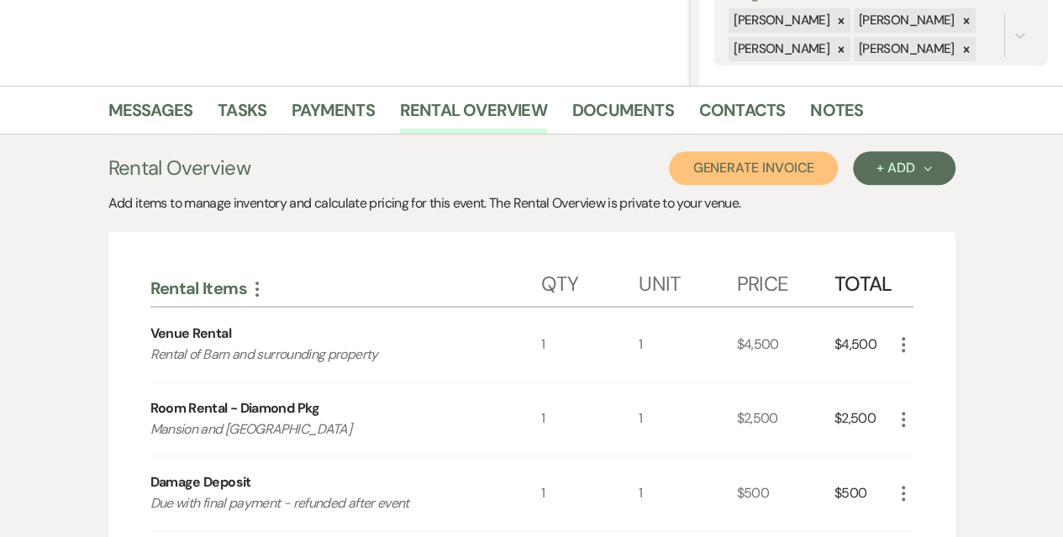
click at [760, 161] on button "Generate Invoice" at bounding box center [753, 168] width 169 height 34
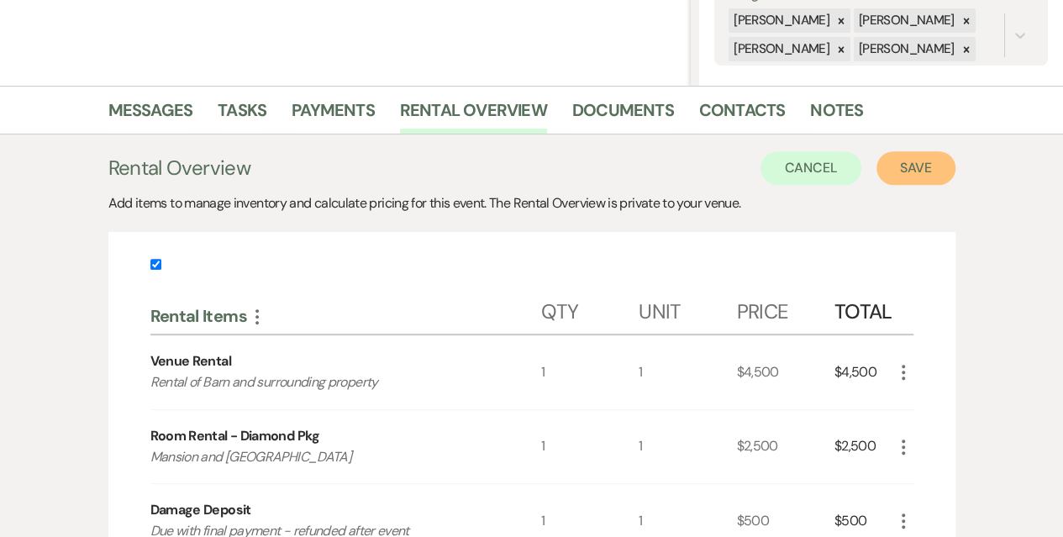
click at [906, 166] on button "Save" at bounding box center [915, 168] width 79 height 34
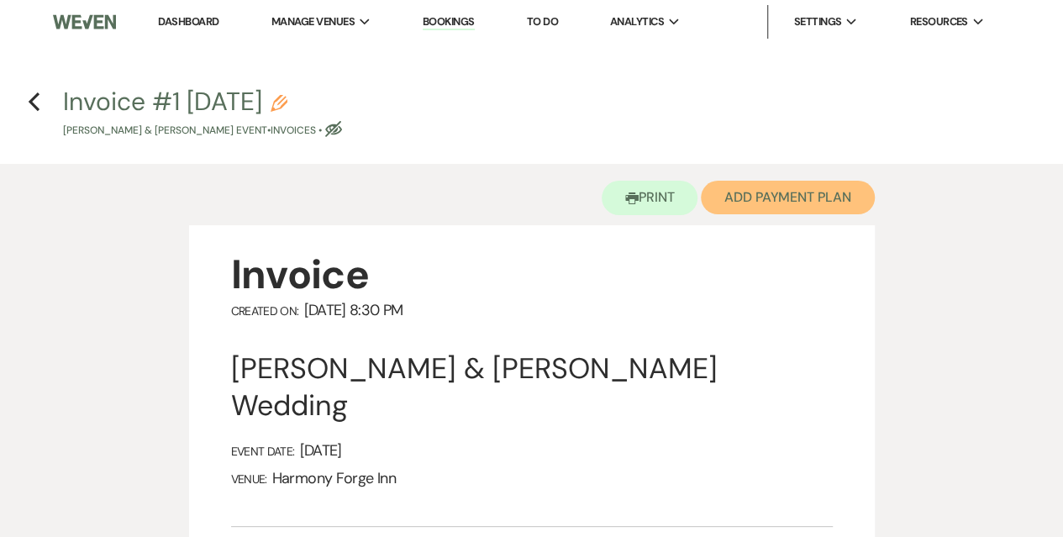
click at [778, 198] on button "Add Payment Plan" at bounding box center [788, 198] width 174 height 34
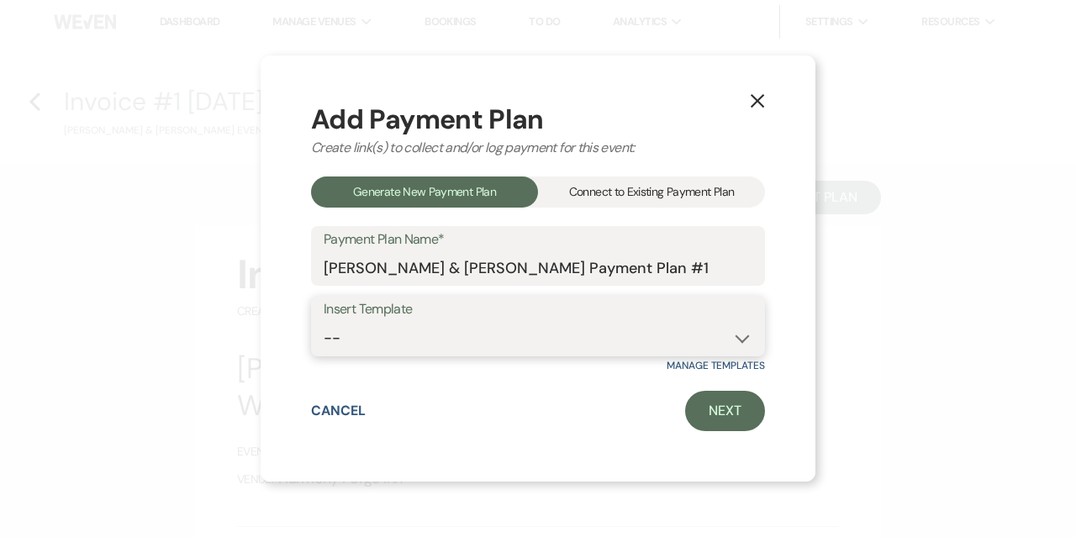
click at [548, 340] on select "-- Diamond Package Payment Plan Platinum Package Payment Plan - 2026 wedding" at bounding box center [538, 338] width 429 height 33
click at [324, 322] on select "-- Diamond Package Payment Plan Platinum Package Payment Plan - 2026 wedding" at bounding box center [538, 338] width 429 height 33
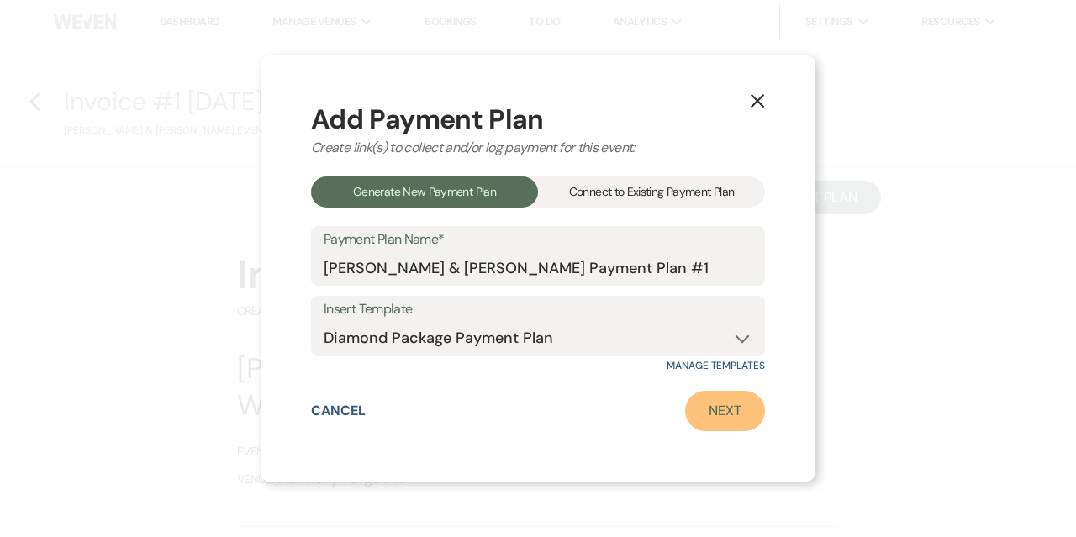
click at [709, 410] on link "Next" at bounding box center [725, 411] width 80 height 40
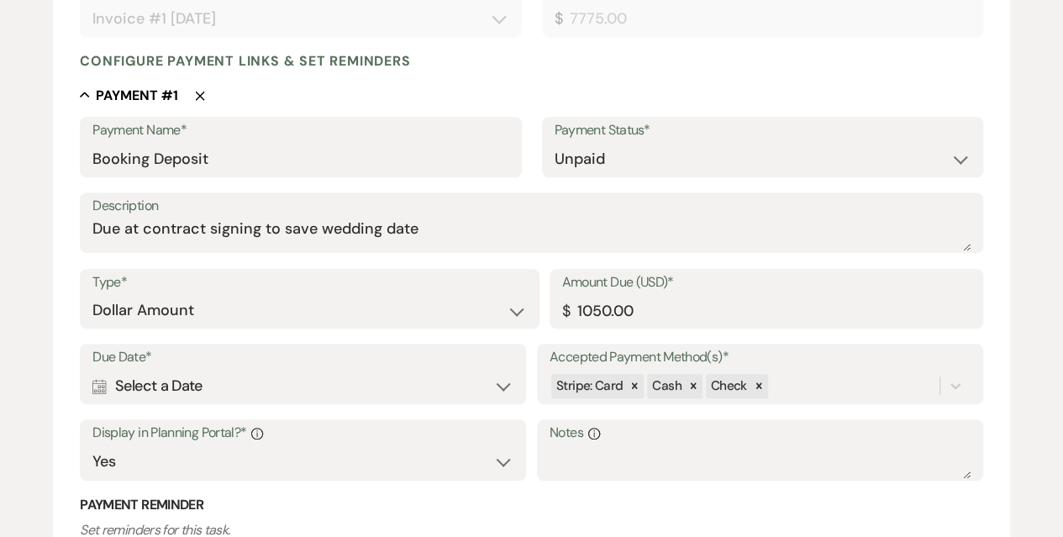
scroll to position [420, 0]
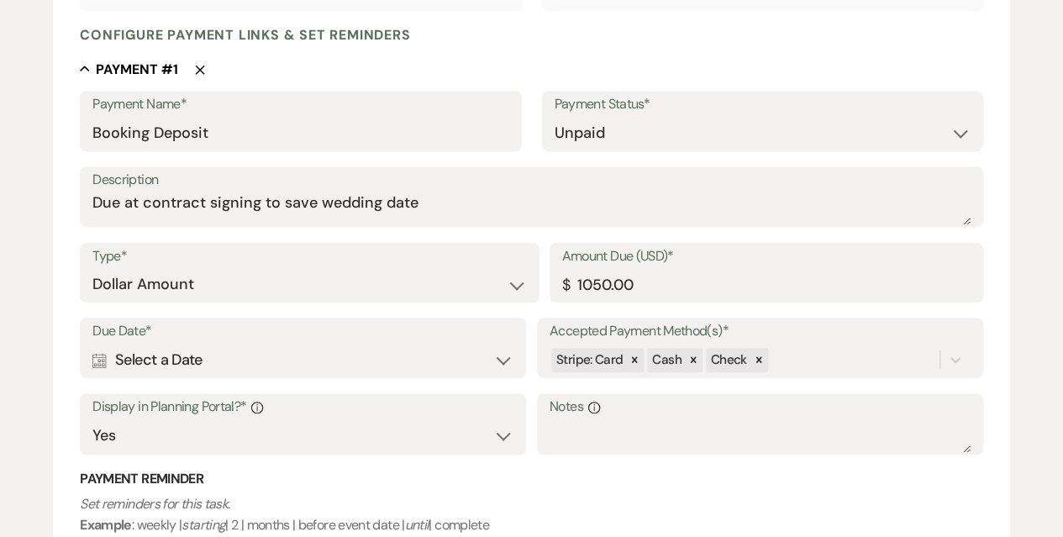
click at [501, 358] on div "Calendar Select a Date Expand" at bounding box center [302, 360] width 421 height 33
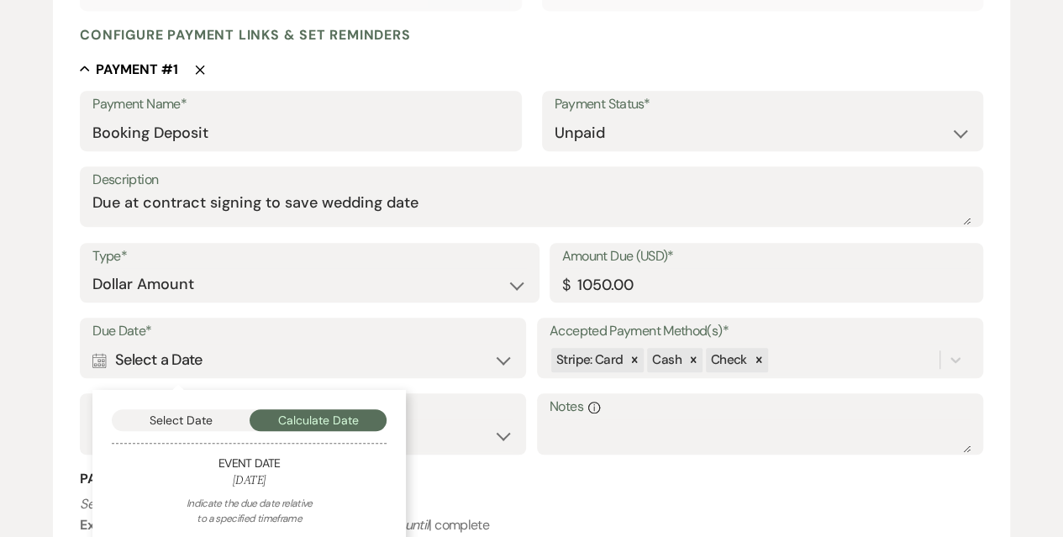
click at [501, 358] on div "Calendar Select a Date Collapse" at bounding box center [302, 360] width 421 height 33
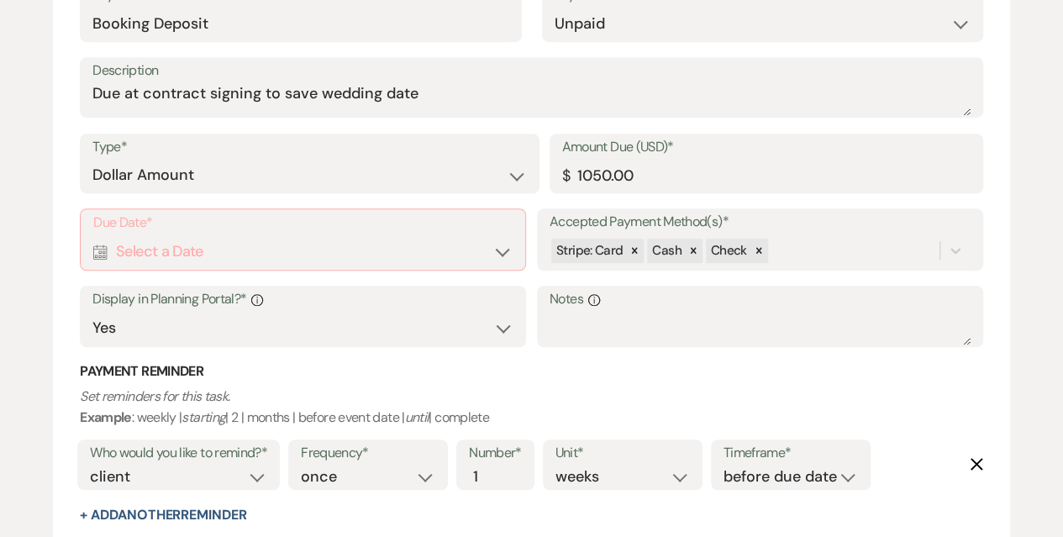
scroll to position [588, 0]
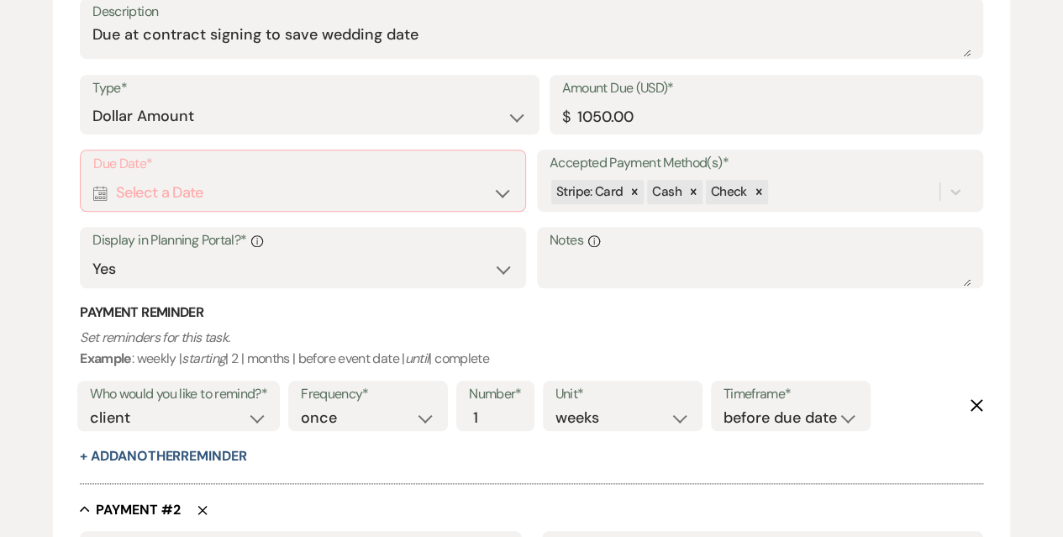
click at [504, 185] on div "Calendar Select a Date Expand" at bounding box center [302, 192] width 419 height 33
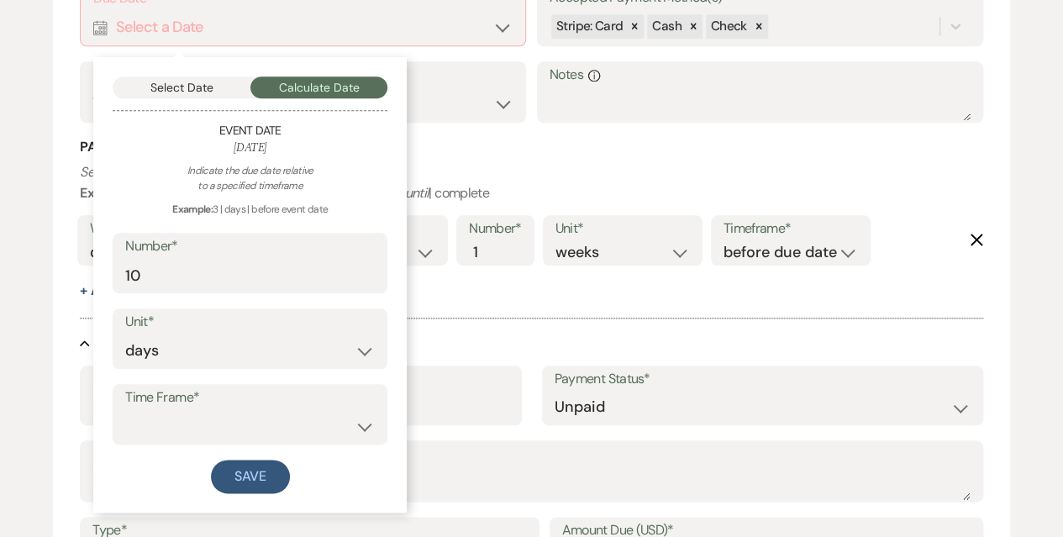
scroll to position [756, 0]
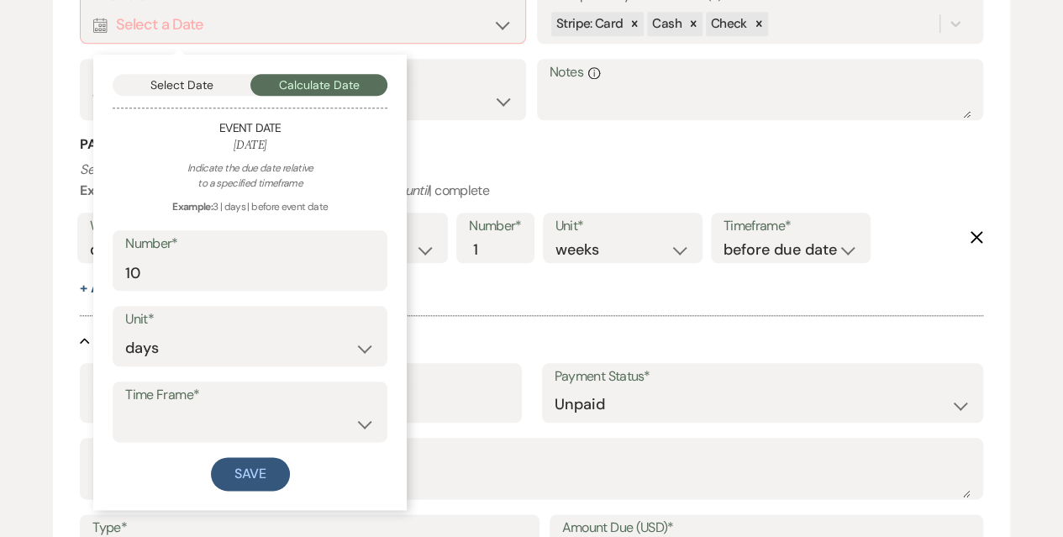
click at [251, 403] on label "Time Frame*" at bounding box center [250, 395] width 250 height 24
click at [254, 415] on select "before event date after event date after [DATE] date" at bounding box center [250, 424] width 250 height 33
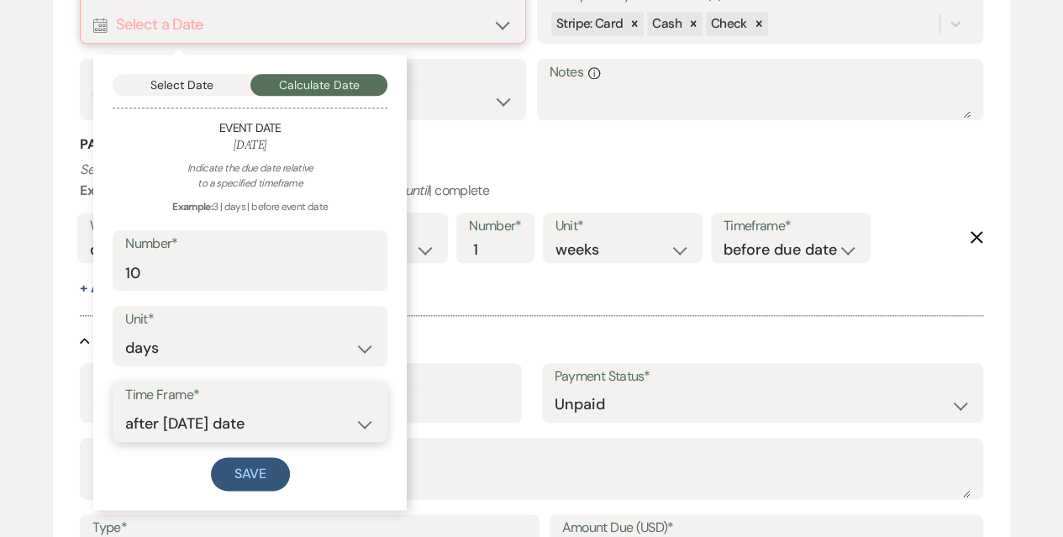
click at [125, 408] on select "before event date after event date after [DATE] date" at bounding box center [250, 424] width 250 height 33
click at [250, 466] on button "Save" at bounding box center [250, 474] width 79 height 34
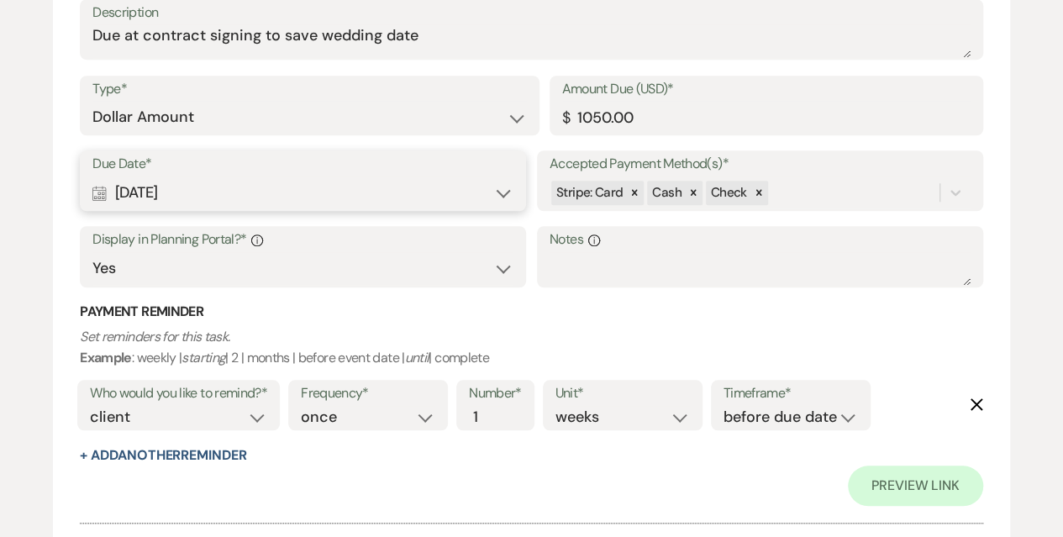
scroll to position [419, 0]
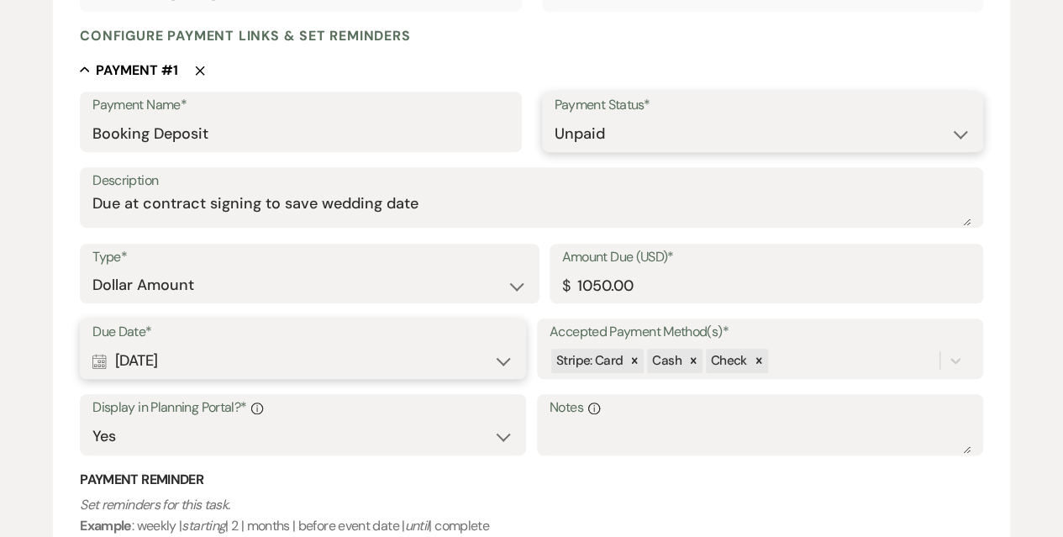
click at [648, 129] on select "Paid Unpaid" at bounding box center [763, 134] width 416 height 33
click at [555, 118] on select "Paid Unpaid" at bounding box center [763, 134] width 416 height 33
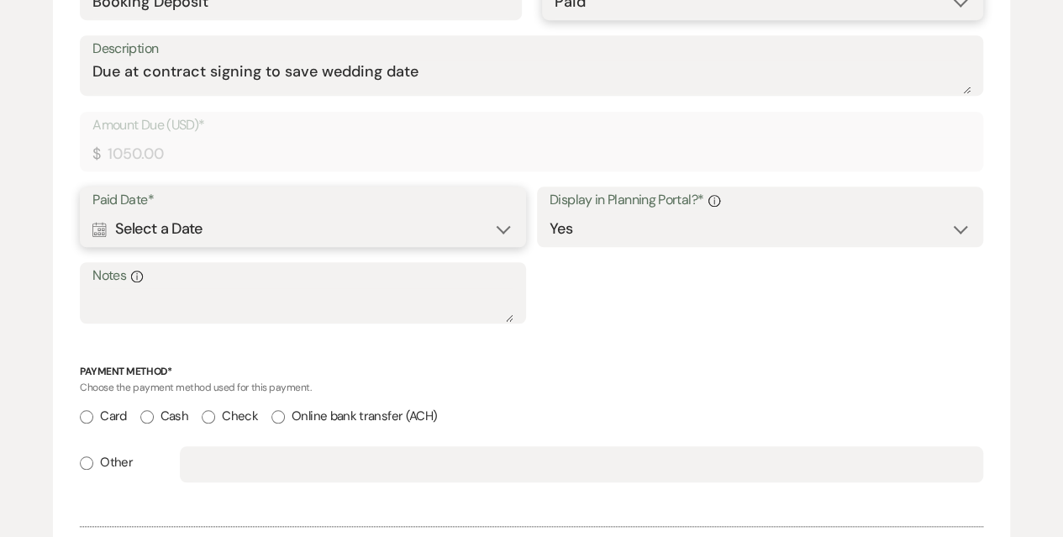
scroll to position [587, 0]
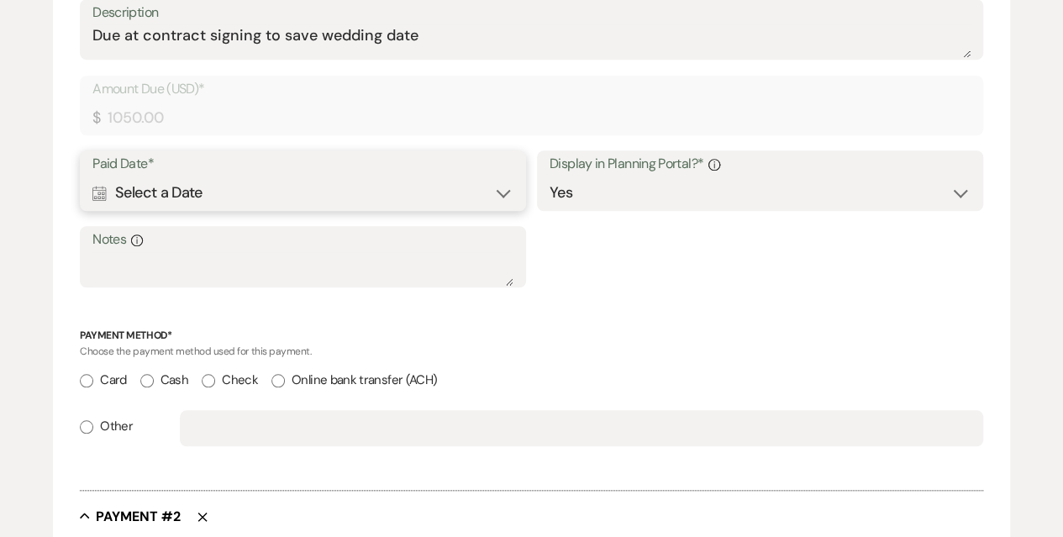
click at [197, 187] on div "Calendar Select a Date Expand" at bounding box center [302, 192] width 421 height 33
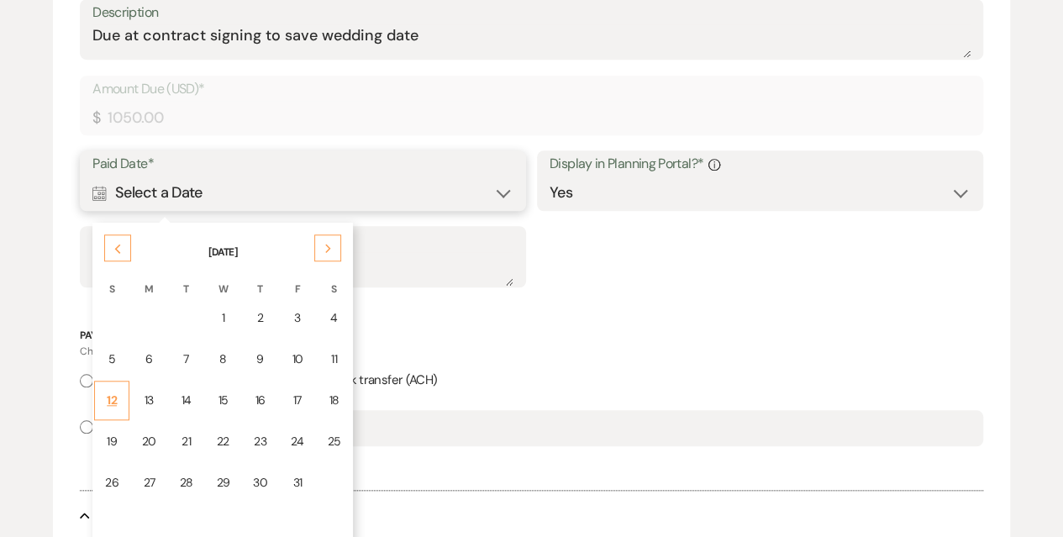
click at [114, 392] on div "12" at bounding box center [111, 401] width 13 height 18
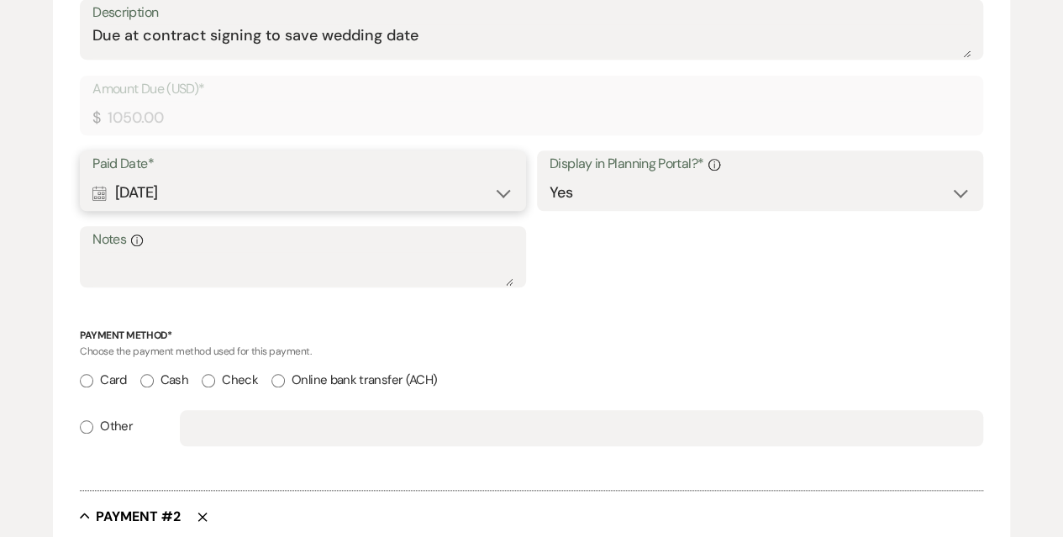
click at [205, 377] on input "Check" at bounding box center [208, 380] width 13 height 13
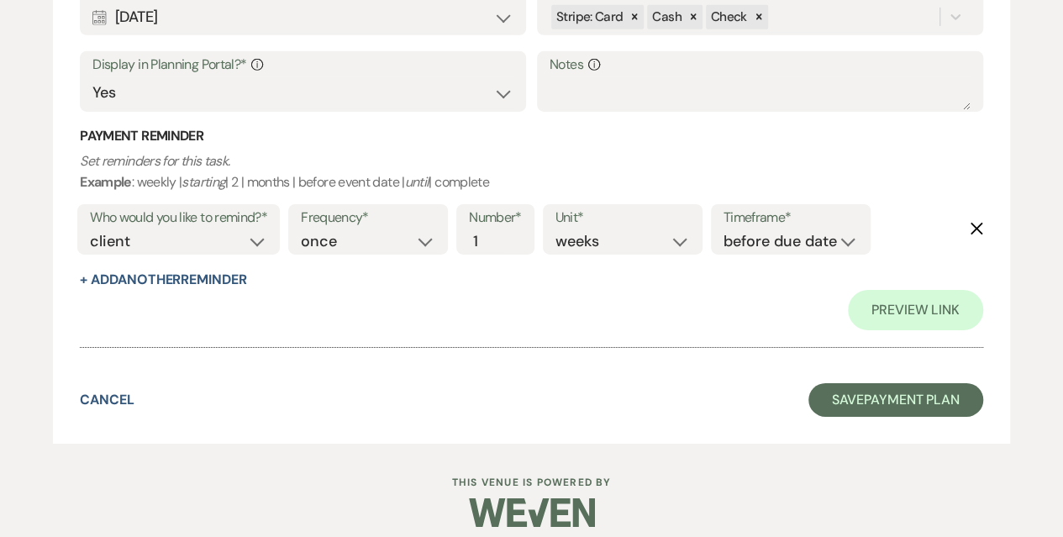
scroll to position [2724, 0]
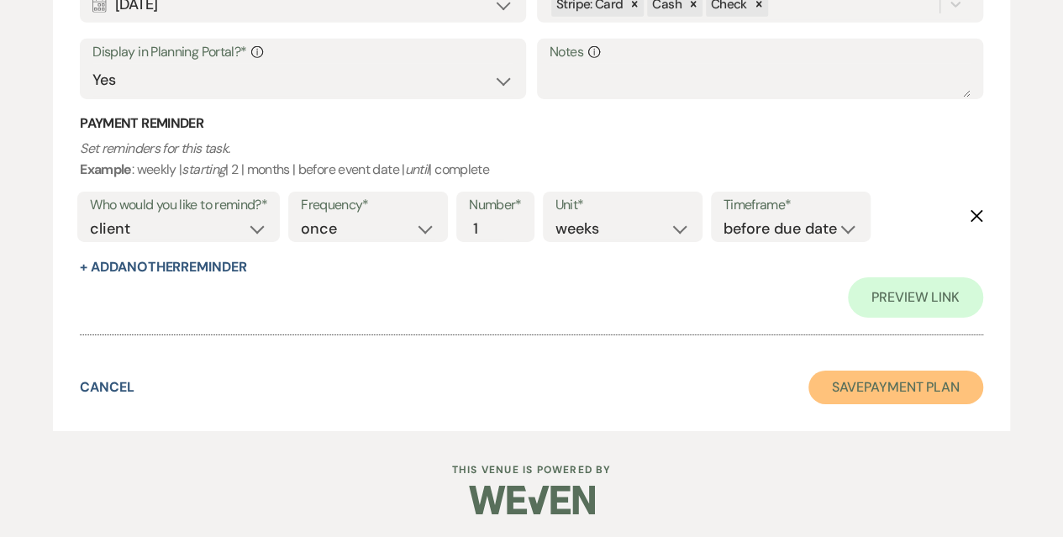
click at [880, 379] on button "Save Payment Plan" at bounding box center [895, 388] width 175 height 34
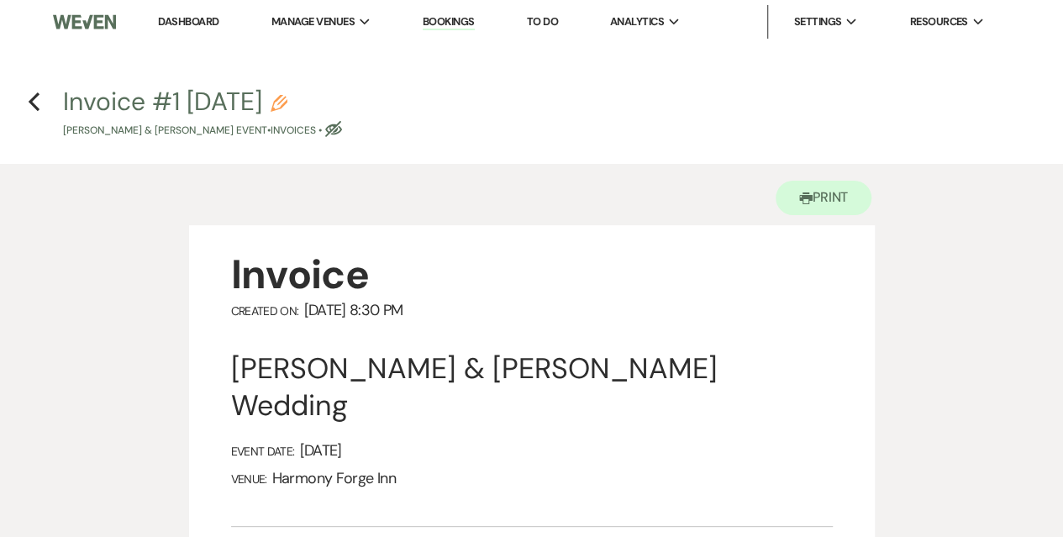
click at [178, 26] on link "Dashboard" at bounding box center [188, 21] width 61 height 14
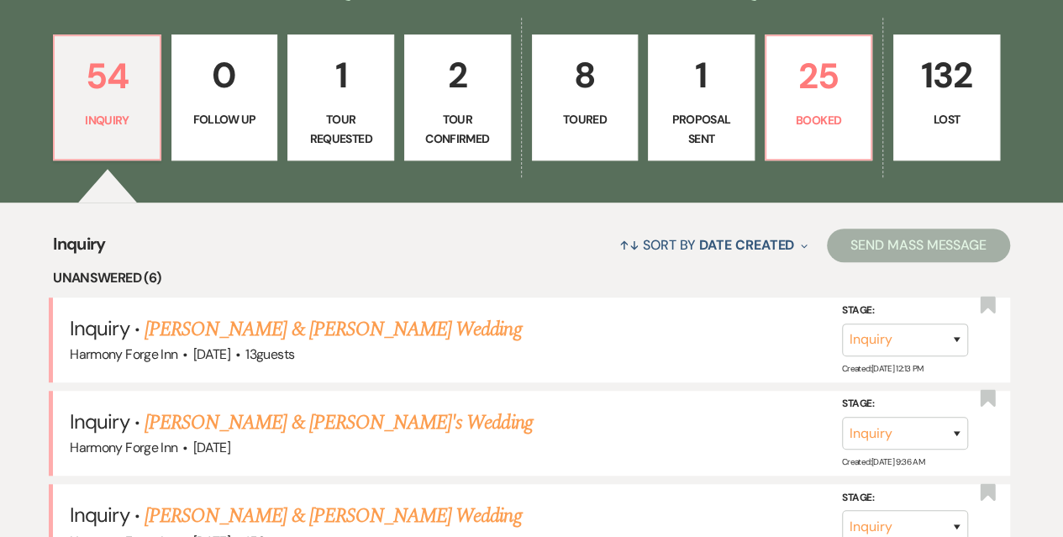
scroll to position [504, 0]
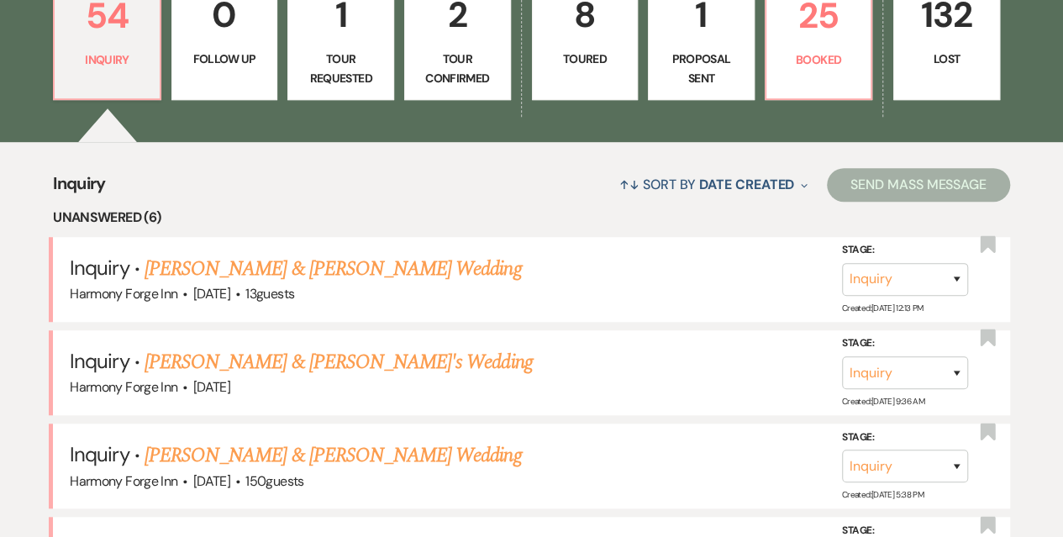
click at [638, 63] on div "54 Inquiry 0 Follow Up 1 Tour Requested 2 Tour Confirmed 8 Toured 1 Proposal Se…" at bounding box center [531, 48] width 1063 height 188
click at [597, 70] on link "8 Toured" at bounding box center [585, 37] width 107 height 126
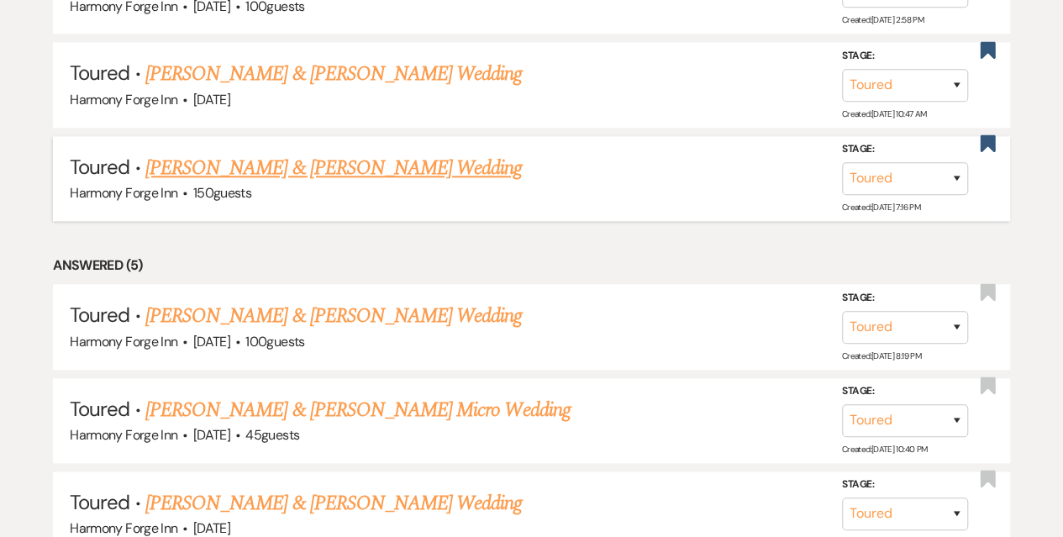
scroll to position [924, 0]
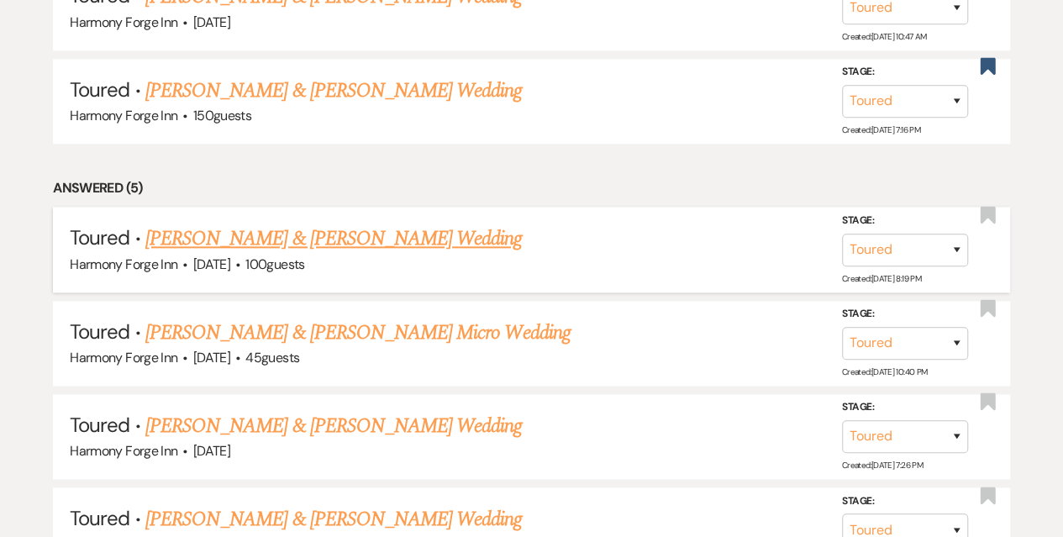
click at [254, 245] on link "[PERSON_NAME] & [PERSON_NAME] Wedding" at bounding box center [333, 239] width 376 height 30
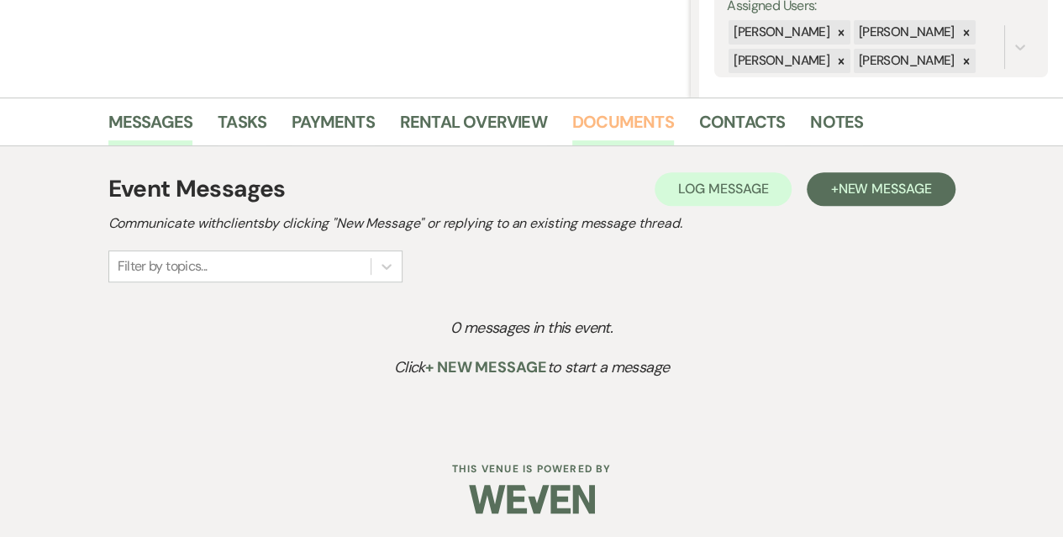
click at [595, 122] on link "Documents" at bounding box center [623, 126] width 102 height 37
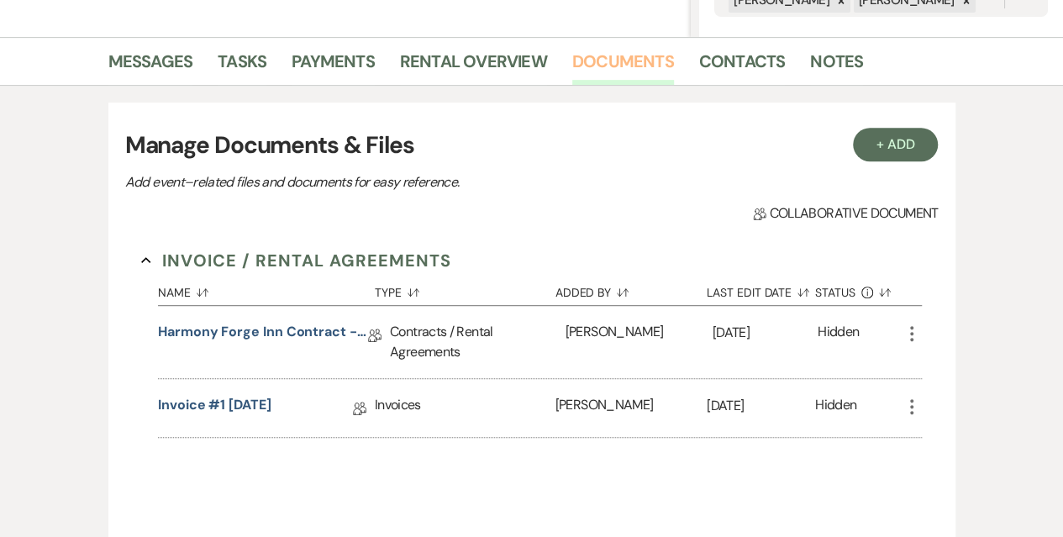
scroll to position [408, 0]
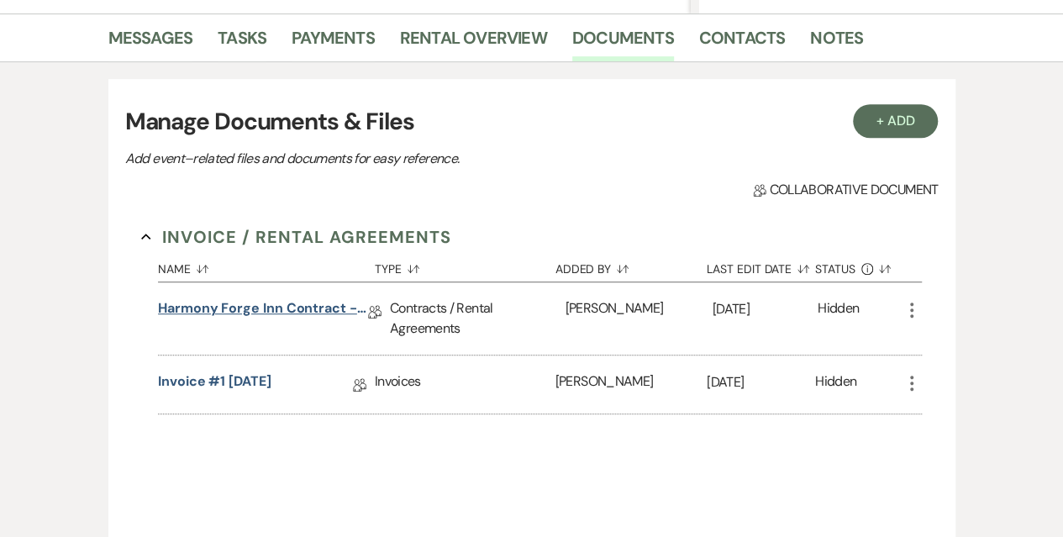
click at [323, 308] on link "Harmony Forge Inn Contract - Diamond Package" at bounding box center [263, 311] width 210 height 26
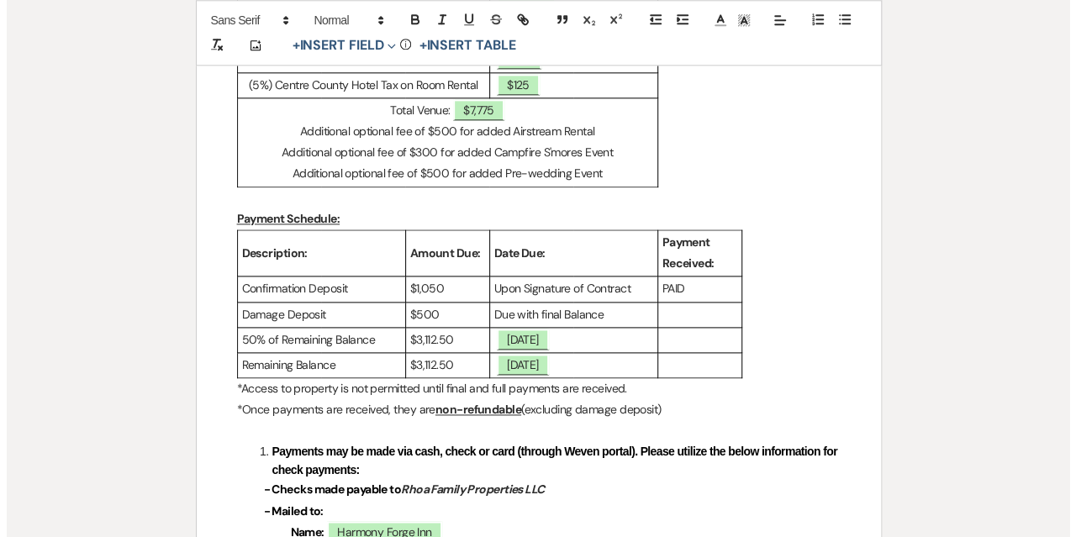
scroll to position [1008, 0]
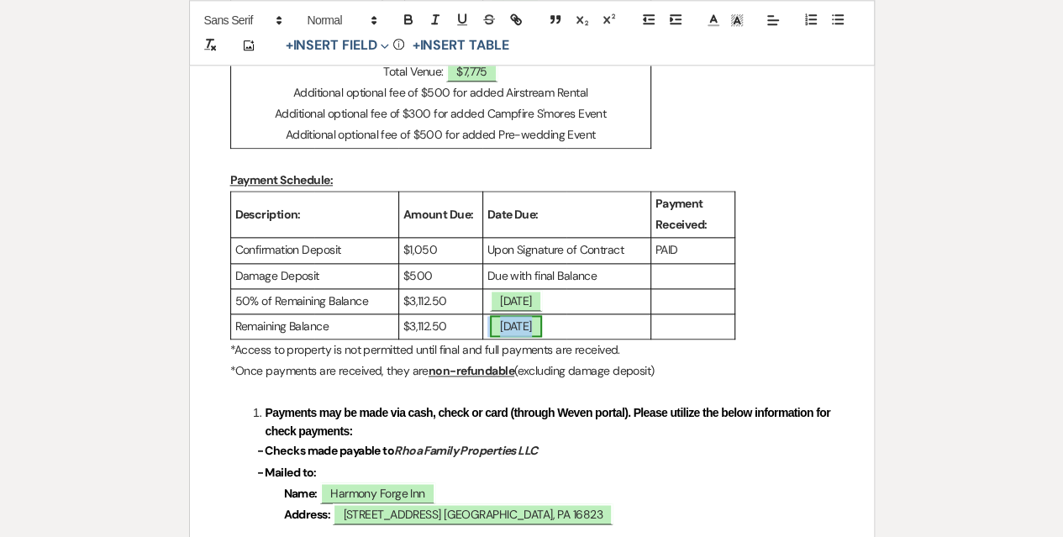
click at [511, 317] on span "[DATE]" at bounding box center [516, 326] width 52 height 22
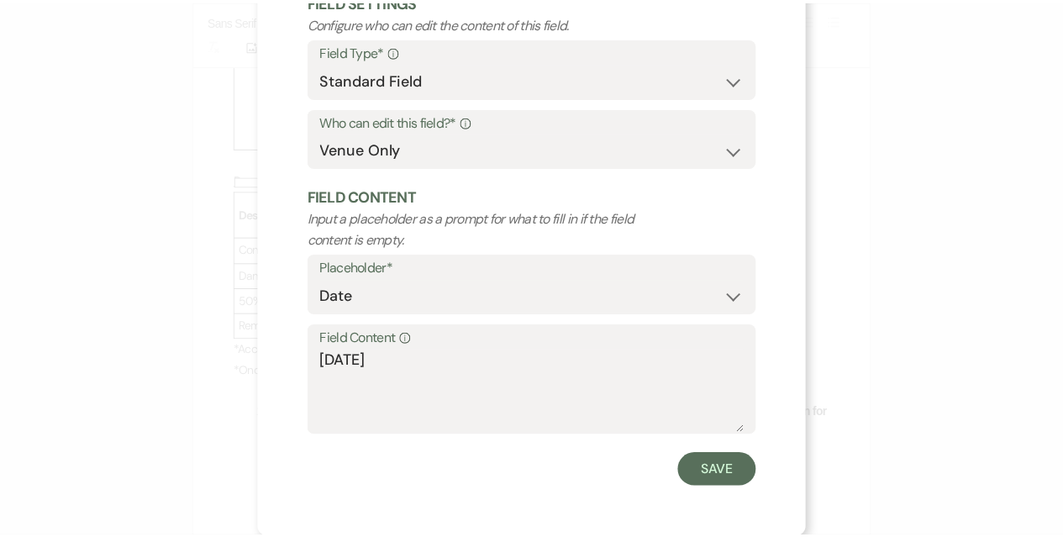
scroll to position [114, 0]
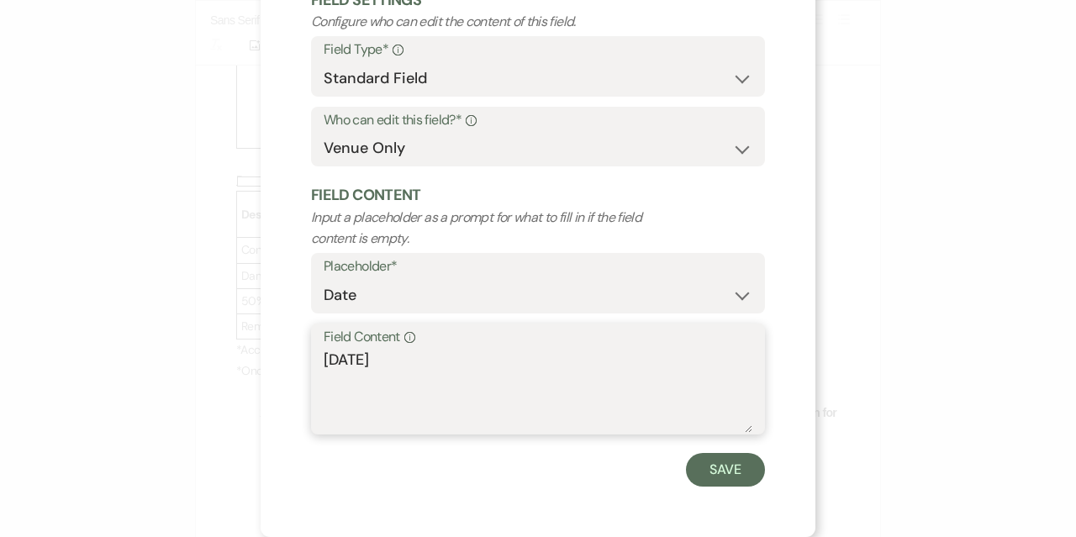
drag, startPoint x: 328, startPoint y: 361, endPoint x: 316, endPoint y: 360, distance: 11.8
click at [316, 360] on div "Field Content Info [DATE]" at bounding box center [538, 380] width 454 height 112
click at [692, 448] on form "Edit Field Field Settings Configure who can edit the content of this field. Fie…" at bounding box center [538, 211] width 454 height 550
click at [692, 461] on button "Save" at bounding box center [725, 470] width 79 height 34
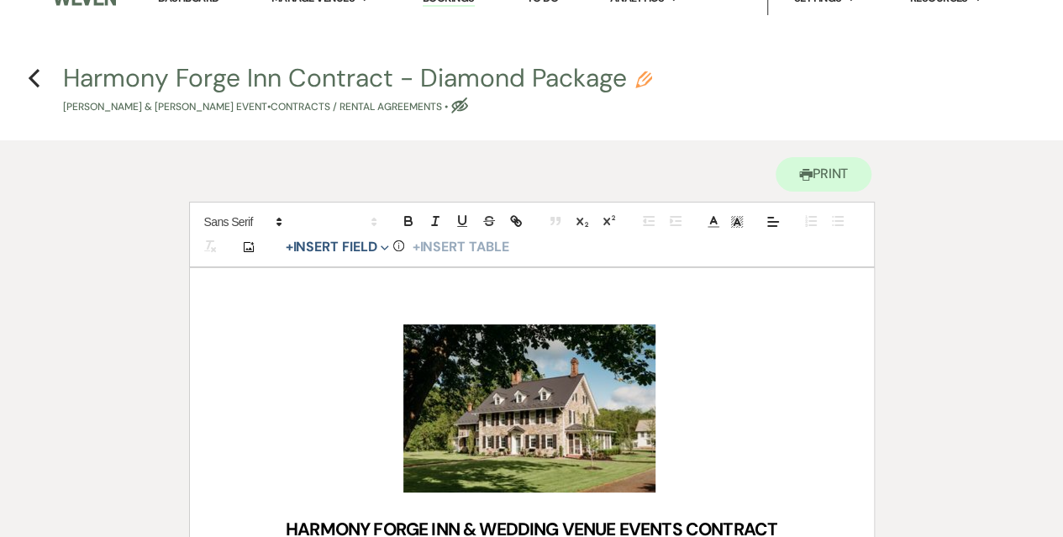
scroll to position [0, 0]
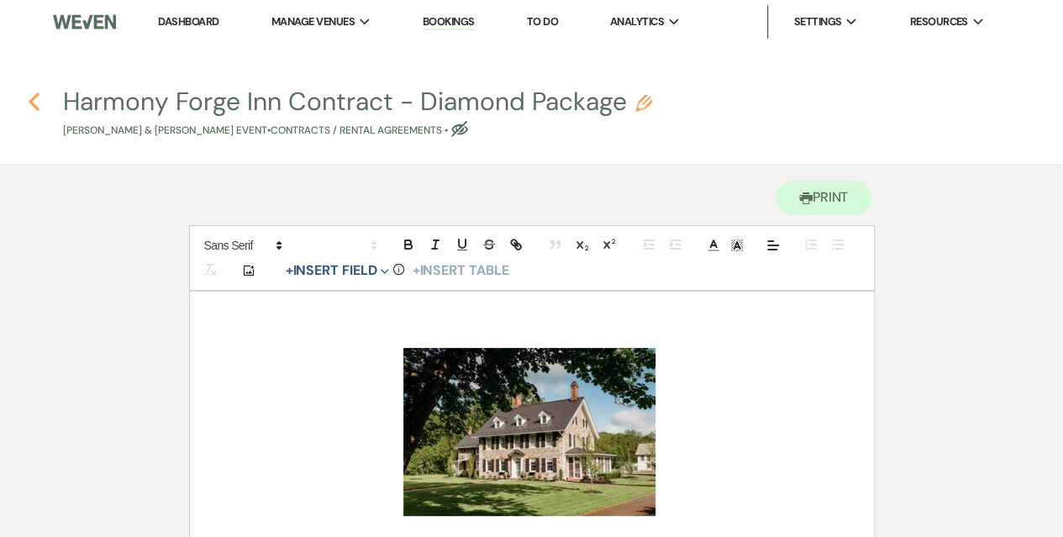
click at [37, 104] on icon "Previous" at bounding box center [34, 102] width 13 height 20
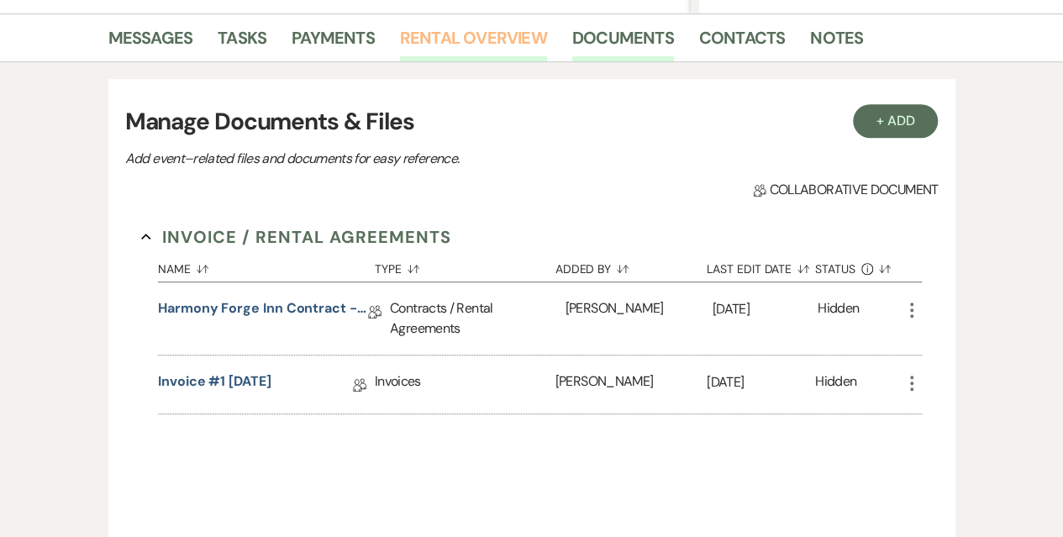
click at [442, 34] on link "Rental Overview" at bounding box center [473, 42] width 147 height 37
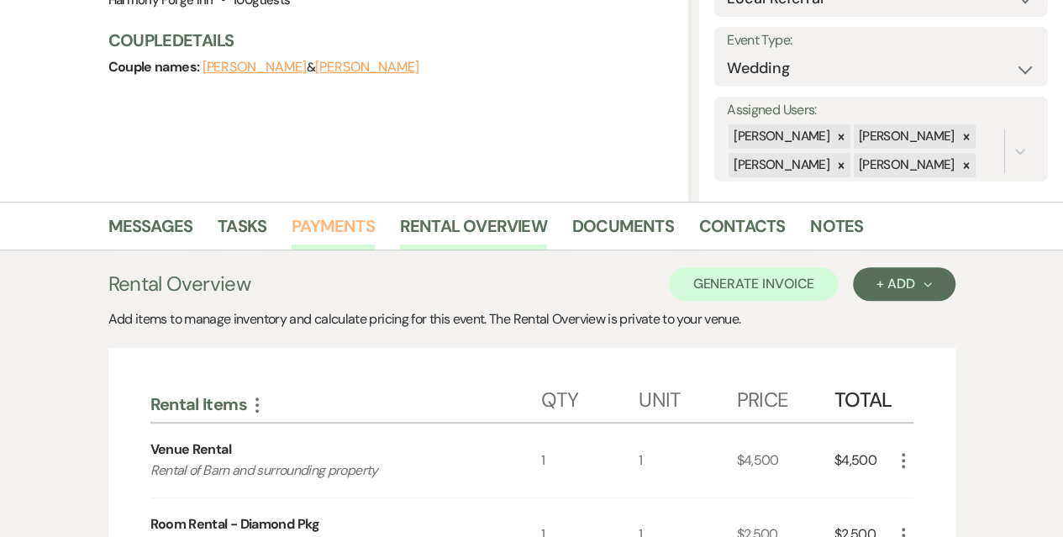
click at [354, 231] on link "Payments" at bounding box center [333, 231] width 83 height 37
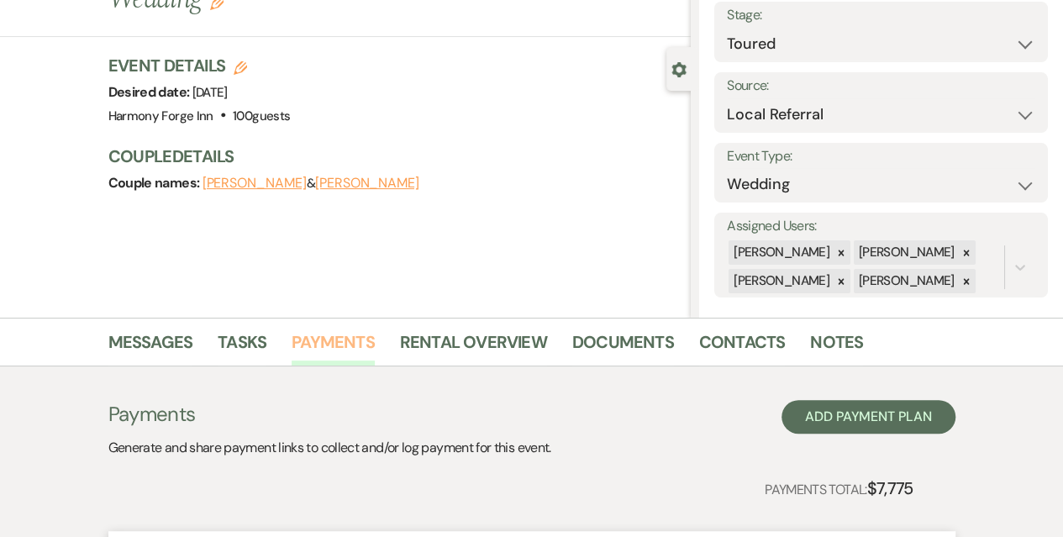
scroll to position [168, 0]
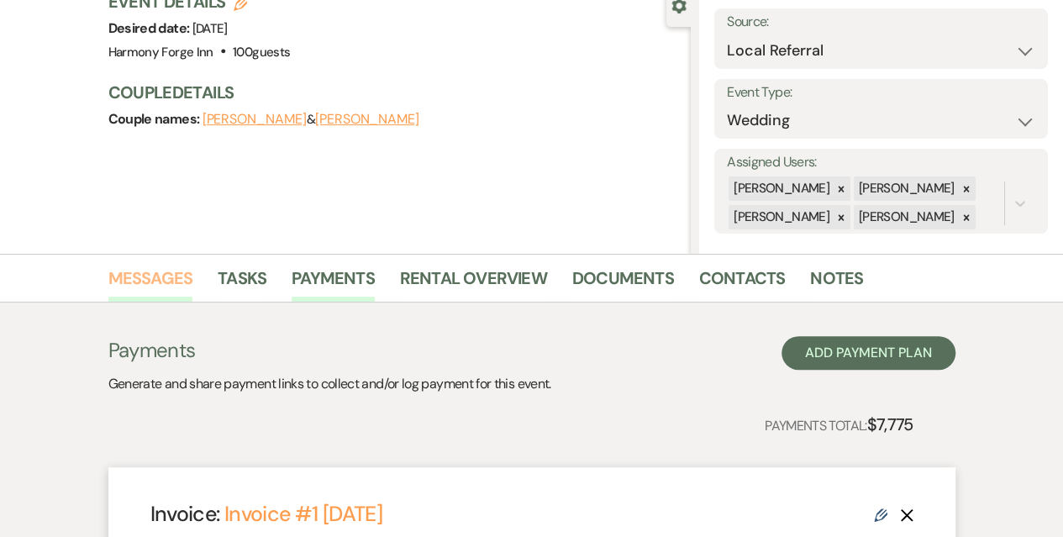
click at [155, 284] on link "Messages" at bounding box center [150, 283] width 85 height 37
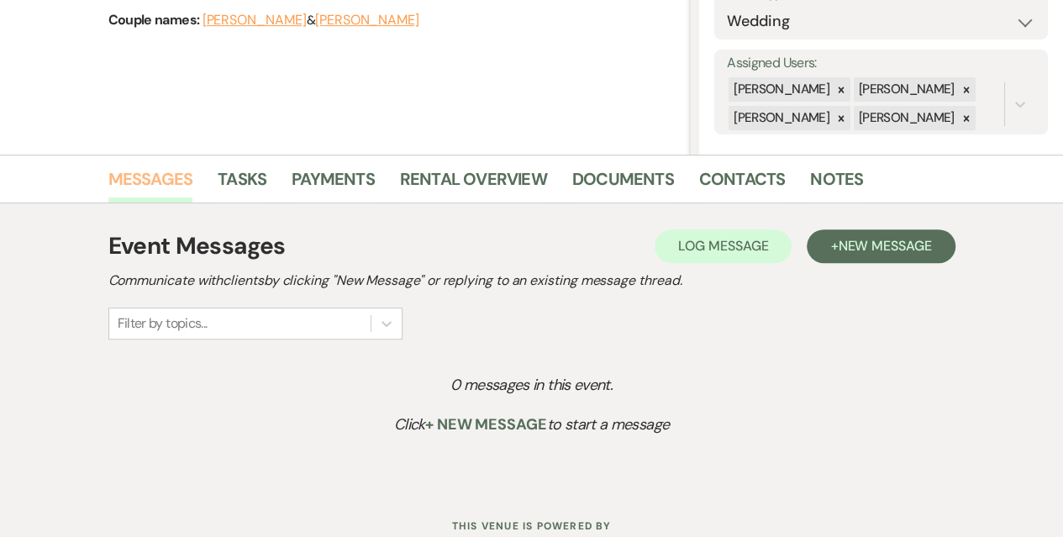
scroll to position [324, 0]
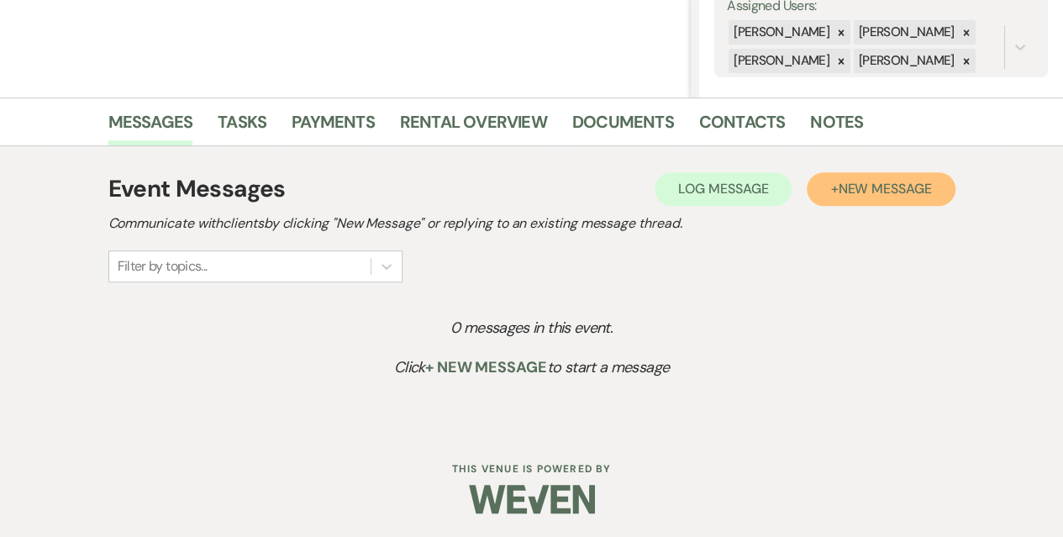
click at [840, 180] on span "New Message" at bounding box center [884, 189] width 93 height 18
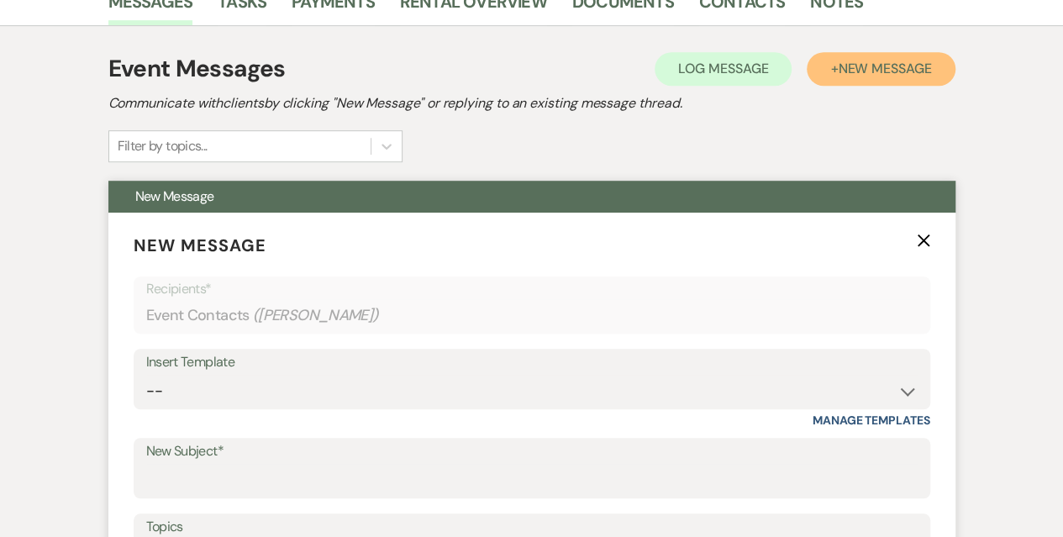
scroll to position [576, 0]
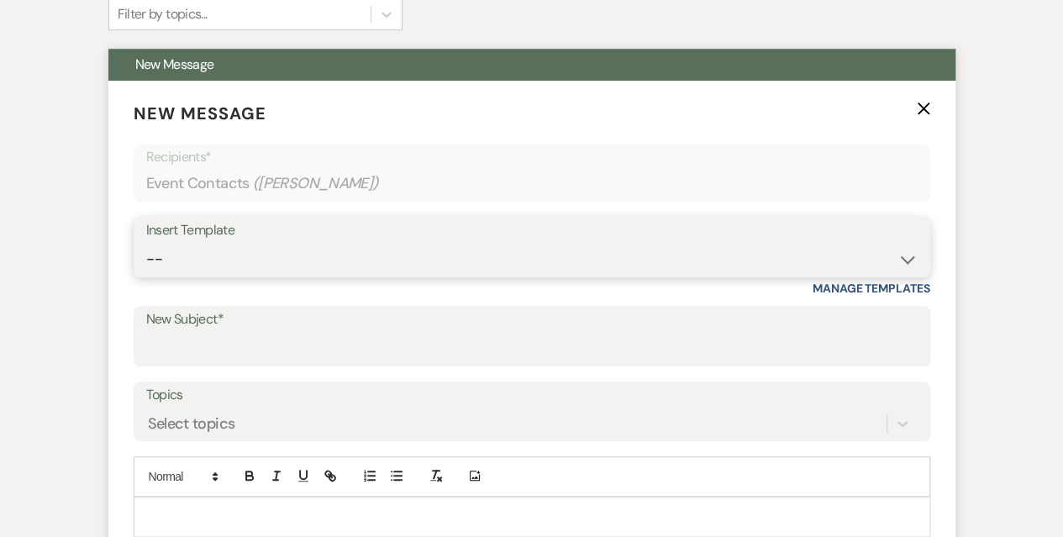
click at [252, 246] on select "-- Weven Planning Portal Introduction (Booked Events) Initial Inquiry Response …" at bounding box center [531, 259] width 771 height 33
click at [146, 243] on select "-- Weven Planning Portal Introduction (Booked Events) Initial Inquiry Response …" at bounding box center [531, 259] width 771 height 33
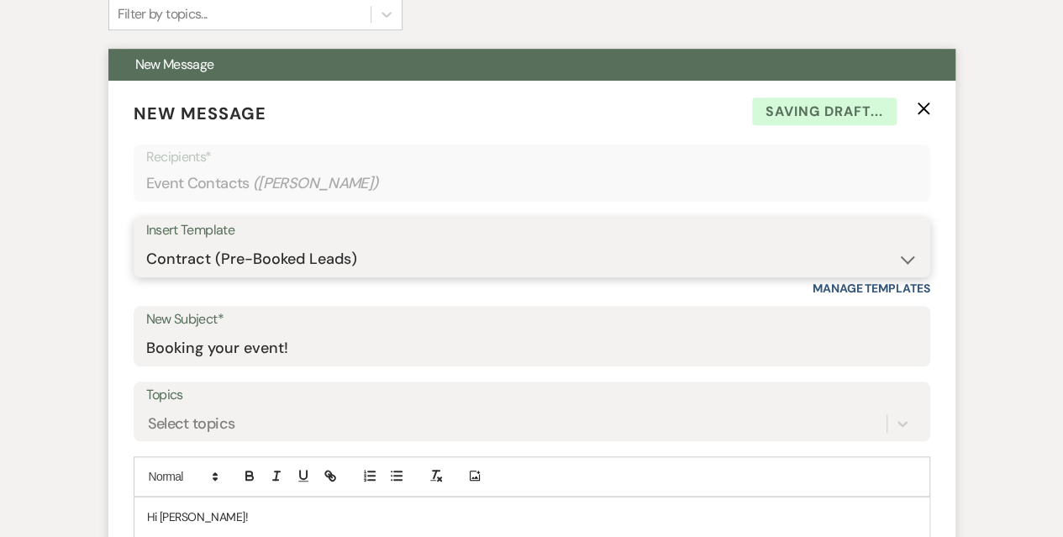
scroll to position [829, 0]
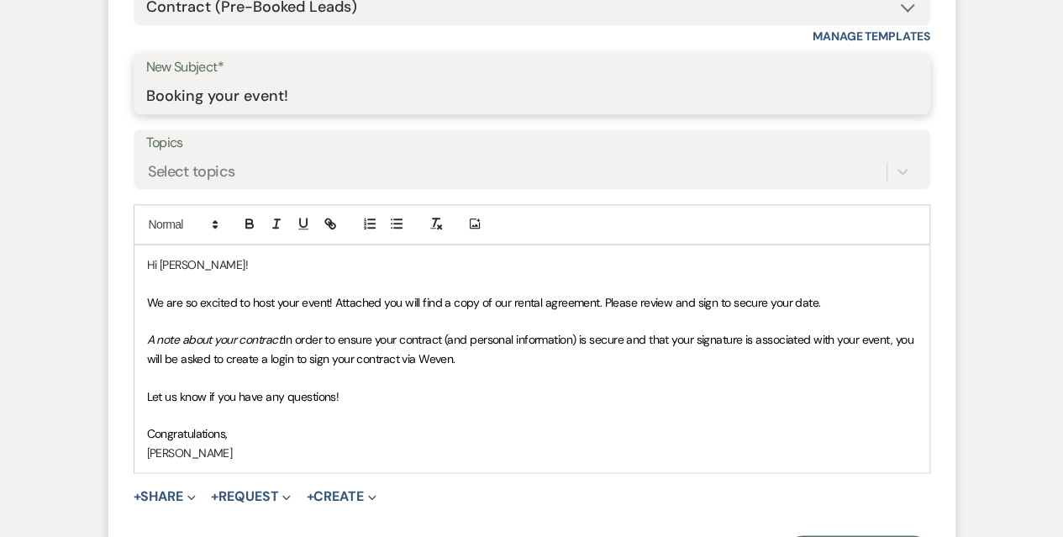
click at [283, 97] on input "Booking your event!" at bounding box center [531, 96] width 771 height 33
drag, startPoint x: 331, startPoint y: 93, endPoint x: 10, endPoint y: 97, distance: 321.0
click at [10, 97] on div "Messages Tasks Payments Rental Overview Documents Contacts Notes Event Messages…" at bounding box center [531, 170] width 1063 height 1155
click at [186, 92] on input "New Subject*" at bounding box center [531, 96] width 771 height 33
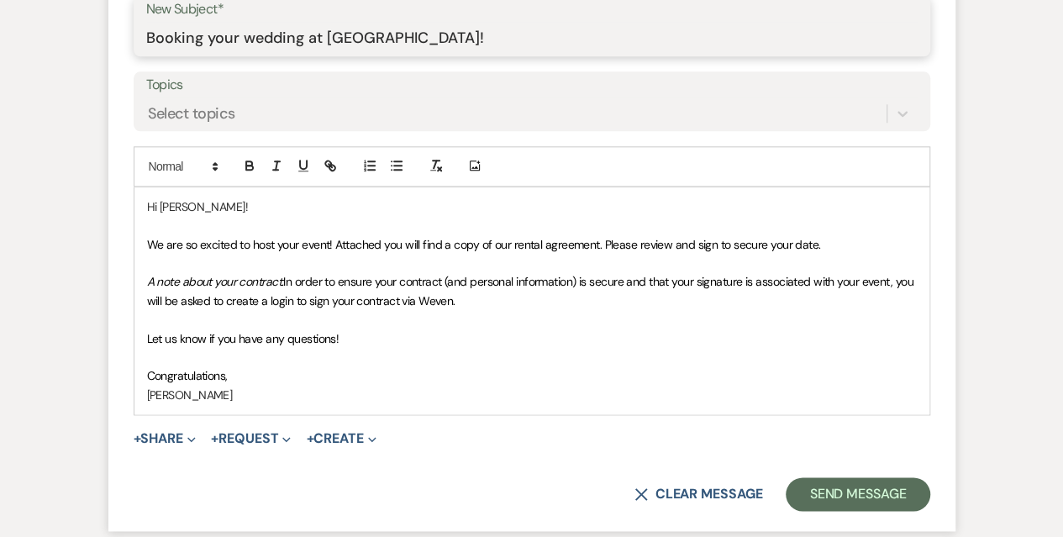
scroll to position [913, 0]
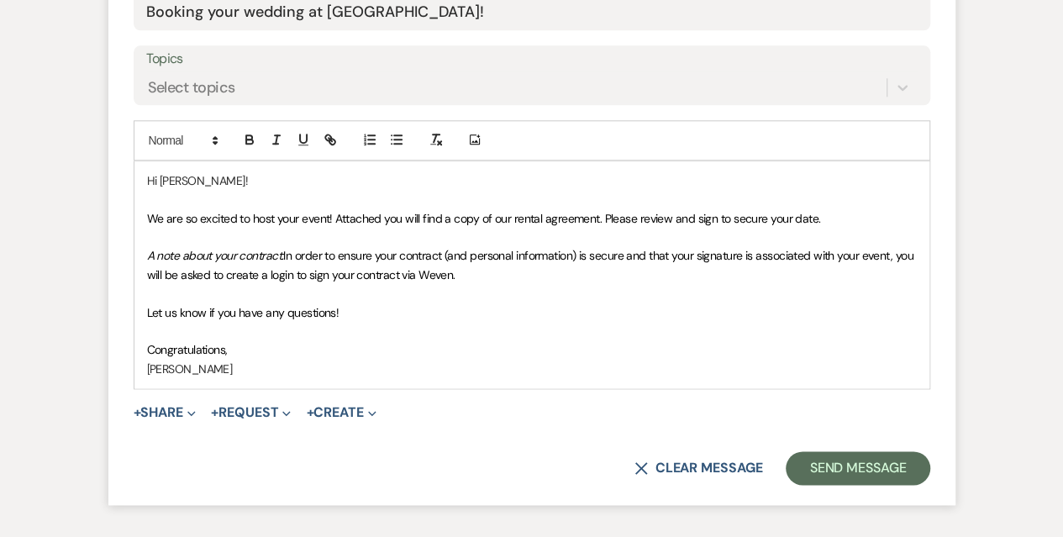
click at [216, 204] on p at bounding box center [532, 199] width 770 height 18
click at [266, 342] on p "Congratulations," at bounding box center [532, 349] width 770 height 18
click at [160, 413] on button "+ Share Expand" at bounding box center [165, 412] width 63 height 13
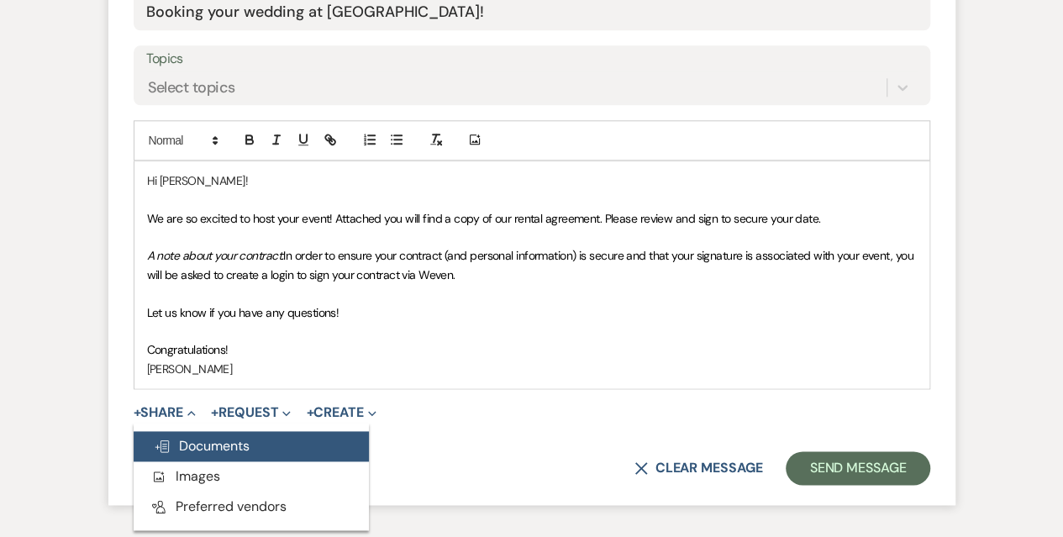
click at [192, 443] on span "Doc Upload Documents" at bounding box center [202, 446] width 96 height 18
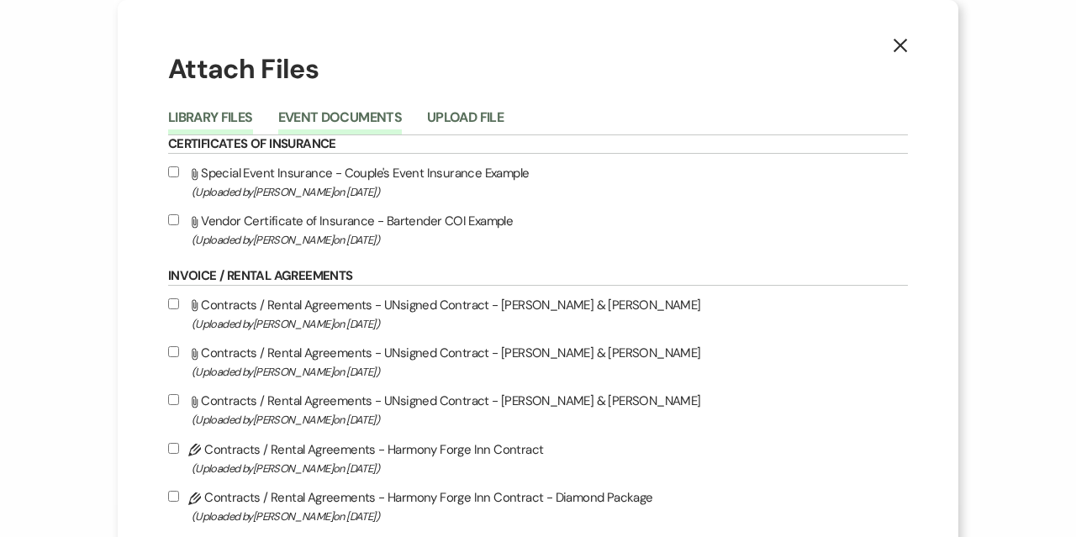
click at [402, 123] on button "Event Documents" at bounding box center [340, 123] width 124 height 24
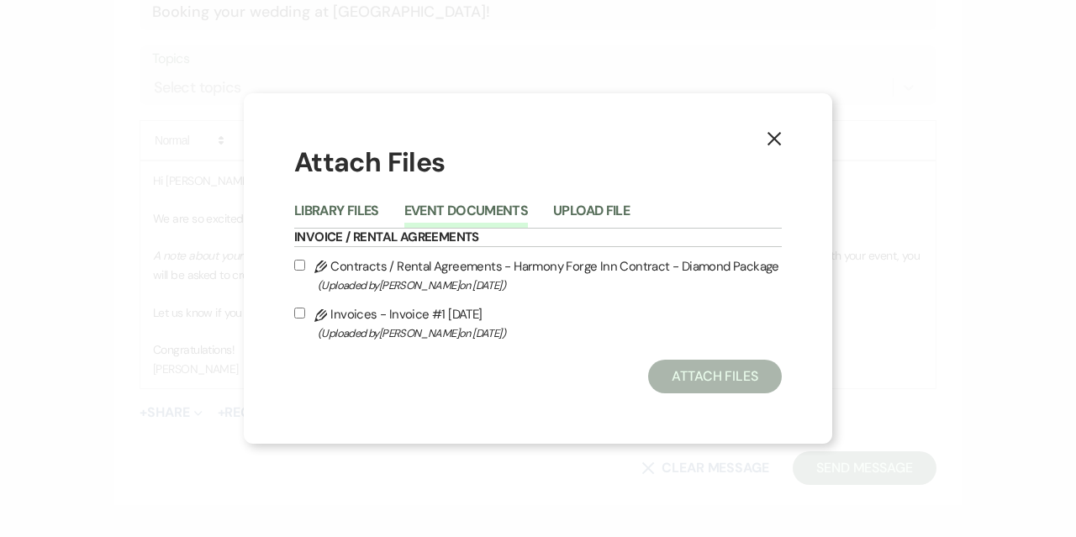
click at [304, 265] on input "Pencil Contracts / Rental Agreements - Harmony Forge Inn Contract - Diamond Pac…" at bounding box center [299, 265] width 11 height 11
click at [734, 380] on button "Attach Files" at bounding box center [715, 377] width 134 height 34
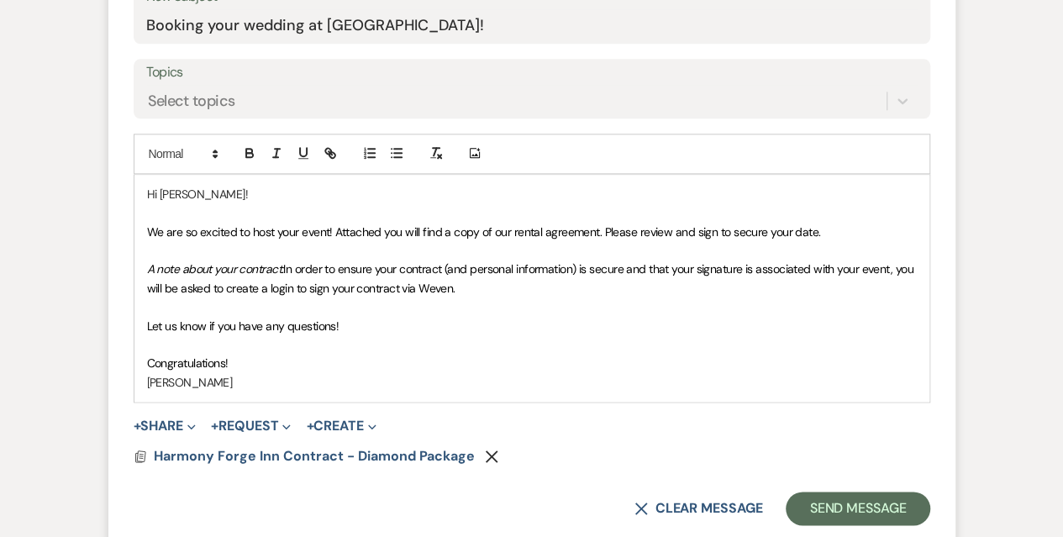
scroll to position [997, 0]
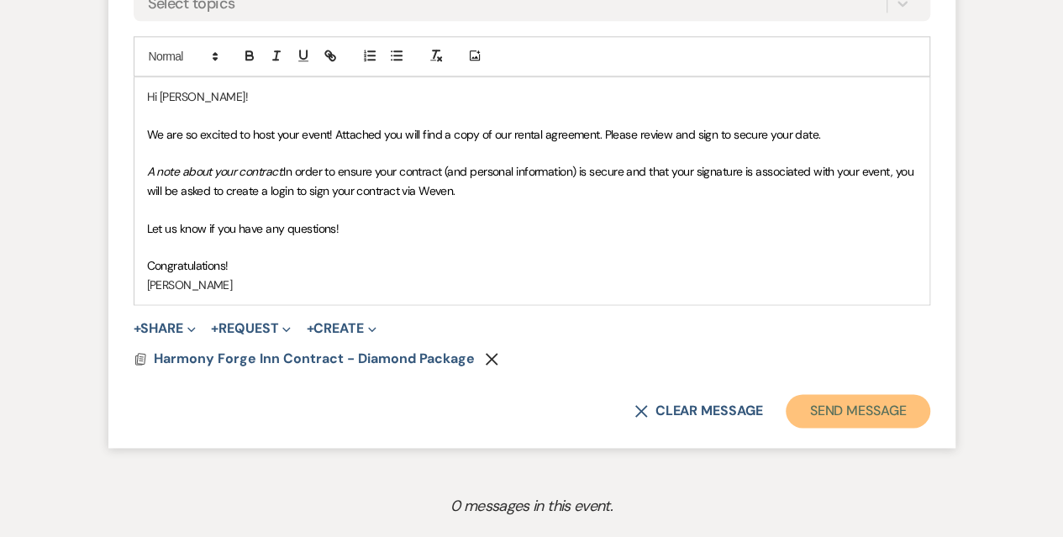
click at [825, 403] on button "Send Message" at bounding box center [858, 411] width 144 height 34
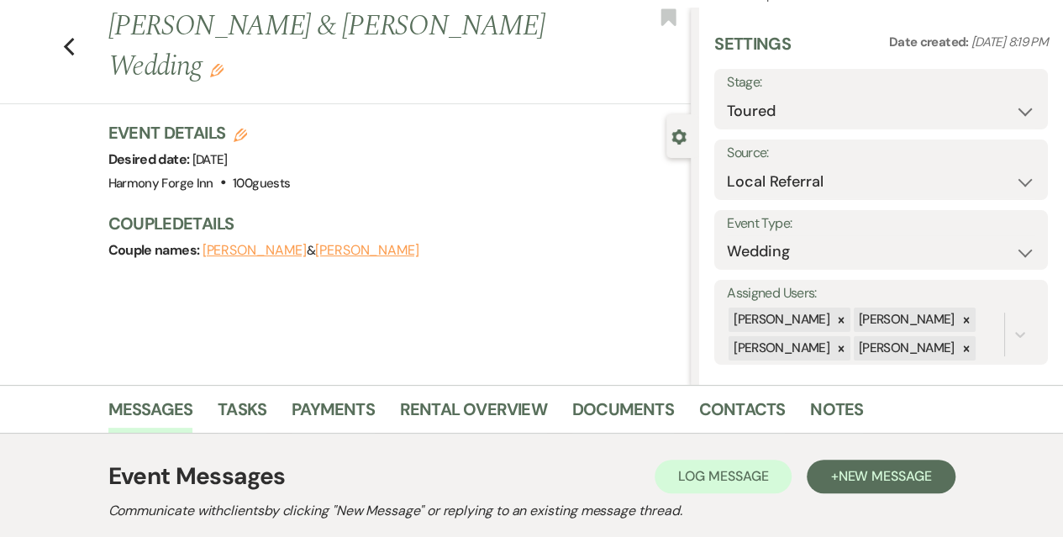
scroll to position [0, 0]
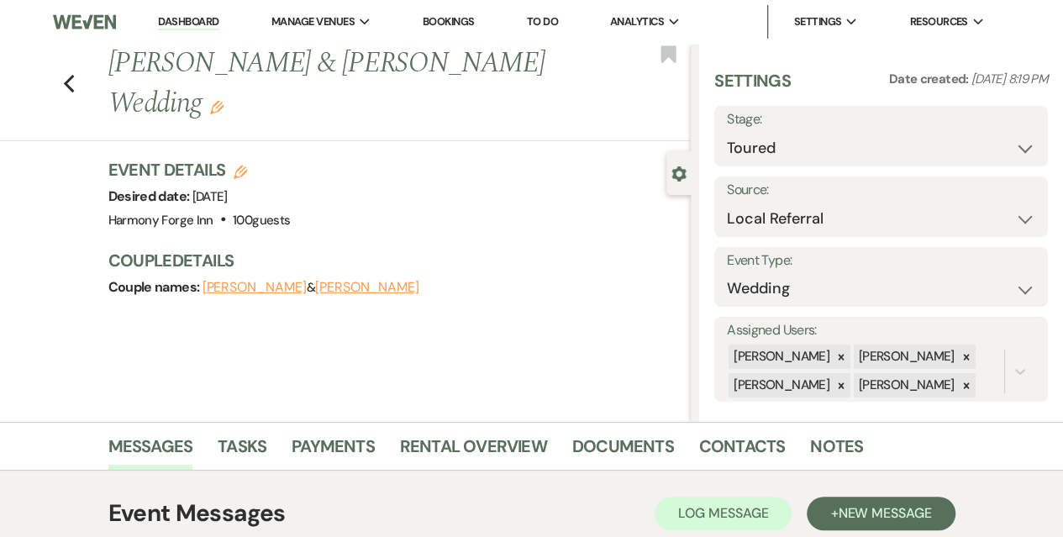
click at [176, 21] on link "Dashboard" at bounding box center [188, 22] width 61 height 16
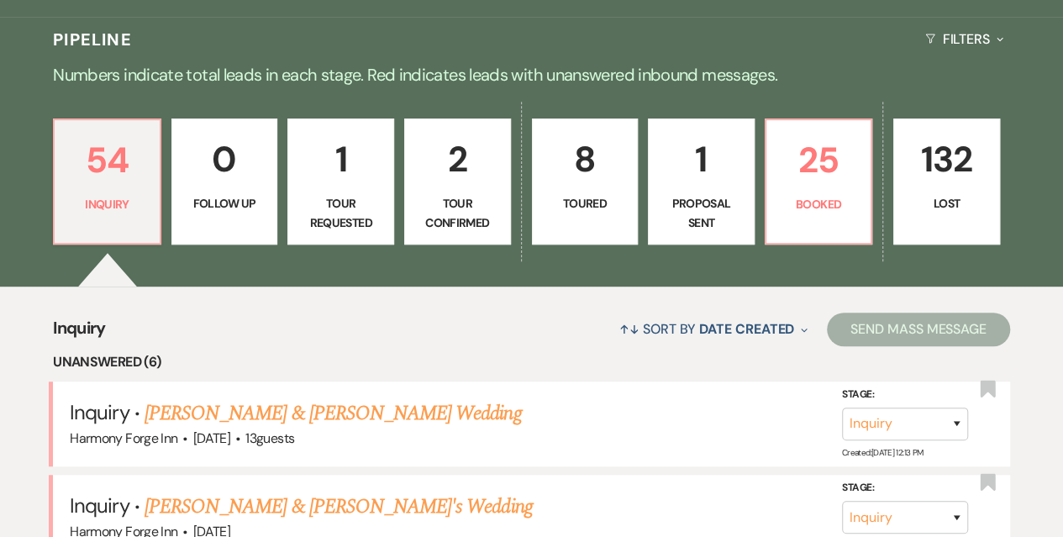
scroll to position [252, 0]
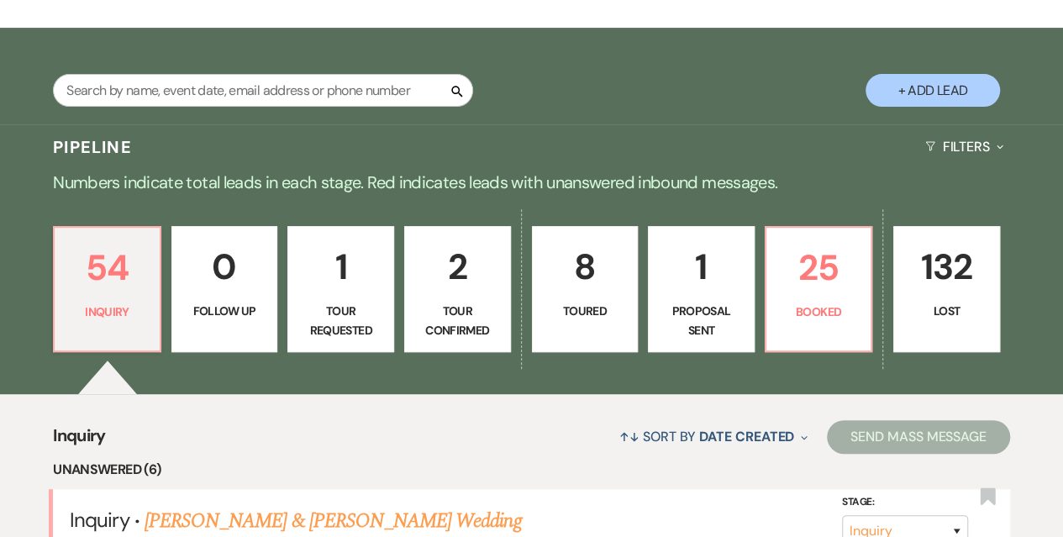
click at [570, 292] on p "8" at bounding box center [585, 267] width 85 height 56
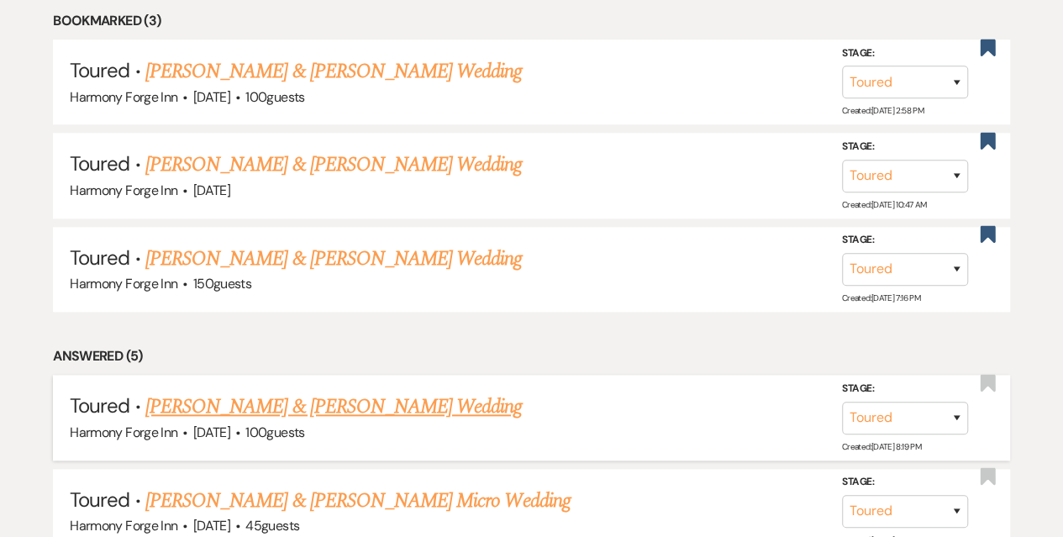
scroll to position [840, 0]
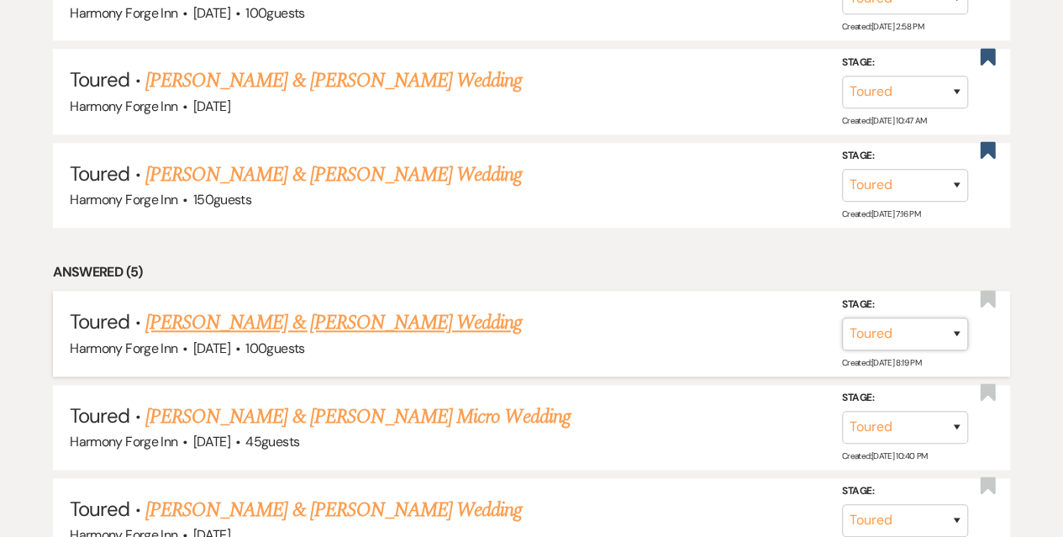
click at [892, 325] on select "Inquiry Follow Up Tour Requested Tour Confirmed Toured Proposal Sent Booked Lost" at bounding box center [905, 333] width 126 height 33
click at [842, 317] on select "Inquiry Follow Up Tour Requested Tour Confirmed Toured Proposal Sent Booked Lost" at bounding box center [905, 333] width 126 height 33
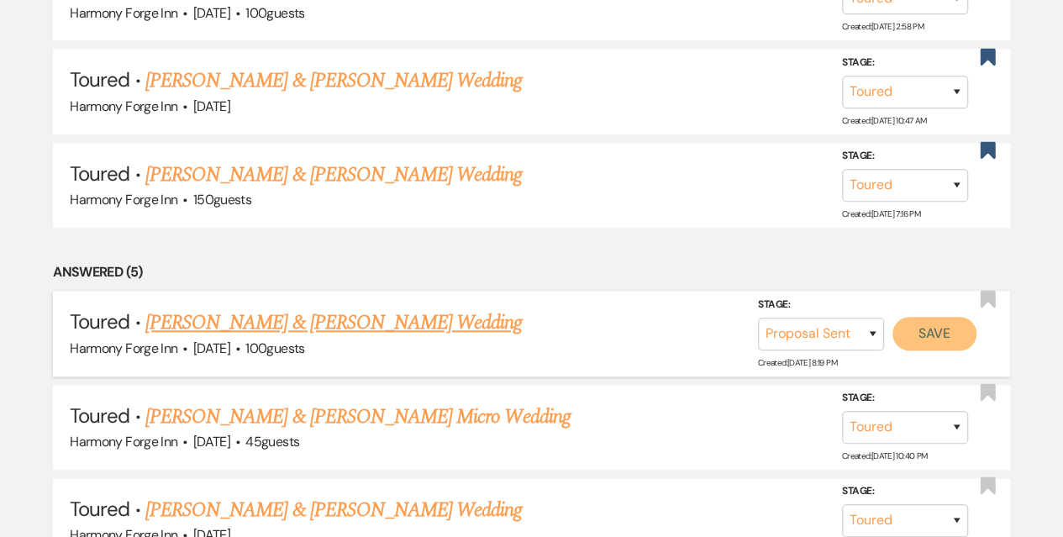
click at [923, 332] on button "Save" at bounding box center [934, 333] width 84 height 34
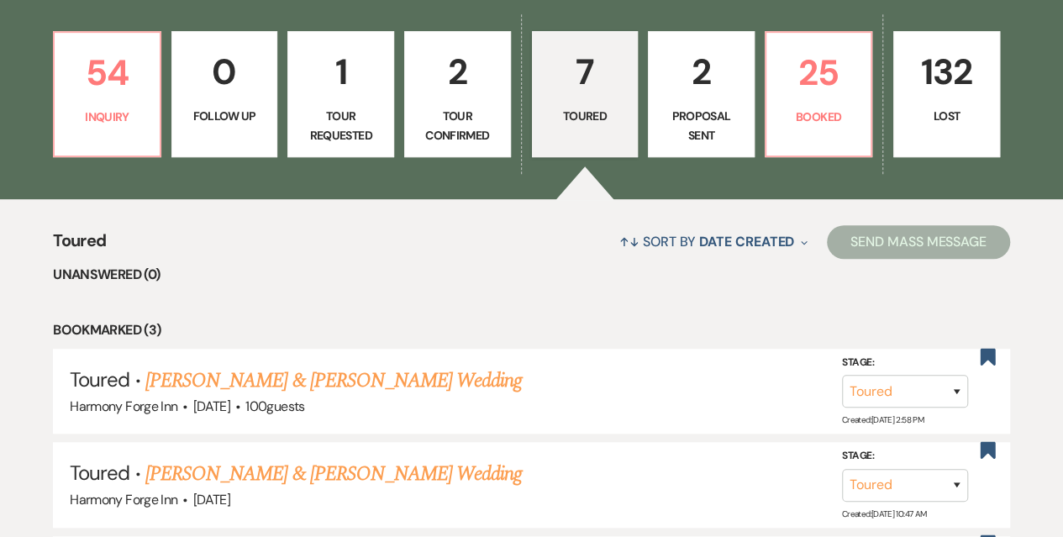
scroll to position [420, 0]
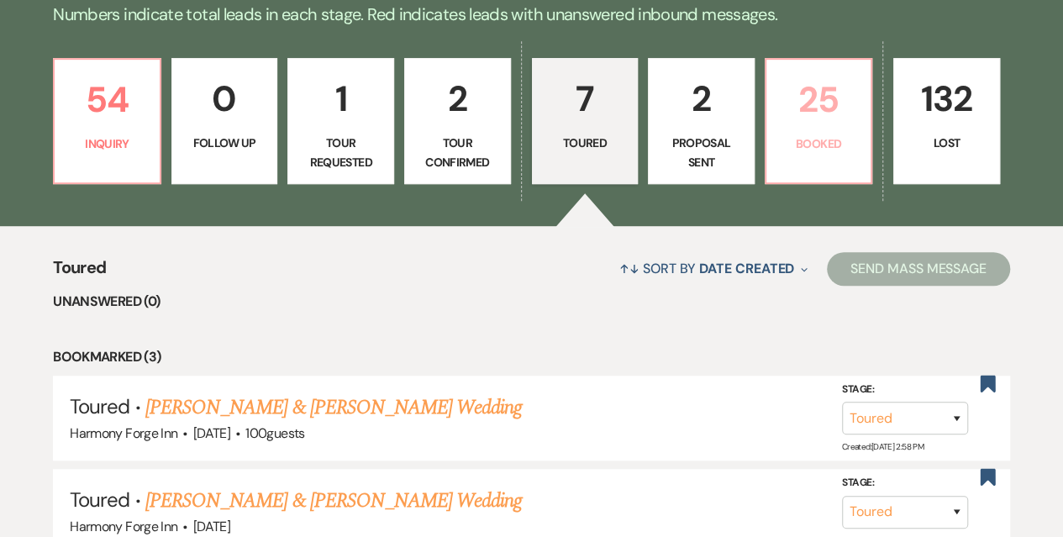
click at [828, 149] on p "Booked" at bounding box center [818, 143] width 85 height 18
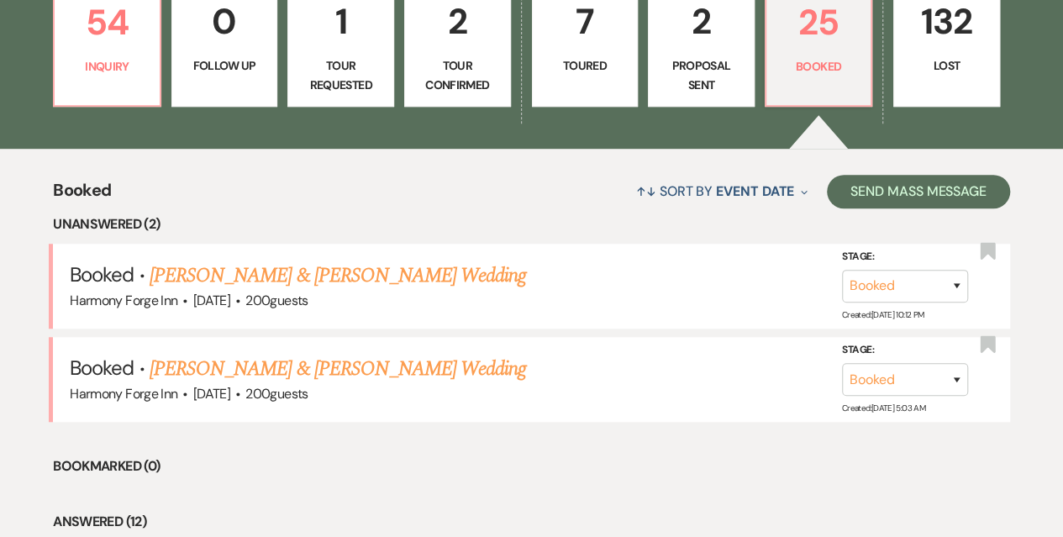
scroll to position [588, 0]
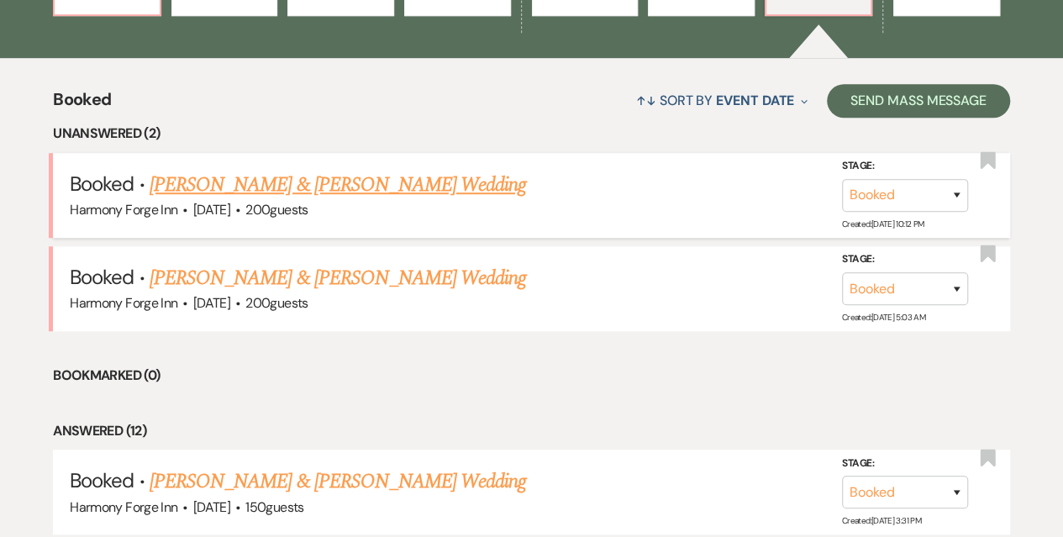
click at [316, 183] on link "[PERSON_NAME] & [PERSON_NAME] Wedding" at bounding box center [338, 185] width 376 height 30
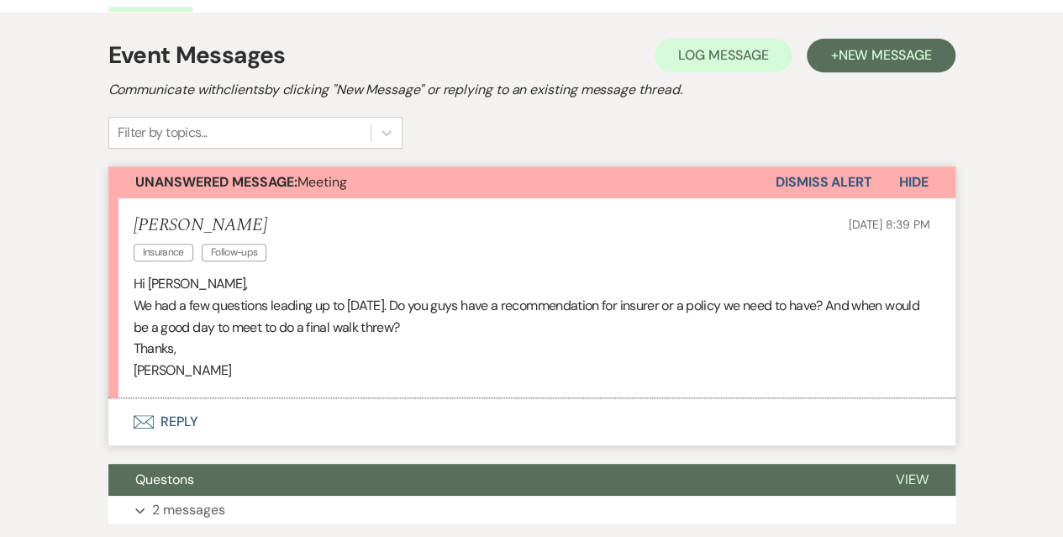
scroll to position [504, 0]
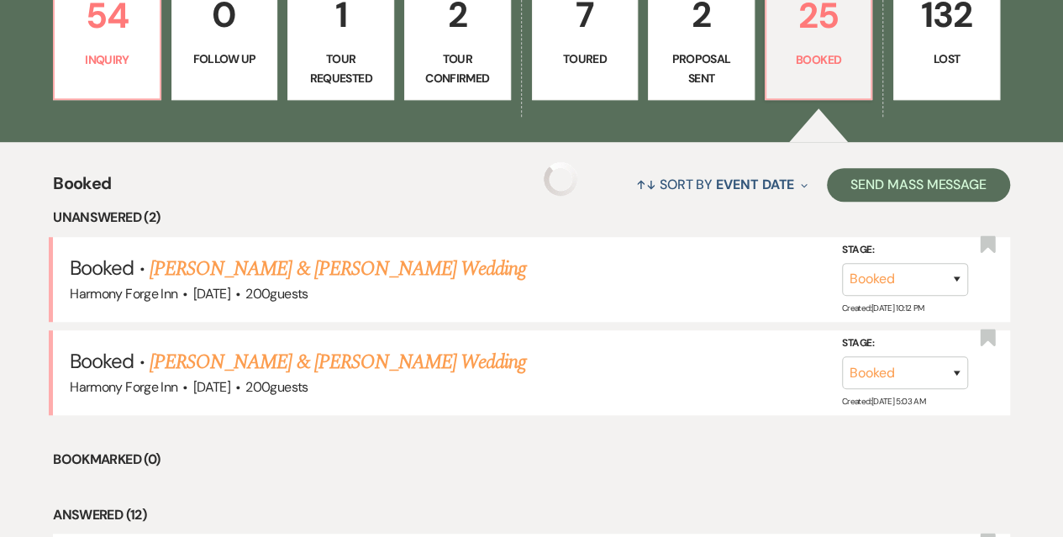
scroll to position [588, 0]
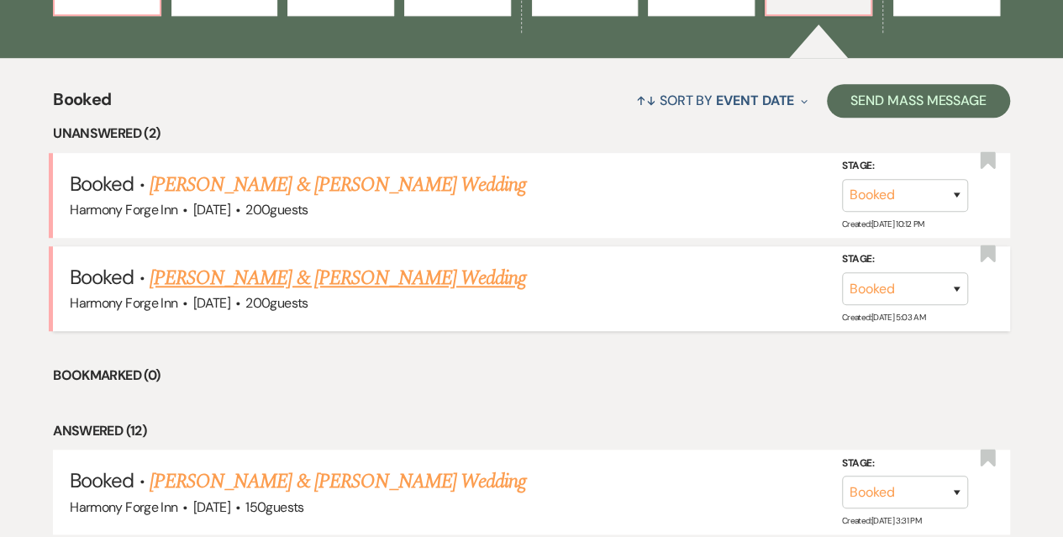
click at [252, 271] on link "[PERSON_NAME] & [PERSON_NAME] Wedding" at bounding box center [338, 278] width 376 height 30
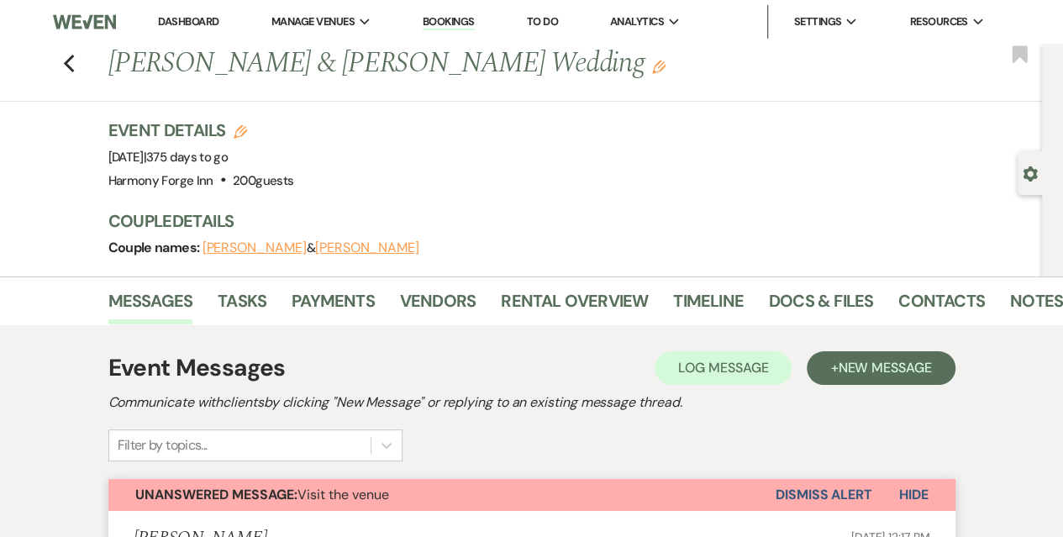
click at [208, 18] on link "Dashboard" at bounding box center [188, 21] width 61 height 14
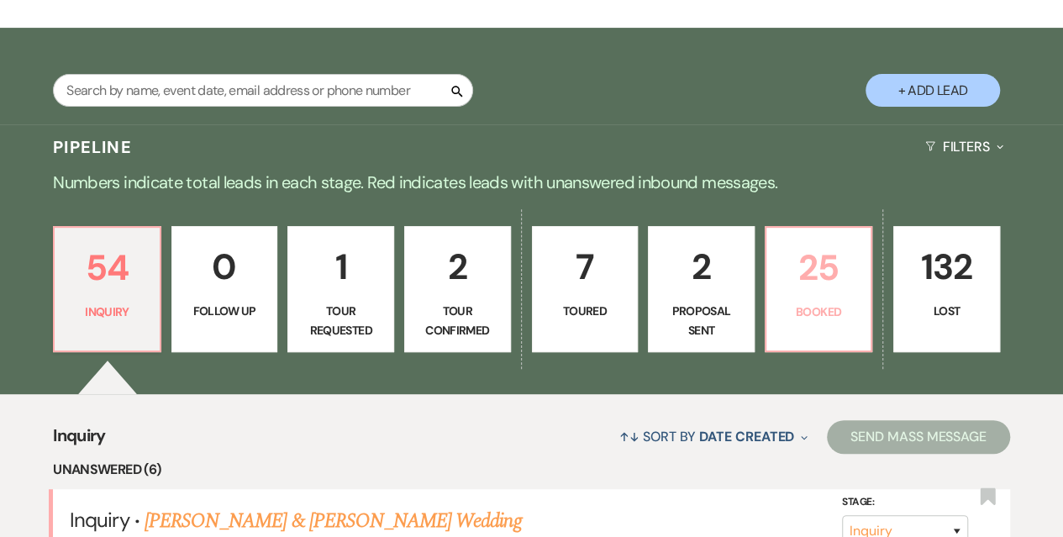
click at [806, 305] on p "Booked" at bounding box center [818, 312] width 85 height 18
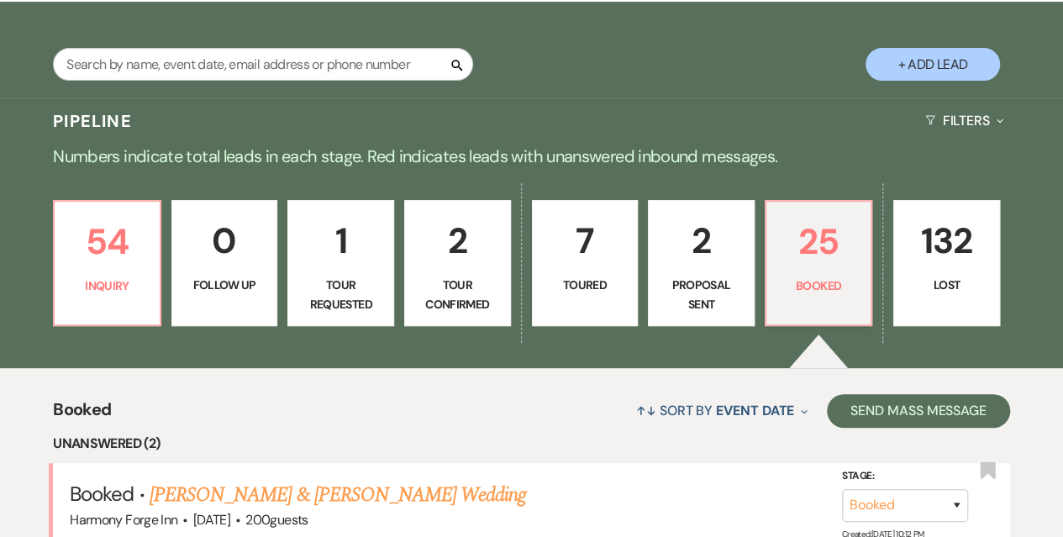
scroll to position [168, 0]
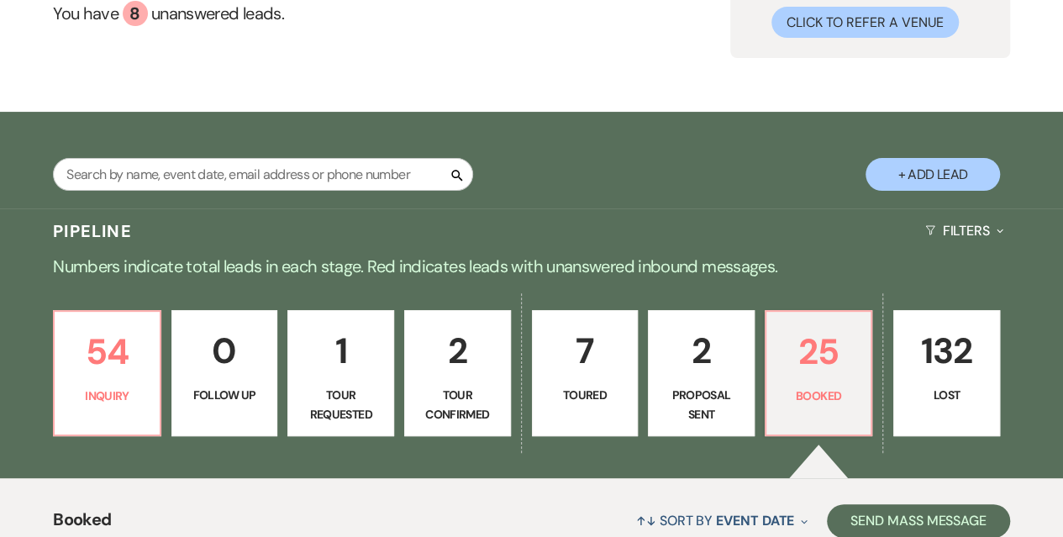
click at [358, 376] on p "1" at bounding box center [340, 351] width 85 height 56
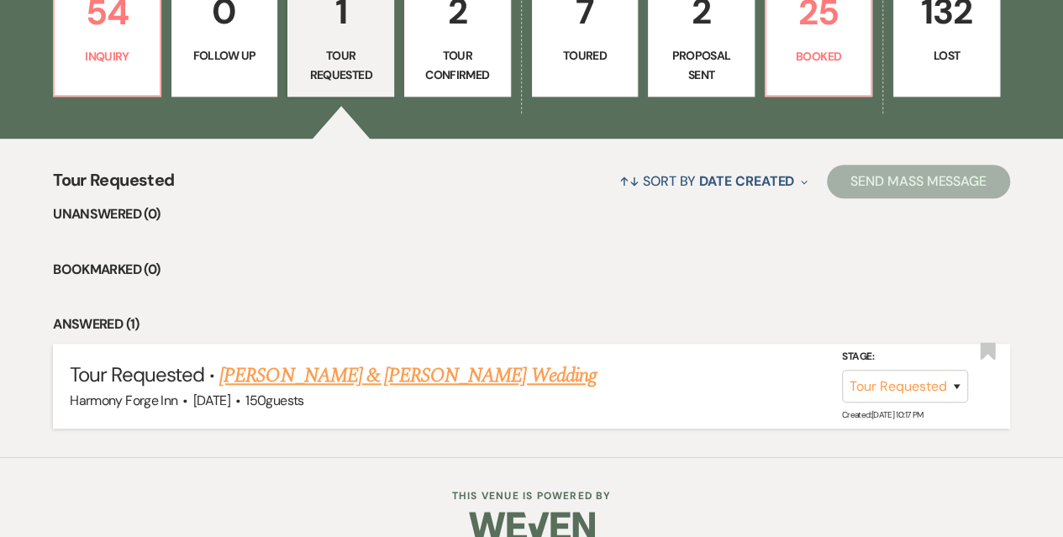
scroll to position [534, 0]
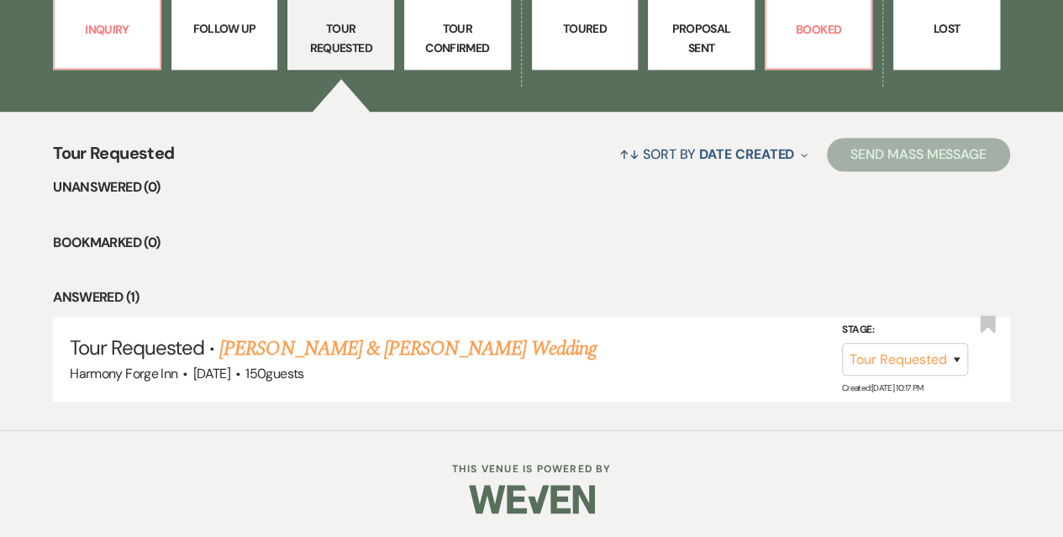
click at [435, 45] on p "Tour Confirmed" at bounding box center [457, 38] width 85 height 38
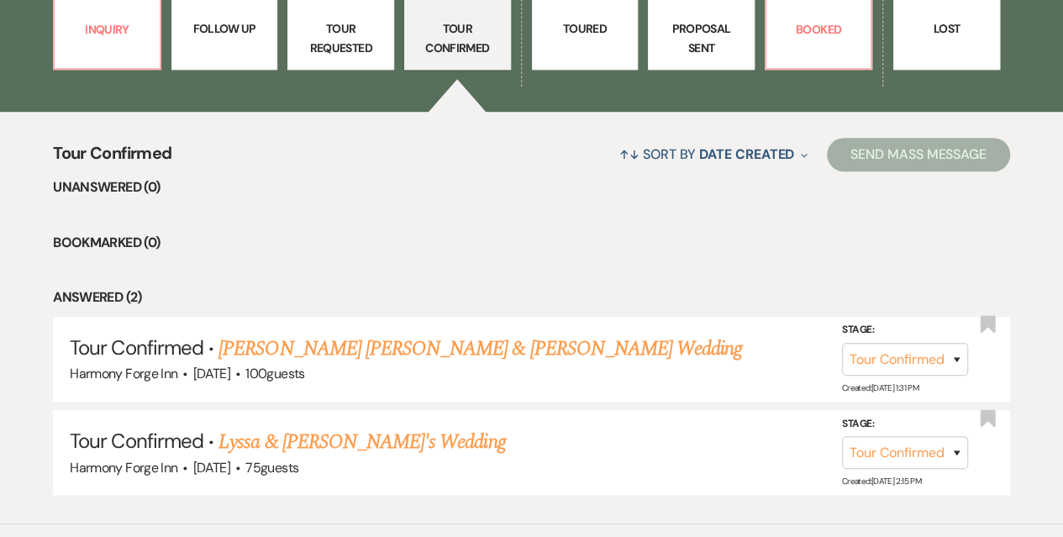
click at [560, 45] on link "7 Toured" at bounding box center [585, 7] width 107 height 126
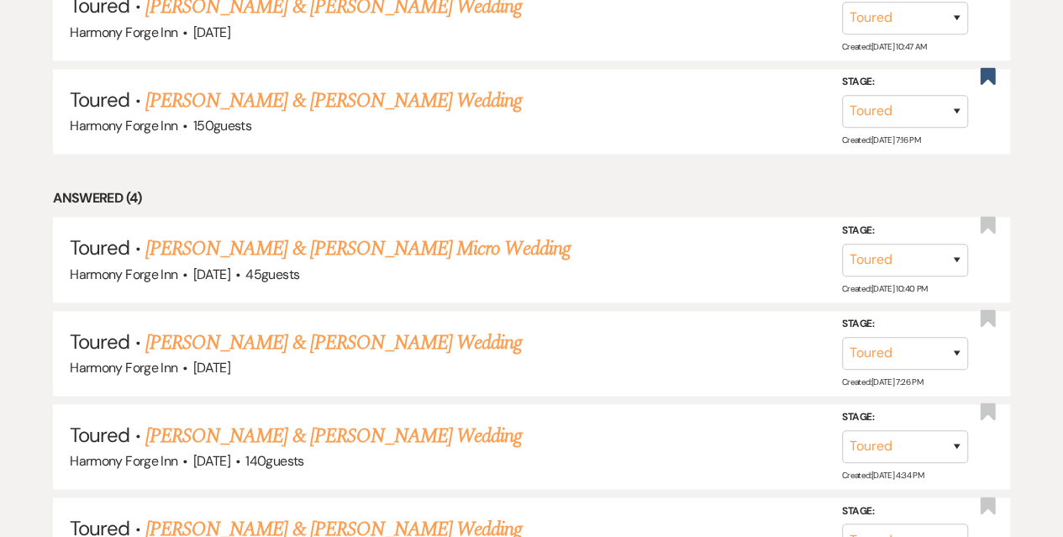
scroll to position [1008, 0]
